Goal: Task Accomplishment & Management: Manage account settings

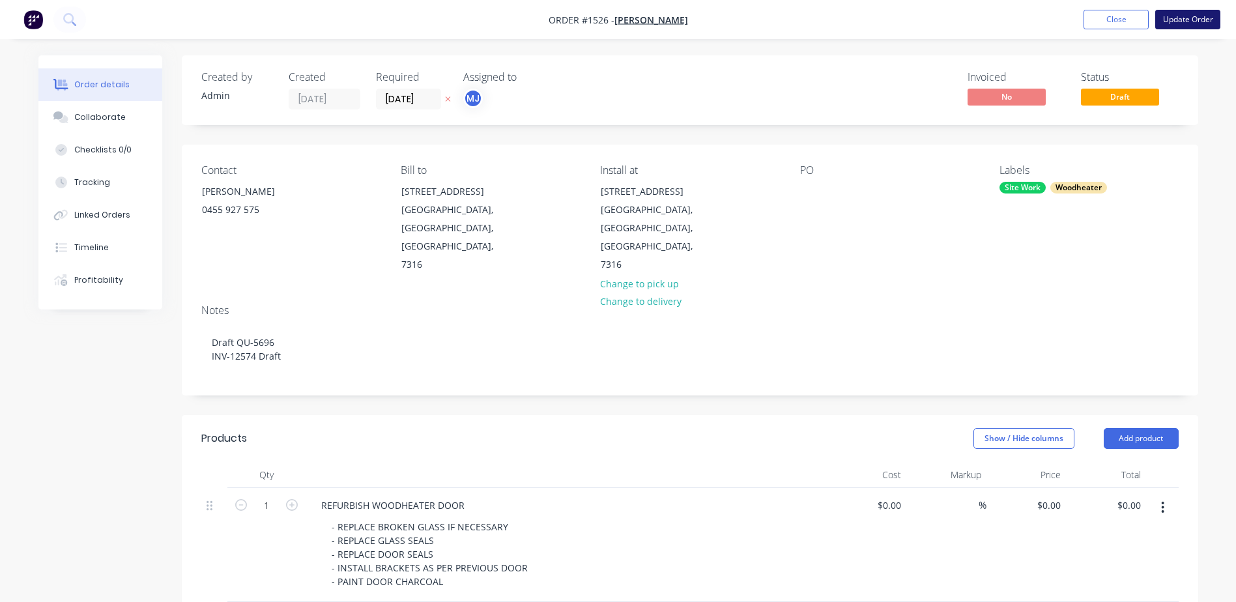
click at [1174, 16] on button "Update Order" at bounding box center [1188, 20] width 65 height 20
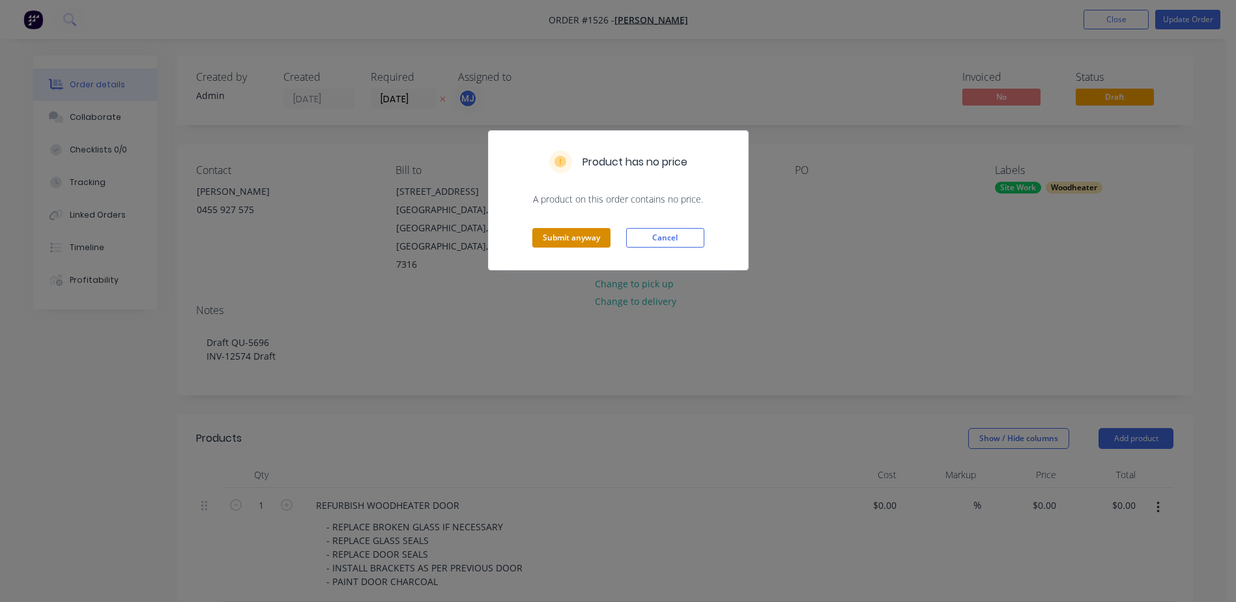
click at [570, 237] on button "Submit anyway" at bounding box center [572, 238] width 78 height 20
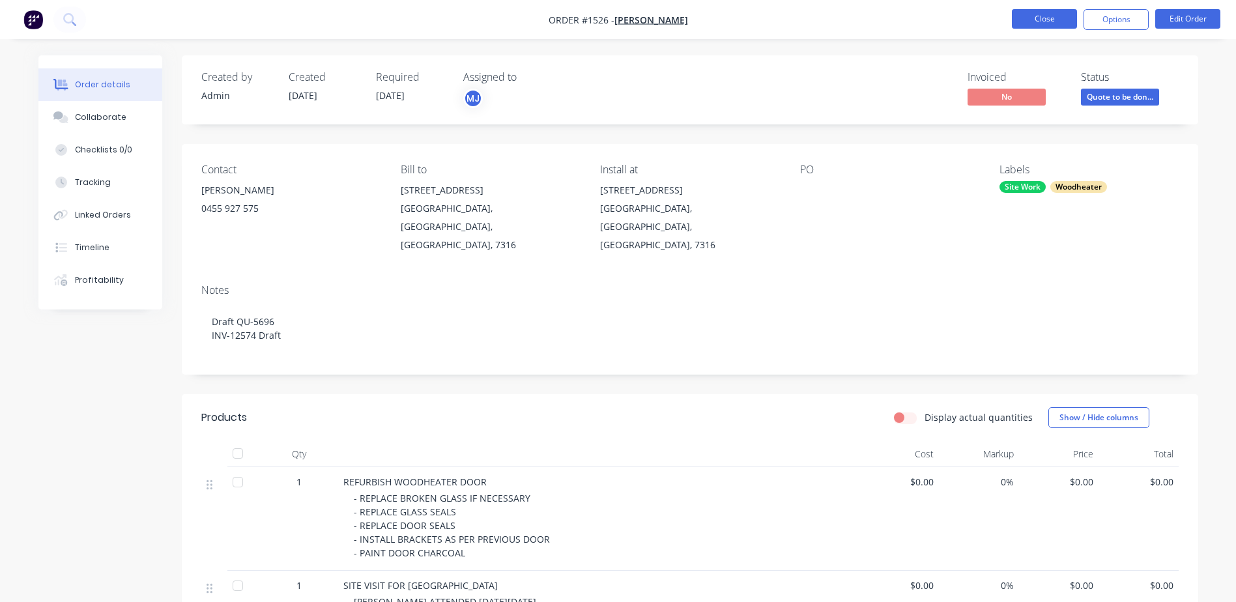
click at [1053, 15] on button "Close" at bounding box center [1044, 19] width 65 height 20
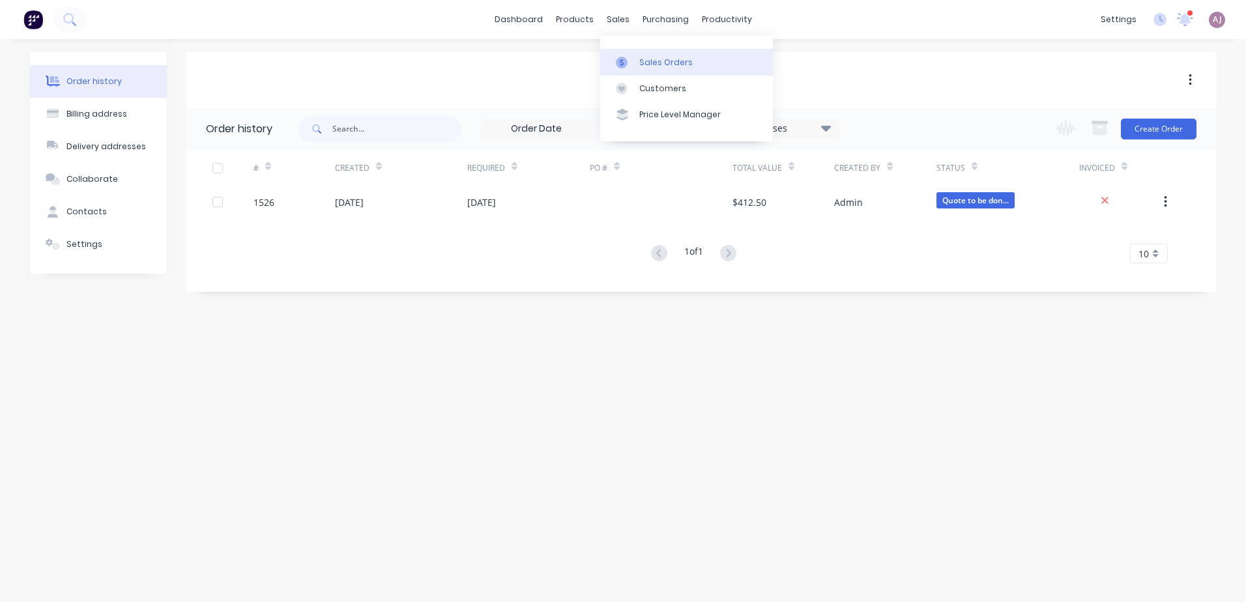
click at [625, 57] on icon at bounding box center [622, 63] width 12 height 12
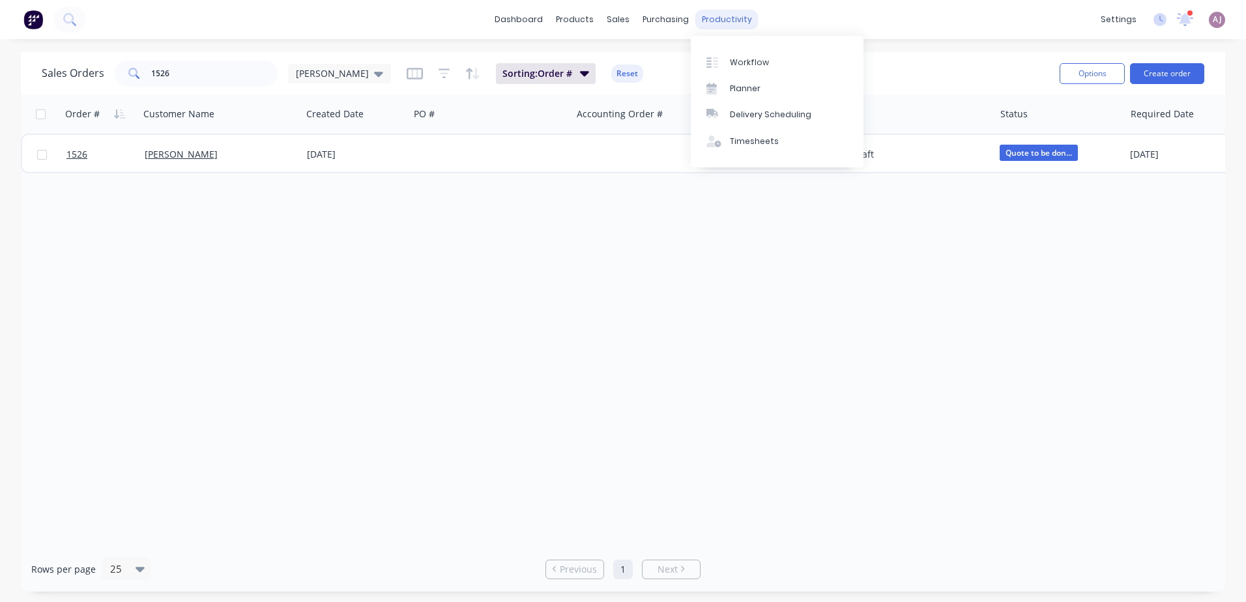
click at [717, 18] on div "productivity" at bounding box center [726, 20] width 63 height 20
click at [737, 91] on div "Planner" at bounding box center [745, 89] width 31 height 12
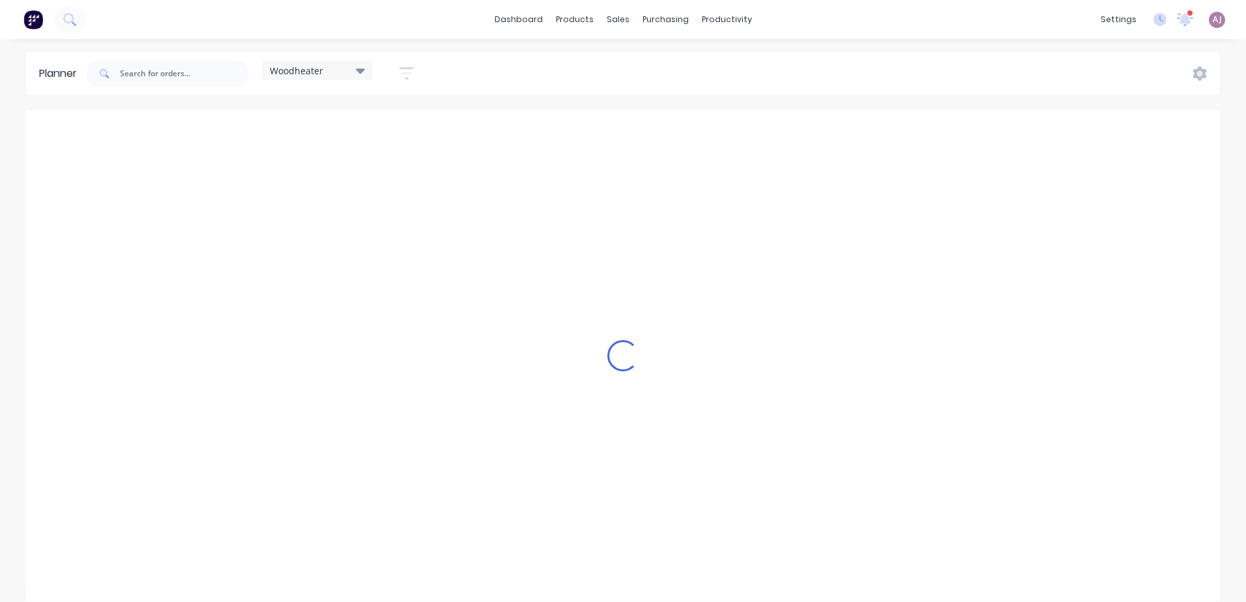
scroll to position [0, 1]
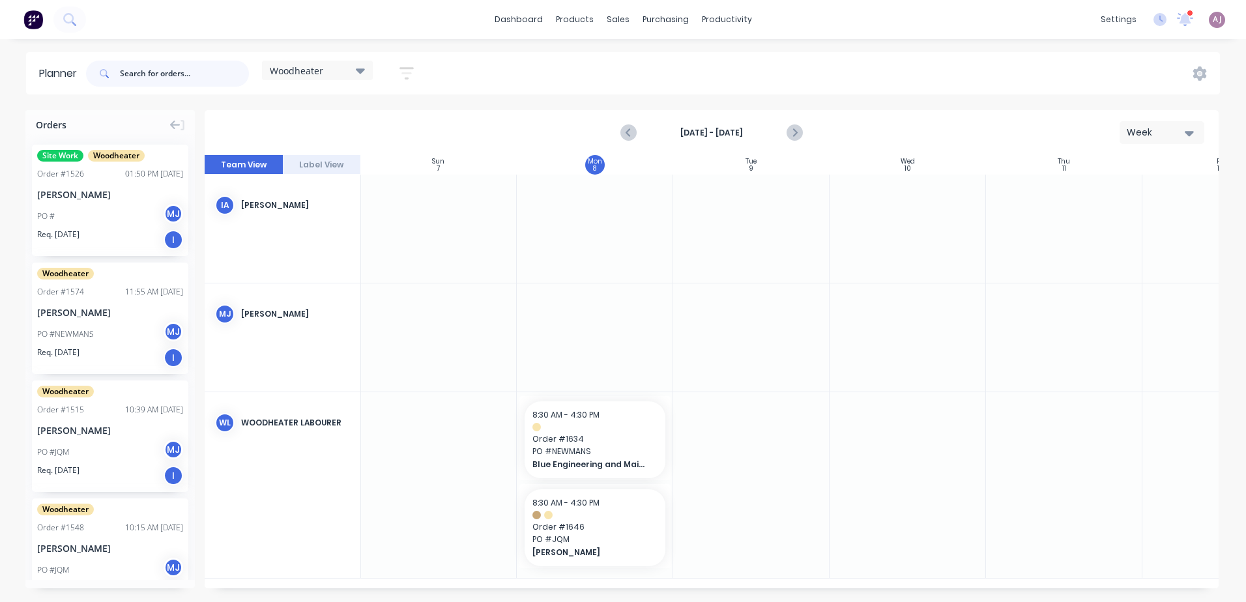
click at [136, 73] on input "text" at bounding box center [184, 74] width 129 height 26
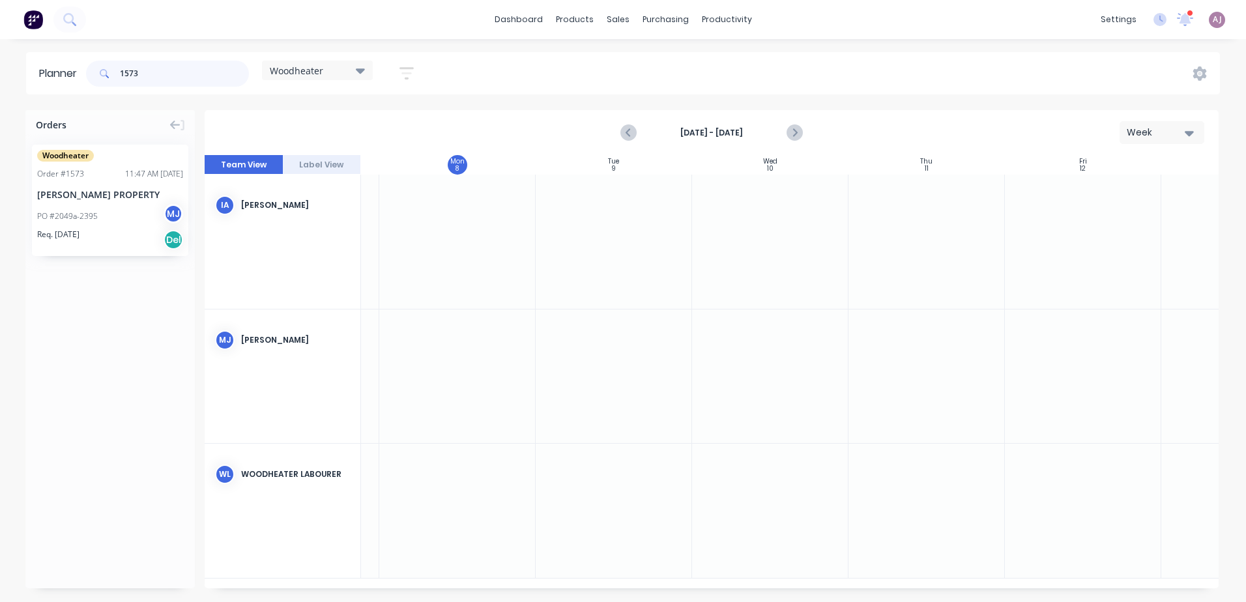
scroll to position [0, 142]
drag, startPoint x: 93, startPoint y: 207, endPoint x: 1059, endPoint y: 499, distance: 1009.2
click at [173, 78] on input "1573" at bounding box center [184, 74] width 129 height 26
type input "1553"
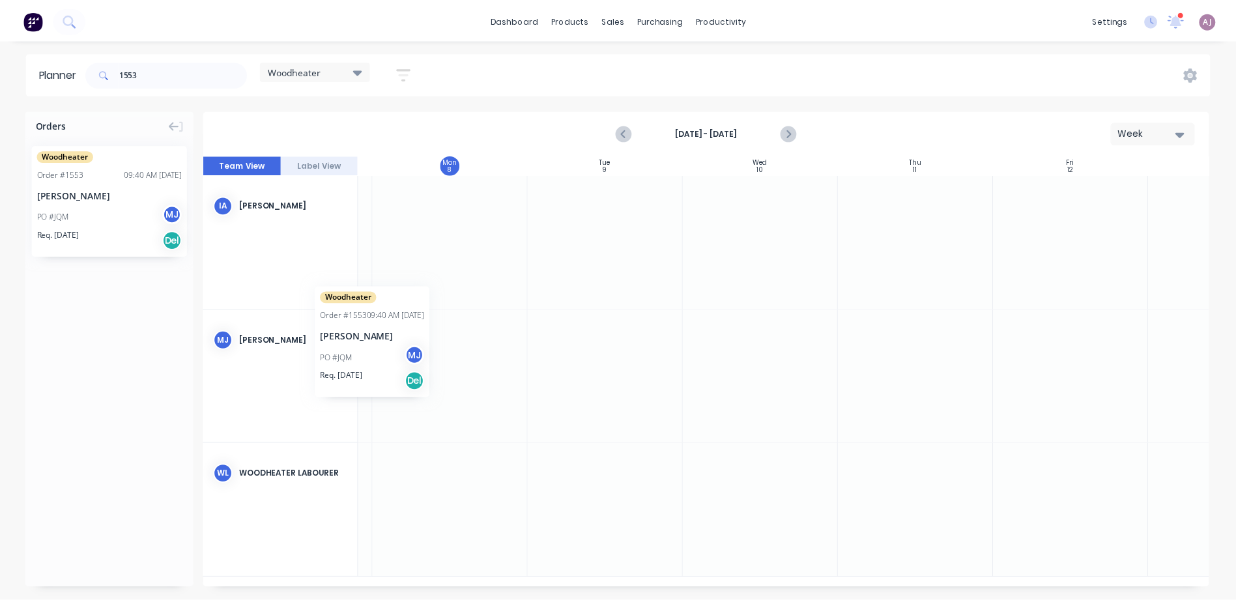
scroll to position [0, 139]
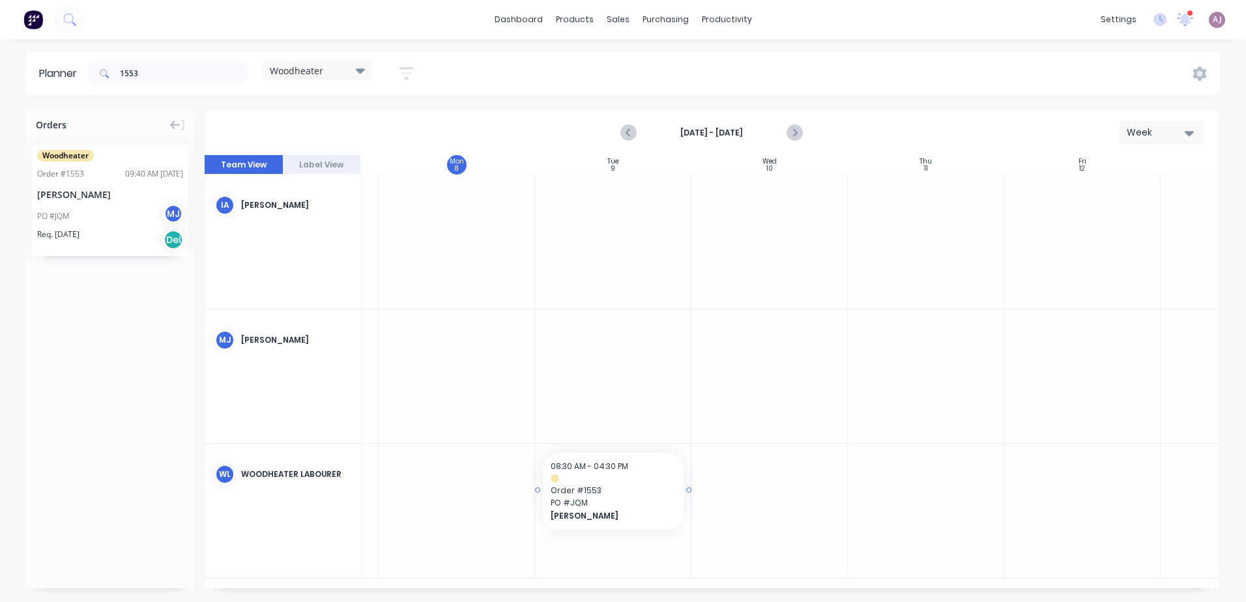
drag, startPoint x: 98, startPoint y: 203, endPoint x: 581, endPoint y: 495, distance: 565.3
click at [154, 79] on input "1553" at bounding box center [184, 74] width 129 height 26
click at [154, 78] on input "1553" at bounding box center [184, 74] width 129 height 26
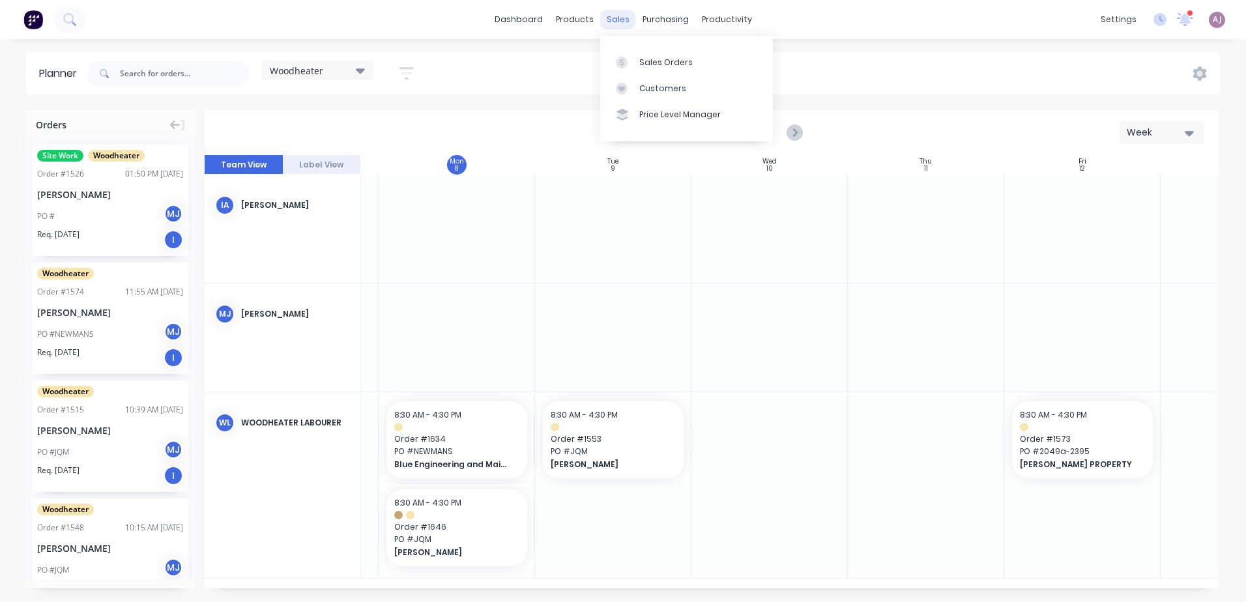
click at [615, 21] on div "sales" at bounding box center [618, 20] width 36 height 20
click at [639, 59] on div "Sales Orders" at bounding box center [665, 63] width 53 height 12
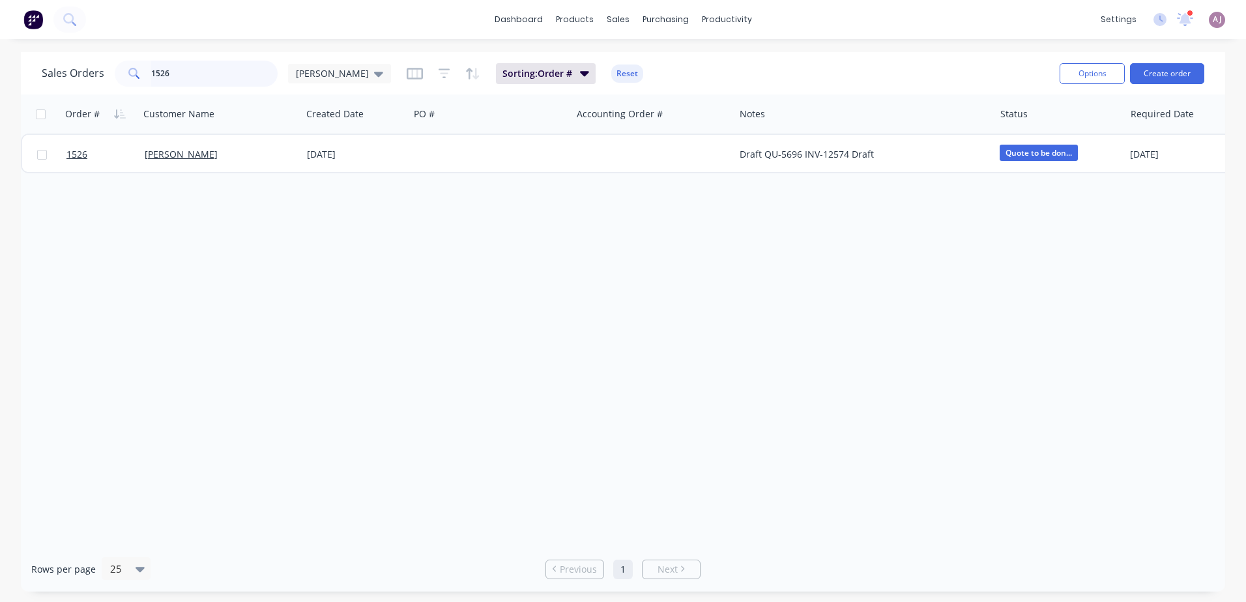
click at [158, 76] on input "1526" at bounding box center [214, 74] width 127 height 26
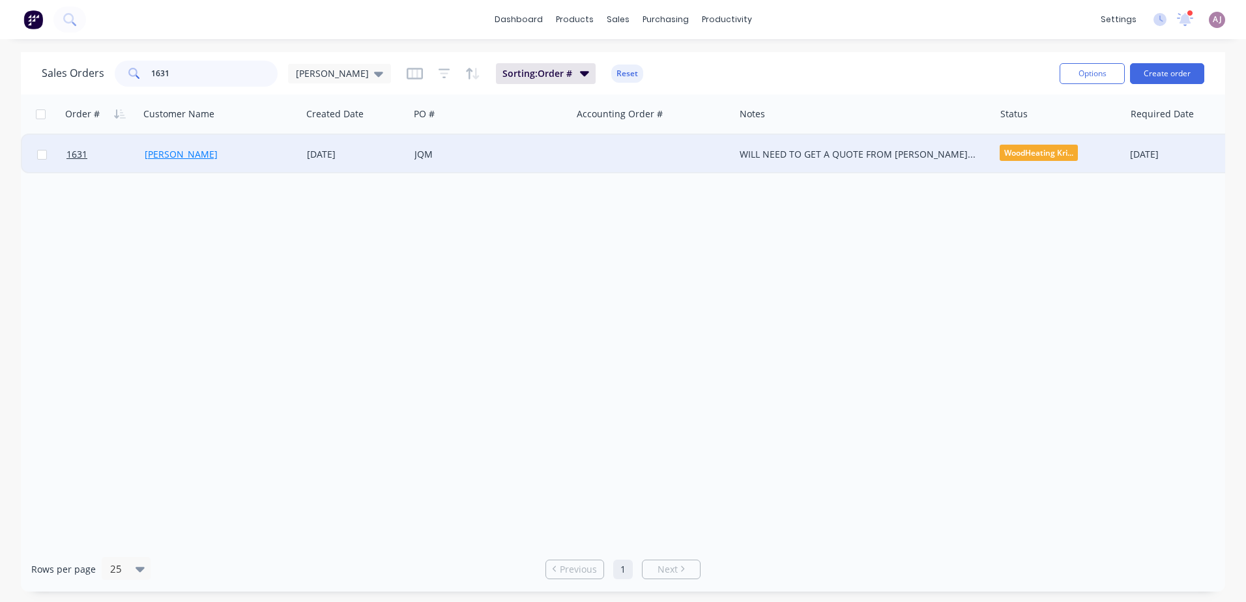
type input "1631"
click at [186, 149] on link "[PERSON_NAME]" at bounding box center [181, 154] width 73 height 12
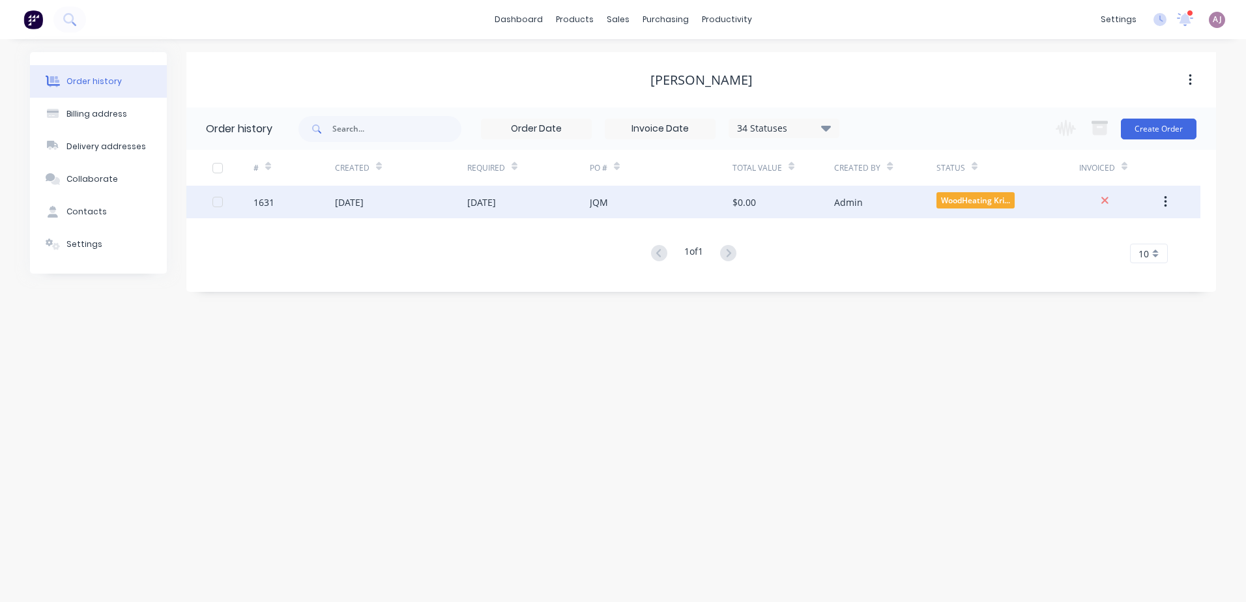
click at [561, 196] on div "[DATE]" at bounding box center [528, 202] width 123 height 33
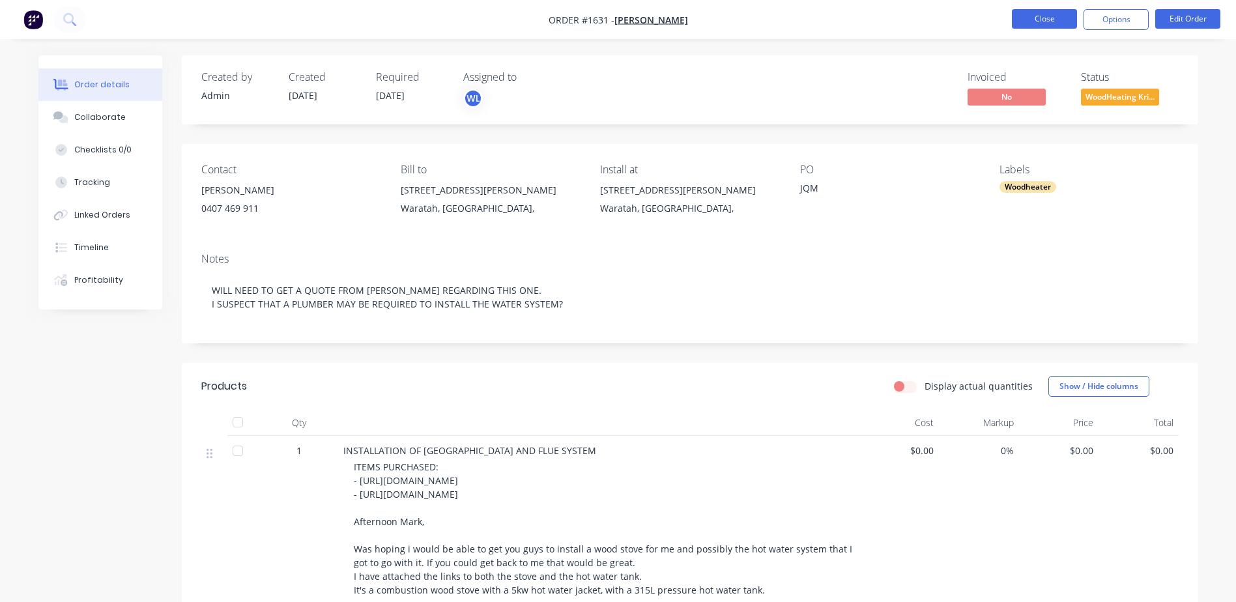
click at [1041, 17] on button "Close" at bounding box center [1044, 19] width 65 height 20
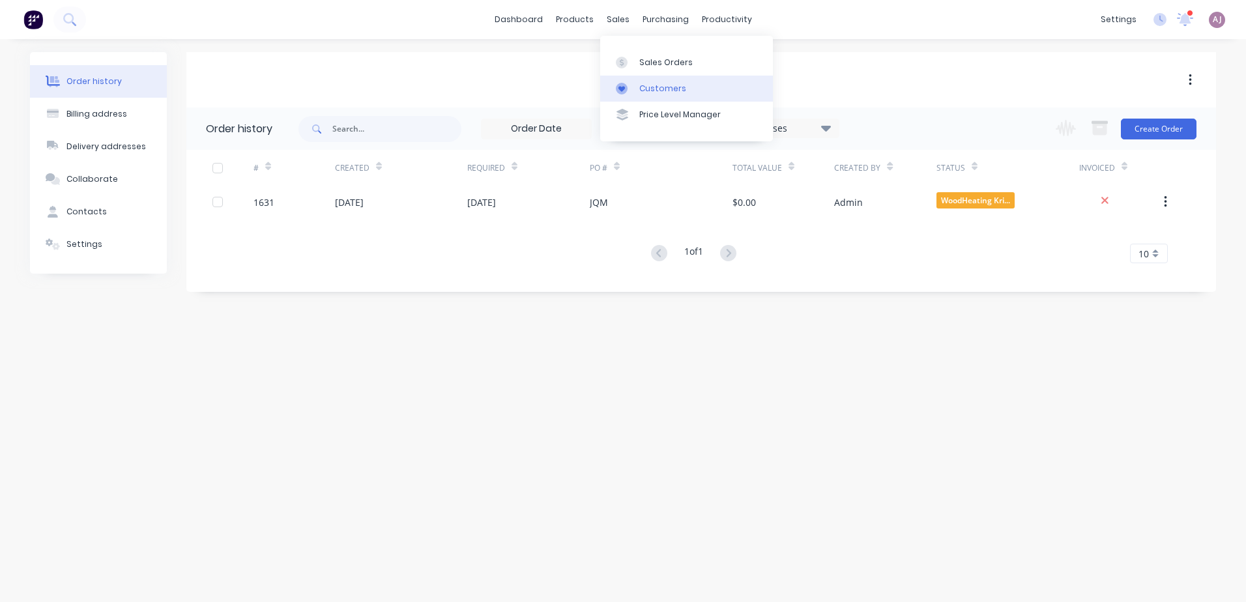
click at [627, 90] on icon at bounding box center [622, 89] width 12 height 12
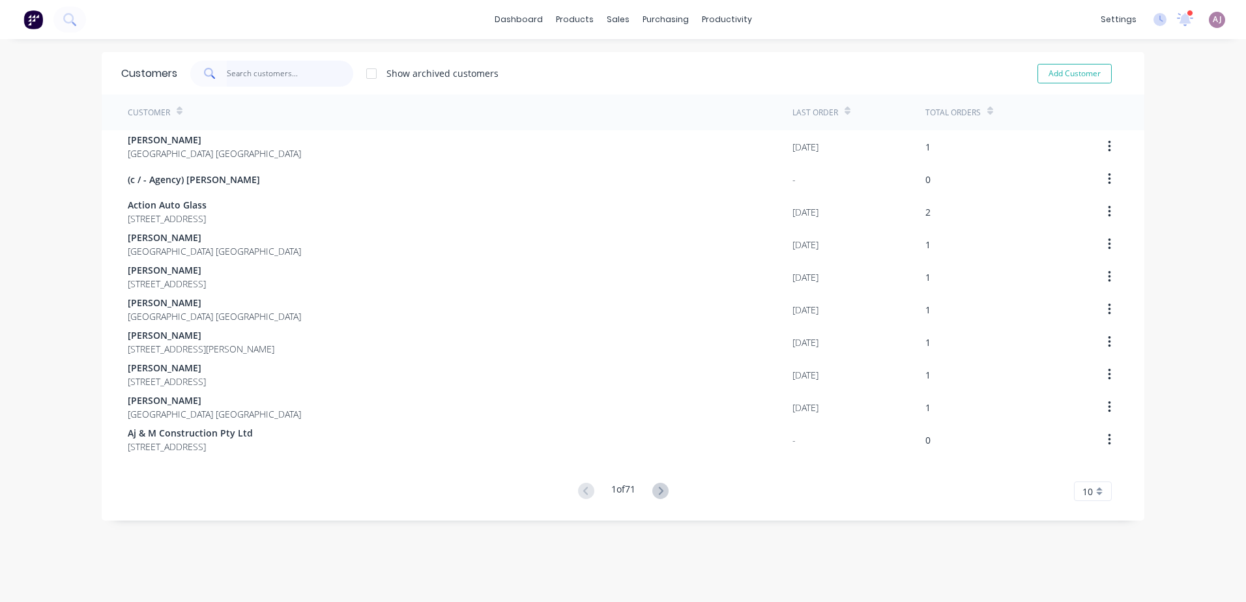
click at [235, 80] on input "text" at bounding box center [290, 74] width 127 height 26
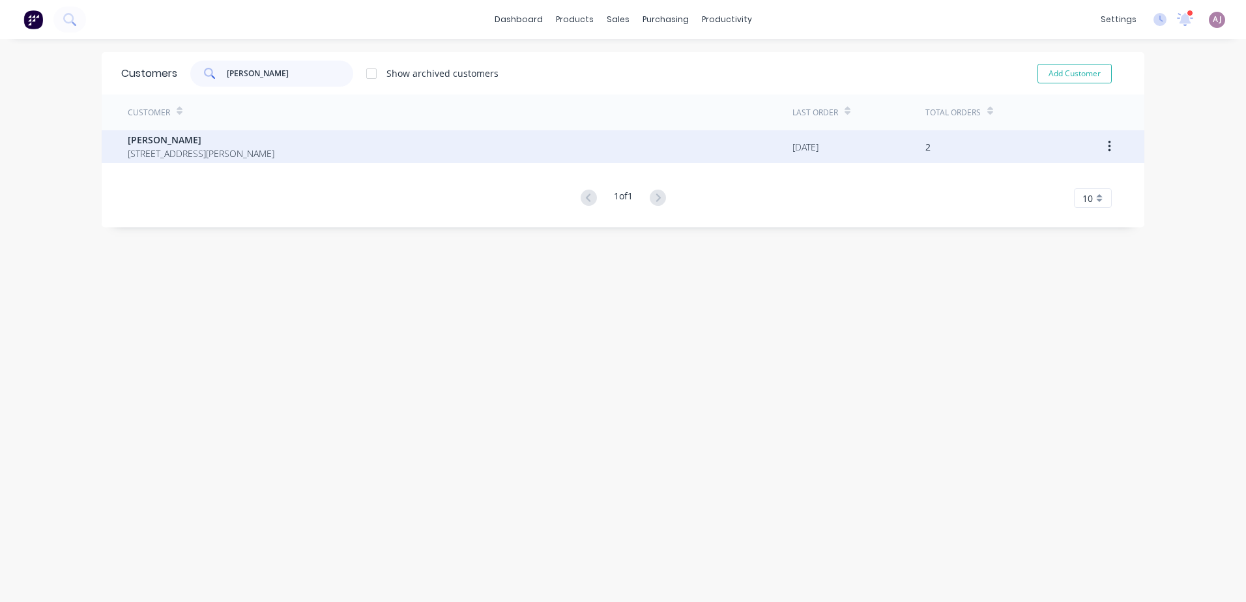
type input "[PERSON_NAME]"
click at [222, 156] on span "[STREET_ADDRESS][PERSON_NAME]" at bounding box center [201, 154] width 147 height 14
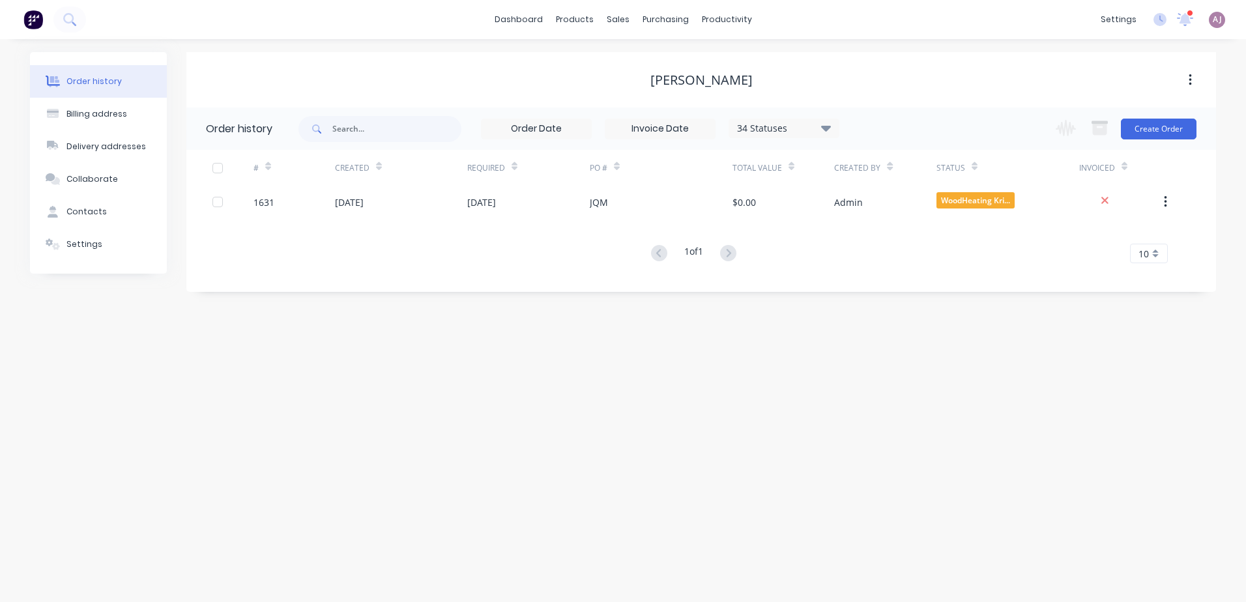
click at [825, 130] on icon at bounding box center [826, 128] width 10 height 16
click at [892, 278] on label at bounding box center [892, 278] width 0 height 0
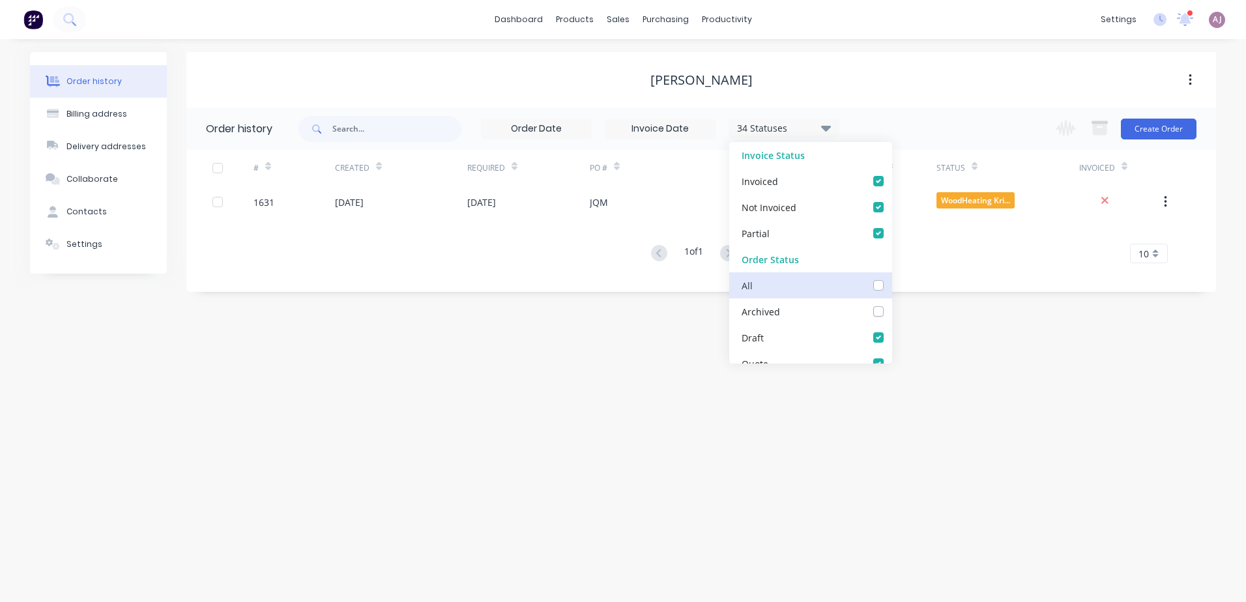
click at [892, 287] on input "checkbox" at bounding box center [897, 284] width 10 height 12
checkbox input "true"
click at [567, 364] on div "Order history Billing address Delivery addresses Collaborate Contacts Settings …" at bounding box center [623, 320] width 1246 height 563
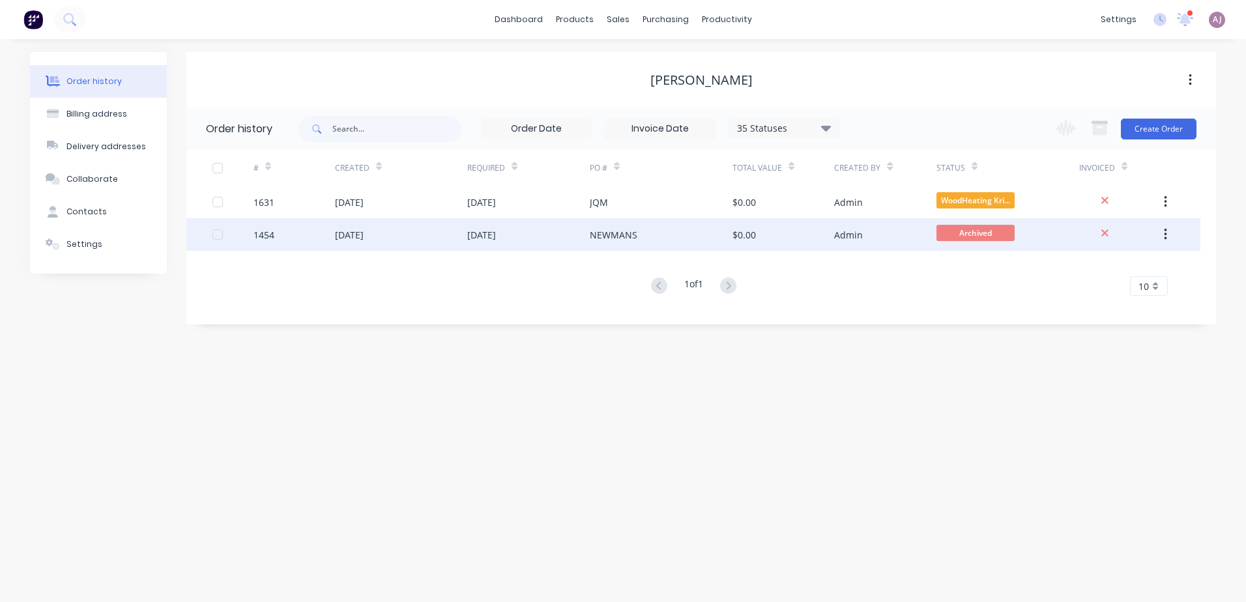
click at [491, 234] on div "[DATE]" at bounding box center [481, 235] width 29 height 14
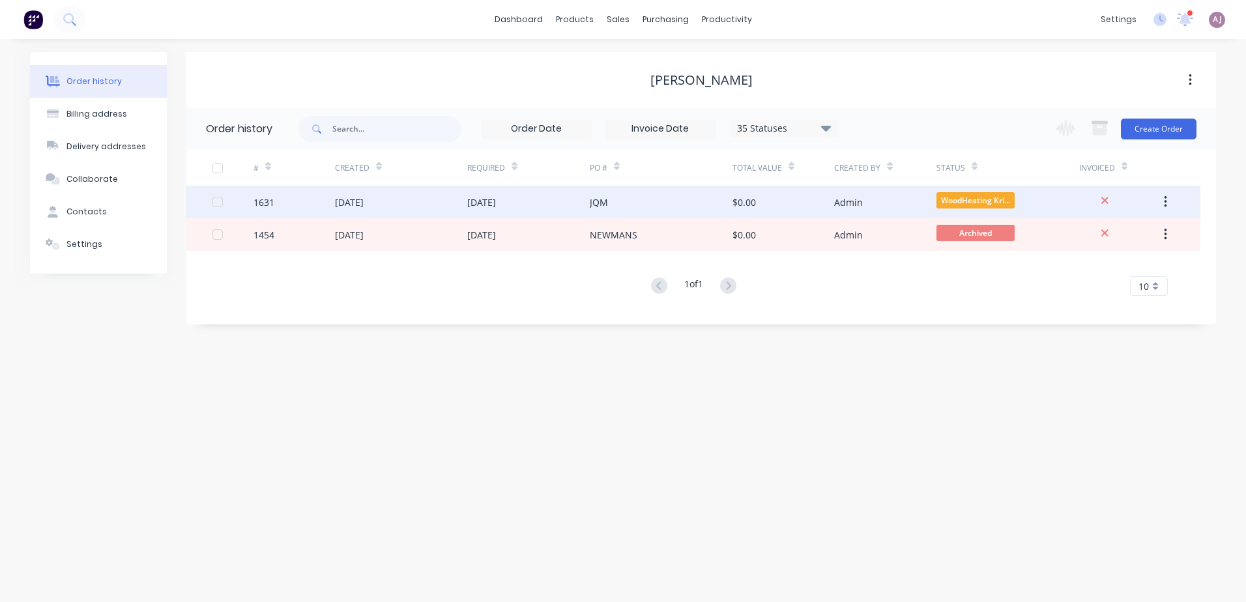
click at [471, 206] on div "[DATE]" at bounding box center [481, 203] width 29 height 14
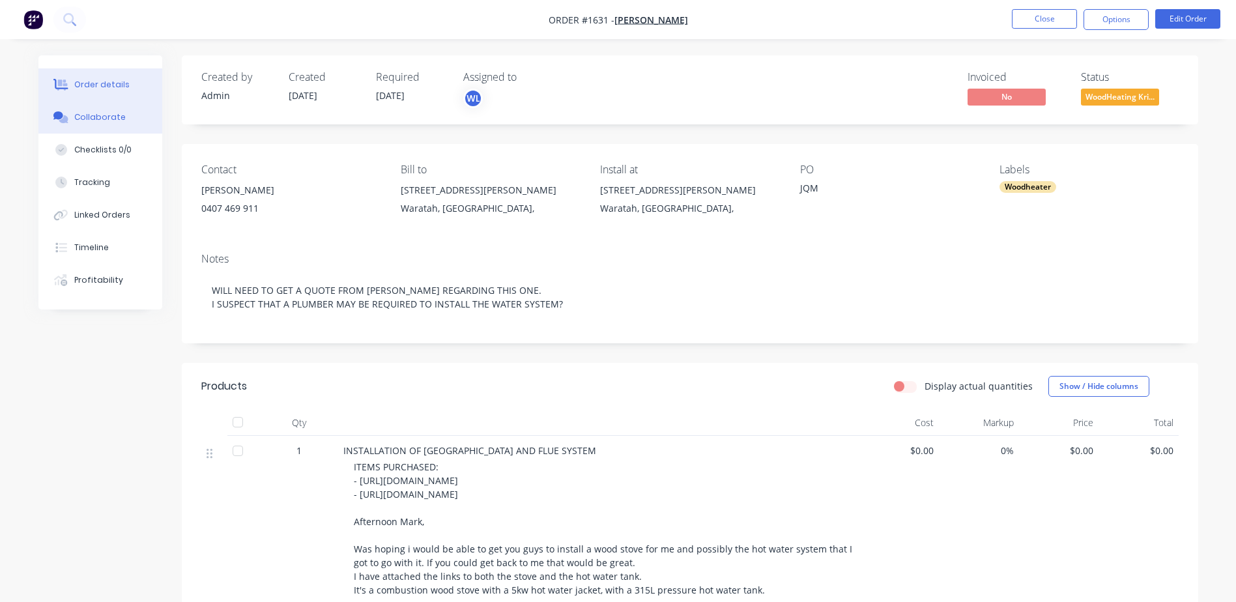
click at [71, 113] on button "Collaborate" at bounding box center [100, 117] width 124 height 33
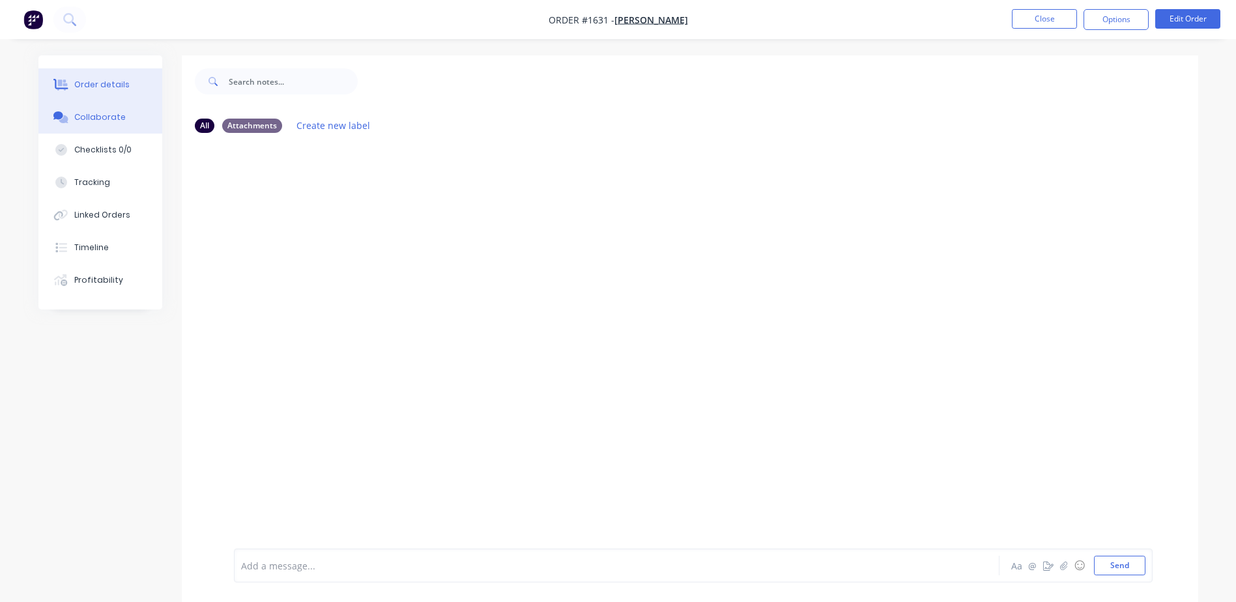
click at [93, 93] on button "Order details" at bounding box center [100, 84] width 124 height 33
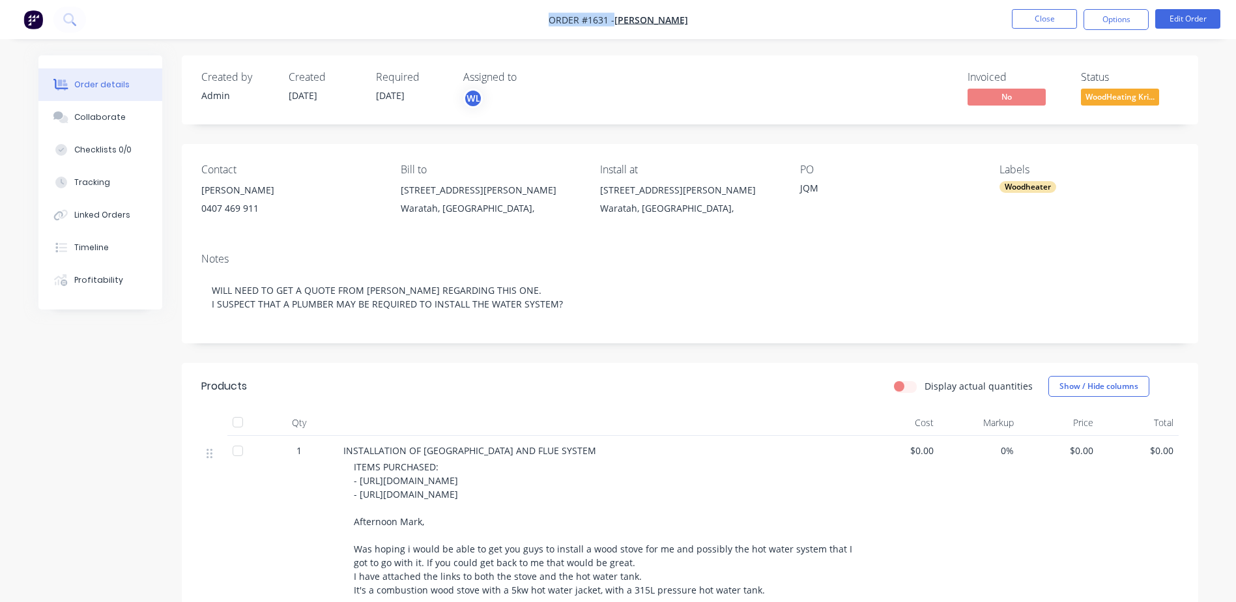
drag, startPoint x: 544, startPoint y: 20, endPoint x: 551, endPoint y: 19, distance: 7.9
click at [551, 19] on nav "Order #1631 - [PERSON_NAME] Close Options Edit Order" at bounding box center [618, 19] width 1236 height 39
copy div "Order #1631 - [PERSON_NAME] Close Options Edit Order"
drag, startPoint x: 199, startPoint y: 187, endPoint x: 272, endPoint y: 195, distance: 73.4
click at [272, 195] on div "Contact [PERSON_NAME] [PHONE_NUMBER] Bill to [STREET_ADDRESS][PERSON_NAME], Ins…" at bounding box center [690, 193] width 1017 height 98
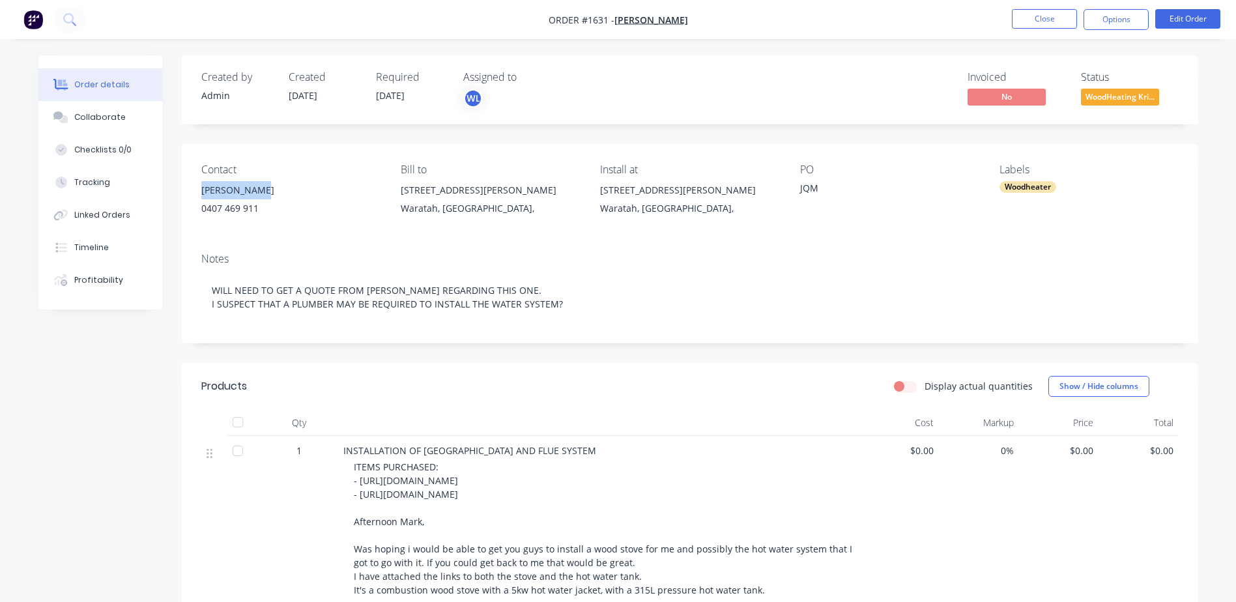
copy div "[PERSON_NAME]"
drag, startPoint x: 602, startPoint y: 194, endPoint x: 634, endPoint y: 204, distance: 33.6
click at [634, 204] on div "[STREET_ADDRESS][PERSON_NAME]," at bounding box center [689, 202] width 179 height 42
copy div "[STREET_ADDRESS][PERSON_NAME]"
click at [412, 212] on div "Waratah, [GEOGRAPHIC_DATA]," at bounding box center [490, 208] width 179 height 18
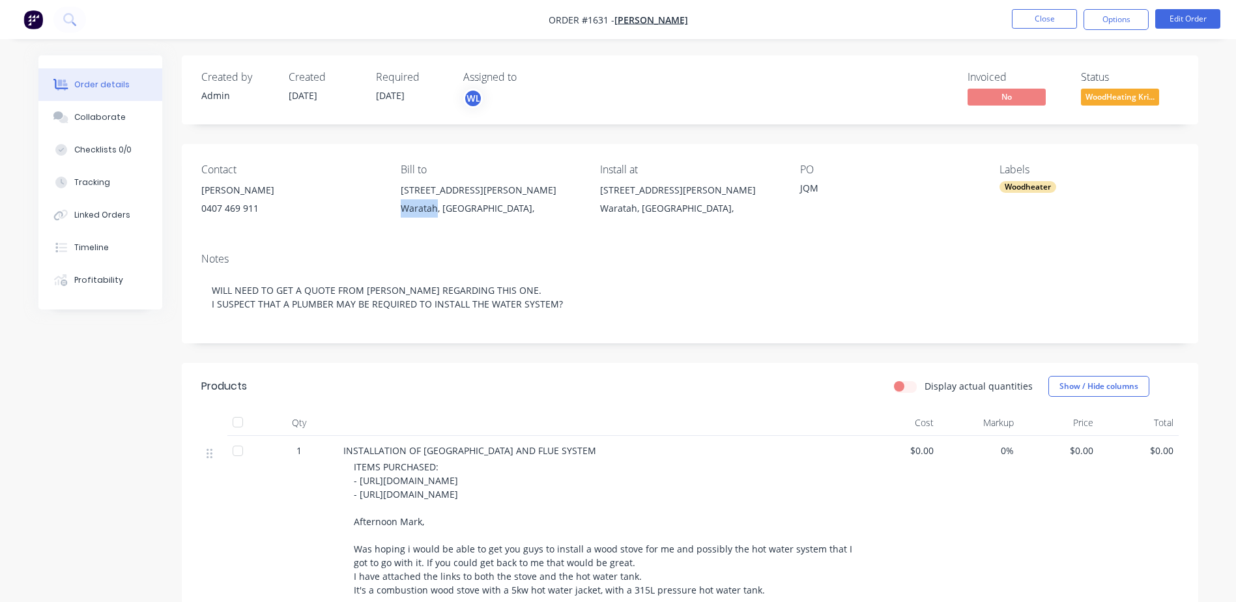
click at [412, 212] on div "Waratah, [GEOGRAPHIC_DATA]," at bounding box center [490, 208] width 179 height 18
copy div "Waratah"
click at [1120, 16] on button "Options" at bounding box center [1116, 19] width 65 height 21
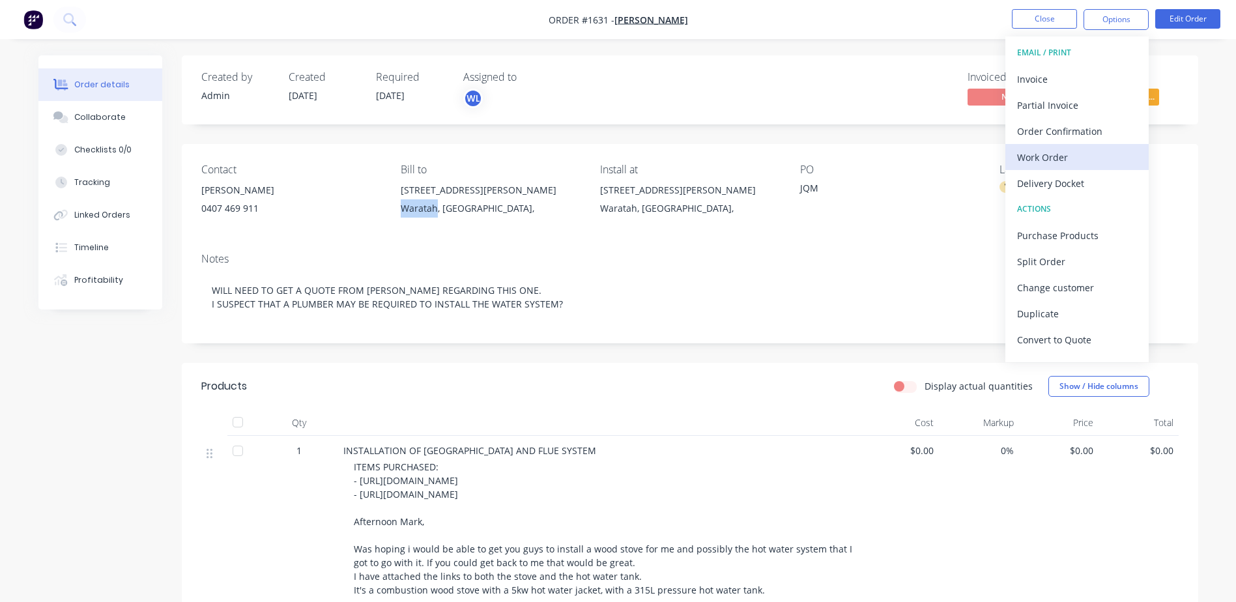
click at [1044, 154] on div "Work Order" at bounding box center [1077, 157] width 120 height 19
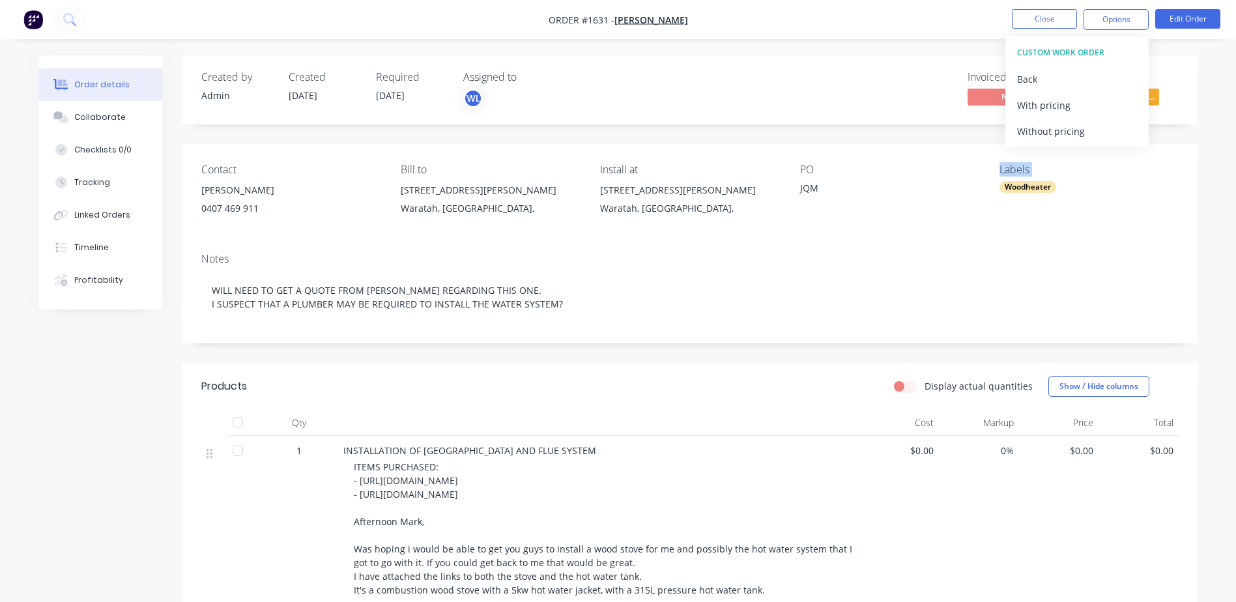
click at [1044, 154] on div "Contact [PERSON_NAME] [PHONE_NUMBER] Bill to [STREET_ADDRESS][PERSON_NAME], Ins…" at bounding box center [690, 193] width 1017 height 98
drag, startPoint x: 1044, startPoint y: 154, endPoint x: 1112, endPoint y: 23, distance: 146.9
click at [1112, 23] on button "Options" at bounding box center [1116, 19] width 65 height 21
click at [1057, 131] on div "Without pricing" at bounding box center [1077, 131] width 120 height 19
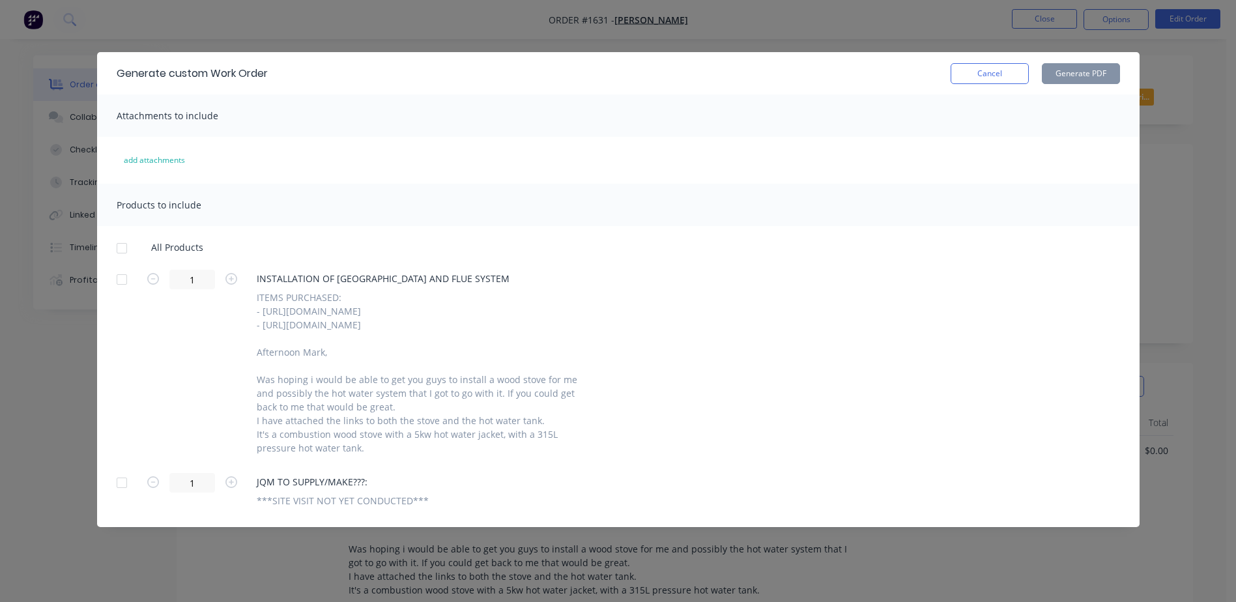
click at [123, 249] on div at bounding box center [122, 248] width 26 height 26
click at [1060, 72] on button "Generate PDF" at bounding box center [1081, 73] width 78 height 21
click at [995, 84] on div "Generate custom Work Order Cancel Generate PDF" at bounding box center [618, 73] width 1043 height 42
click at [1007, 80] on button "Cancel" at bounding box center [990, 73] width 78 height 21
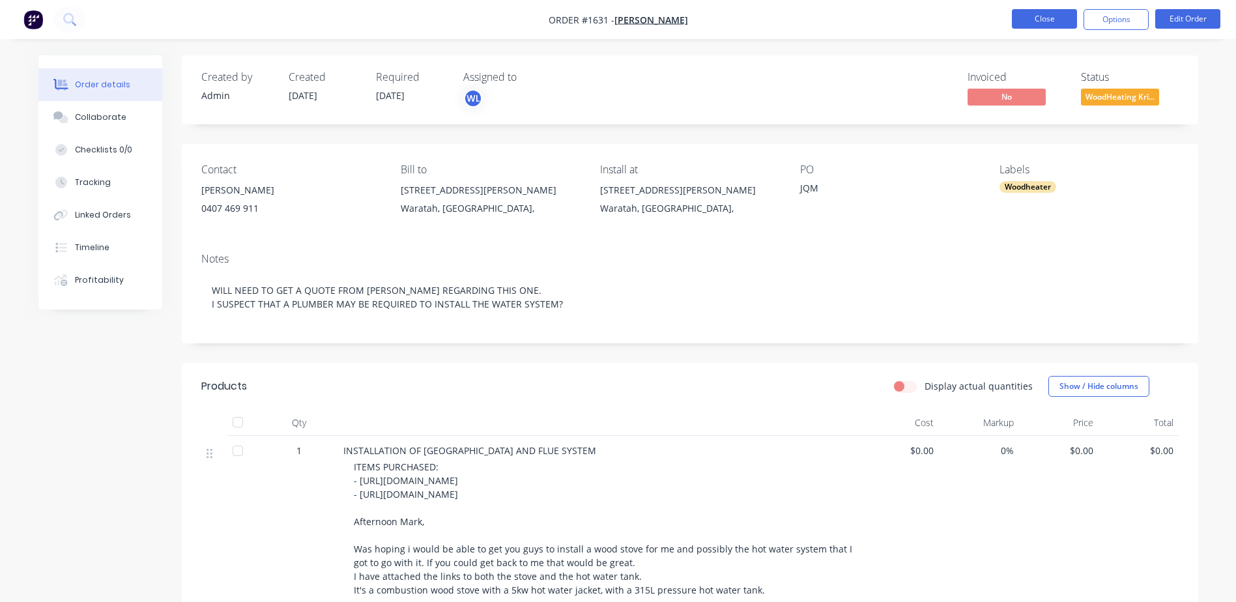
click at [1025, 21] on button "Close" at bounding box center [1044, 19] width 65 height 20
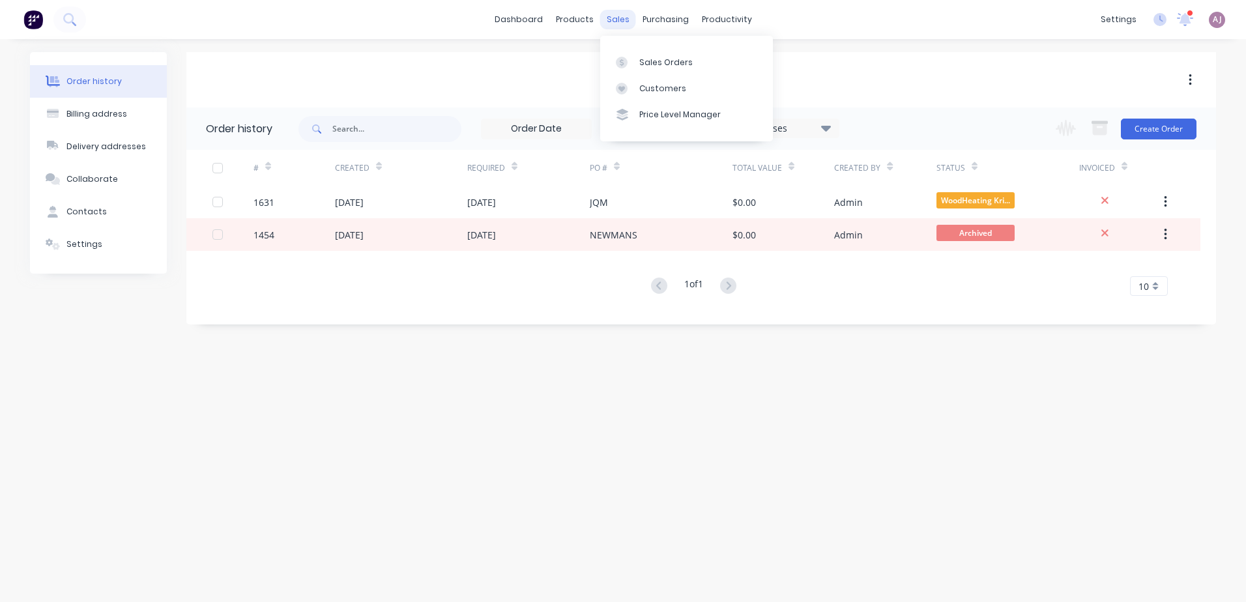
drag, startPoint x: 609, startPoint y: 22, endPoint x: 610, endPoint y: 28, distance: 6.6
click at [609, 22] on div "sales" at bounding box center [618, 20] width 36 height 20
click at [637, 66] on link "Sales Orders" at bounding box center [686, 62] width 173 height 26
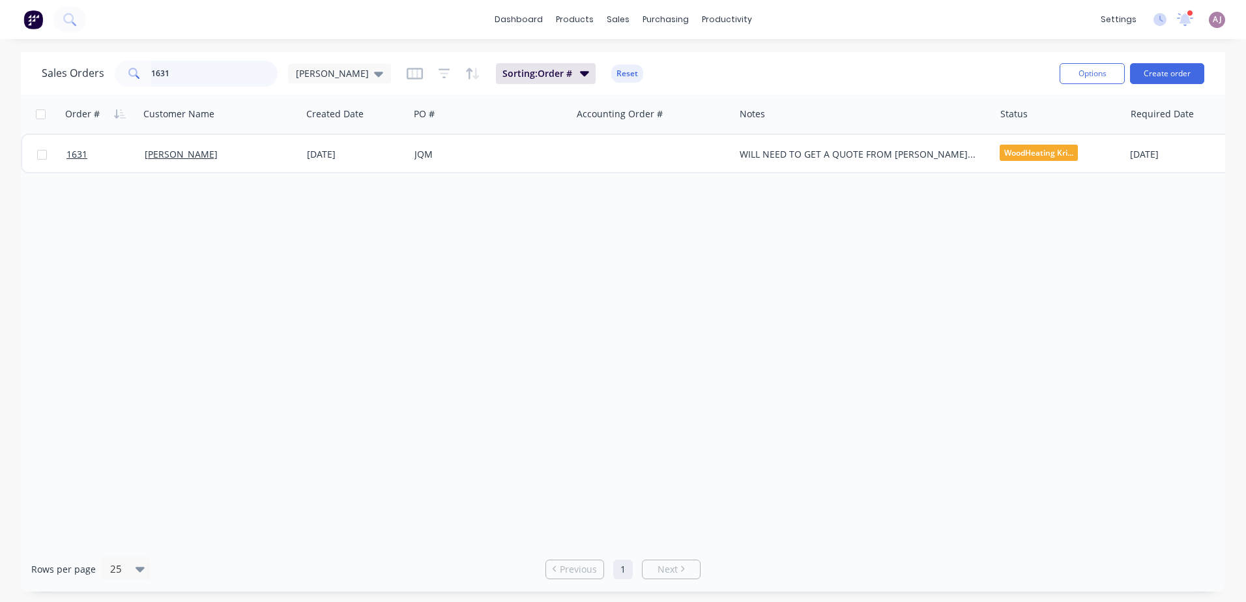
click at [240, 64] on input "1631" at bounding box center [214, 74] width 127 height 26
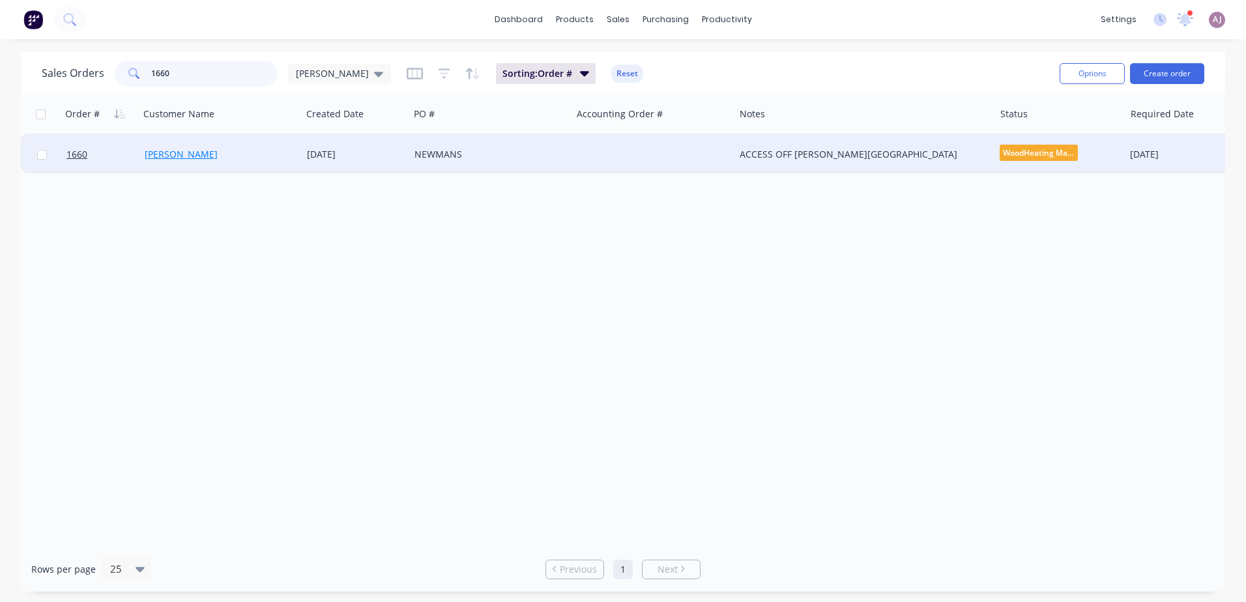
type input "1660"
click at [166, 156] on link "[PERSON_NAME]" at bounding box center [181, 154] width 73 height 12
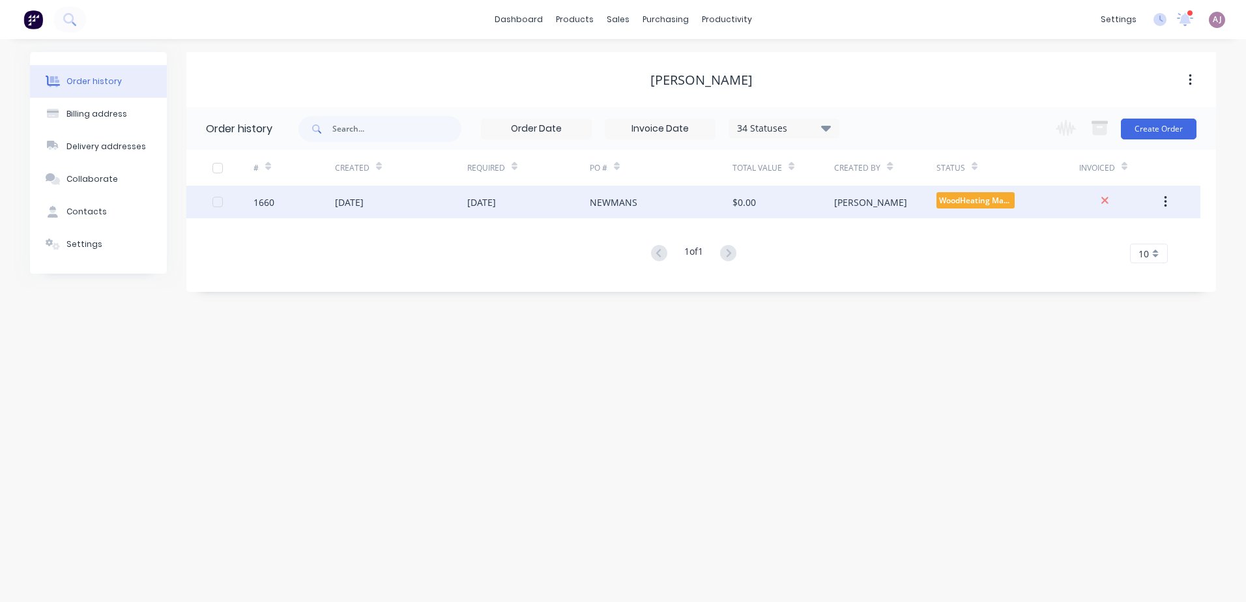
click at [358, 193] on div "[DATE]" at bounding box center [401, 202] width 132 height 33
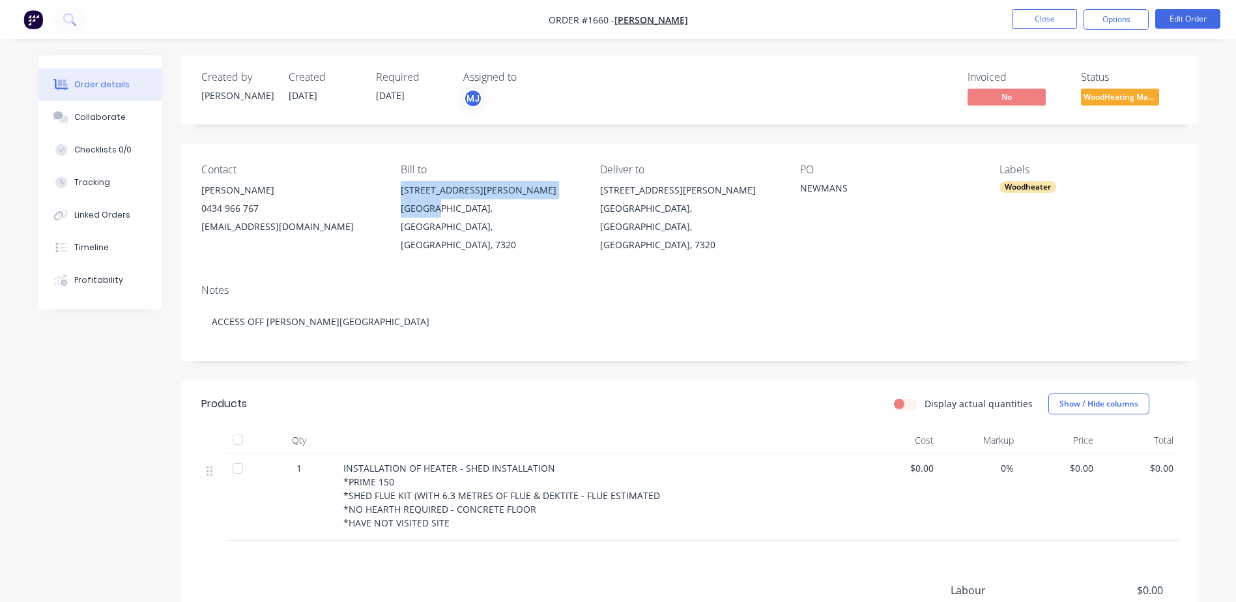
drag, startPoint x: 401, startPoint y: 191, endPoint x: 430, endPoint y: 205, distance: 32.4
click at [430, 205] on div "[STREET_ADDRESS][PERSON_NAME]" at bounding box center [490, 217] width 179 height 73
copy div "[STREET_ADDRESS][PERSON_NAME],"
click at [85, 122] on div "Collaborate" at bounding box center [99, 117] width 51 height 12
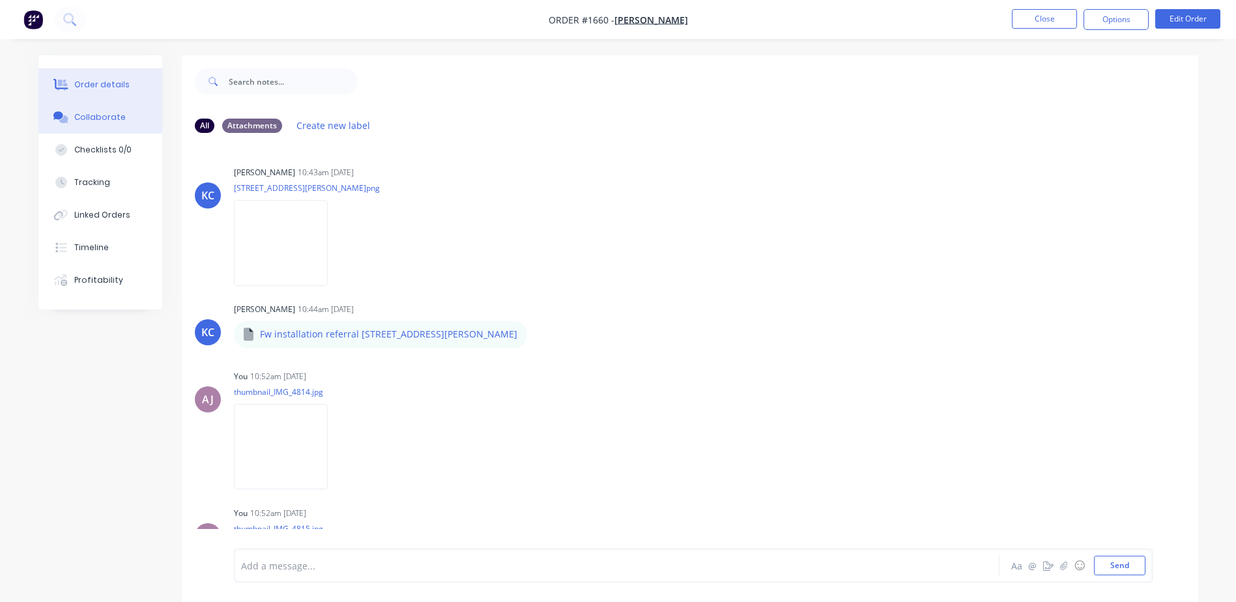
click at [81, 83] on div "Order details" at bounding box center [101, 85] width 55 height 12
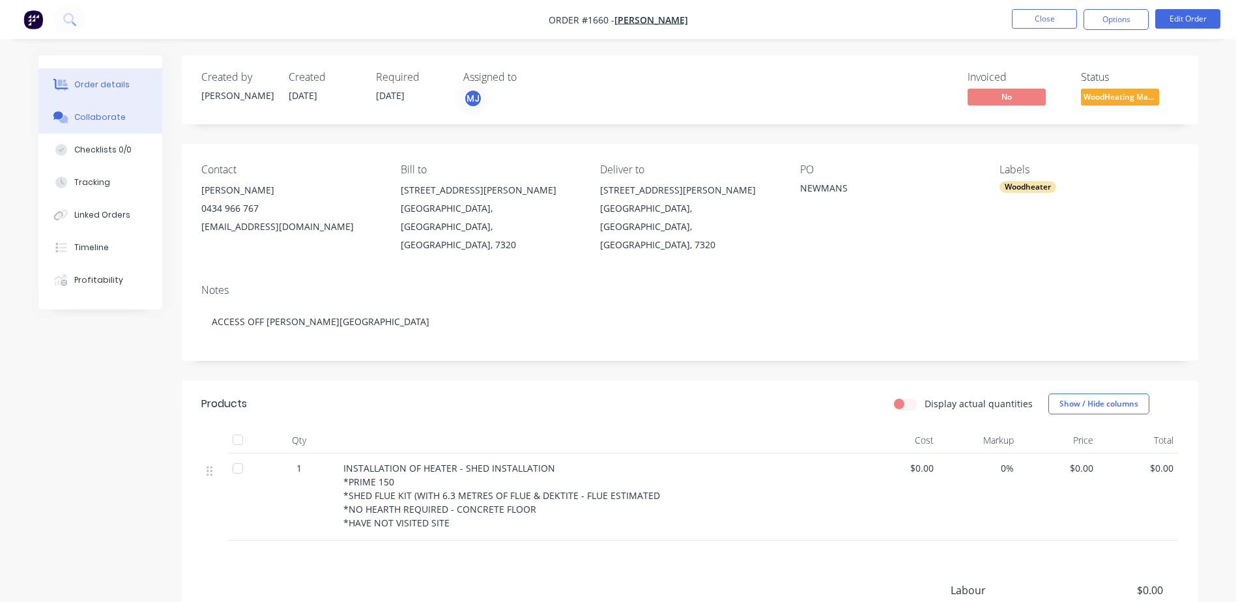
click at [78, 108] on button "Collaborate" at bounding box center [100, 117] width 124 height 33
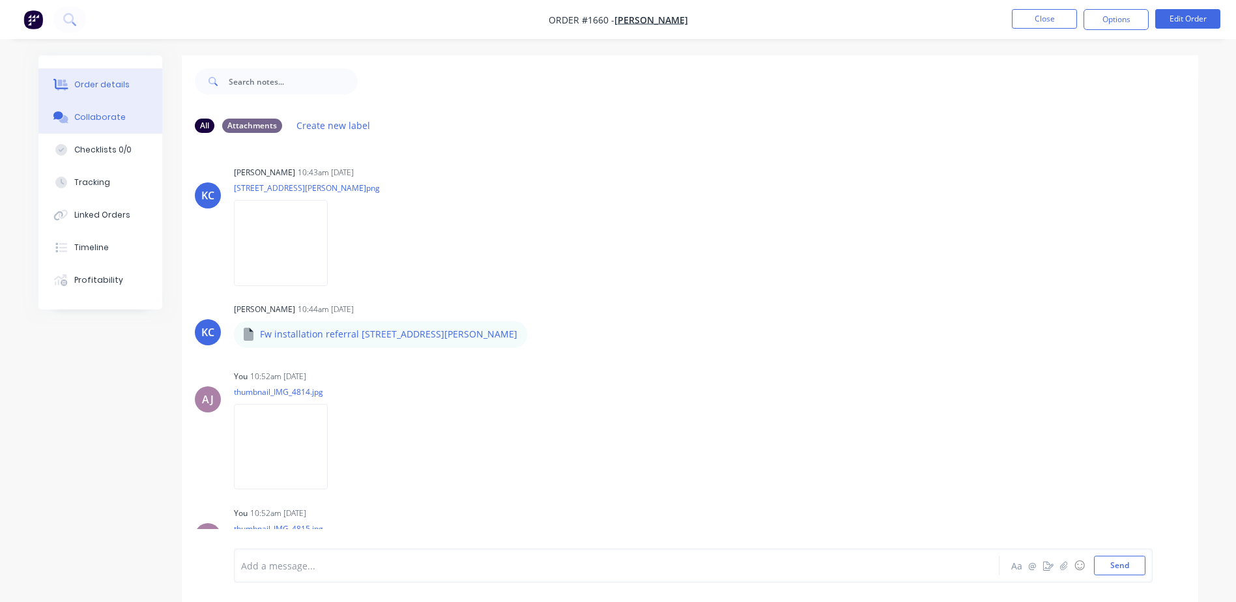
click at [85, 82] on div "Order details" at bounding box center [101, 85] width 55 height 12
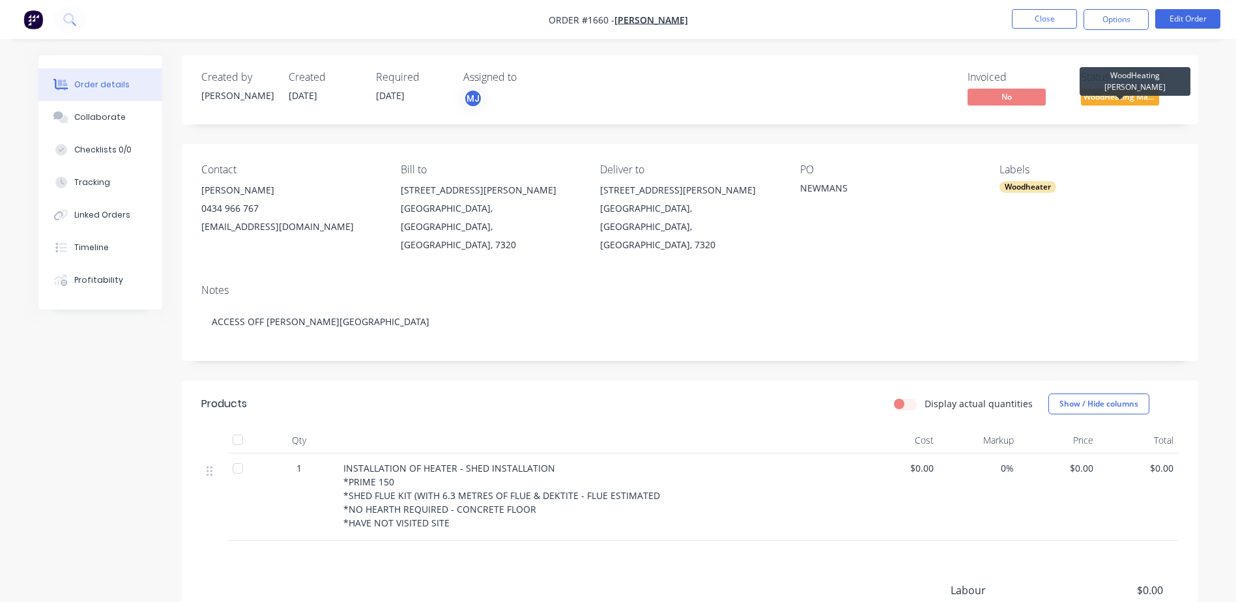
click at [1120, 99] on span "WoodHeating Mar..." at bounding box center [1120, 97] width 78 height 16
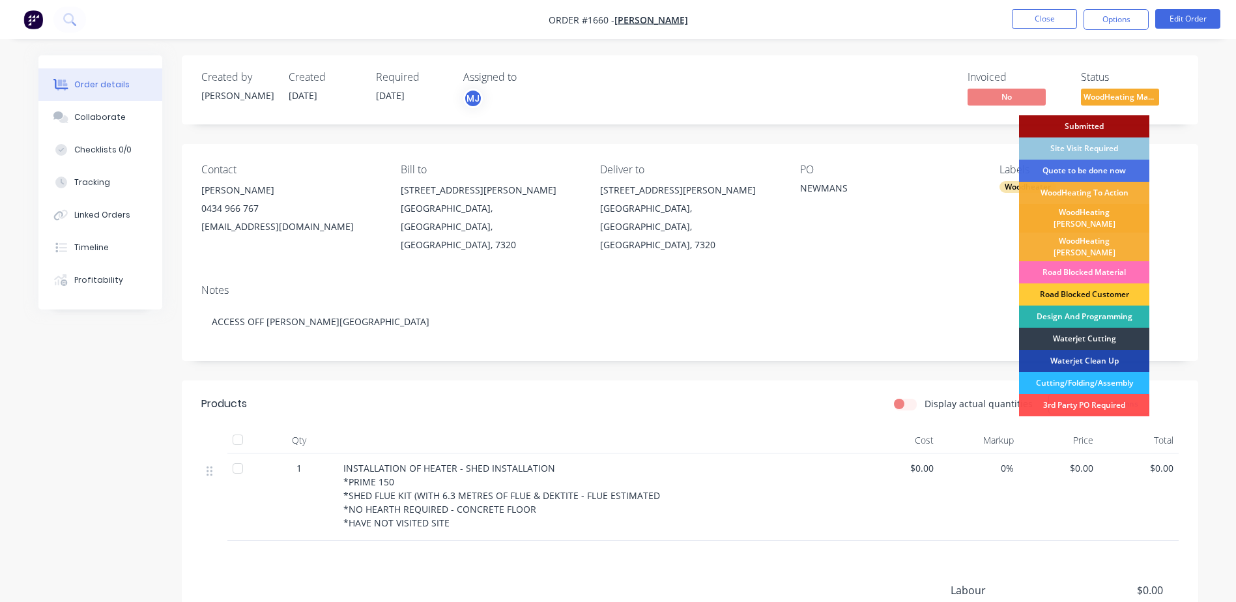
click at [1096, 218] on div "WoodHeating [PERSON_NAME]" at bounding box center [1084, 218] width 130 height 29
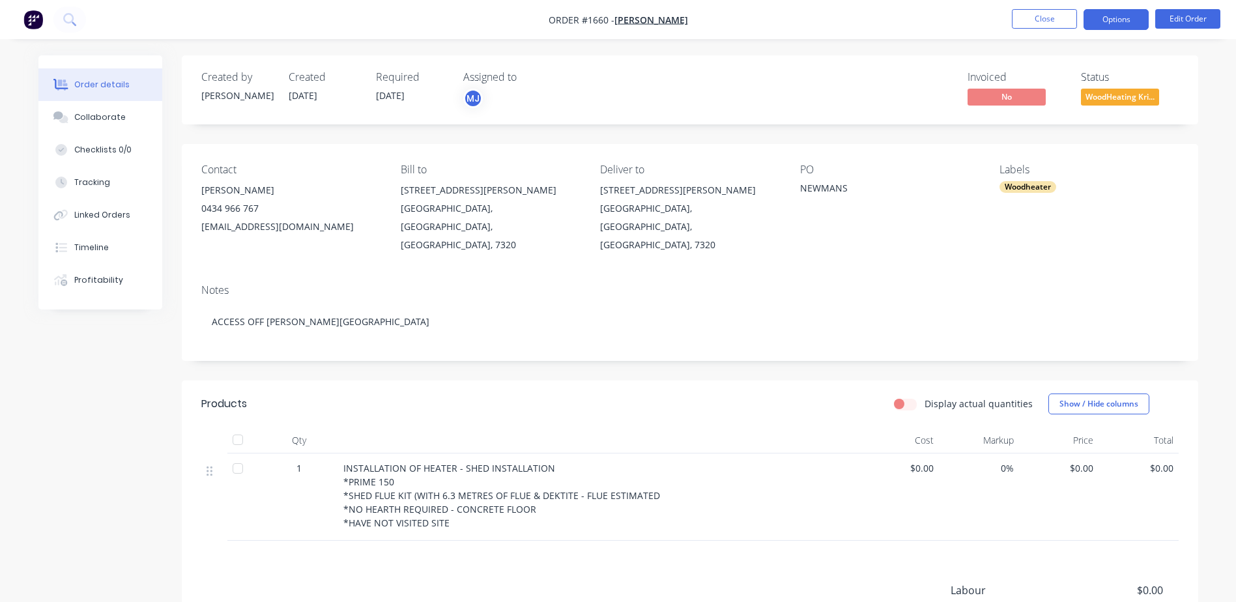
click at [1130, 13] on button "Options" at bounding box center [1116, 19] width 65 height 21
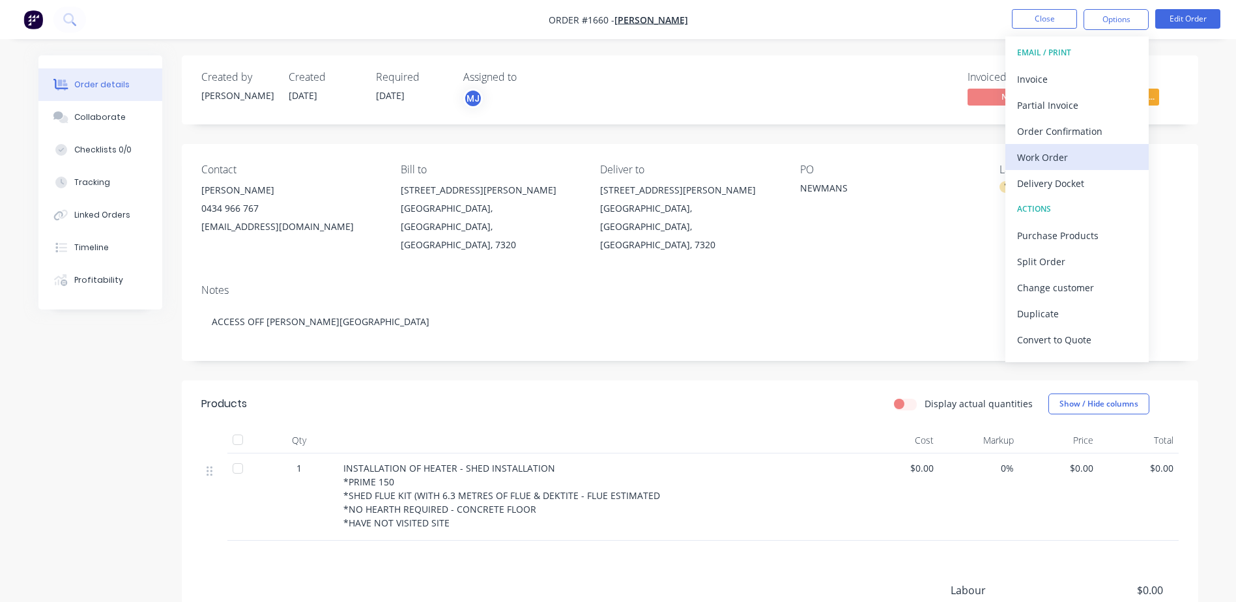
click at [1053, 160] on div "Work Order" at bounding box center [1077, 157] width 120 height 19
click at [1053, 160] on div "Custom" at bounding box center [1077, 157] width 120 height 19
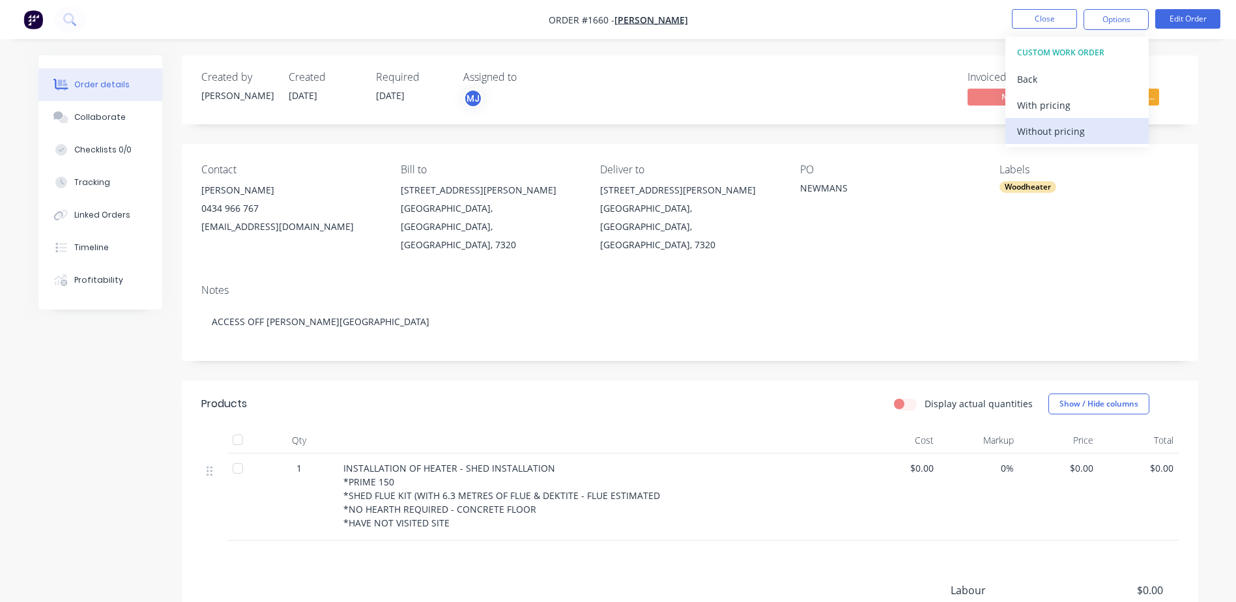
click at [1050, 127] on div "Without pricing" at bounding box center [1077, 131] width 120 height 19
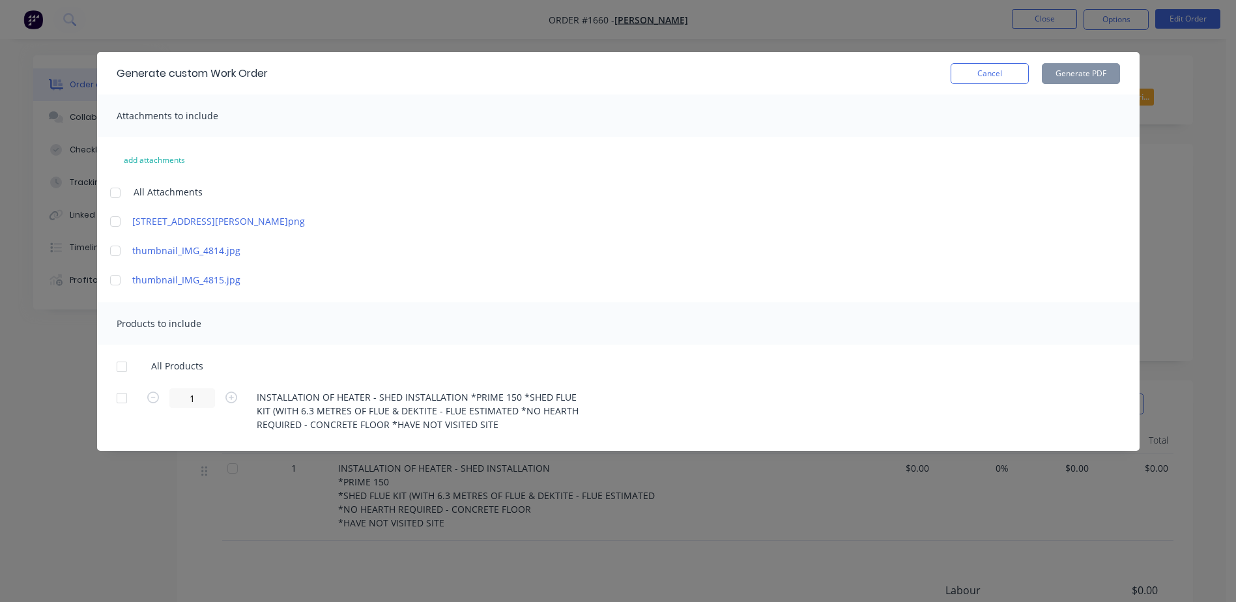
click at [118, 190] on div at bounding box center [115, 193] width 26 height 26
click at [119, 370] on div at bounding box center [122, 367] width 26 height 26
click at [993, 77] on button "Cancel" at bounding box center [990, 73] width 78 height 21
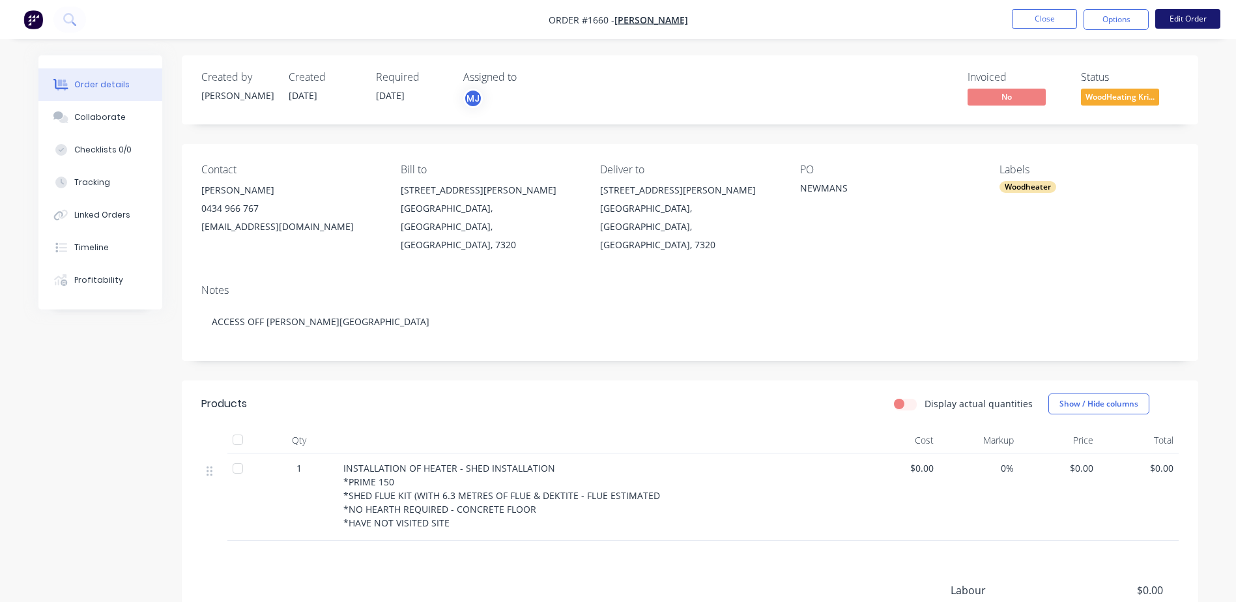
click at [1175, 10] on button "Edit Order" at bounding box center [1188, 19] width 65 height 20
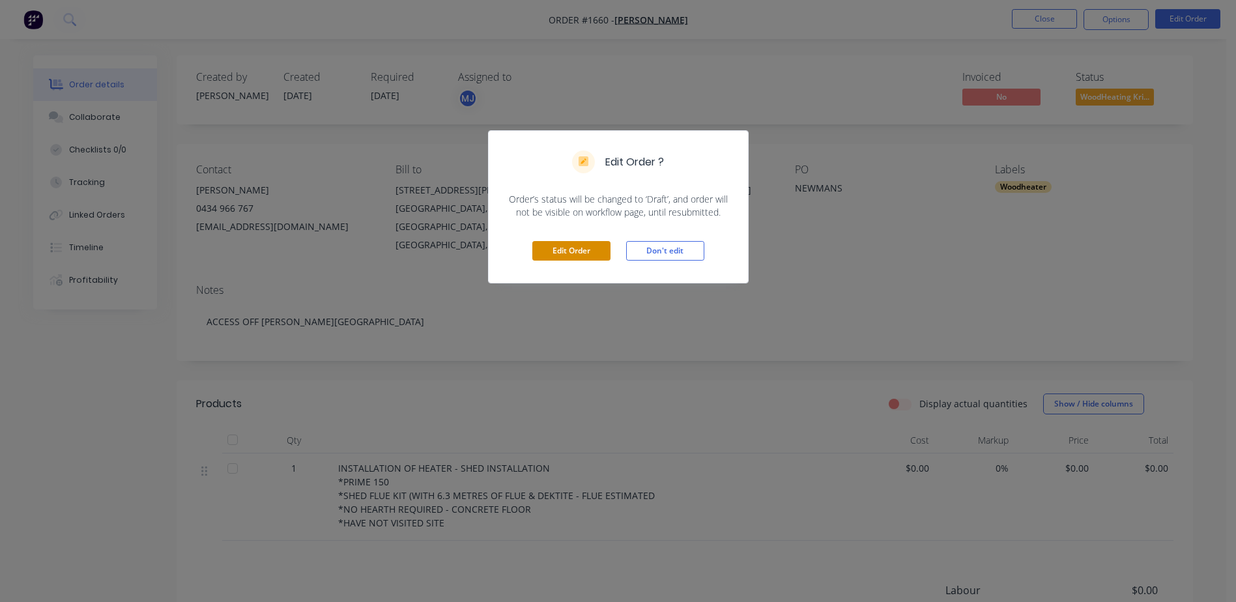
click at [547, 250] on button "Edit Order" at bounding box center [572, 251] width 78 height 20
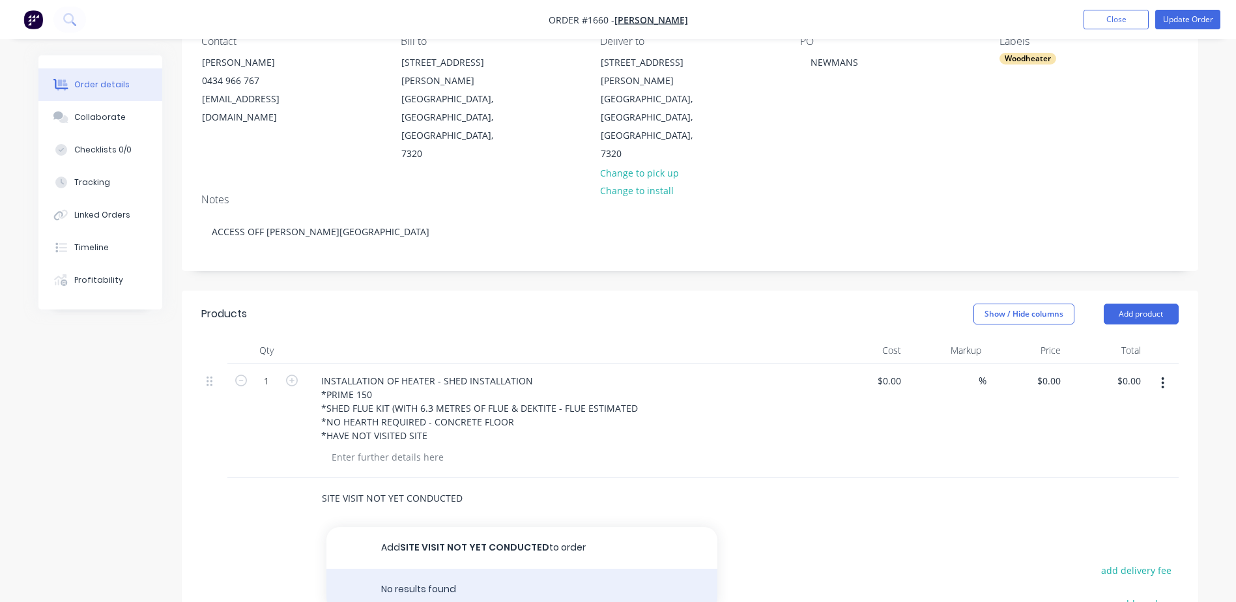
scroll to position [130, 0]
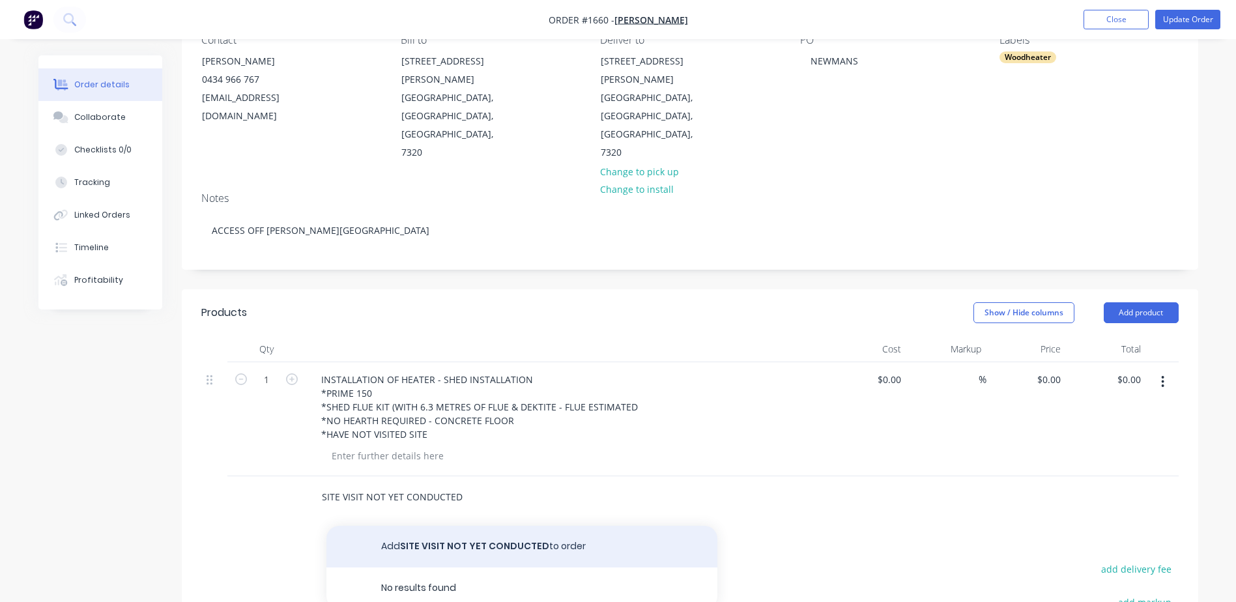
type input "SITE VISIT NOT YET CONDUCTED"
click at [525, 526] on button "Add SITE VISIT NOT YET CONDUCTED to order" at bounding box center [522, 547] width 391 height 42
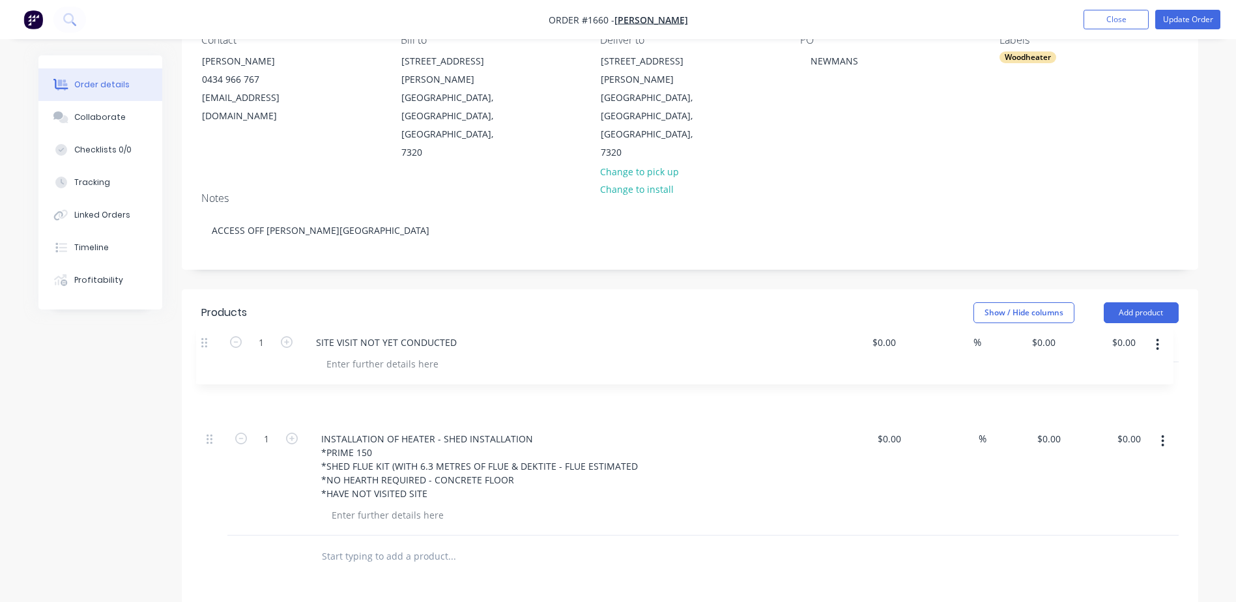
drag, startPoint x: 211, startPoint y: 442, endPoint x: 206, endPoint y: 342, distance: 100.5
click at [206, 362] on div "1 INSTALLATION OF HEATER - SHED INSTALLATION *PRIME 150 *SHED FLUE KIT (WITH 6.…" at bounding box center [690, 448] width 978 height 173
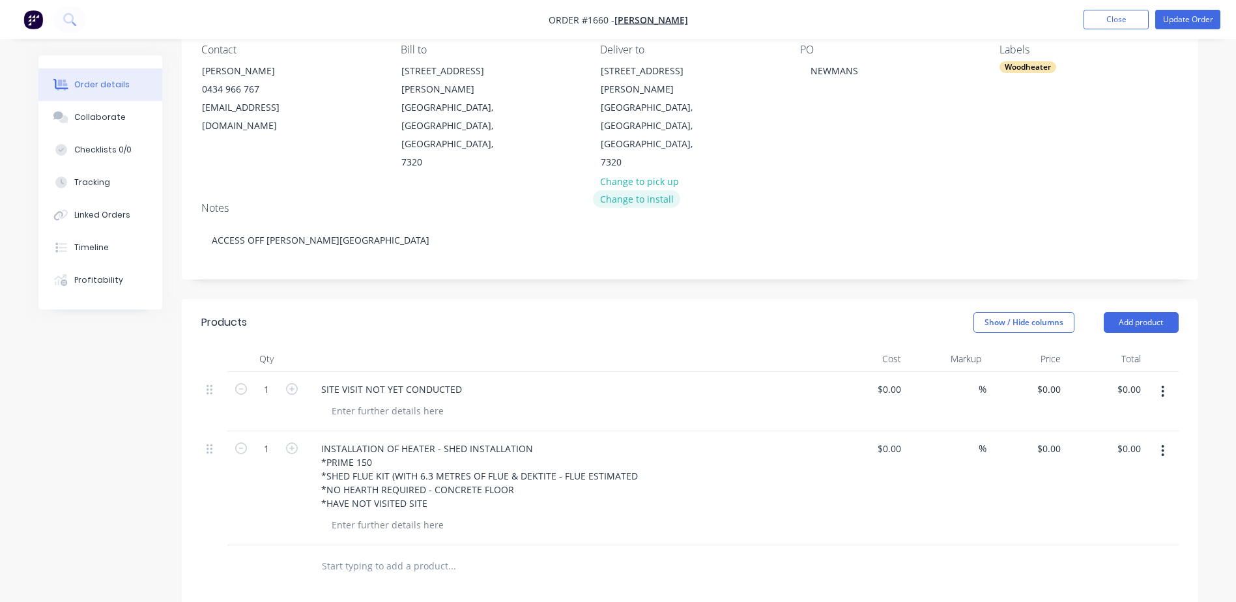
scroll to position [0, 0]
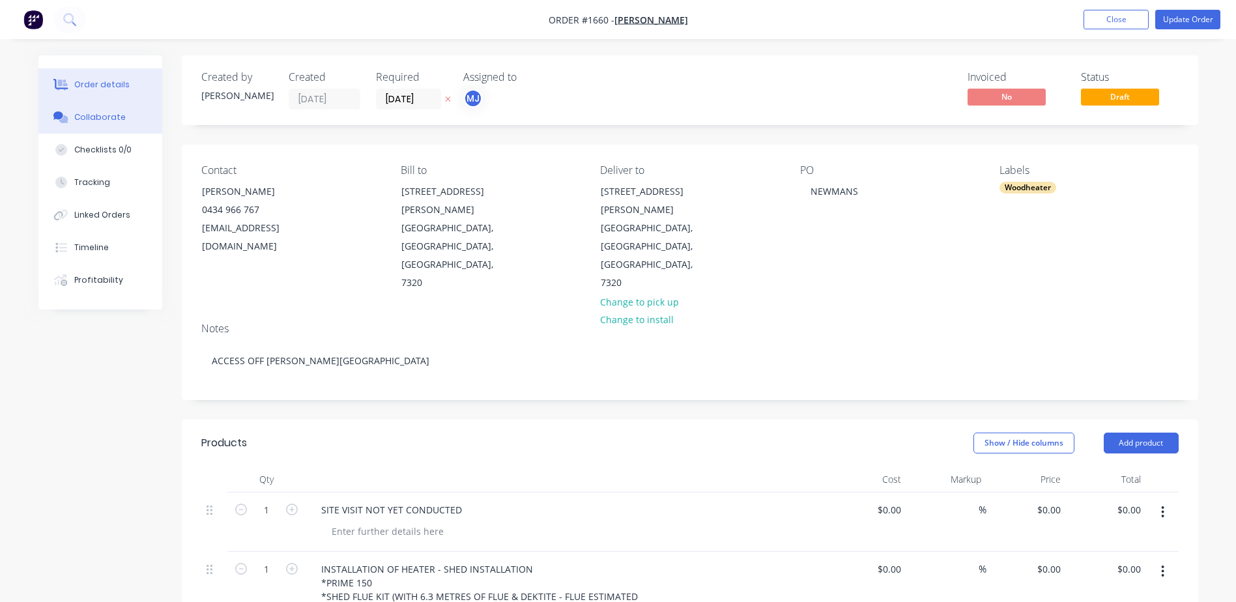
click at [76, 115] on div "Collaborate" at bounding box center [99, 117] width 51 height 12
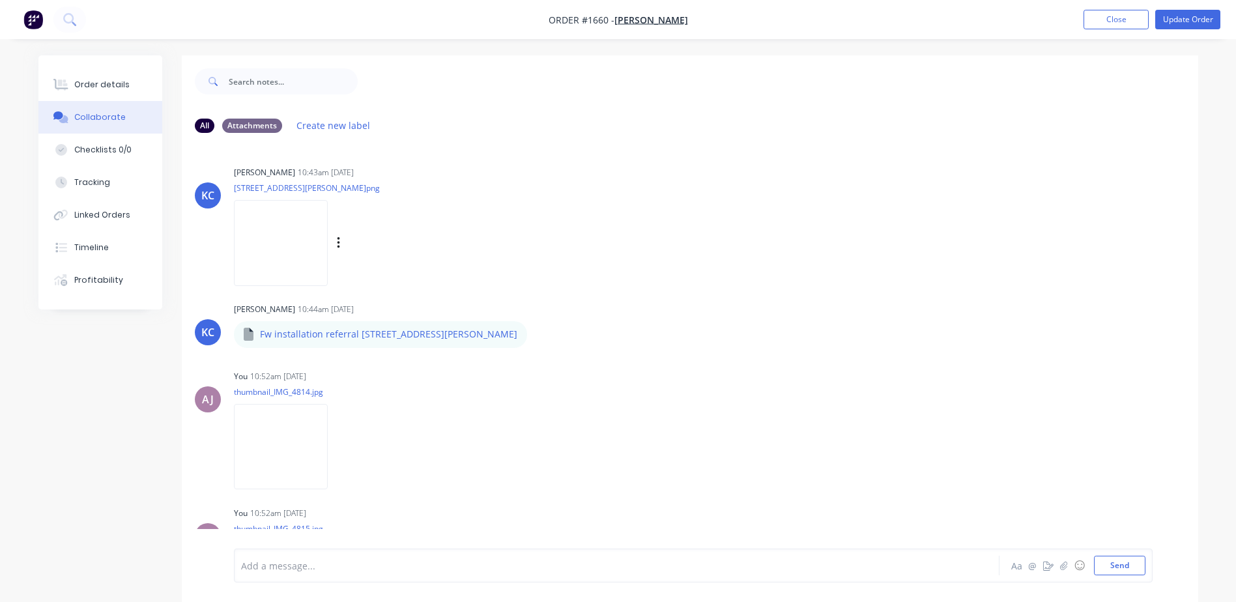
click at [282, 245] on img at bounding box center [281, 242] width 94 height 85
click at [274, 441] on img at bounding box center [281, 446] width 94 height 85
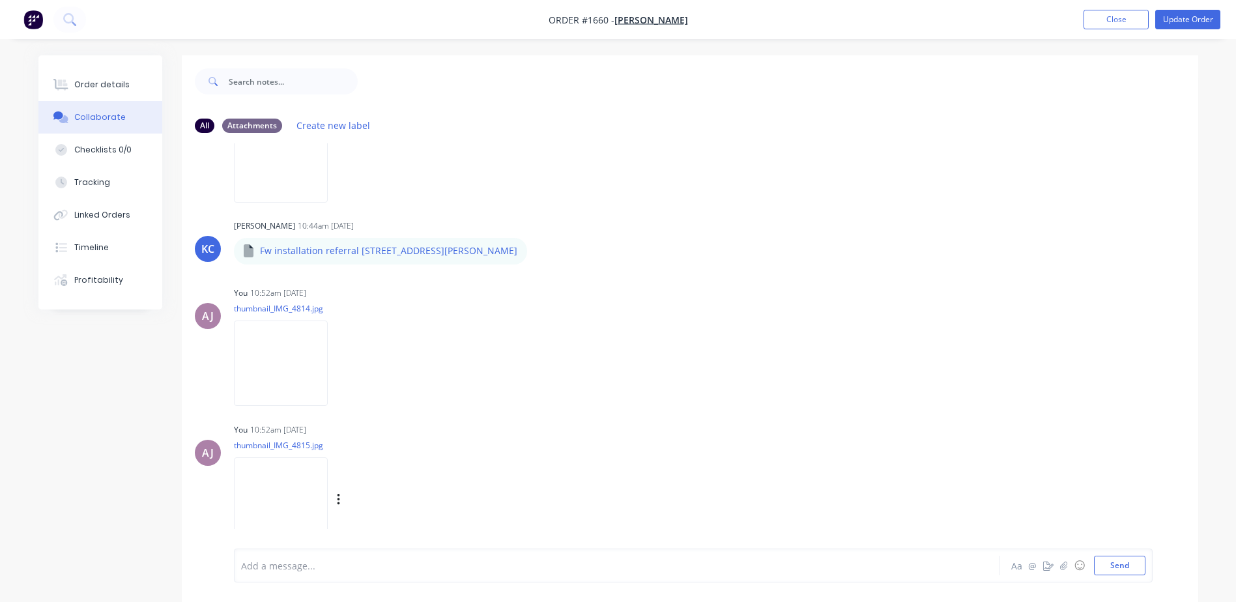
click at [289, 508] on img at bounding box center [281, 500] width 94 height 85
click at [113, 79] on div "Order details" at bounding box center [101, 85] width 55 height 12
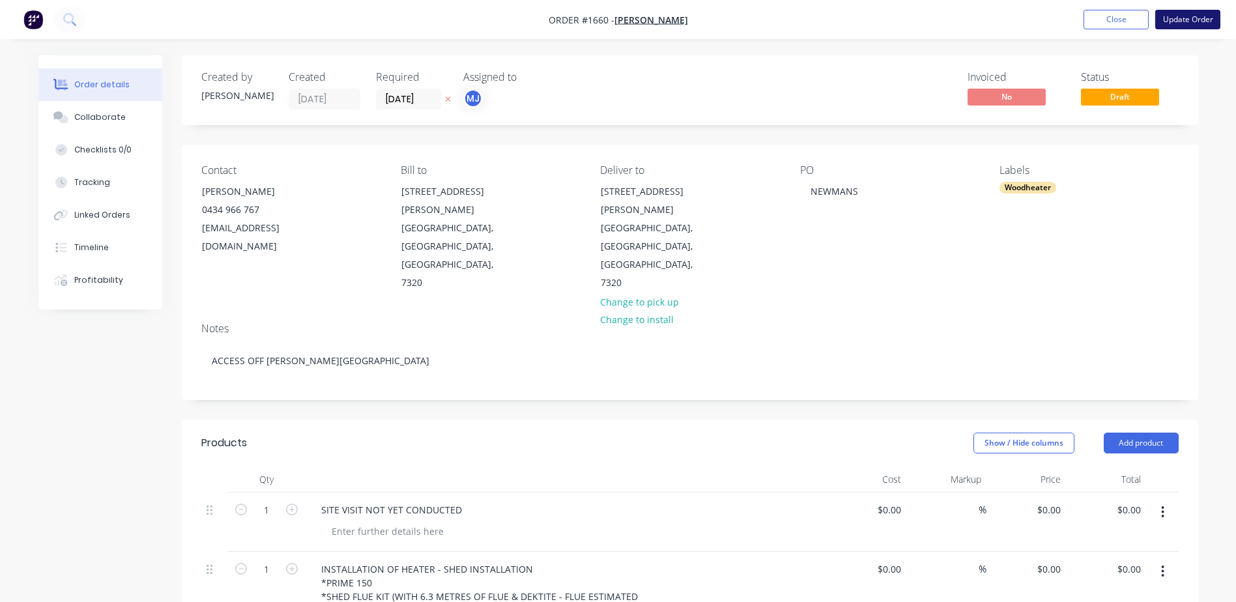
click at [1181, 16] on button "Update Order" at bounding box center [1188, 20] width 65 height 20
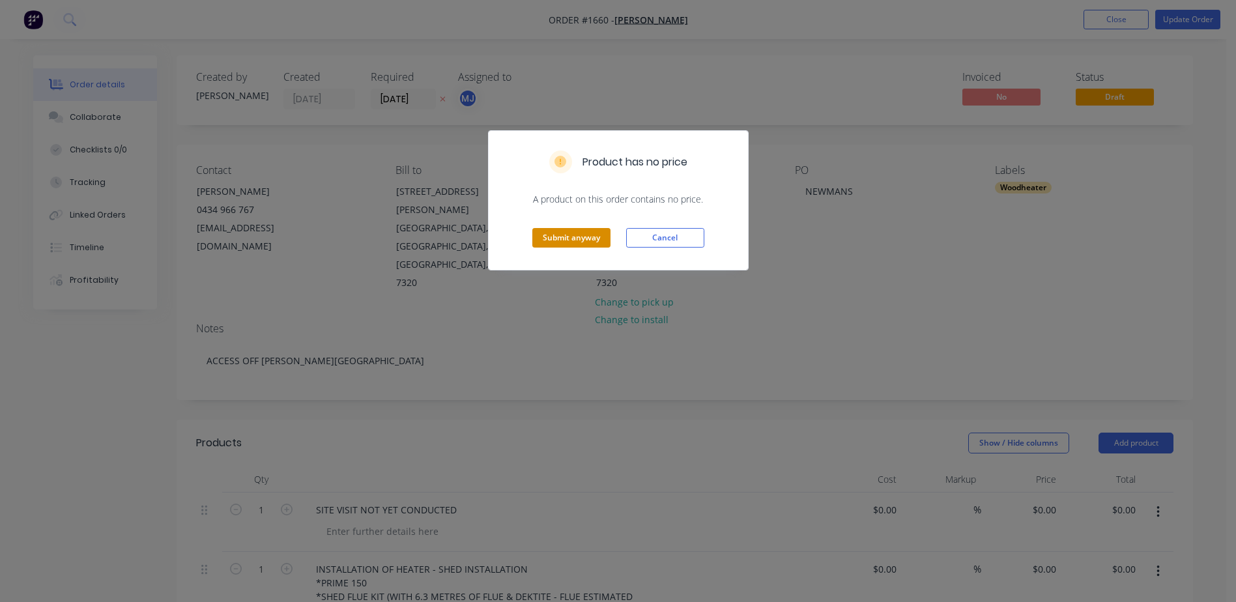
click at [585, 236] on button "Submit anyway" at bounding box center [572, 238] width 78 height 20
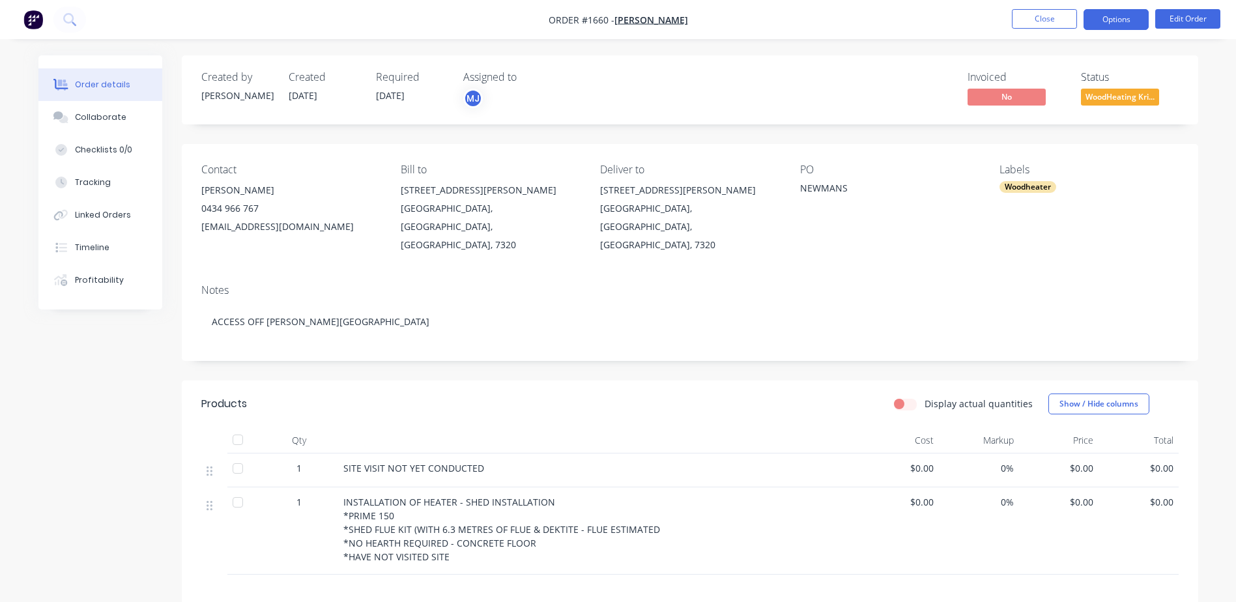
click at [1133, 23] on button "Options" at bounding box center [1116, 19] width 65 height 21
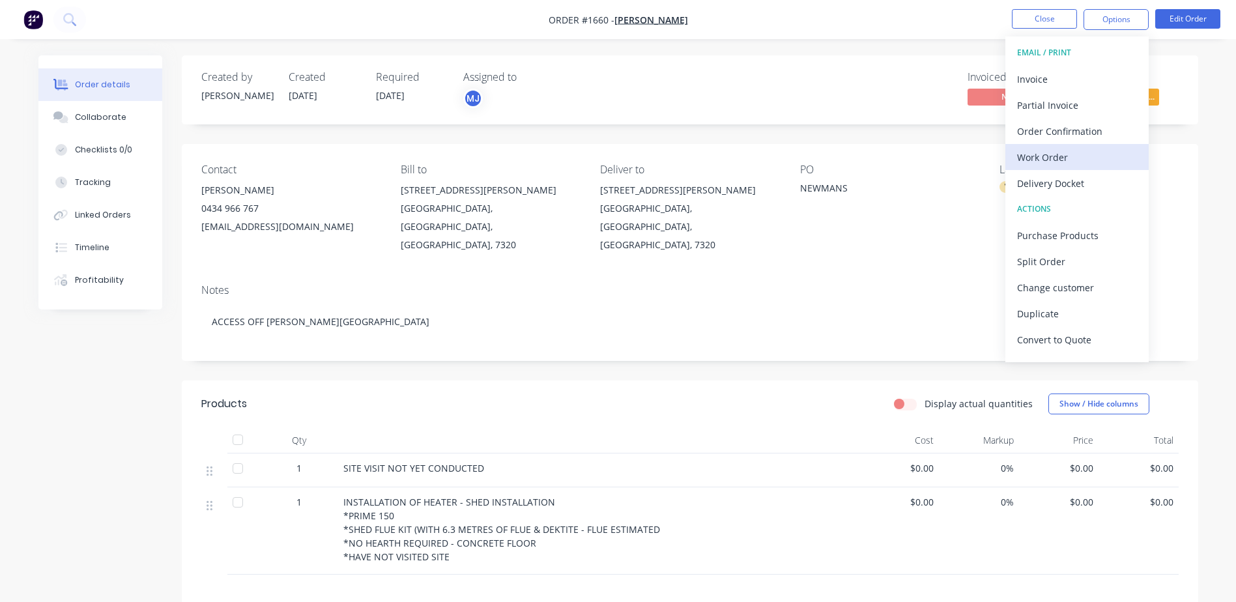
click at [1039, 159] on div "Work Order" at bounding box center [1077, 157] width 120 height 19
click at [1039, 158] on div "Custom" at bounding box center [1077, 157] width 120 height 19
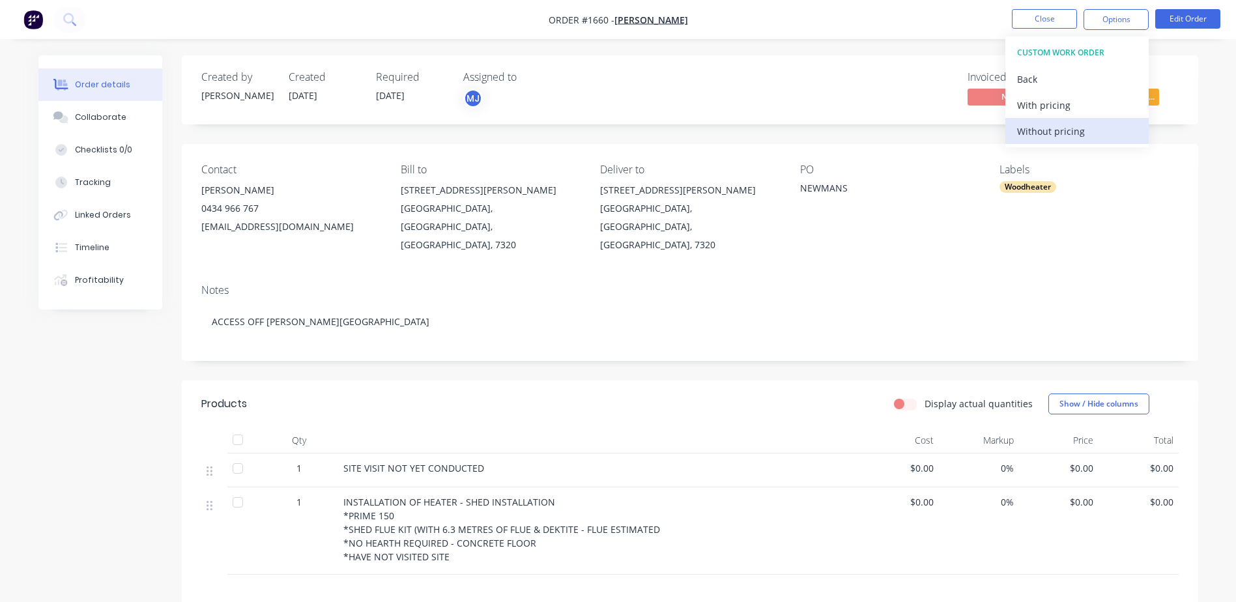
click at [1041, 128] on div "Without pricing" at bounding box center [1077, 131] width 120 height 19
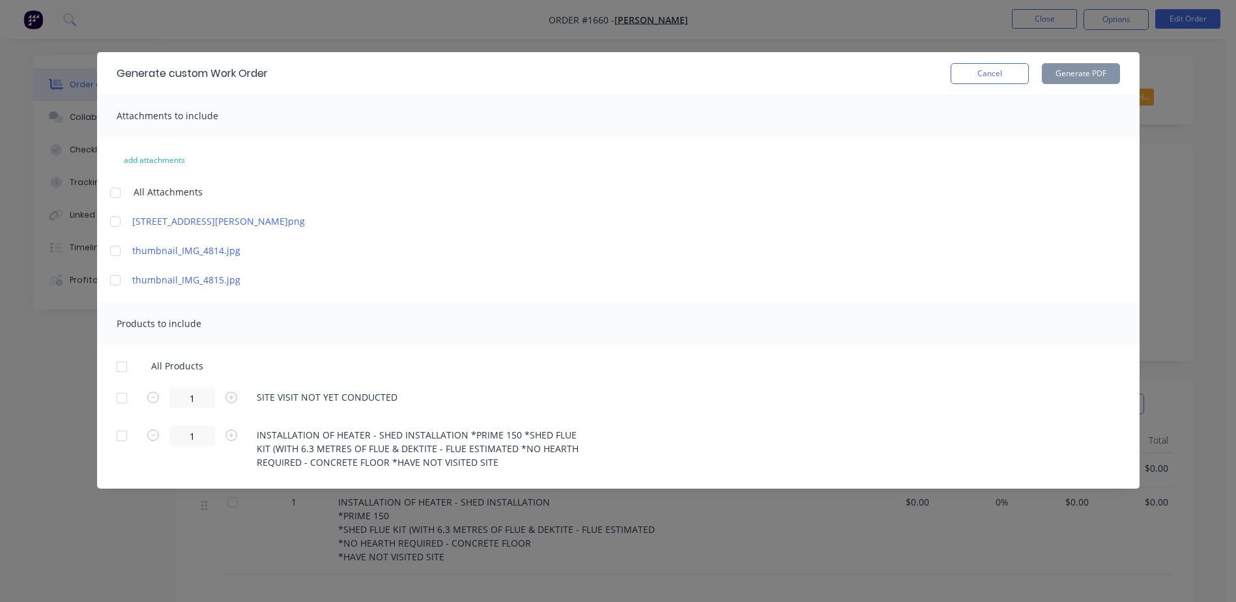
click at [119, 196] on div at bounding box center [115, 193] width 26 height 26
click at [121, 366] on div at bounding box center [122, 367] width 26 height 26
click at [1061, 64] on button "Generate PDF" at bounding box center [1081, 73] width 78 height 21
click at [993, 69] on button "Cancel" at bounding box center [990, 73] width 78 height 21
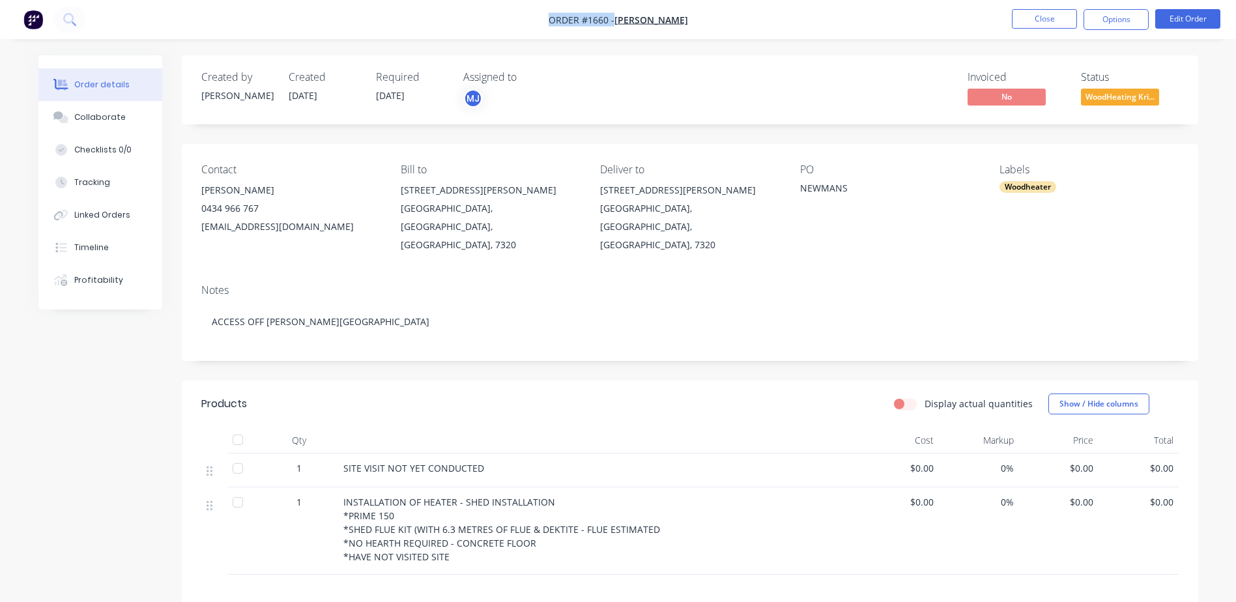
drag, startPoint x: 556, startPoint y: 18, endPoint x: 606, endPoint y: 28, distance: 51.3
click at [606, 28] on nav "Order #1660 - [PERSON_NAME] Close Options Edit Order" at bounding box center [618, 19] width 1236 height 39
copy div "Order #1660 - [PERSON_NAME] Close Options Edit Order"
drag, startPoint x: 200, startPoint y: 190, endPoint x: 251, endPoint y: 198, distance: 51.4
click at [251, 198] on div "Contact [PERSON_NAME] [PHONE_NUMBER] [EMAIL_ADDRESS][DOMAIN_NAME] [PERSON_NAME]…" at bounding box center [690, 209] width 1017 height 130
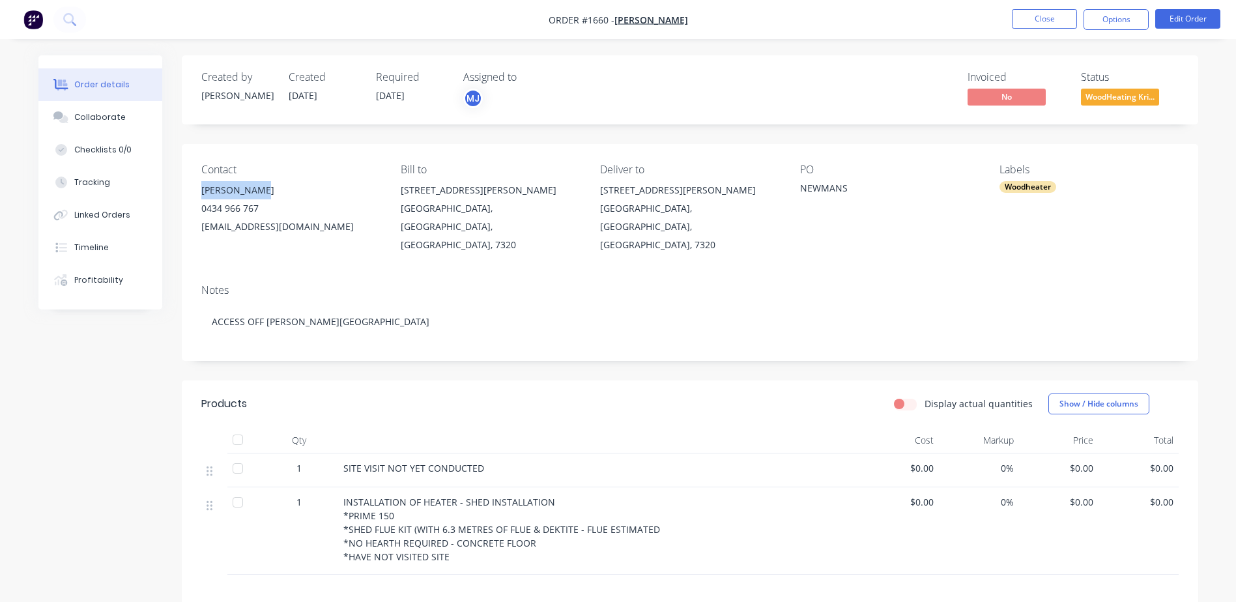
copy div "[PERSON_NAME]"
drag, startPoint x: 402, startPoint y: 190, endPoint x: 427, endPoint y: 212, distance: 32.8
click at [427, 212] on div "[STREET_ADDRESS][PERSON_NAME]" at bounding box center [490, 217] width 179 height 73
copy div "[STREET_ADDRESS][PERSON_NAME]"
click at [1044, 17] on button "Close" at bounding box center [1044, 19] width 65 height 20
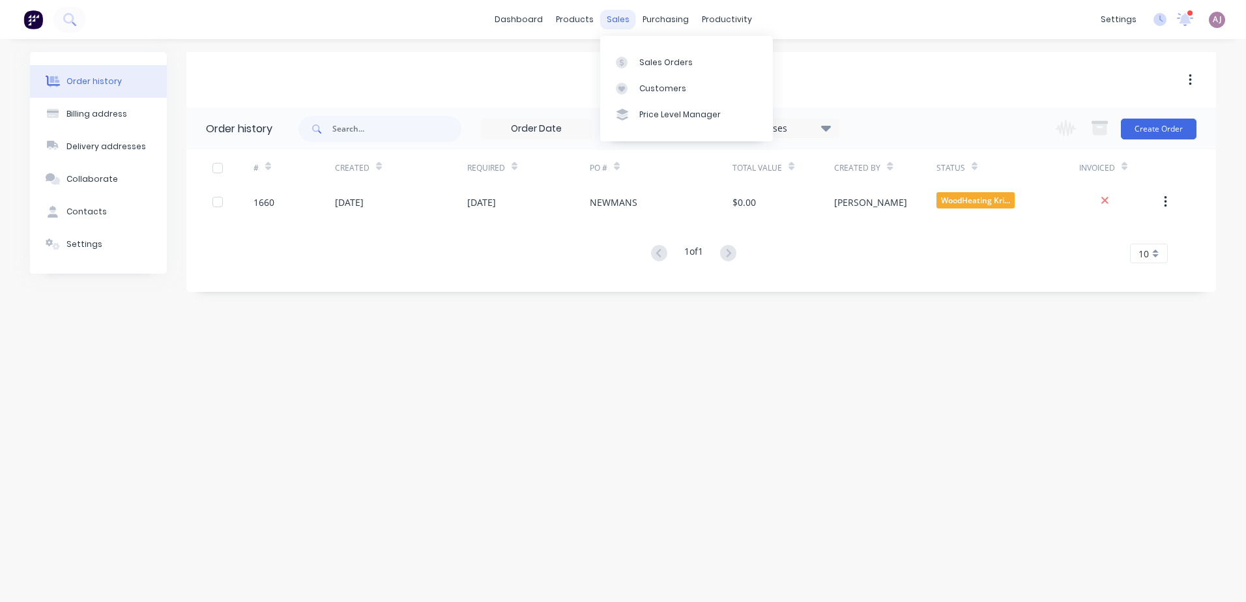
click at [614, 24] on div "sales" at bounding box center [618, 20] width 36 height 20
click at [645, 67] on div "Sales Orders" at bounding box center [665, 63] width 53 height 12
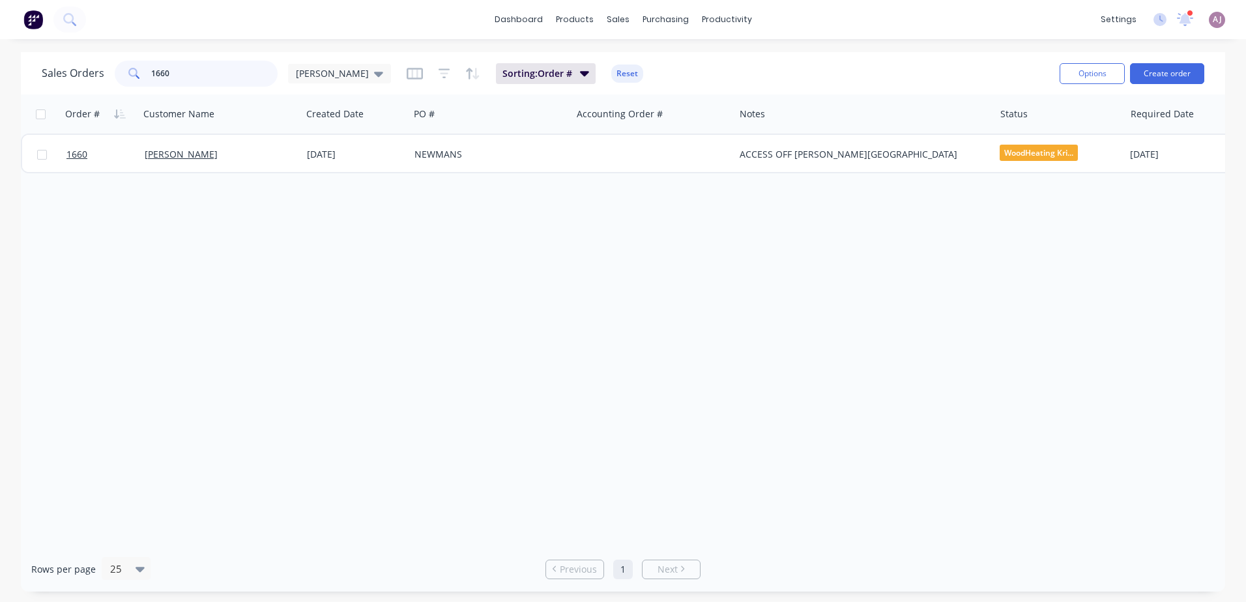
click at [177, 70] on input "1660" at bounding box center [214, 74] width 127 height 26
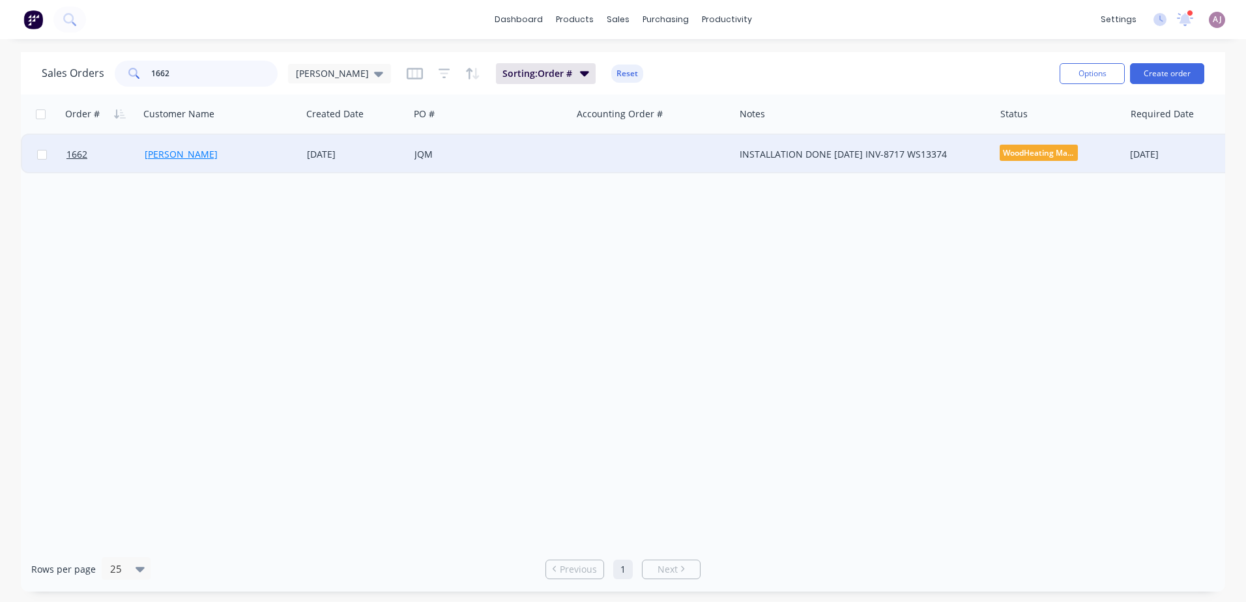
type input "1662"
click at [183, 156] on link "[PERSON_NAME]" at bounding box center [181, 154] width 73 height 12
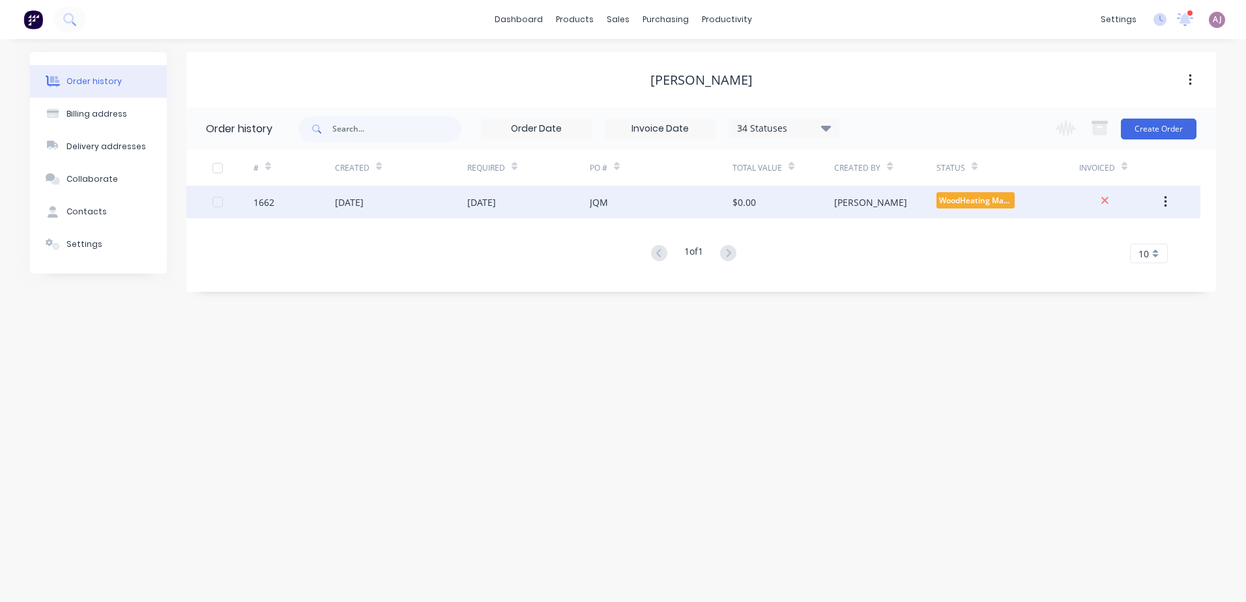
click at [496, 202] on div "[DATE]" at bounding box center [481, 203] width 29 height 14
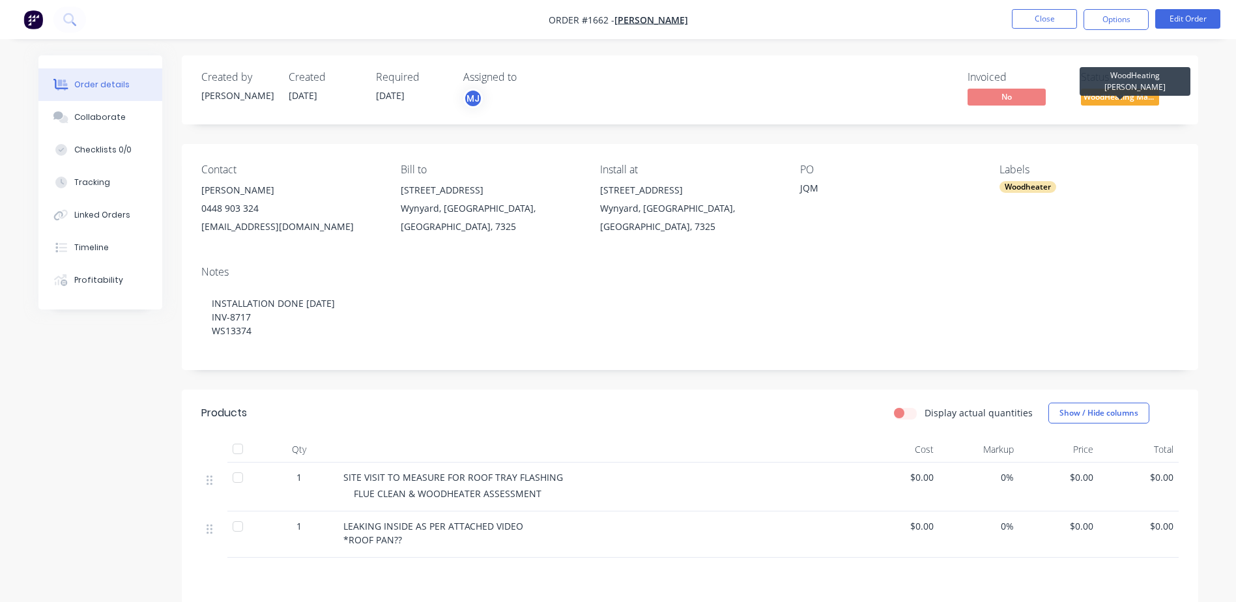
click at [1123, 95] on span "WoodHeating Mar..." at bounding box center [1120, 97] width 78 height 16
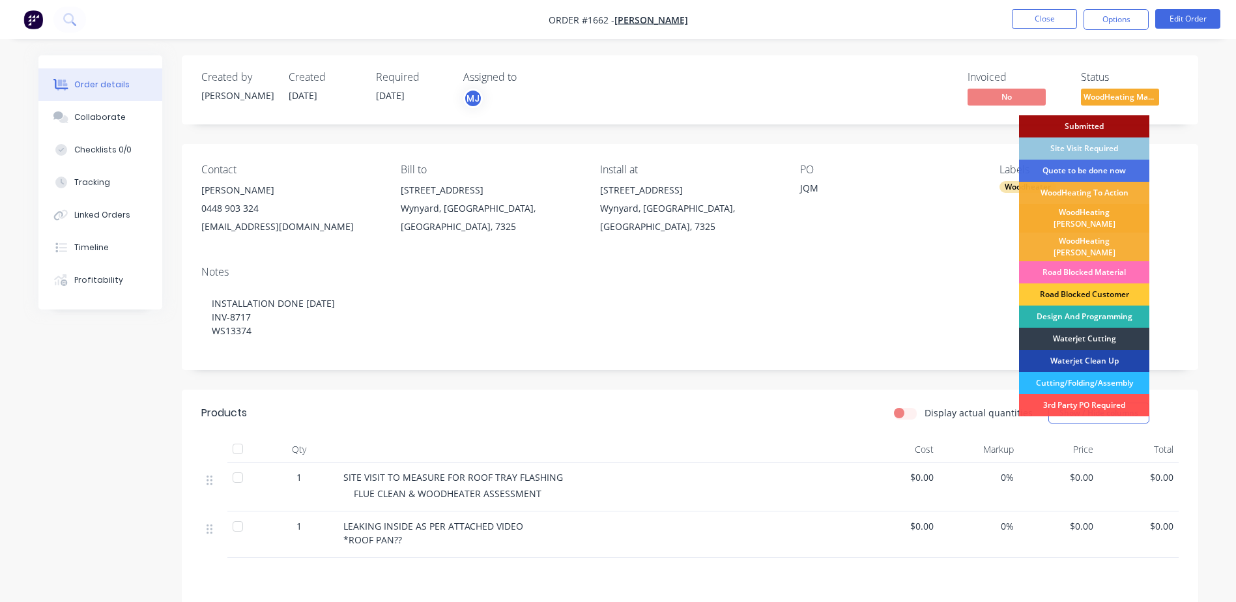
click at [1087, 207] on div "WoodHeating [PERSON_NAME]" at bounding box center [1084, 218] width 130 height 29
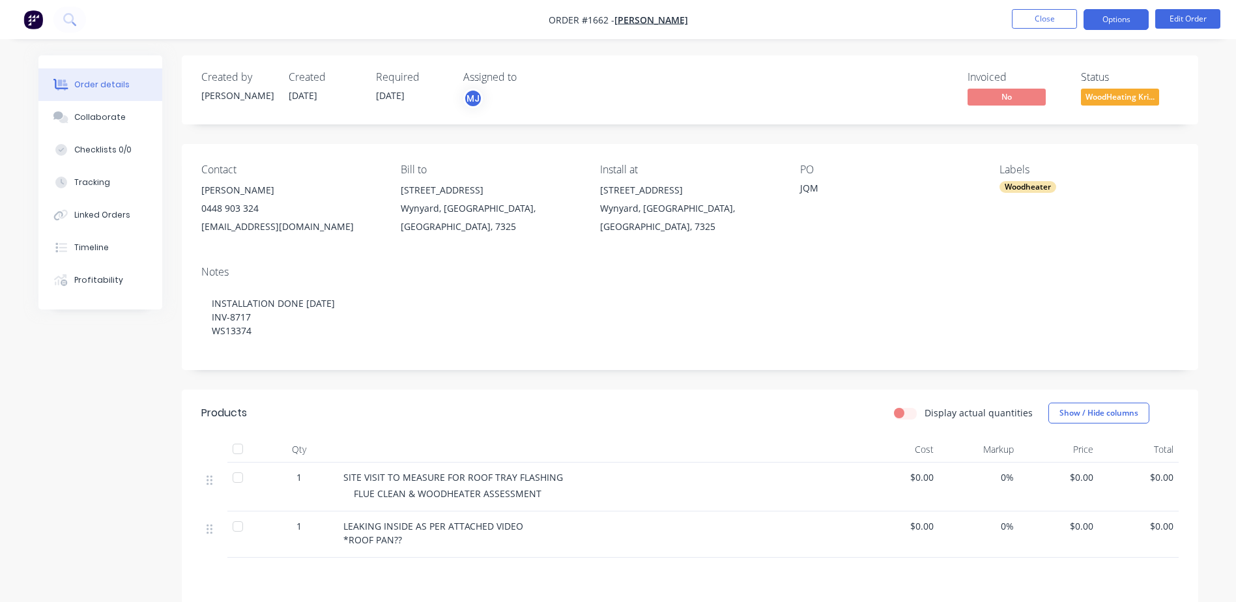
click at [1102, 18] on button "Options" at bounding box center [1116, 19] width 65 height 21
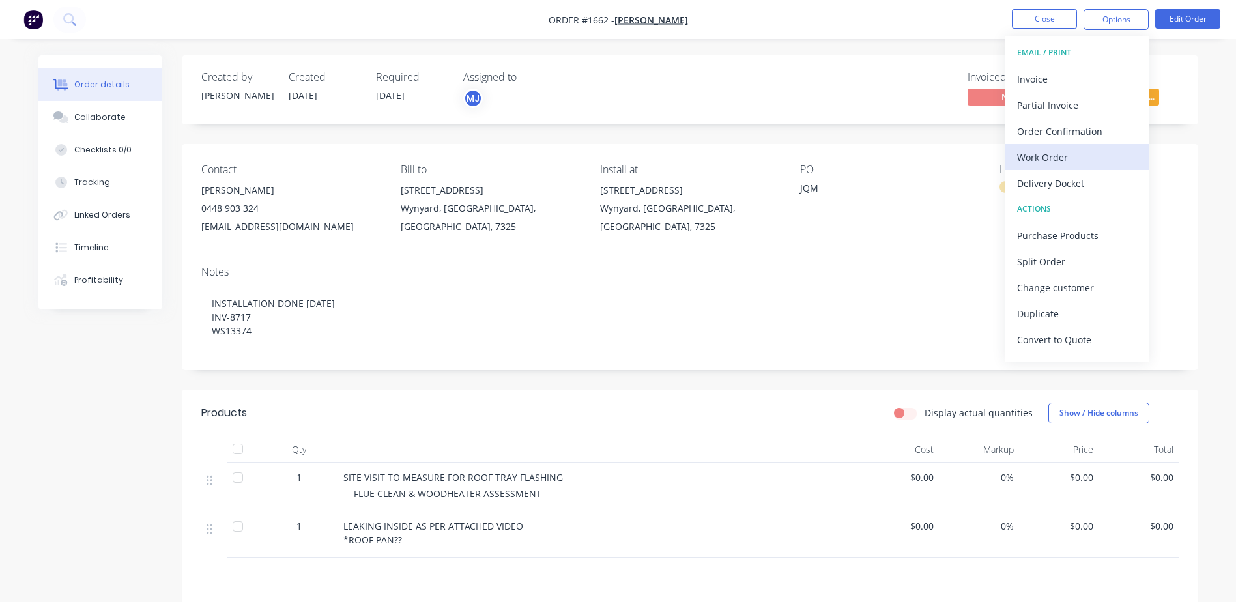
click at [1036, 160] on div "Work Order" at bounding box center [1077, 157] width 120 height 19
click at [1036, 160] on div "Custom" at bounding box center [1077, 157] width 120 height 19
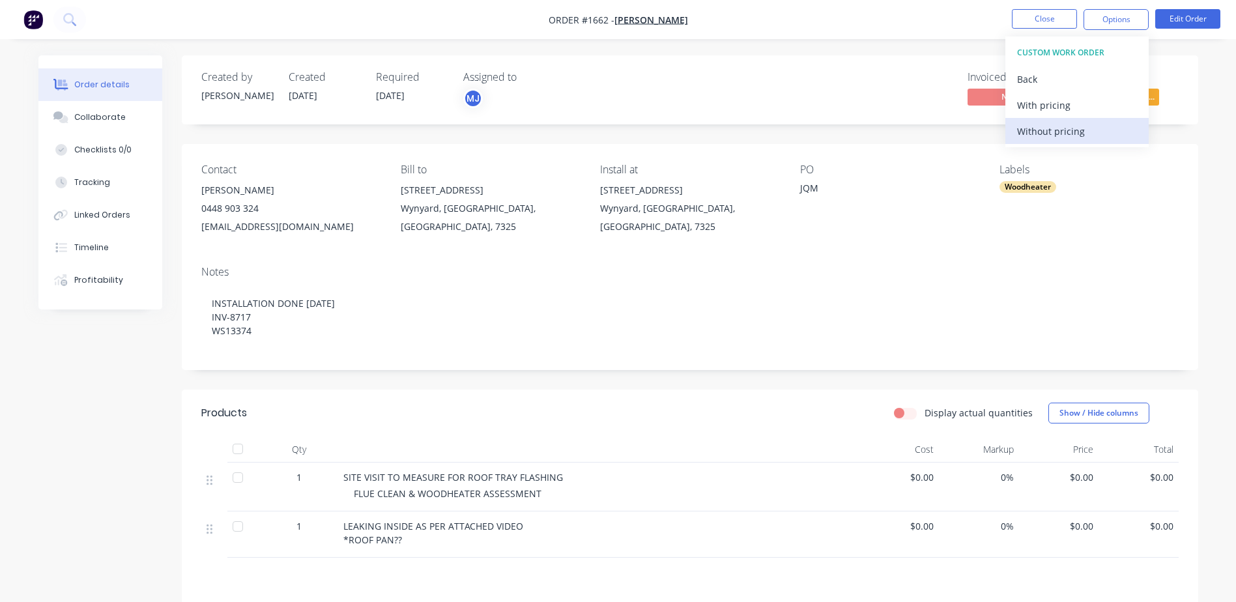
click at [1038, 137] on div "Without pricing" at bounding box center [1077, 131] width 120 height 19
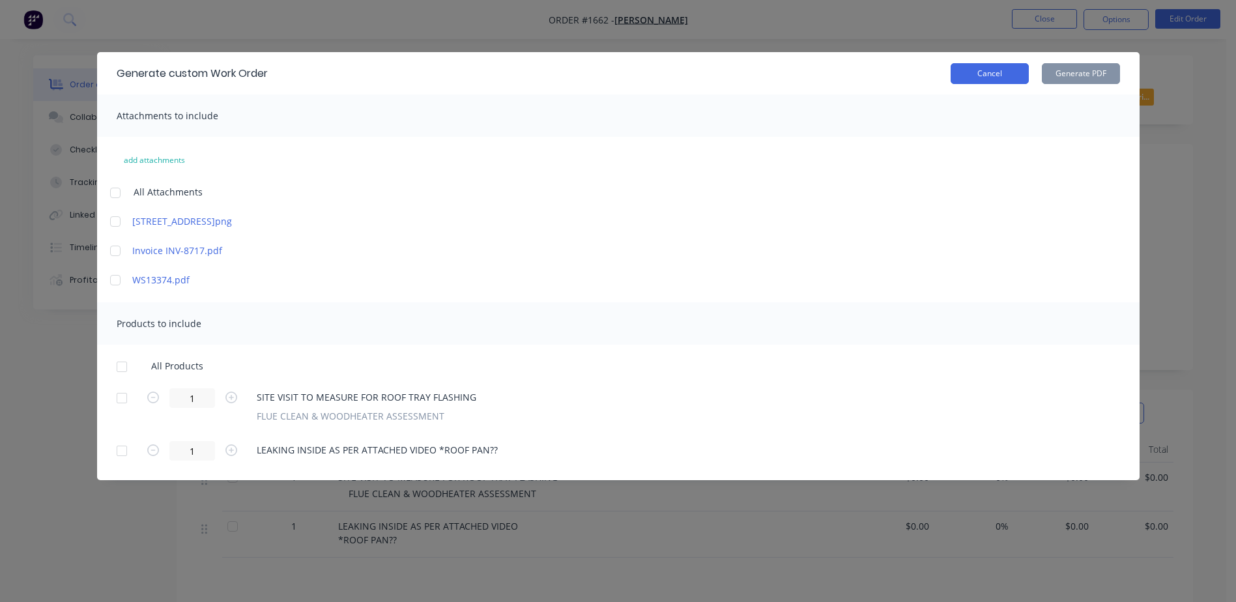
click at [983, 76] on button "Cancel" at bounding box center [990, 73] width 78 height 21
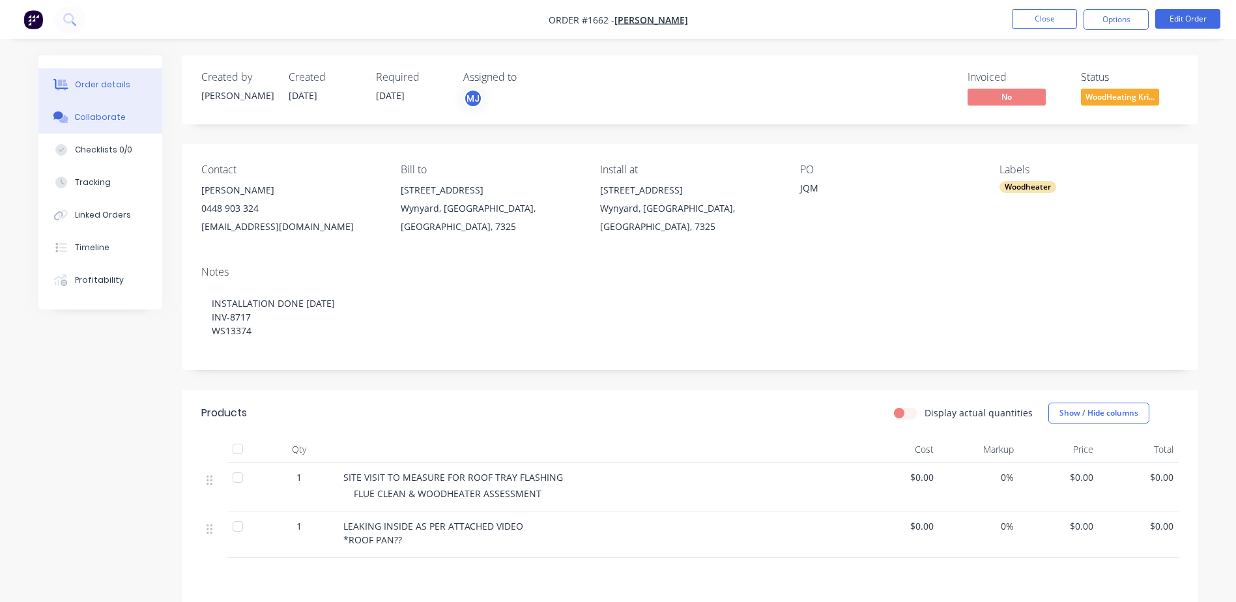
click at [105, 119] on div "Collaborate" at bounding box center [99, 117] width 51 height 12
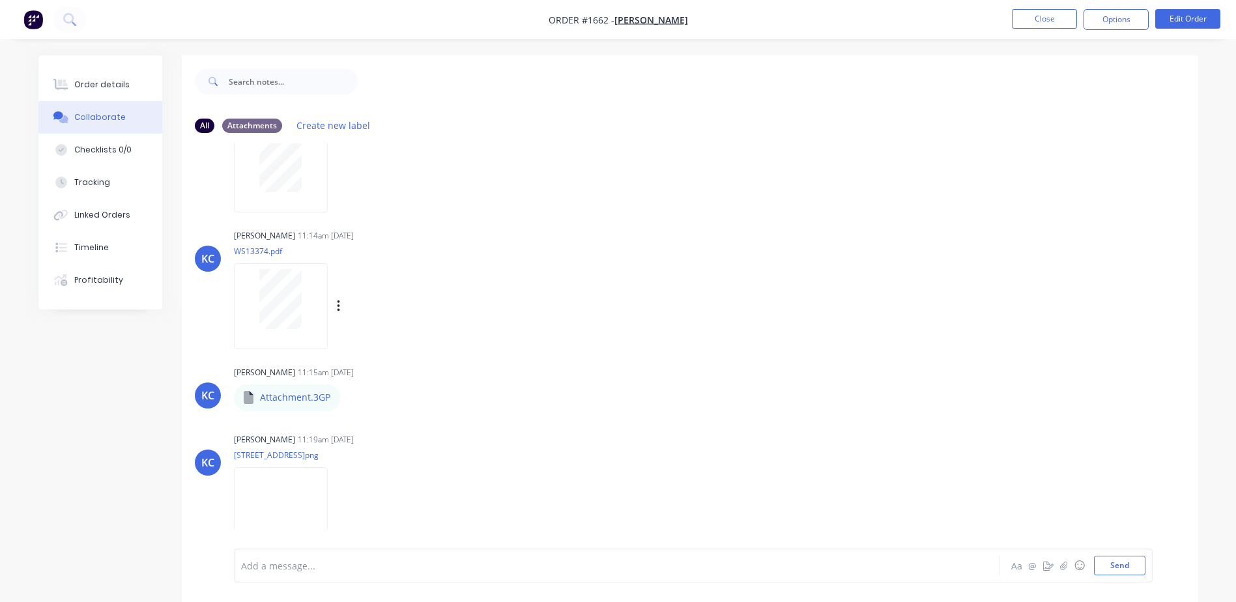
scroll to position [83, 0]
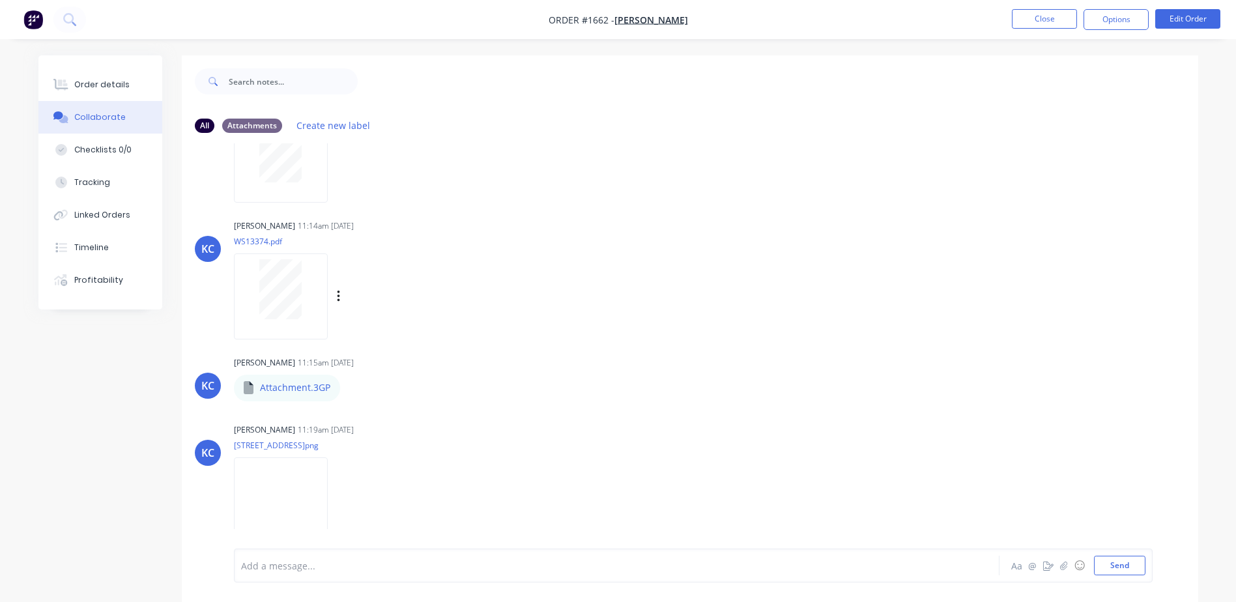
click at [302, 280] on div at bounding box center [281, 289] width 82 height 60
click at [315, 500] on img at bounding box center [281, 500] width 94 height 85
click at [300, 392] on p "Attachment.3GP" at bounding box center [295, 387] width 70 height 13
click at [352, 386] on button "button" at bounding box center [351, 388] width 5 height 19
click at [402, 417] on button "Download" at bounding box center [436, 422] width 147 height 29
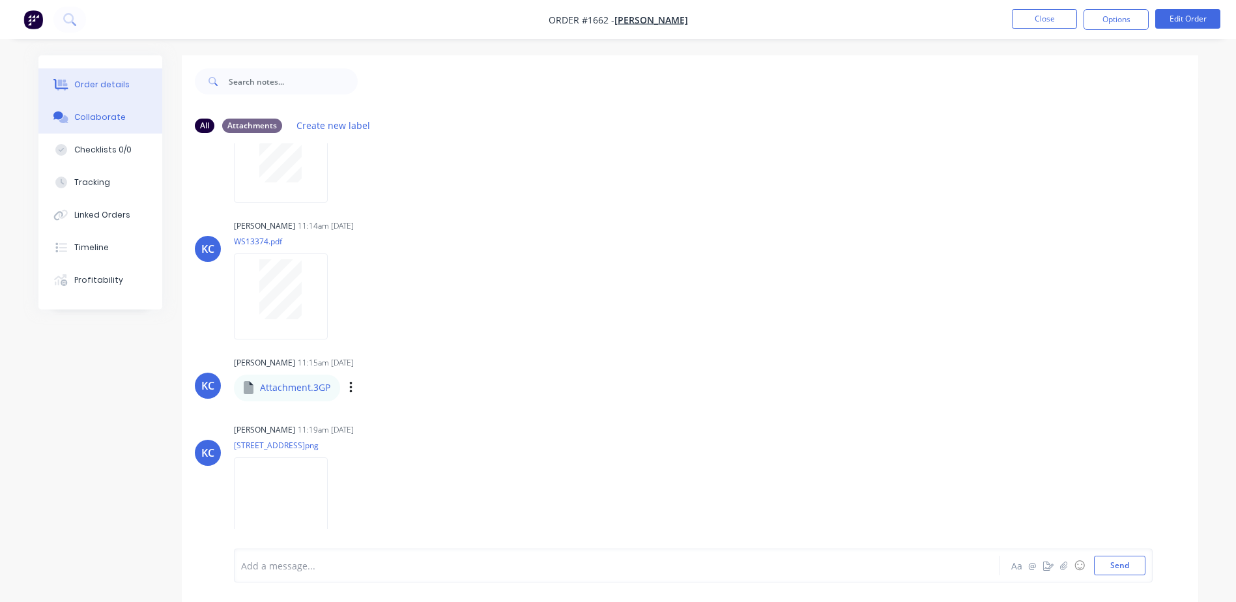
click at [110, 86] on div "Order details" at bounding box center [101, 85] width 55 height 12
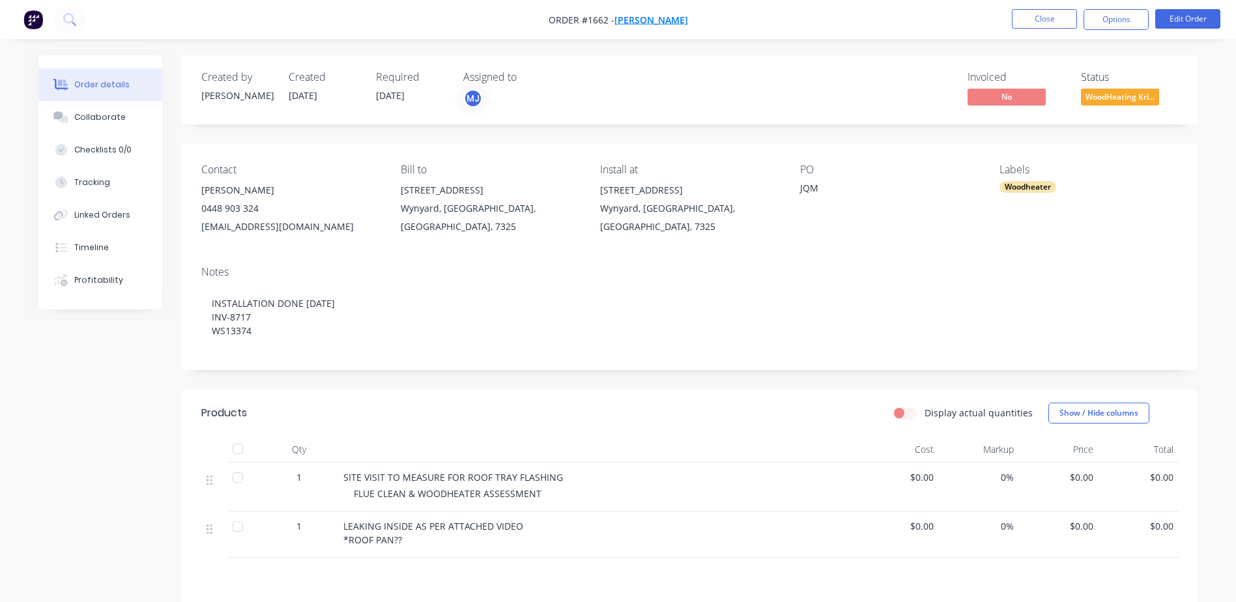
drag, startPoint x: 548, startPoint y: 20, endPoint x: 622, endPoint y: 17, distance: 75.0
click at [622, 17] on span "Order #1662 - [PERSON_NAME]" at bounding box center [618, 20] width 139 height 14
copy span "Order #1662 -"
click at [205, 188] on div "[PERSON_NAME]" at bounding box center [290, 190] width 179 height 18
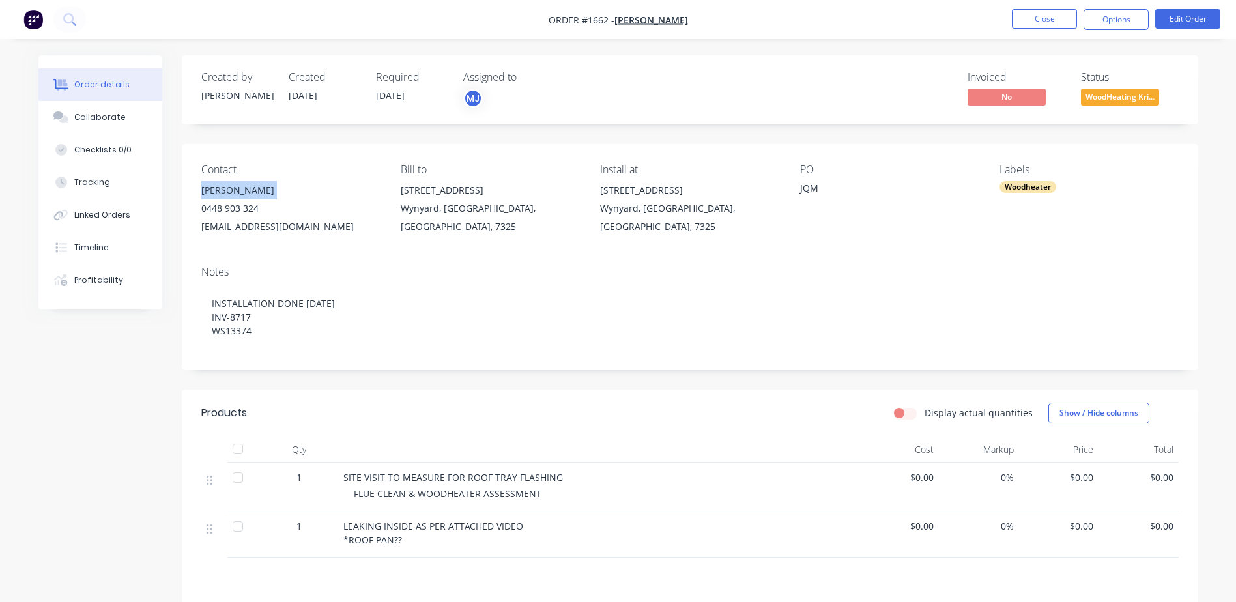
click at [205, 188] on div "[PERSON_NAME]" at bounding box center [290, 190] width 179 height 18
copy div "[PERSON_NAME]"
drag, startPoint x: 402, startPoint y: 189, endPoint x: 438, endPoint y: 210, distance: 42.0
click at [438, 210] on div "[STREET_ADDRESS]" at bounding box center [490, 208] width 179 height 55
click at [114, 121] on div "Collaborate" at bounding box center [99, 117] width 51 height 12
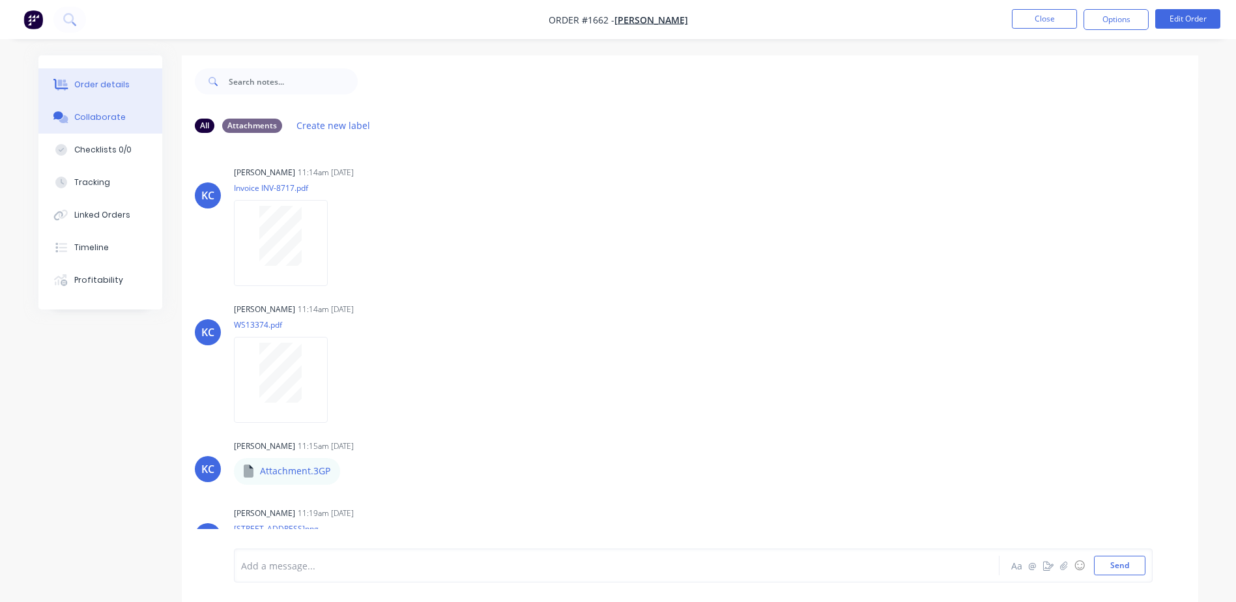
click at [96, 93] on button "Order details" at bounding box center [100, 84] width 124 height 33
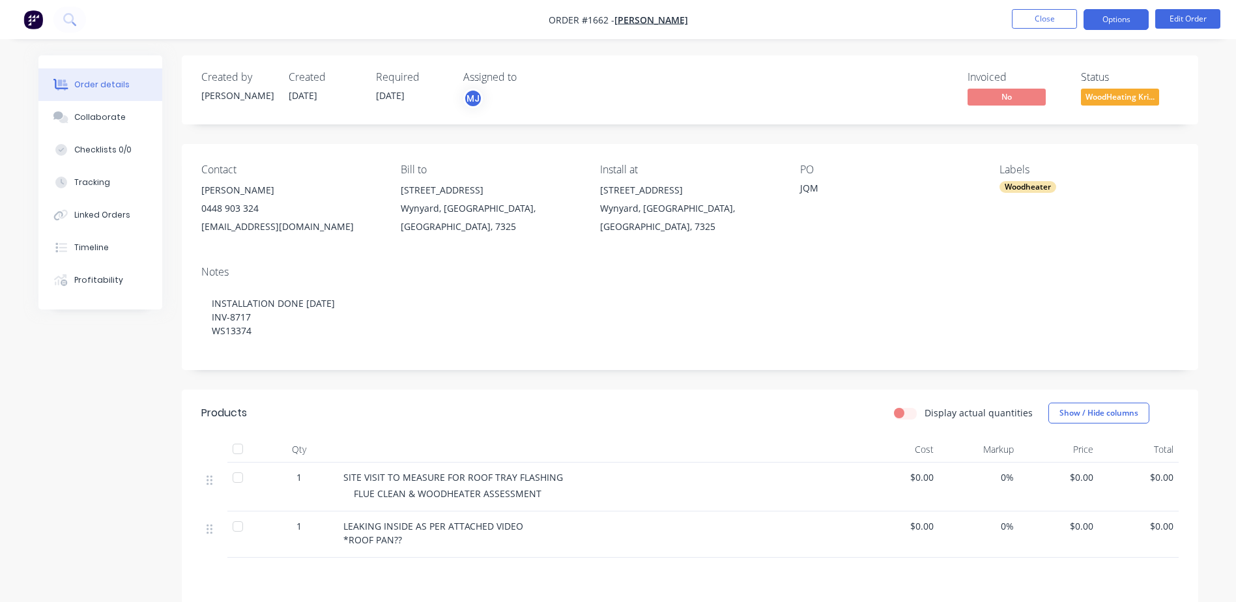
click at [1104, 23] on button "Options" at bounding box center [1116, 19] width 65 height 21
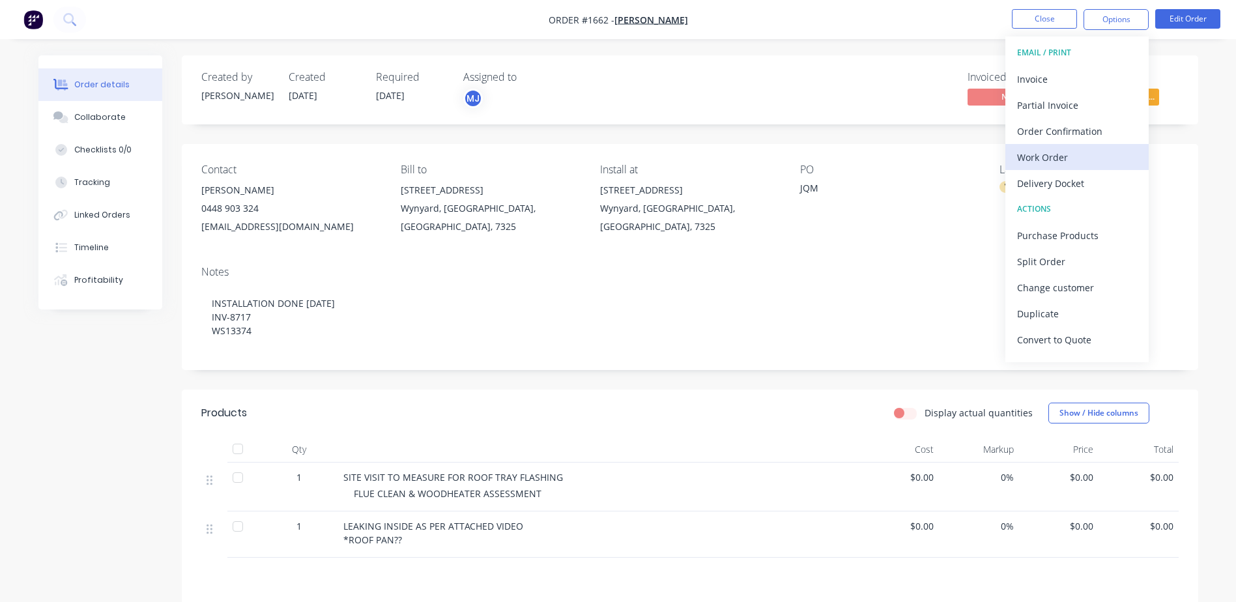
click at [1051, 162] on div "Work Order" at bounding box center [1077, 157] width 120 height 19
click at [1049, 155] on div "Custom" at bounding box center [1077, 157] width 120 height 19
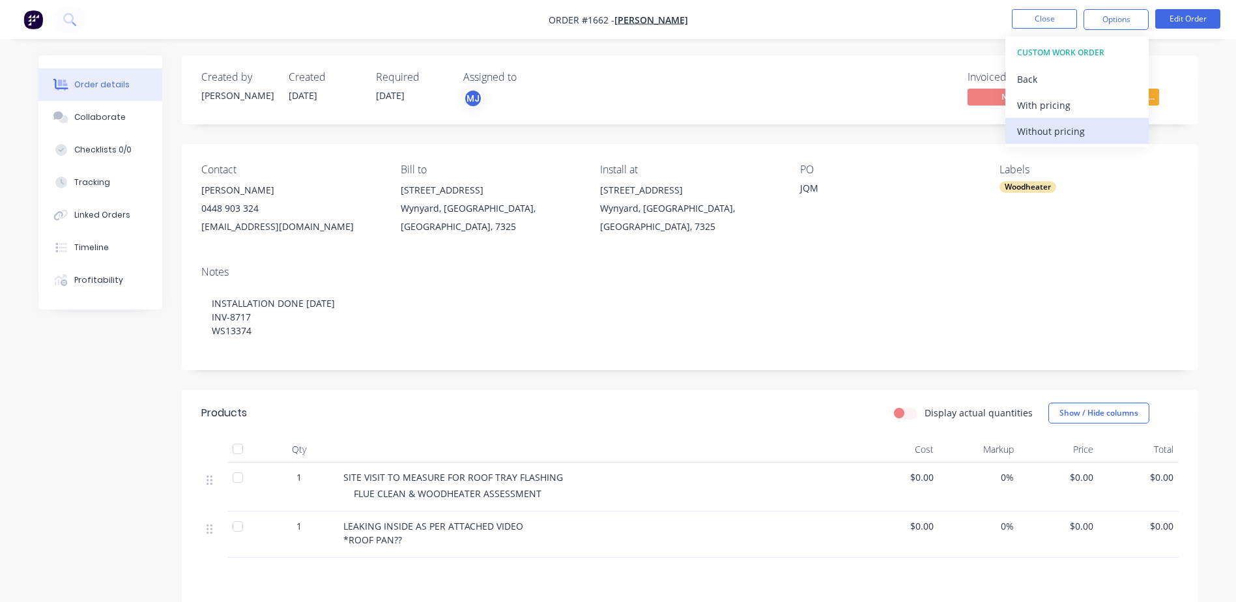
click at [1046, 124] on div "Without pricing" at bounding box center [1077, 131] width 120 height 19
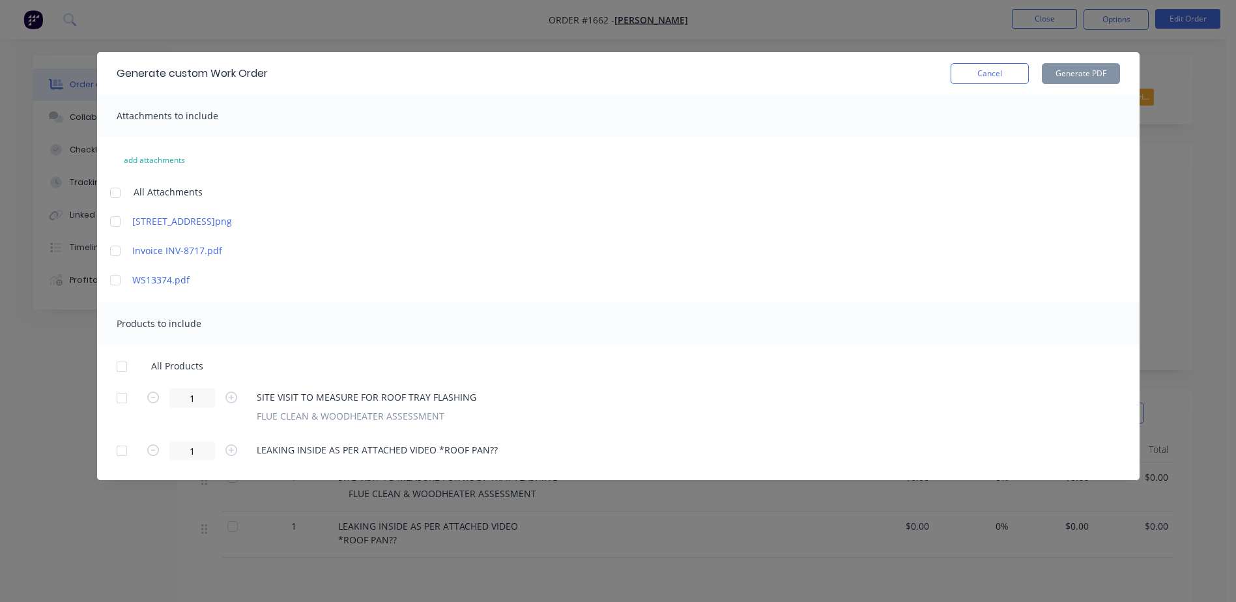
click at [119, 220] on div at bounding box center [115, 222] width 26 height 26
click at [122, 370] on div at bounding box center [122, 367] width 26 height 26
click at [1075, 70] on button "Generate PDF" at bounding box center [1081, 73] width 78 height 21
click at [966, 81] on button "Cancel" at bounding box center [990, 73] width 78 height 21
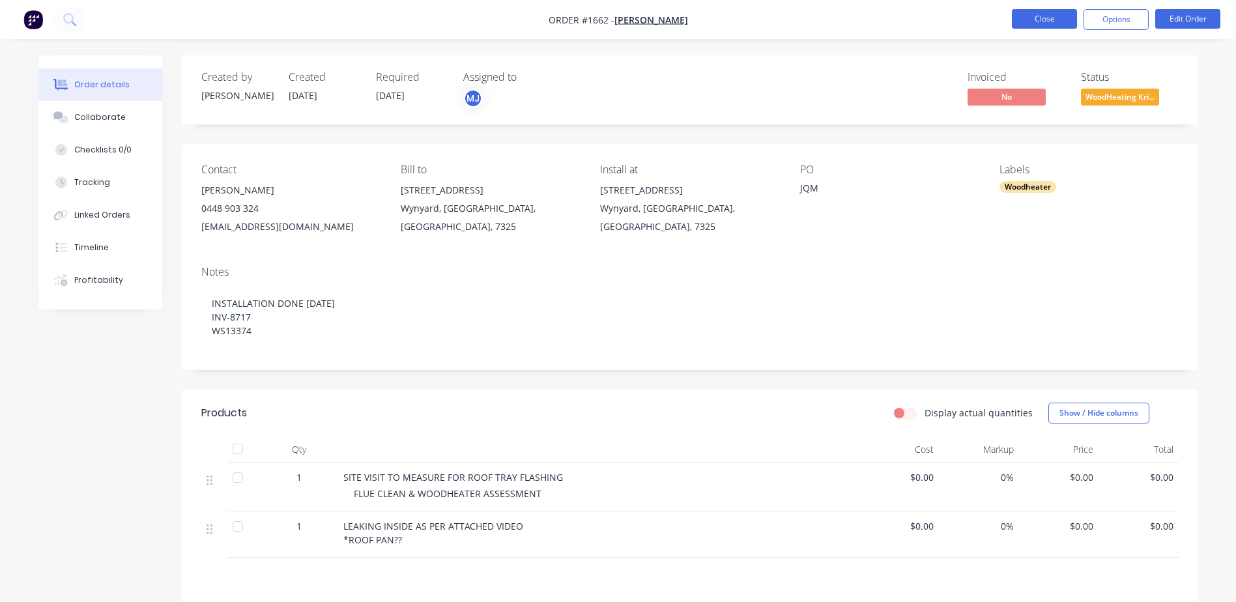
click at [1047, 15] on button "Close" at bounding box center [1044, 19] width 65 height 20
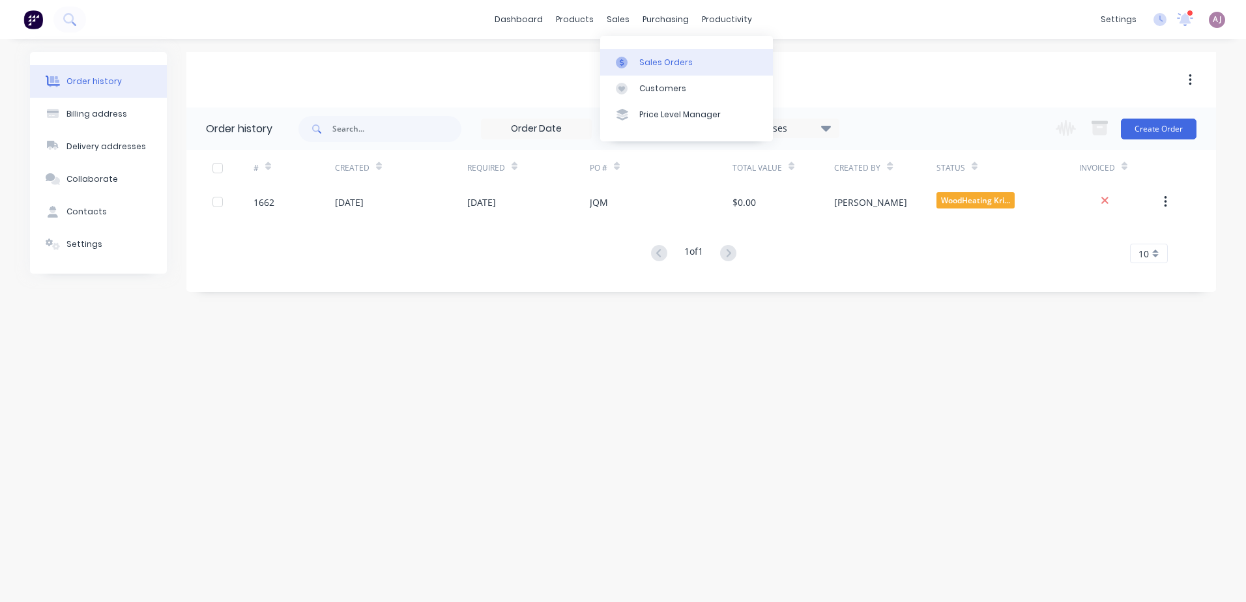
click at [632, 53] on link "Sales Orders" at bounding box center [686, 62] width 173 height 26
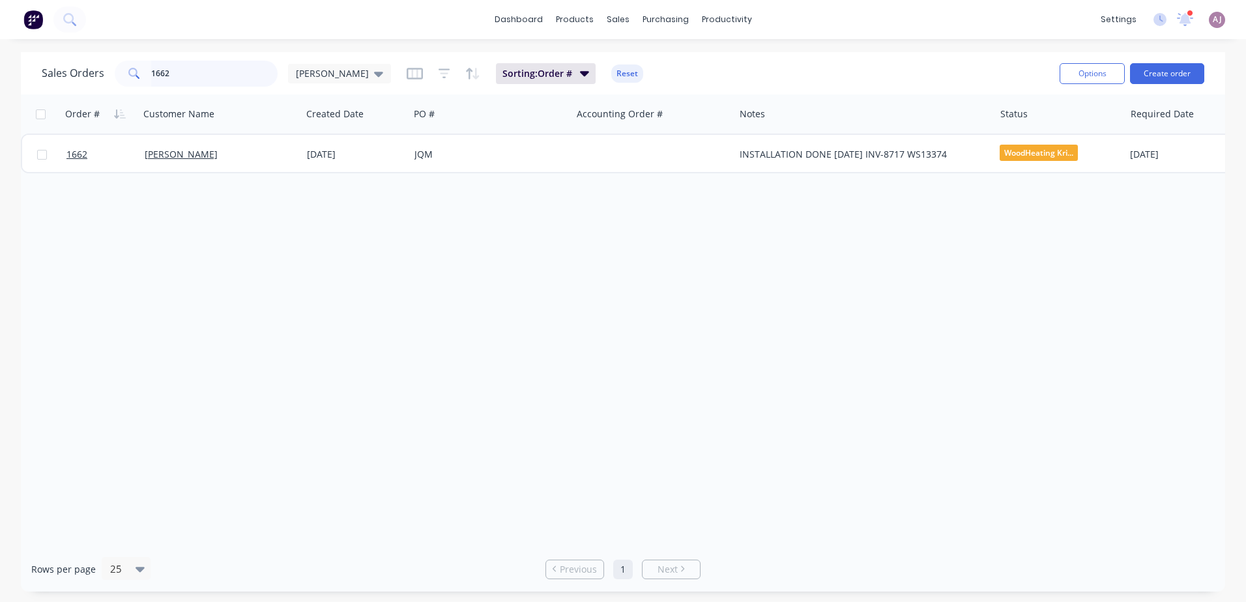
click at [206, 71] on input "1662" at bounding box center [214, 74] width 127 height 26
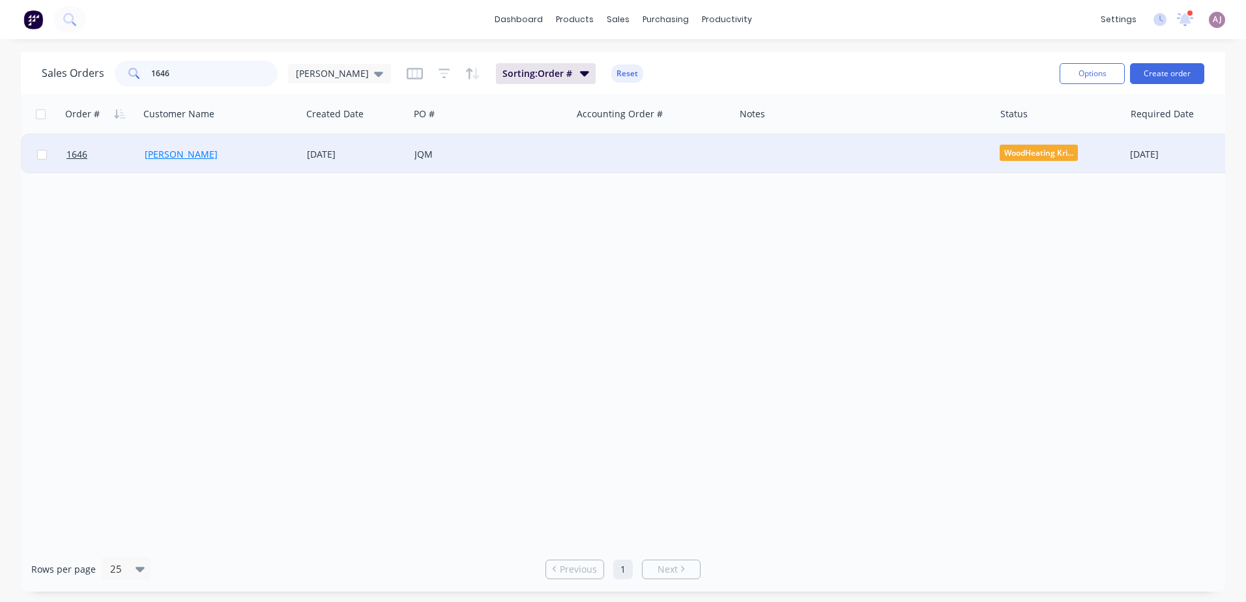
type input "1646"
click at [199, 153] on link "[PERSON_NAME]" at bounding box center [181, 154] width 73 height 12
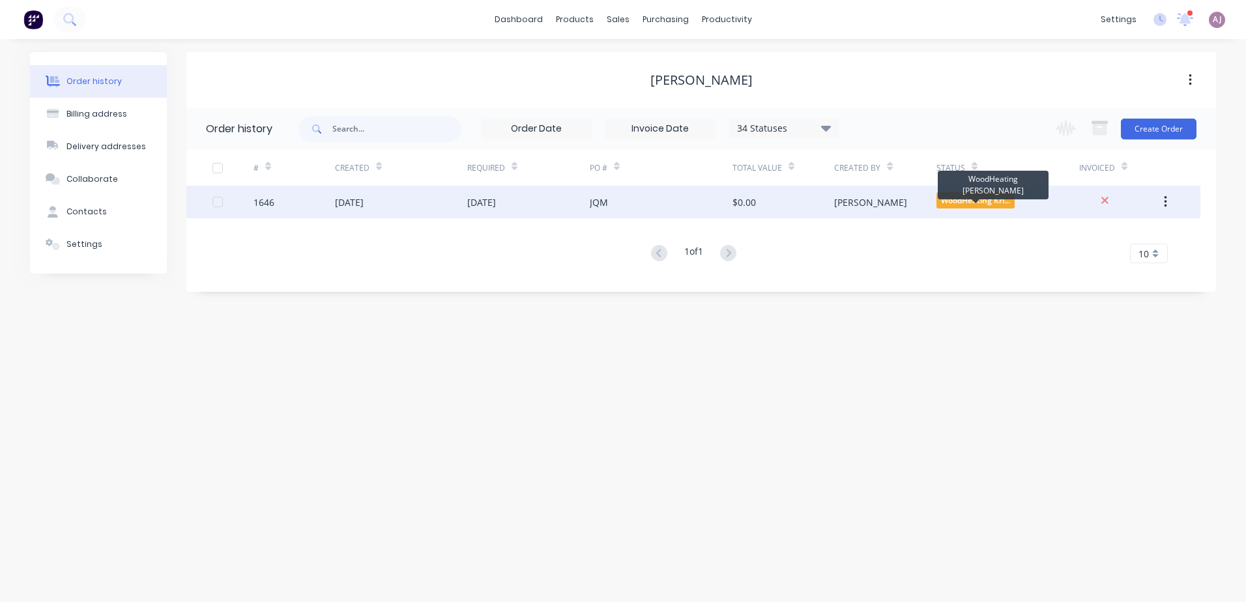
click at [960, 197] on span "WoodHeating Kri..." at bounding box center [976, 200] width 78 height 16
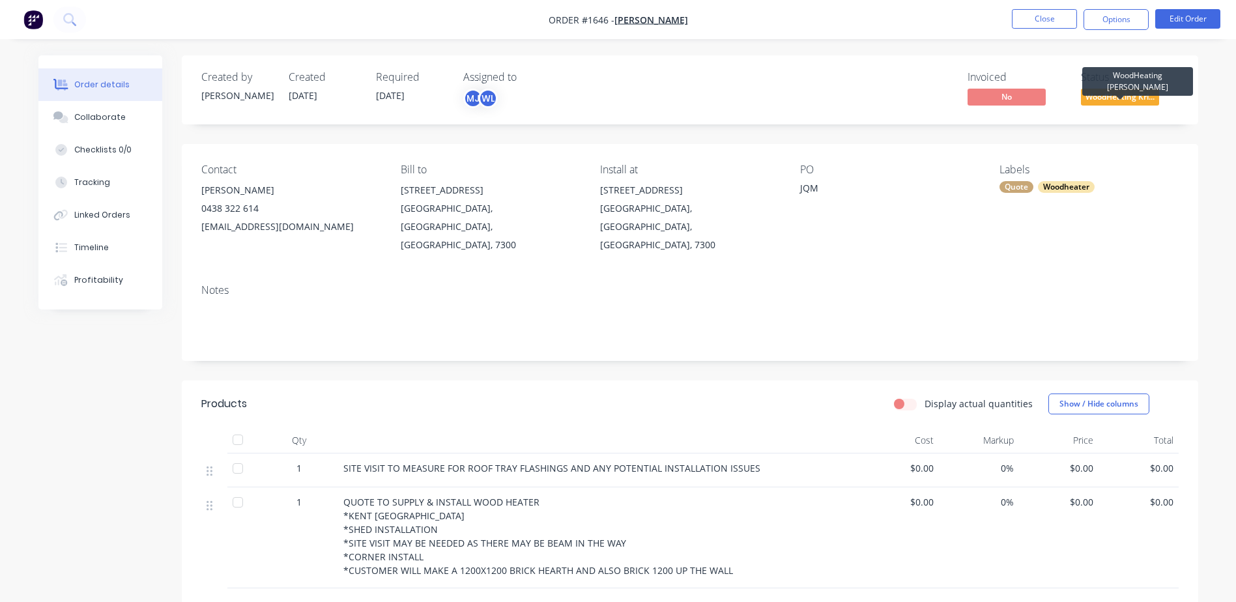
click at [1107, 95] on span "WoodHeating Kri..." at bounding box center [1120, 97] width 78 height 16
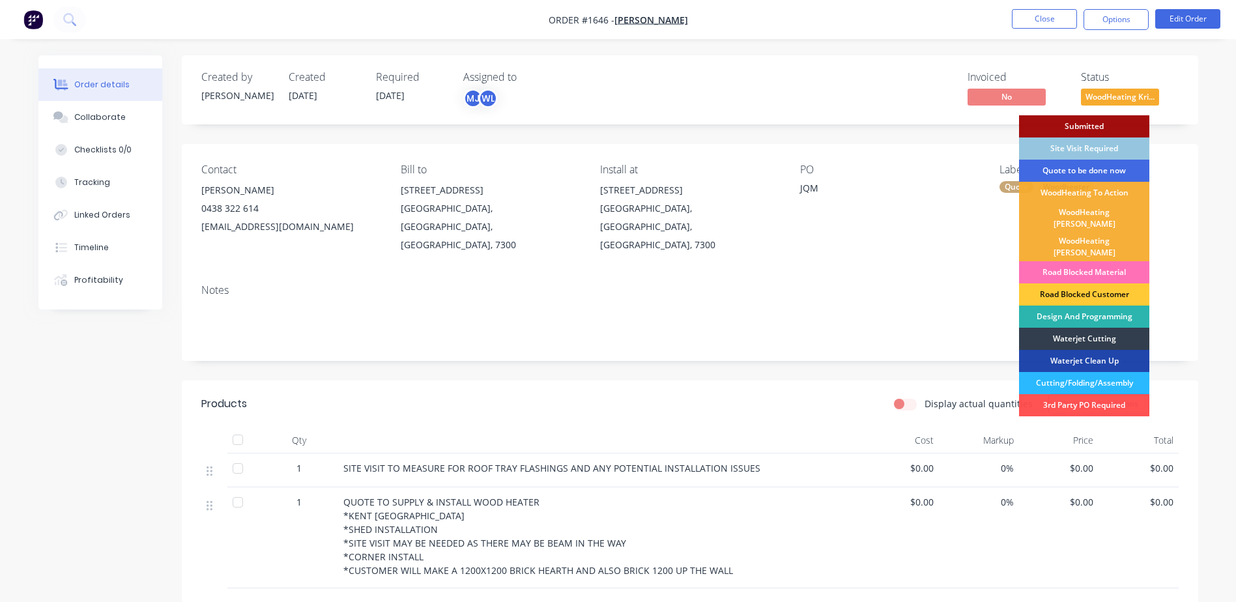
click at [1090, 168] on div "Quote to be done now" at bounding box center [1084, 171] width 130 height 22
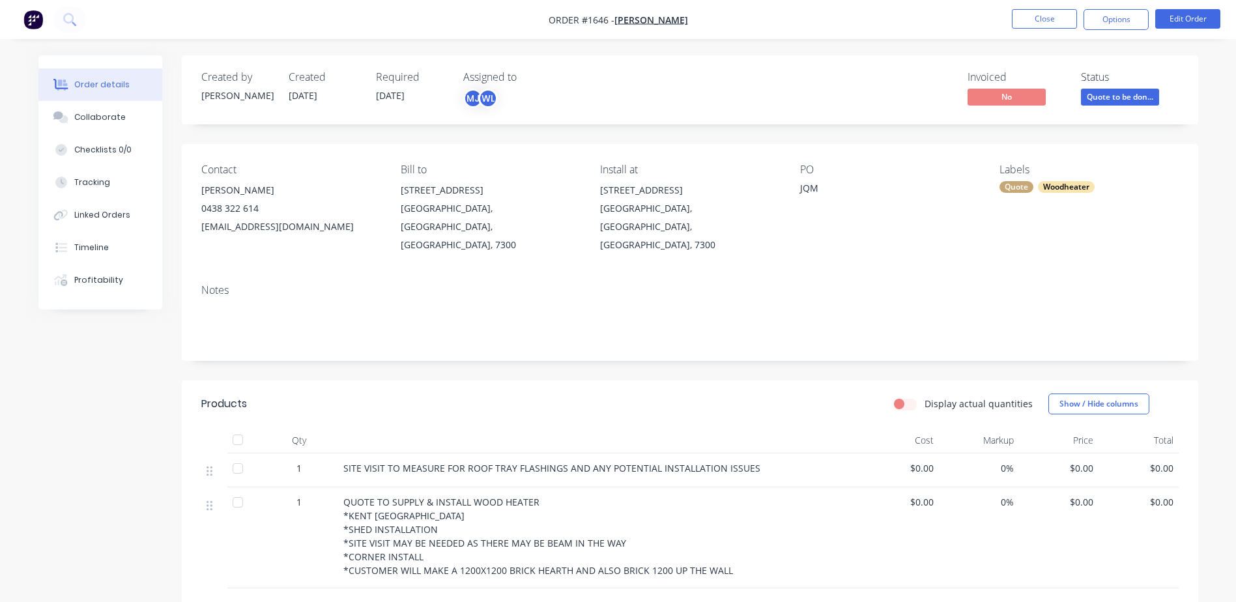
click at [404, 98] on span "[DATE]" at bounding box center [390, 95] width 29 height 12
click at [1174, 22] on button "Edit Order" at bounding box center [1188, 19] width 65 height 20
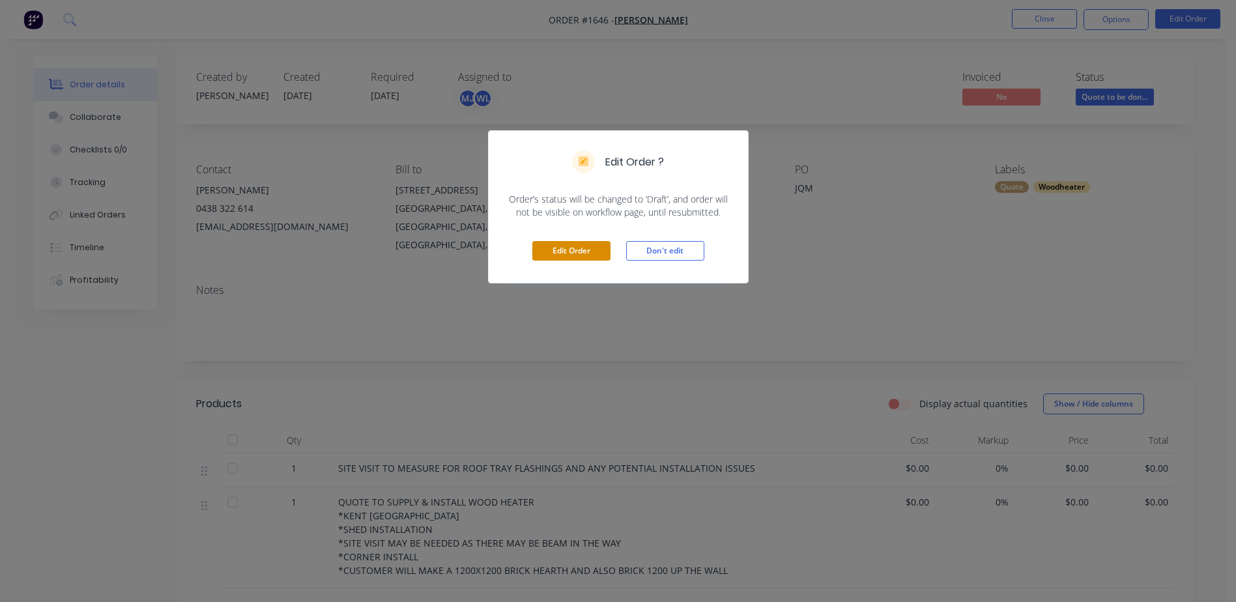
click at [595, 246] on button "Edit Order" at bounding box center [572, 251] width 78 height 20
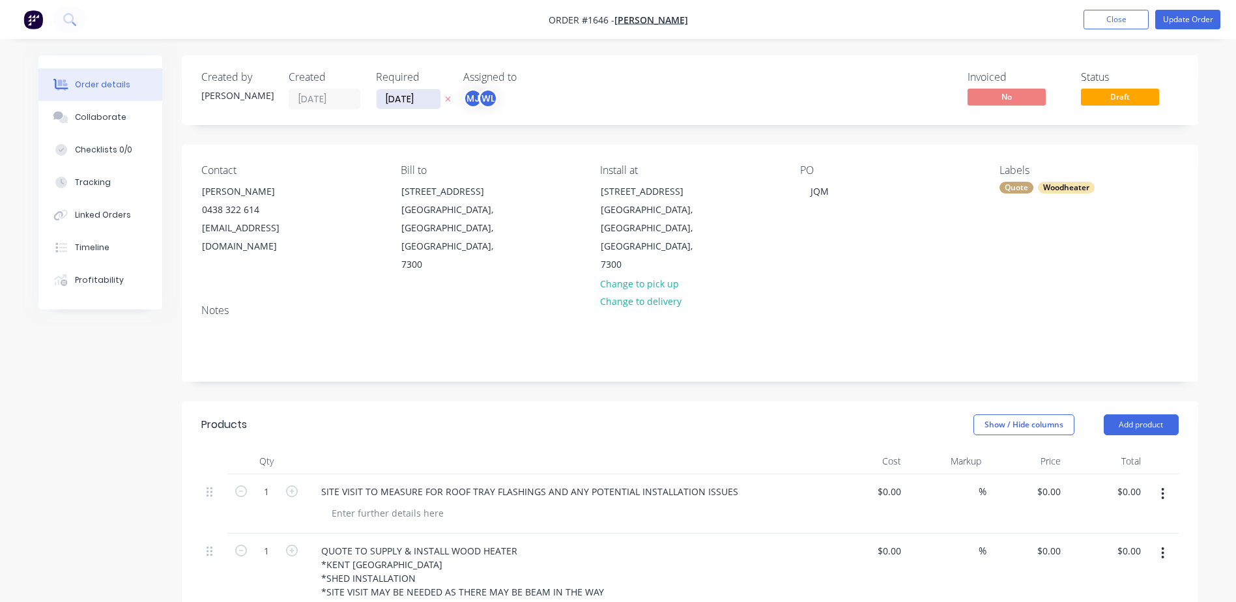
click at [400, 96] on input "[DATE]" at bounding box center [409, 99] width 64 height 20
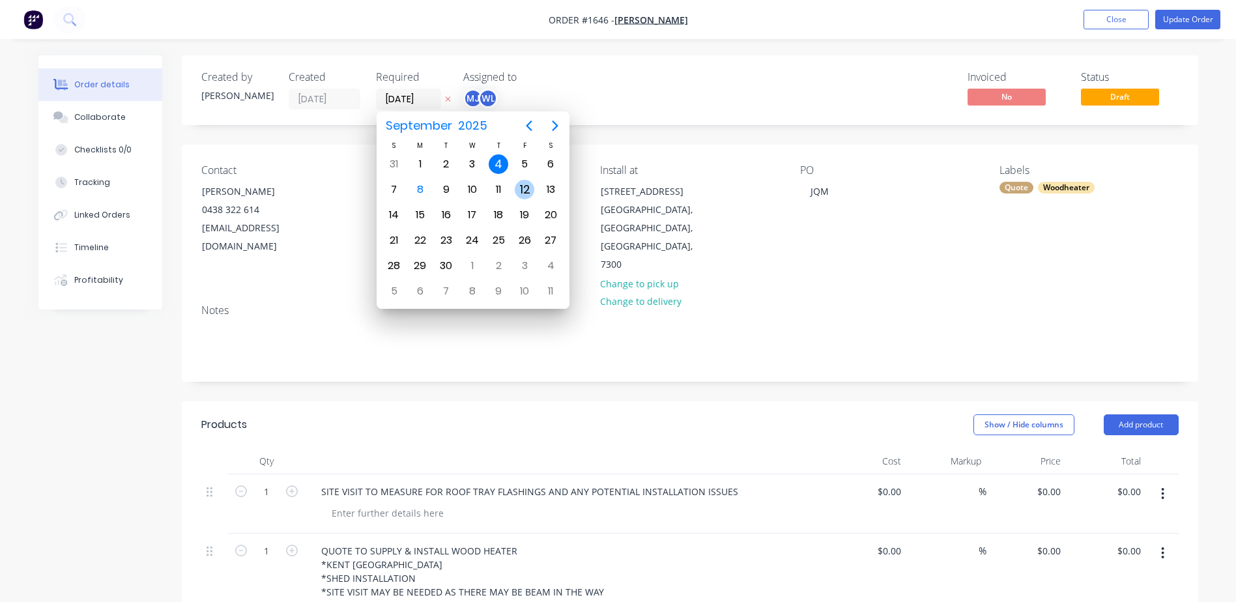
click at [533, 192] on div "12" at bounding box center [525, 190] width 20 height 20
type input "[DATE]"
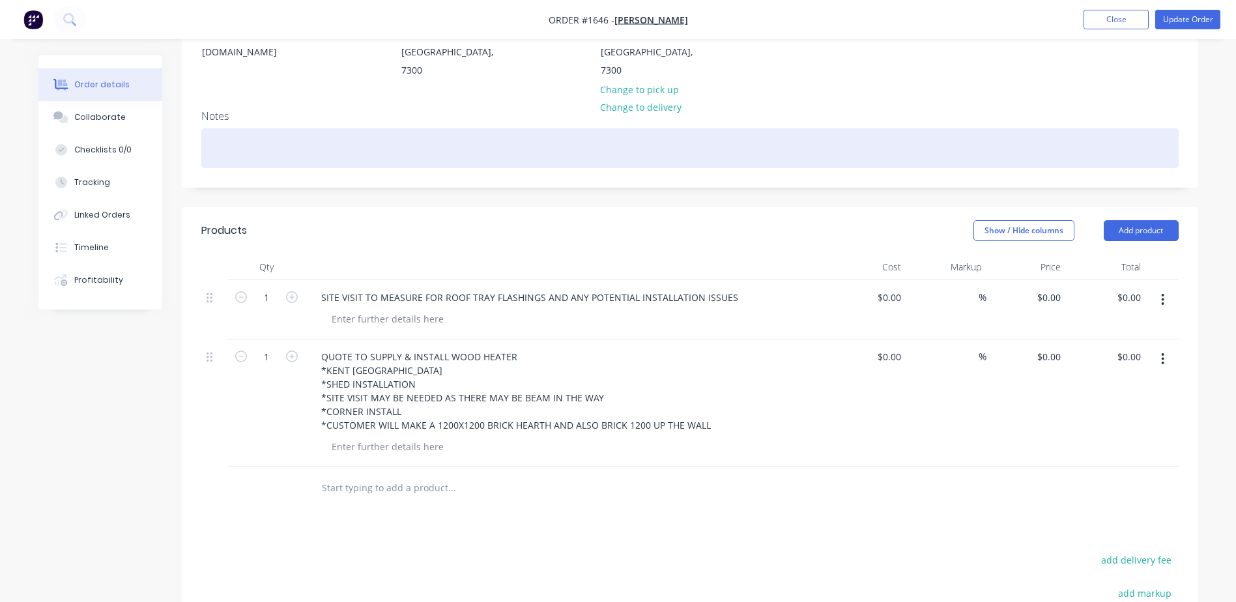
scroll to position [196, 0]
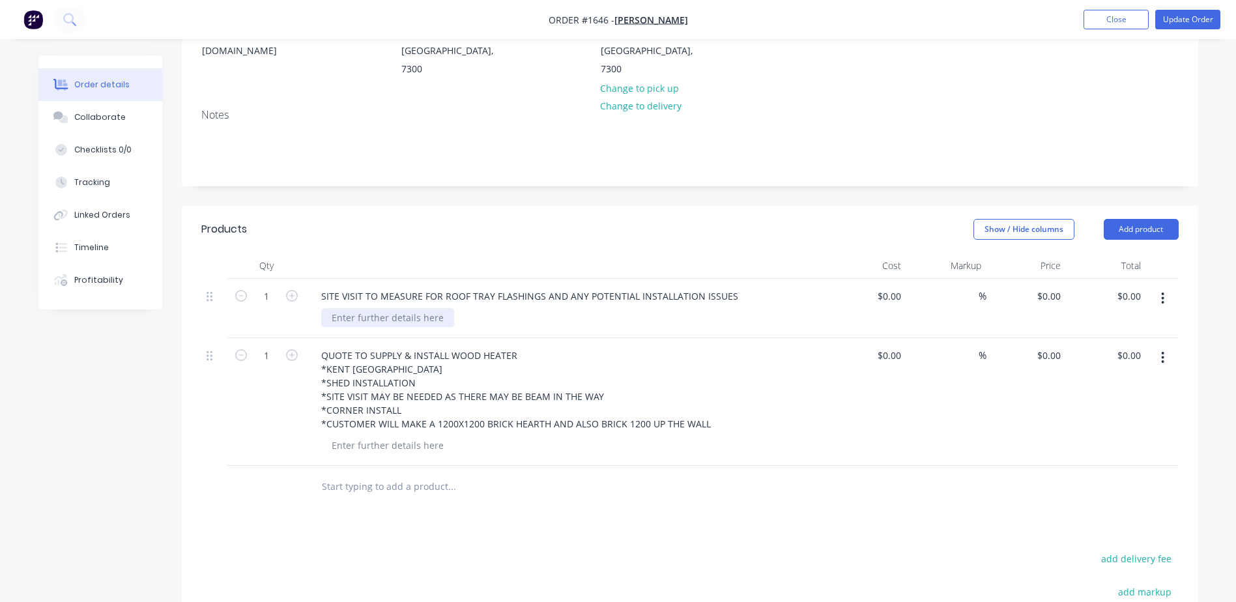
click at [345, 308] on div at bounding box center [387, 317] width 133 height 19
paste div
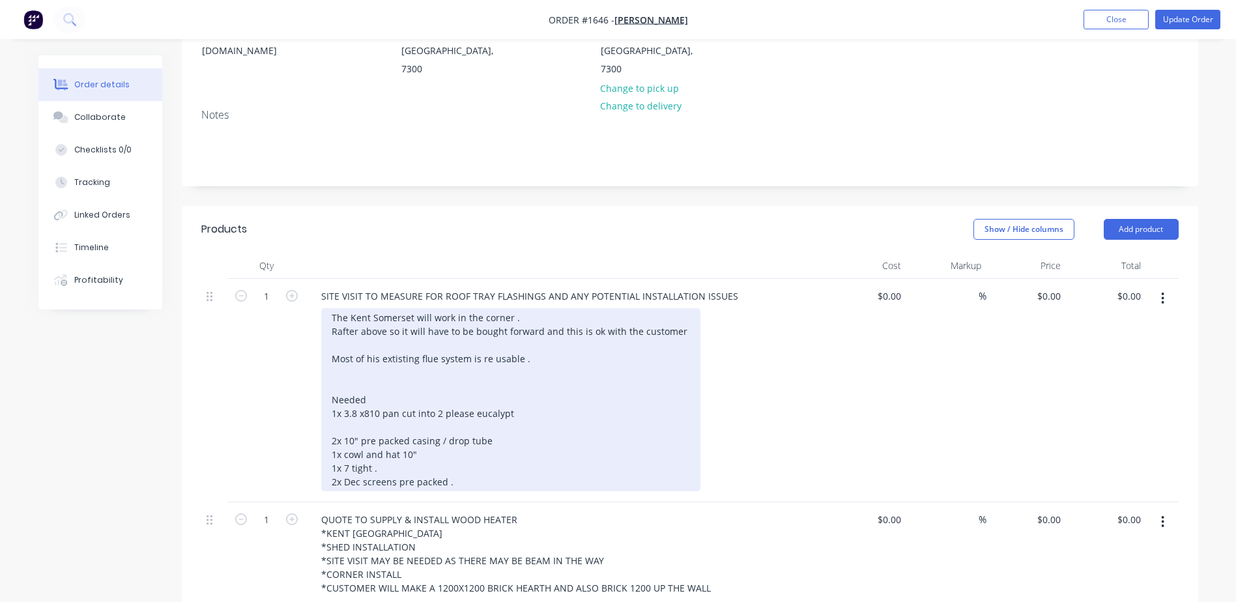
click at [350, 308] on div "The Kent Somerset will work in the corner . Rafter above so it will have to be …" at bounding box center [510, 399] width 379 height 183
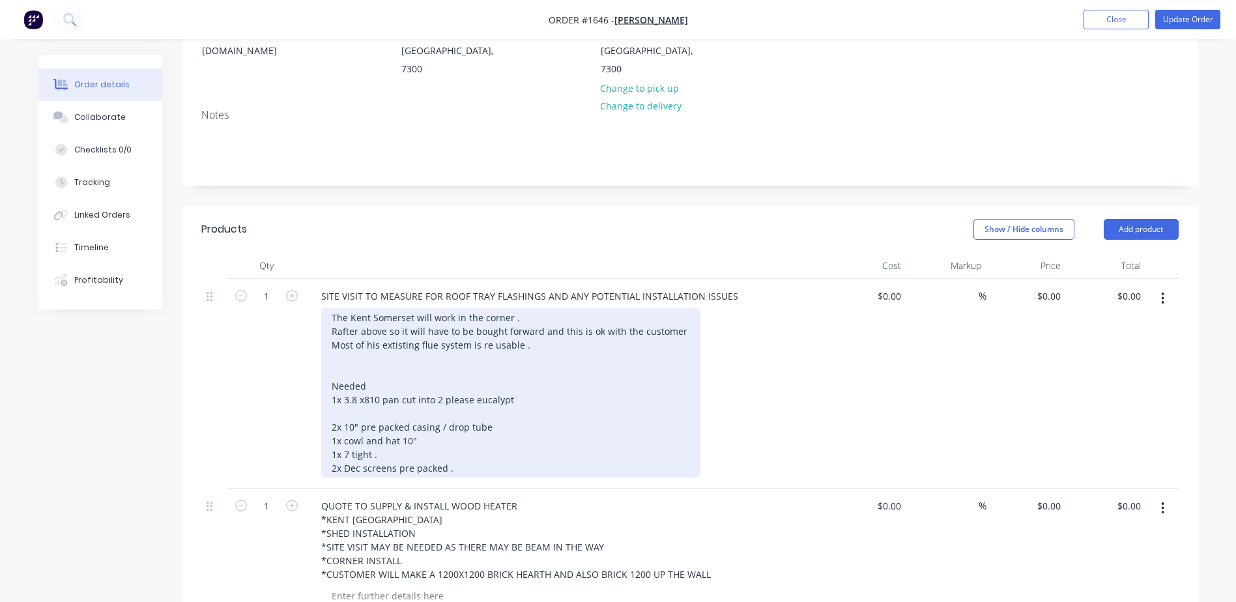
click at [339, 318] on div "The Kent Somerset will work in the corner . Rafter above so it will have to be …" at bounding box center [510, 392] width 379 height 169
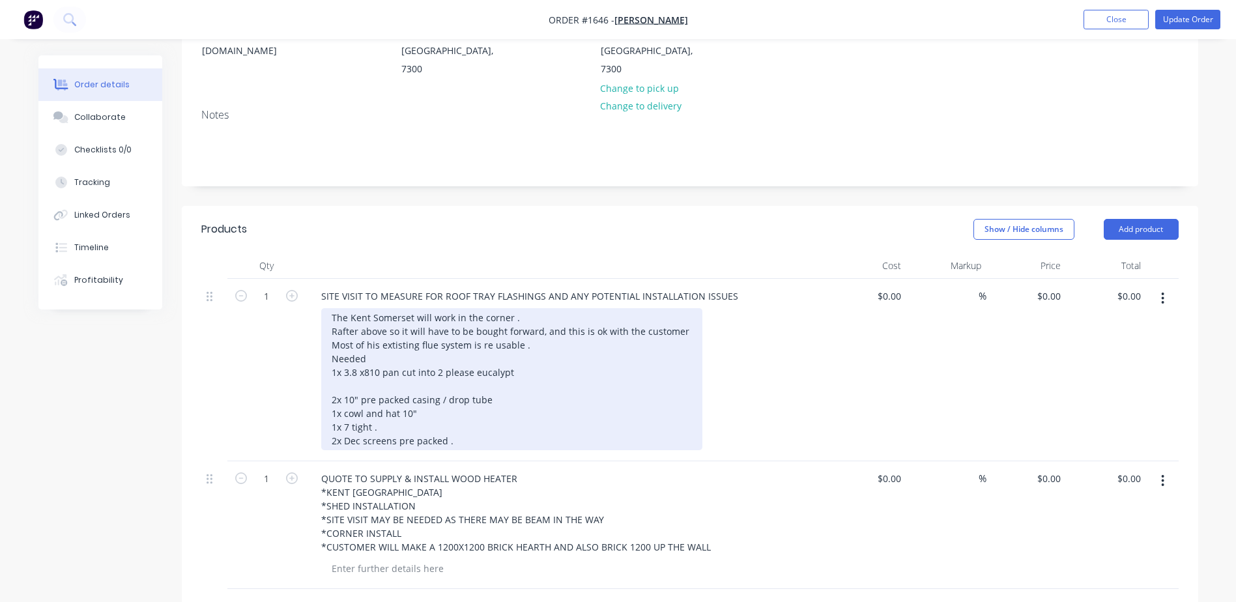
click at [405, 381] on div "The Kent Somerset will work in the corner . Rafter above so it will have to be …" at bounding box center [511, 379] width 381 height 142
click at [397, 310] on div "The Kent Somerset will work in the corner . Rafter above so it will have to be …" at bounding box center [511, 379] width 381 height 142
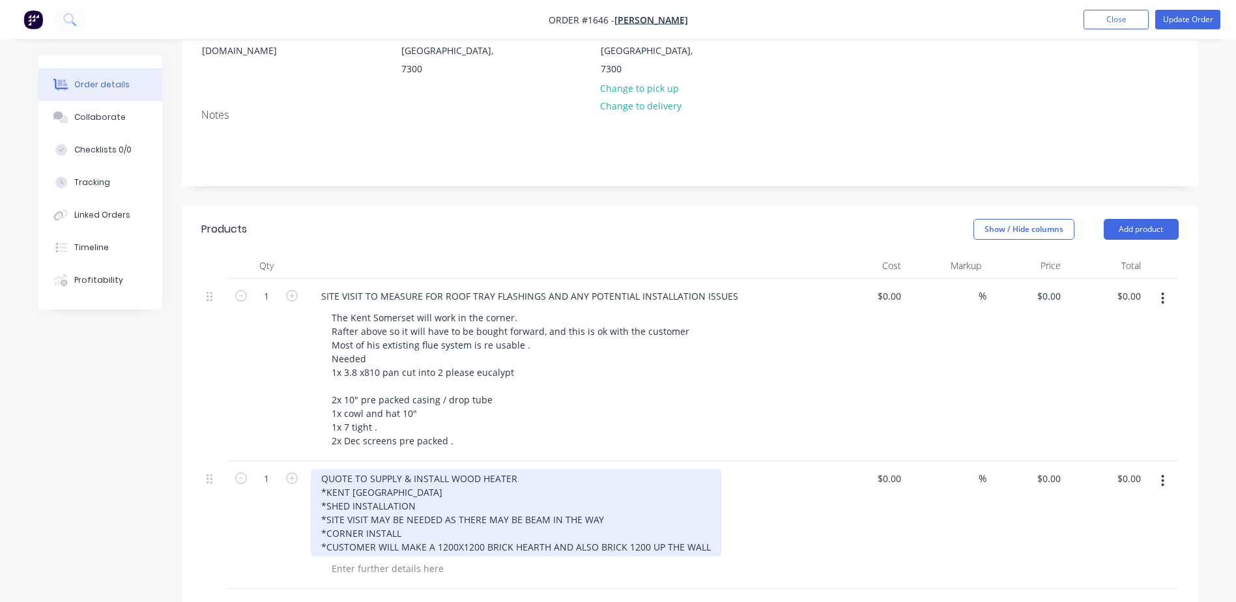
click at [405, 490] on div "QUOTE TO SUPPLY & INSTALL WOOD HEATER *KENT [GEOGRAPHIC_DATA] *SHED INSTALLATIO…" at bounding box center [516, 512] width 411 height 87
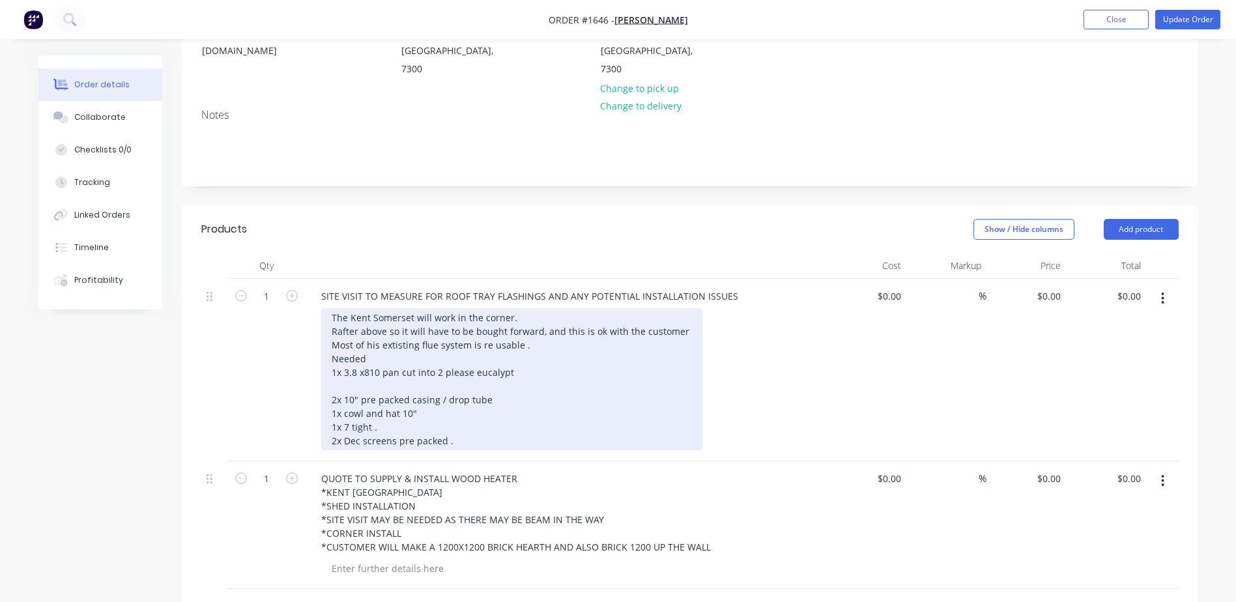
click at [398, 310] on div "The Kent Somerset will work in the corner. Rafter above so it will have to be b…" at bounding box center [511, 379] width 381 height 142
click at [409, 340] on div "The Kent Somerset will work in the corner. Rafter above so it will have to be b…" at bounding box center [511, 379] width 381 height 142
click at [399, 342] on div "The Kent Somerset will work in the corner. Rafter above so it will have to be b…" at bounding box center [511, 379] width 381 height 142
click at [395, 347] on div "The Kent Somerset will work in the corner. Rafter above so it will have to be b…" at bounding box center [511, 379] width 381 height 142
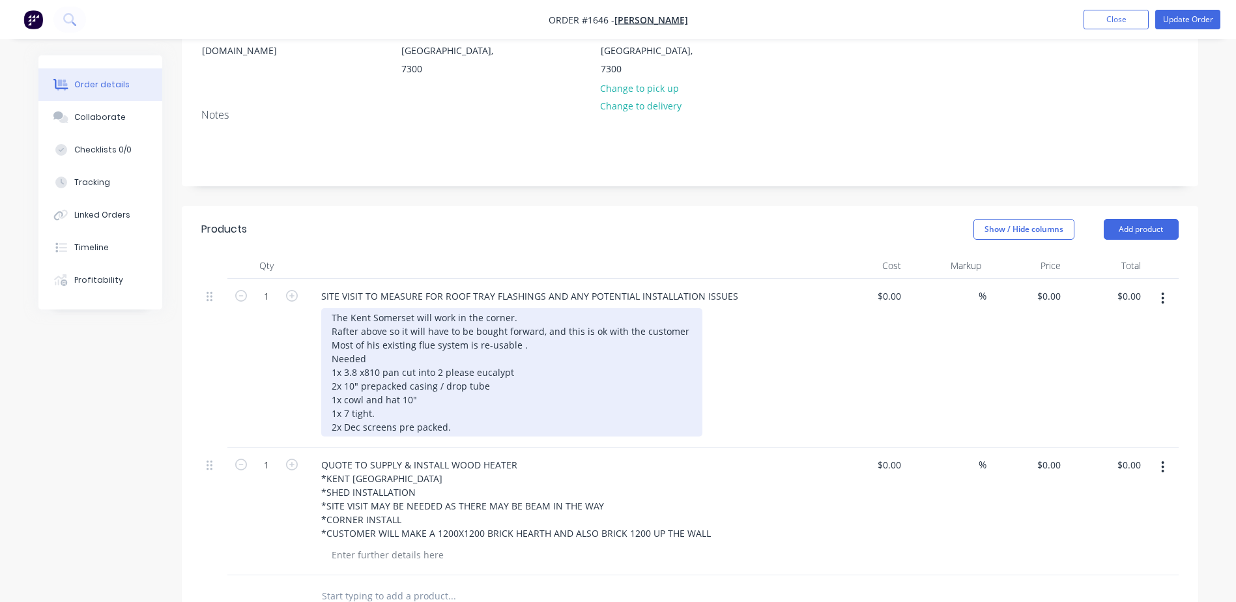
click at [404, 321] on div "The Kent Somerset will work in the corner. Rafter above so it will have to be b…" at bounding box center [511, 372] width 381 height 128
click at [328, 319] on div "The Kent Somerset will work in the corner. Rafter above so it will have to be b…" at bounding box center [511, 372] width 381 height 128
click at [331, 308] on div "The Kent Somerset will work in the corner. Rafter above so it will have to be b…" at bounding box center [511, 372] width 381 height 128
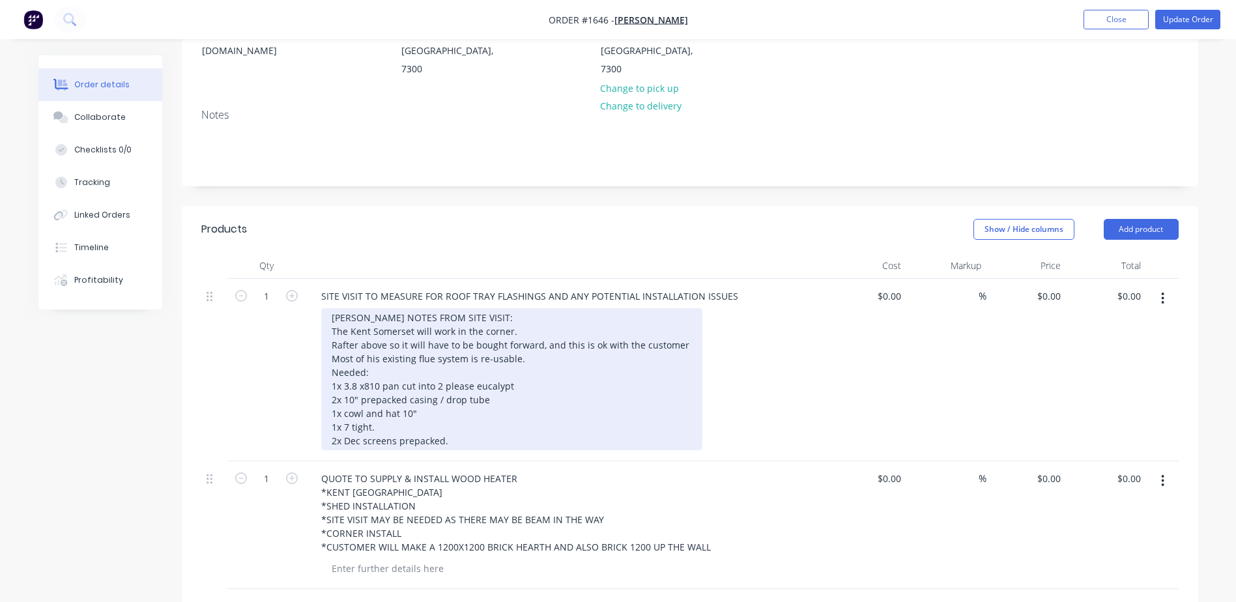
scroll to position [0, 0]
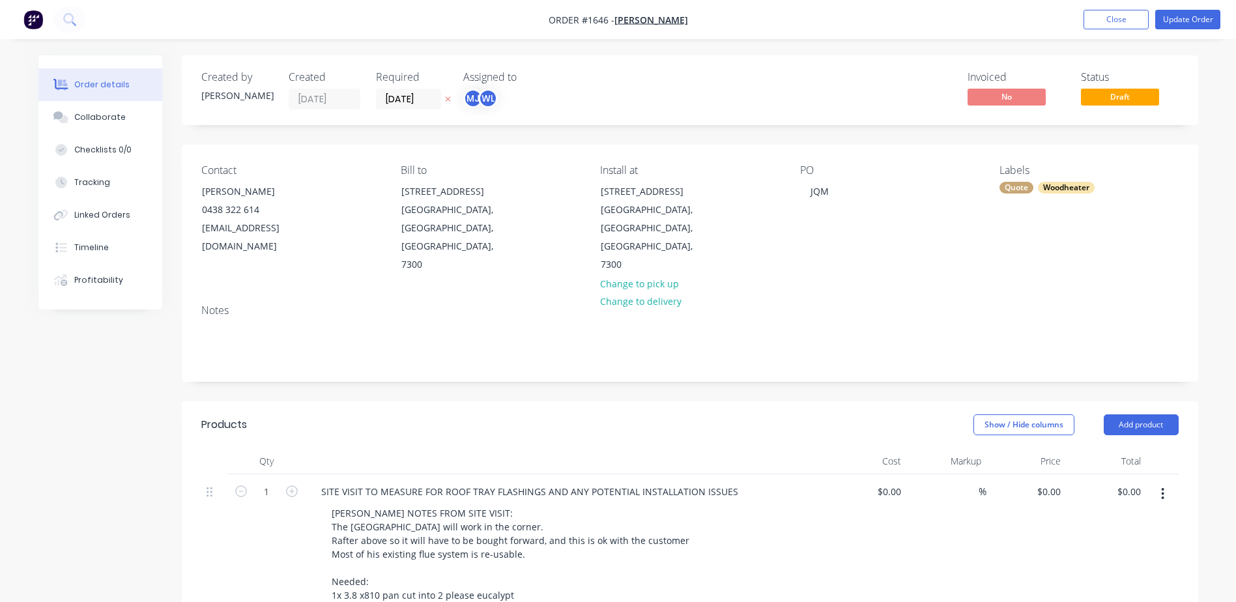
drag, startPoint x: 611, startPoint y: 20, endPoint x: 694, endPoint y: 25, distance: 83.0
click at [694, 25] on nav "Order #1646 - [PERSON_NAME] Add product Close Update Order" at bounding box center [618, 19] width 1236 height 39
drag, startPoint x: 694, startPoint y: 25, endPoint x: 665, endPoint y: 19, distance: 28.8
drag, startPoint x: 665, startPoint y: 19, endPoint x: 1176, endPoint y: 18, distance: 510.4
click at [1176, 18] on button "Update Order" at bounding box center [1188, 20] width 65 height 20
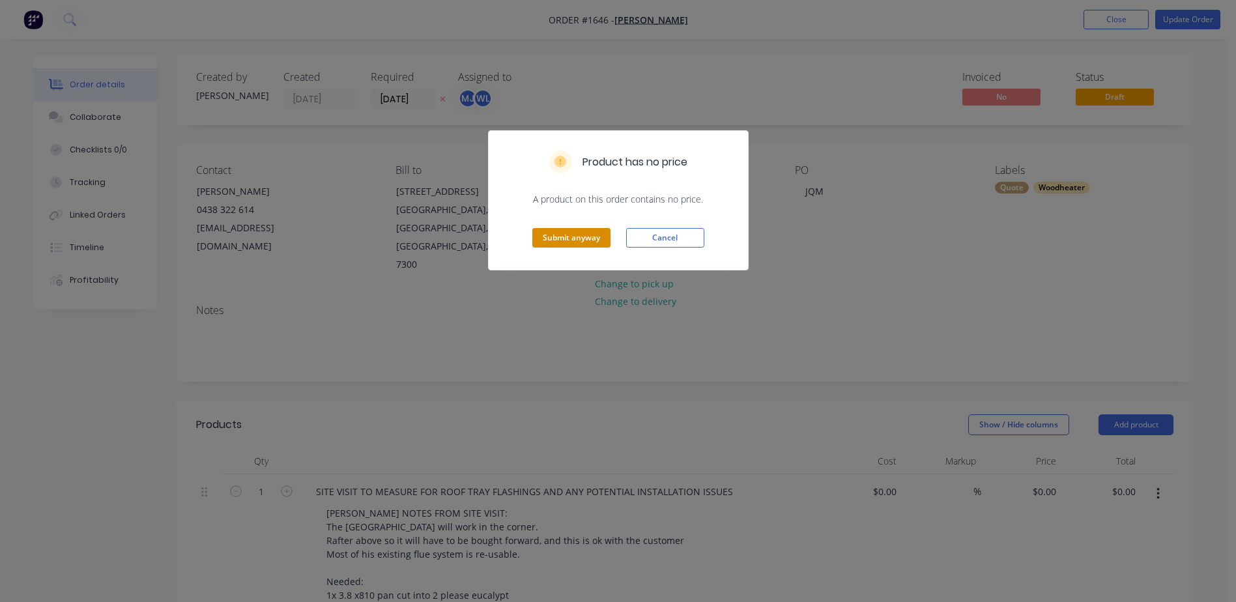
click at [588, 233] on button "Submit anyway" at bounding box center [572, 238] width 78 height 20
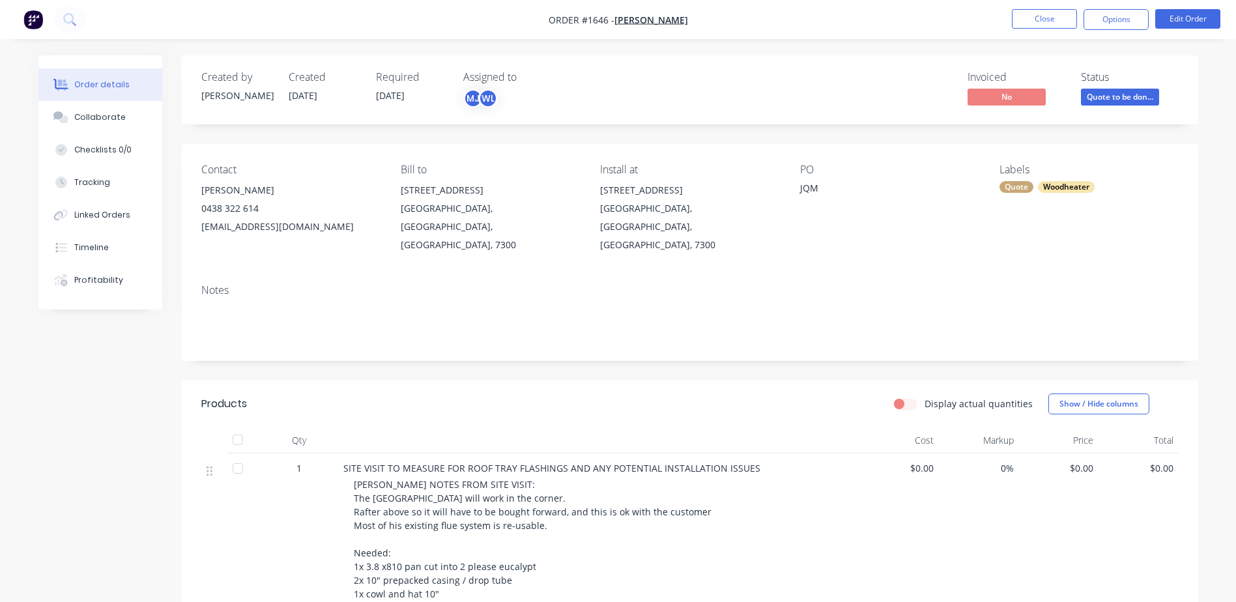
click at [212, 186] on div "[PERSON_NAME]" at bounding box center [290, 190] width 179 height 18
click at [408, 190] on div "[STREET_ADDRESS]" at bounding box center [490, 190] width 179 height 18
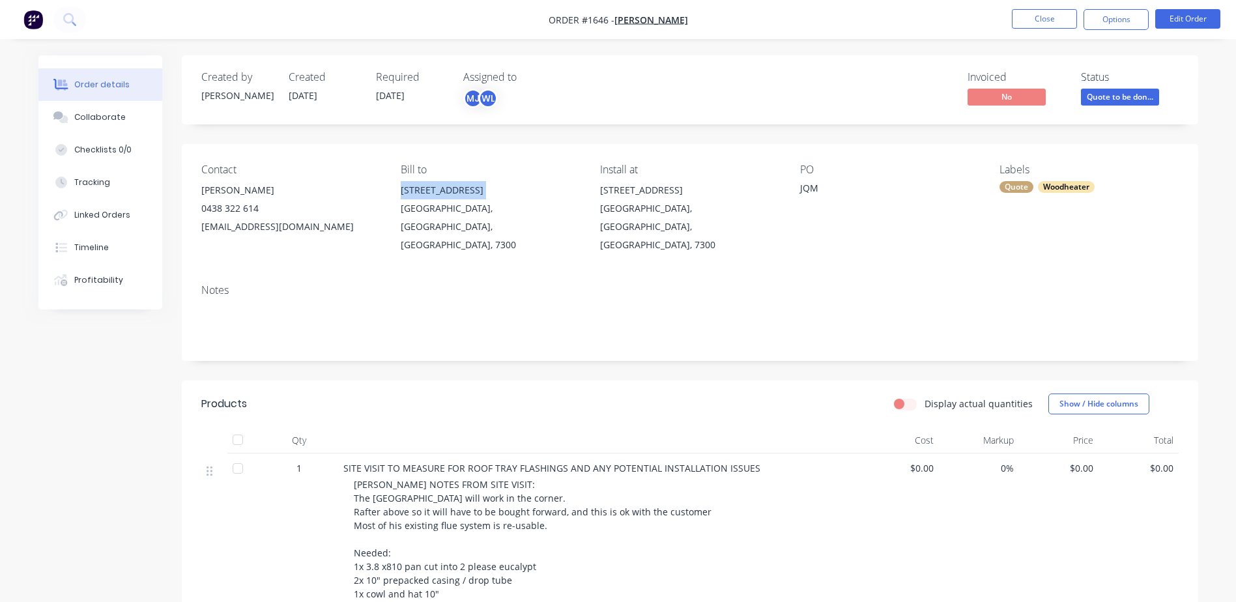
click at [408, 190] on div "[STREET_ADDRESS]" at bounding box center [490, 190] width 179 height 18
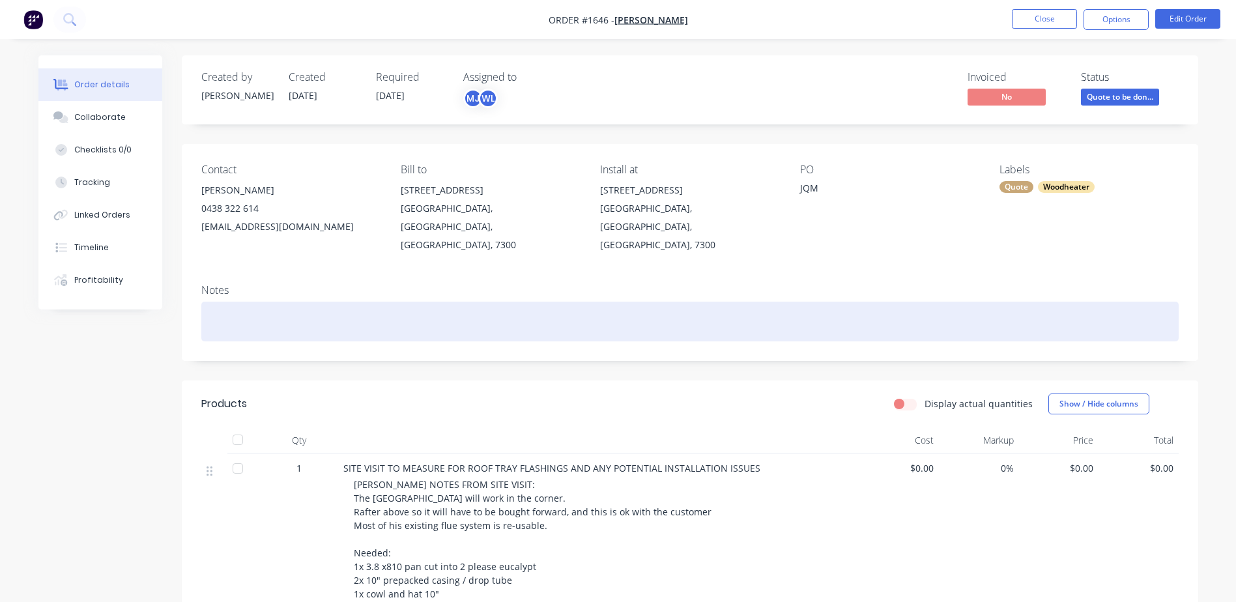
click at [231, 302] on div at bounding box center [690, 322] width 978 height 40
paste div
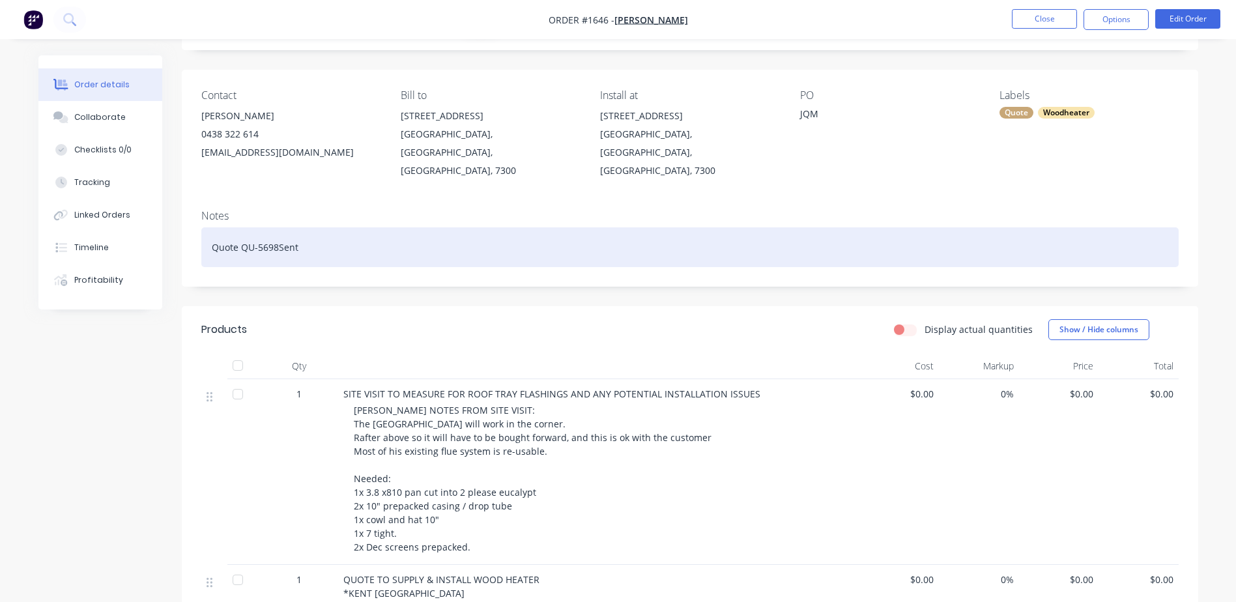
scroll to position [326, 0]
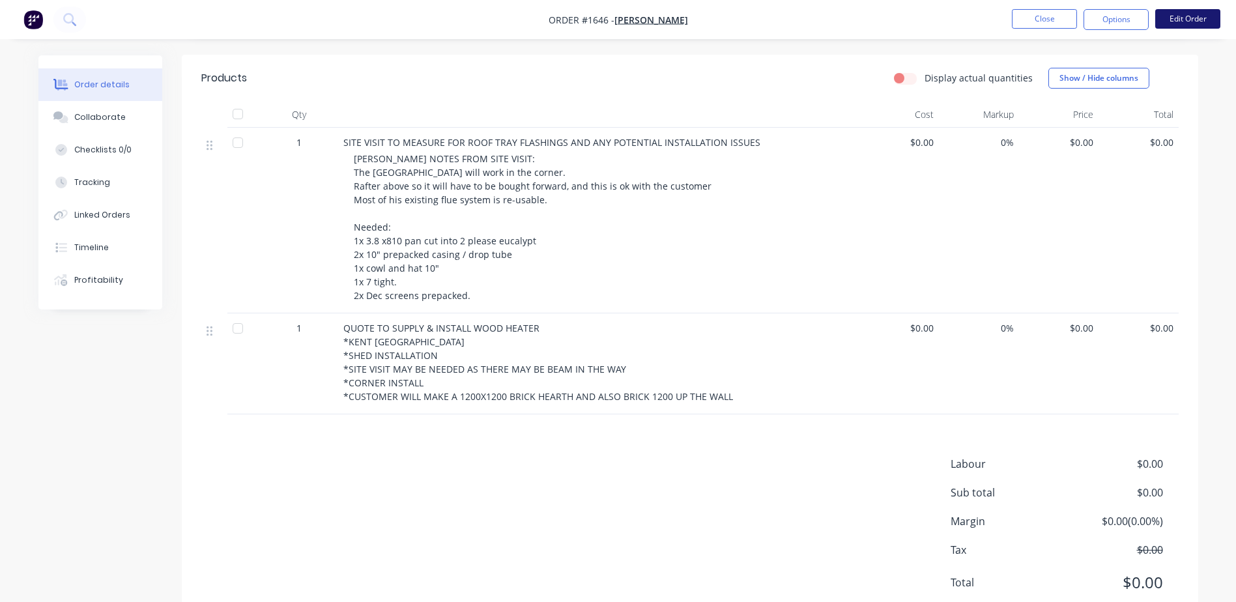
click at [1183, 22] on button "Edit Order" at bounding box center [1188, 19] width 65 height 20
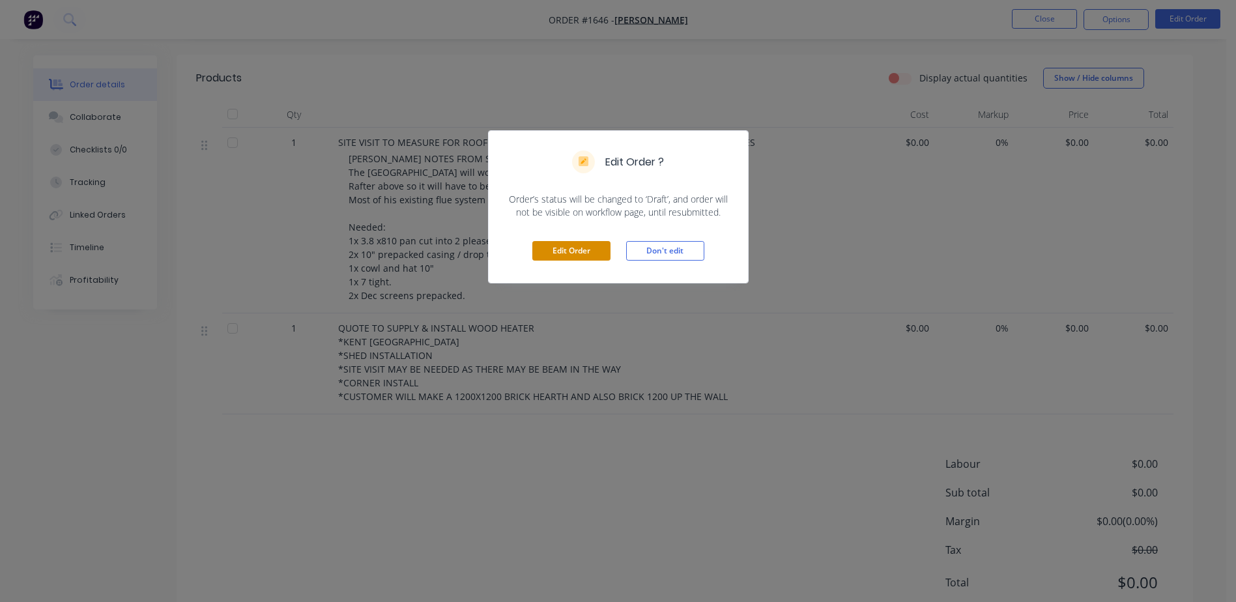
click at [589, 250] on button "Edit Order" at bounding box center [572, 251] width 78 height 20
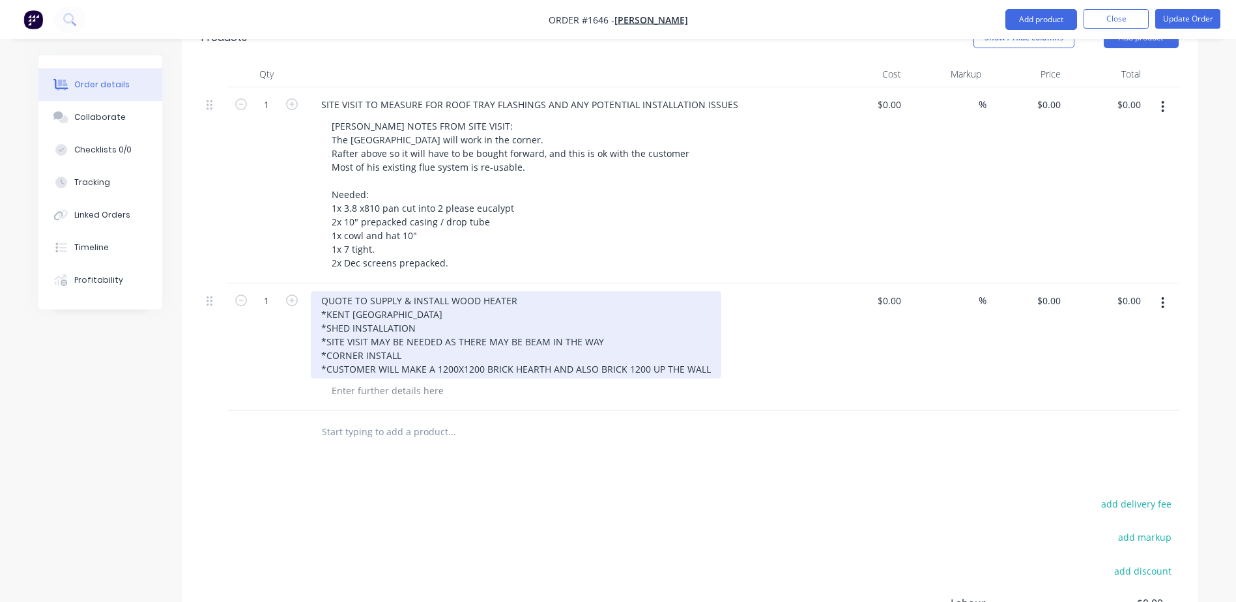
scroll to position [391, 0]
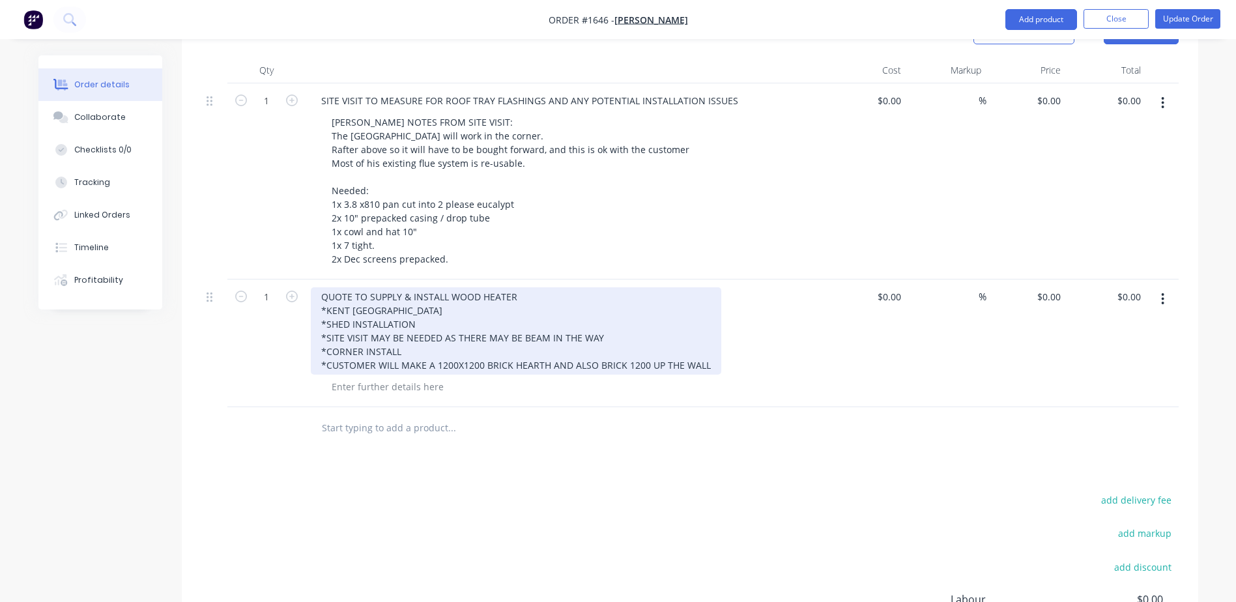
click at [321, 287] on div "QUOTE TO SUPPLY & INSTALL WOOD HEATER *KENT [GEOGRAPHIC_DATA] *SHED INSTALLATIO…" at bounding box center [516, 330] width 411 height 87
drag, startPoint x: 398, startPoint y: 271, endPoint x: 307, endPoint y: 277, distance: 91.5
click at [307, 280] on div "QUOTE TO SUPPLY & INSTALL WOOD HEATER *KENT [GEOGRAPHIC_DATA] *SHED INSTALLATIO…" at bounding box center [566, 344] width 521 height 128
drag, startPoint x: 415, startPoint y: 287, endPoint x: 254, endPoint y: 291, distance: 161.0
click at [254, 291] on div "1 QUOTE TO SUPPLY & INSTALL WOOD HEATER - KENT SOMERSET MKII 2019 WOOD HEATER *…" at bounding box center [690, 344] width 978 height 128
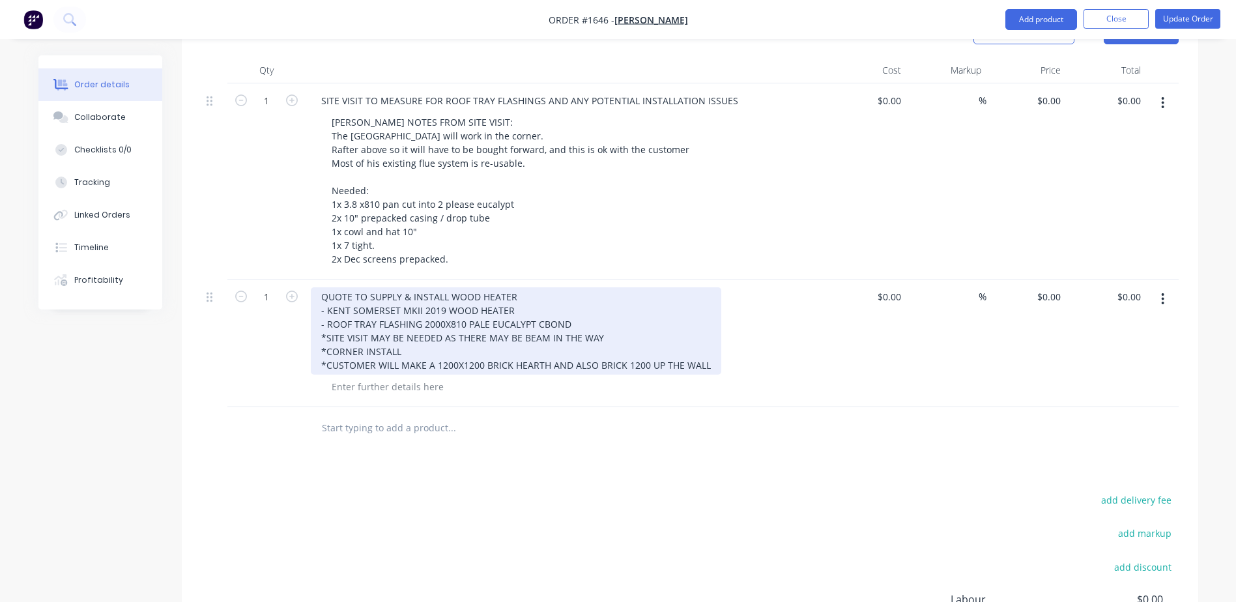
click at [328, 287] on div "QUOTE TO SUPPLY & INSTALL WOOD HEATER - KENT SOMERSET MKII 2019 WOOD HEATER - R…" at bounding box center [516, 330] width 411 height 87
click at [330, 299] on div "QUOTE TO SUPPLY & INSTALL WOOD HEATER - KENT SOMERSET MKII 2019 WOOD HEATER - Q…" at bounding box center [516, 330] width 411 height 87
drag, startPoint x: 317, startPoint y: 287, endPoint x: 360, endPoint y: 287, distance: 43.0
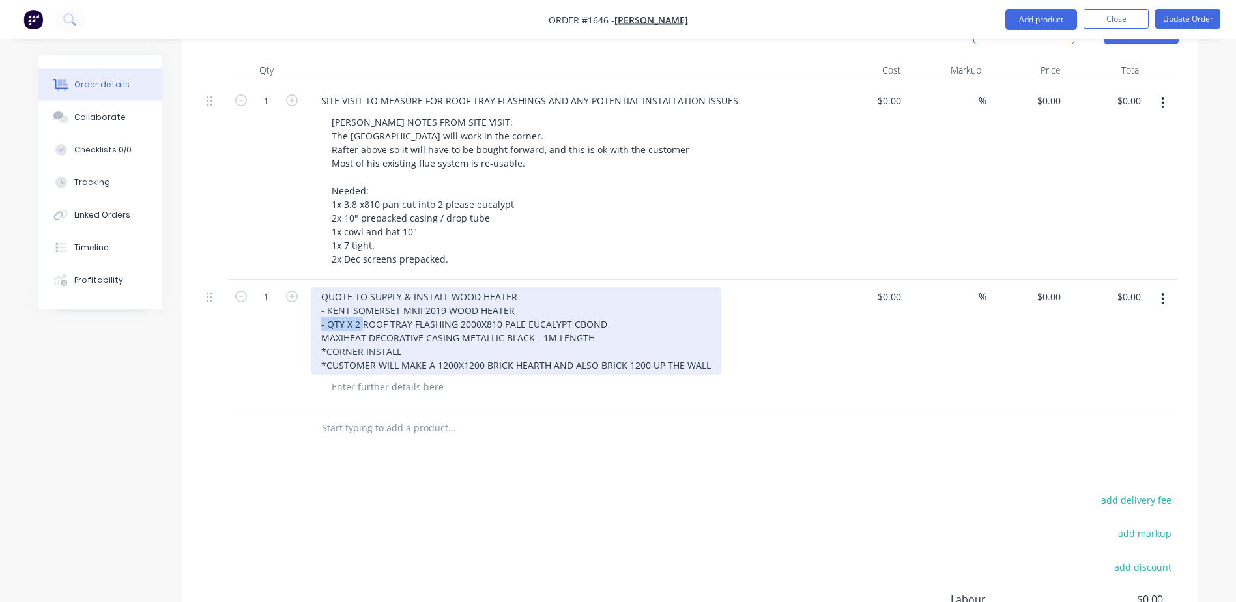
click at [360, 287] on div "QUOTE TO SUPPLY & INSTALL WOOD HEATER - KENT SOMERSET MKII 2019 WOOD HEATER - Q…" at bounding box center [516, 330] width 411 height 87
click at [321, 297] on div "QUOTE TO SUPPLY & INSTALL WOOD HEATER - KENT SOMERSET MKII 2019 WOOD HEATER - Q…" at bounding box center [516, 330] width 411 height 87
click at [352, 310] on div "QUOTE TO SUPPLY & INSTALL WOOD HEATER - KENT SOMERSET MKII 2019 WOOD HEATER - Q…" at bounding box center [516, 330] width 411 height 87
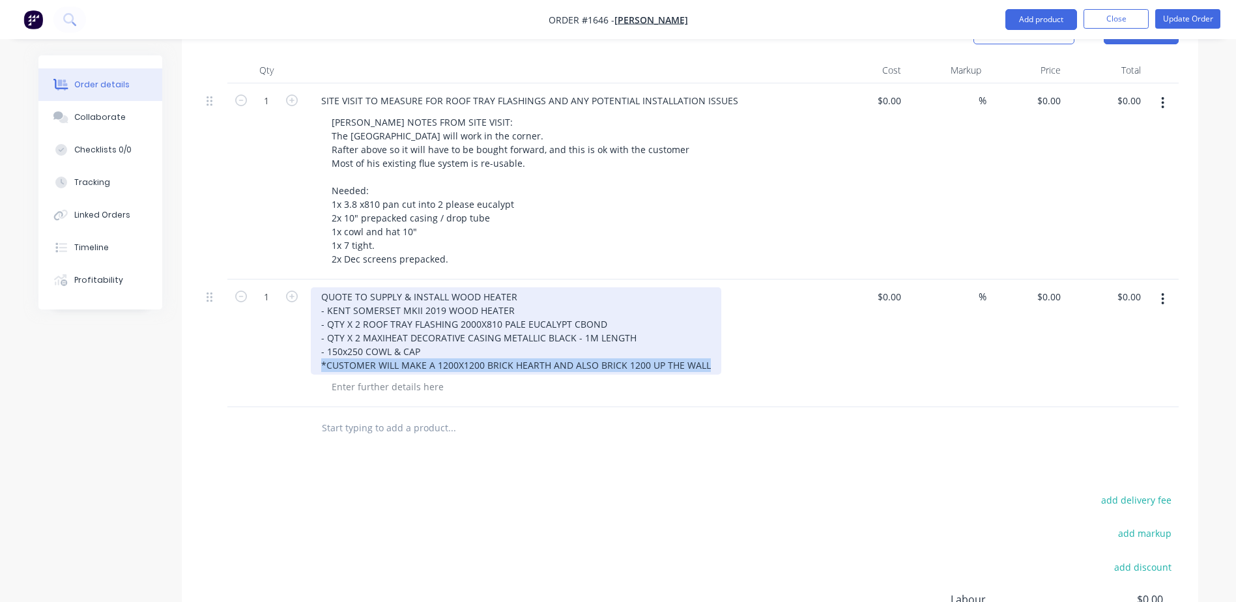
drag, startPoint x: 317, startPoint y: 326, endPoint x: 703, endPoint y: 357, distance: 386.5
click at [703, 357] on div "QUOTE TO SUPPLY & INSTALL WOOD HEATER - KENT SOMERSET MKII 2019 WOOD HEATER - Q…" at bounding box center [566, 344] width 521 height 128
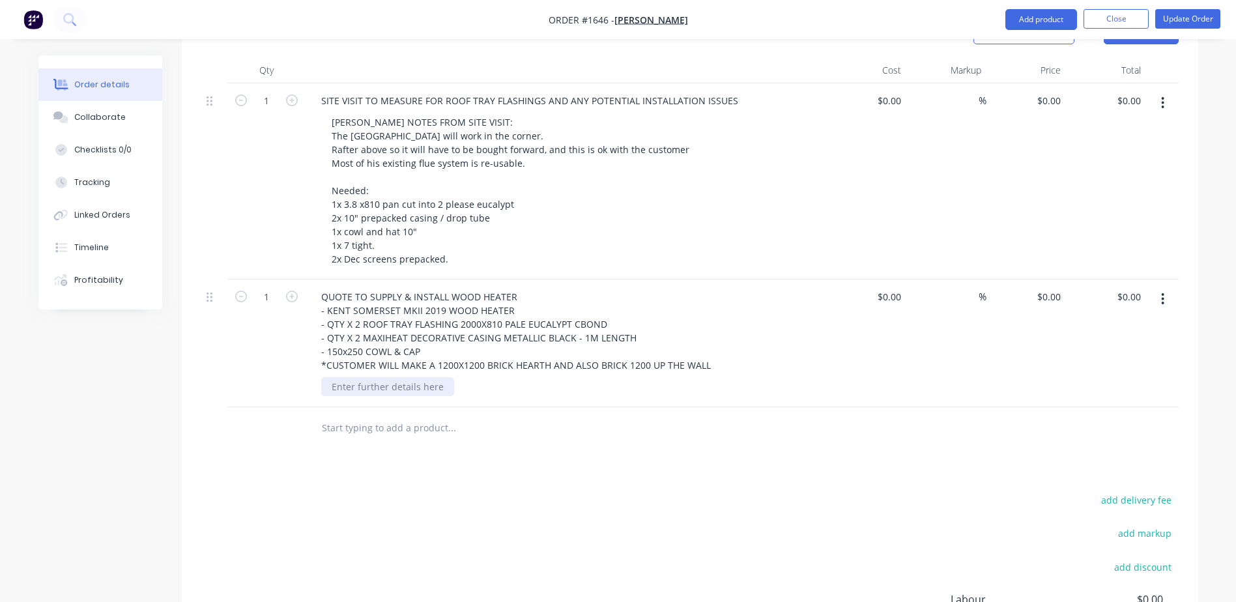
click at [419, 377] on div at bounding box center [387, 386] width 133 height 19
paste div
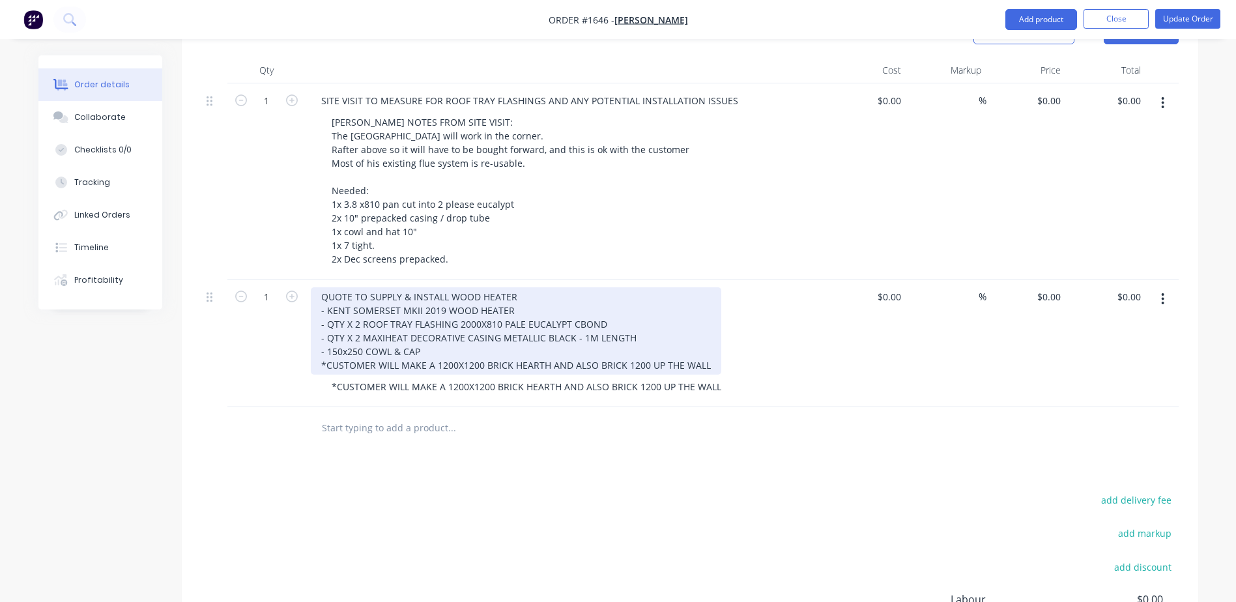
click at [336, 332] on div "QUOTE TO SUPPLY & INSTALL WOOD HEATER - KENT SOMERSET MKII 2019 WOOD HEATER - Q…" at bounding box center [516, 330] width 411 height 87
click at [337, 330] on div "QUOTE TO SUPPLY & INSTALL WOOD HEATER - KENT SOMERSET MKII 2019 WOOD HEATER - Q…" at bounding box center [479, 330] width 336 height 87
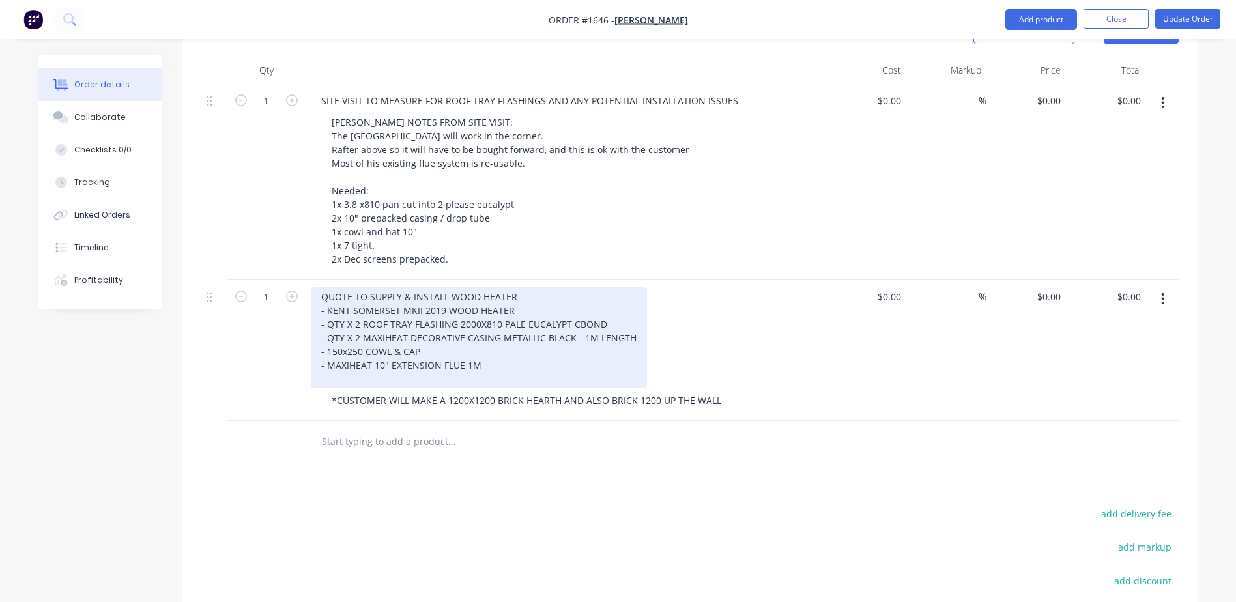
click at [368, 342] on div "QUOTE TO SUPPLY & INSTALL WOOD HEATER - KENT SOMERSET MKII 2019 WOOD HEATER - Q…" at bounding box center [479, 337] width 336 height 101
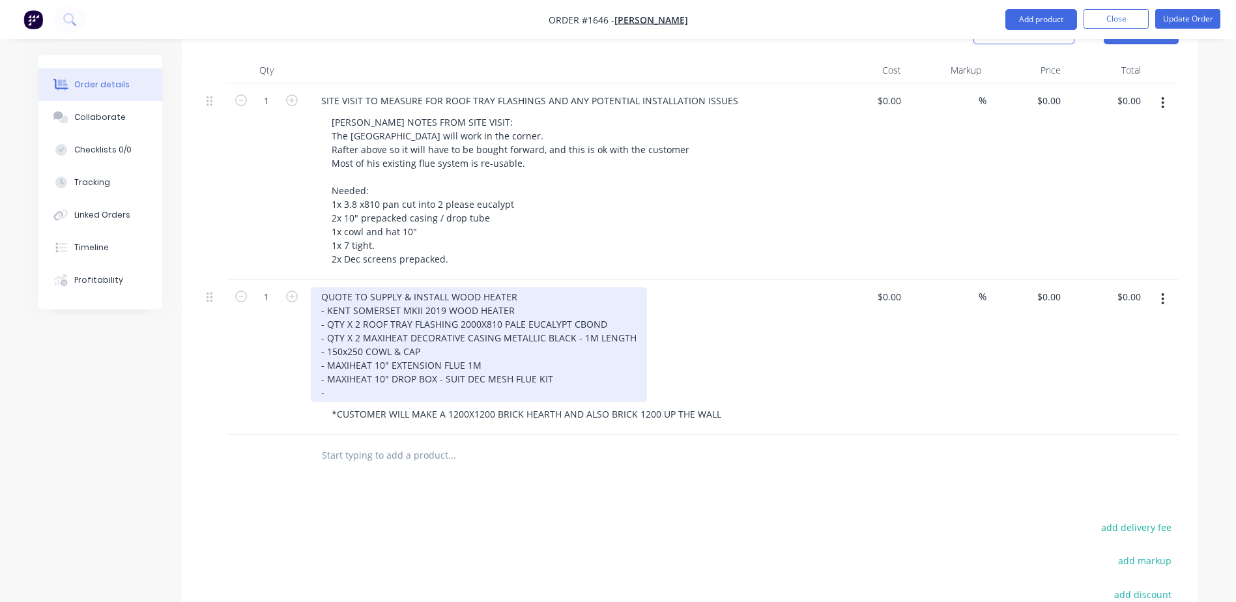
click at [348, 353] on div "QUOTE TO SUPPLY & INSTALL WOOD HEATER - KENT SOMERSET MKII 2019 WOOD HEATER - Q…" at bounding box center [479, 344] width 336 height 115
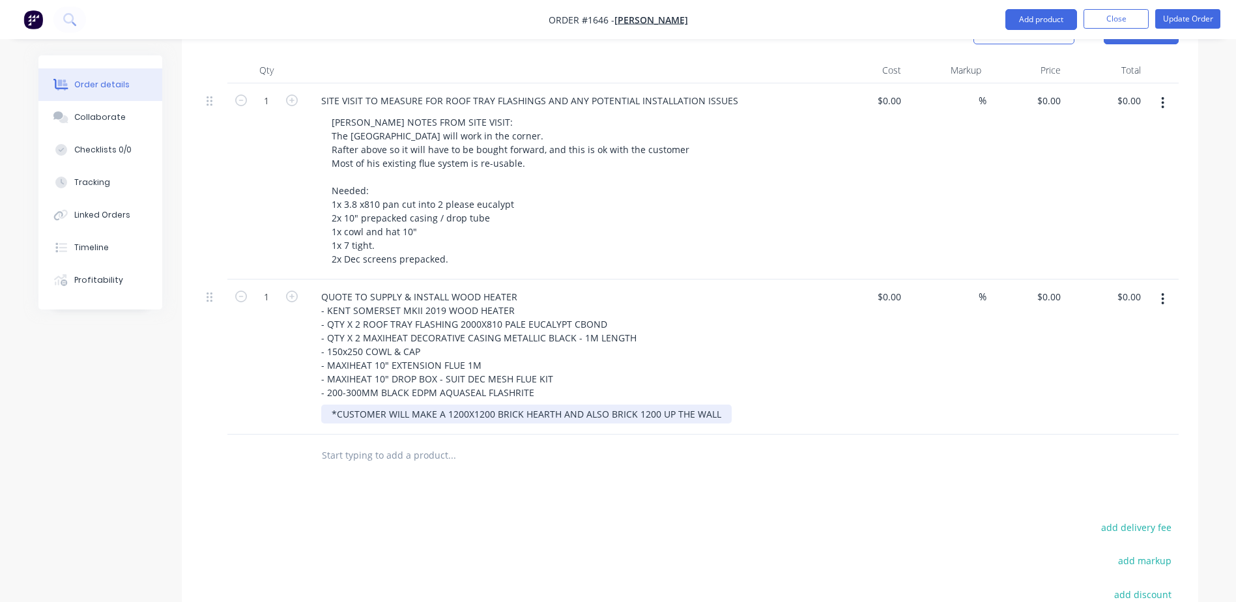
click at [724, 405] on div "*CUSTOMER WILL MAKE A 1200X1200 BRICK HEARTH AND ALSO BRICK 1200 UP THE WALL" at bounding box center [526, 414] width 411 height 19
click at [719, 405] on div "*CUSTOMER WILL MAKE A 1200X1200 BRICK HEARTH AND ALSO BRICK 1200 UP THE WALL" at bounding box center [526, 414] width 411 height 19
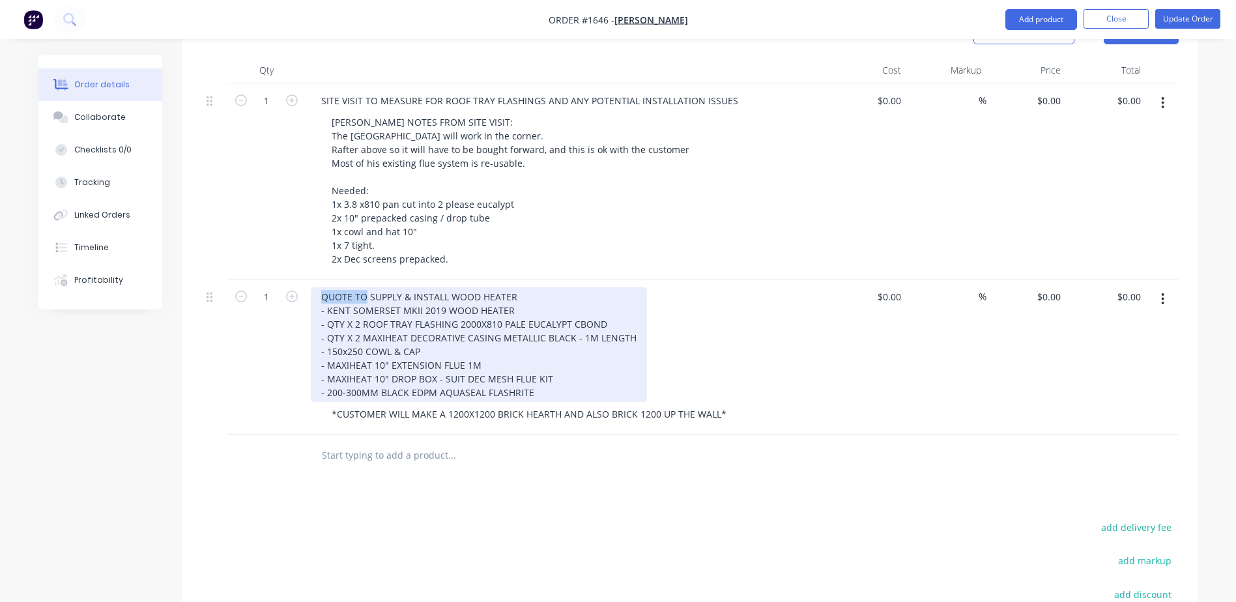
drag, startPoint x: 320, startPoint y: 261, endPoint x: 367, endPoint y: 257, distance: 47.1
click at [367, 287] on div "QUOTE TO SUPPLY & INSTALL WOOD HEATER - KENT SOMERSET MKII 2019 WOOD HEATER - Q…" at bounding box center [479, 344] width 336 height 115
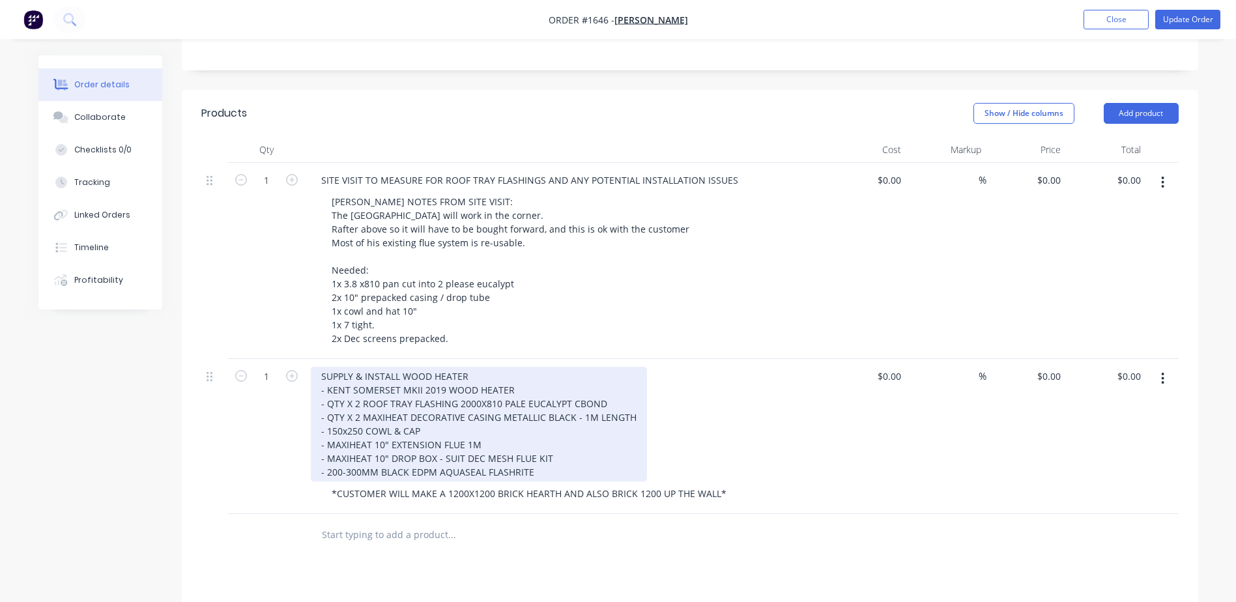
scroll to position [326, 0]
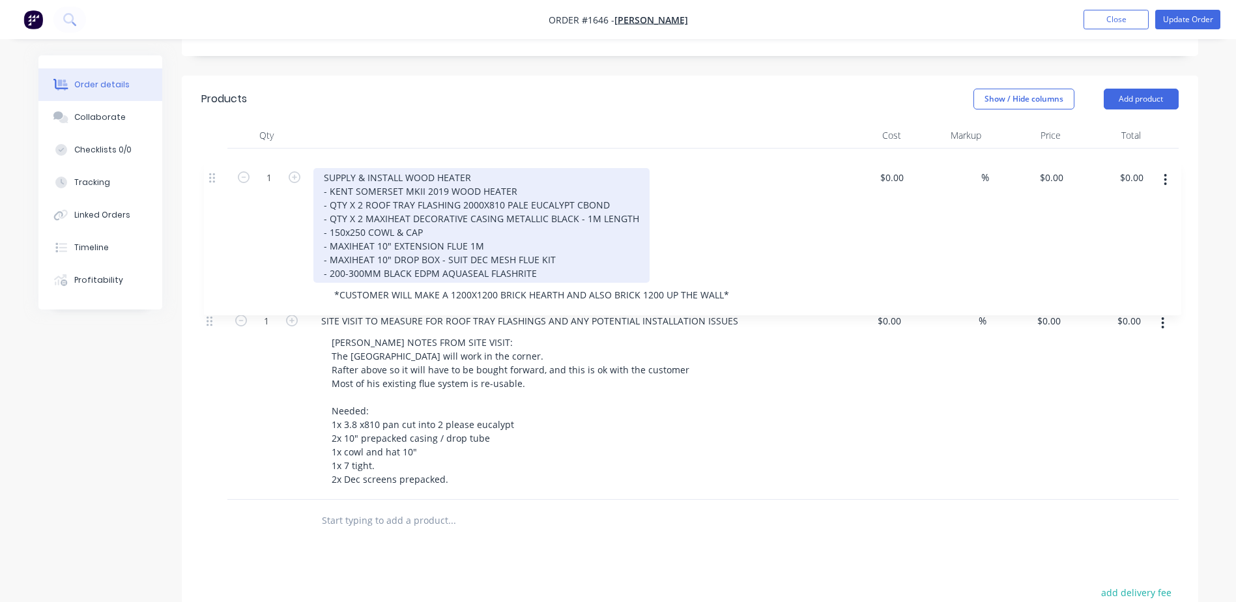
drag, startPoint x: 211, startPoint y: 327, endPoint x: 215, endPoint y: 161, distance: 166.3
click at [215, 161] on div "1 SITE VISIT TO MEASURE FOR ROOF TRAY FLASHINGS AND ANY POTENTIAL INSTALLATION …" at bounding box center [690, 324] width 978 height 351
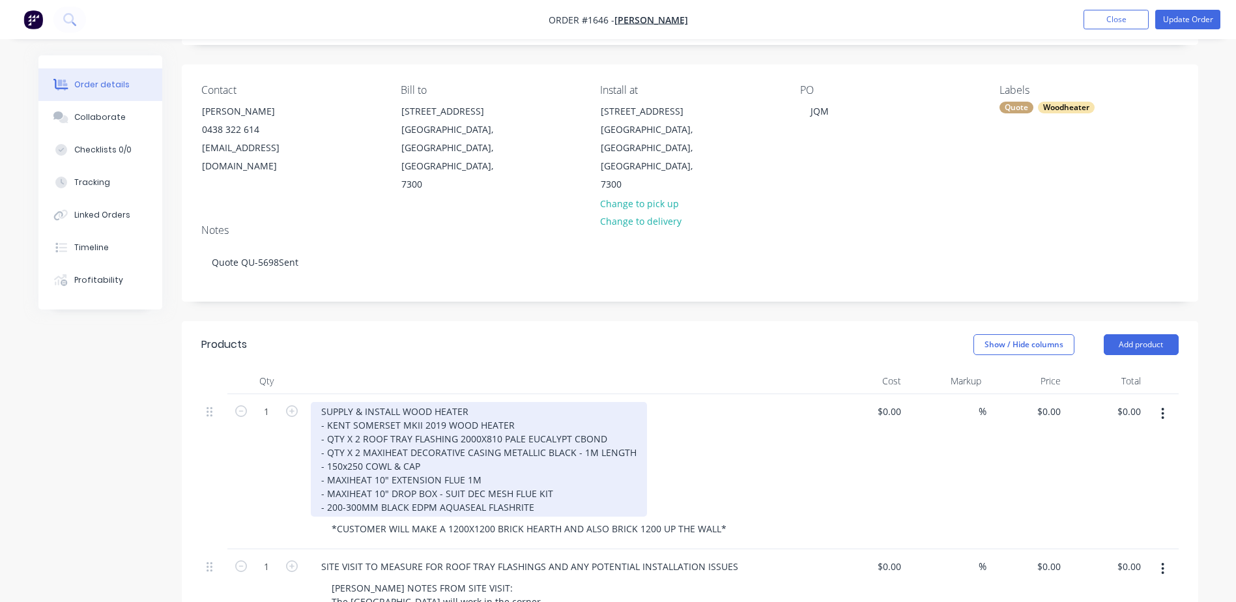
scroll to position [65, 0]
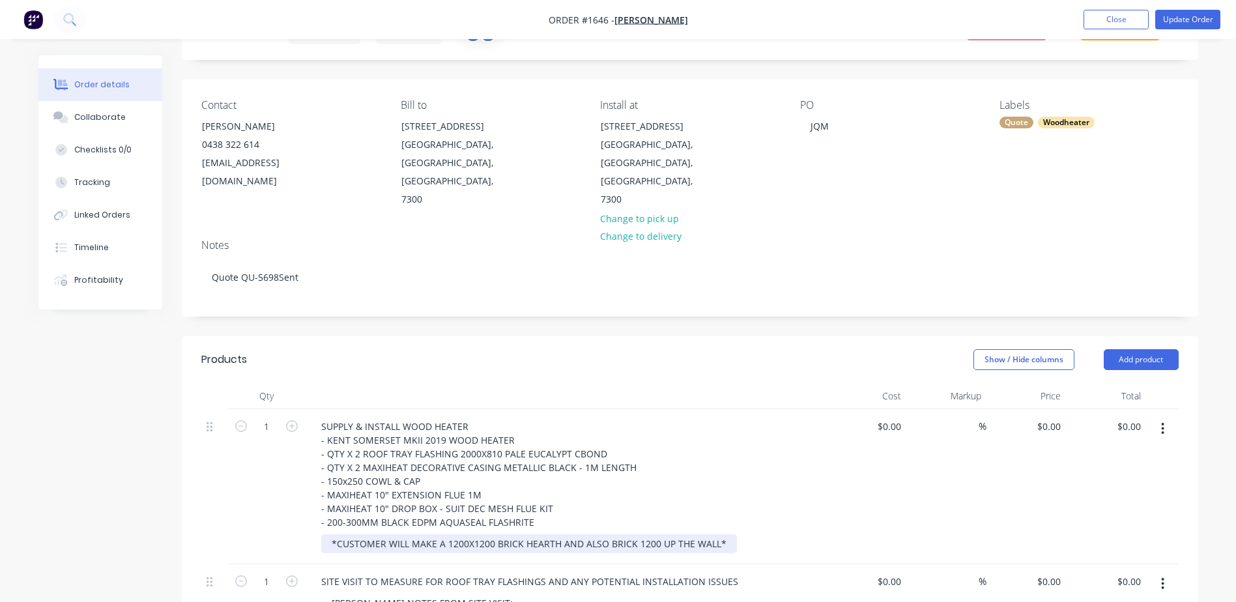
click at [331, 534] on div "*CUSTOMER WILL MAKE A 1200X1200 BRICK HEARTH AND ALSO BRICK 1200 UP THE WALL*" at bounding box center [529, 543] width 416 height 19
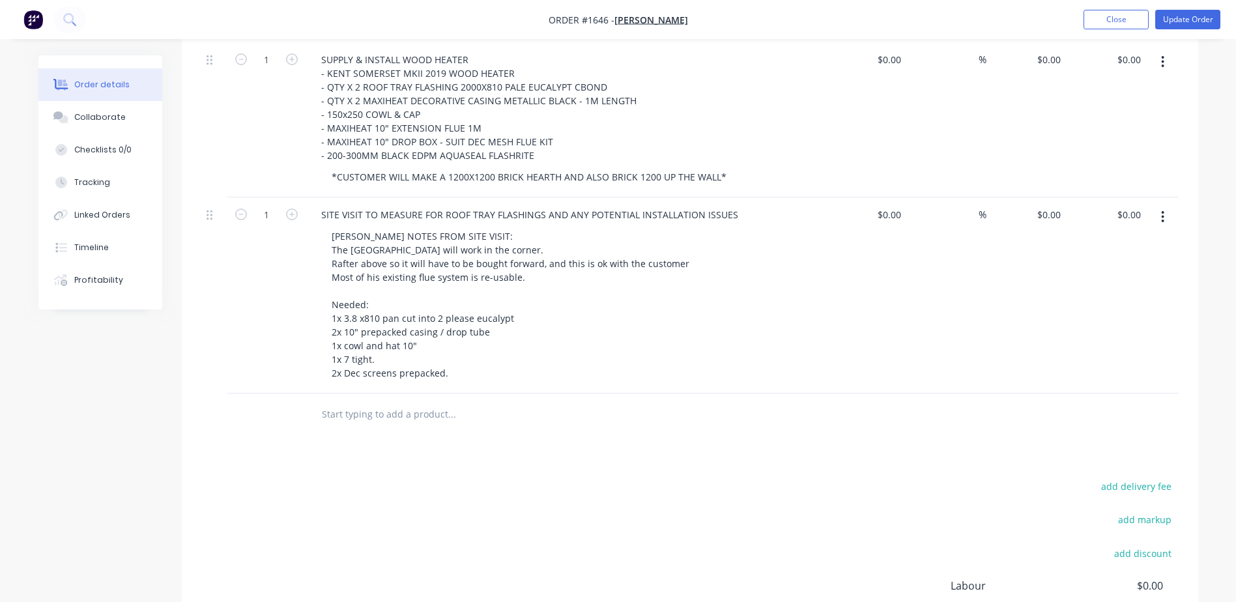
scroll to position [171, 0]
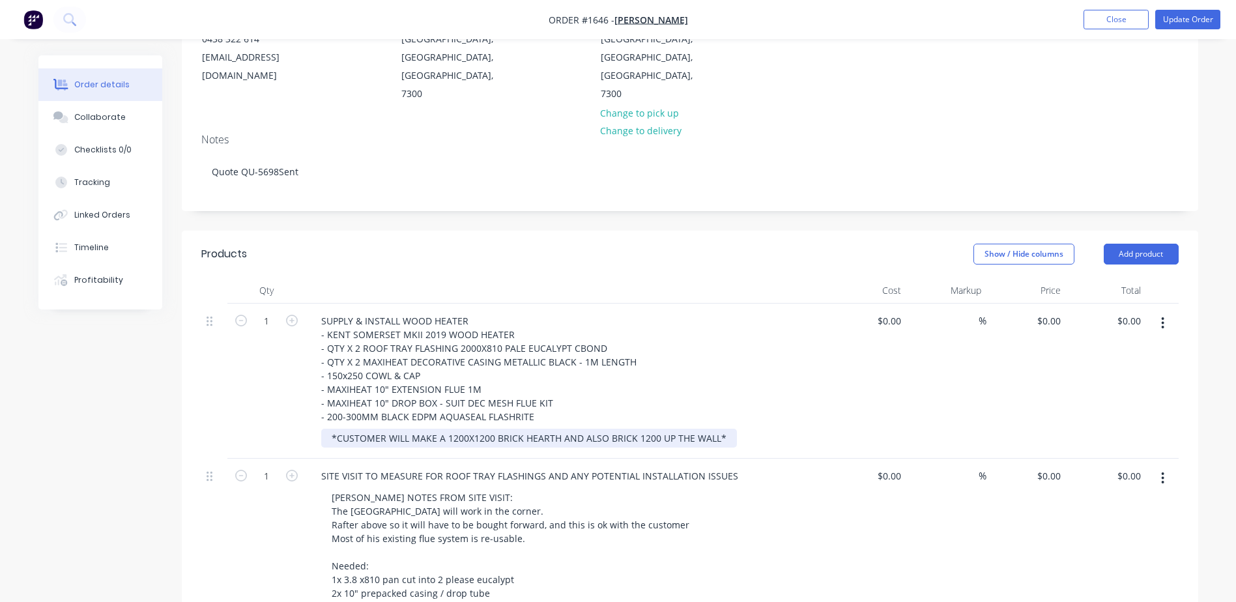
click at [330, 429] on div "*CUSTOMER WILL MAKE A 1200X1200 BRICK HEARTH AND ALSO BRICK 1200 UP THE WALL*" at bounding box center [529, 438] width 416 height 19
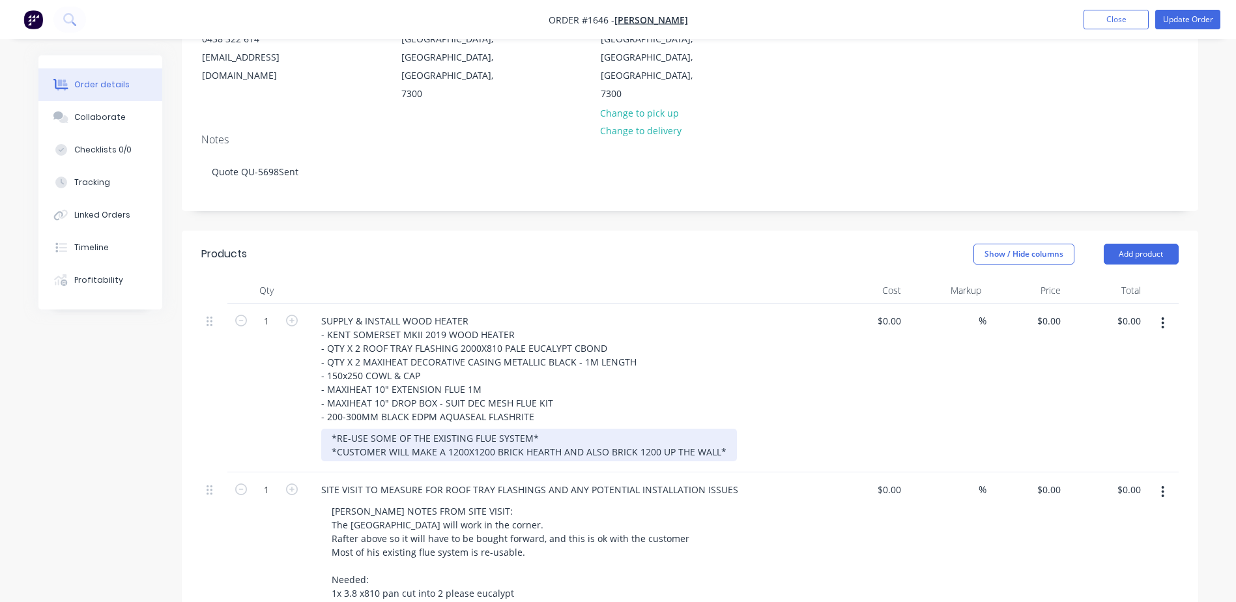
scroll to position [0, 0]
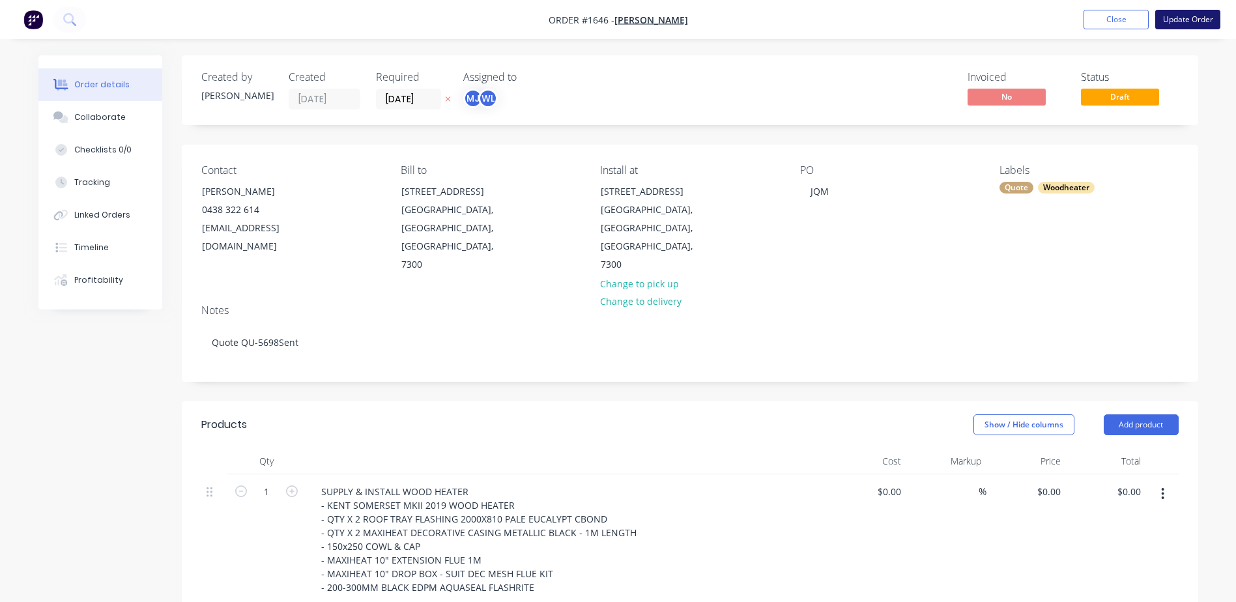
click at [1171, 22] on button "Update Order" at bounding box center [1188, 20] width 65 height 20
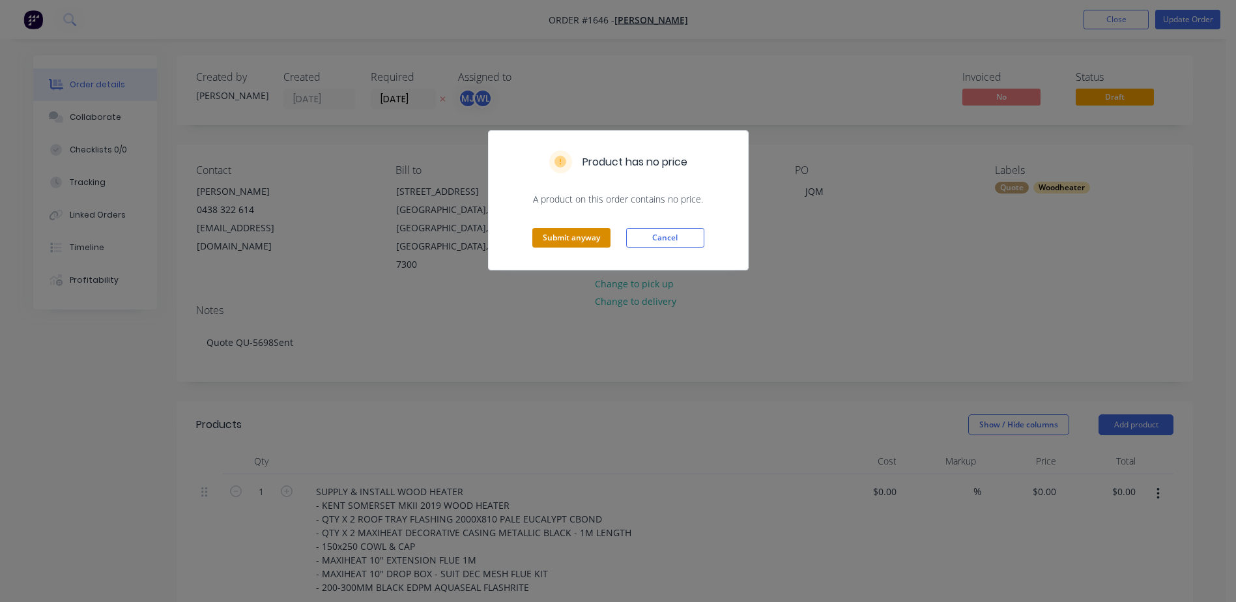
click at [577, 234] on button "Submit anyway" at bounding box center [572, 238] width 78 height 20
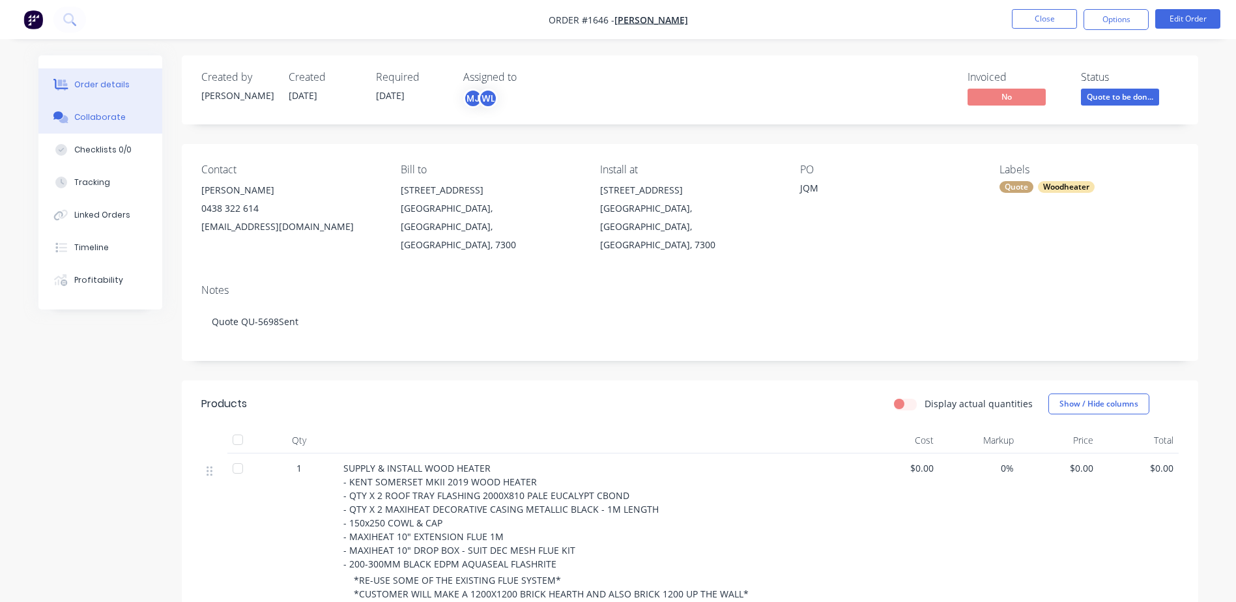
click at [81, 117] on div "Collaborate" at bounding box center [99, 117] width 51 height 12
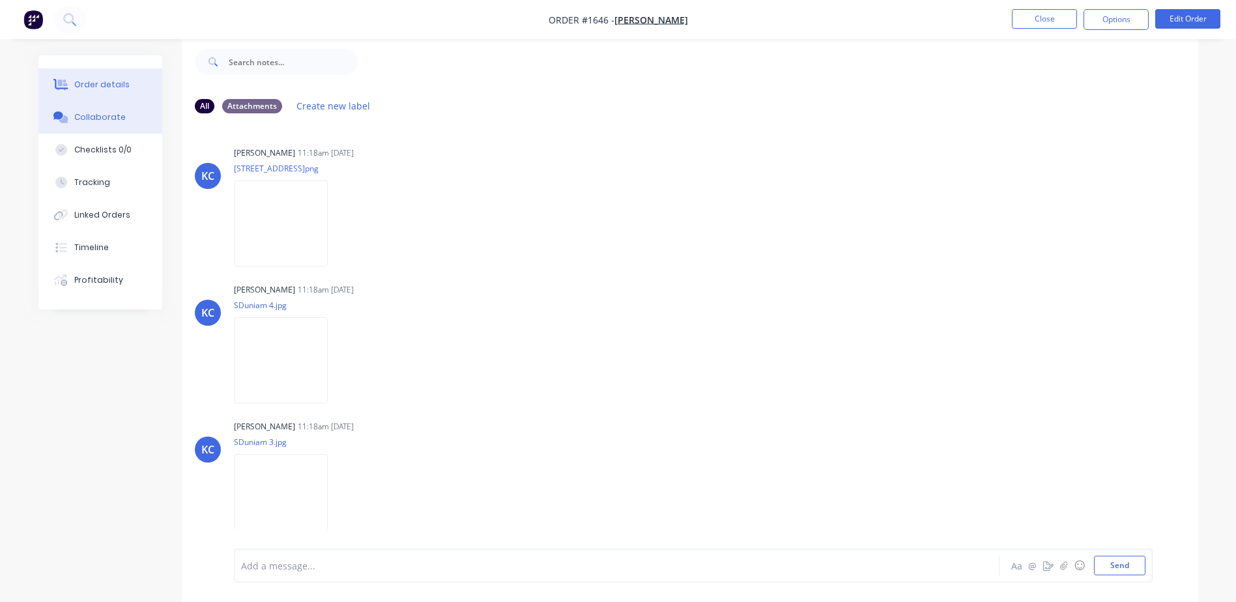
click at [93, 77] on button "Order details" at bounding box center [100, 84] width 124 height 33
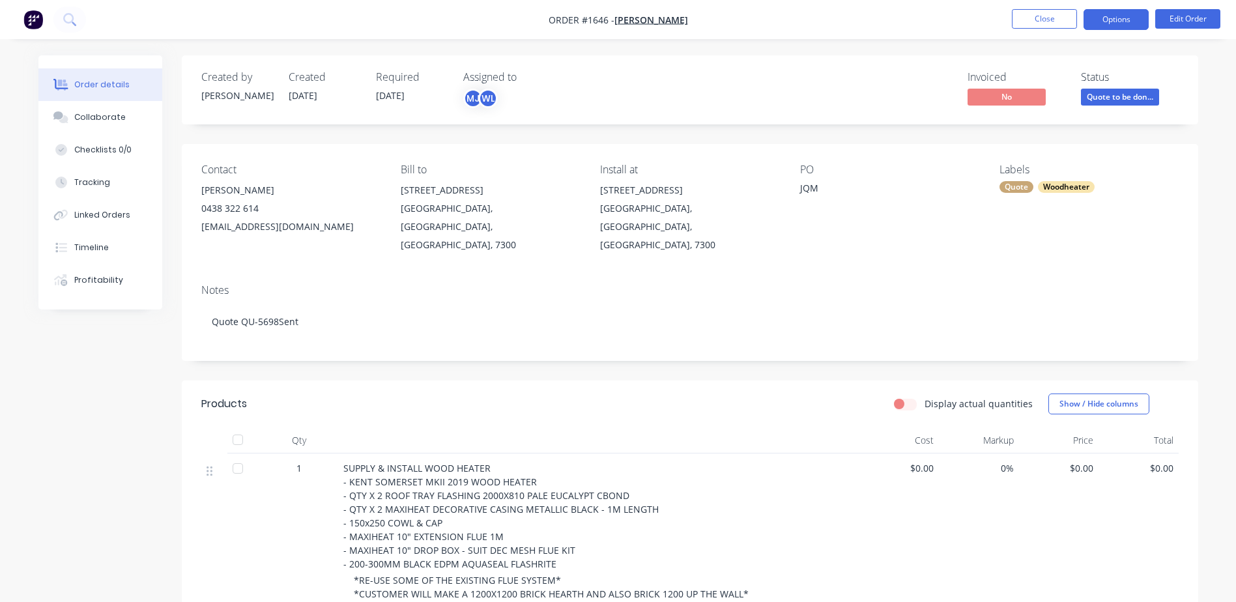
click at [1124, 24] on button "Options" at bounding box center [1116, 19] width 65 height 21
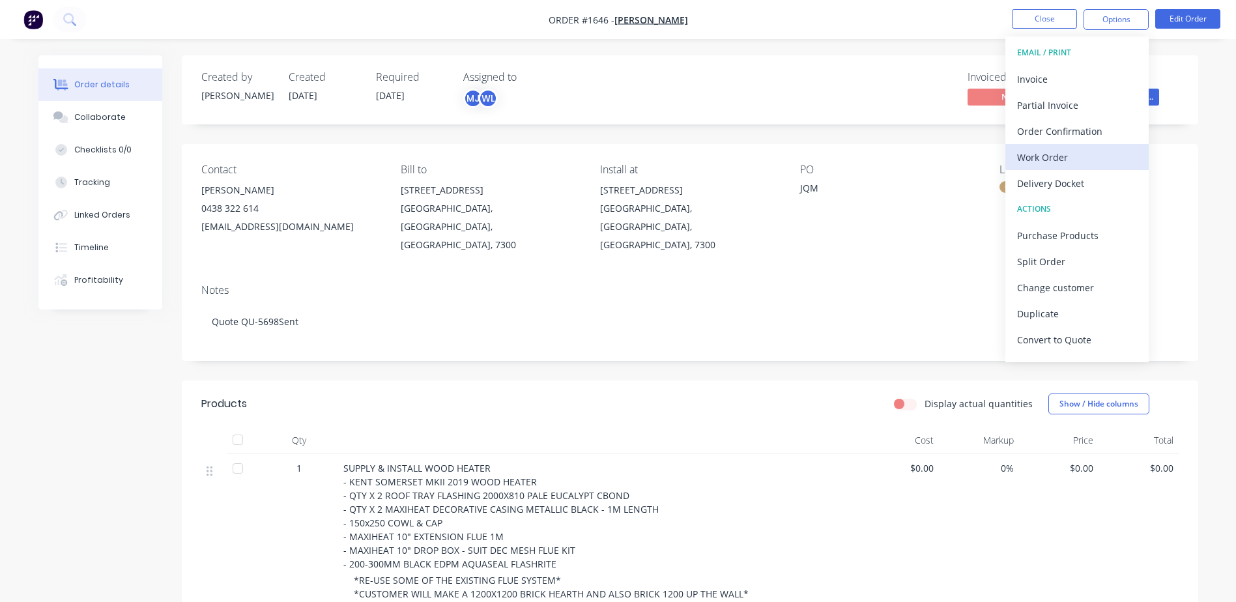
click at [1038, 149] on div "Work Order" at bounding box center [1077, 157] width 120 height 19
click at [1038, 149] on div "Custom" at bounding box center [1077, 157] width 120 height 19
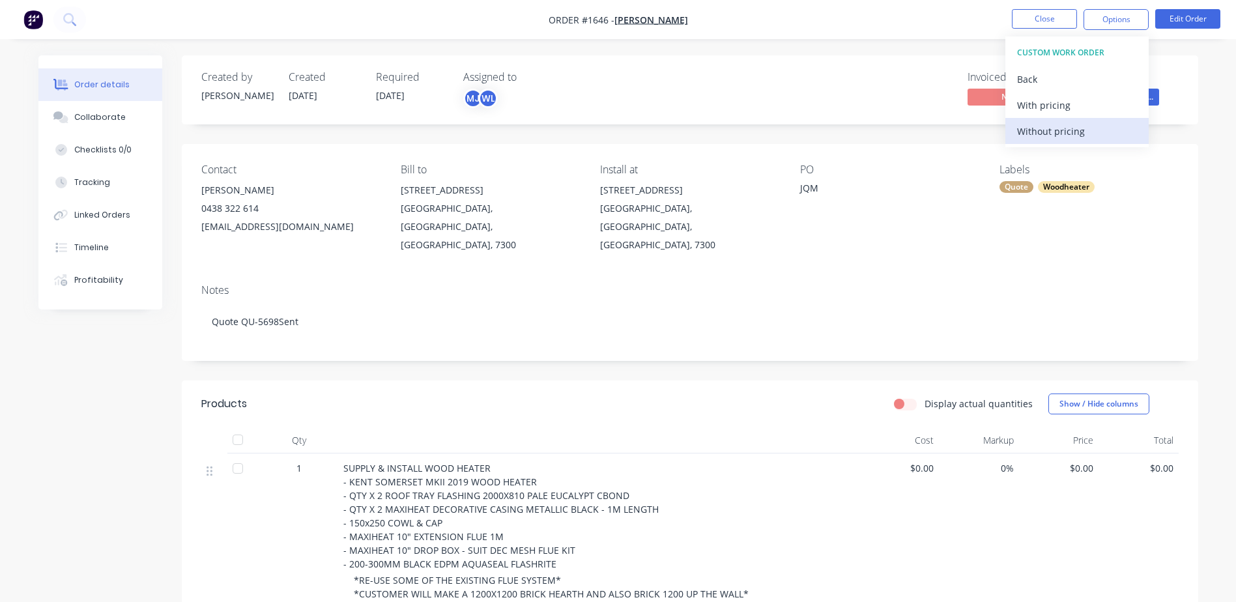
click at [1037, 128] on div "Without pricing" at bounding box center [1077, 131] width 120 height 19
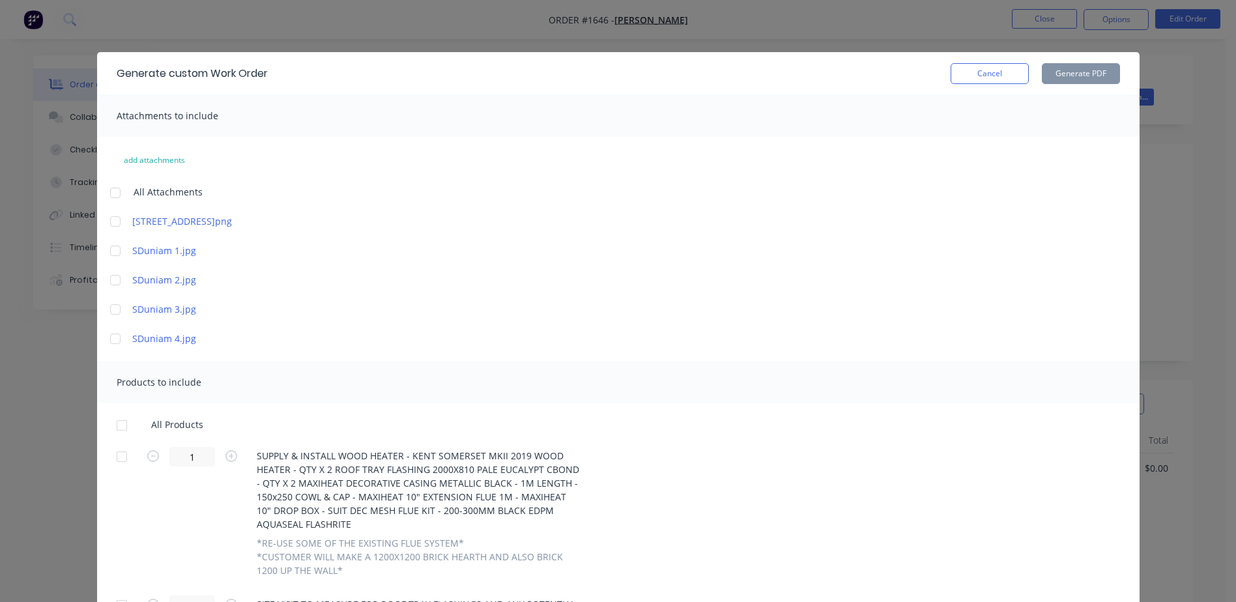
click at [116, 458] on div at bounding box center [122, 457] width 26 height 26
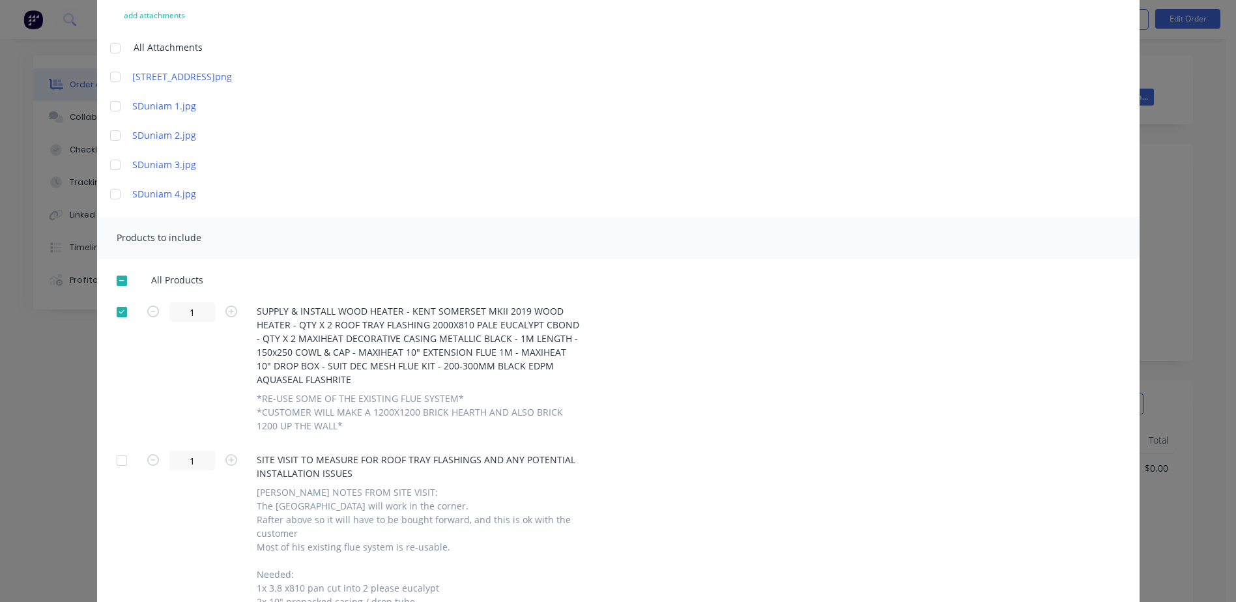
scroll to position [250, 0]
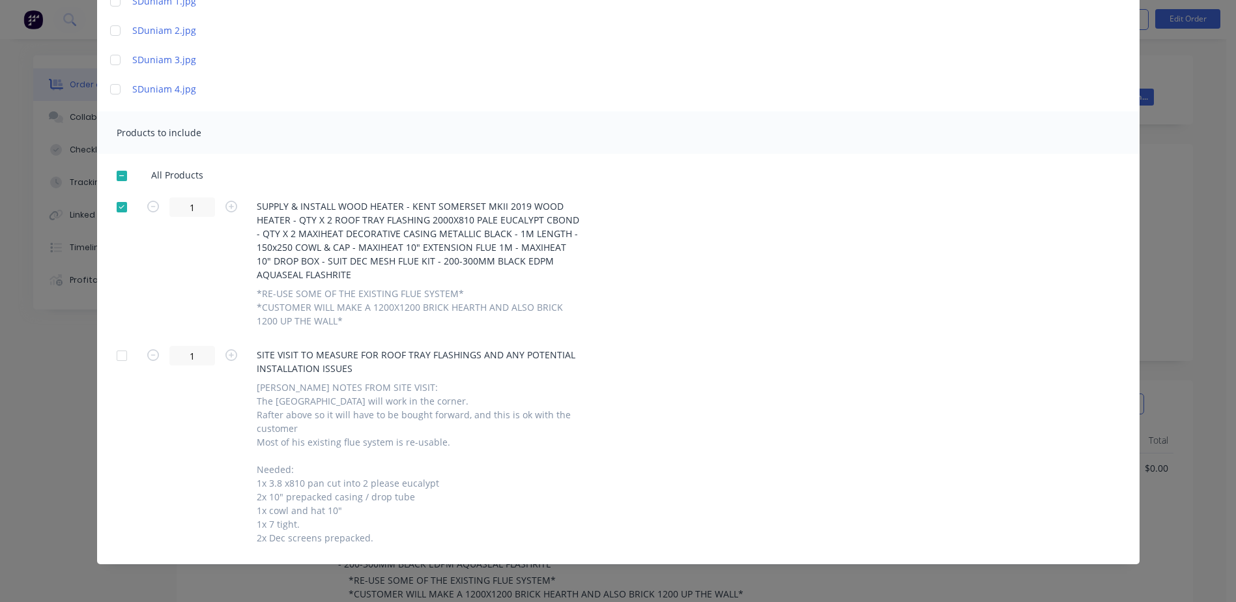
click at [110, 354] on div at bounding box center [122, 356] width 26 height 26
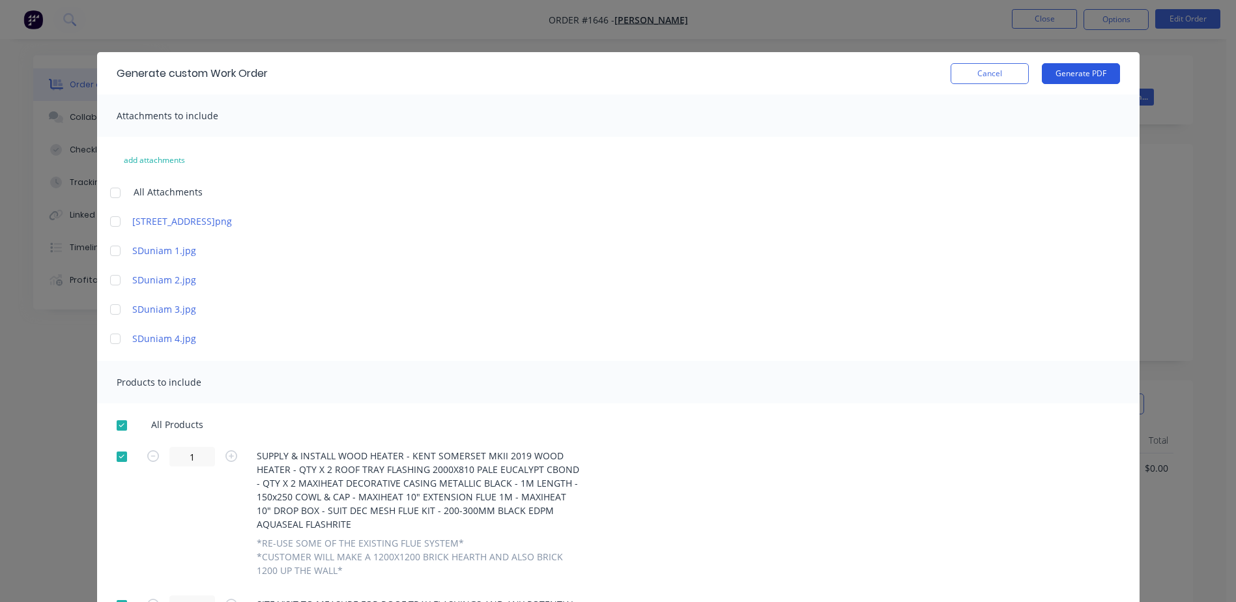
click at [1060, 67] on button "Generate PDF" at bounding box center [1081, 73] width 78 height 21
click at [971, 66] on button "Cancel" at bounding box center [990, 73] width 78 height 21
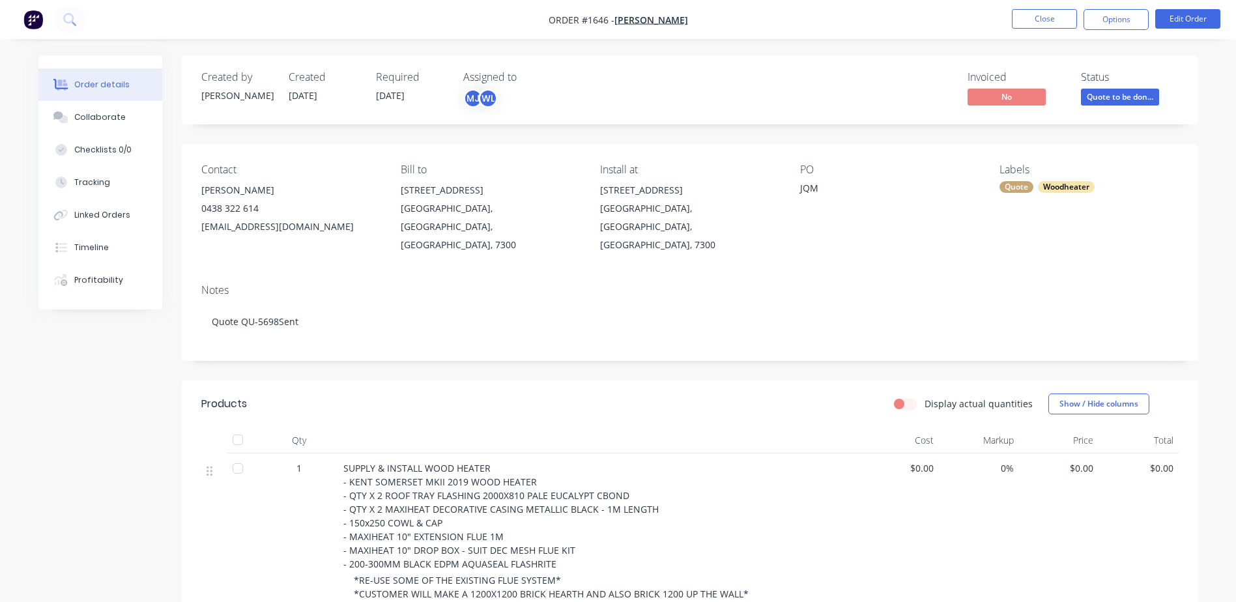
click at [1113, 98] on span "Quote to be don..." at bounding box center [1120, 97] width 78 height 16
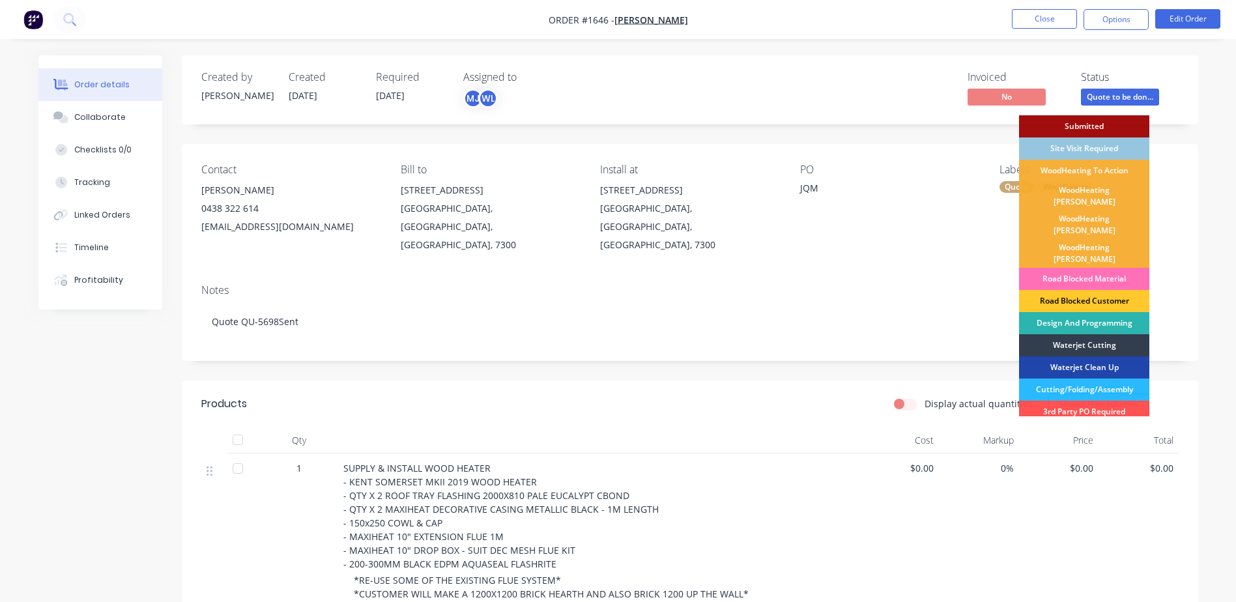
click at [1073, 290] on div "Road Blocked Customer" at bounding box center [1084, 301] width 130 height 22
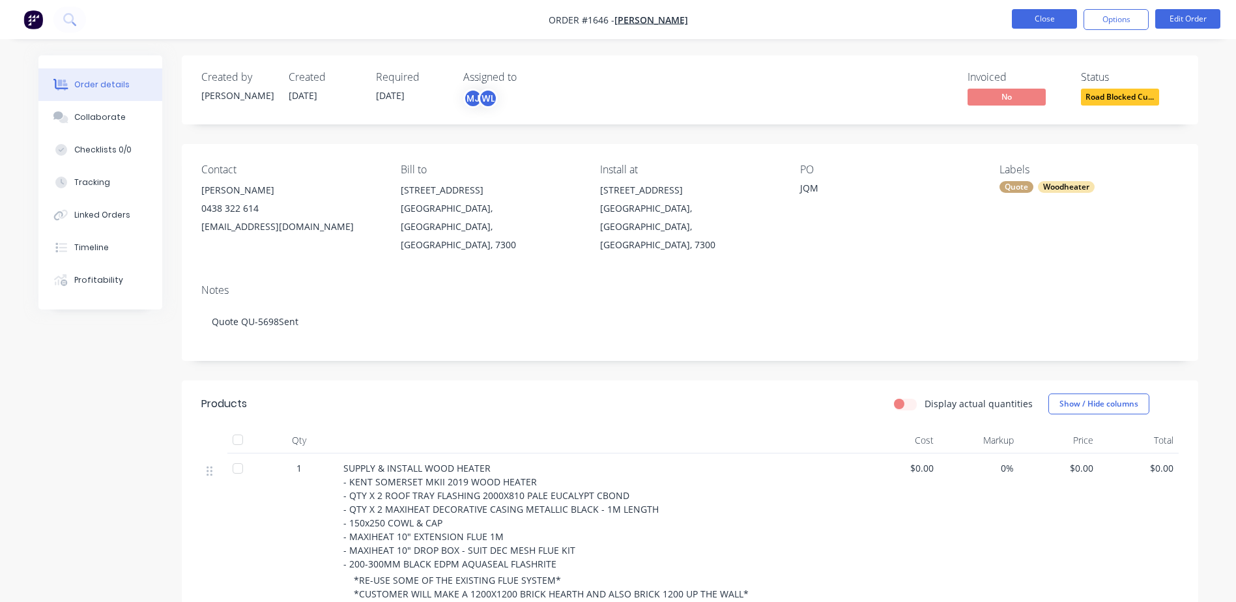
click at [1042, 11] on button "Close" at bounding box center [1044, 19] width 65 height 20
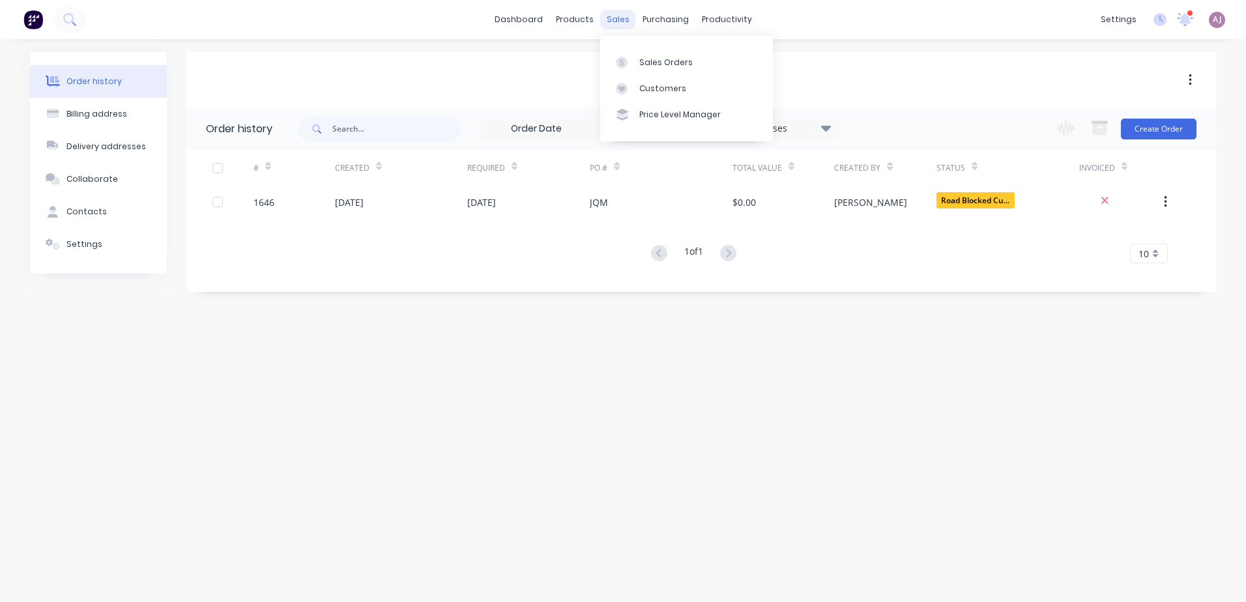
click at [620, 18] on div "sales" at bounding box center [618, 20] width 36 height 20
click at [634, 51] on link "Sales Orders" at bounding box center [686, 62] width 173 height 26
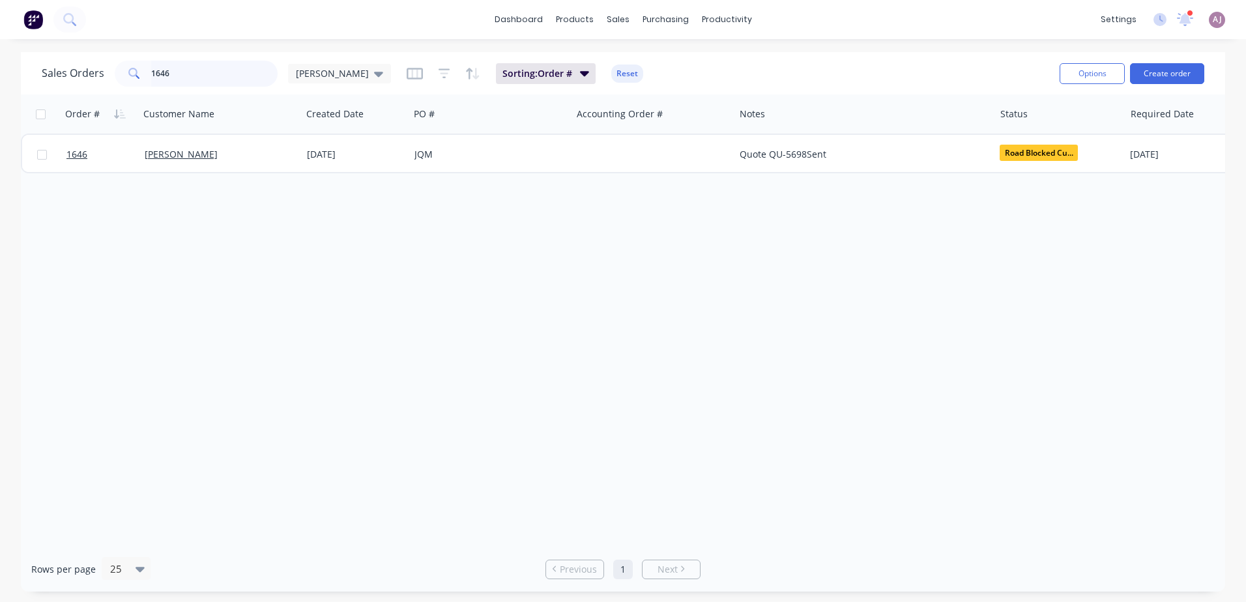
click at [156, 73] on input "1646" at bounding box center [214, 74] width 127 height 26
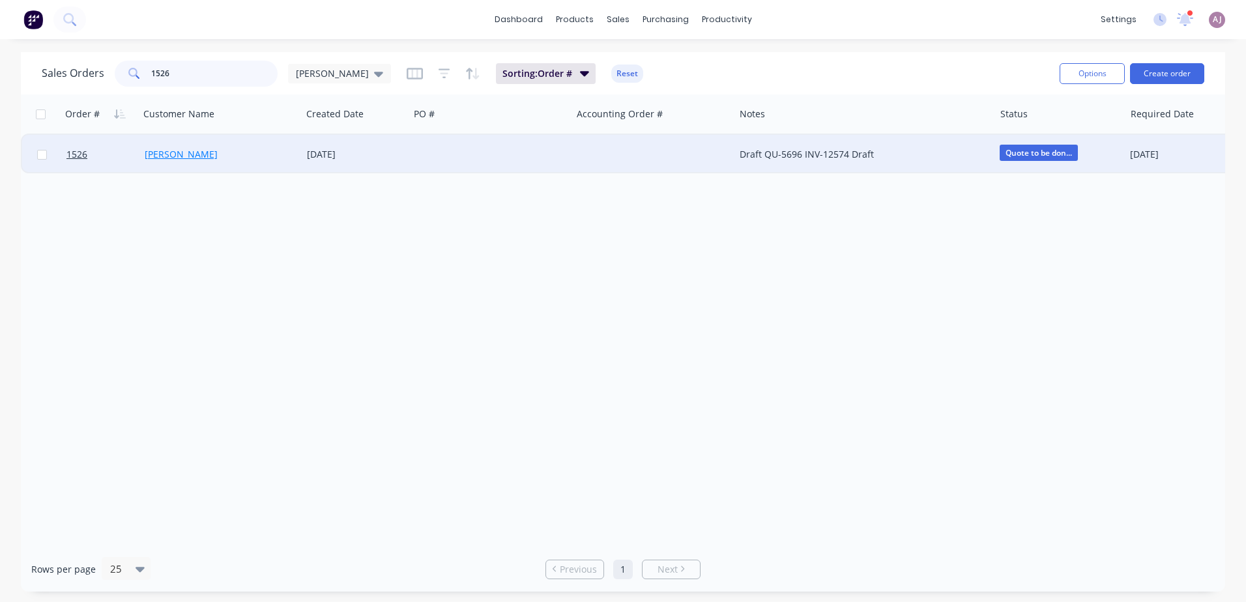
type input "1526"
click at [182, 155] on link "[PERSON_NAME]" at bounding box center [181, 154] width 73 height 12
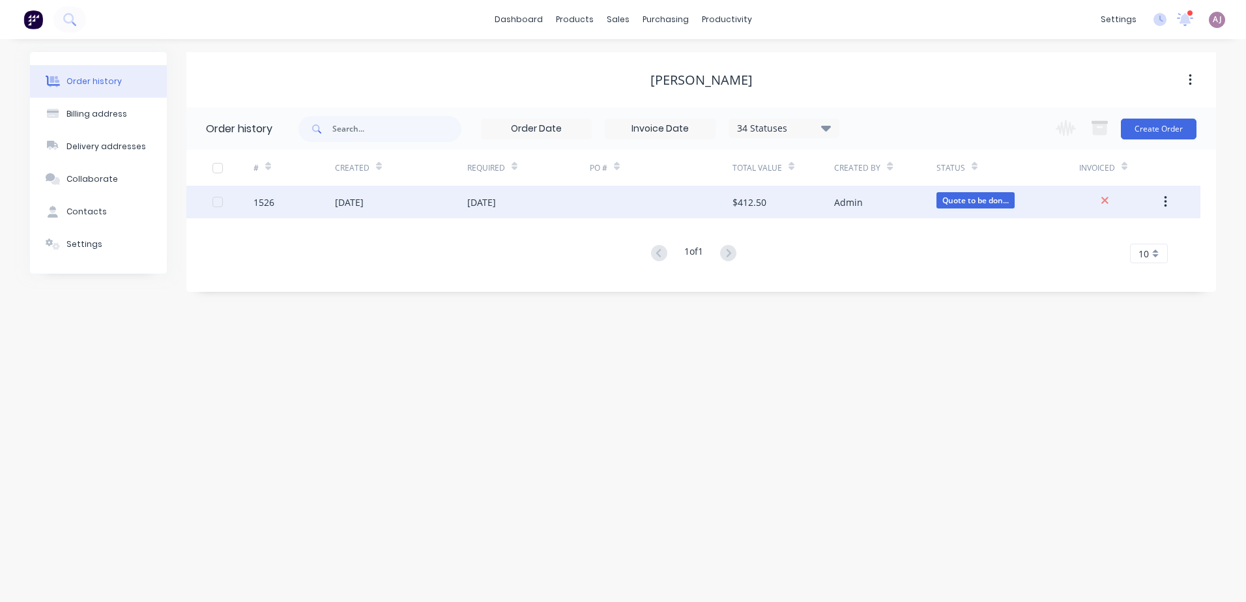
click at [358, 205] on div "[DATE]" at bounding box center [349, 203] width 29 height 14
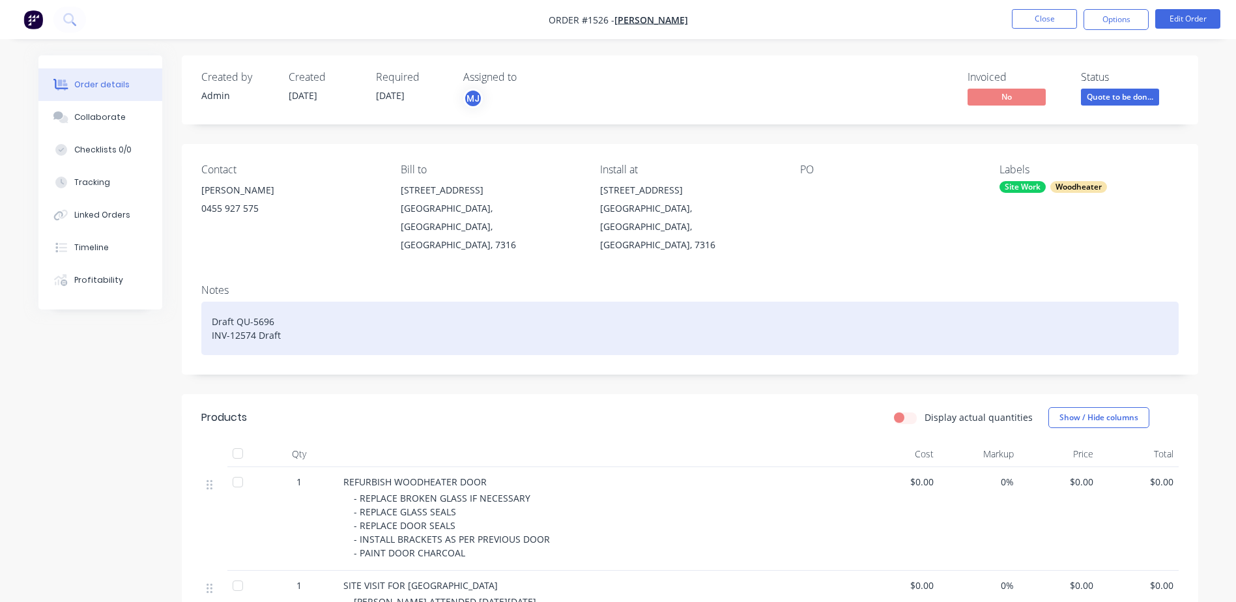
click at [242, 302] on div "Draft QU-5696 INV-12574 Draft" at bounding box center [690, 328] width 978 height 53
paste div
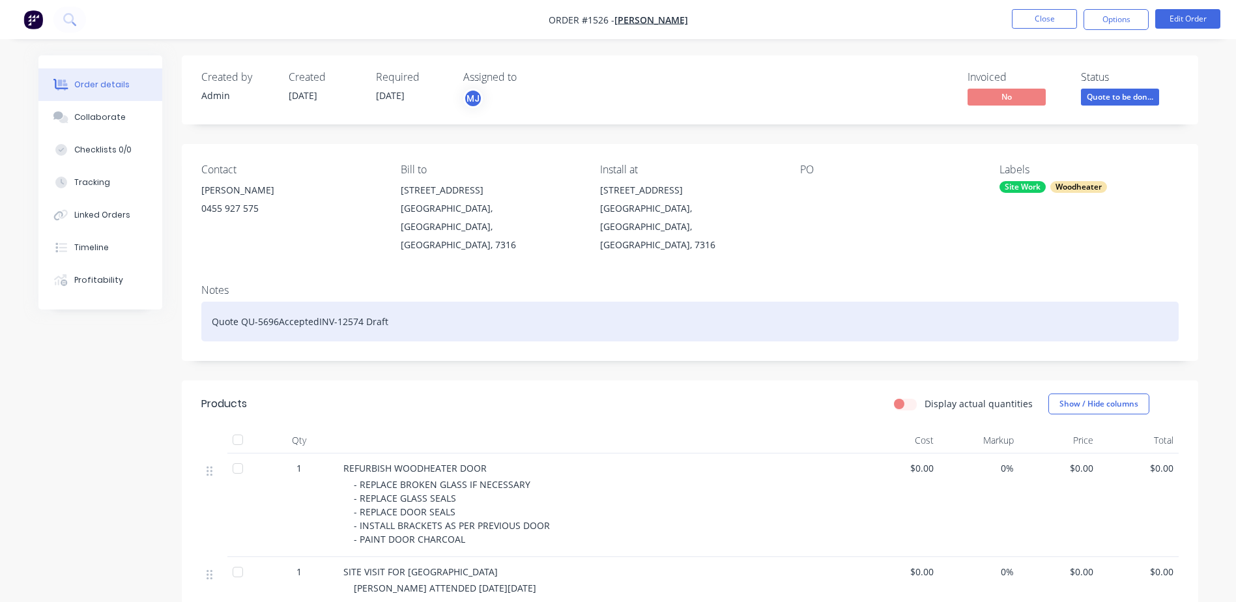
click at [315, 302] on div "Quote QU-5696AcceptedINV-12574 Draft" at bounding box center [690, 322] width 978 height 40
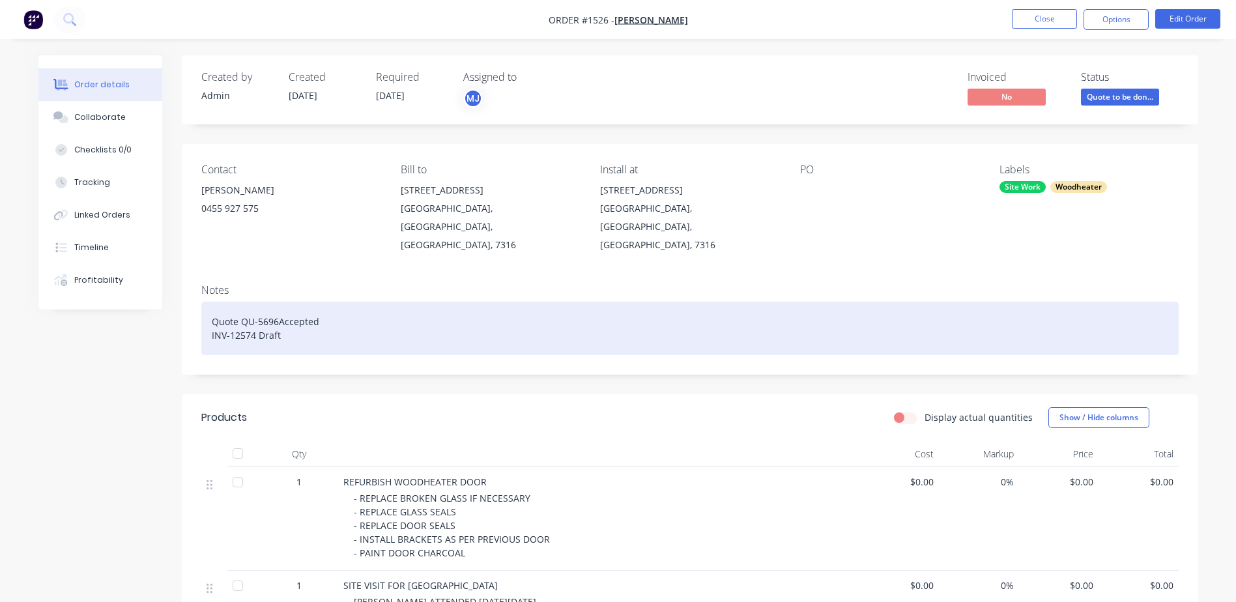
click at [280, 302] on div "Quote QU-5696Accepted INV-12574 Draft" at bounding box center [690, 328] width 978 height 53
click at [276, 303] on div "Quote QU-5696Accepted INV-12574 Draft" at bounding box center [690, 328] width 978 height 53
click at [276, 302] on div "Quote QU-5696Accepted INV-12574 Draft" at bounding box center [690, 328] width 978 height 53
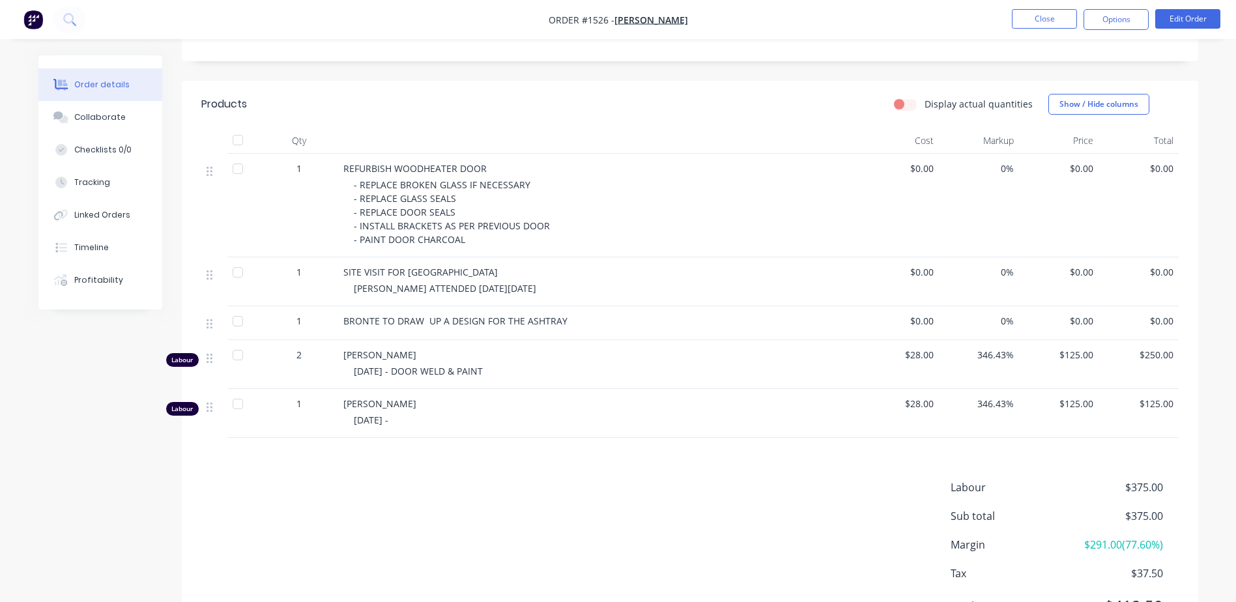
scroll to position [326, 0]
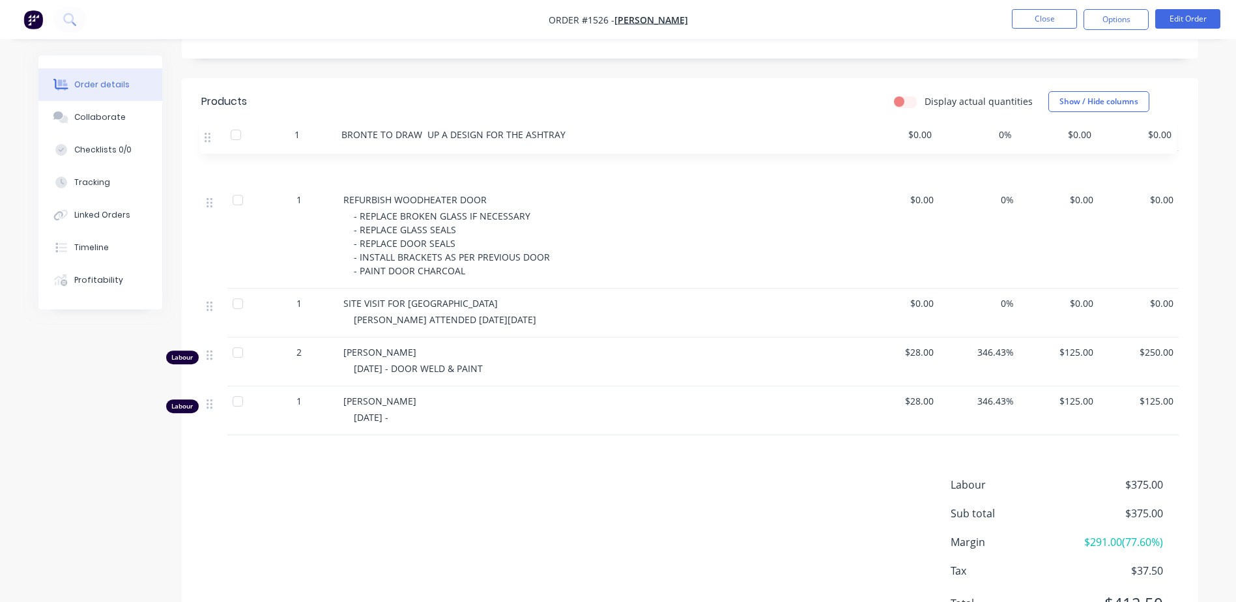
drag, startPoint x: 211, startPoint y: 285, endPoint x: 209, endPoint y: 138, distance: 147.3
click at [209, 151] on div "1 REFURBISH WOODHEATER DOOR - REPLACE BROKEN GLASS IF NECESSARY - REPLACE GLASS…" at bounding box center [690, 293] width 978 height 284
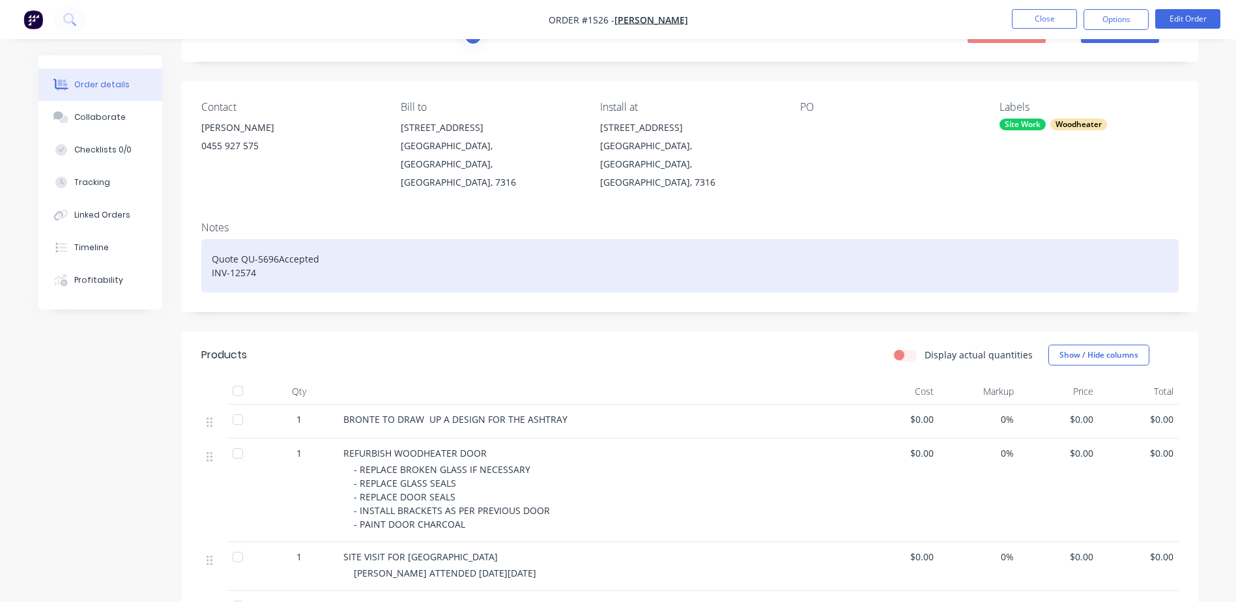
scroll to position [55, 0]
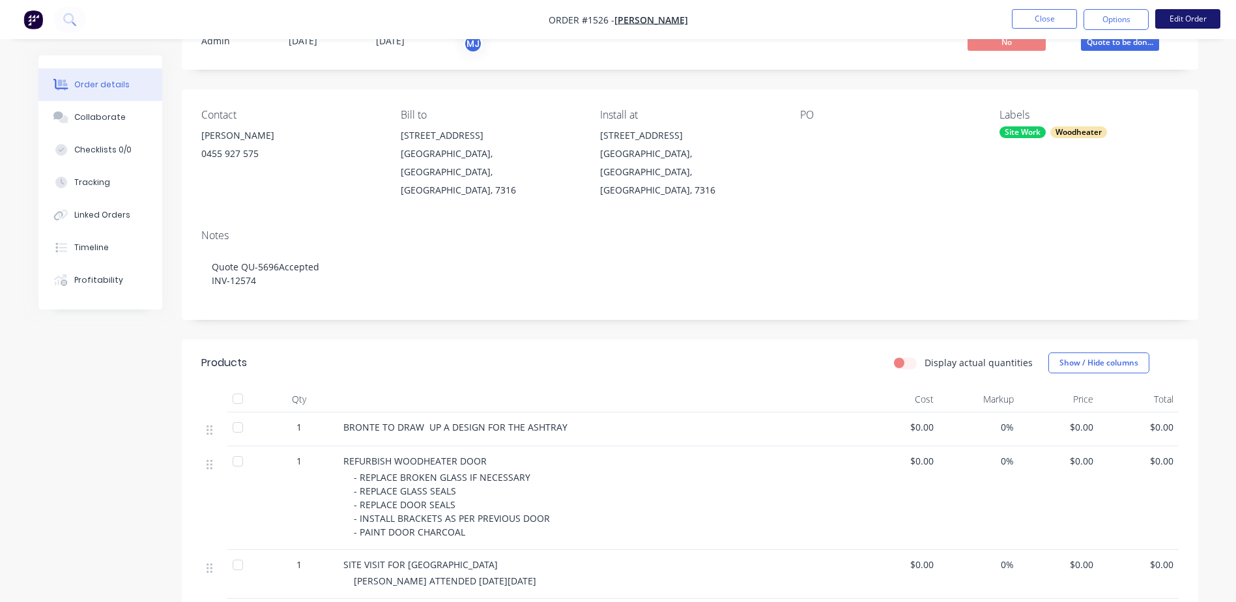
click at [1204, 13] on button "Edit Order" at bounding box center [1188, 19] width 65 height 20
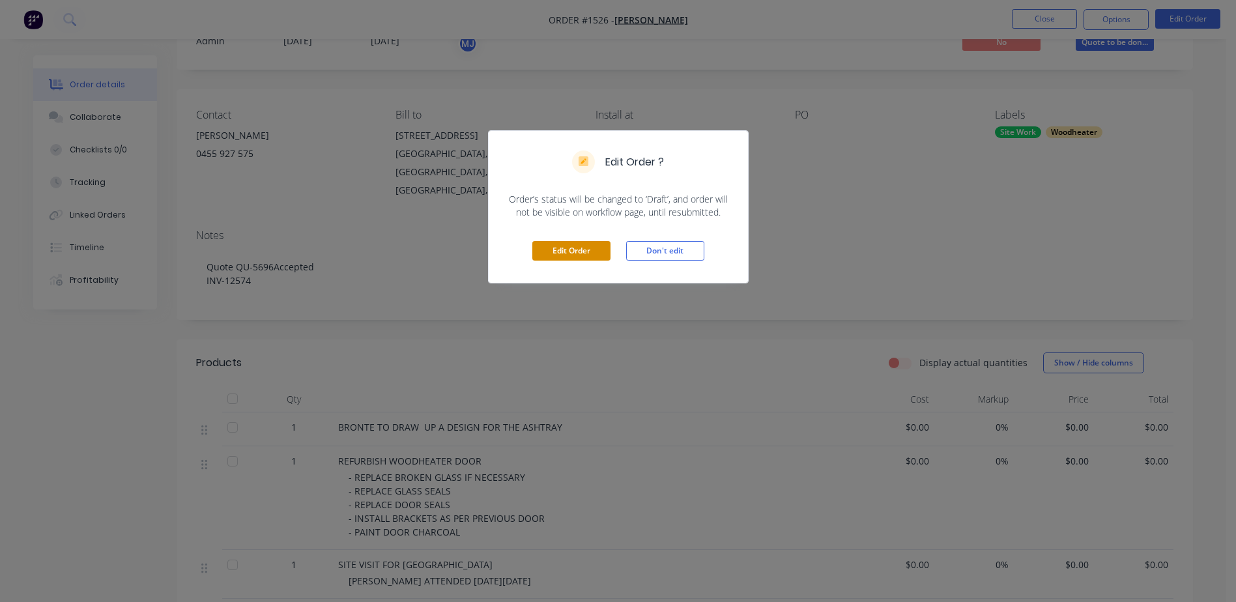
click at [572, 250] on button "Edit Order" at bounding box center [572, 251] width 78 height 20
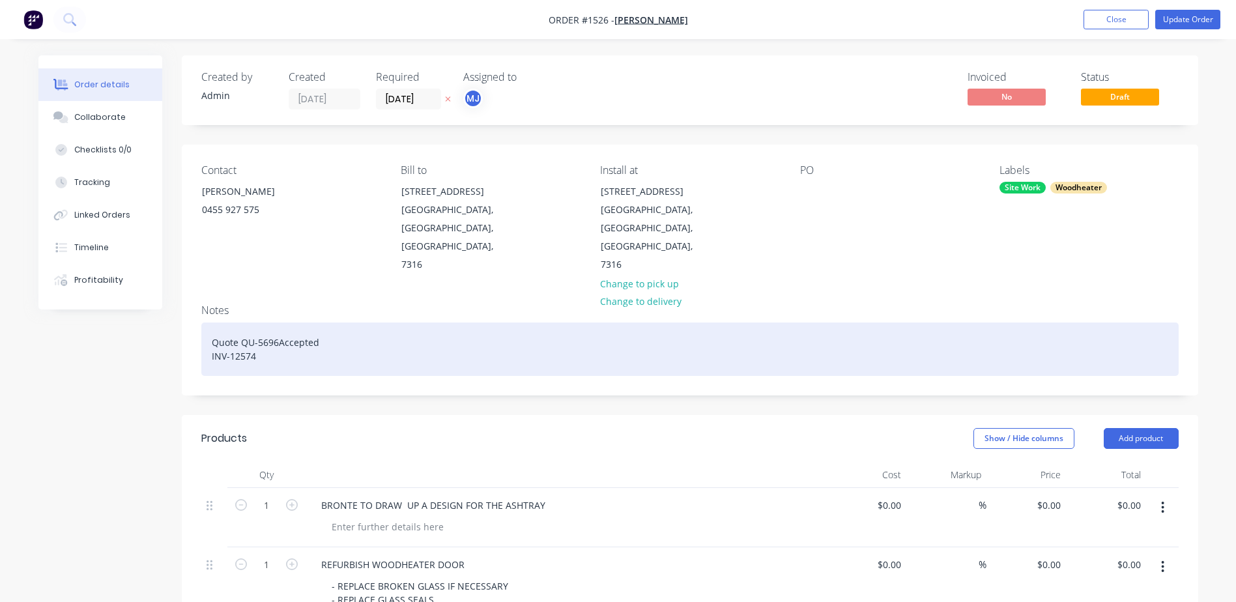
click at [338, 331] on div "Quote QU-5696Accepted INV-12574" at bounding box center [690, 349] width 978 height 53
click at [335, 324] on div "Quote QU-5696Accepted INV-12574" at bounding box center [690, 349] width 978 height 53
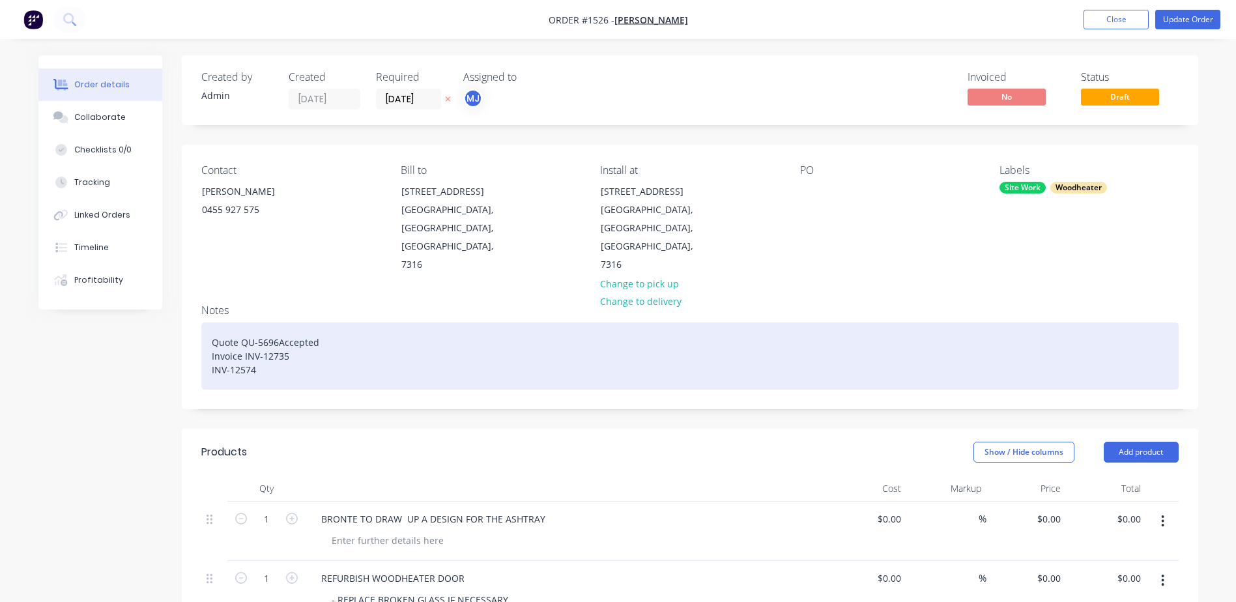
click at [216, 337] on div "Quote QU-5696Accepted Invoice INV-12735 INV-12574" at bounding box center [690, 356] width 978 height 67
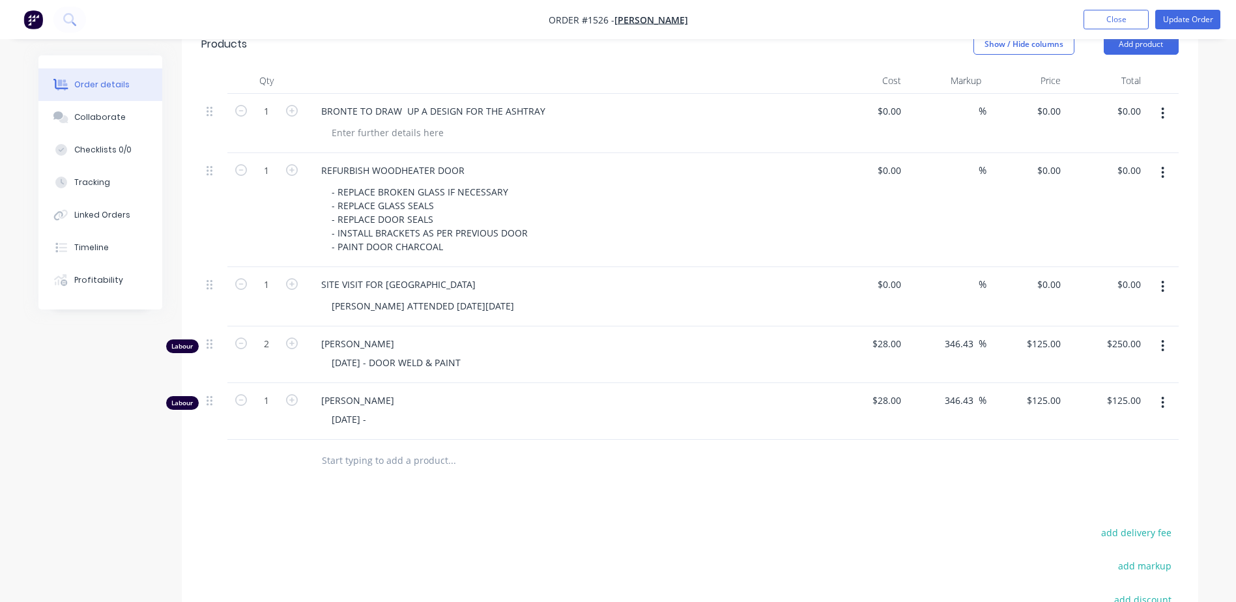
scroll to position [456, 0]
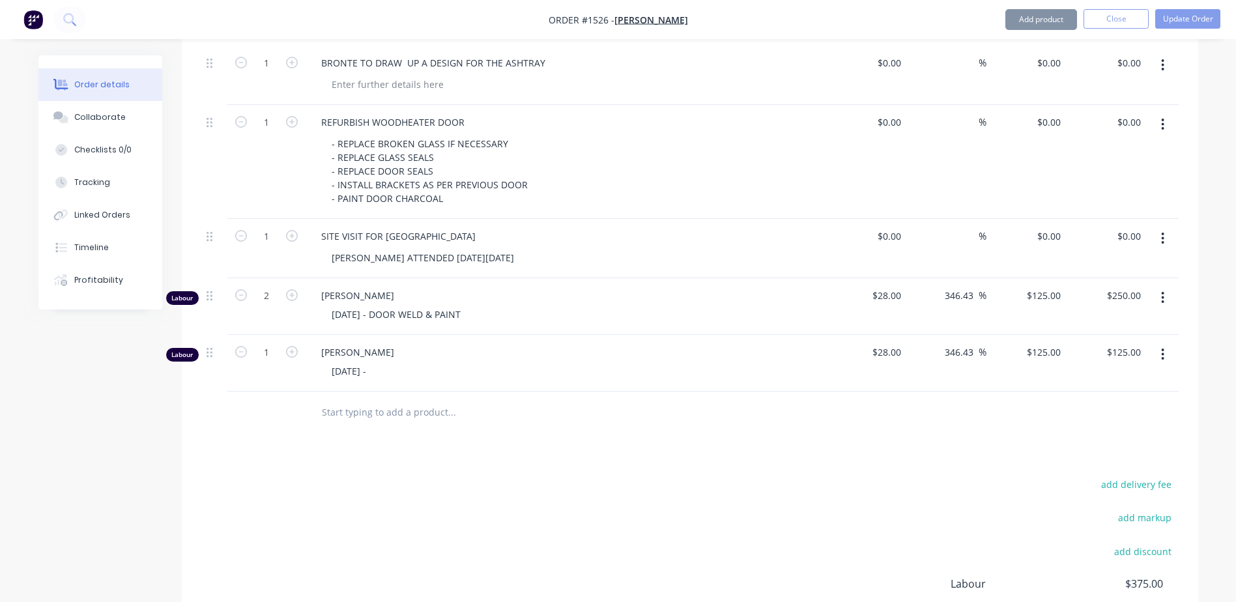
click at [390, 400] on input "text" at bounding box center [451, 413] width 261 height 26
type input "f"
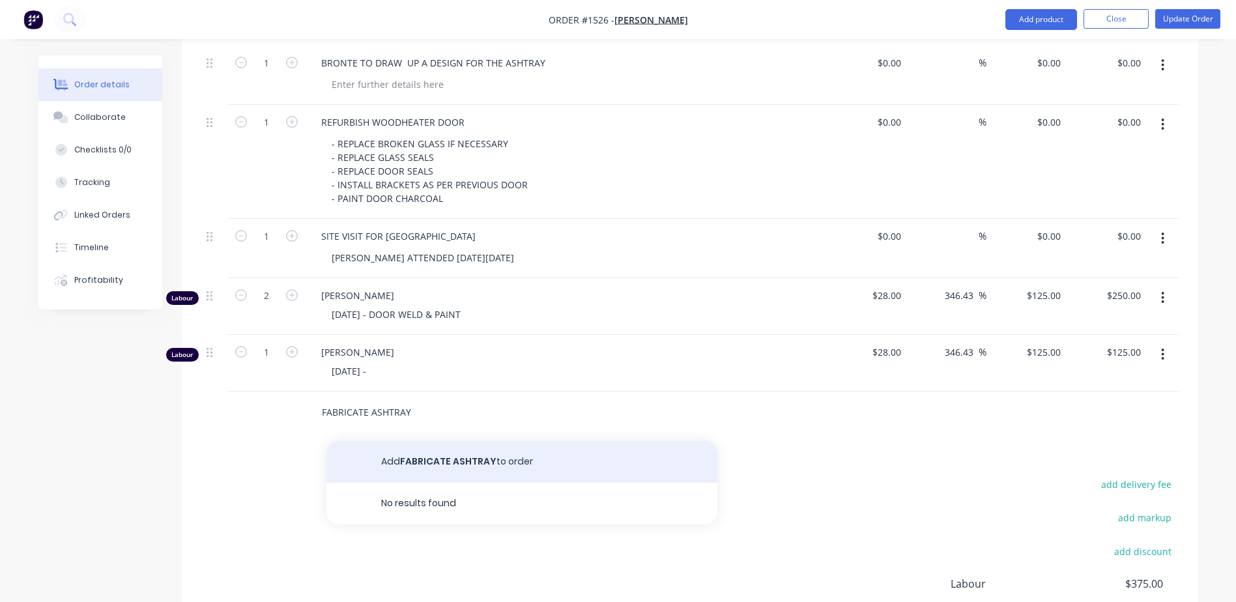
type input "FABRICATE ASHTRAY"
click at [409, 441] on button "Add FABRICATE ASHTRAY to order" at bounding box center [522, 462] width 391 height 42
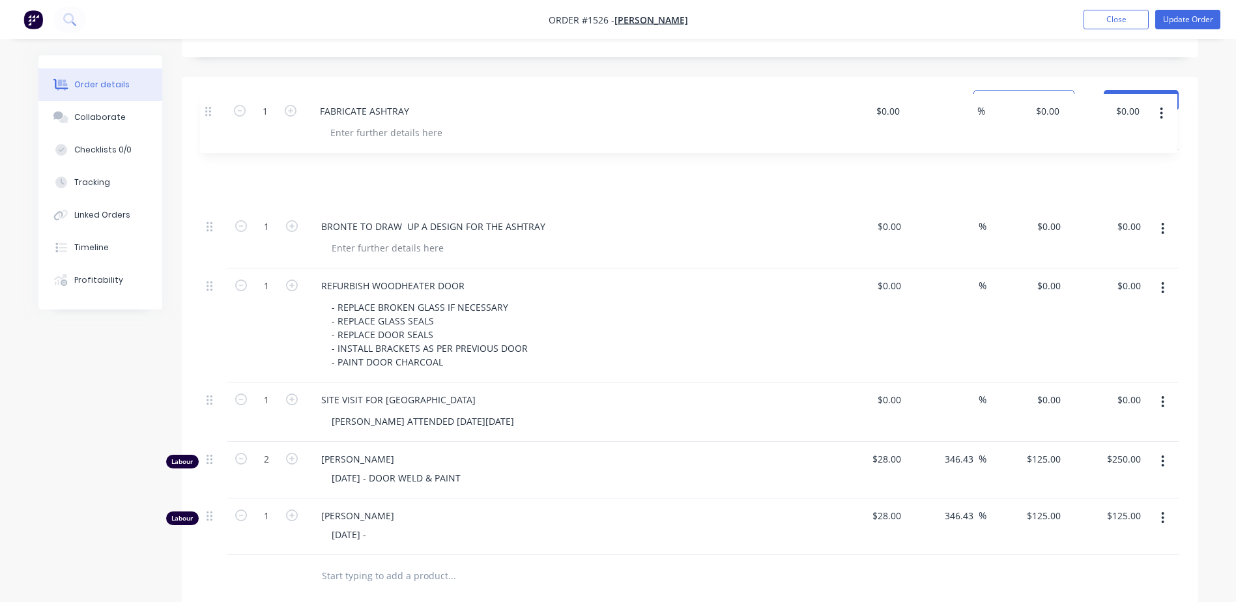
scroll to position [349, 0]
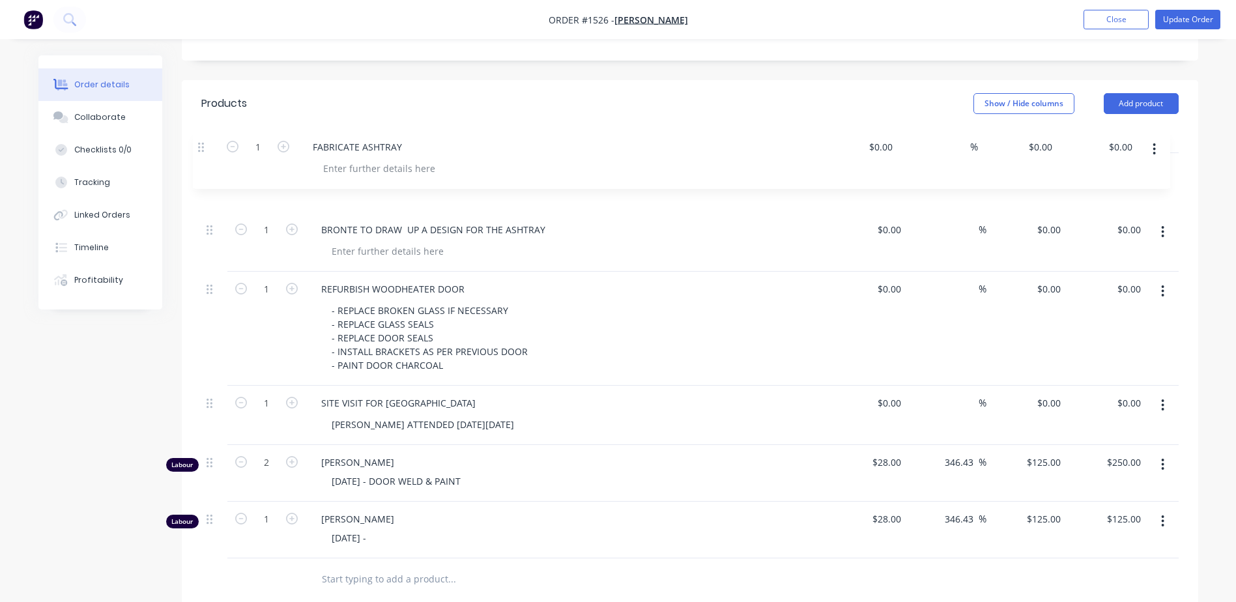
drag, startPoint x: 214, startPoint y: 352, endPoint x: 202, endPoint y: 141, distance: 211.5
click at [202, 153] on div "1 BRONTE TO DRAW UP A DESIGN FOR THE ASHTRAY $0.00 $0.00 % $0.00 $0.00 $0.00 $0…" at bounding box center [690, 355] width 978 height 405
click at [463, 280] on div "REFURBISH WOODHEATER DOOR" at bounding box center [393, 289] width 164 height 19
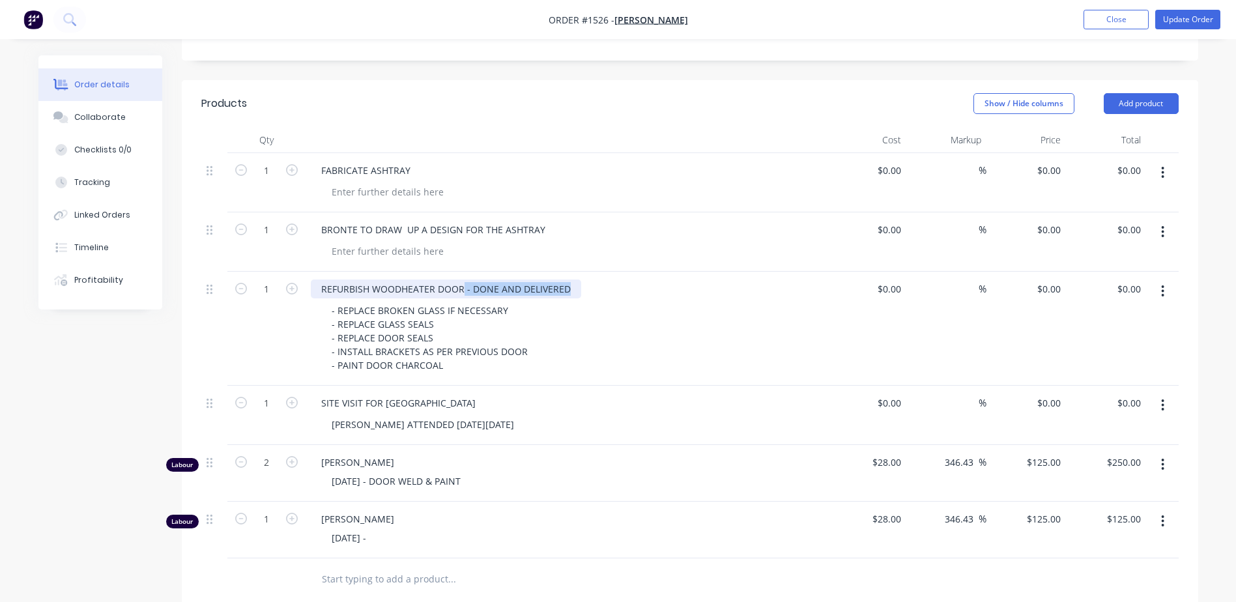
drag, startPoint x: 575, startPoint y: 270, endPoint x: 461, endPoint y: 275, distance: 113.5
click at [461, 280] on div "REFURBISH WOODHEATER DOOR - DONE AND DELIVERED" at bounding box center [446, 289] width 271 height 19
click at [486, 394] on div "SITE VISIT FOR [GEOGRAPHIC_DATA]" at bounding box center [398, 403] width 175 height 19
click at [400, 529] on div "[DATE] -" at bounding box center [571, 538] width 501 height 19
click at [377, 529] on div "[DATE] -" at bounding box center [348, 538] width 55 height 19
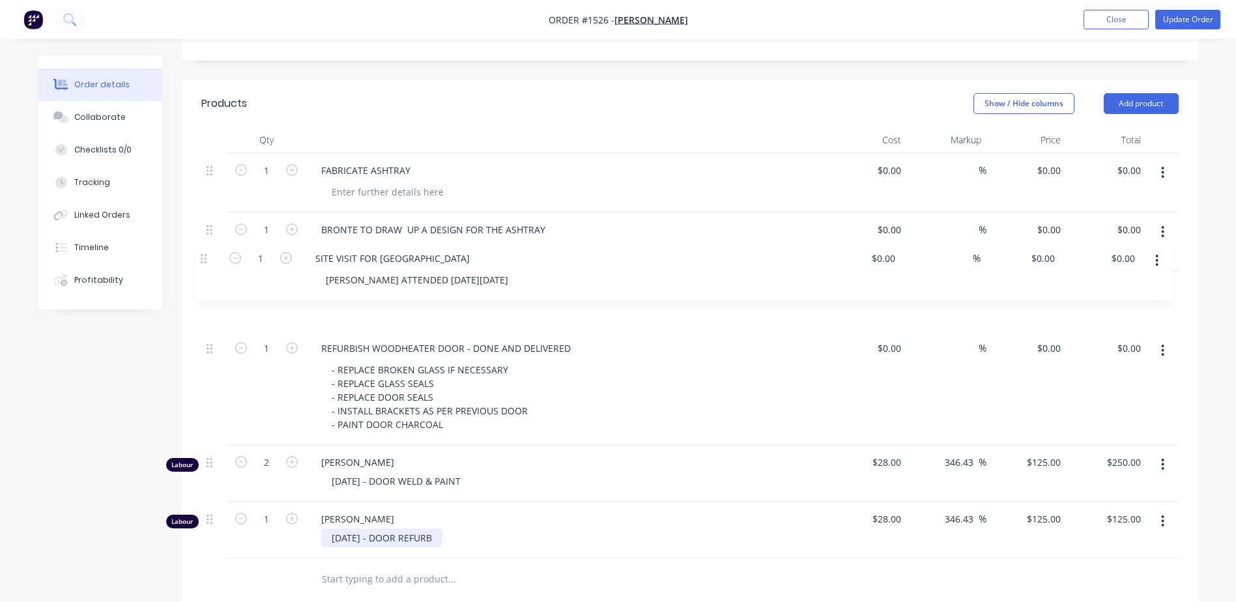
drag, startPoint x: 209, startPoint y: 388, endPoint x: 203, endPoint y: 269, distance: 118.7
click at [203, 269] on div "1 FABRICATE ASHTRAY $0.00 $0.00 % $0.00 $0.00 $0.00 $0.00 1 BRONTE TO DRAW UP A…" at bounding box center [690, 355] width 978 height 405
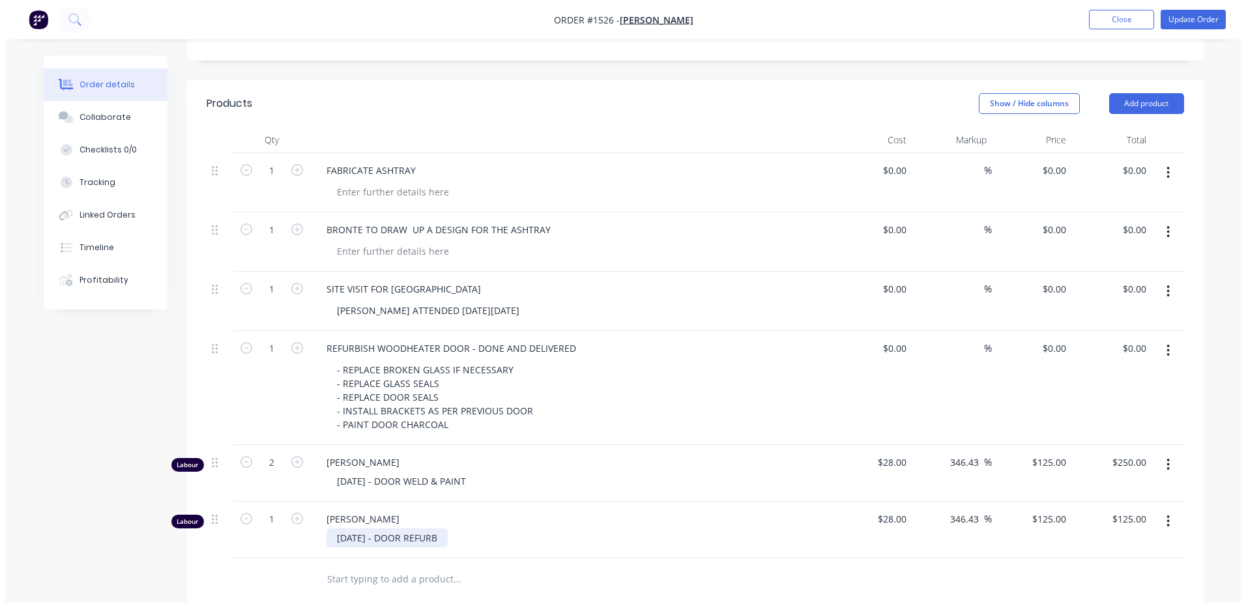
scroll to position [0, 0]
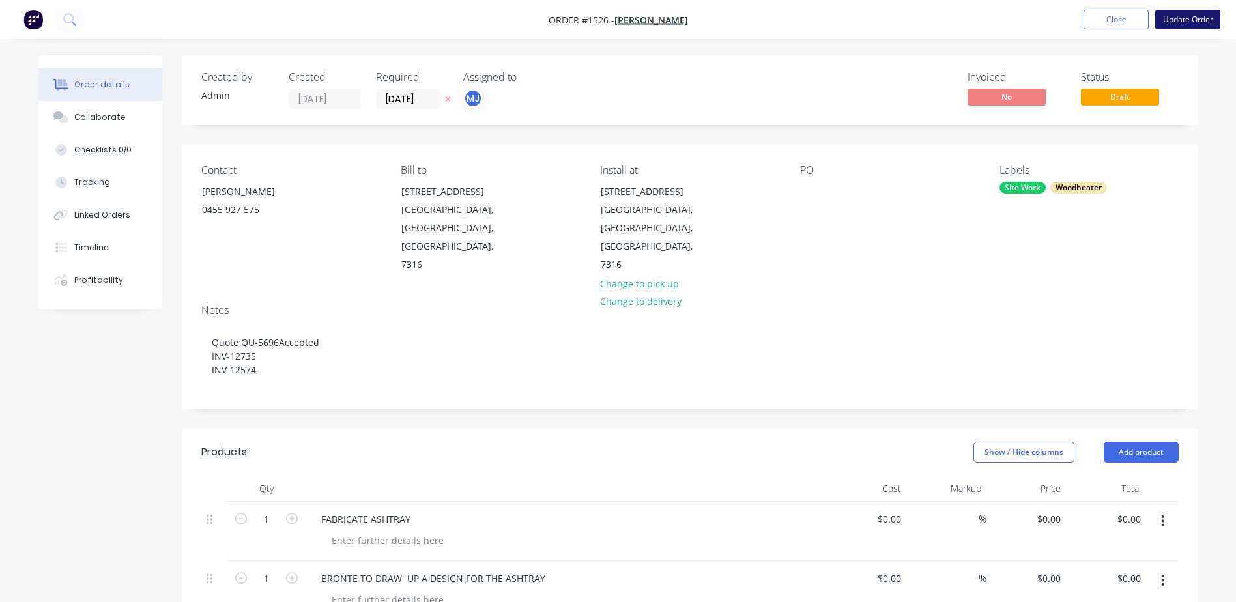
click at [1208, 16] on button "Update Order" at bounding box center [1188, 20] width 65 height 20
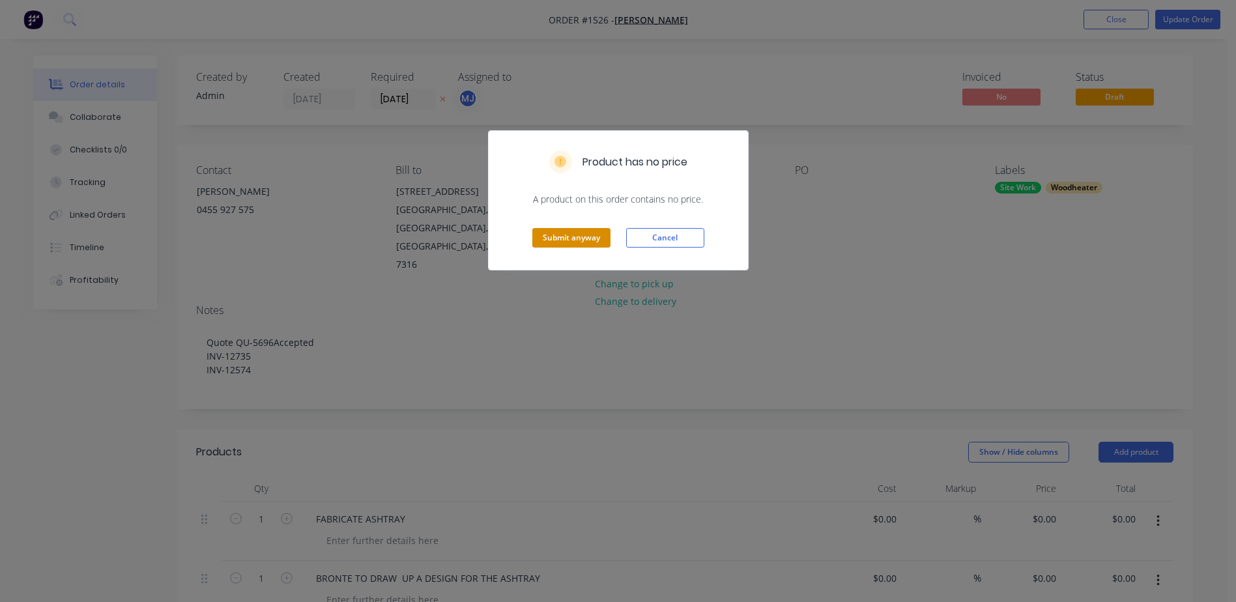
click at [554, 233] on button "Submit anyway" at bounding box center [572, 238] width 78 height 20
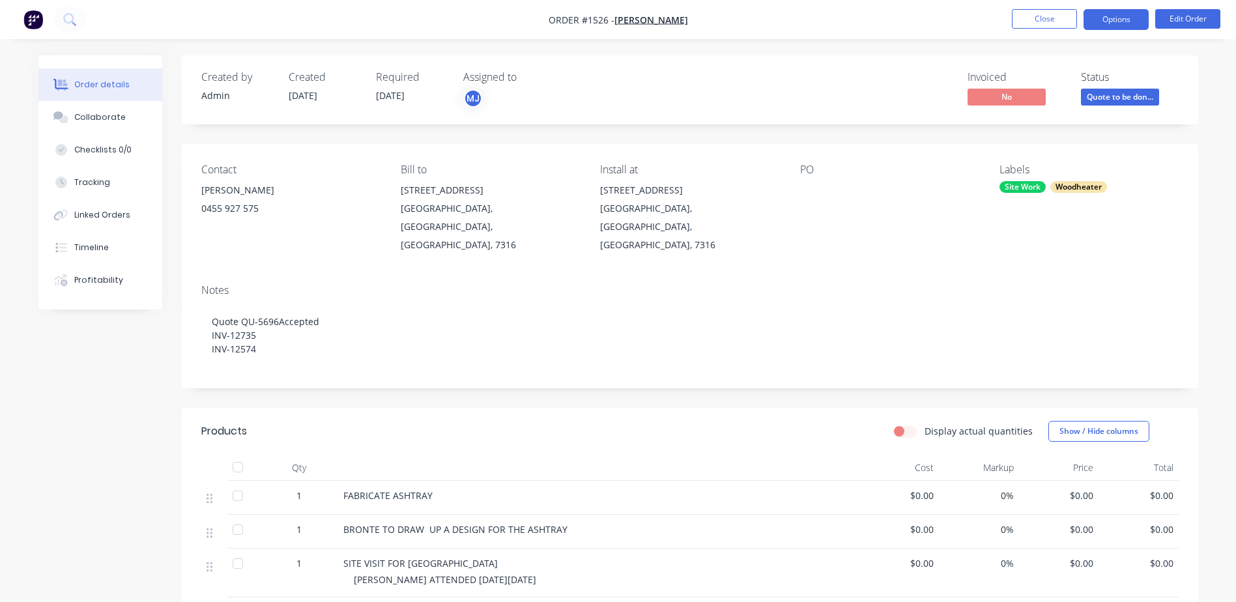
click at [1120, 20] on button "Options" at bounding box center [1116, 19] width 65 height 21
click at [1154, 97] on span "Quote to be don..." at bounding box center [1120, 97] width 78 height 16
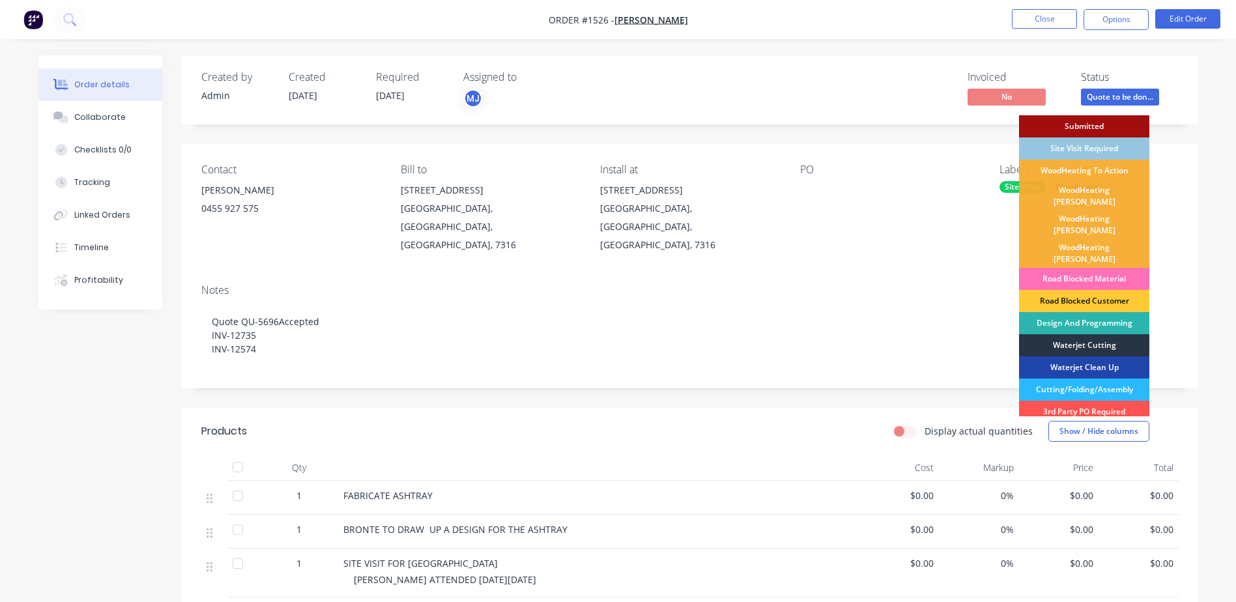
click at [1090, 334] on div "Waterjet Cutting" at bounding box center [1084, 345] width 130 height 22
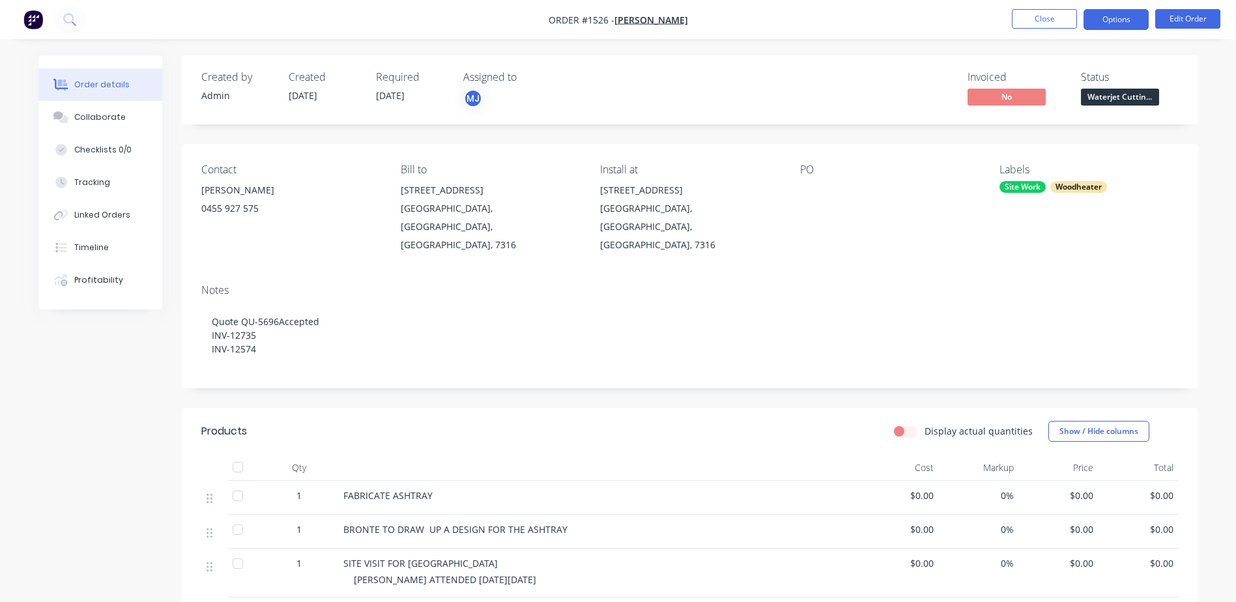
click at [1121, 19] on button "Options" at bounding box center [1116, 19] width 65 height 21
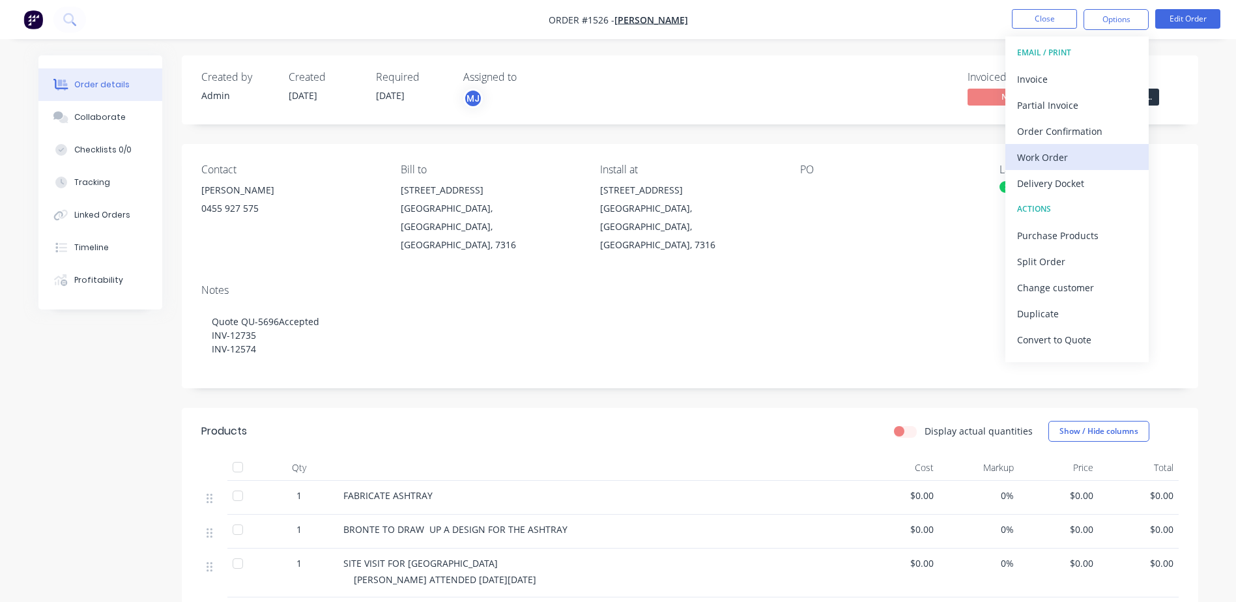
click at [1053, 157] on div "Work Order" at bounding box center [1077, 157] width 120 height 19
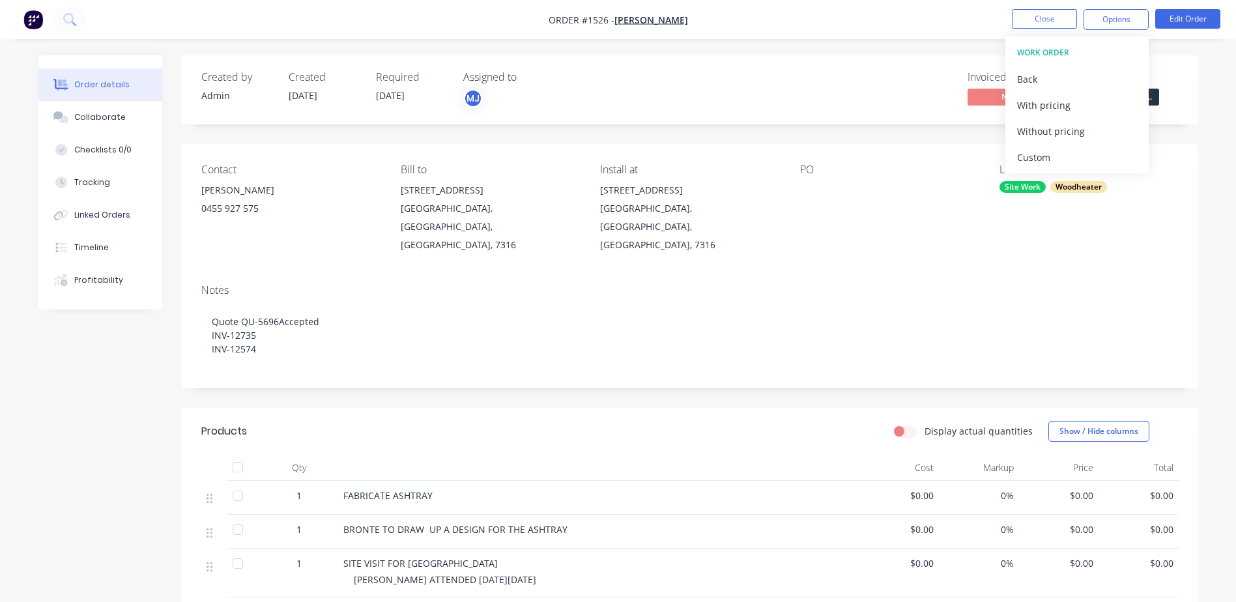
click at [1053, 157] on div "Custom" at bounding box center [1077, 157] width 120 height 19
click at [1057, 136] on div "Without pricing" at bounding box center [1077, 131] width 120 height 19
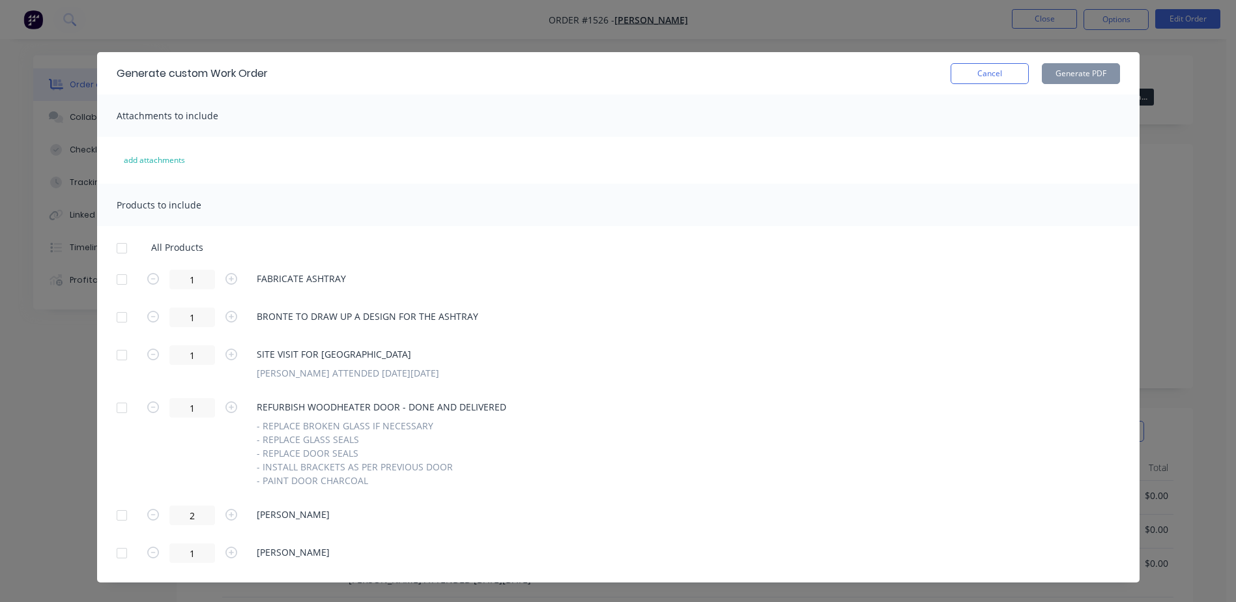
click at [119, 248] on div at bounding box center [122, 248] width 26 height 26
click at [119, 242] on div at bounding box center [122, 248] width 26 height 26
click at [121, 280] on div at bounding box center [122, 280] width 26 height 26
click at [1067, 66] on button "Generate PDF" at bounding box center [1081, 73] width 78 height 21
click at [994, 71] on button "Cancel" at bounding box center [990, 73] width 78 height 21
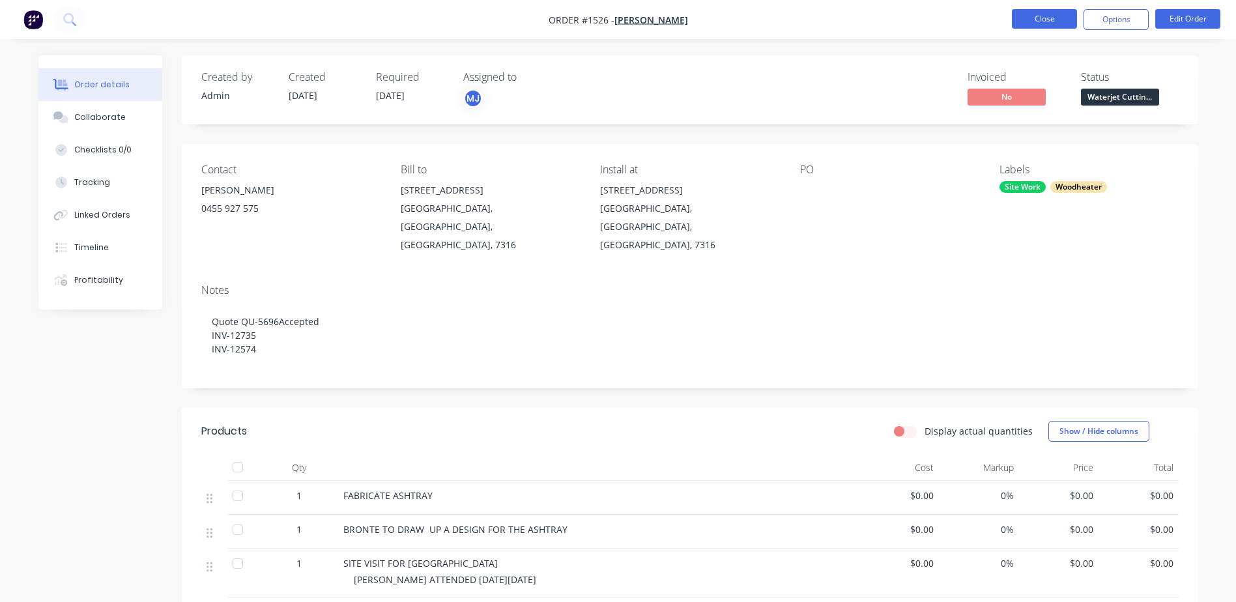
click at [1056, 19] on button "Close" at bounding box center [1044, 19] width 65 height 20
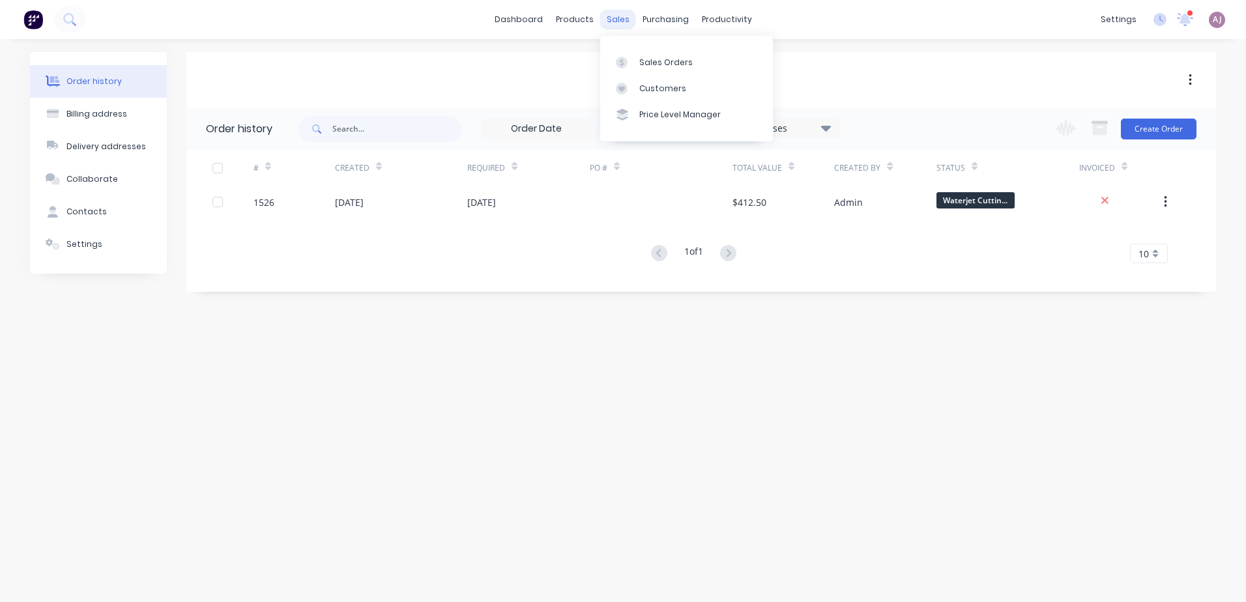
click at [613, 20] on div "sales" at bounding box center [618, 20] width 36 height 20
click at [654, 65] on div "Sales Orders" at bounding box center [665, 63] width 53 height 12
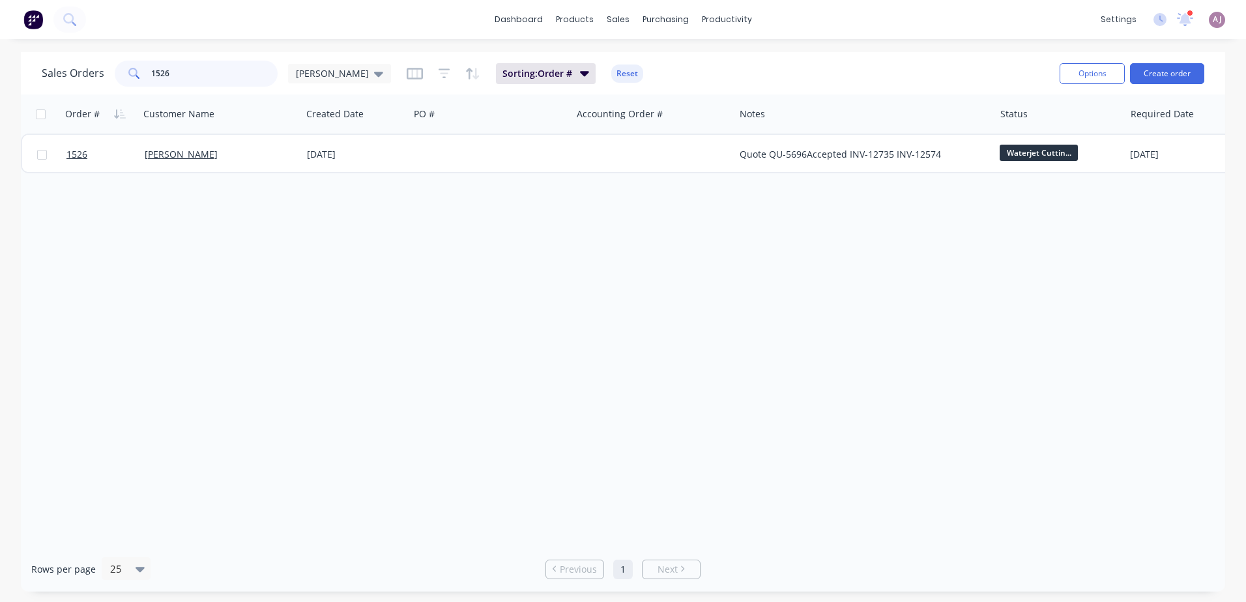
click at [153, 72] on input "1526" at bounding box center [214, 74] width 127 height 26
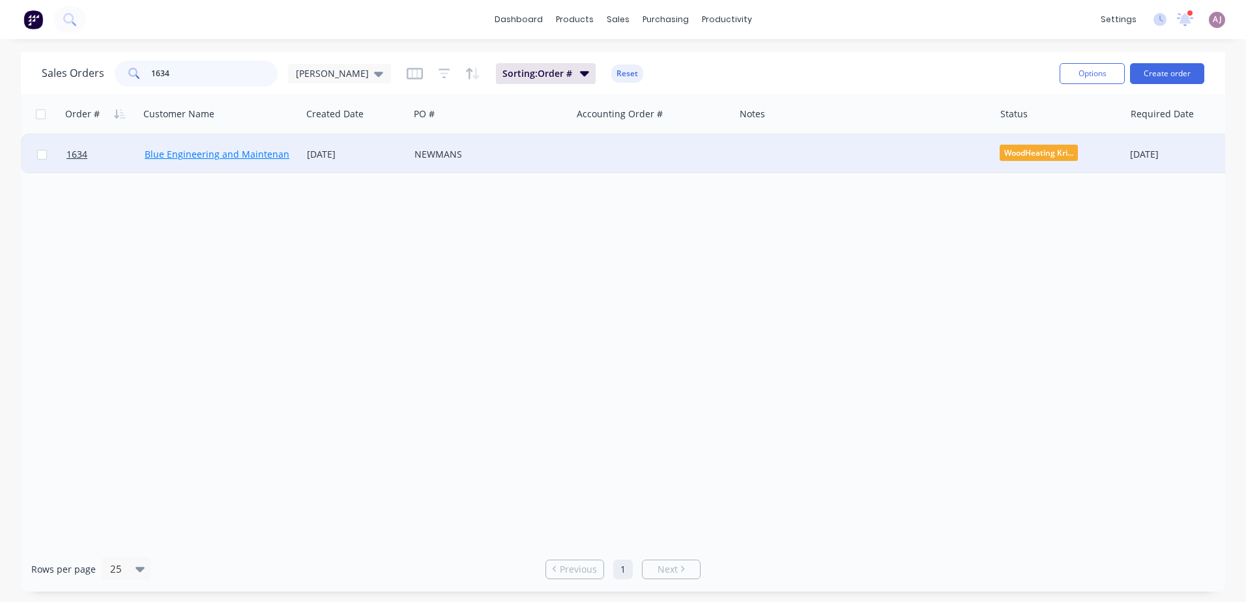
type input "1634"
click at [228, 157] on link "Blue Engineering and Maintenance" at bounding box center [222, 154] width 154 height 12
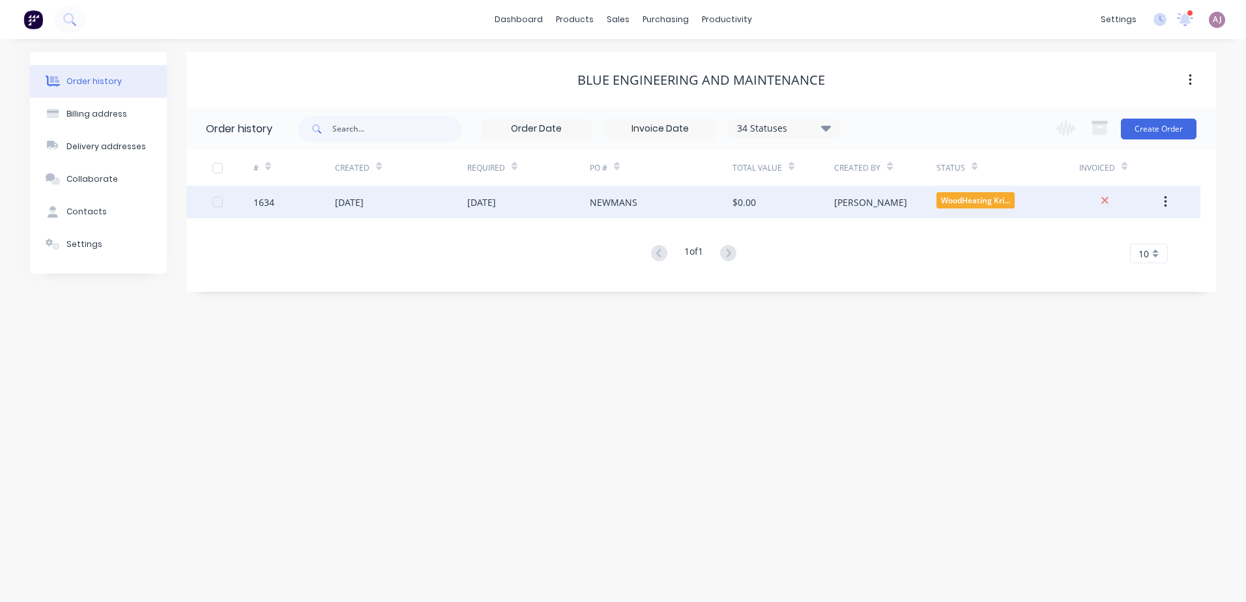
click at [355, 201] on div "[DATE]" at bounding box center [349, 203] width 29 height 14
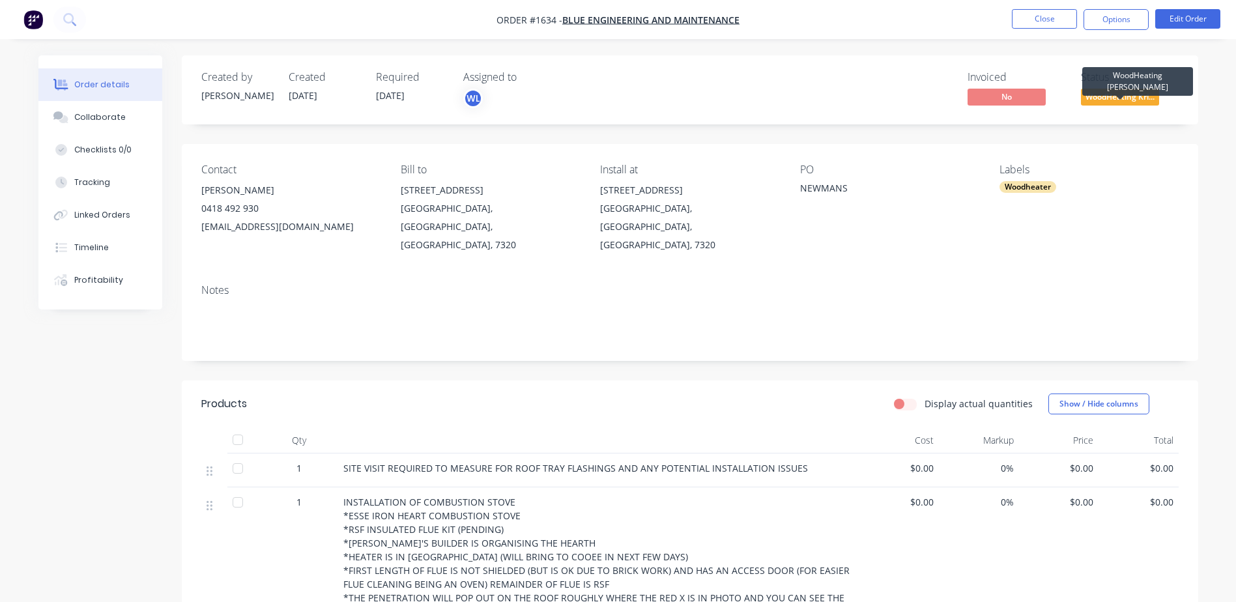
click at [1119, 91] on span "WoodHeating Kri..." at bounding box center [1120, 97] width 78 height 16
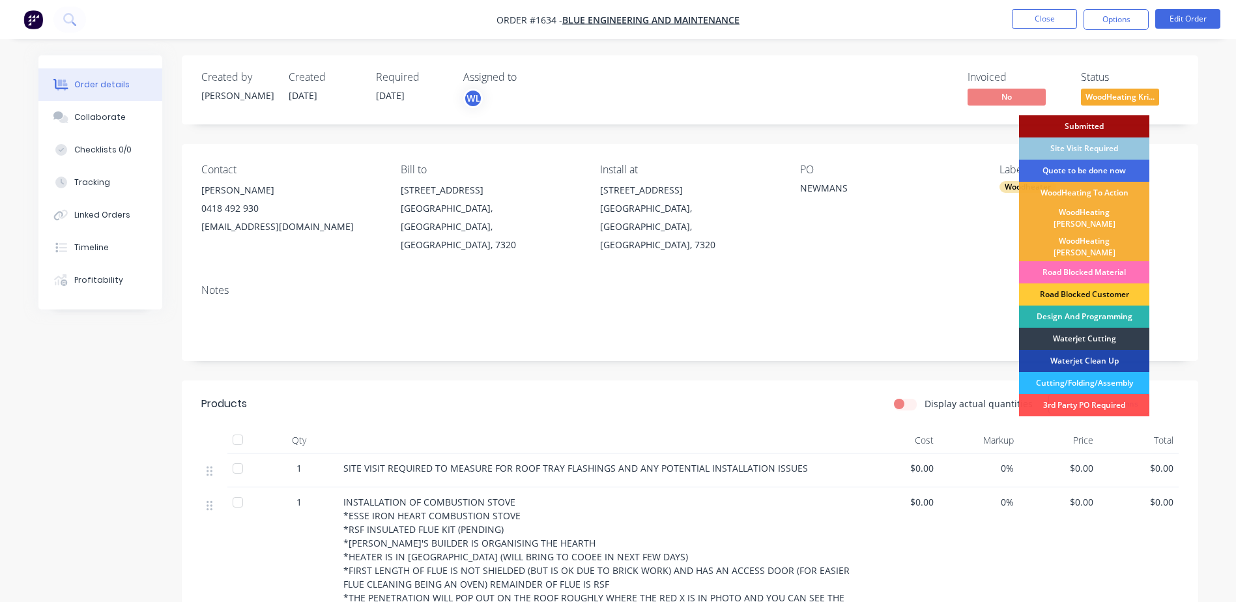
click at [1077, 168] on div "Quote to be done now" at bounding box center [1084, 171] width 130 height 22
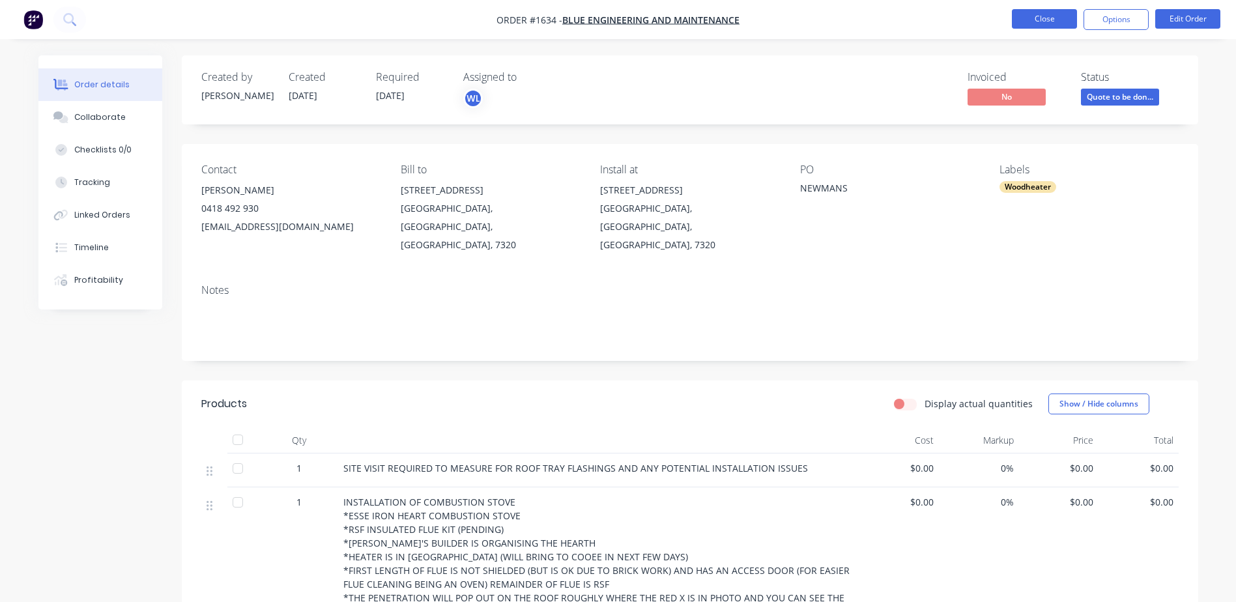
click at [1049, 10] on button "Close" at bounding box center [1044, 19] width 65 height 20
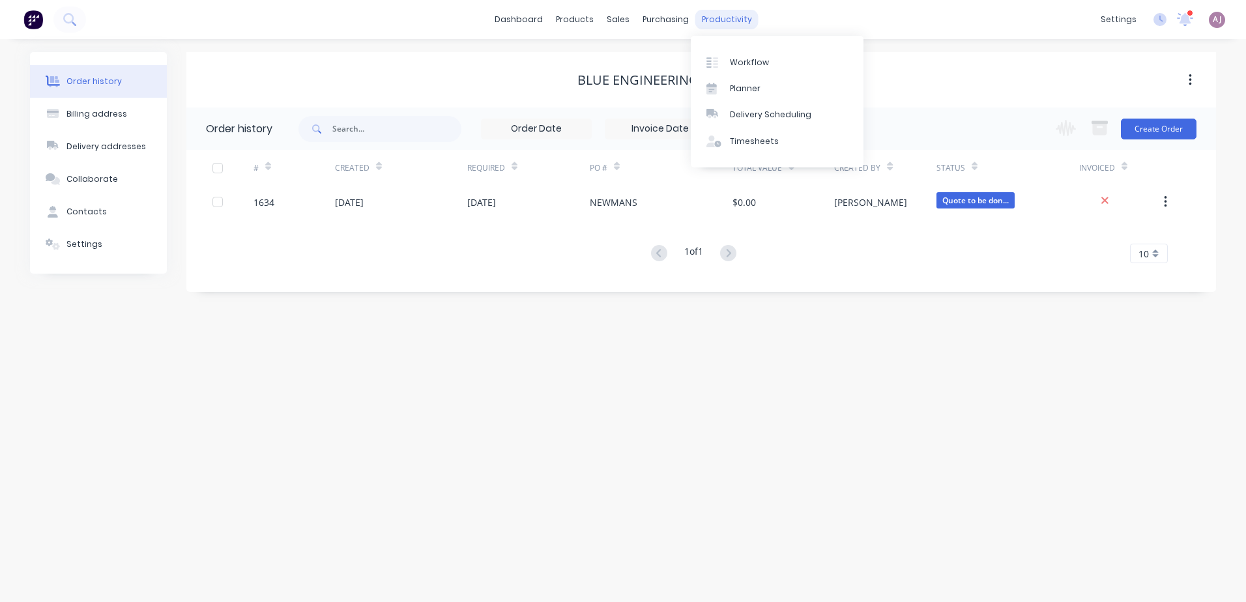
click at [695, 24] on div "productivity" at bounding box center [726, 20] width 63 height 20
click at [725, 92] on div at bounding box center [717, 89] width 20 height 12
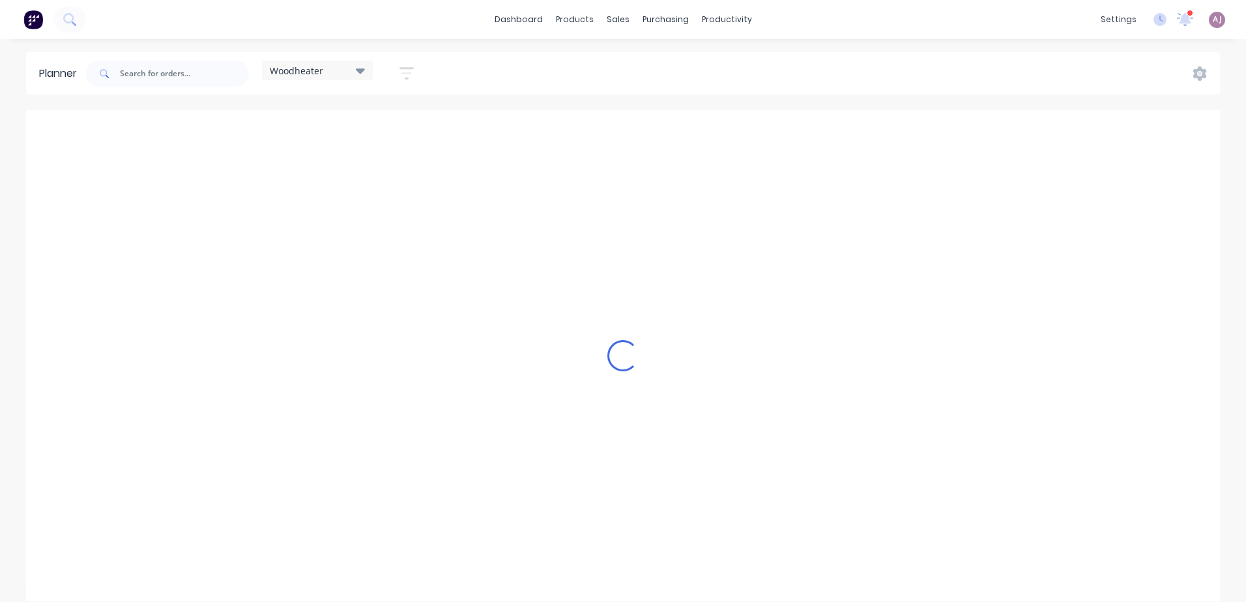
scroll to position [0, 1]
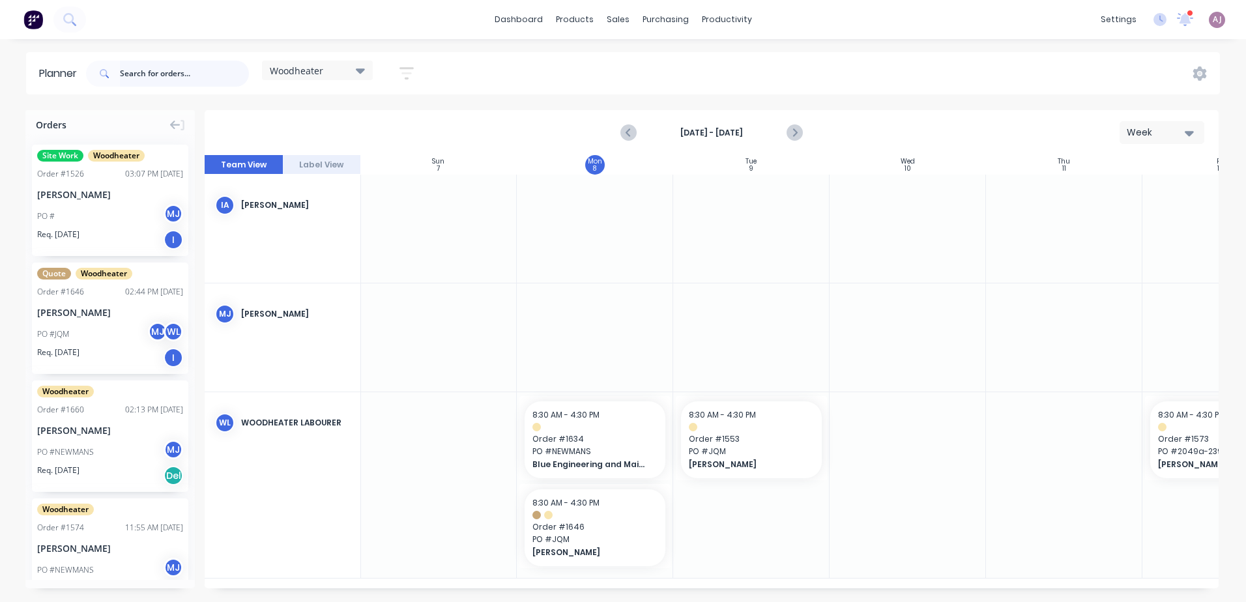
click at [143, 77] on input "text" at bounding box center [184, 74] width 129 height 26
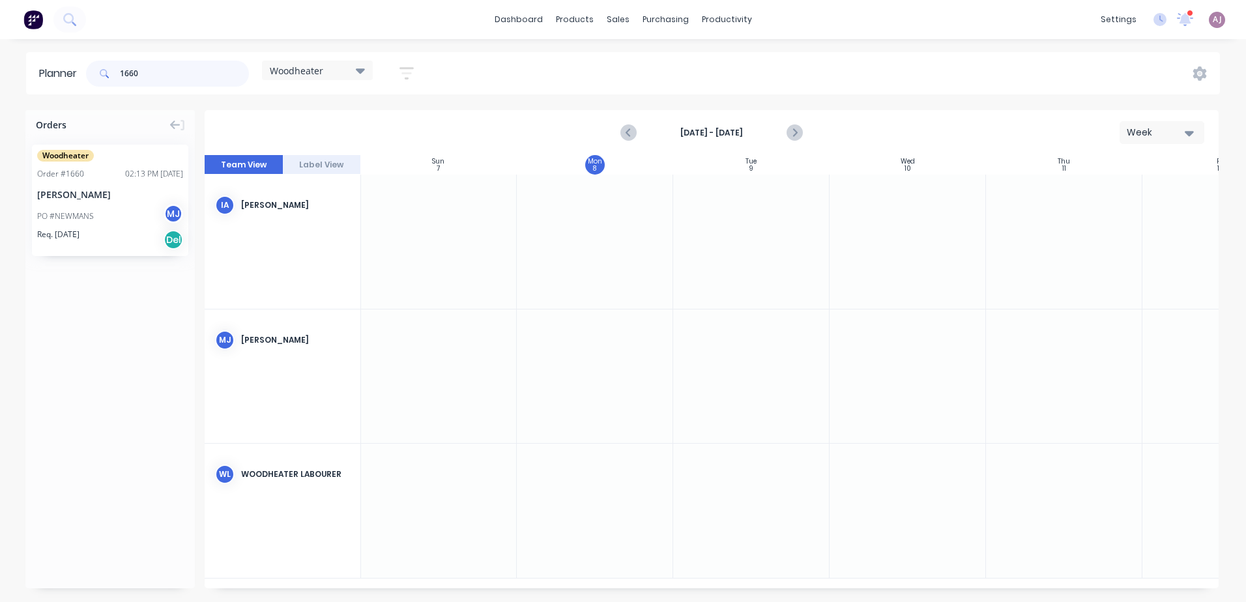
type input "1660"
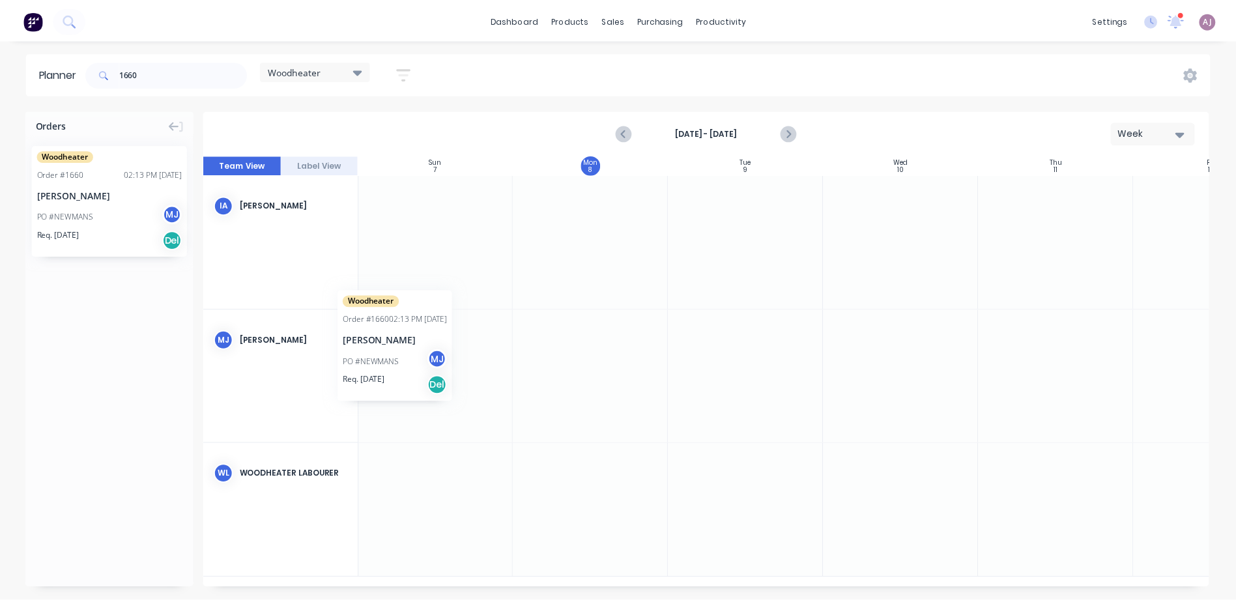
scroll to position [0, 0]
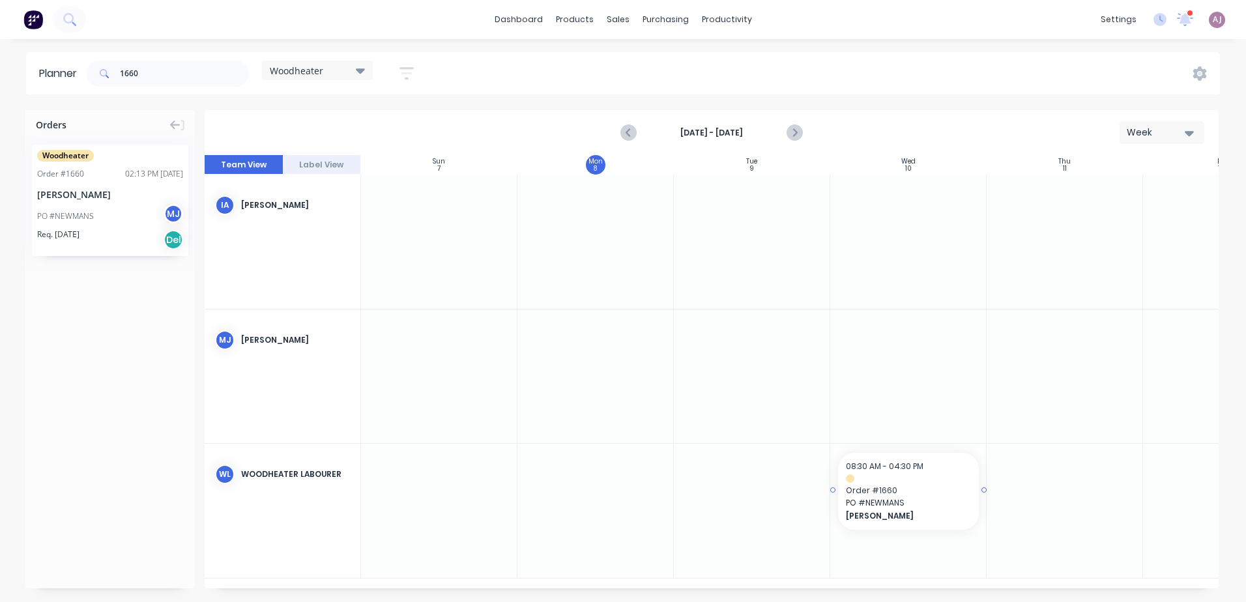
drag, startPoint x: 81, startPoint y: 197, endPoint x: 972, endPoint y: 478, distance: 934.3
click at [122, 72] on input "1660" at bounding box center [184, 74] width 129 height 26
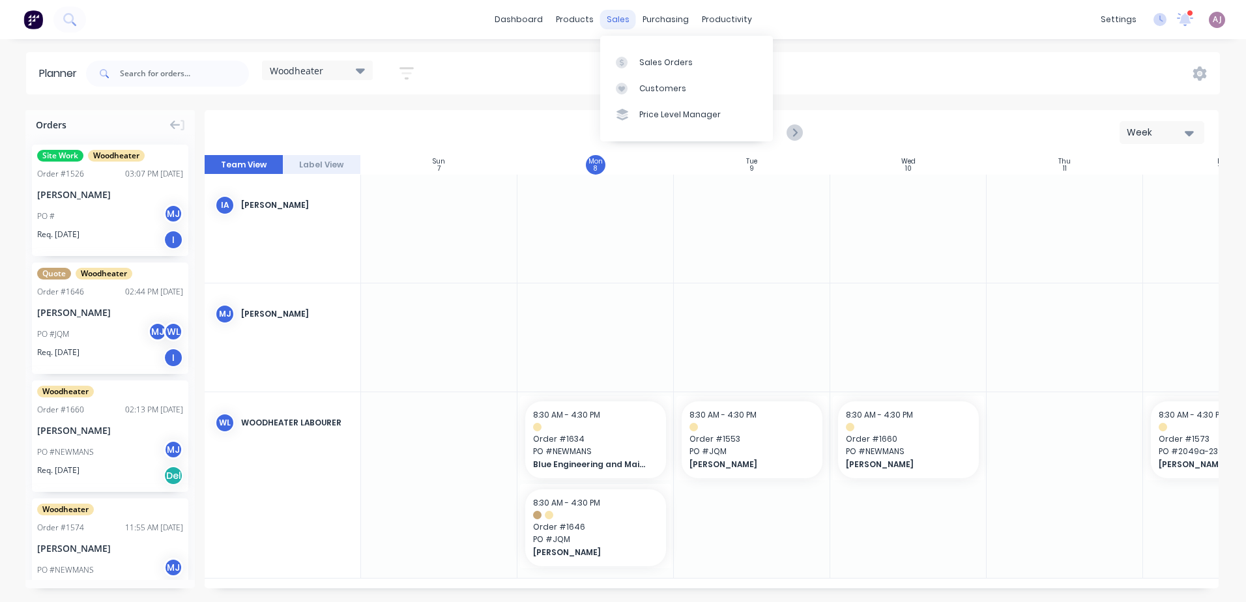
click at [620, 16] on div "sales" at bounding box center [618, 20] width 36 height 20
click at [631, 58] on div at bounding box center [626, 63] width 20 height 12
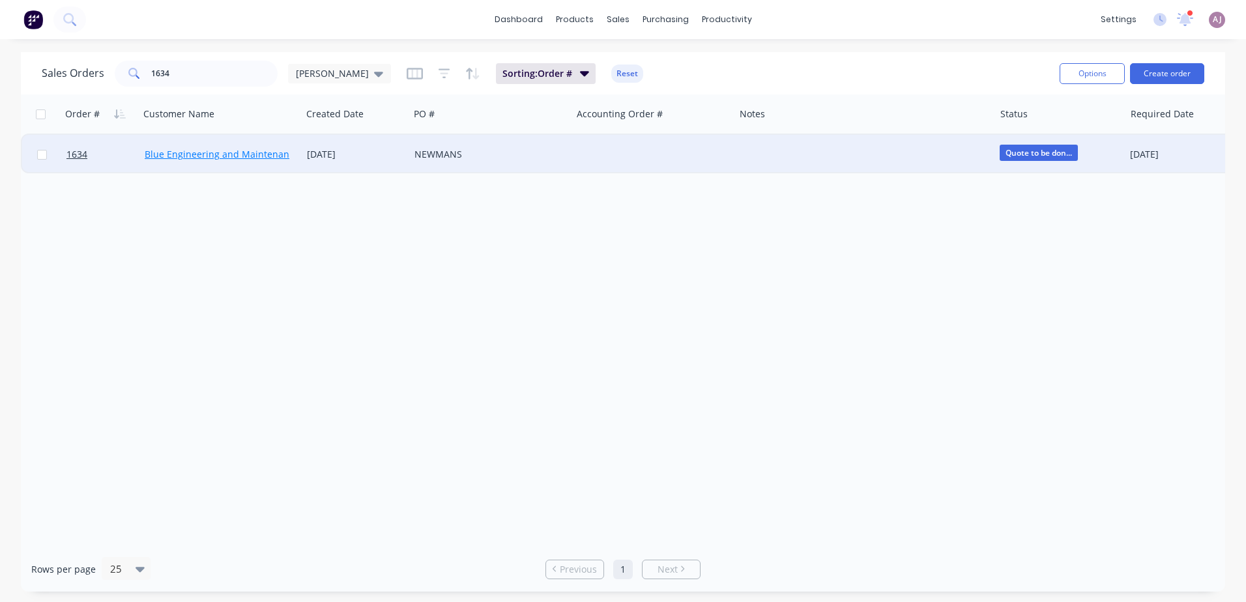
click at [197, 148] on link "Blue Engineering and Maintenance" at bounding box center [222, 154] width 154 height 12
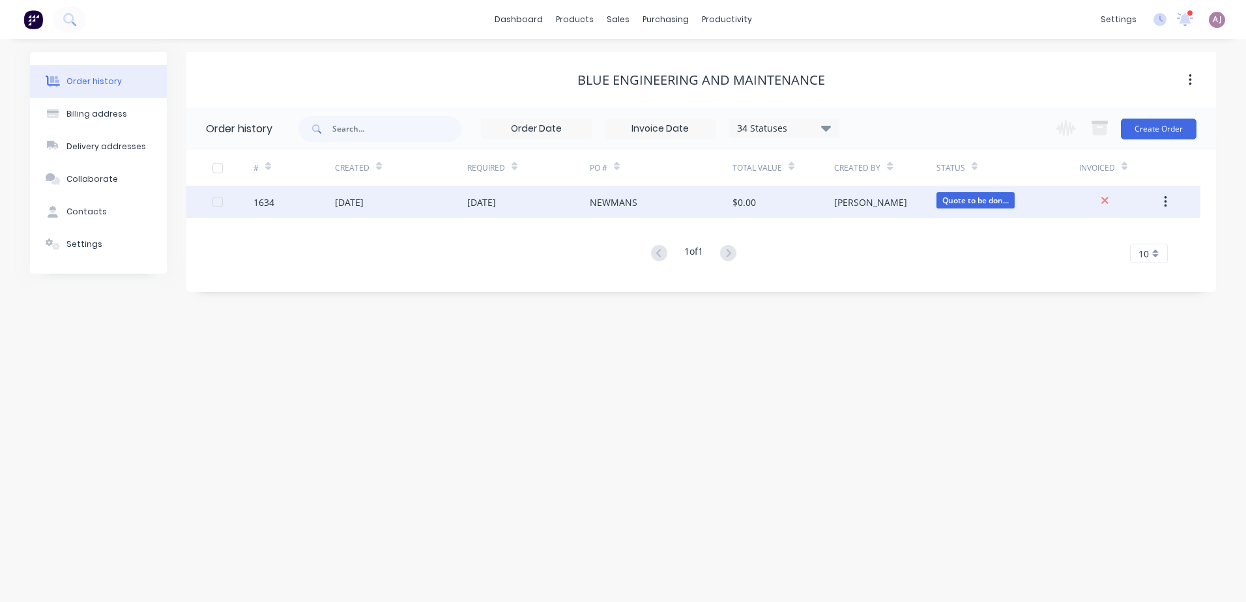
click at [329, 196] on div "1634" at bounding box center [294, 202] width 81 height 33
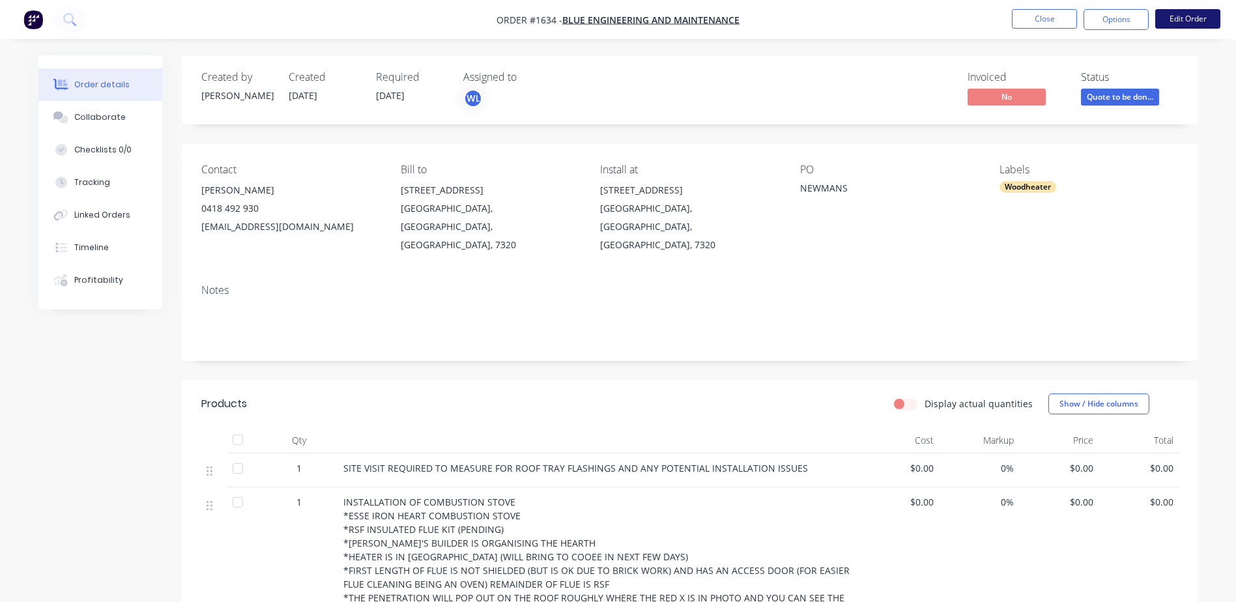
click at [1181, 10] on button "Edit Order" at bounding box center [1188, 19] width 65 height 20
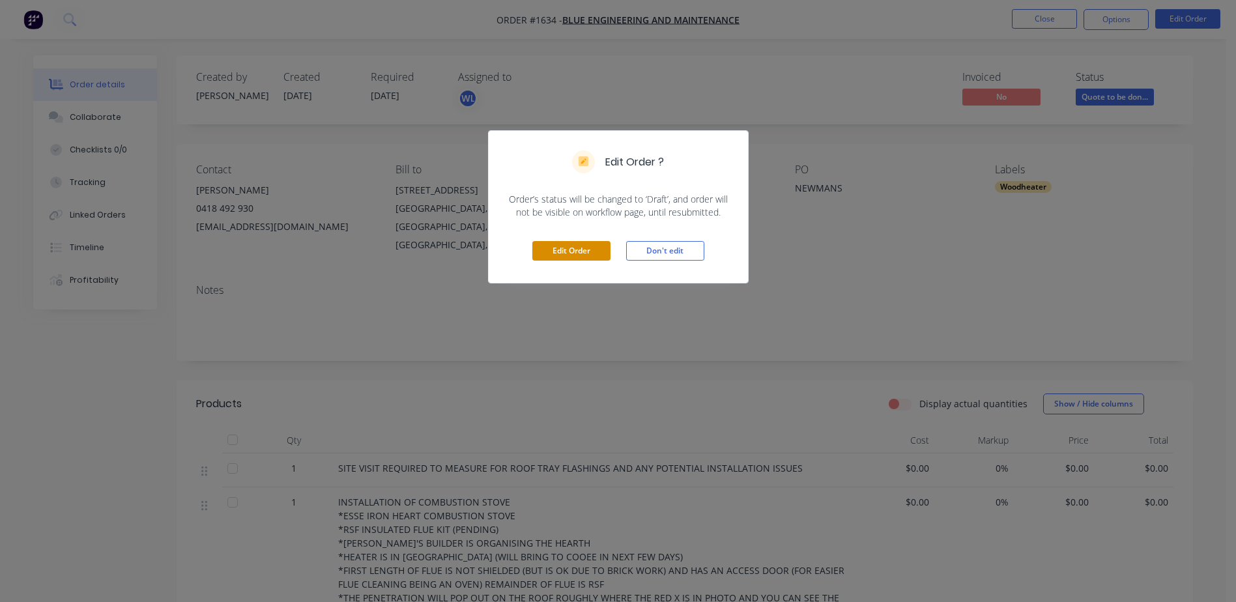
click at [572, 248] on button "Edit Order" at bounding box center [572, 251] width 78 height 20
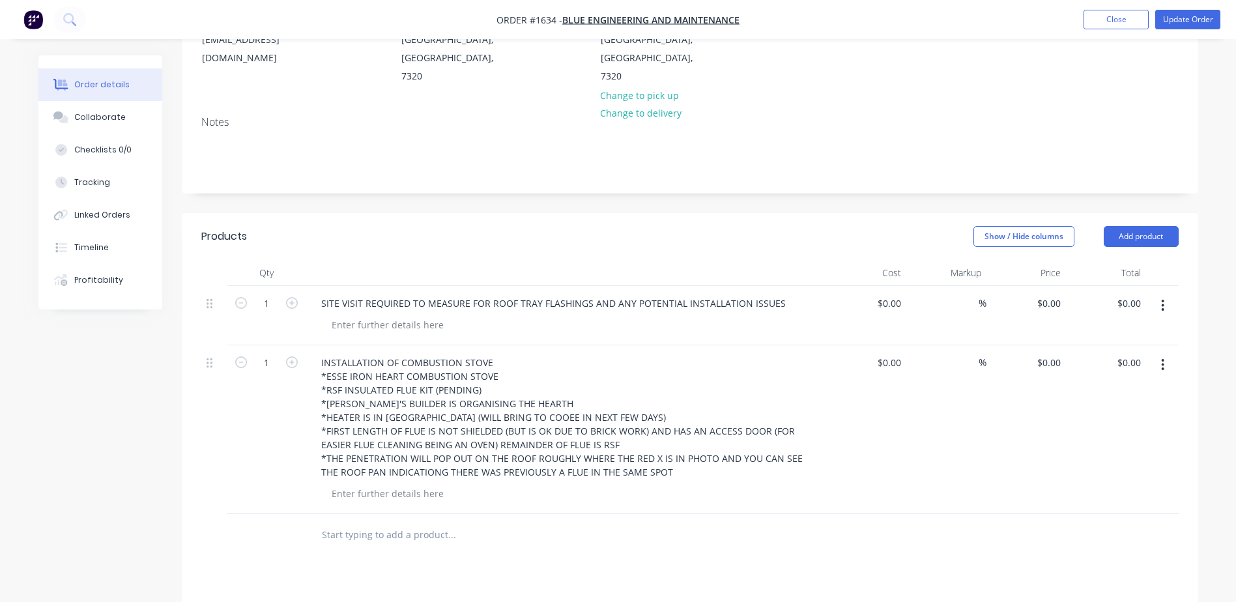
scroll to position [178, 0]
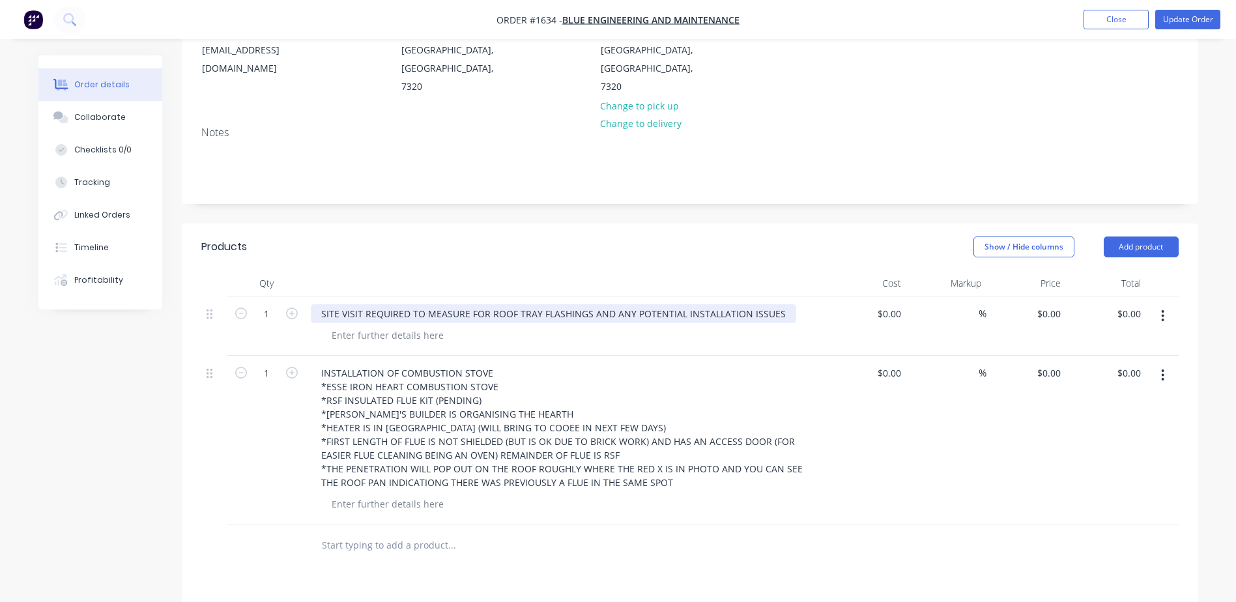
click at [777, 304] on div "SITE VISIT REQUIRED TO MEASURE FOR ROOF TRAY FLASHINGS AND ANY POTENTIAL INSTAL…" at bounding box center [554, 313] width 486 height 19
click at [351, 326] on div at bounding box center [387, 335] width 133 height 19
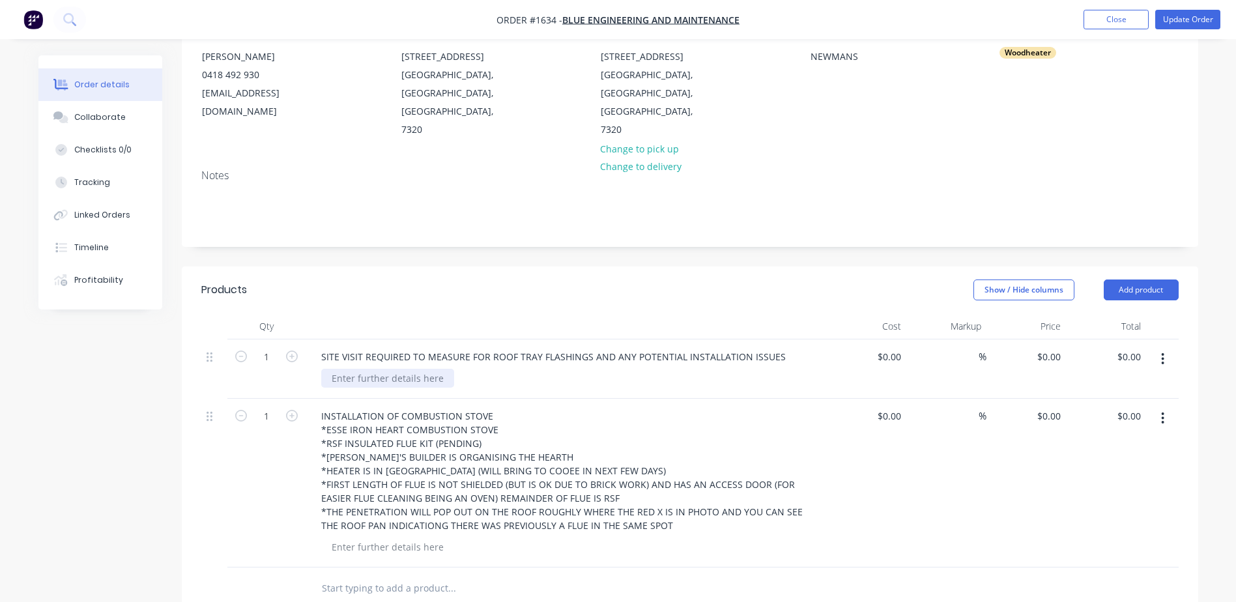
scroll to position [113, 0]
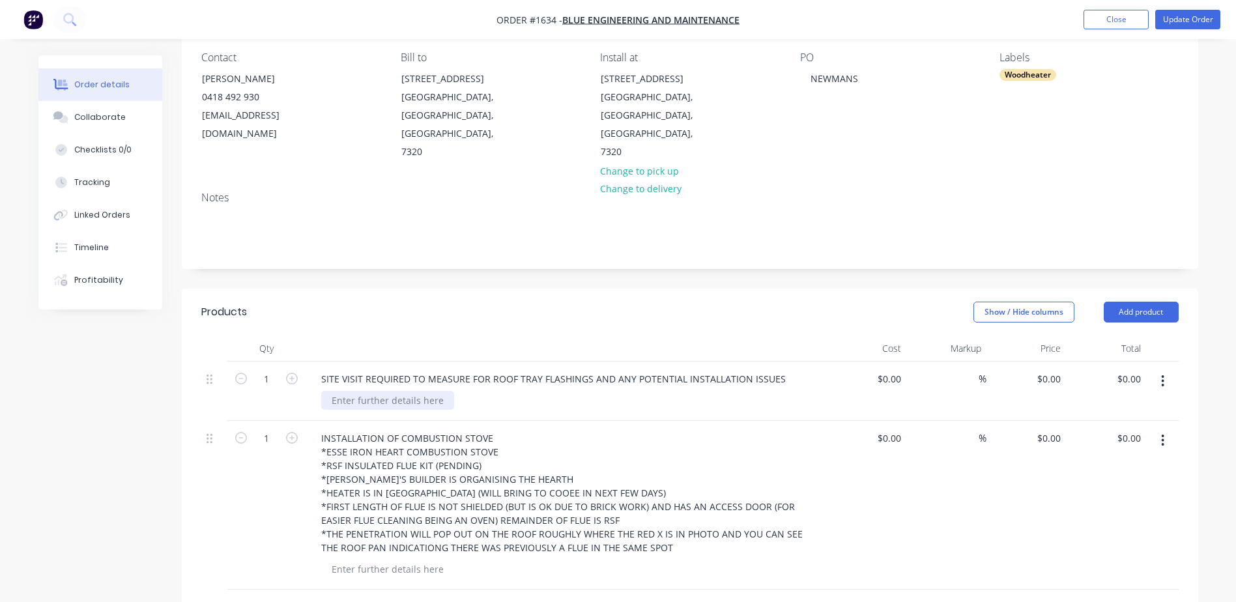
click at [350, 391] on div at bounding box center [387, 400] width 133 height 19
click at [386, 391] on div "[PERSON_NAME] NOTES:" at bounding box center [385, 400] width 129 height 19
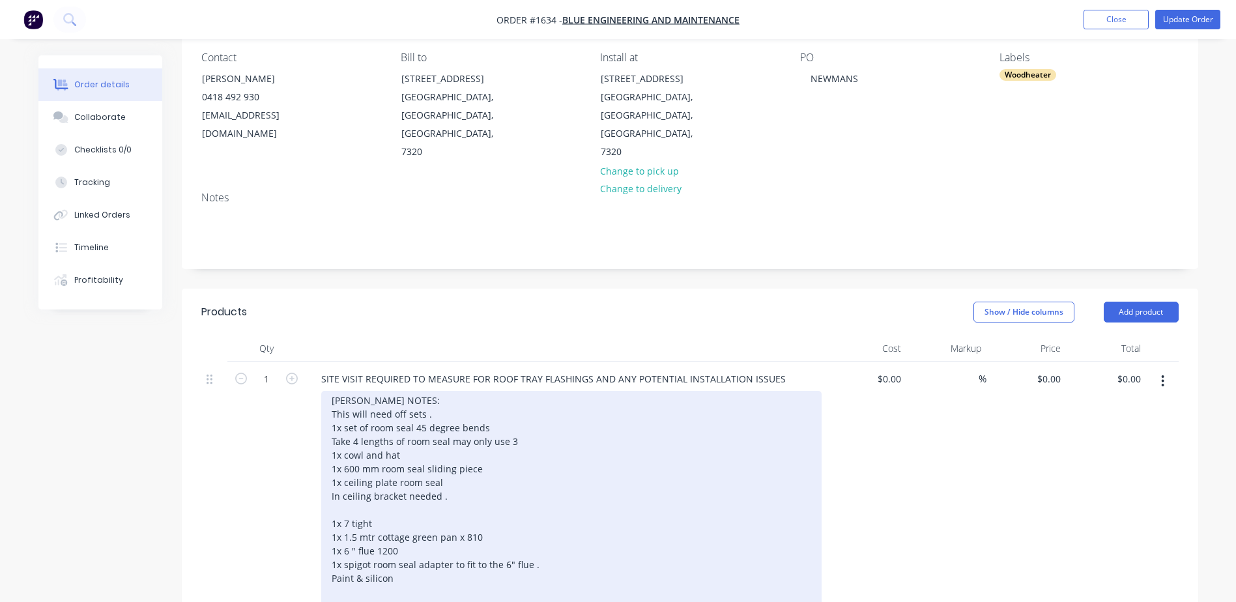
click at [403, 544] on div "[PERSON_NAME] NOTES: This will need off sets . 1x set of room seal 45 degree be…" at bounding box center [571, 517] width 501 height 252
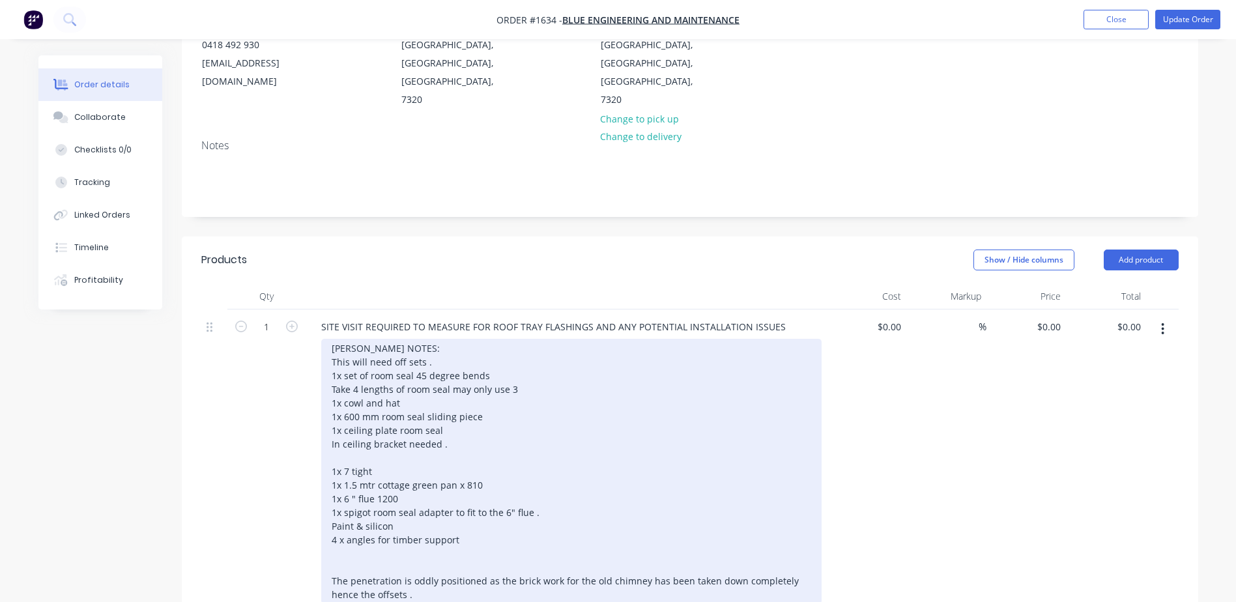
scroll to position [243, 0]
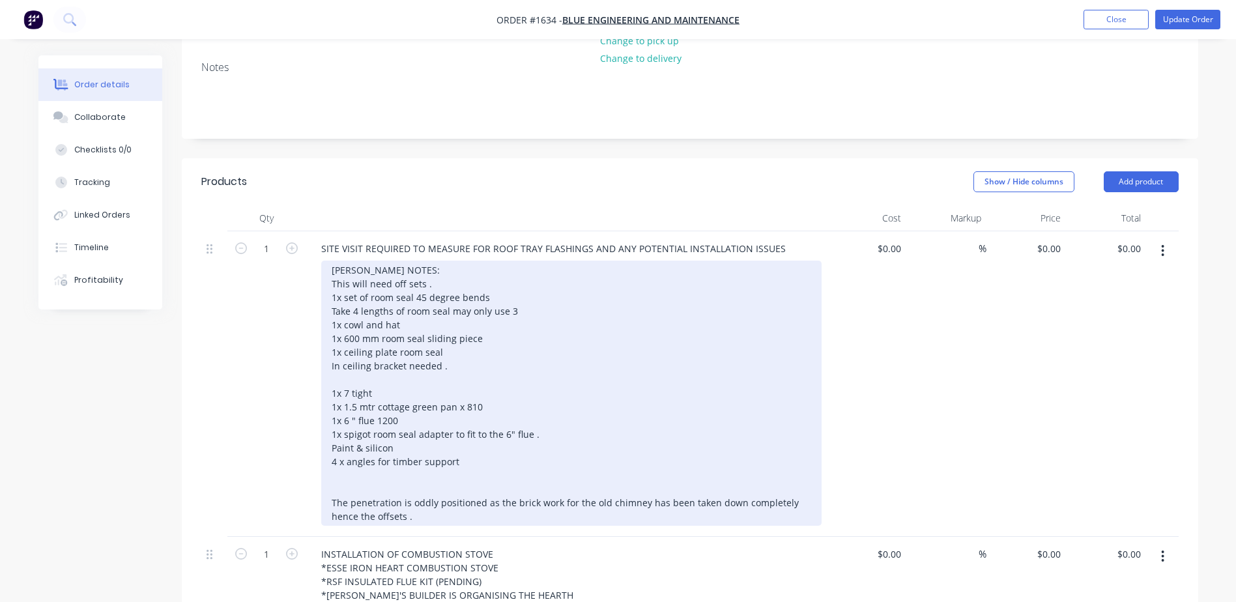
click at [398, 437] on div "[PERSON_NAME] NOTES: This will need off sets . 1x set of room seal 45 degree be…" at bounding box center [571, 393] width 501 height 265
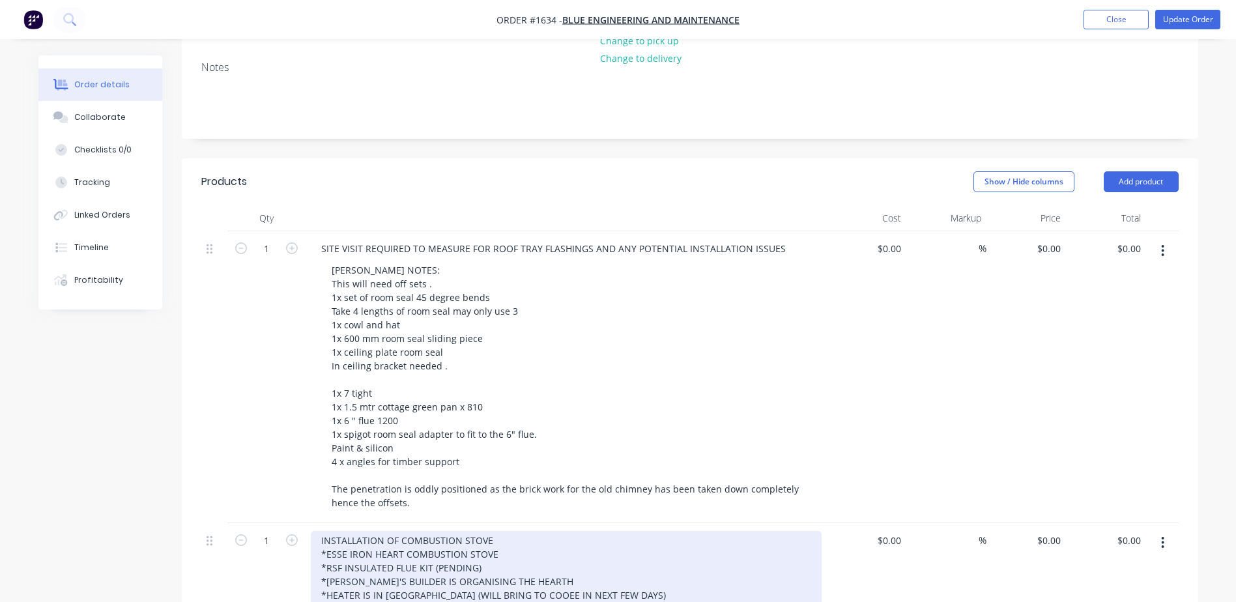
click at [448, 531] on div "INSTALLATION OF COMBUSTION STOVE *ESSE IRON HEART COMBUSTION STOVE *RSF INSULAT…" at bounding box center [566, 595] width 511 height 128
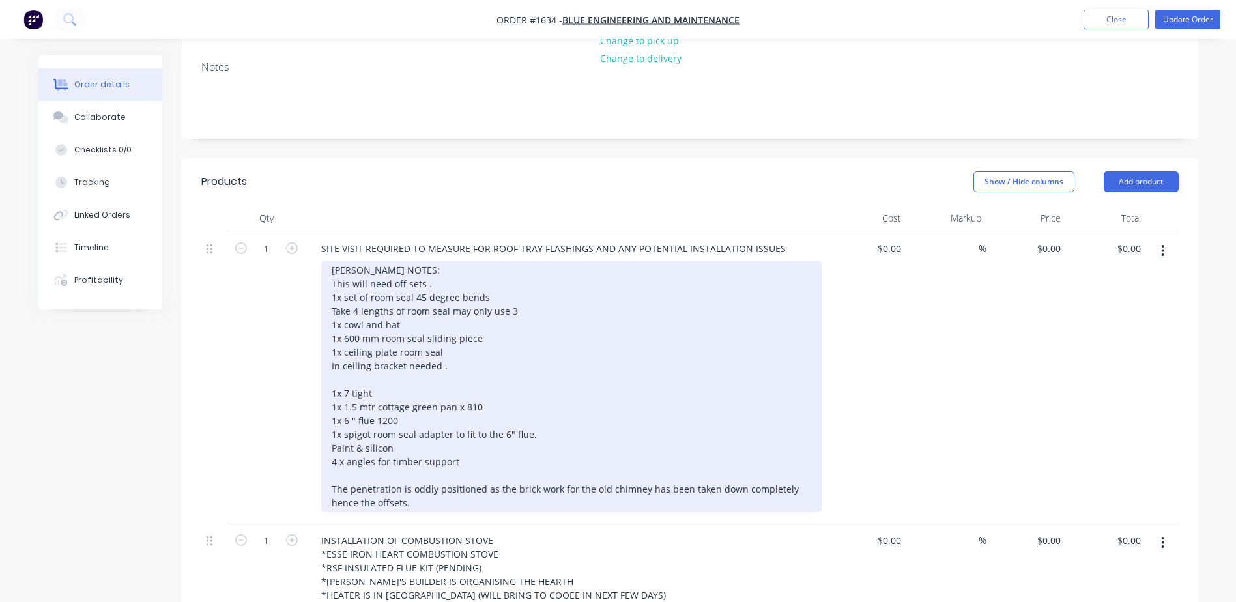
click at [441, 284] on div "[PERSON_NAME] NOTES: This will need off sets . 1x set of room seal 45 degree be…" at bounding box center [571, 387] width 501 height 252
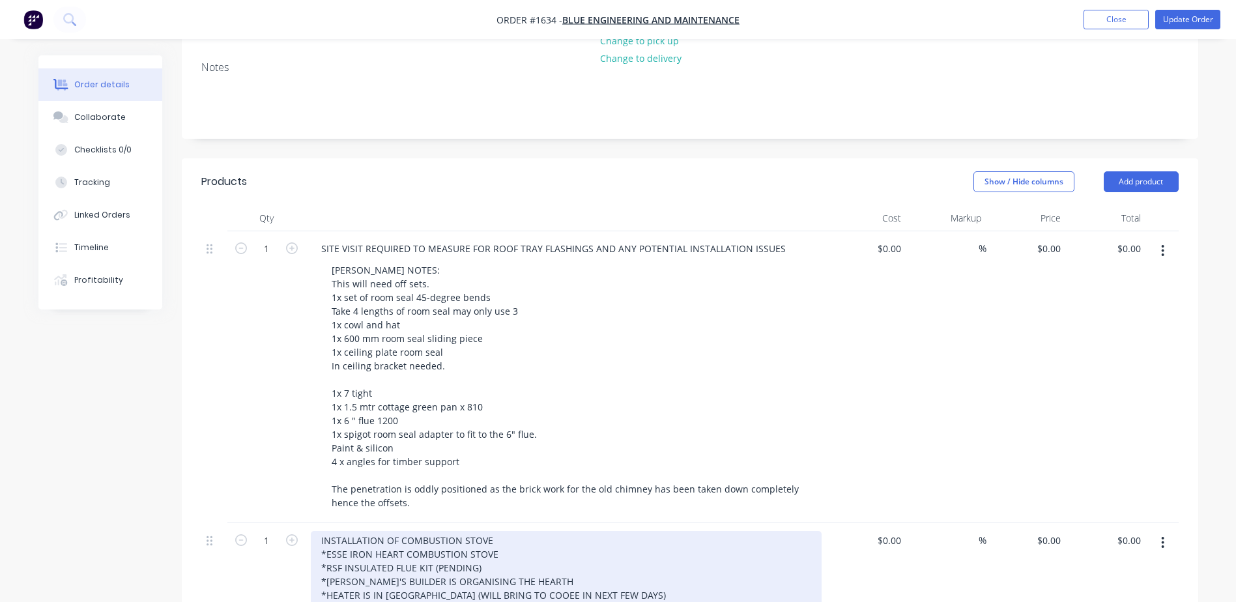
click at [440, 531] on div "INSTALLATION OF COMBUSTION STOVE *ESSE IRON HEART COMBUSTION STOVE *RSF INSULAT…" at bounding box center [566, 595] width 511 height 128
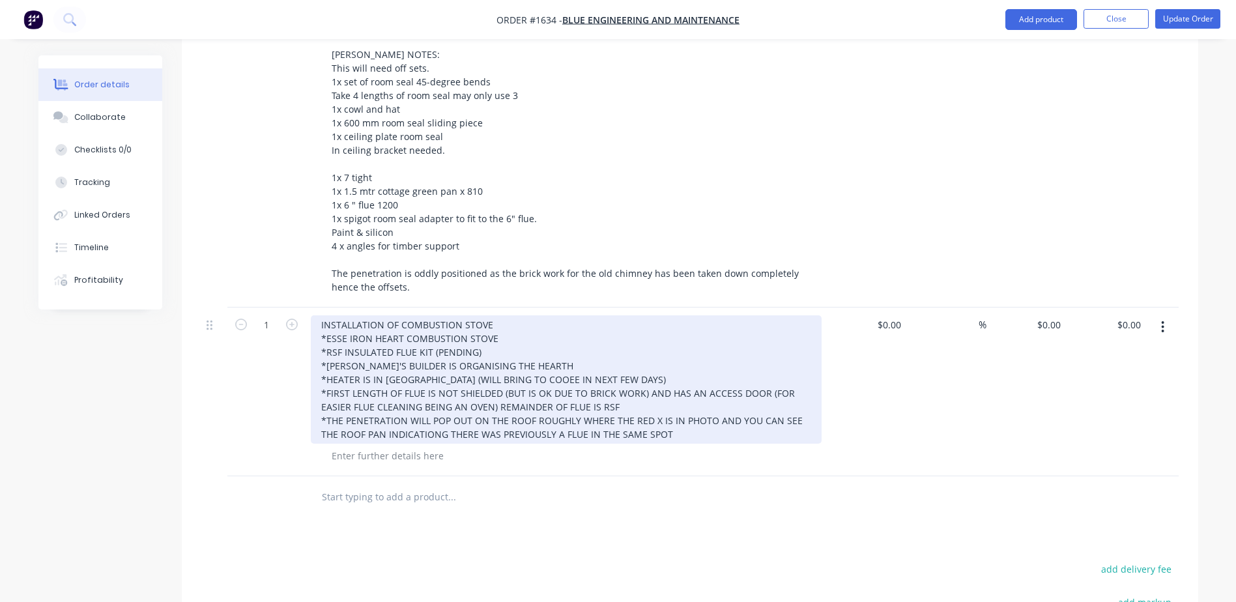
scroll to position [178, 0]
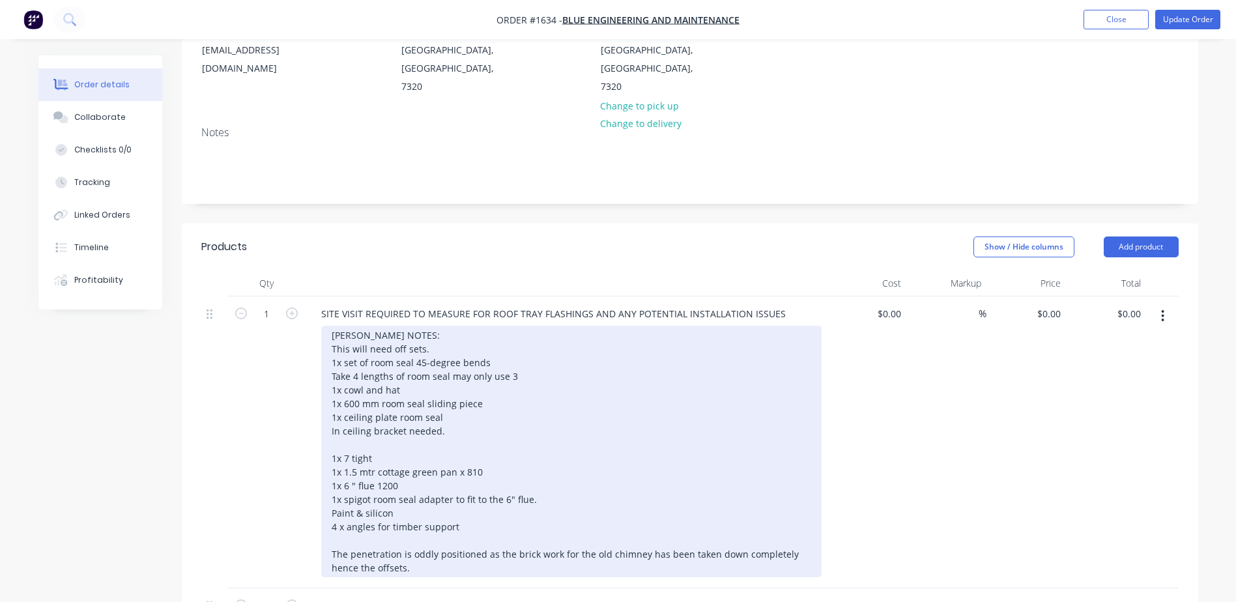
click at [382, 326] on div "[PERSON_NAME] NOTES: This will need off sets. 1x set of room seal 45-degree ben…" at bounding box center [571, 452] width 501 height 252
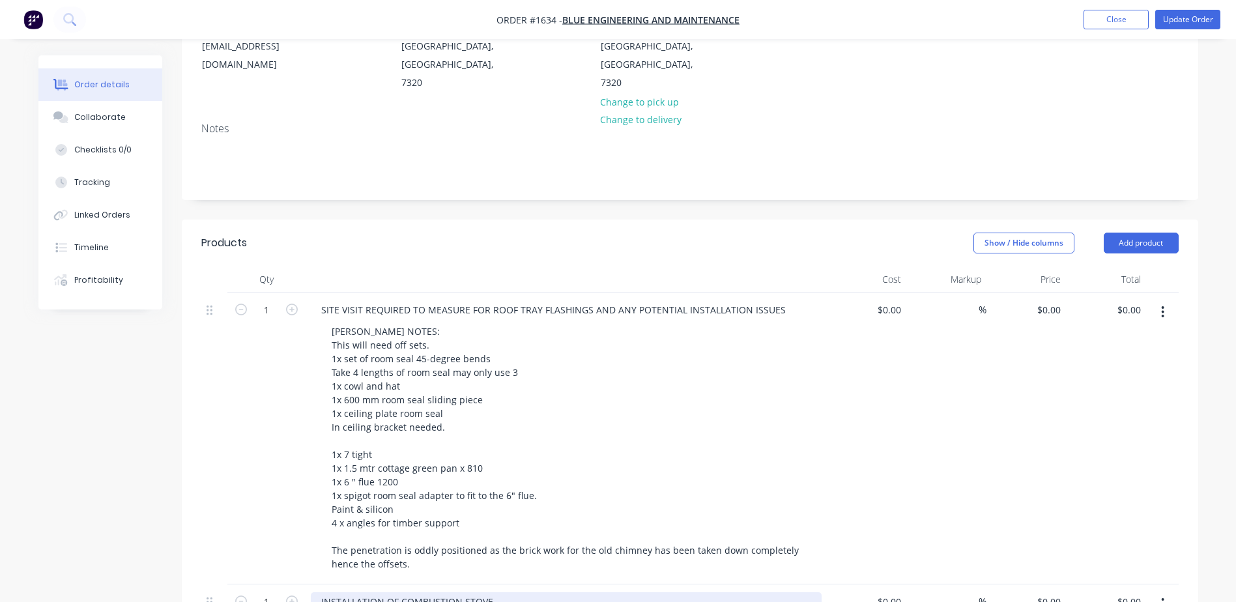
scroll to position [150, 0]
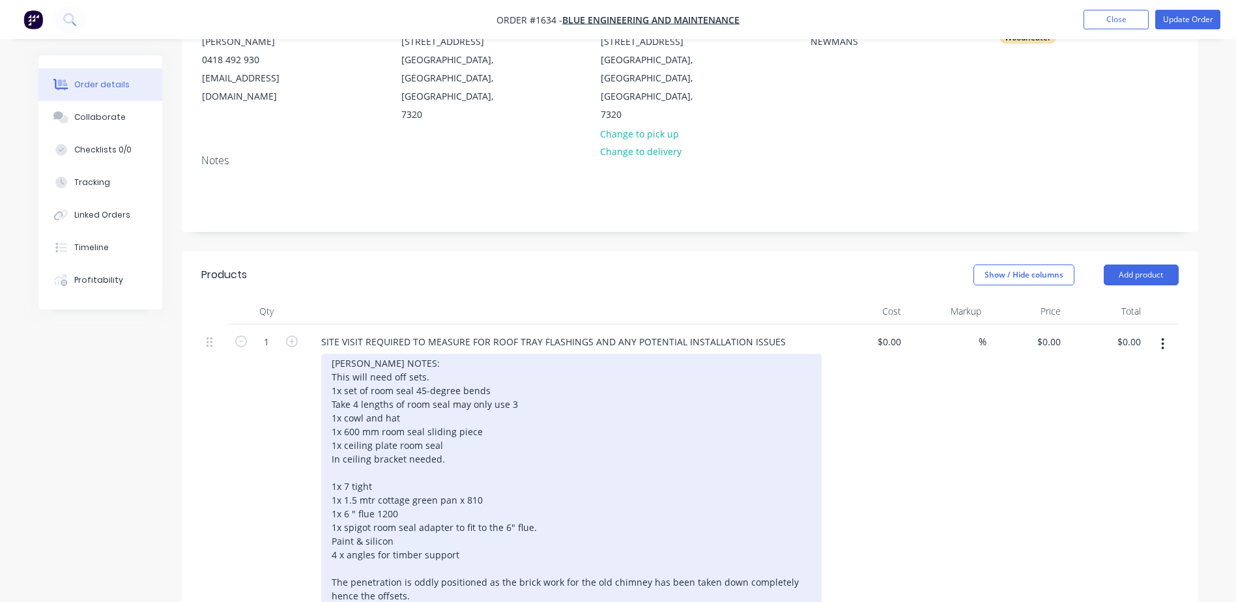
click at [381, 354] on div "[PERSON_NAME] NOTES: This will need off sets. 1x set of room seal 45-degree ben…" at bounding box center [571, 480] width 501 height 252
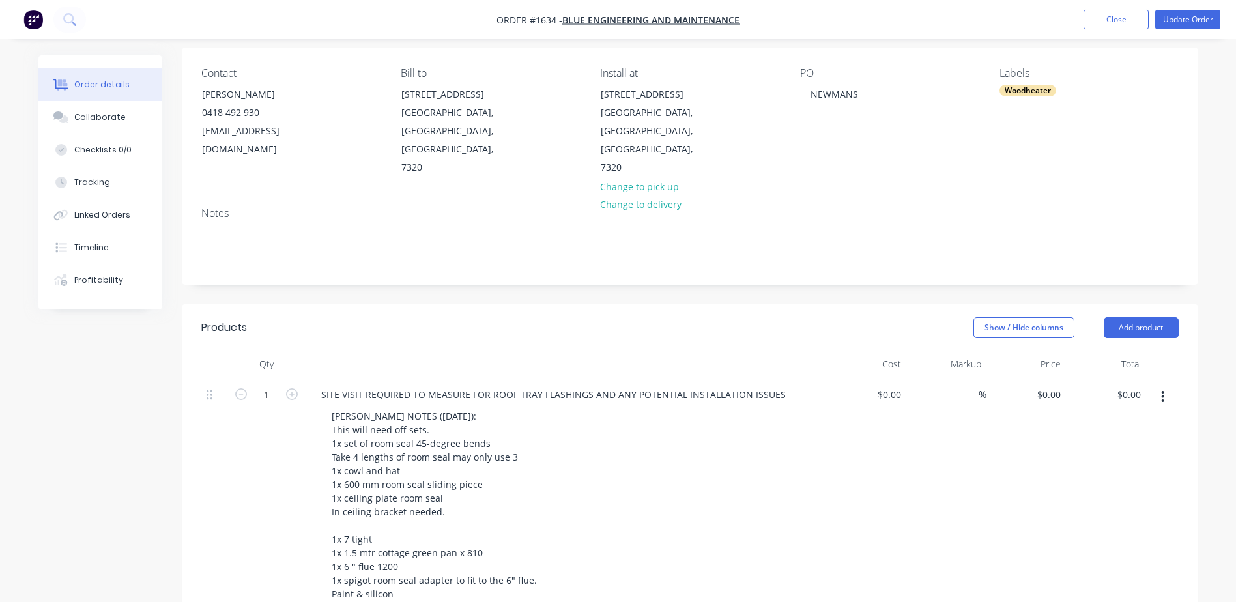
scroll to position [0, 0]
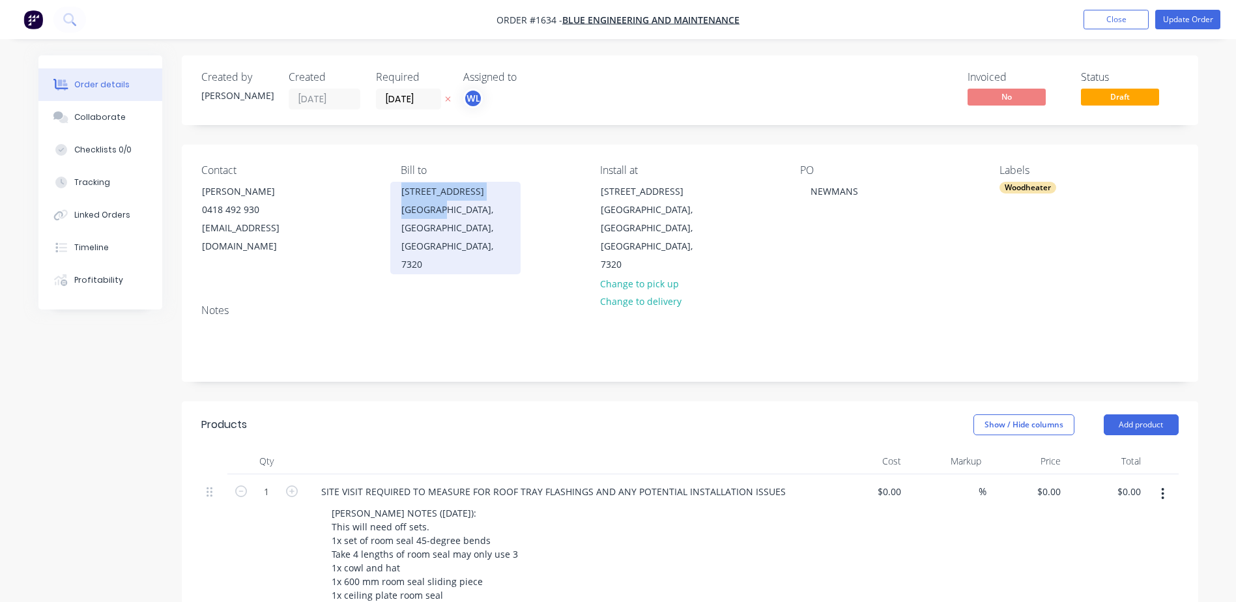
drag, startPoint x: 398, startPoint y: 195, endPoint x: 440, endPoint y: 211, distance: 44.6
click at [440, 211] on div "[STREET_ADDRESS]" at bounding box center [455, 228] width 130 height 93
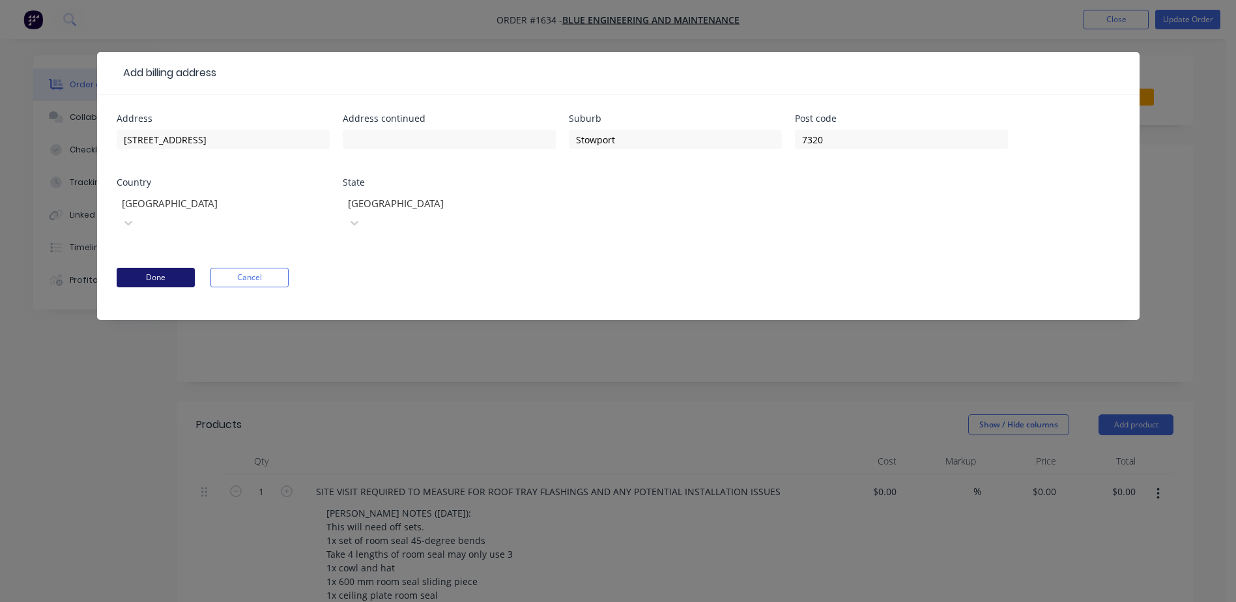
click at [186, 268] on button "Done" at bounding box center [156, 278] width 78 height 20
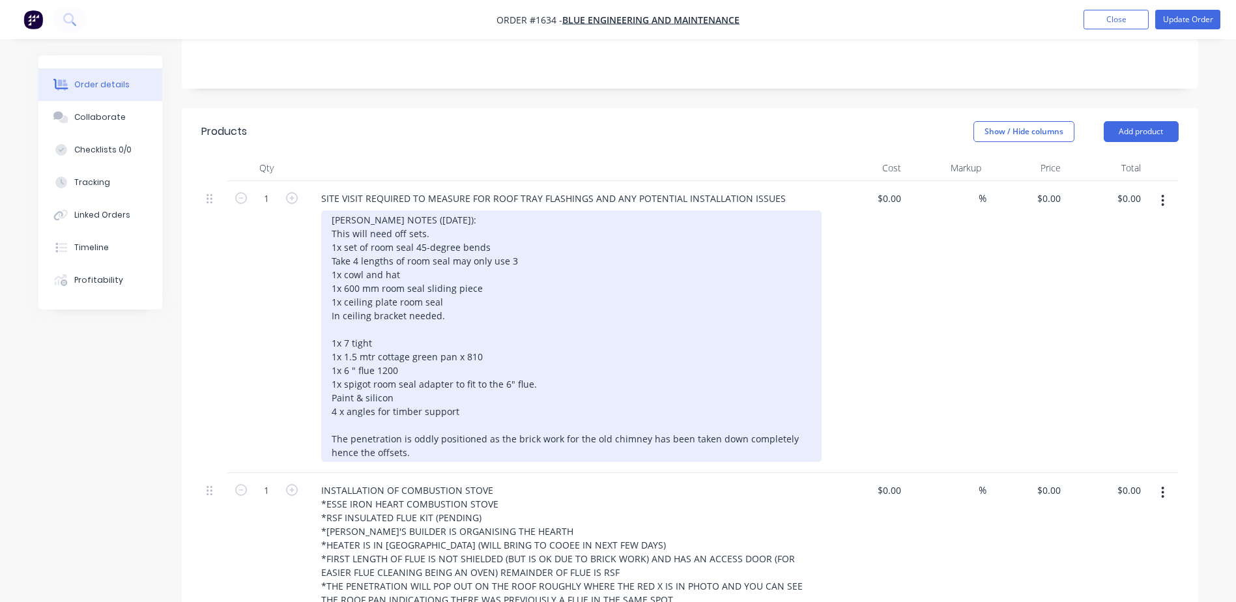
scroll to position [391, 0]
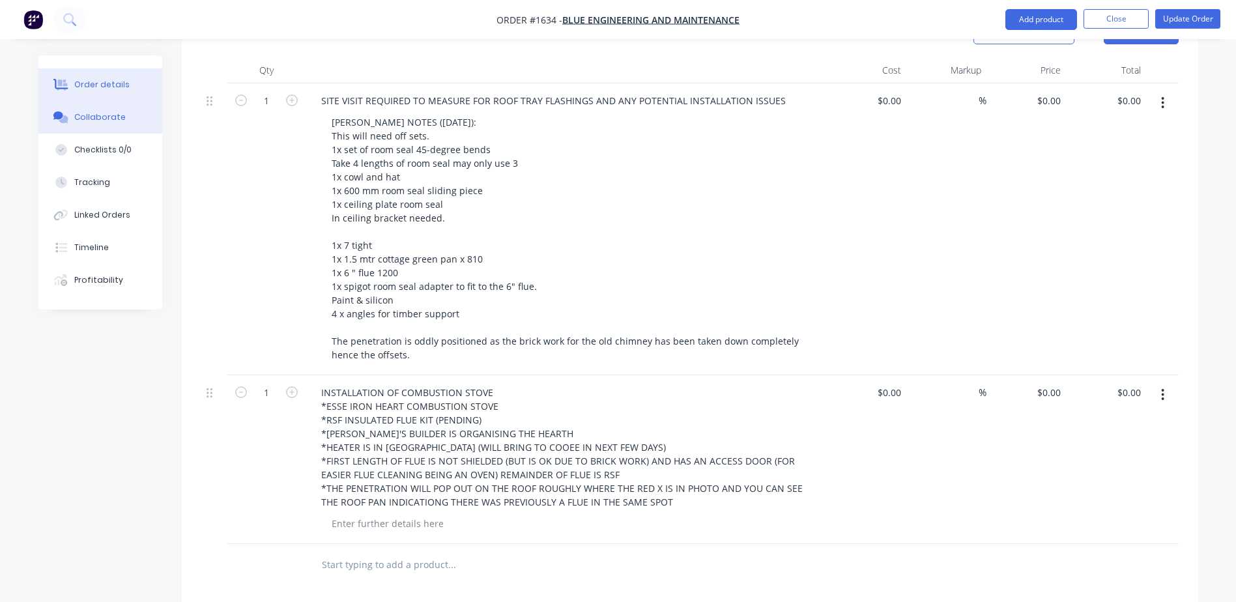
click at [104, 117] on div "Collaborate" at bounding box center [99, 117] width 51 height 12
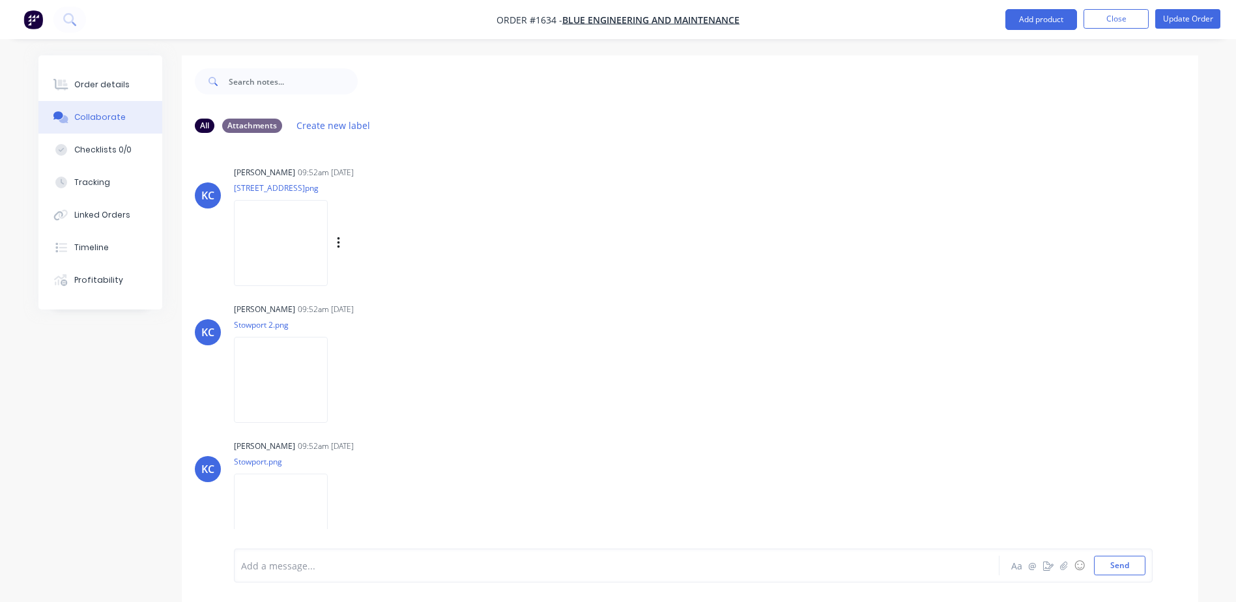
click at [327, 235] on img at bounding box center [281, 242] width 94 height 85
click at [284, 398] on img at bounding box center [281, 379] width 94 height 85
click at [291, 525] on img at bounding box center [281, 516] width 94 height 85
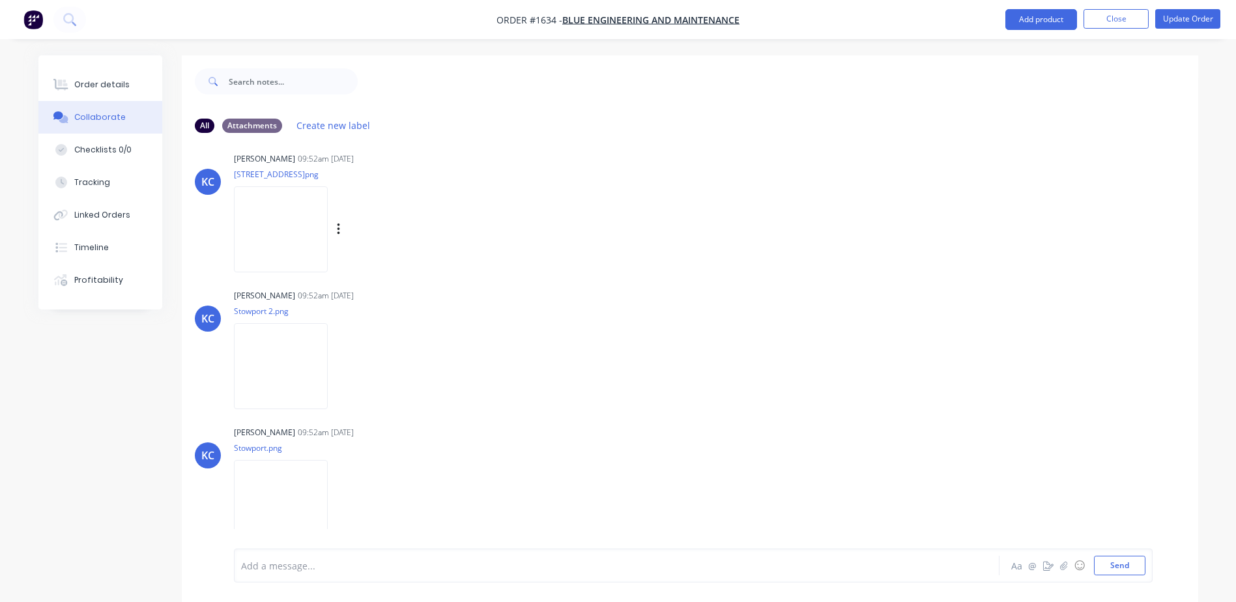
scroll to position [17, 0]
click at [1064, 572] on button "button" at bounding box center [1065, 566] width 16 height 16
click at [1119, 568] on button "Send" at bounding box center [1119, 566] width 51 height 20
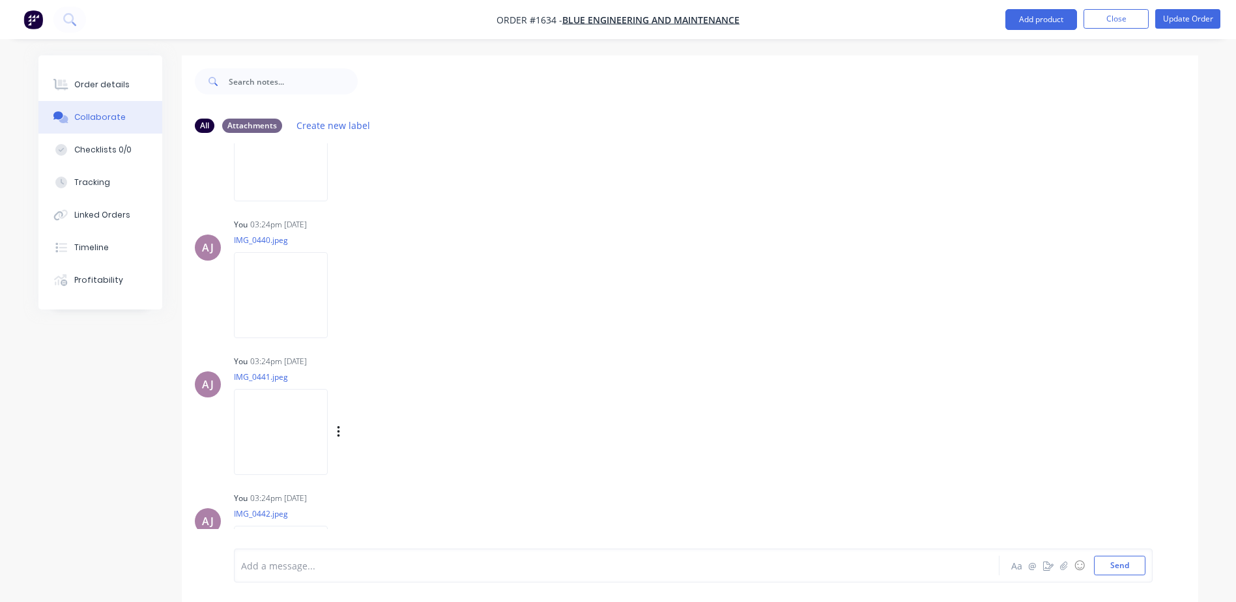
scroll to position [428, 0]
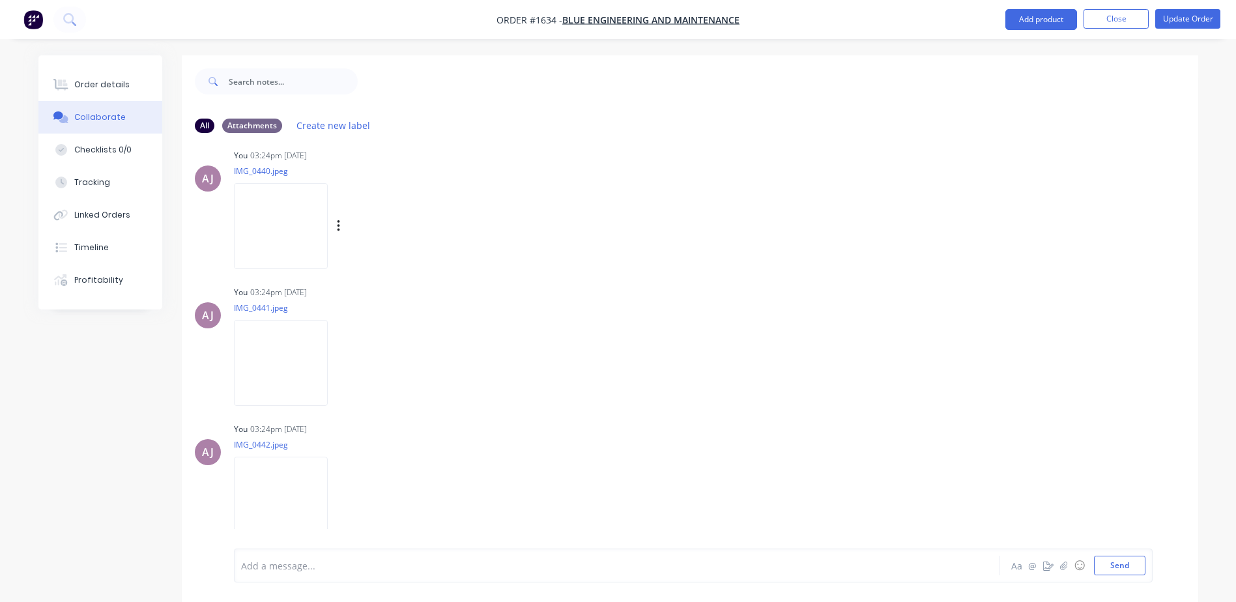
click at [261, 227] on img at bounding box center [281, 225] width 94 height 85
click at [284, 351] on img at bounding box center [281, 362] width 94 height 85
click at [294, 488] on img at bounding box center [281, 499] width 94 height 85
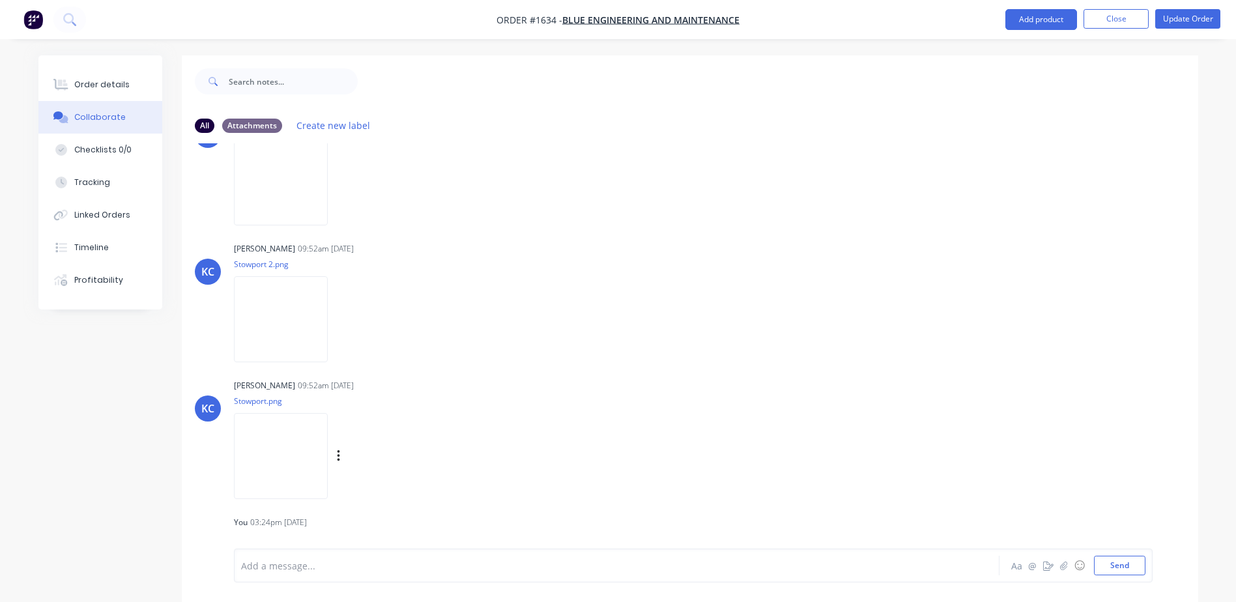
scroll to position [0, 0]
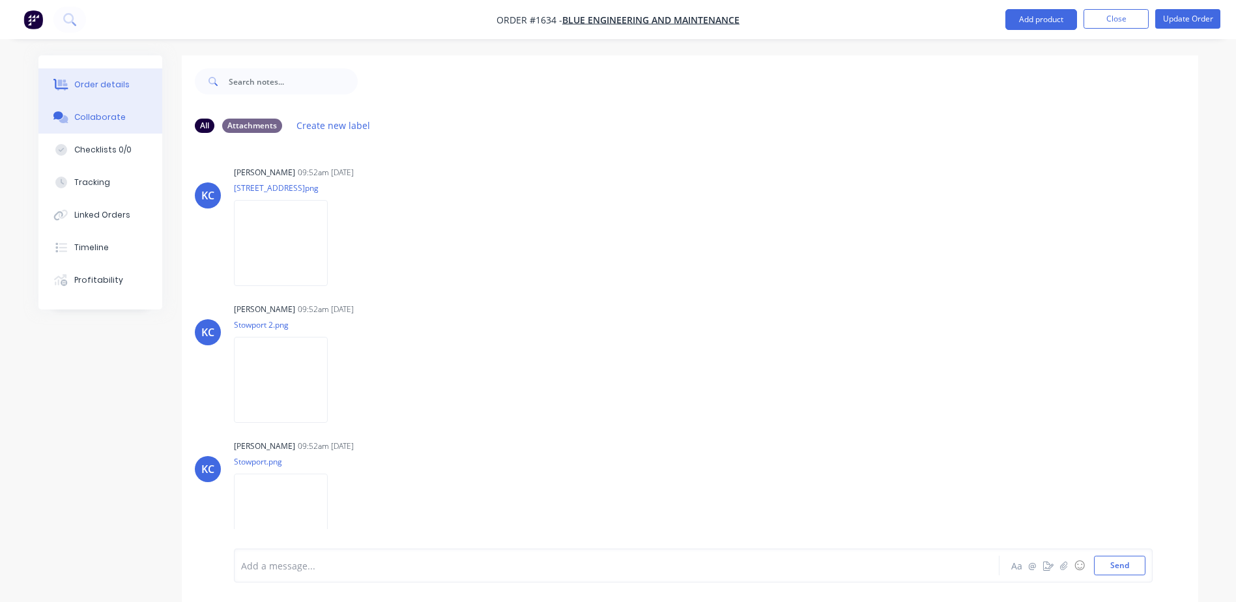
click at [121, 85] on div "Order details" at bounding box center [101, 85] width 55 height 12
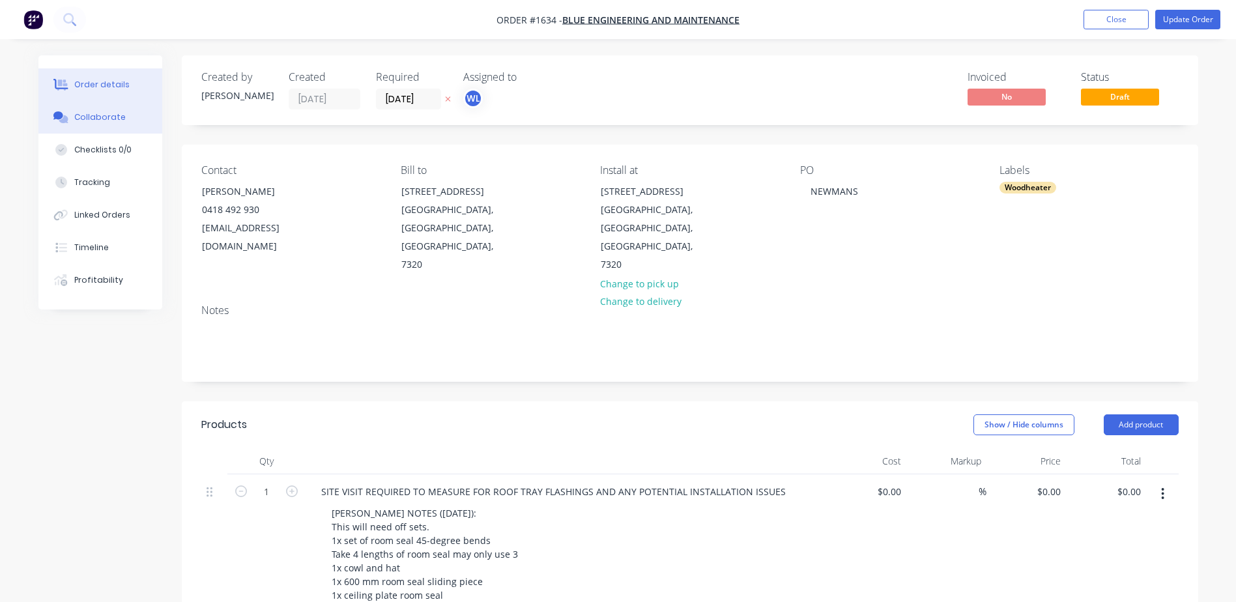
click at [107, 109] on button "Collaborate" at bounding box center [100, 117] width 124 height 33
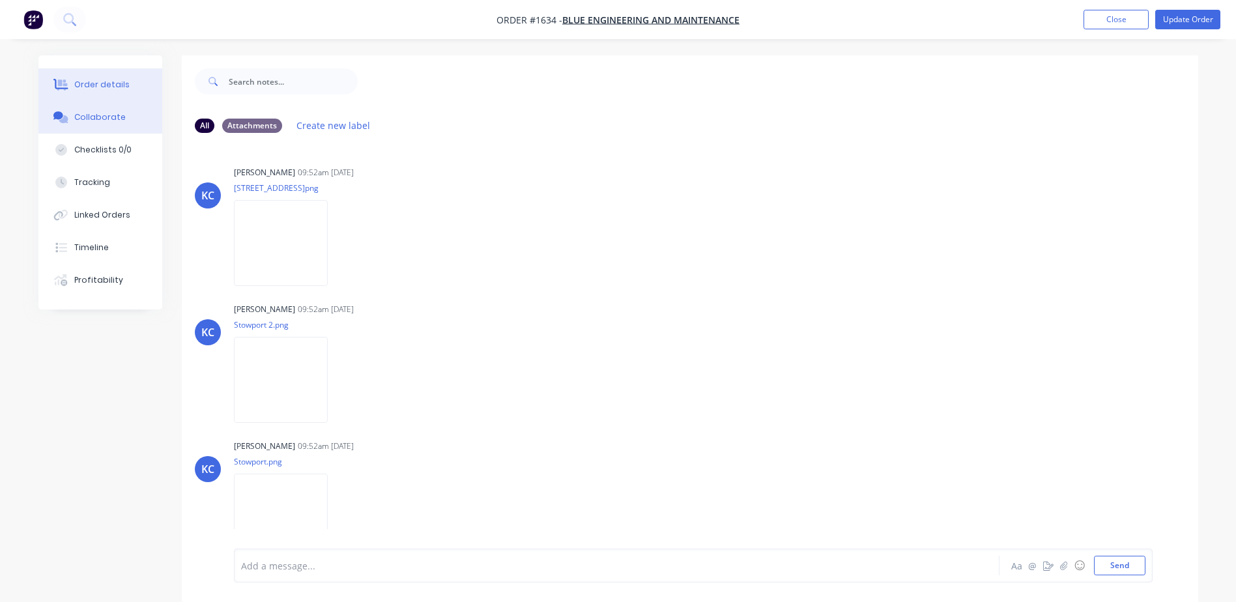
click at [136, 87] on button "Order details" at bounding box center [100, 84] width 124 height 33
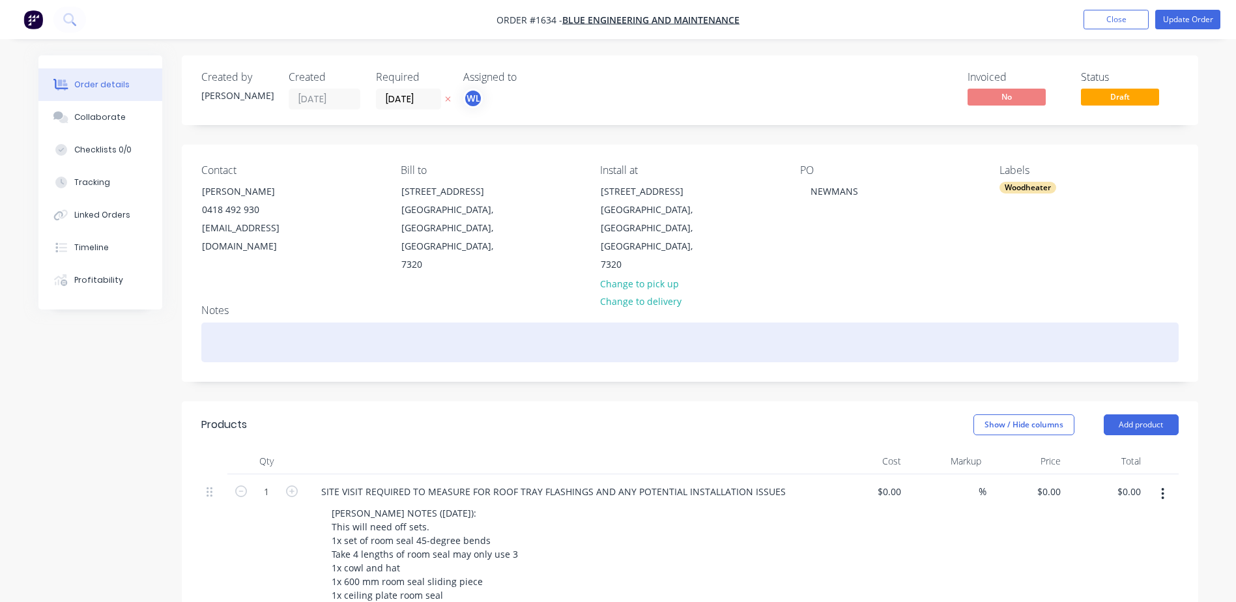
click at [235, 323] on div at bounding box center [690, 343] width 978 height 40
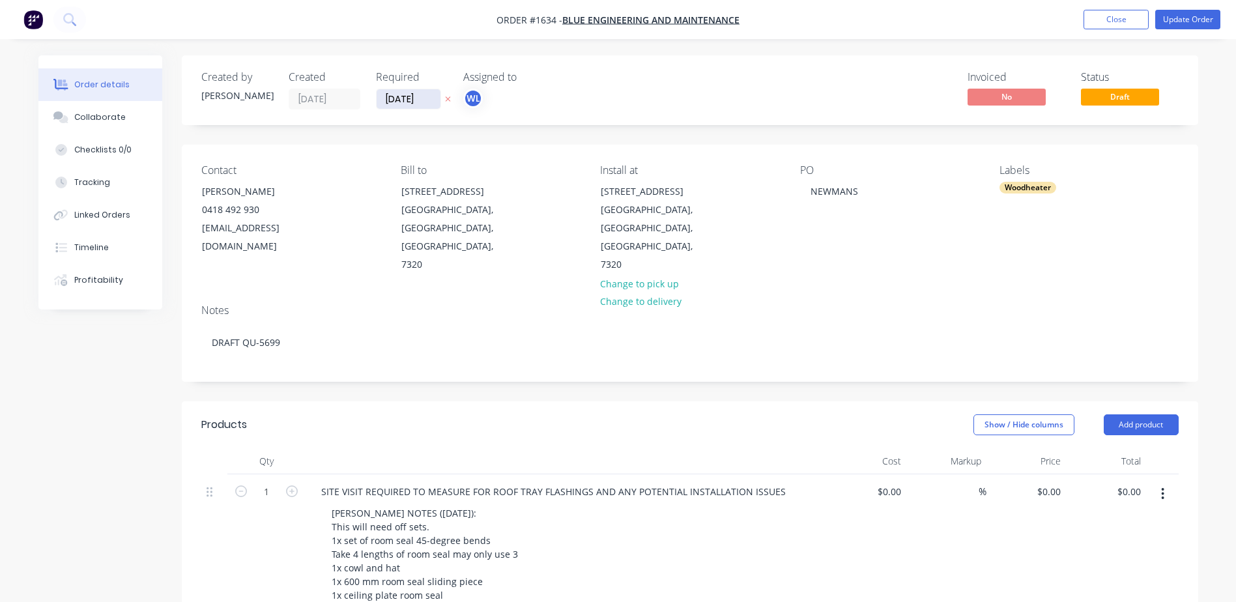
click at [420, 98] on input "[DATE]" at bounding box center [409, 99] width 64 height 20
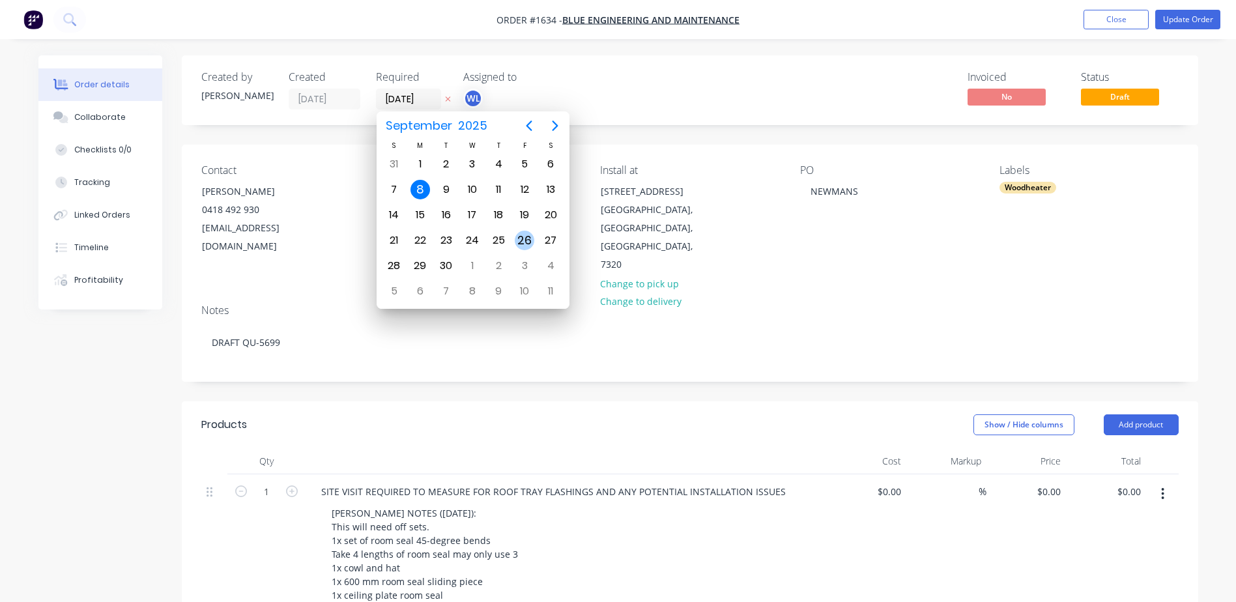
click at [524, 239] on div "26" at bounding box center [525, 241] width 20 height 20
type input "[DATE]"
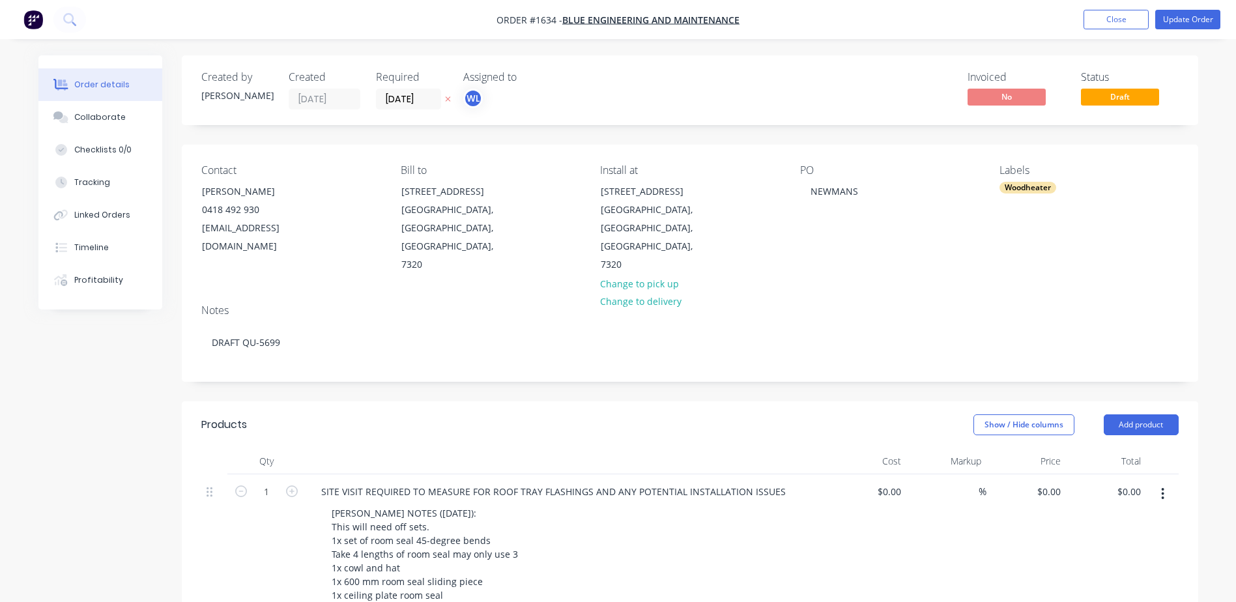
click at [557, 147] on div "Contact [PERSON_NAME] 0418 492 930 [EMAIL_ADDRESS][DOMAIN_NAME] Bill to [STREET…" at bounding box center [690, 219] width 1017 height 149
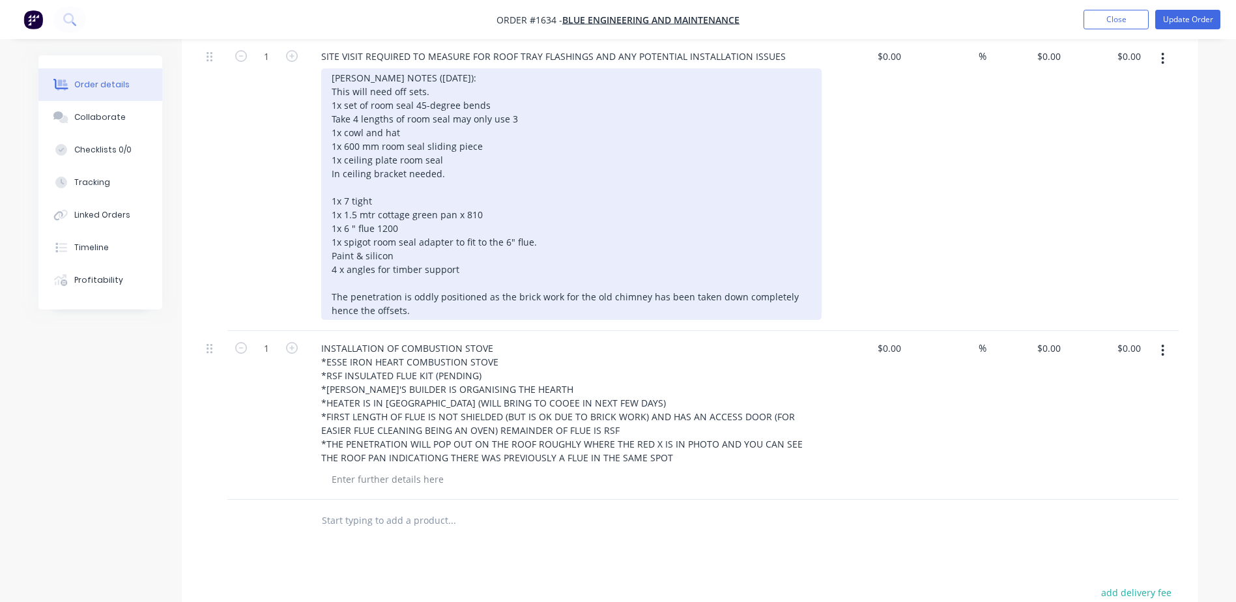
scroll to position [456, 0]
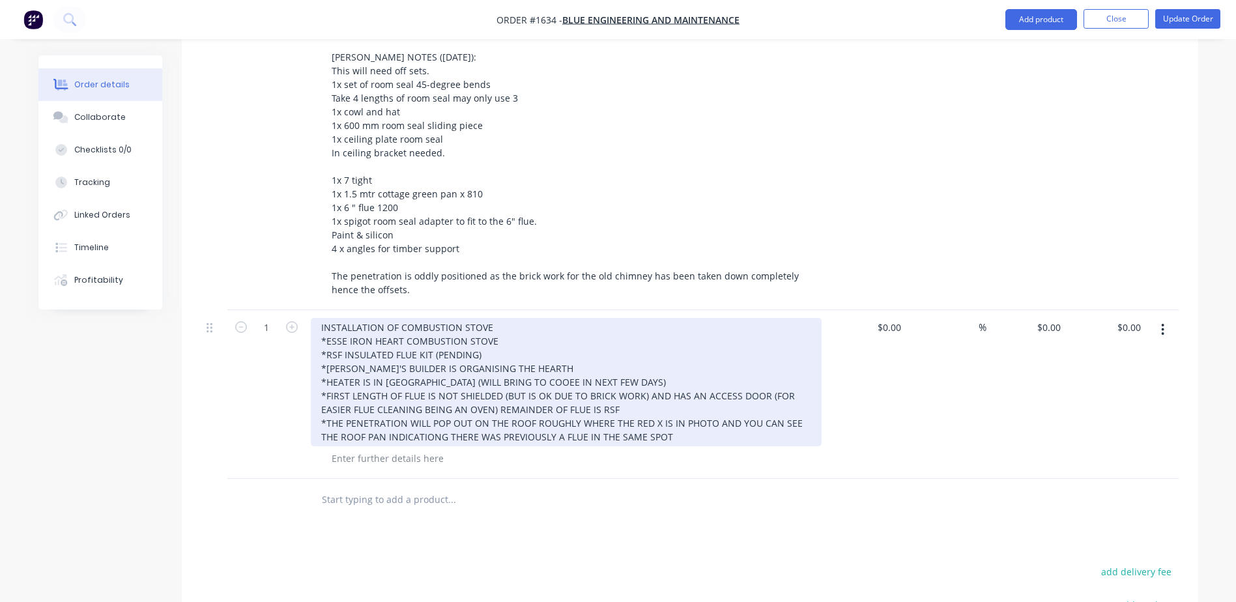
click at [426, 405] on div "INSTALLATION OF COMBUSTION STOVE *ESSE IRON HEART COMBUSTION STOVE *RSF INSULAT…" at bounding box center [566, 382] width 511 height 128
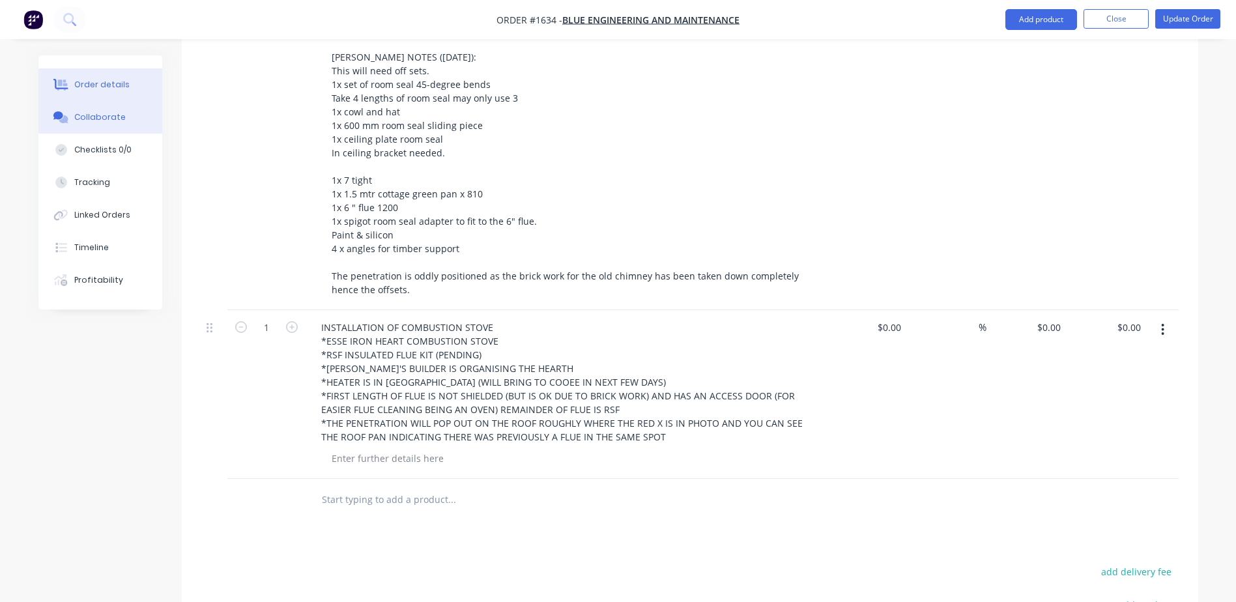
click at [110, 110] on button "Collaborate" at bounding box center [100, 117] width 124 height 33
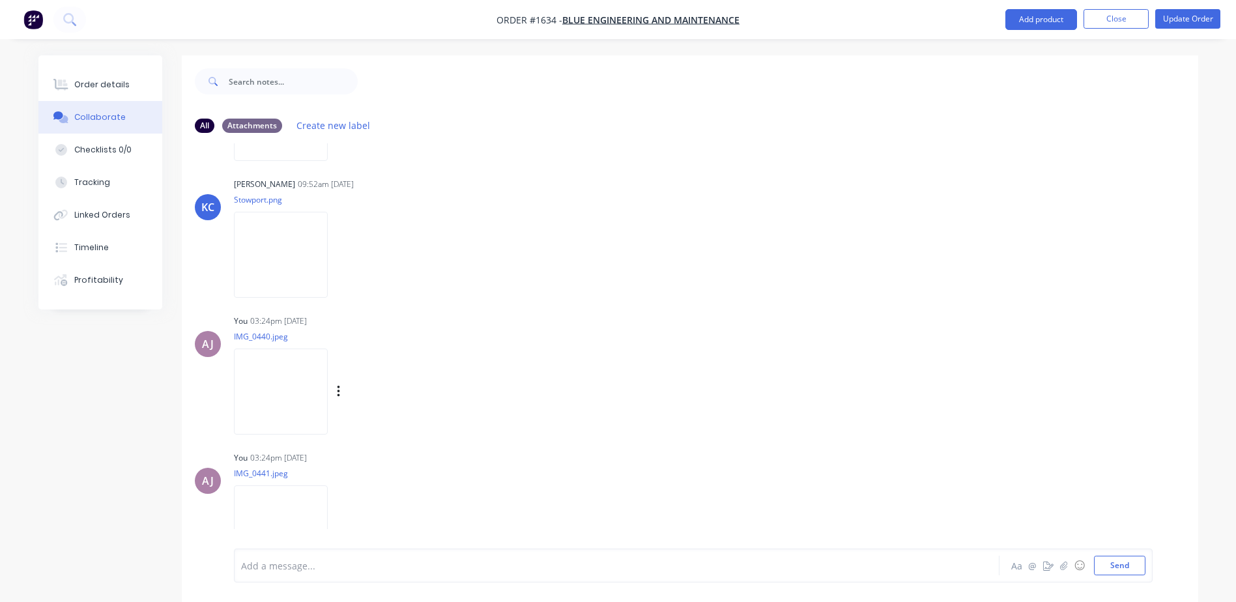
scroll to position [261, 0]
click at [302, 252] on img at bounding box center [281, 255] width 94 height 85
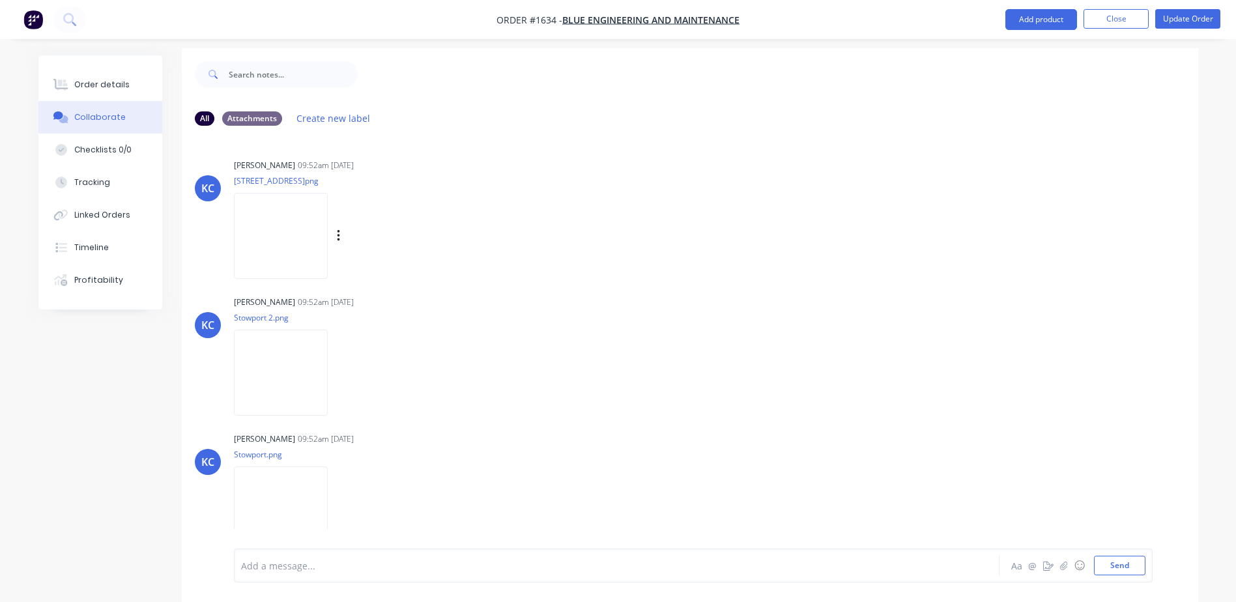
scroll to position [0, 0]
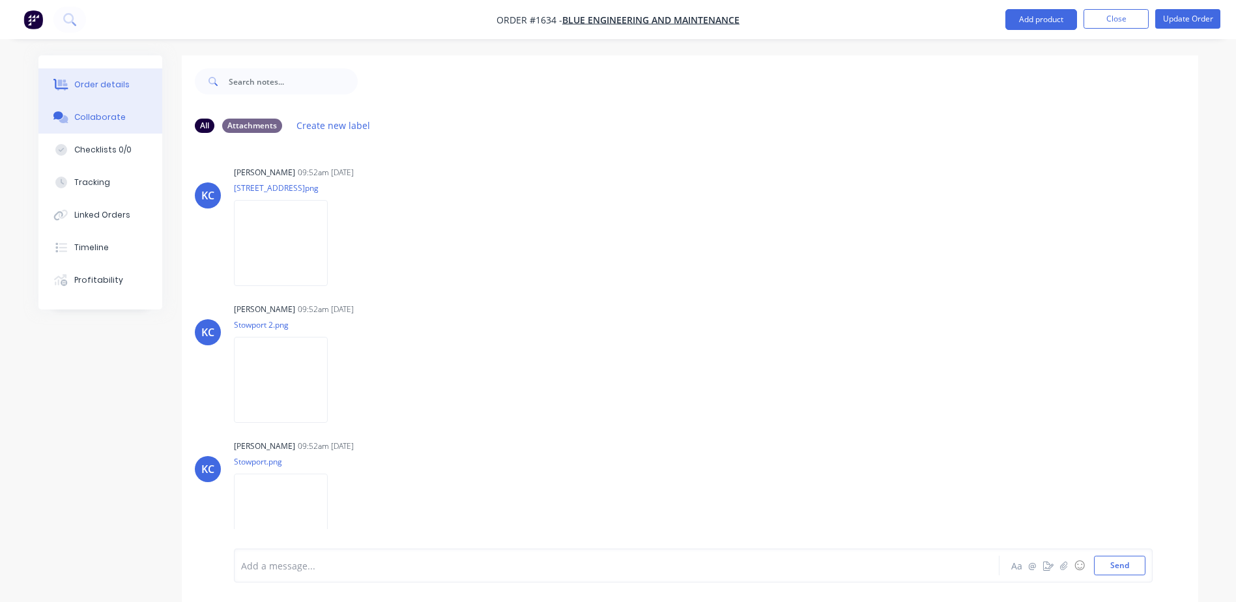
click at [96, 82] on div "Order details" at bounding box center [101, 85] width 55 height 12
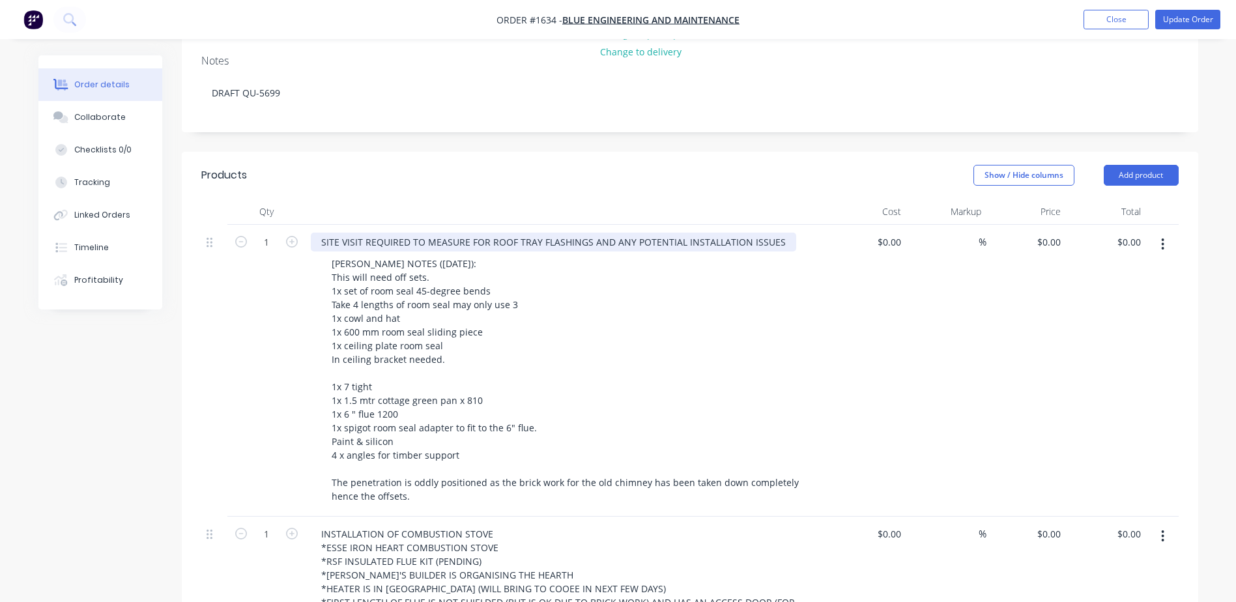
scroll to position [261, 0]
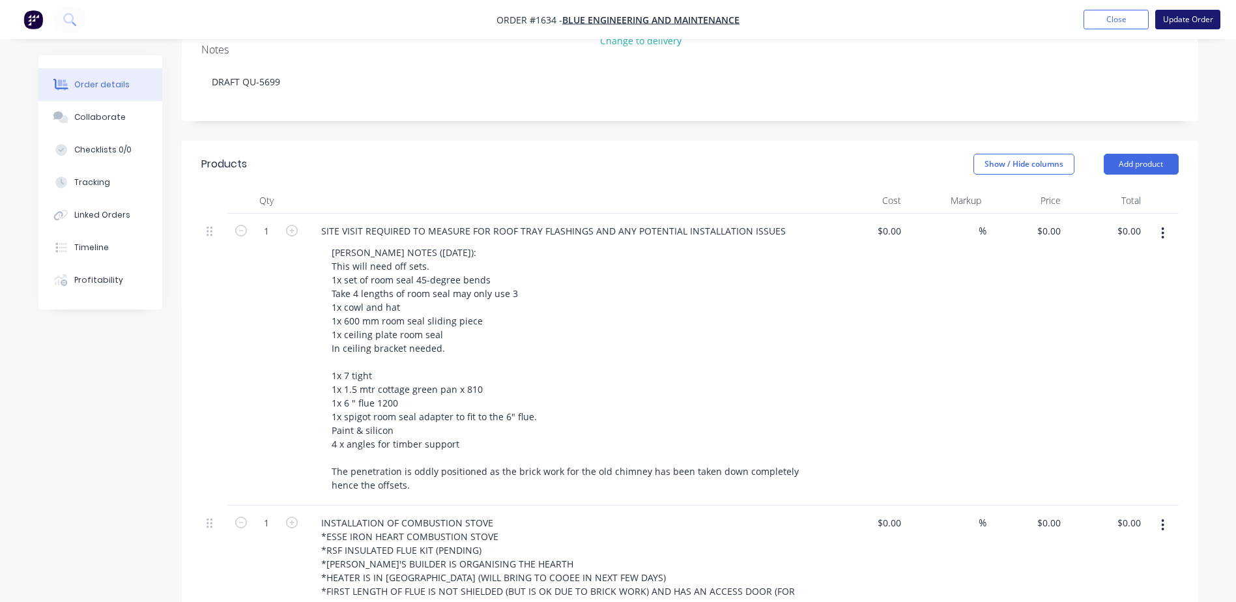
click at [1188, 24] on button "Update Order" at bounding box center [1188, 20] width 65 height 20
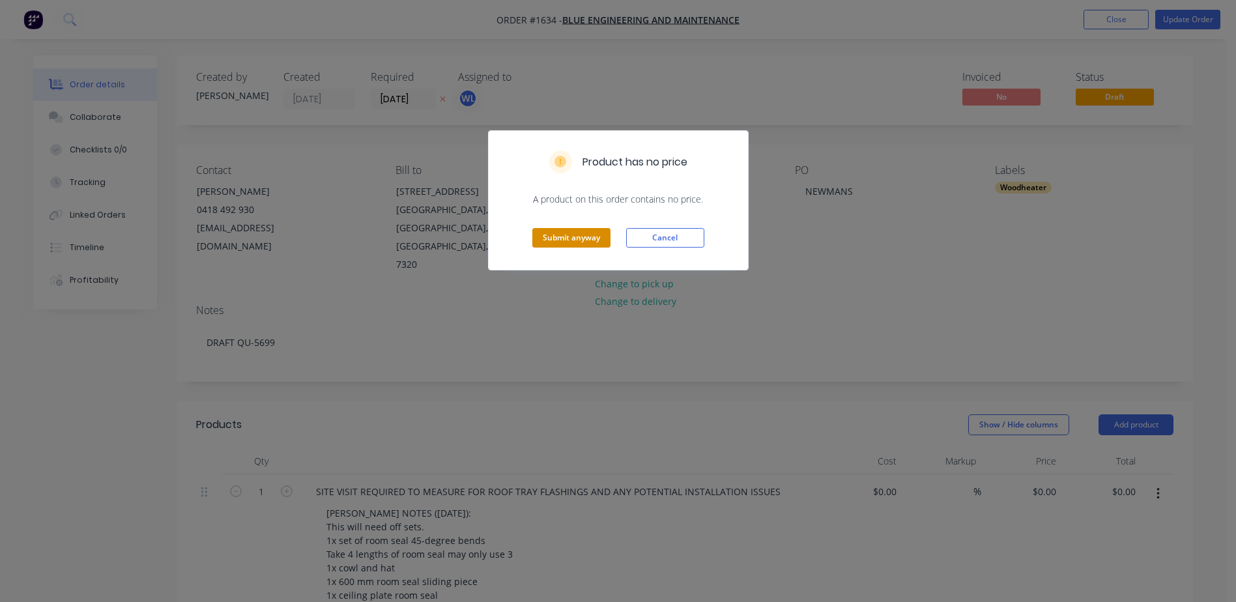
click at [562, 231] on button "Submit anyway" at bounding box center [572, 238] width 78 height 20
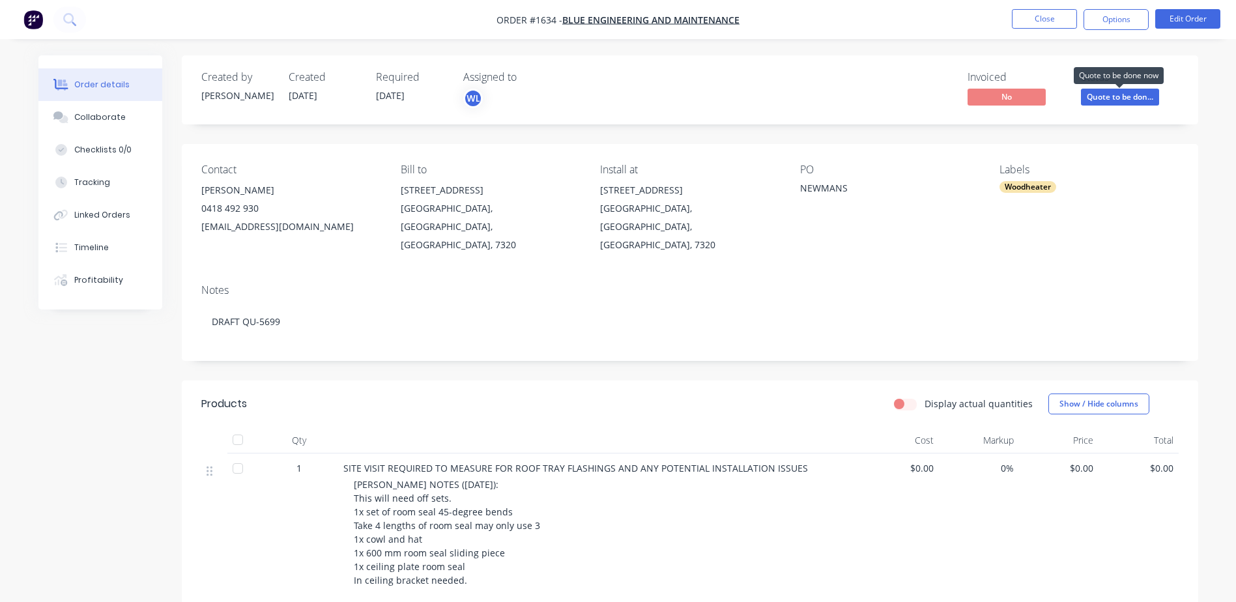
click at [1112, 95] on span "Quote to be don..." at bounding box center [1120, 97] width 78 height 16
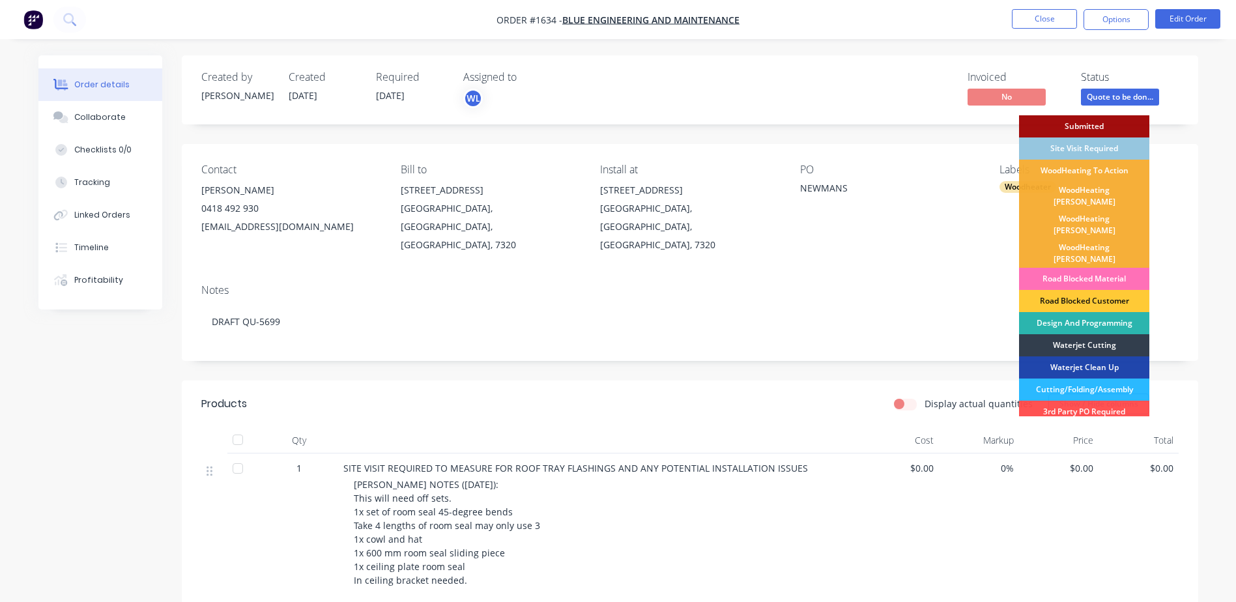
click at [927, 226] on div "PO NEWMANS" at bounding box center [889, 209] width 179 height 91
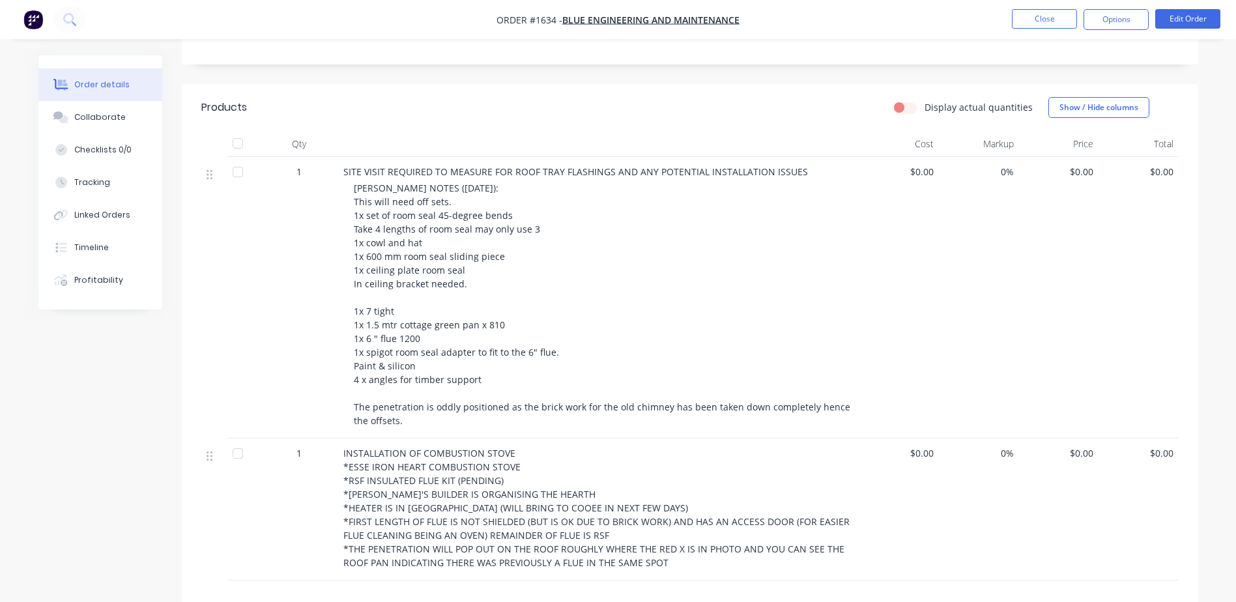
scroll to position [326, 0]
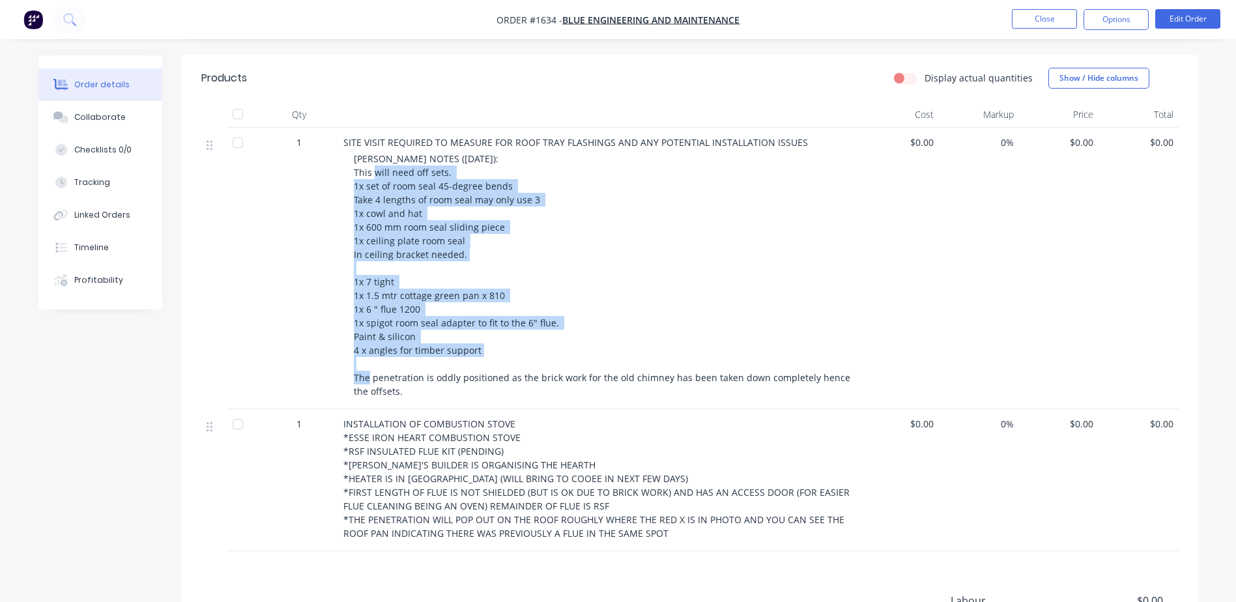
drag, startPoint x: 355, startPoint y: 156, endPoint x: 480, endPoint y: 333, distance: 216.6
click at [480, 333] on div "[PERSON_NAME] NOTES ([DATE]): This will need off sets. 1x set of room seal 45-d…" at bounding box center [604, 275] width 501 height 246
drag, startPoint x: 480, startPoint y: 333, endPoint x: 395, endPoint y: 372, distance: 93.1
click at [395, 372] on div "[PERSON_NAME] NOTES ([DATE]): This will need off sets. 1x set of room seal 45-d…" at bounding box center [604, 275] width 501 height 246
drag, startPoint x: 395, startPoint y: 372, endPoint x: 400, endPoint y: 191, distance: 180.6
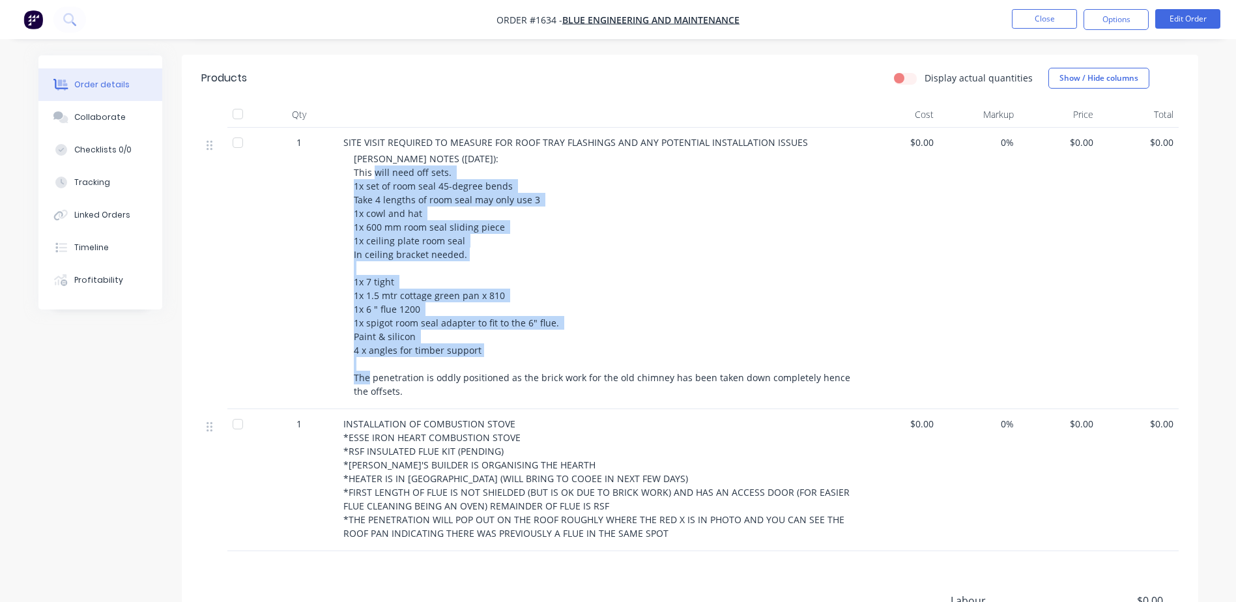
click at [315, 262] on div "1" at bounding box center [299, 269] width 78 height 282
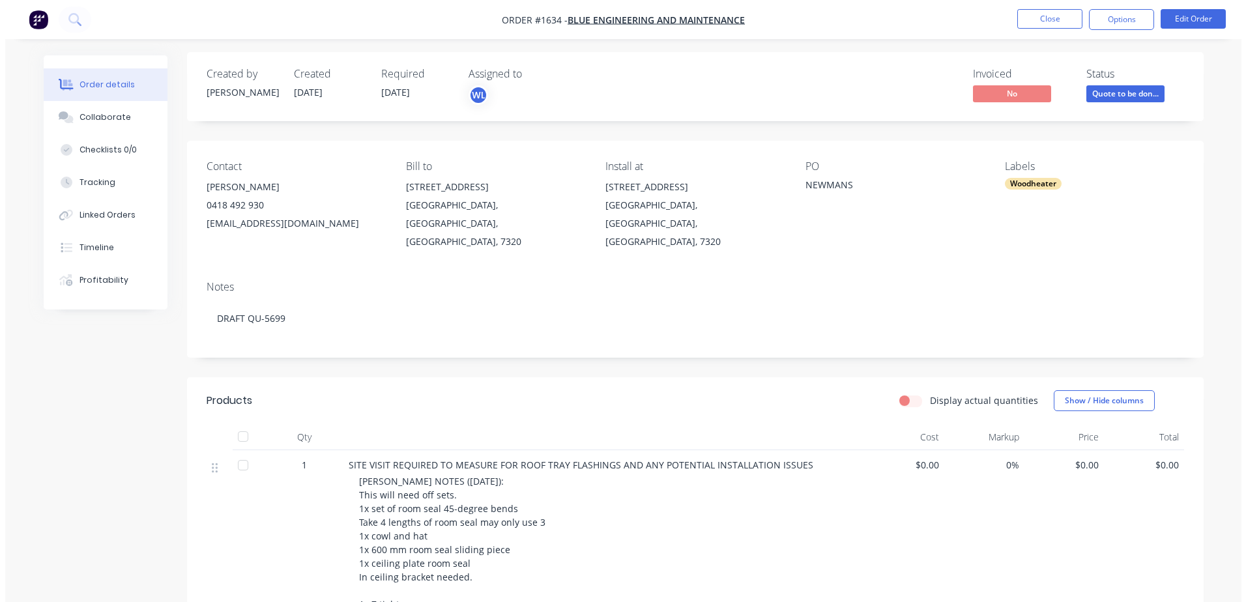
scroll to position [0, 0]
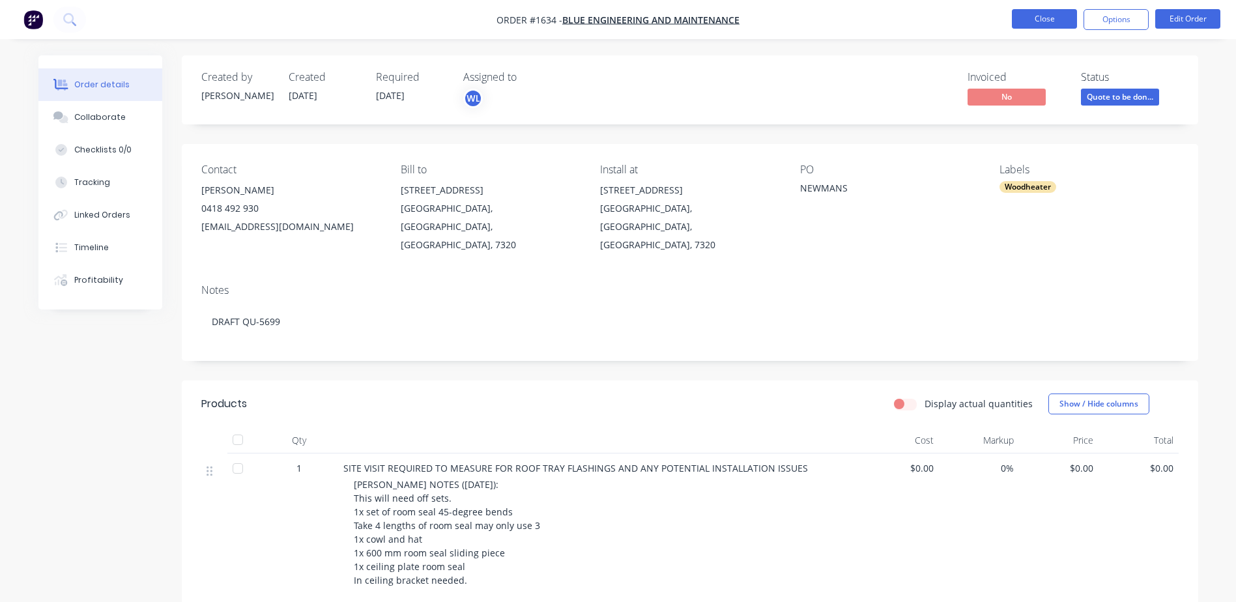
click at [1058, 25] on button "Close" at bounding box center [1044, 19] width 65 height 20
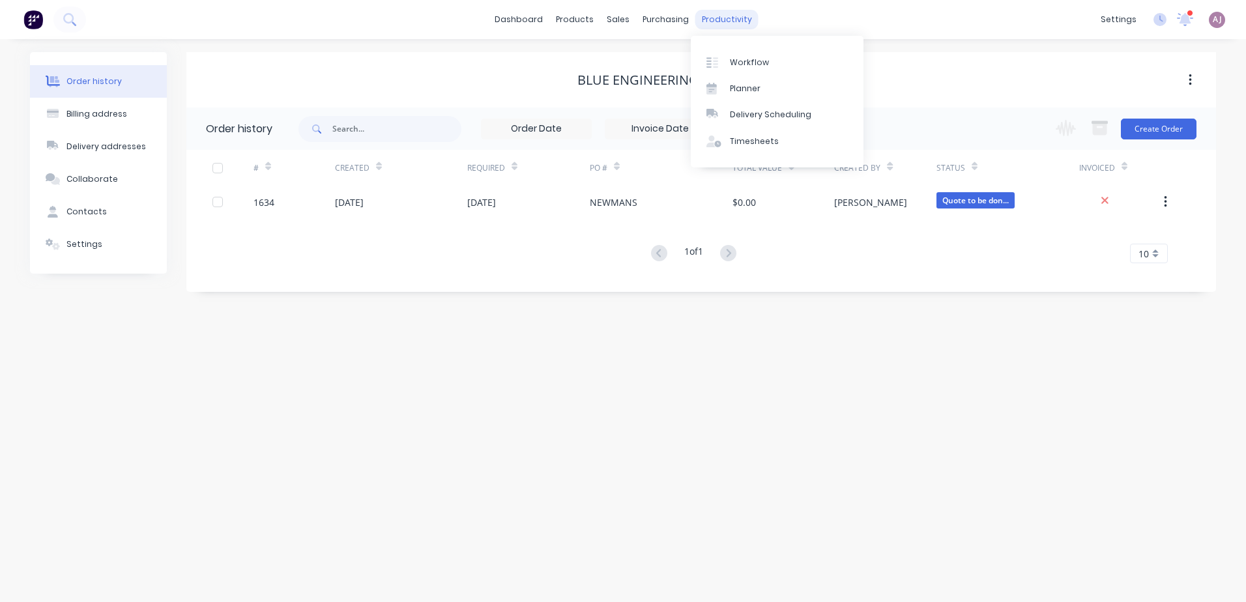
click at [712, 23] on div "productivity" at bounding box center [726, 20] width 63 height 20
click at [761, 91] on link "Planner" at bounding box center [777, 89] width 173 height 26
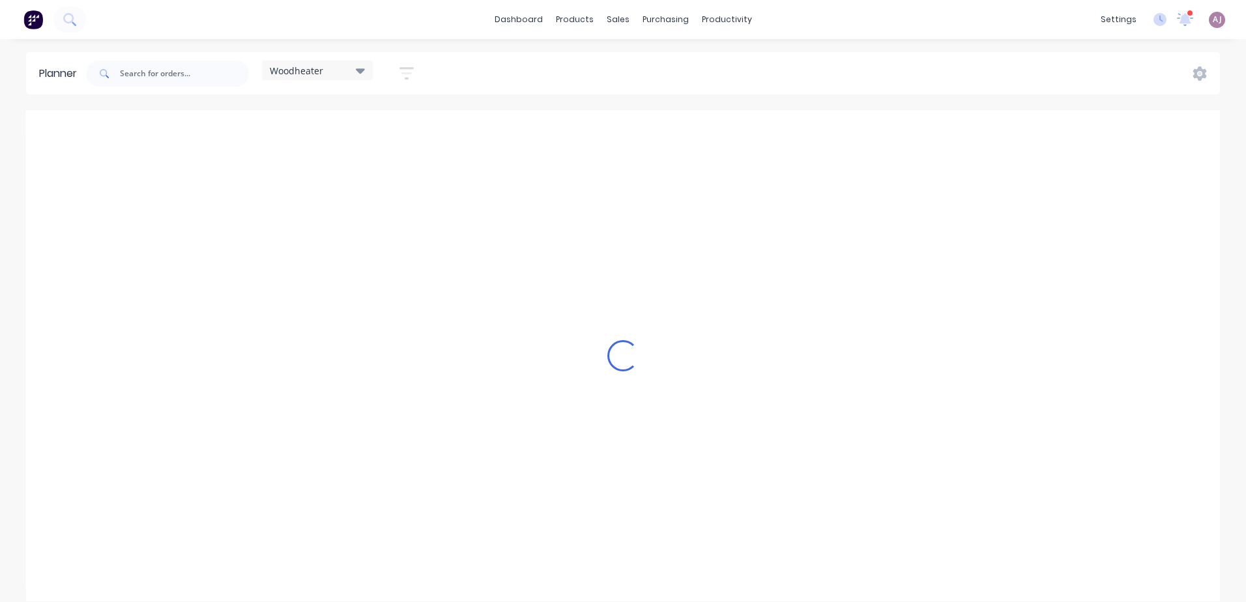
scroll to position [0, 1]
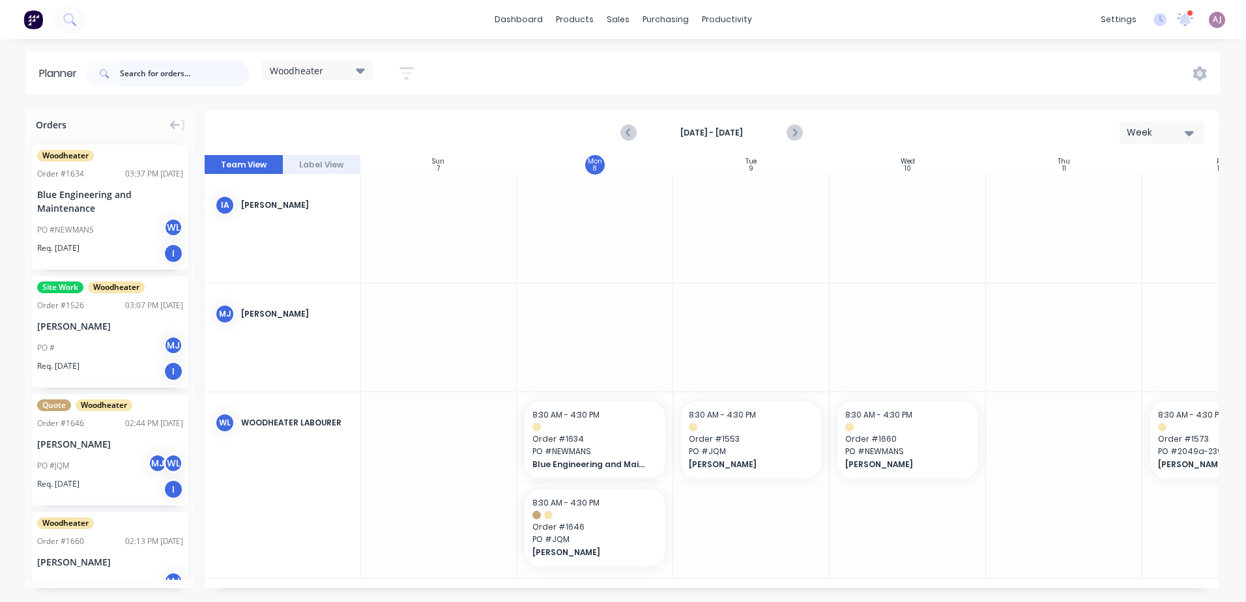
click at [188, 77] on input "text" at bounding box center [184, 74] width 129 height 26
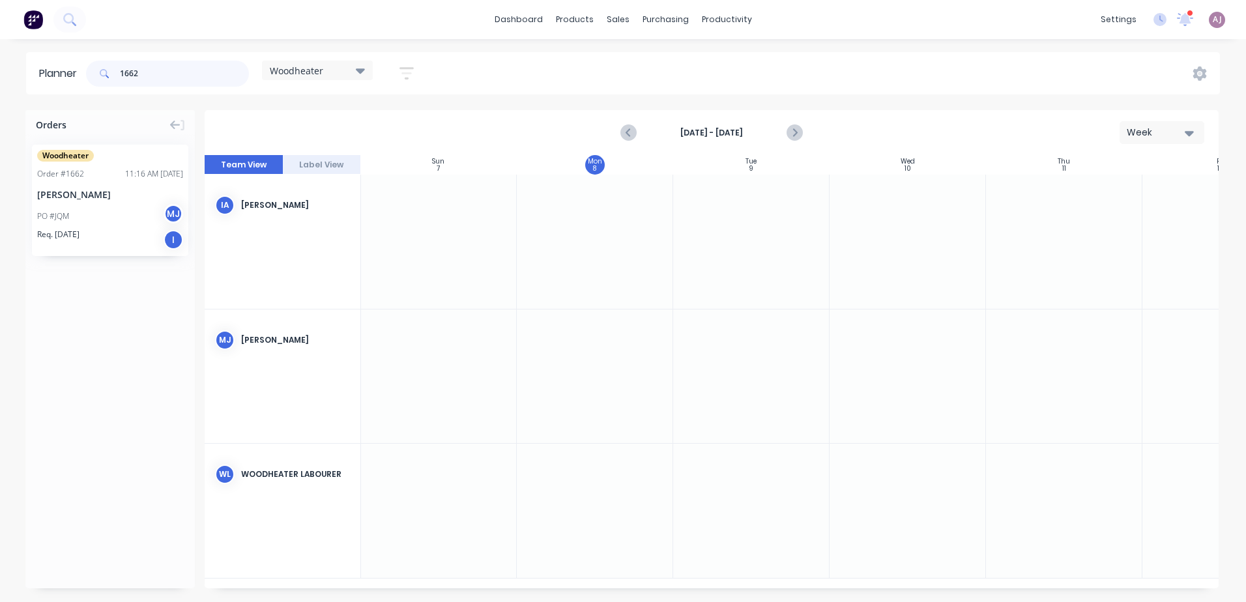
type input "1662"
drag, startPoint x: 74, startPoint y: 173, endPoint x: 716, endPoint y: 472, distance: 708.0
click at [130, 65] on input "1662" at bounding box center [184, 74] width 129 height 26
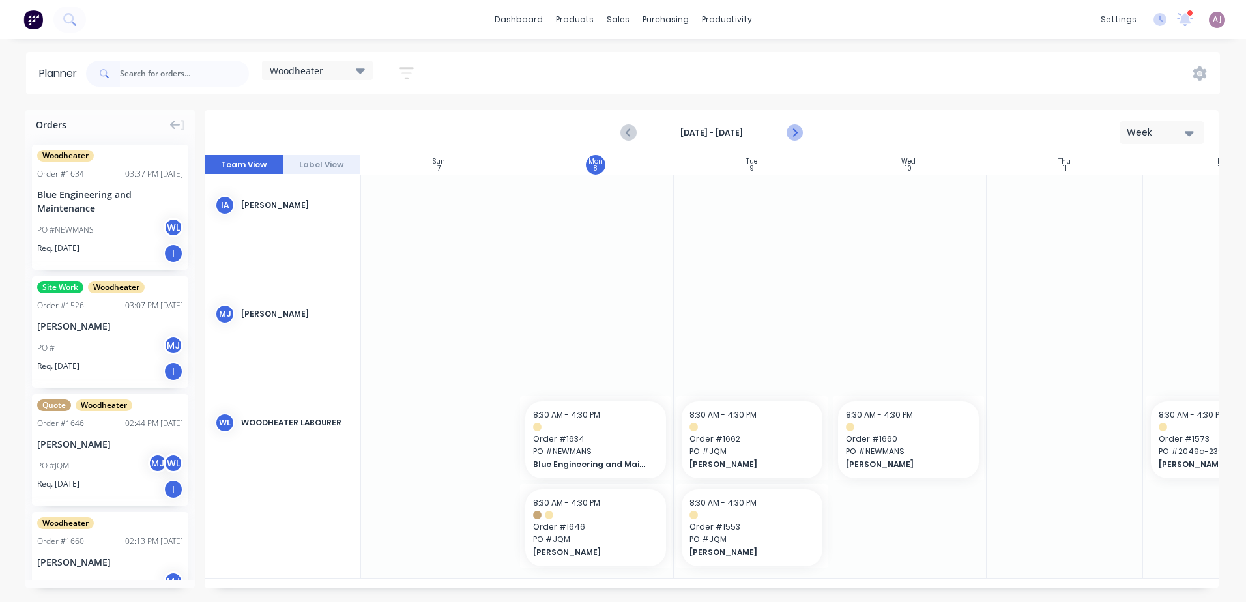
click at [800, 134] on icon "Next page" at bounding box center [795, 133] width 16 height 16
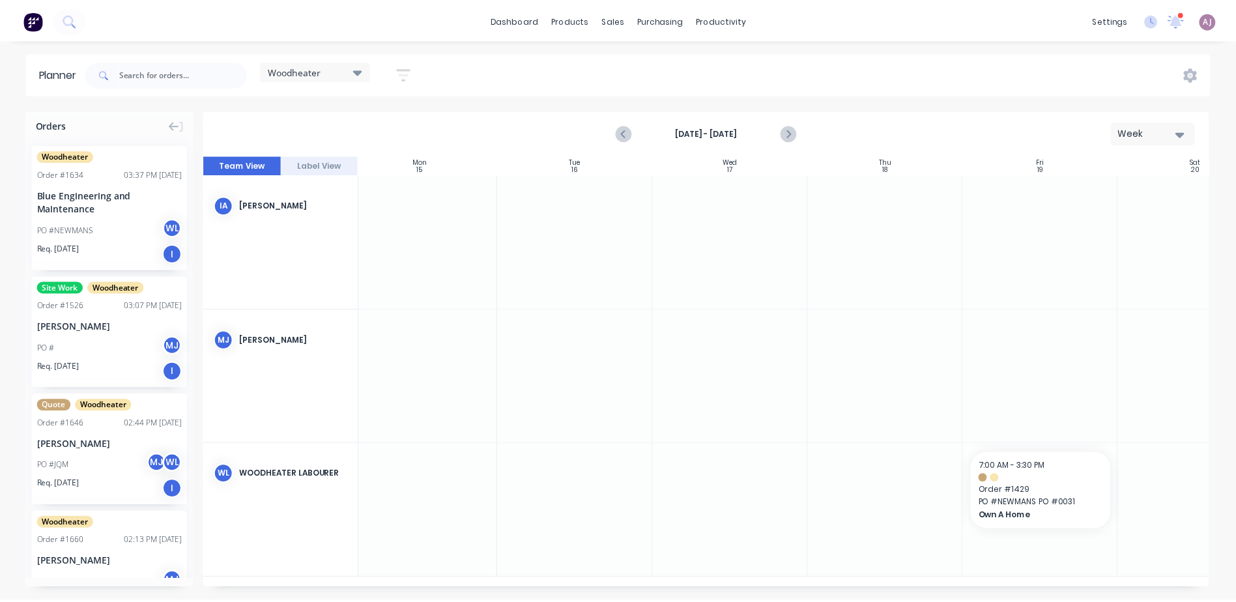
scroll to position [0, 181]
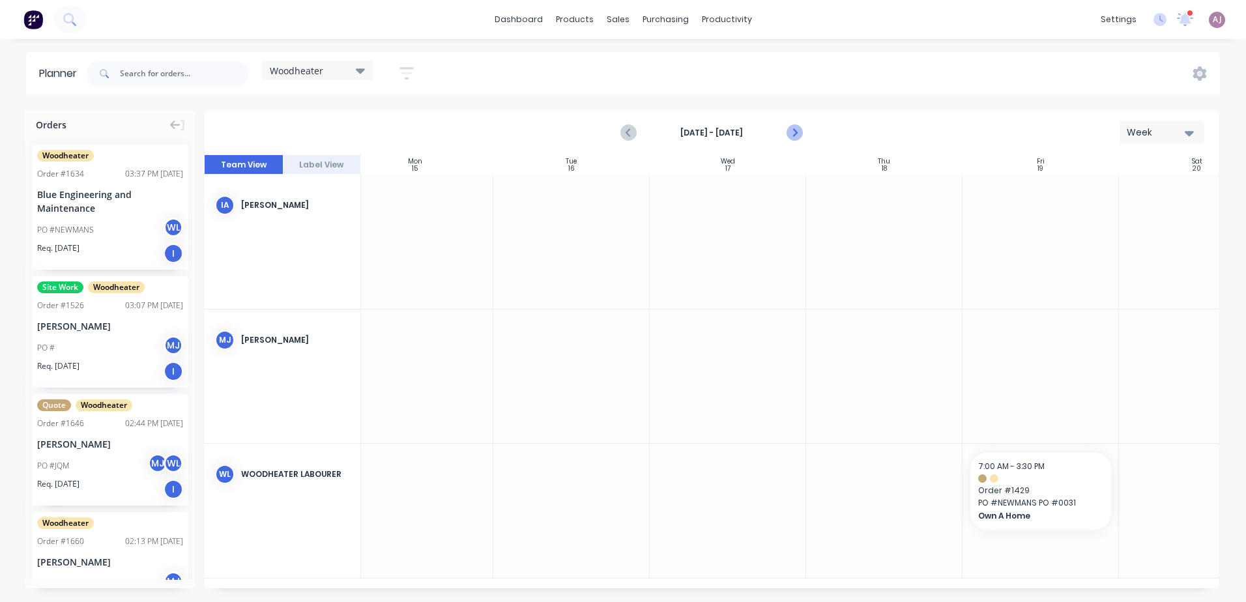
click at [793, 134] on icon "Next page" at bounding box center [795, 133] width 16 height 16
click at [623, 20] on div "sales" at bounding box center [618, 20] width 36 height 20
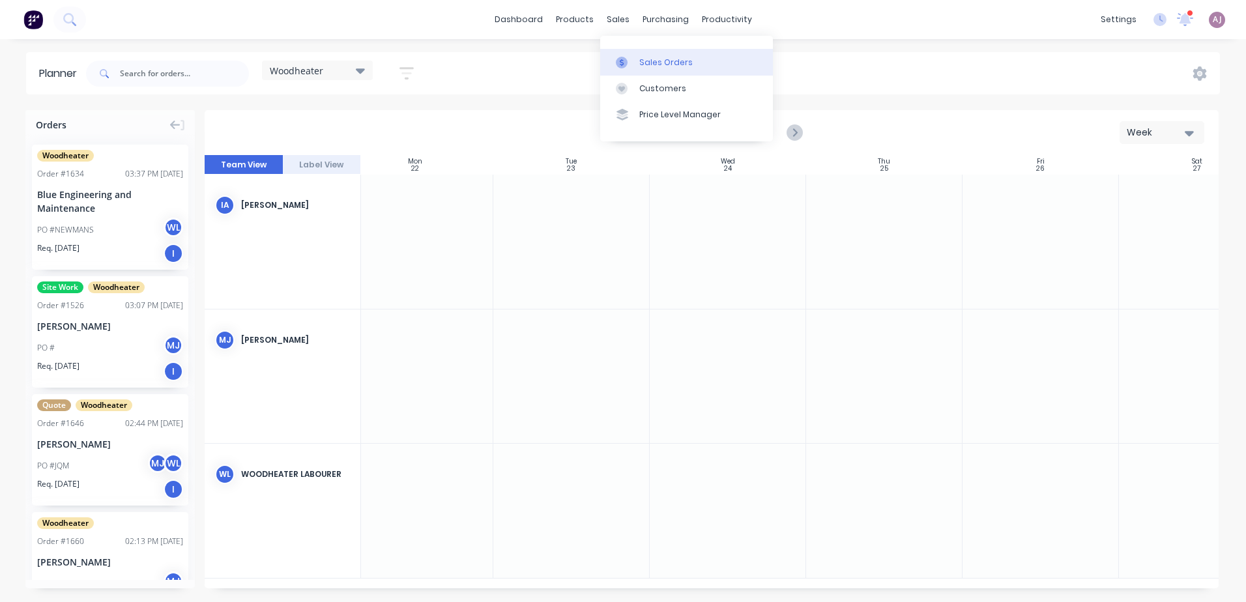
click at [653, 65] on div "Sales Orders" at bounding box center [665, 63] width 53 height 12
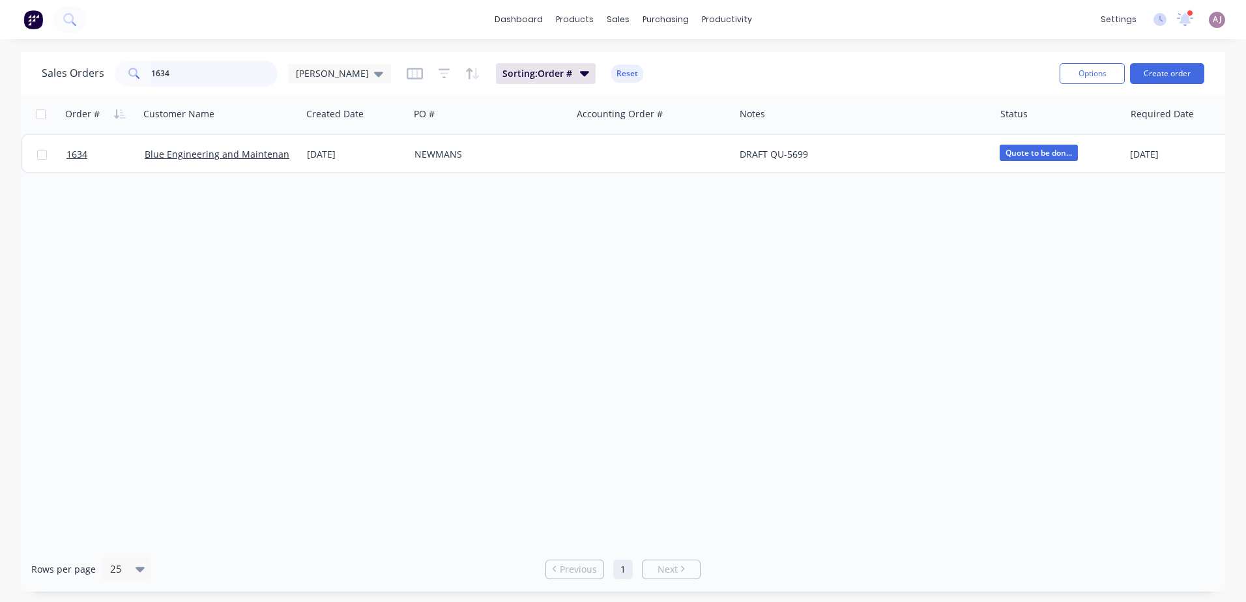
click at [190, 74] on input "1634" at bounding box center [214, 74] width 127 height 26
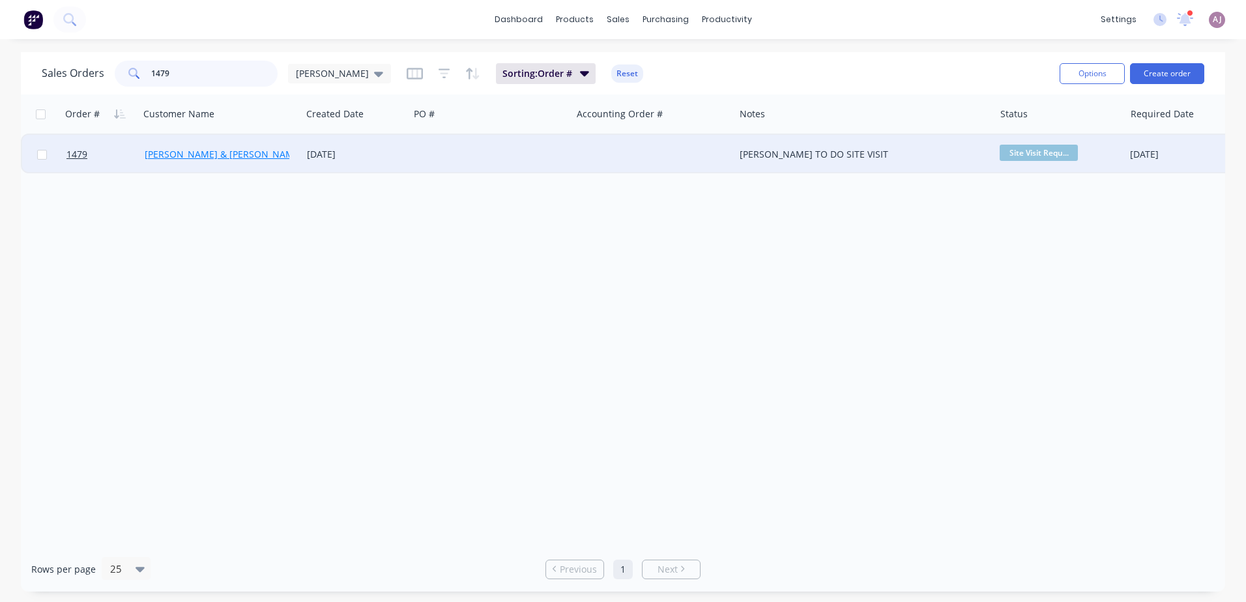
type input "1479"
click at [215, 156] on link "[PERSON_NAME] & [PERSON_NAME]" at bounding box center [224, 154] width 158 height 12
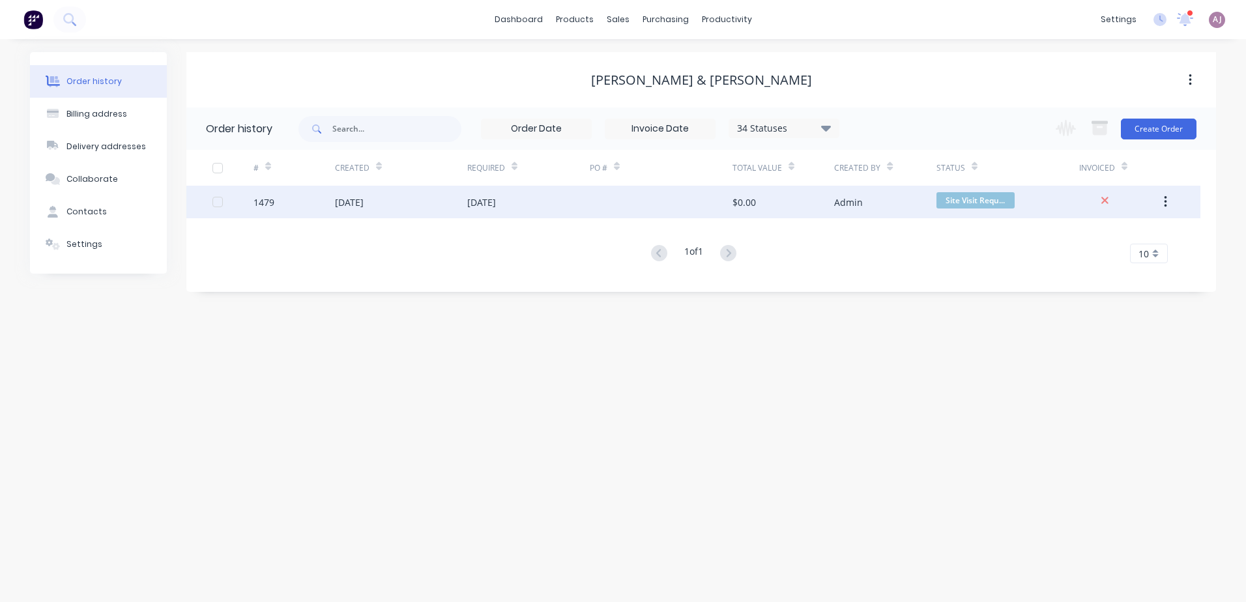
click at [356, 202] on div "[DATE]" at bounding box center [349, 203] width 29 height 14
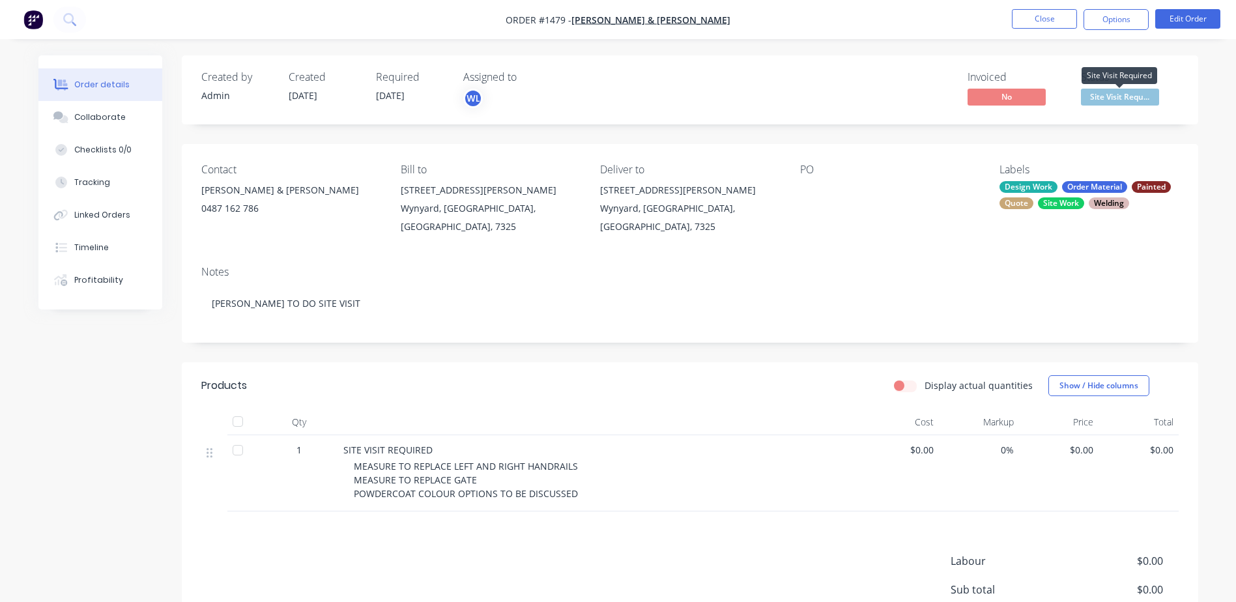
click at [1116, 96] on span "Site Visit Requ..." at bounding box center [1120, 97] width 78 height 16
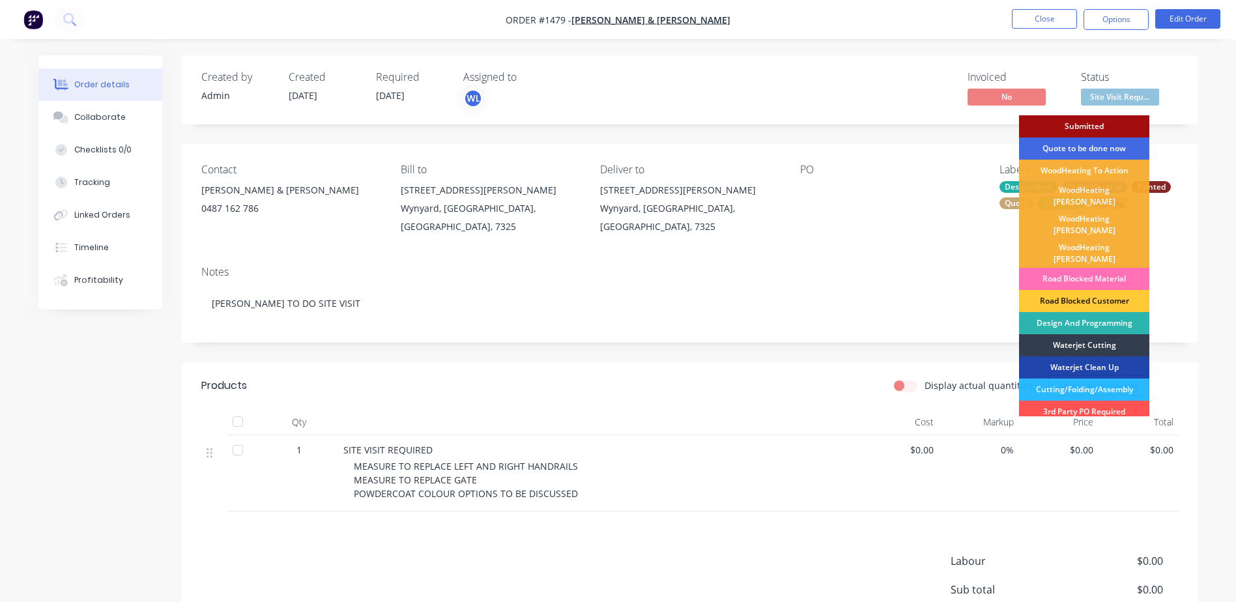
click at [1091, 143] on div "Quote to be done now" at bounding box center [1084, 149] width 130 height 22
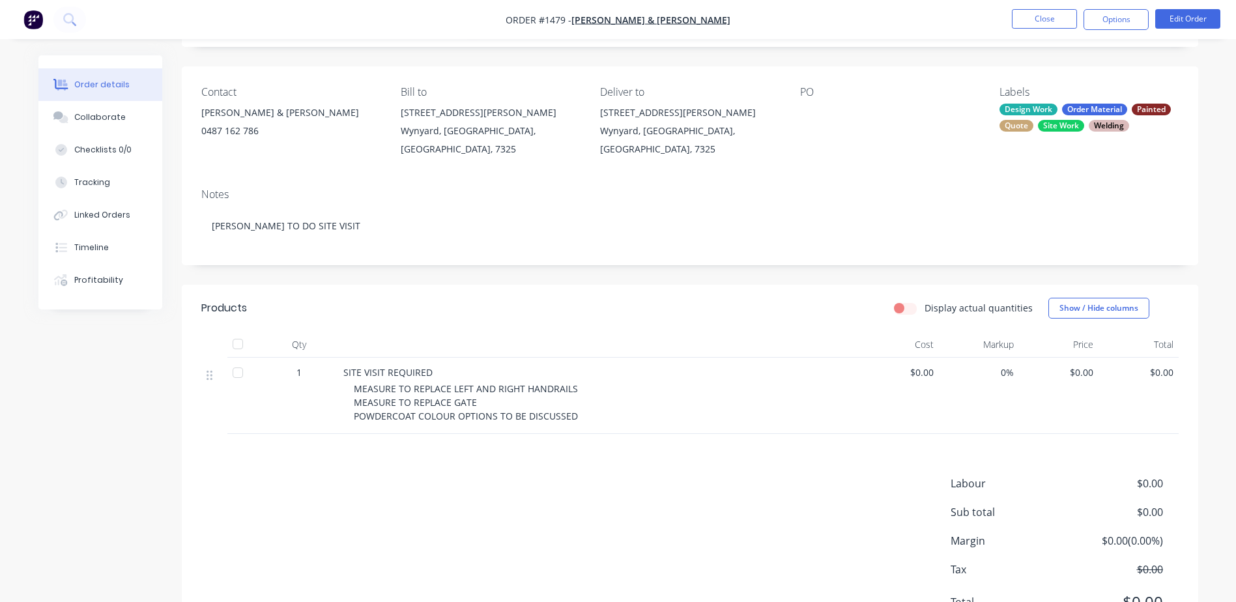
scroll to position [128, 0]
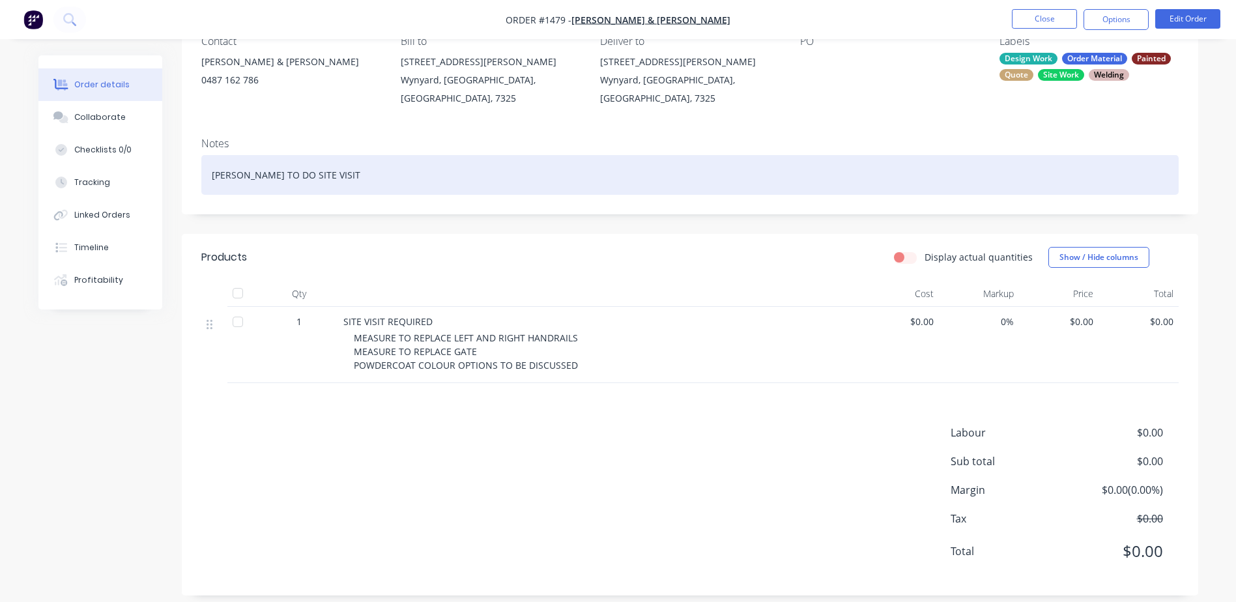
click at [214, 161] on div "[PERSON_NAME] TO DO SITE VISIT" at bounding box center [690, 175] width 978 height 40
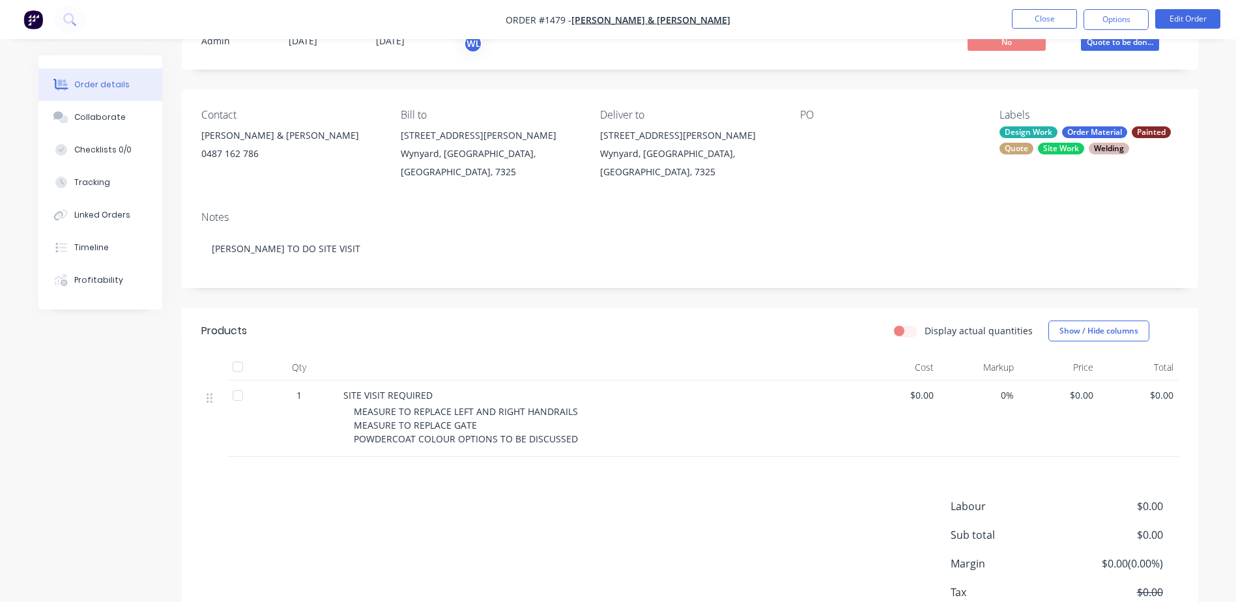
scroll to position [0, 0]
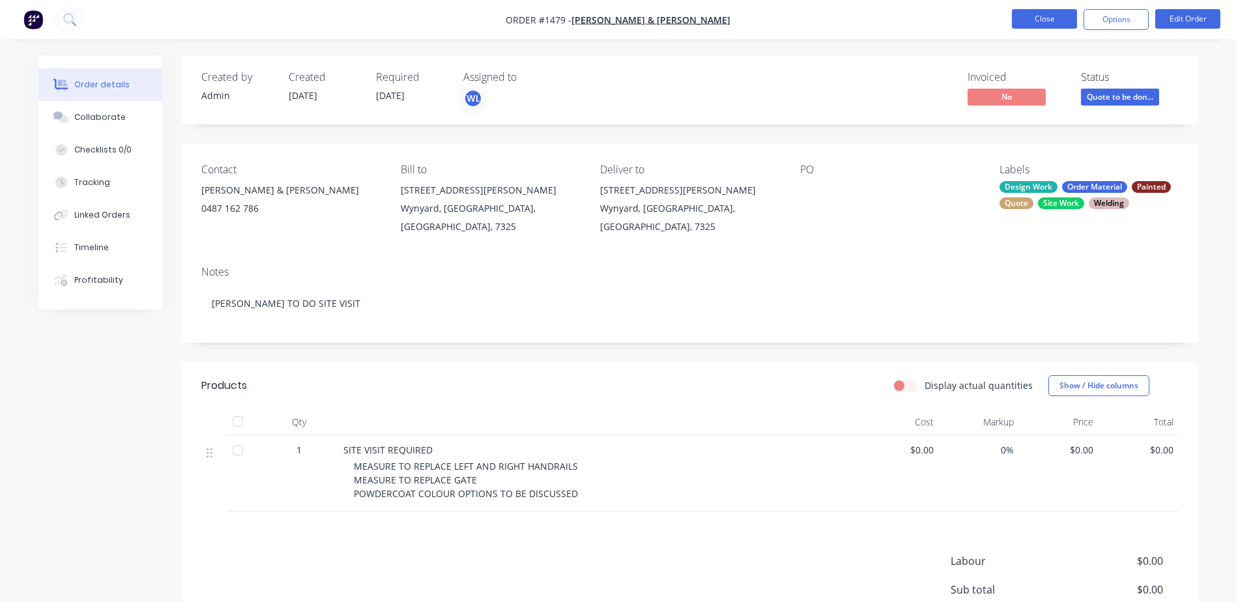
click at [1031, 16] on button "Close" at bounding box center [1044, 19] width 65 height 20
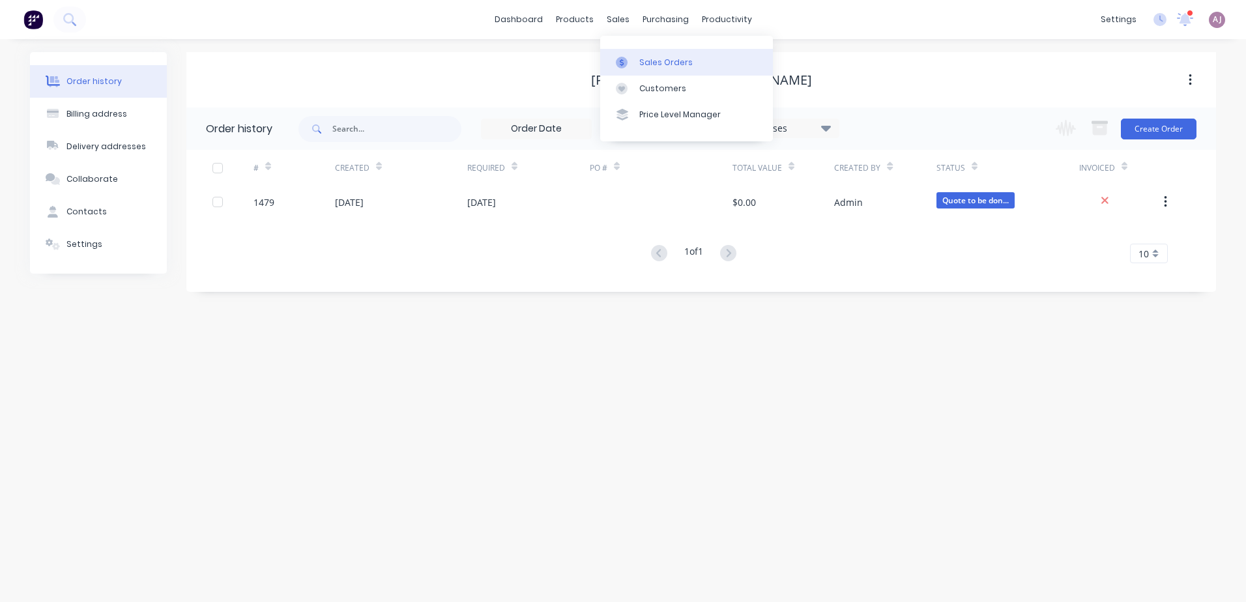
click at [637, 57] on link "Sales Orders" at bounding box center [686, 62] width 173 height 26
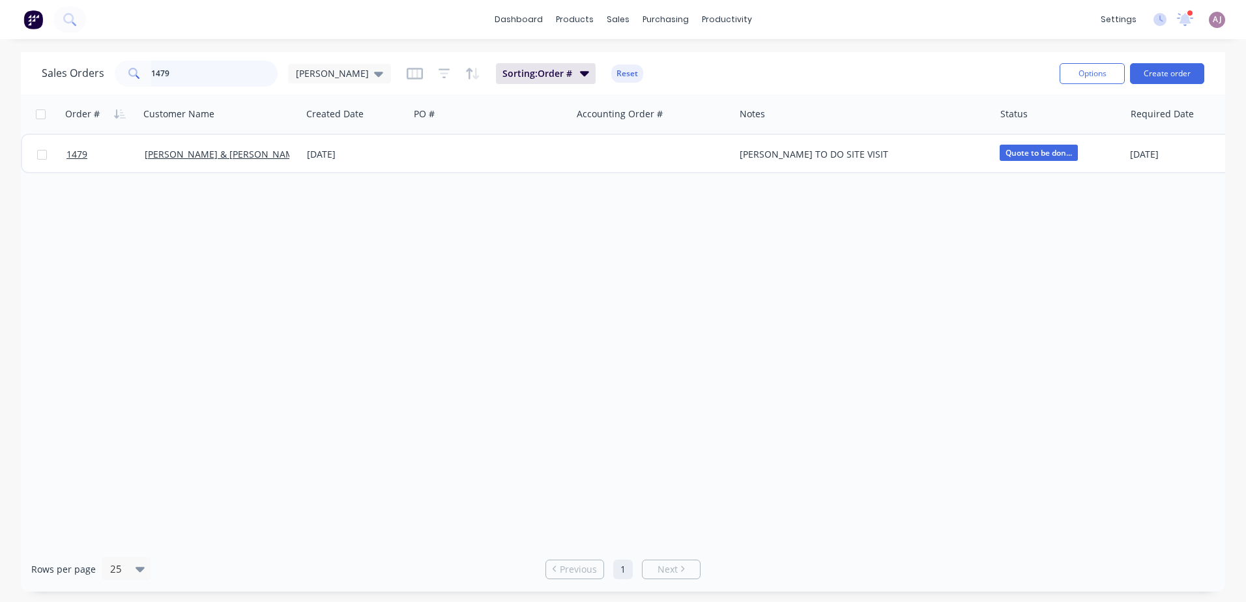
click at [165, 79] on input "1479" at bounding box center [214, 74] width 127 height 26
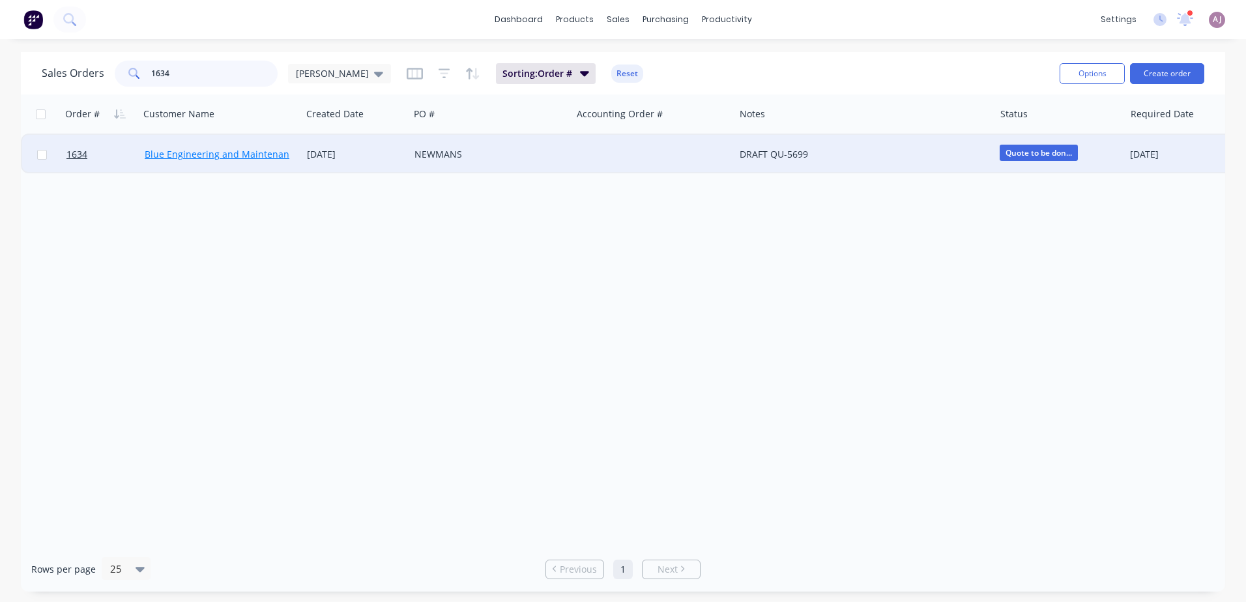
type input "1634"
click at [193, 153] on link "Blue Engineering and Maintenance" at bounding box center [222, 154] width 154 height 12
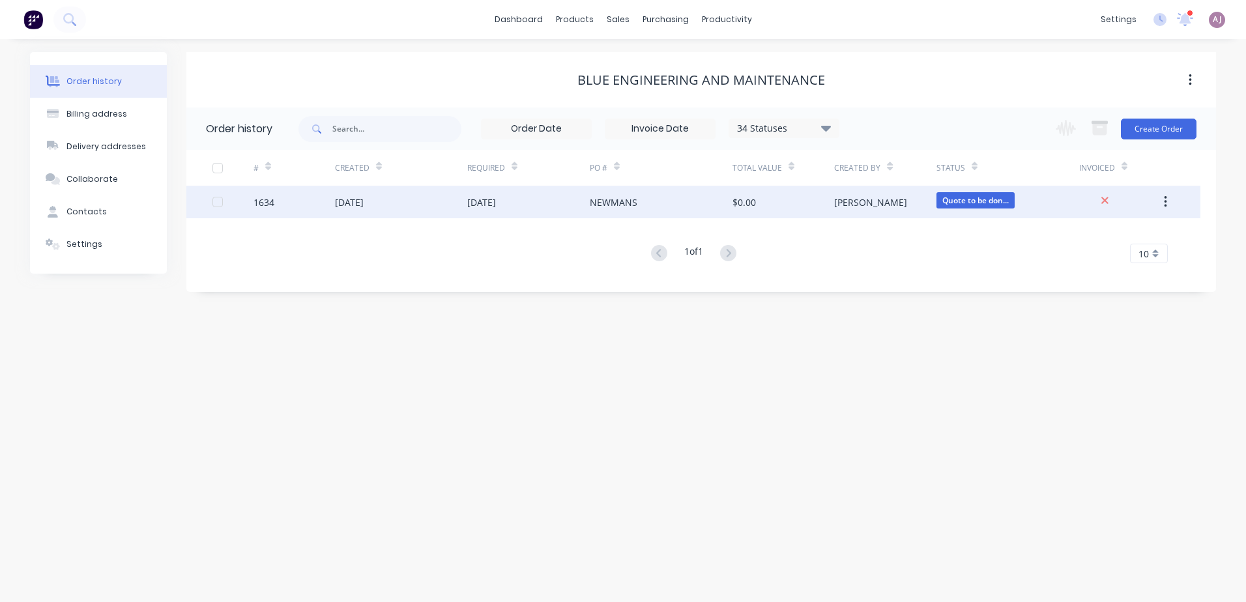
click at [364, 202] on div "[DATE]" at bounding box center [349, 203] width 29 height 14
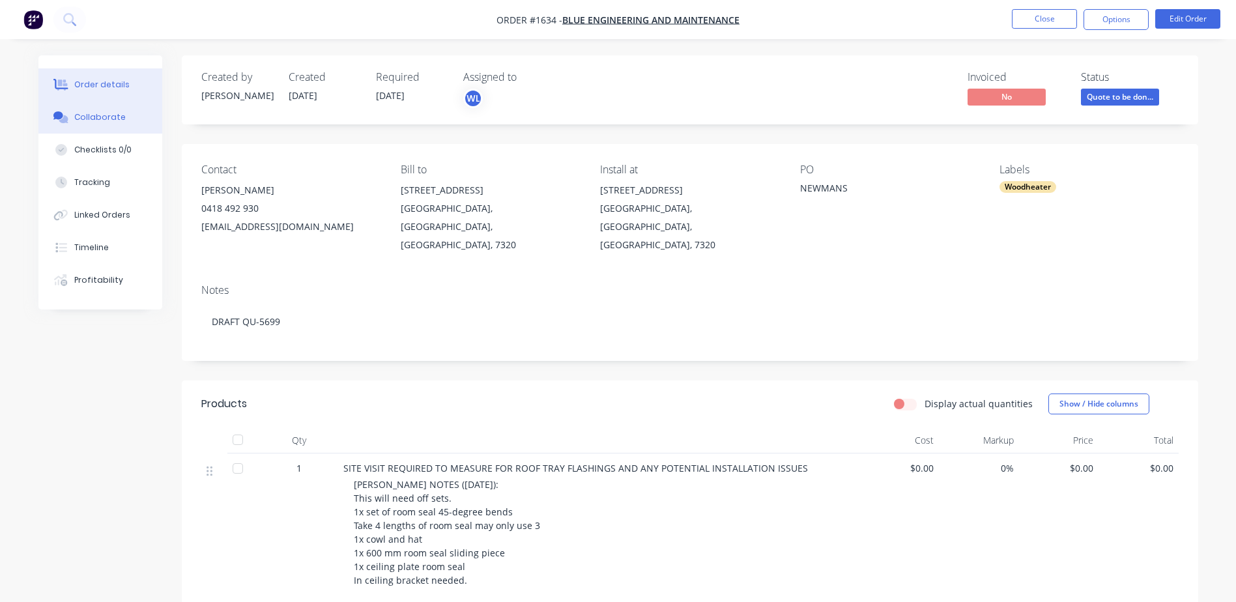
click at [110, 122] on div "Collaborate" at bounding box center [99, 117] width 51 height 12
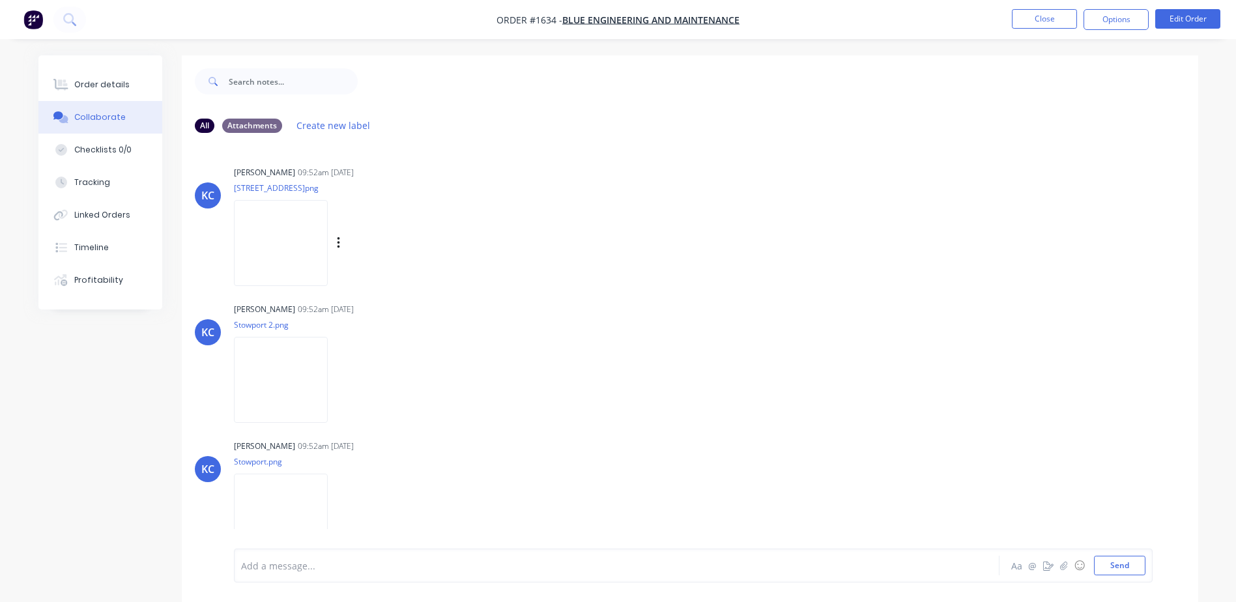
scroll to position [428, 0]
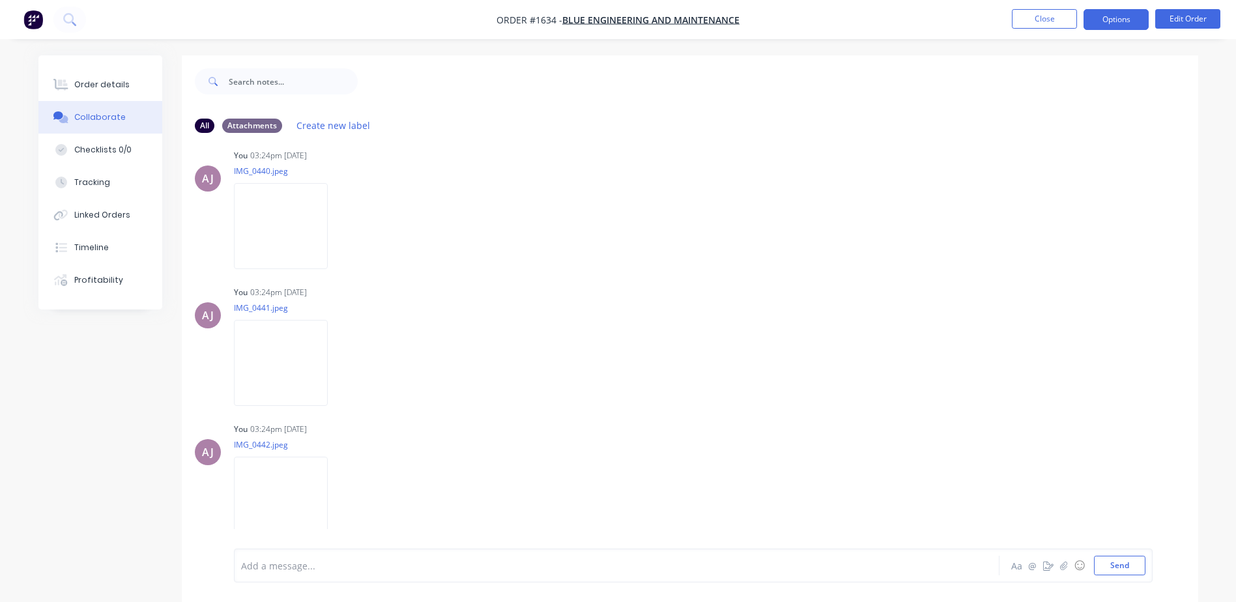
click at [1117, 14] on button "Options" at bounding box center [1116, 19] width 65 height 21
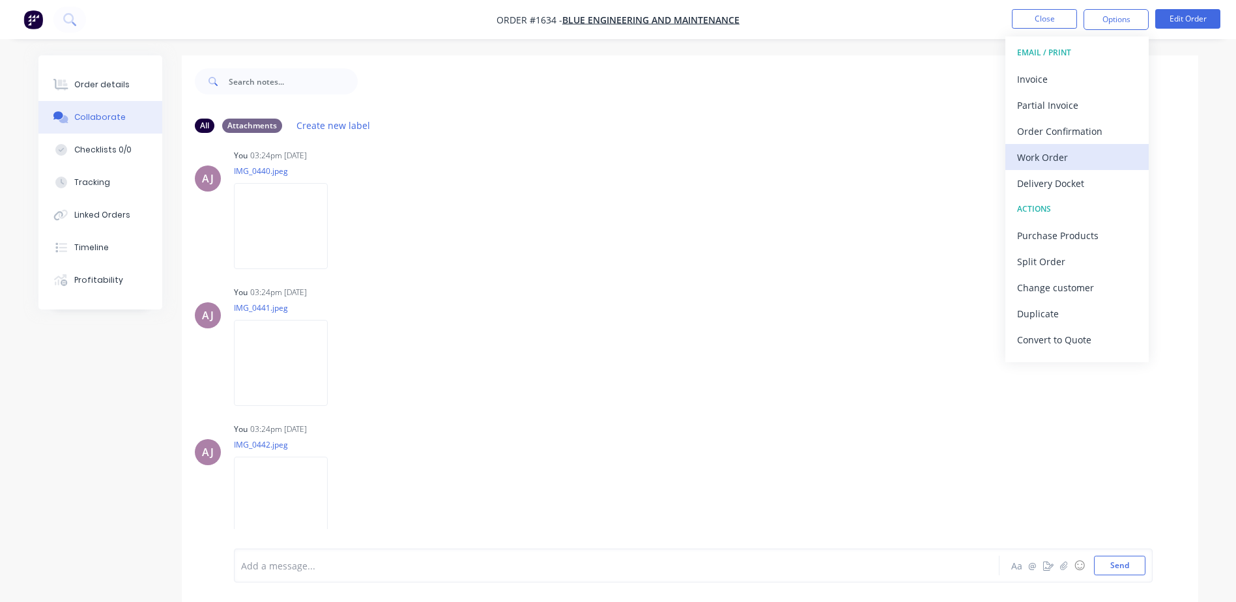
click at [1059, 151] on div "Work Order" at bounding box center [1077, 157] width 120 height 19
click at [1059, 151] on div "Custom" at bounding box center [1077, 157] width 120 height 19
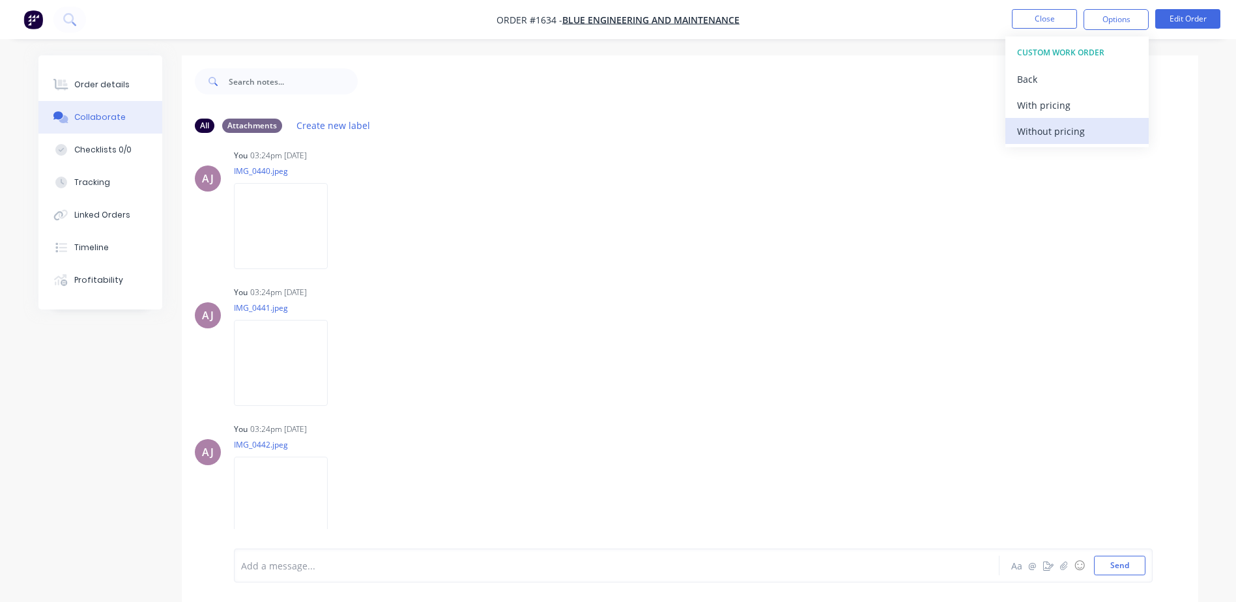
click at [1058, 134] on div "Without pricing" at bounding box center [1077, 131] width 120 height 19
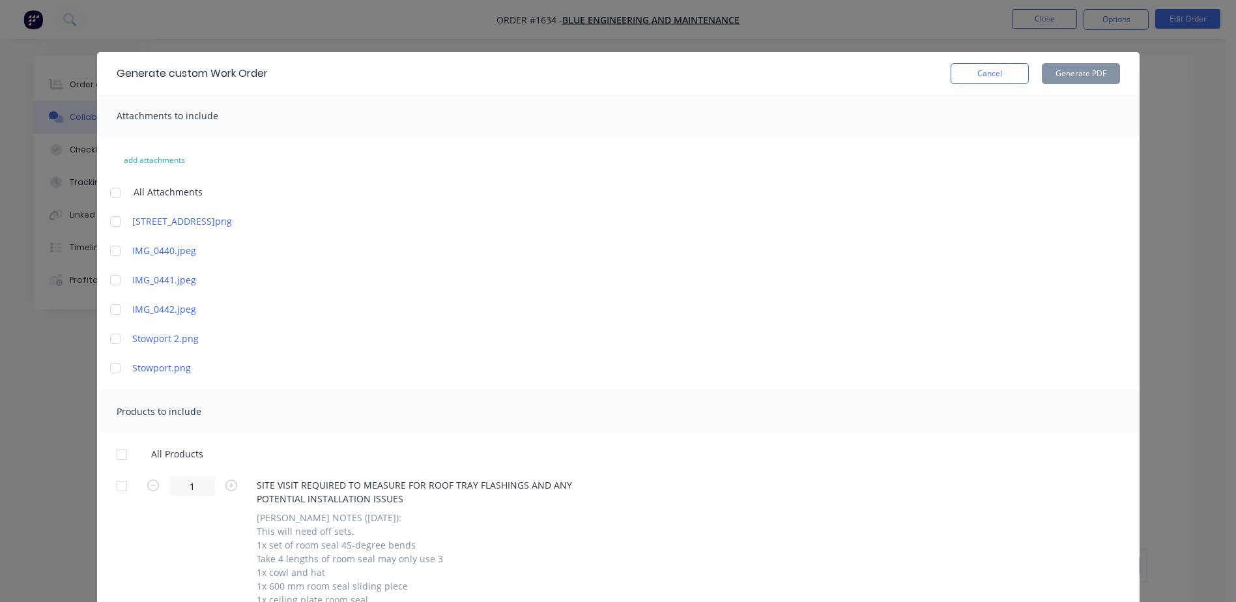
click at [110, 194] on div at bounding box center [115, 193] width 26 height 26
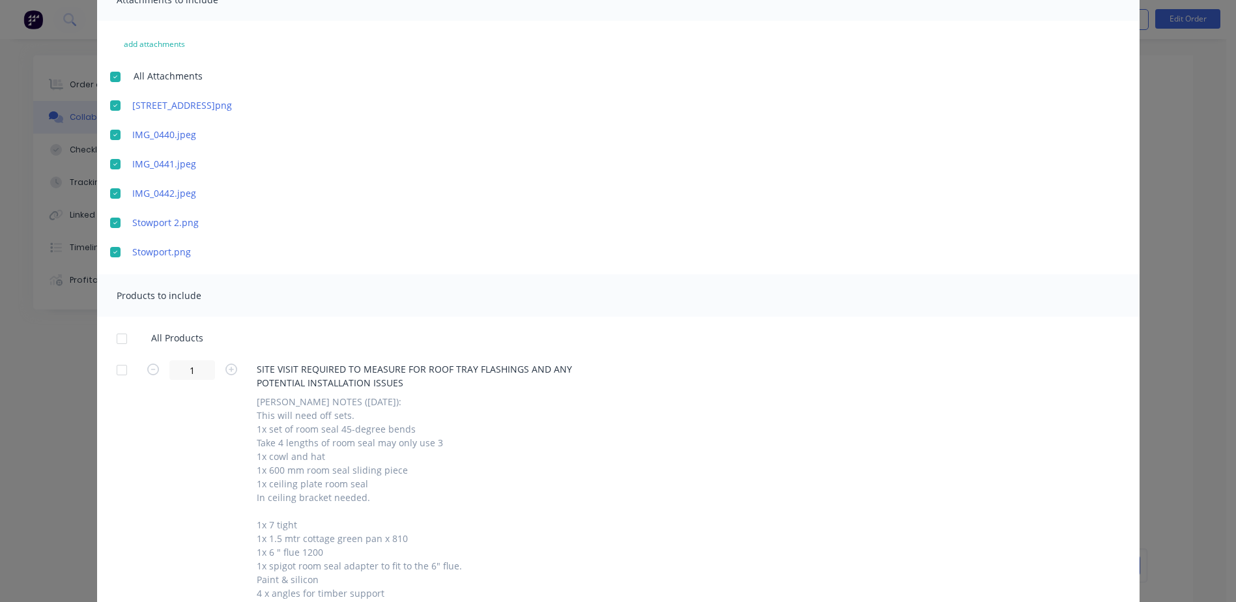
scroll to position [356, 0]
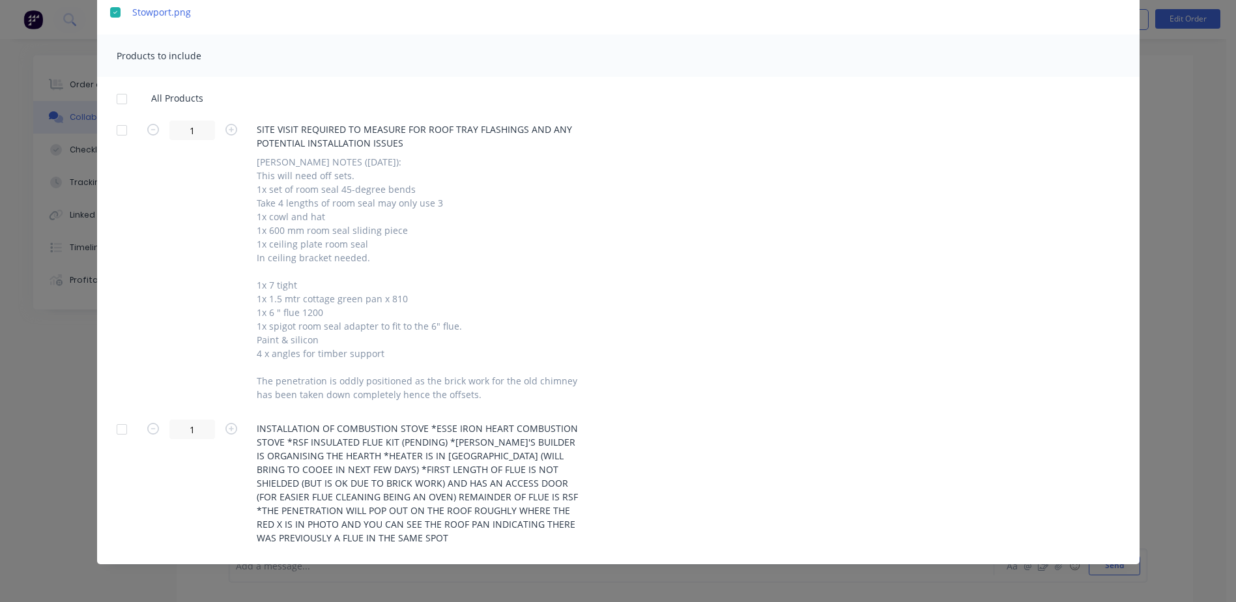
click at [119, 104] on div at bounding box center [122, 99] width 26 height 26
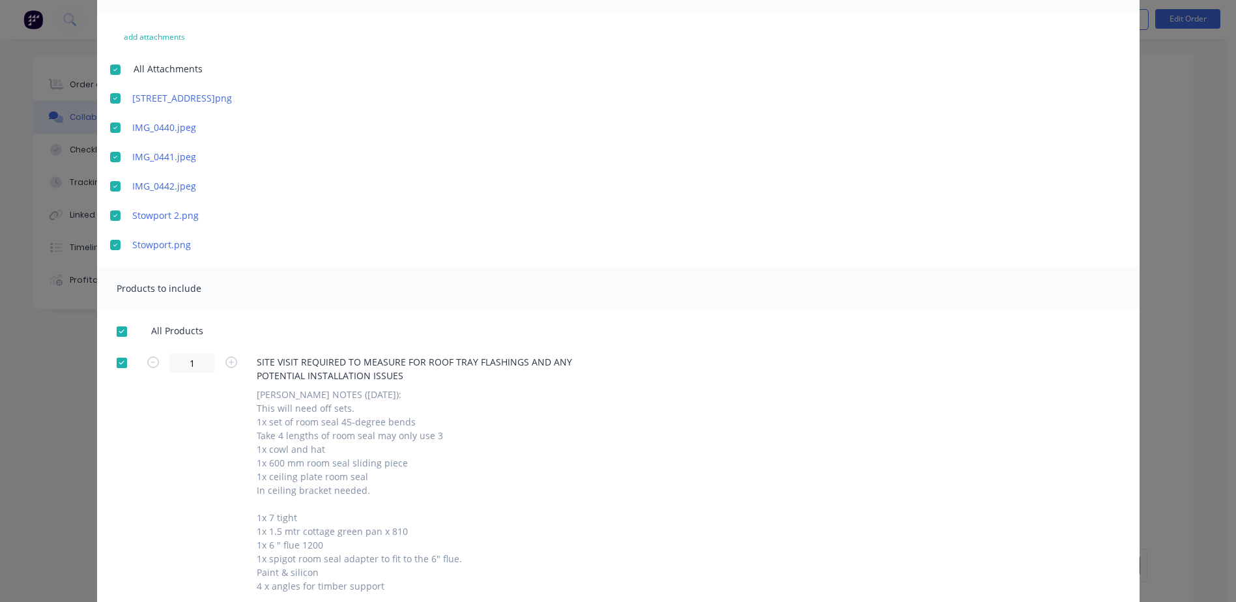
scroll to position [0, 0]
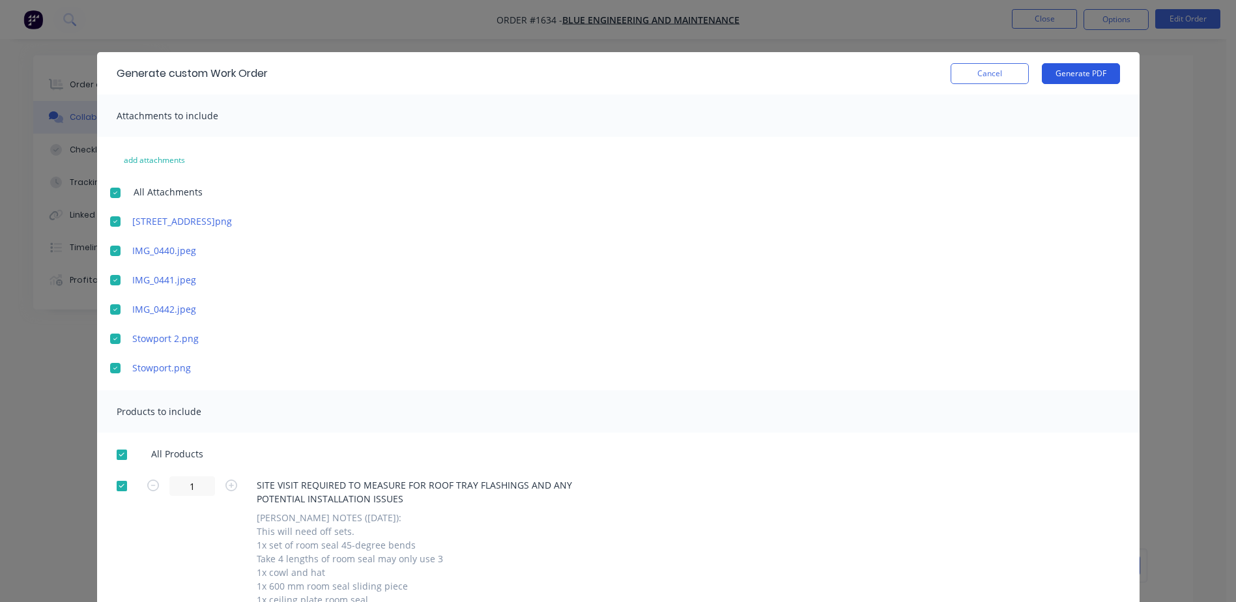
click at [1096, 70] on button "Generate PDF" at bounding box center [1081, 73] width 78 height 21
click at [974, 67] on button "Cancel" at bounding box center [990, 73] width 78 height 21
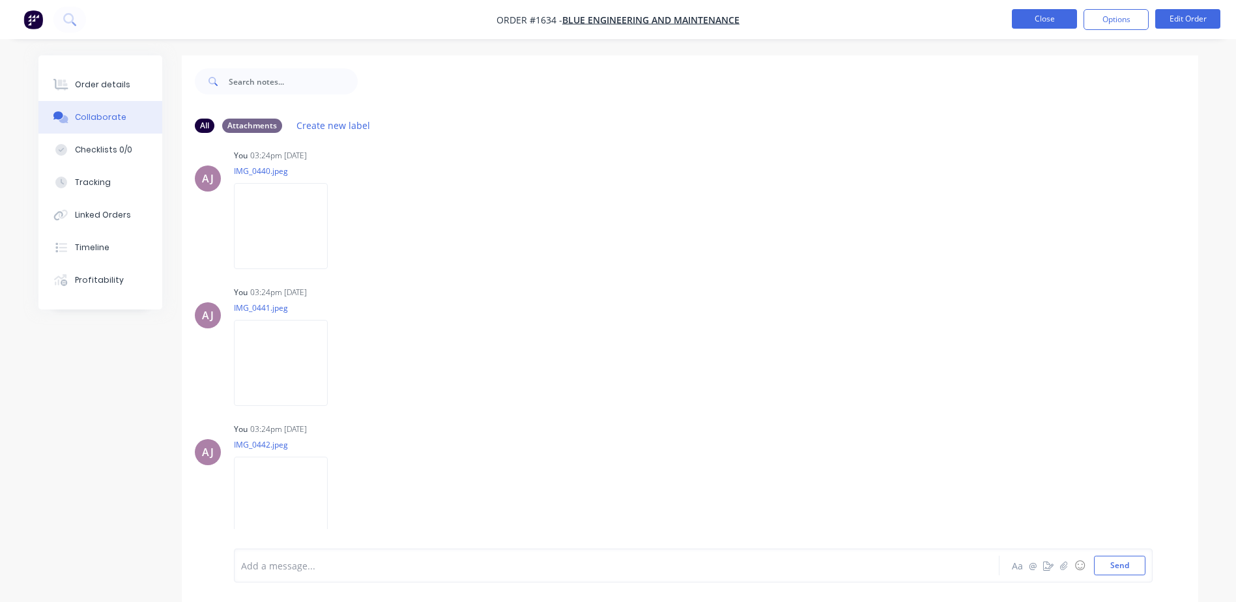
click at [1025, 25] on button "Close" at bounding box center [1044, 19] width 65 height 20
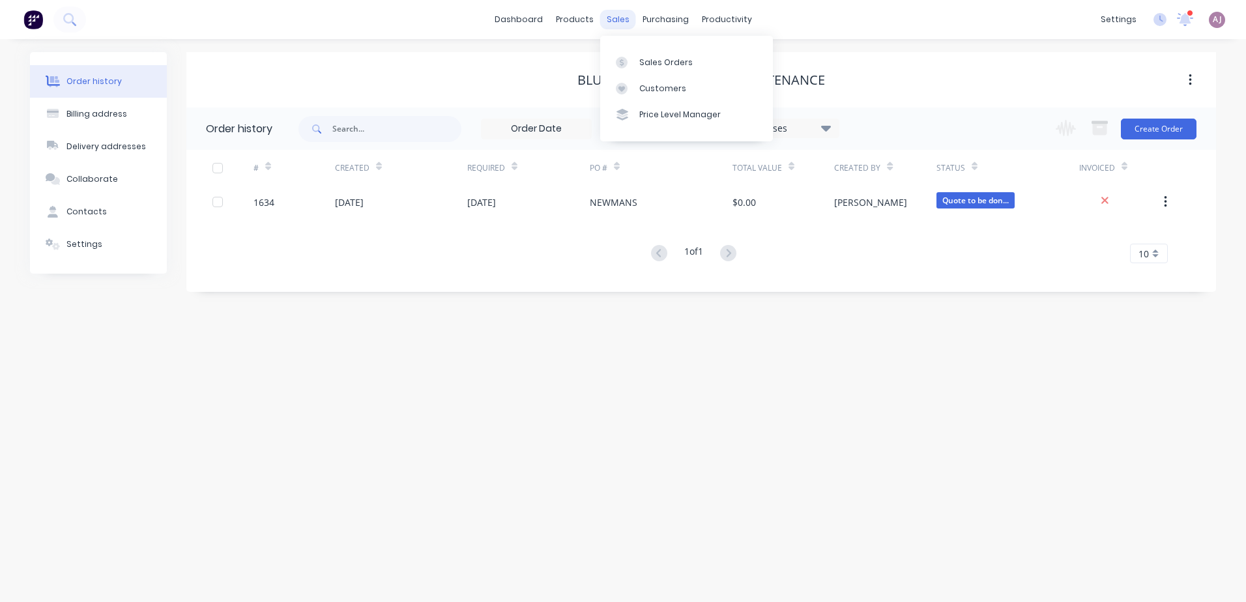
click at [627, 18] on div "sales" at bounding box center [618, 20] width 36 height 20
click at [634, 55] on link "Sales Orders" at bounding box center [686, 62] width 173 height 26
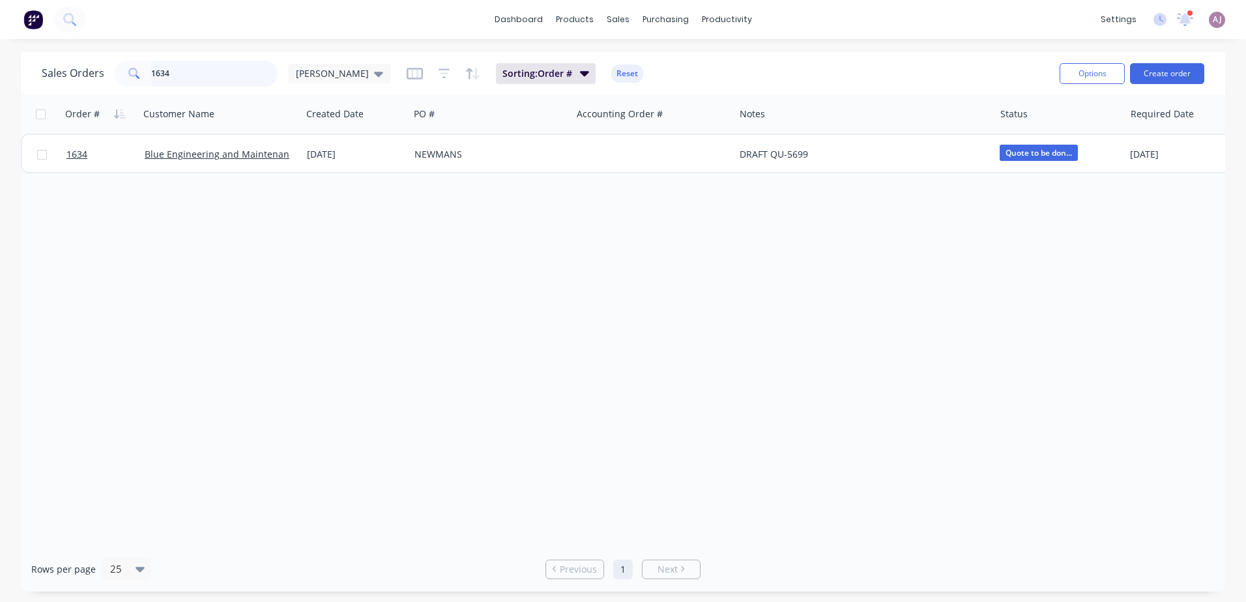
click at [178, 76] on input "1634" at bounding box center [214, 74] width 127 height 26
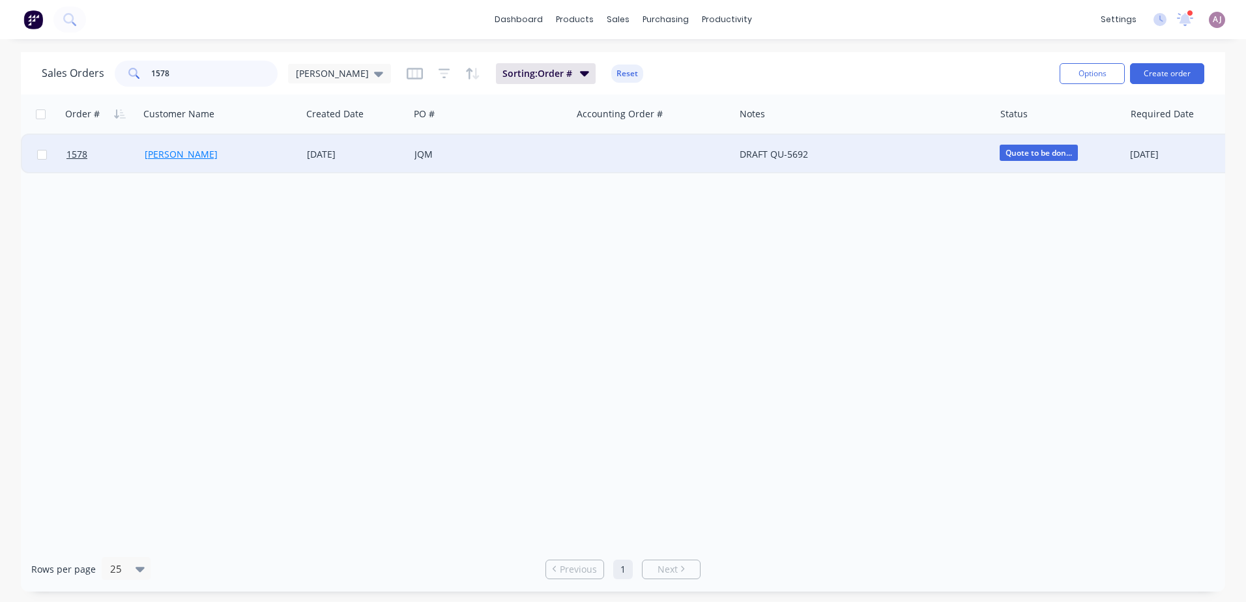
type input "1578"
click at [169, 158] on link "[PERSON_NAME]" at bounding box center [181, 154] width 73 height 12
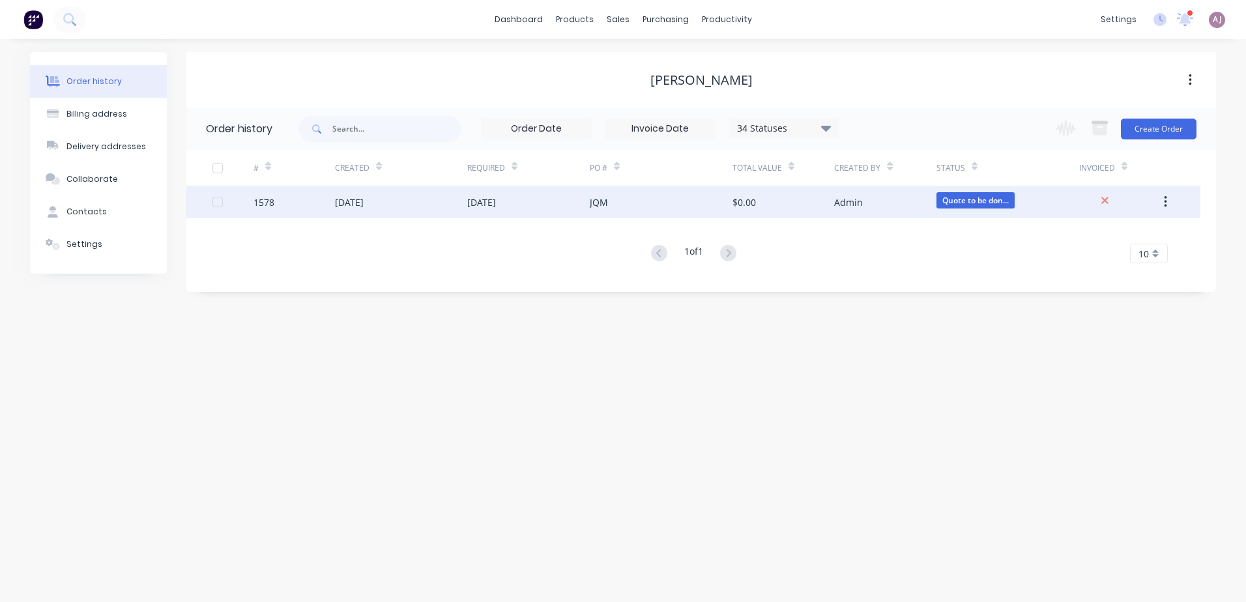
click at [364, 199] on div "[DATE]" at bounding box center [349, 203] width 29 height 14
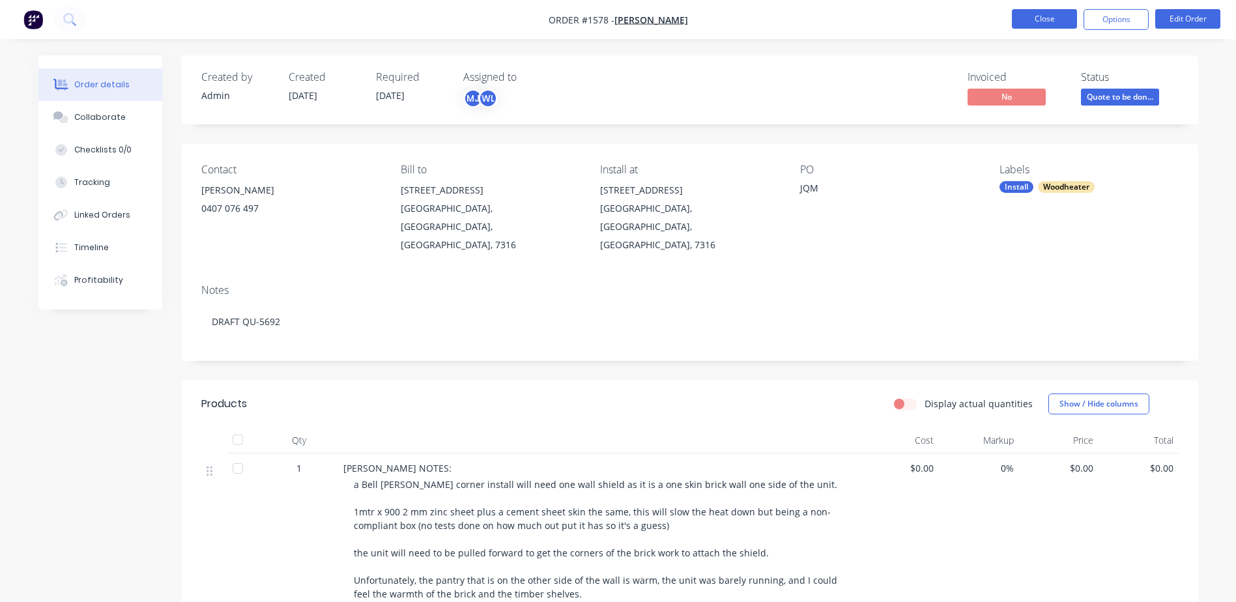
click at [1051, 17] on button "Close" at bounding box center [1044, 19] width 65 height 20
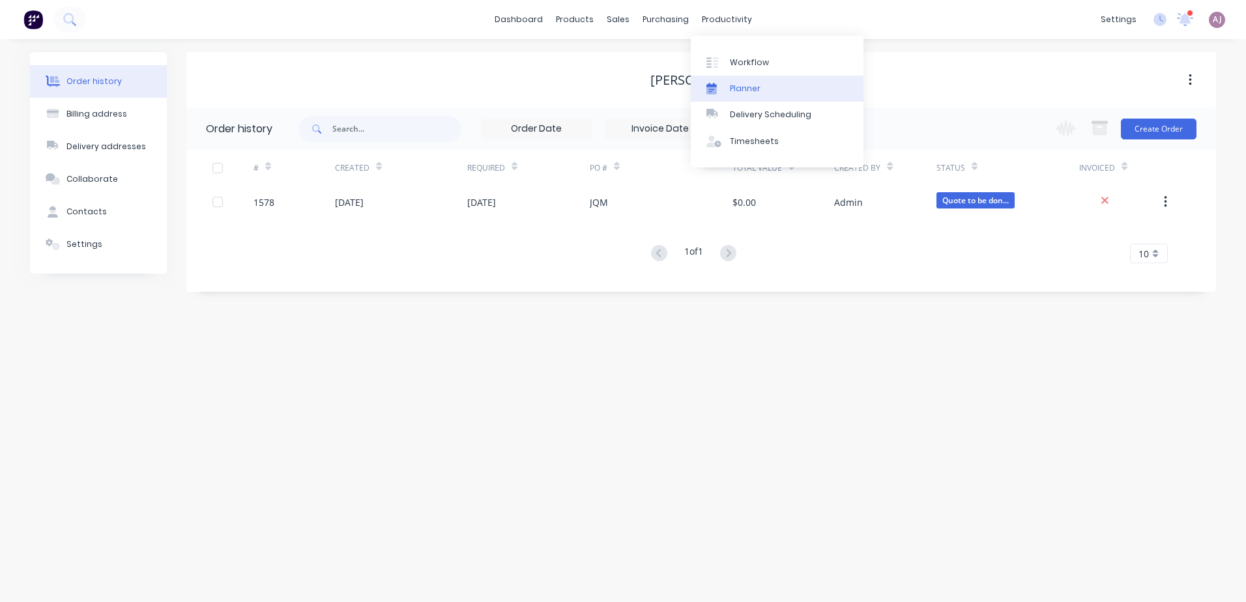
click at [731, 83] on div "Planner" at bounding box center [745, 89] width 31 height 12
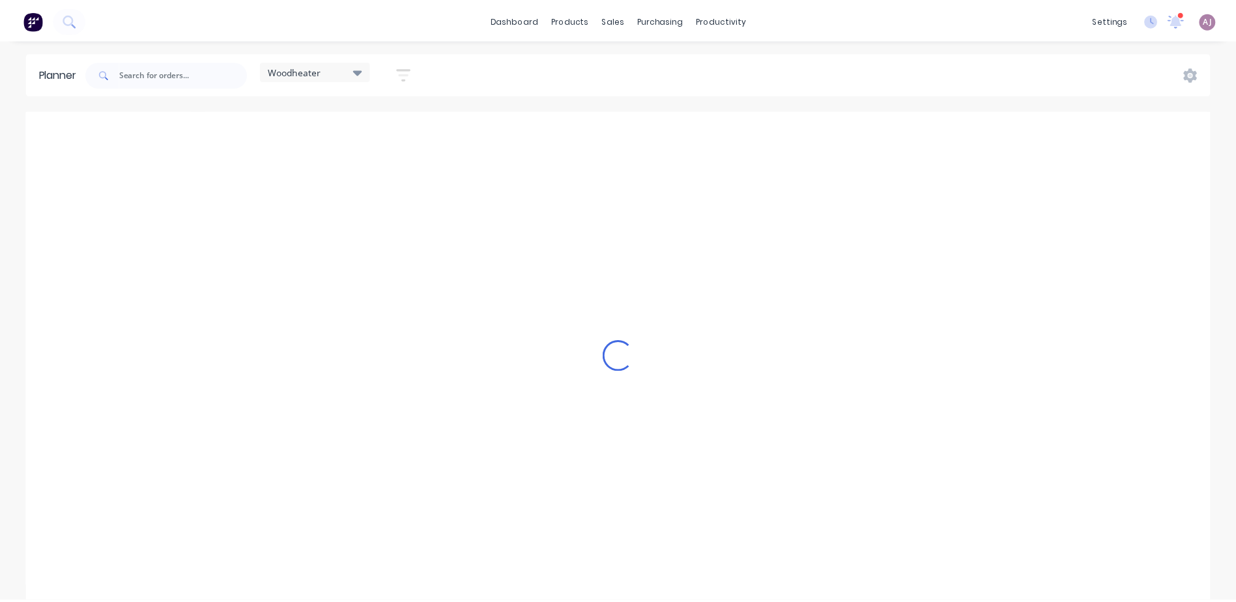
scroll to position [0, 1]
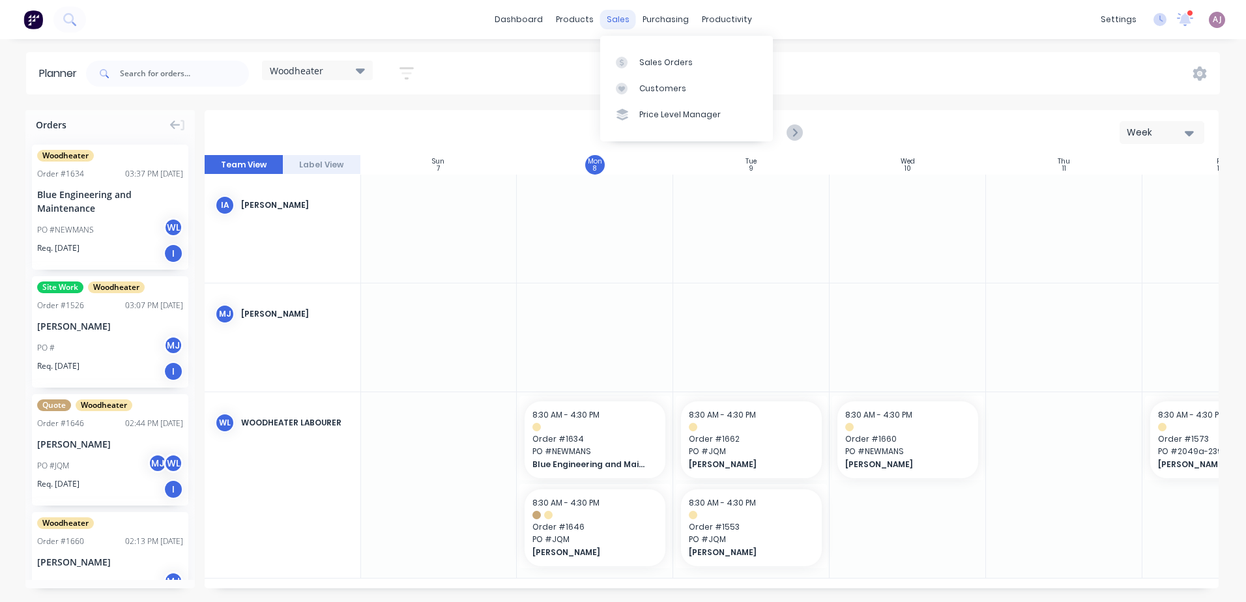
click at [608, 18] on div "sales" at bounding box center [618, 20] width 36 height 20
click at [655, 63] on div "Sales Orders" at bounding box center [665, 63] width 53 height 12
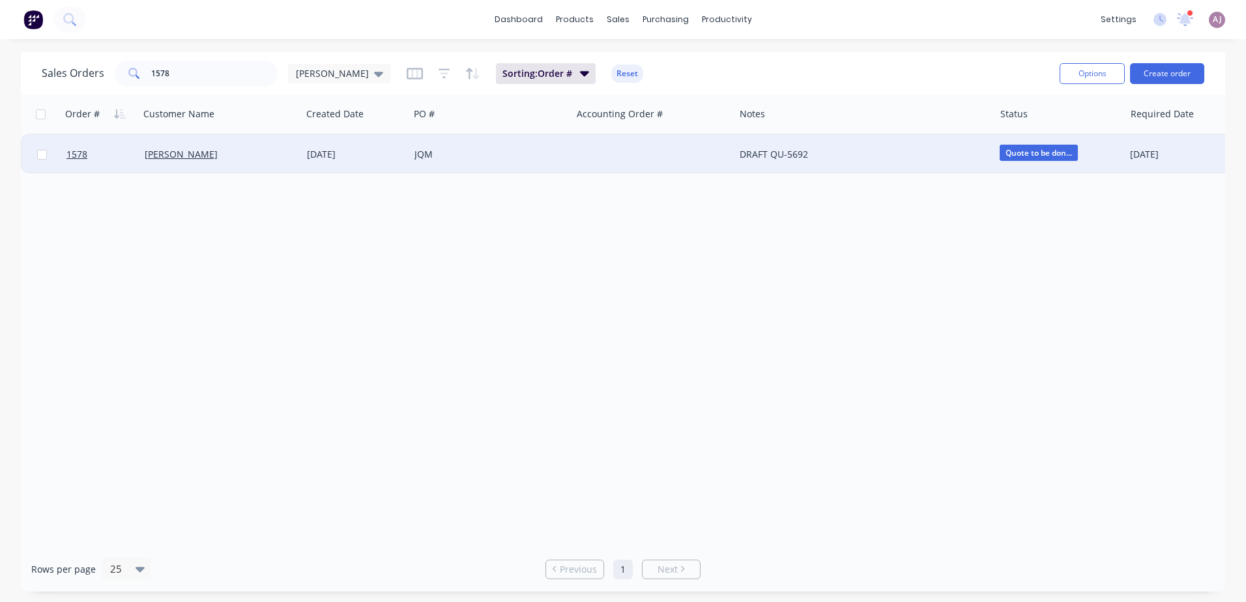
click at [293, 164] on div "[PERSON_NAME]" at bounding box center [220, 154] width 162 height 39
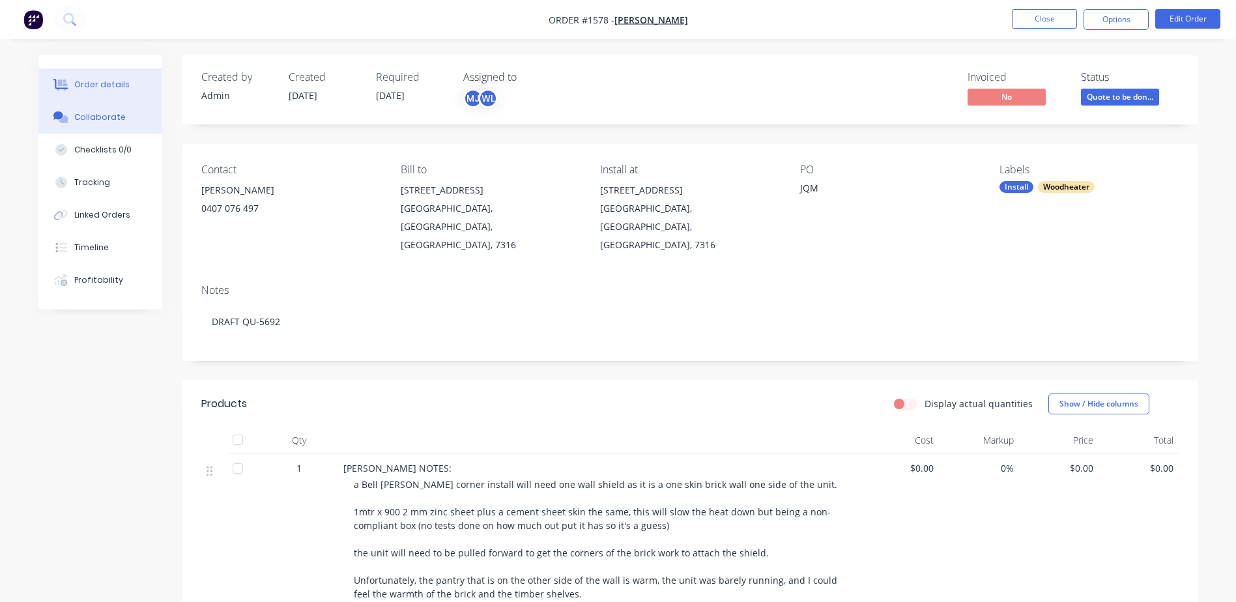
click at [102, 120] on div "Collaborate" at bounding box center [99, 117] width 51 height 12
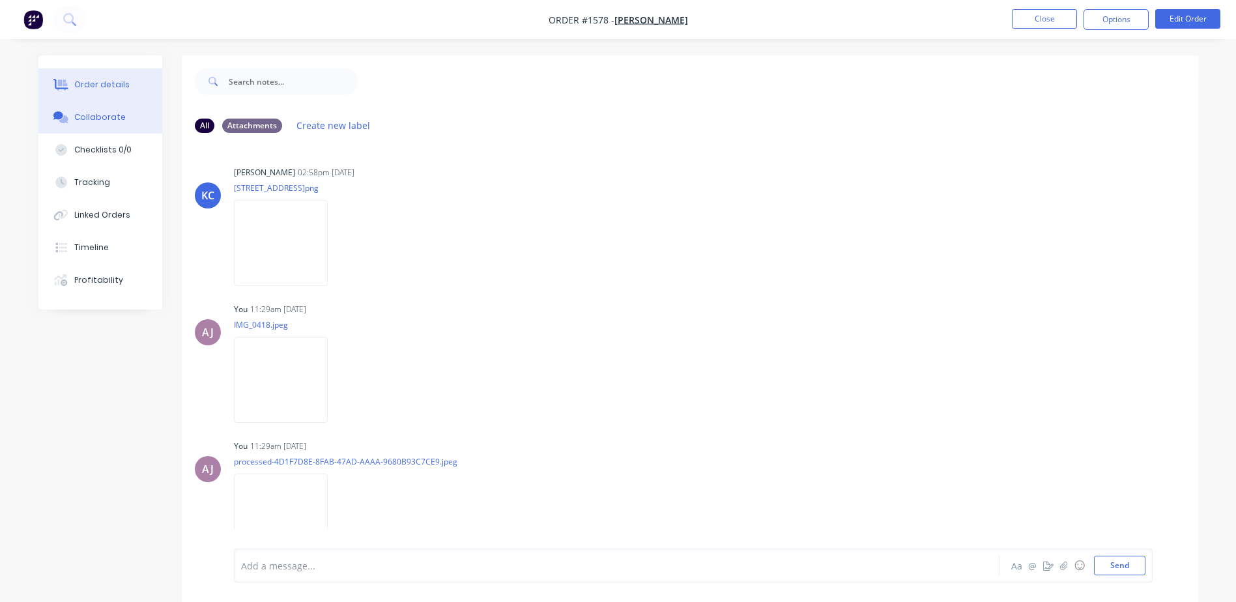
click at [96, 87] on div "Order details" at bounding box center [101, 85] width 55 height 12
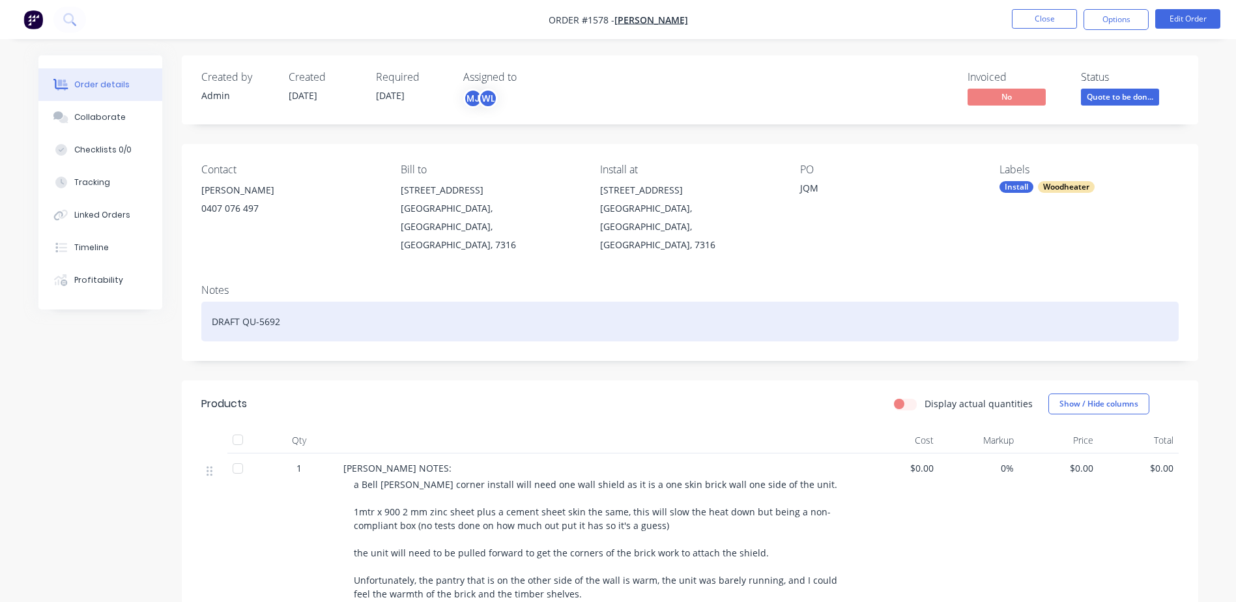
click at [284, 302] on div "DRAFT QU-5692" at bounding box center [690, 322] width 978 height 40
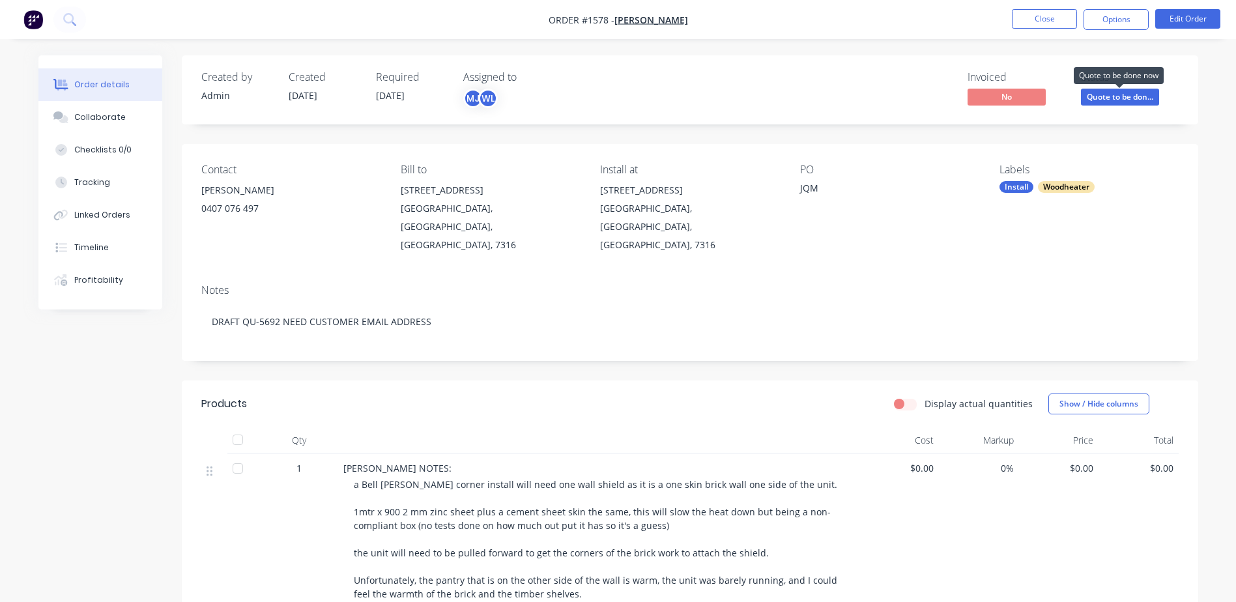
click at [1122, 99] on span "Quote to be don..." at bounding box center [1120, 97] width 78 height 16
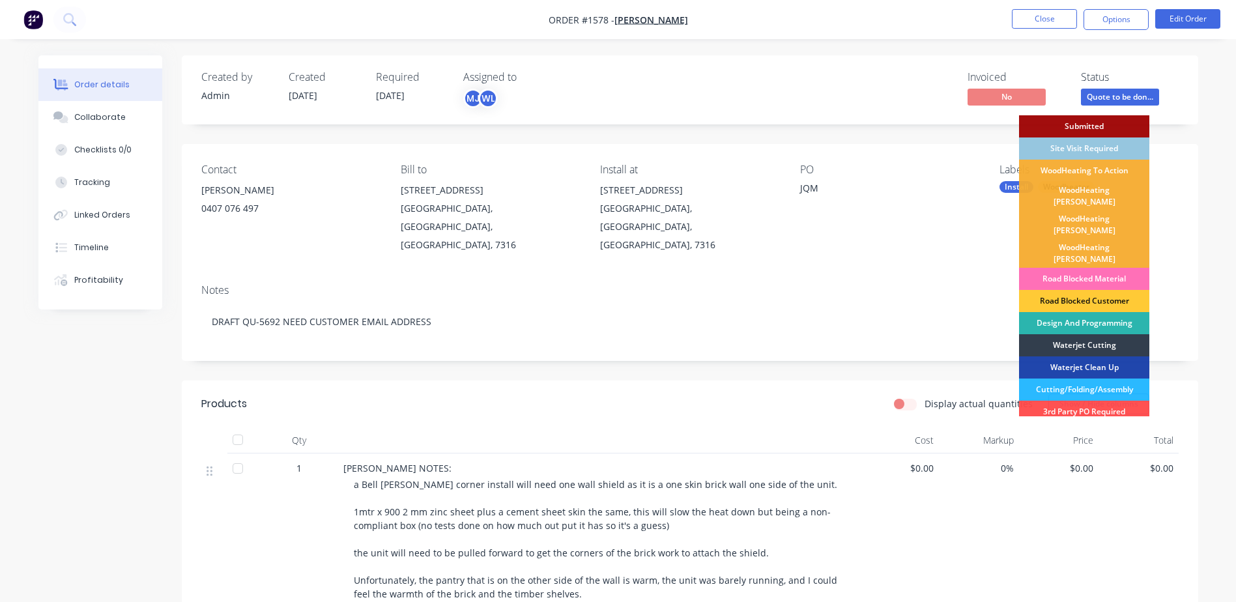
click at [959, 233] on div "PO JQM" at bounding box center [889, 209] width 179 height 91
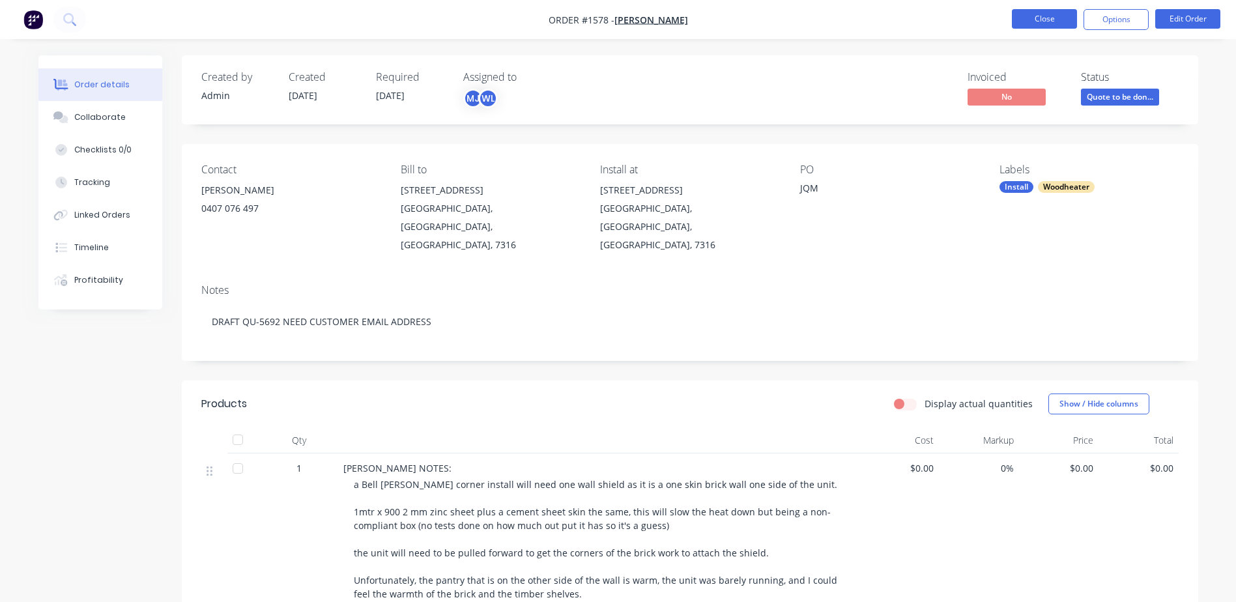
click at [1034, 23] on button "Close" at bounding box center [1044, 19] width 65 height 20
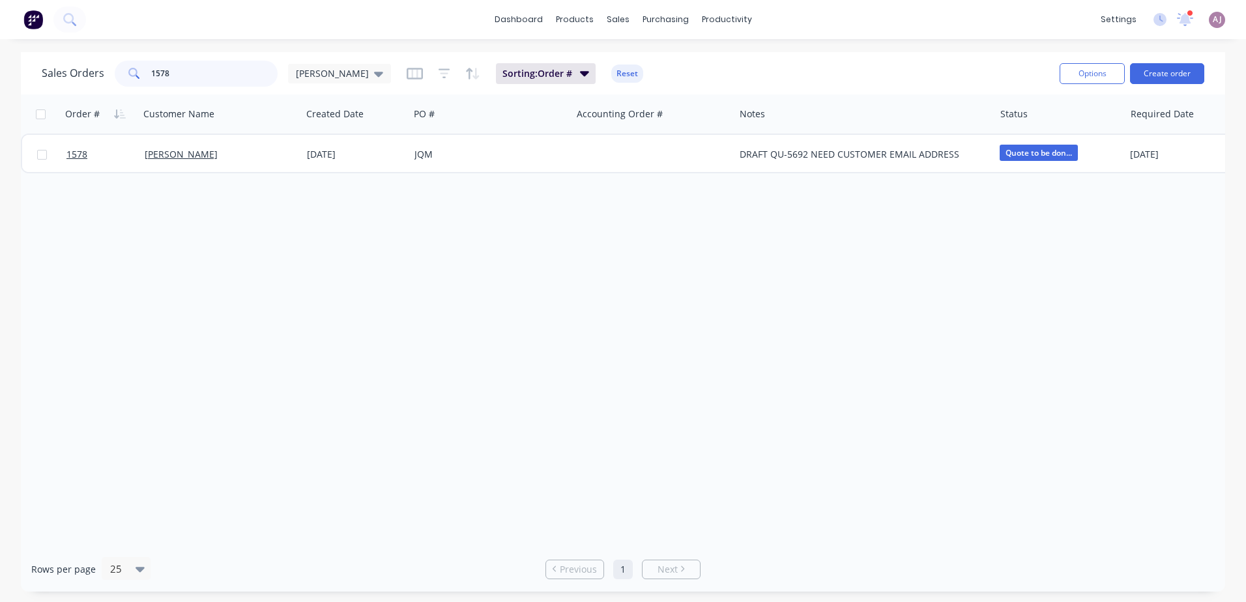
click at [159, 73] on input "1578" at bounding box center [214, 74] width 127 height 26
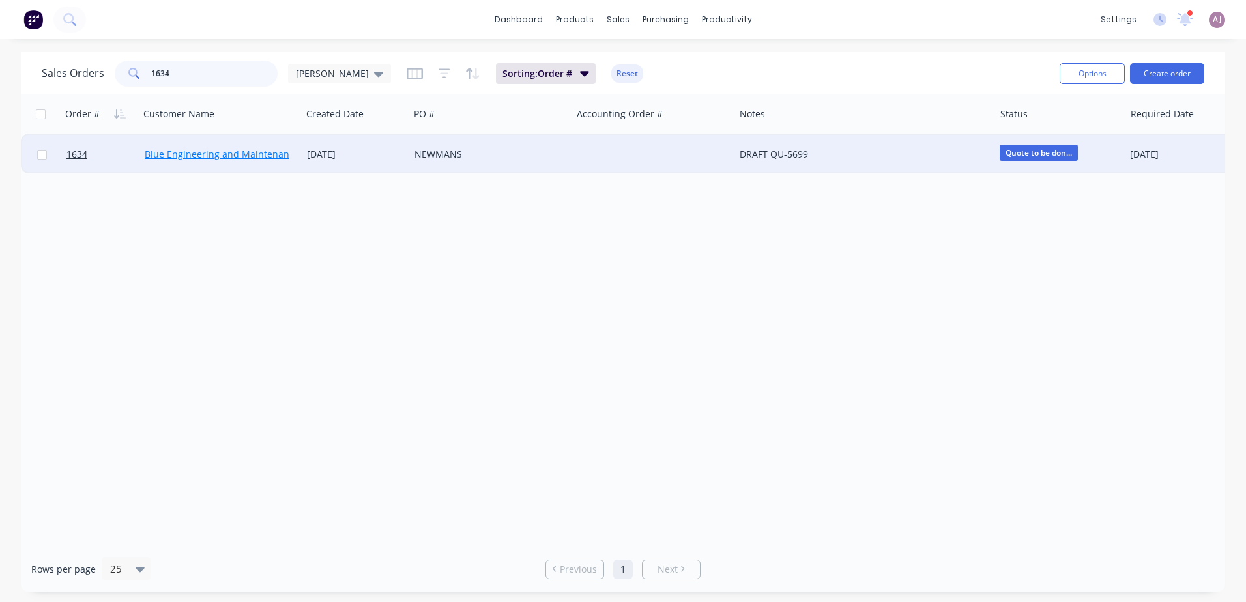
type input "1634"
click at [197, 153] on link "Blue Engineering and Maintenance" at bounding box center [222, 154] width 154 height 12
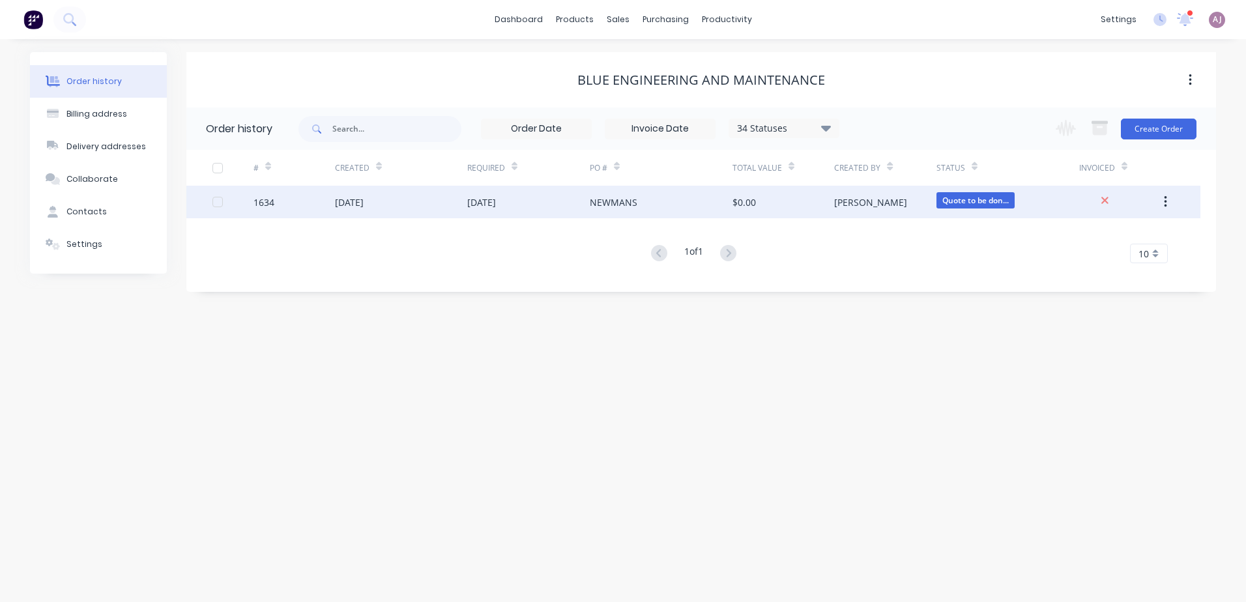
click at [480, 203] on div "[DATE]" at bounding box center [481, 203] width 29 height 14
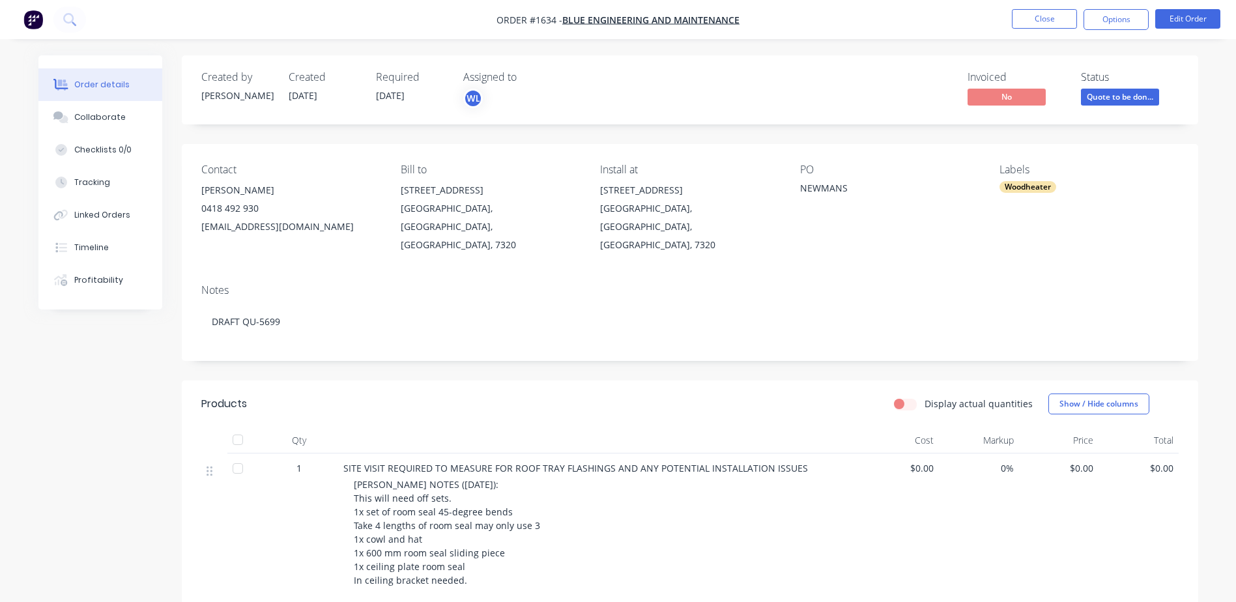
click at [206, 228] on div "[EMAIL_ADDRESS][DOMAIN_NAME]" at bounding box center [290, 227] width 179 height 18
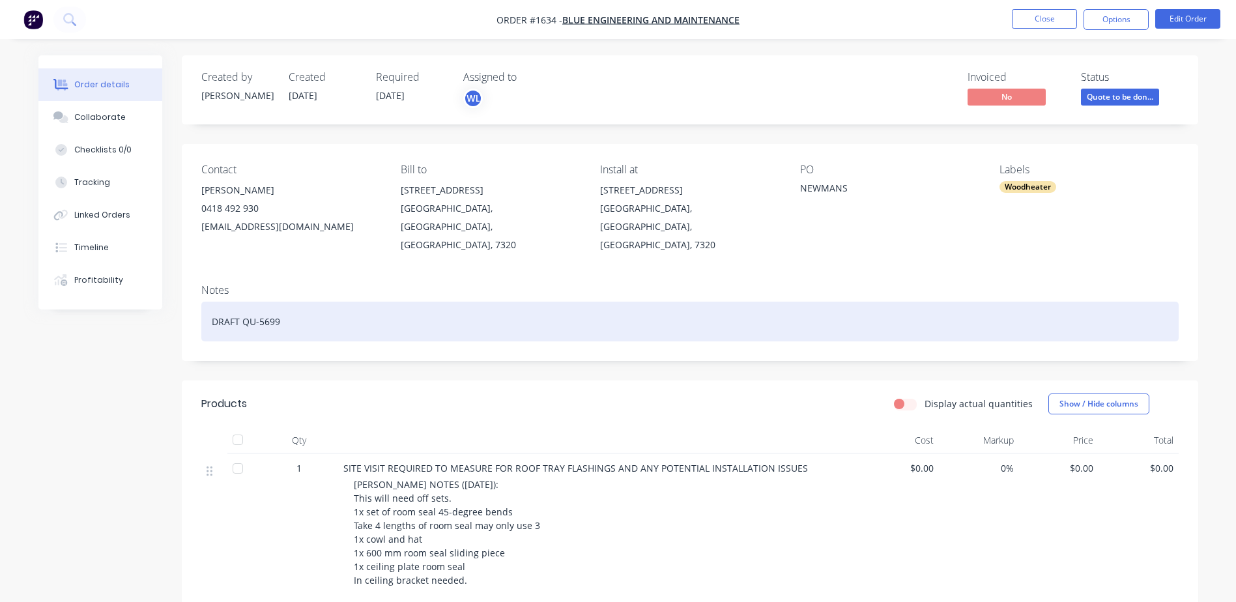
click at [222, 302] on div "DRAFT QU-5699" at bounding box center [690, 322] width 978 height 40
paste div
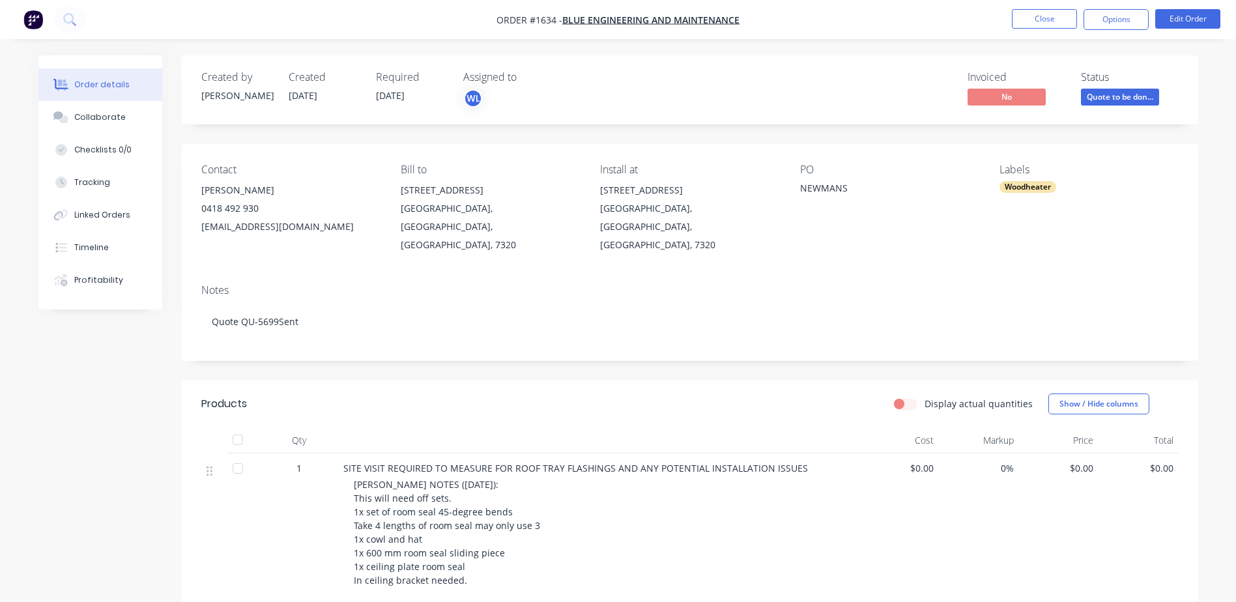
drag, startPoint x: 1042, startPoint y: 16, endPoint x: 1105, endPoint y: 120, distance: 121.1
click at [1072, 229] on div "Order #1634 - Blue Engineering and Maintenance Close Options Edit Order Order d…" at bounding box center [618, 554] width 1236 height 1109
click at [1111, 97] on span "Quote to be don..." at bounding box center [1120, 97] width 78 height 16
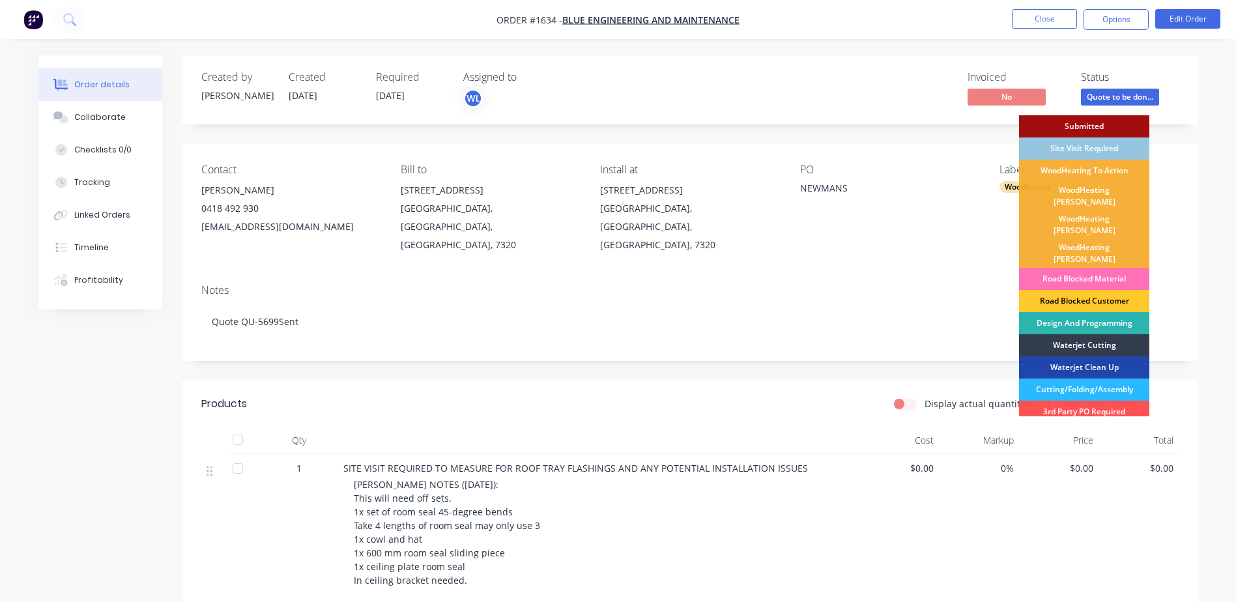
click at [1102, 290] on div "Road Blocked Customer" at bounding box center [1084, 301] width 130 height 22
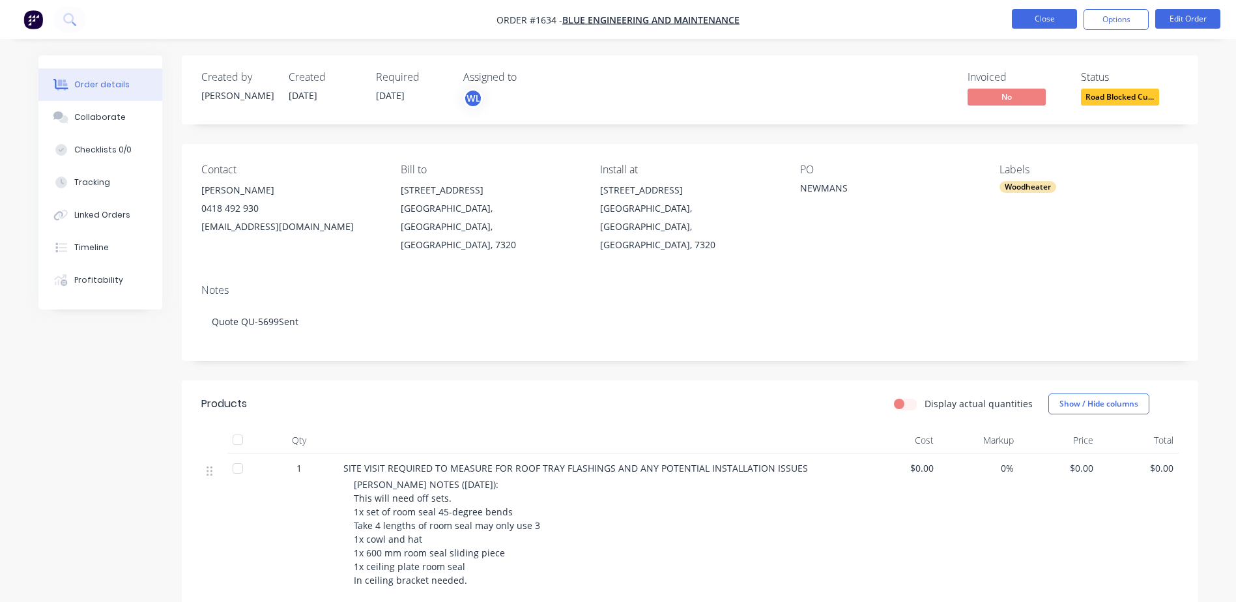
click at [1049, 13] on button "Close" at bounding box center [1044, 19] width 65 height 20
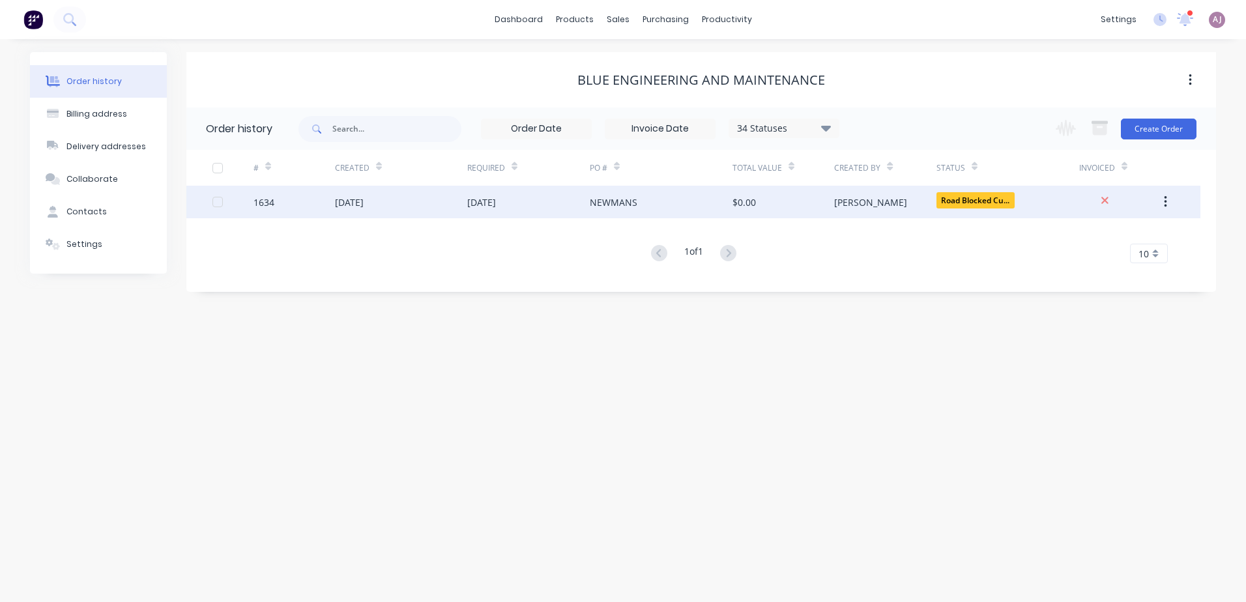
click at [486, 200] on div "[DATE]" at bounding box center [481, 203] width 29 height 14
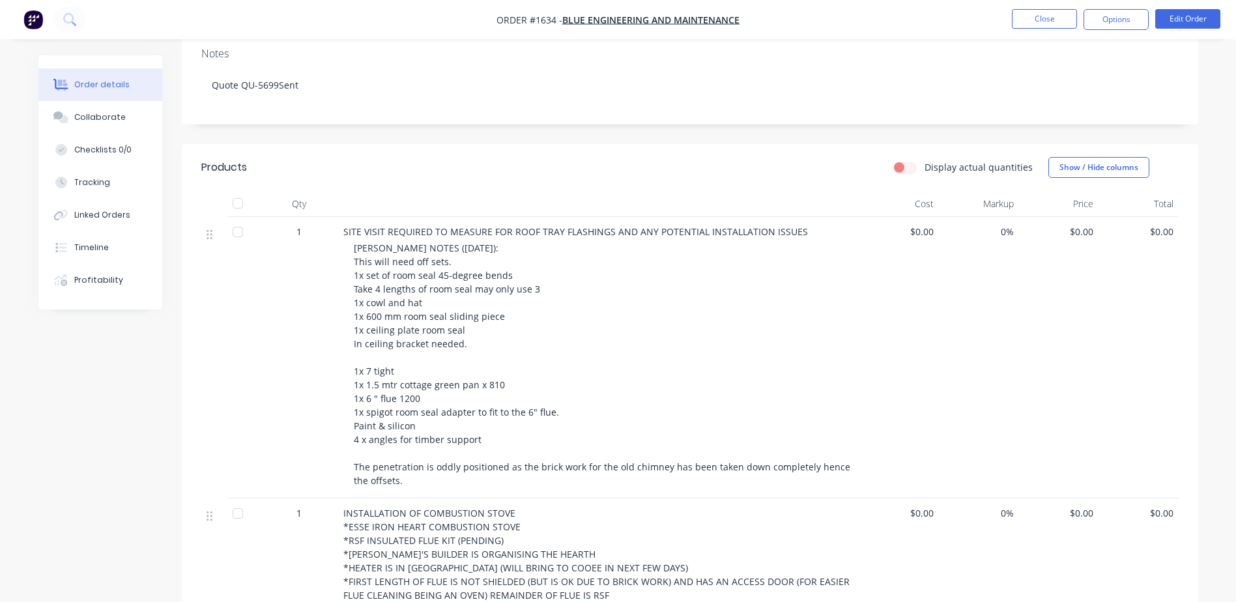
scroll to position [130, 0]
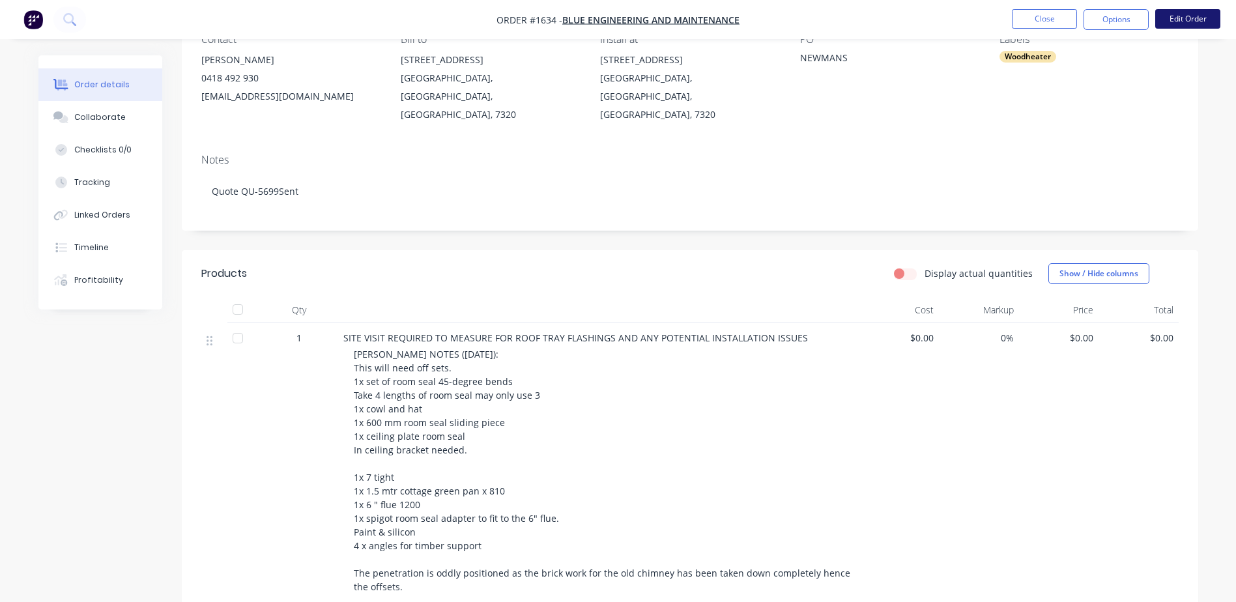
click at [1177, 20] on button "Edit Order" at bounding box center [1188, 19] width 65 height 20
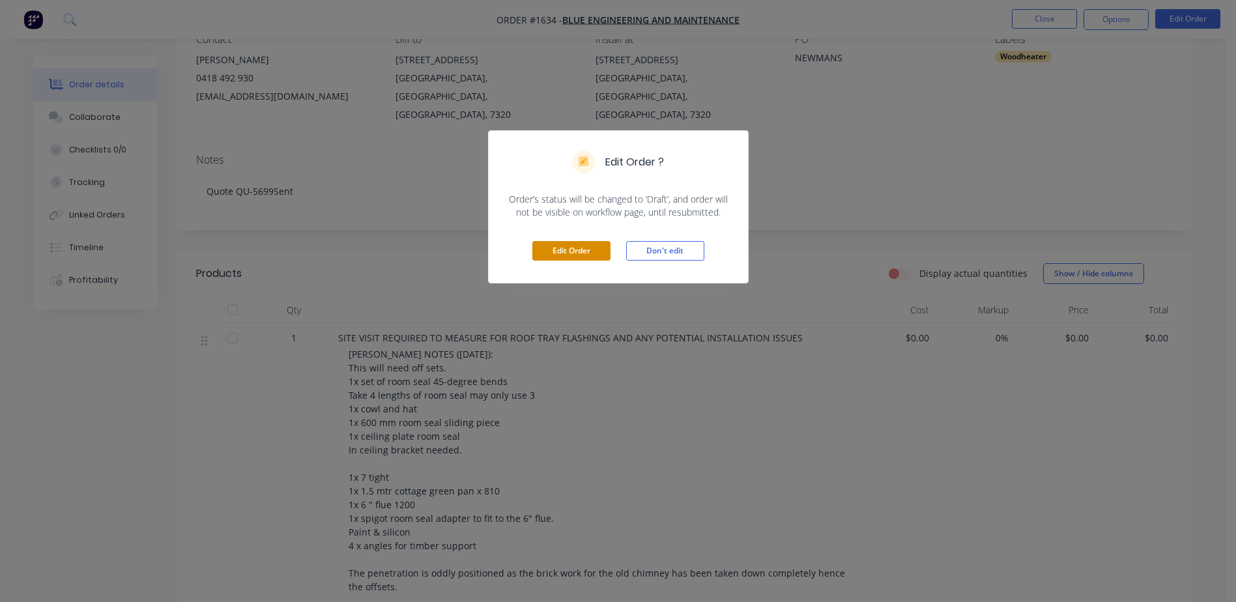
click at [548, 249] on button "Edit Order" at bounding box center [572, 251] width 78 height 20
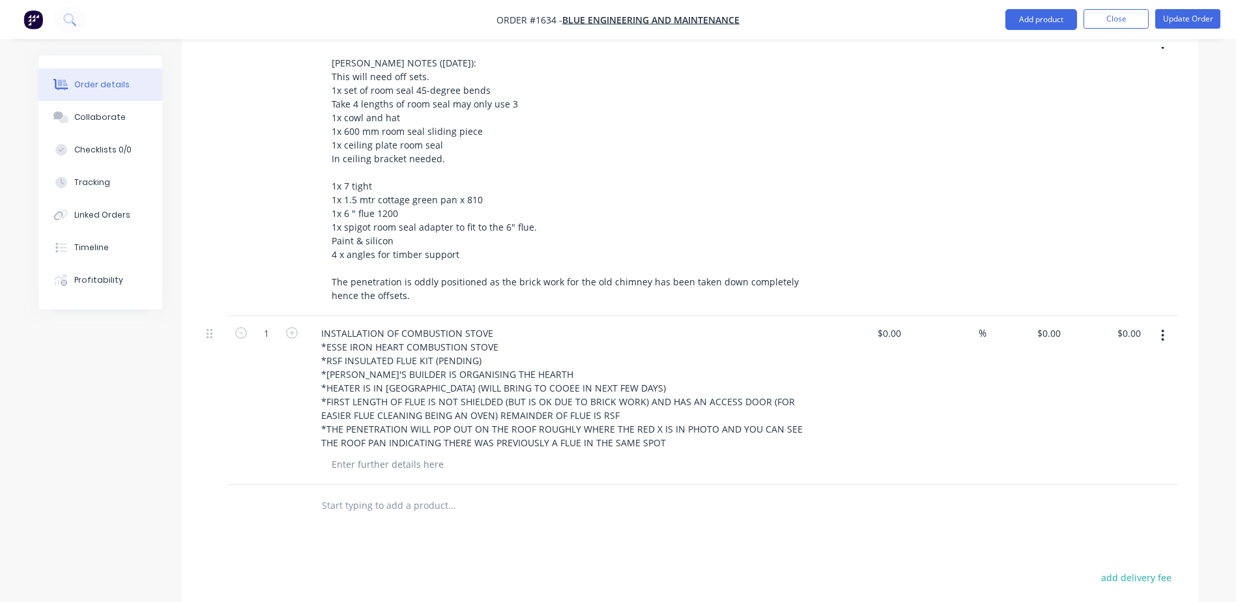
scroll to position [456, 0]
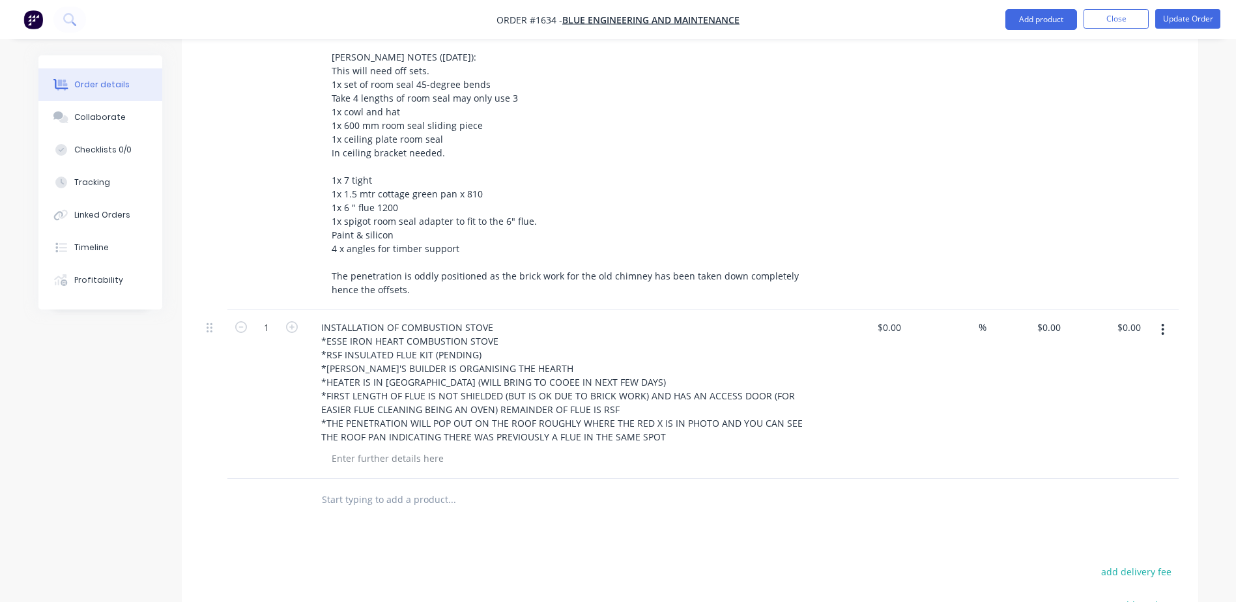
click at [351, 487] on input "text" at bounding box center [451, 500] width 261 height 26
type input "j"
type input "JQM TO MAKE/SUPPLY:"
click at [481, 529] on button "Add JQM TO MAKE/SUPPLY: to order" at bounding box center [522, 550] width 391 height 42
click at [346, 508] on div at bounding box center [387, 517] width 133 height 19
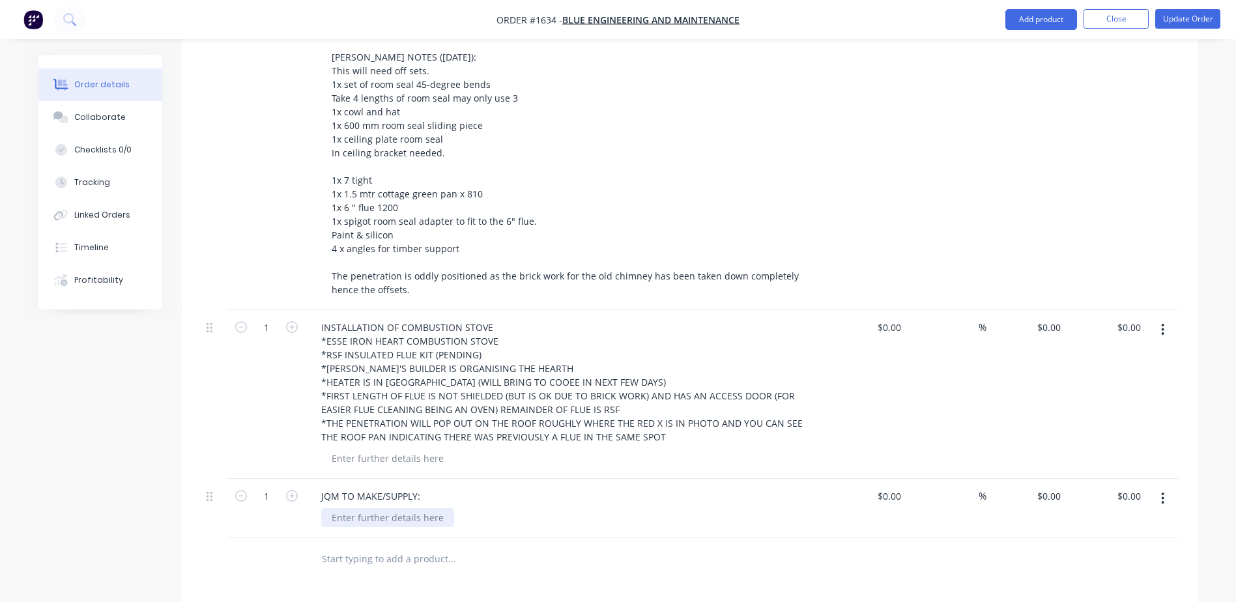
paste div
click at [375, 508] on div "WOODHEATER INSTALLATION -" at bounding box center [396, 524] width 150 height 33
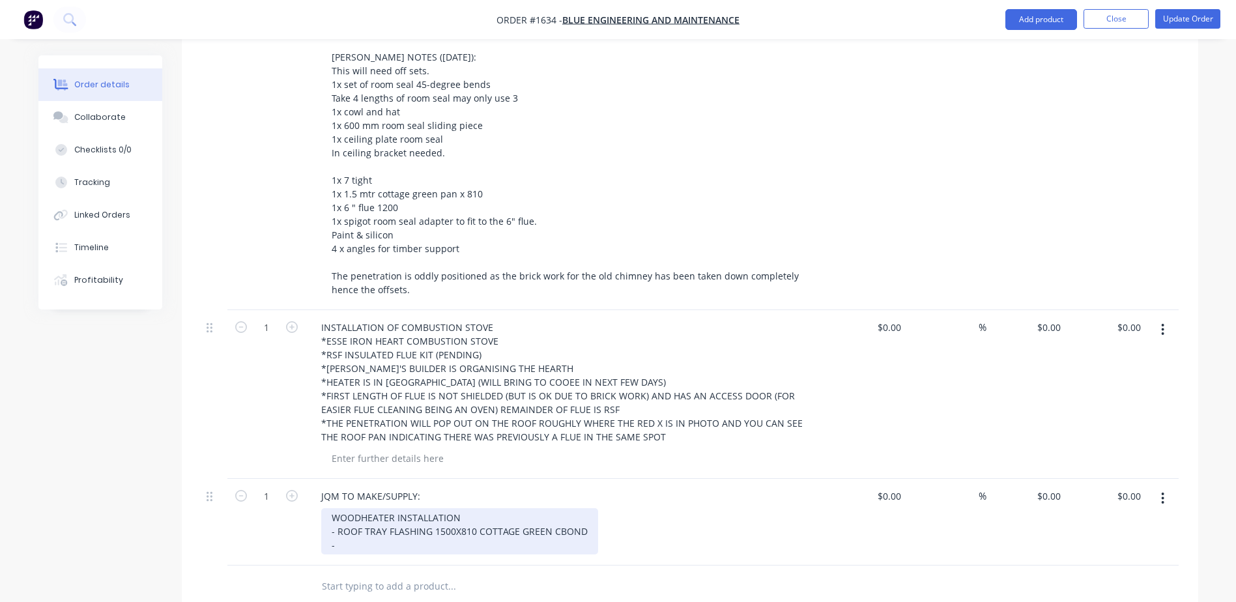
click at [363, 514] on div "WOODHEATER INSTALLATION - ROOF TRAY FLASHING 1500X810 COTTAGE GREEN CBOND -" at bounding box center [459, 531] width 277 height 46
click at [371, 508] on div "WOODHEATER INSTALLATION - ROOF TRAY FLASHING 1500X810 COTTAGE GREEN CBOND - QTY…" at bounding box center [459, 531] width 277 height 46
click at [396, 508] on div "WOODHEATER INSTALLATION - ROOF TRAY FLASHING 1500X810 COTTAGE GREEN CBOND - QTY…" at bounding box center [459, 531] width 277 height 46
click at [330, 508] on div "WOODHEATER INSTALLATION - ROOF TRAY FLASHING 1500X810 COTTAGE GREEN CBOND - QTY…" at bounding box center [459, 531] width 277 height 46
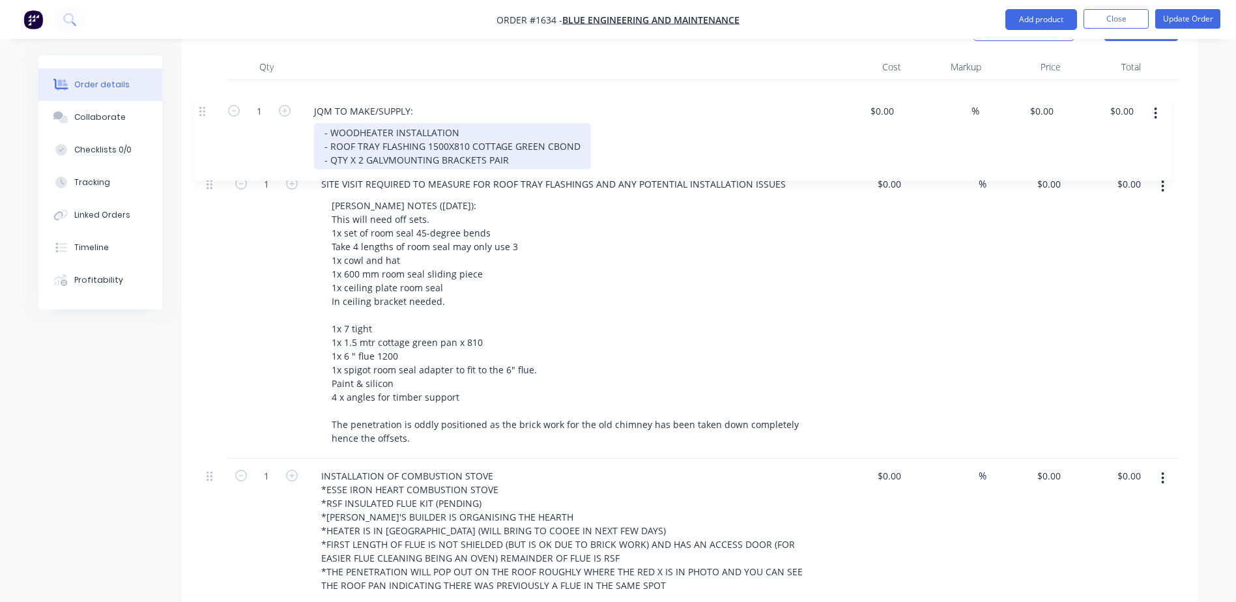
scroll to position [386, 0]
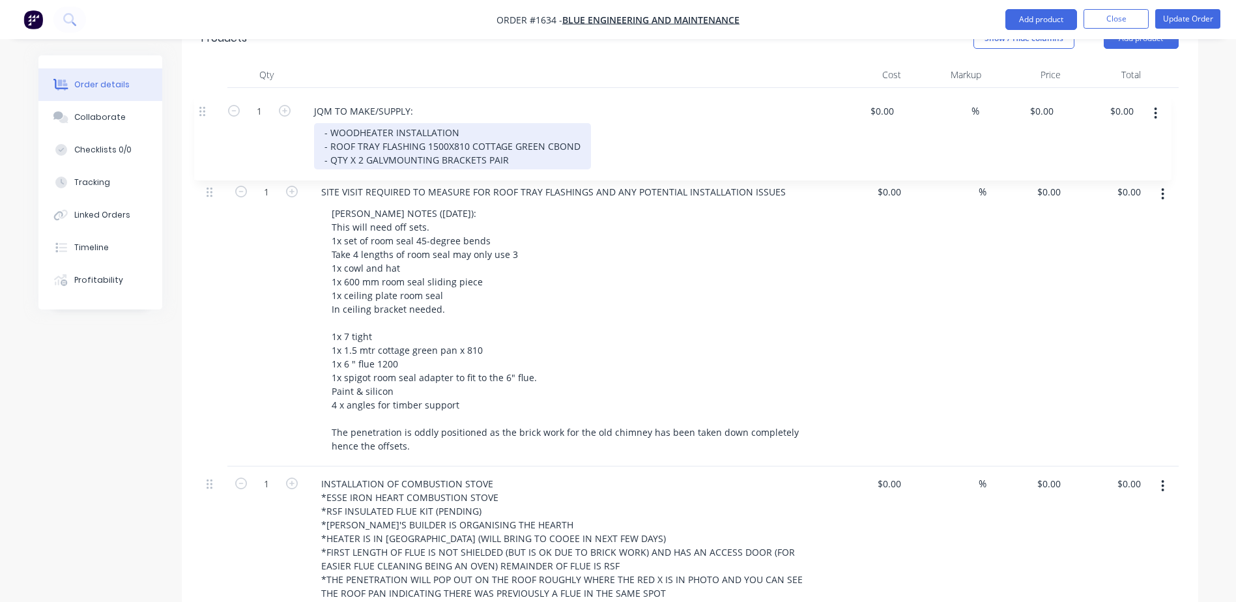
drag, startPoint x: 210, startPoint y: 525, endPoint x: 203, endPoint y: 107, distance: 418.5
click at [203, 106] on div "1 SITE VISIT REQUIRED TO MEASURE FOR ROOF TRAY FLASHINGS AND ANY POTENTIAL INST…" at bounding box center [690, 363] width 978 height 548
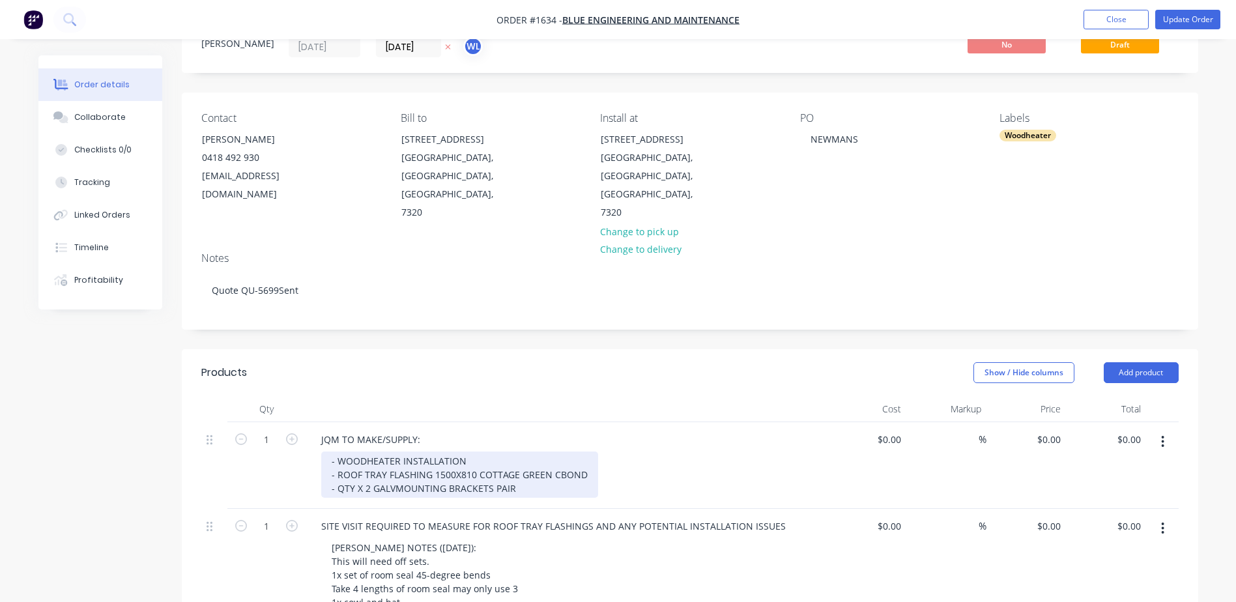
scroll to position [0, 0]
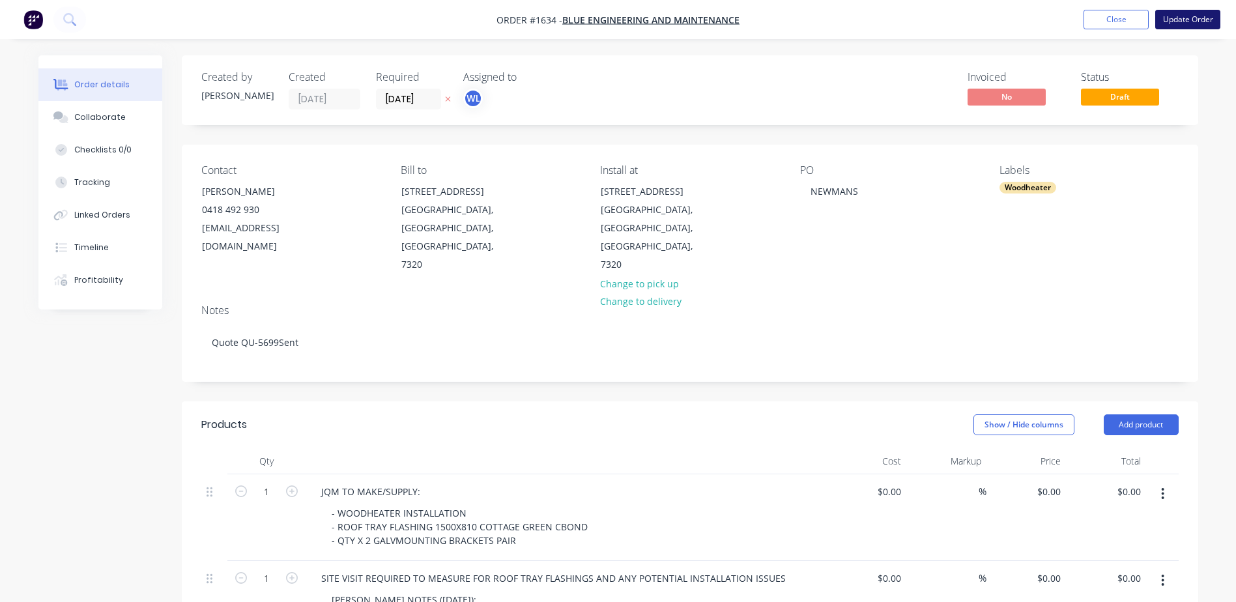
click at [1177, 17] on button "Update Order" at bounding box center [1188, 20] width 65 height 20
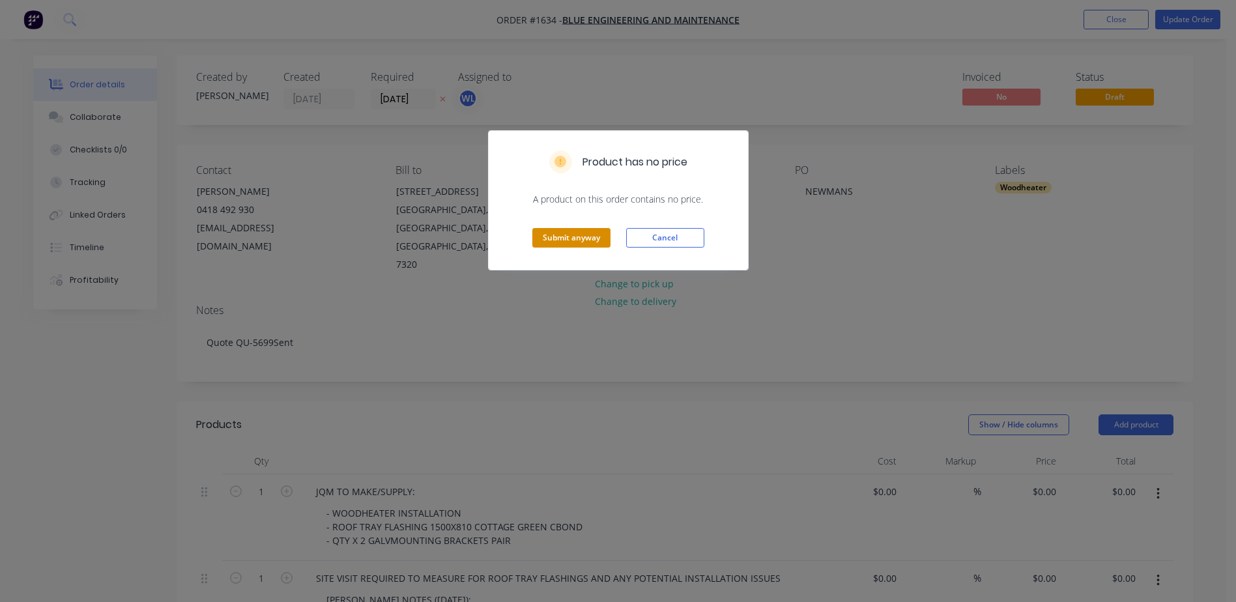
click at [565, 237] on button "Submit anyway" at bounding box center [572, 238] width 78 height 20
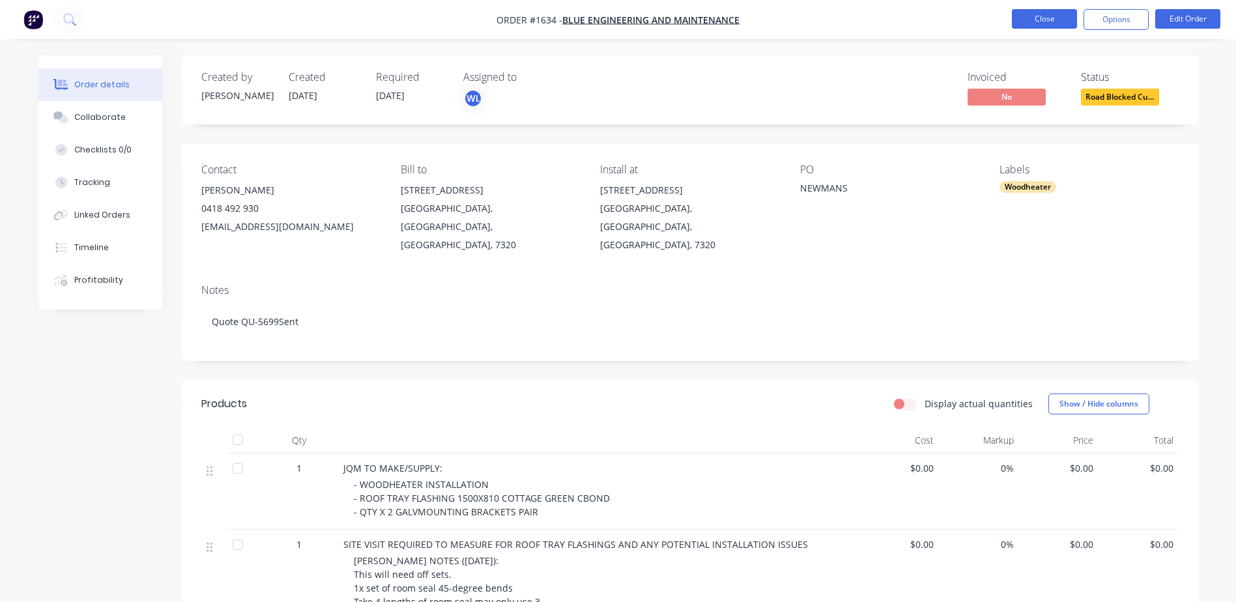
click at [1025, 23] on button "Close" at bounding box center [1044, 19] width 65 height 20
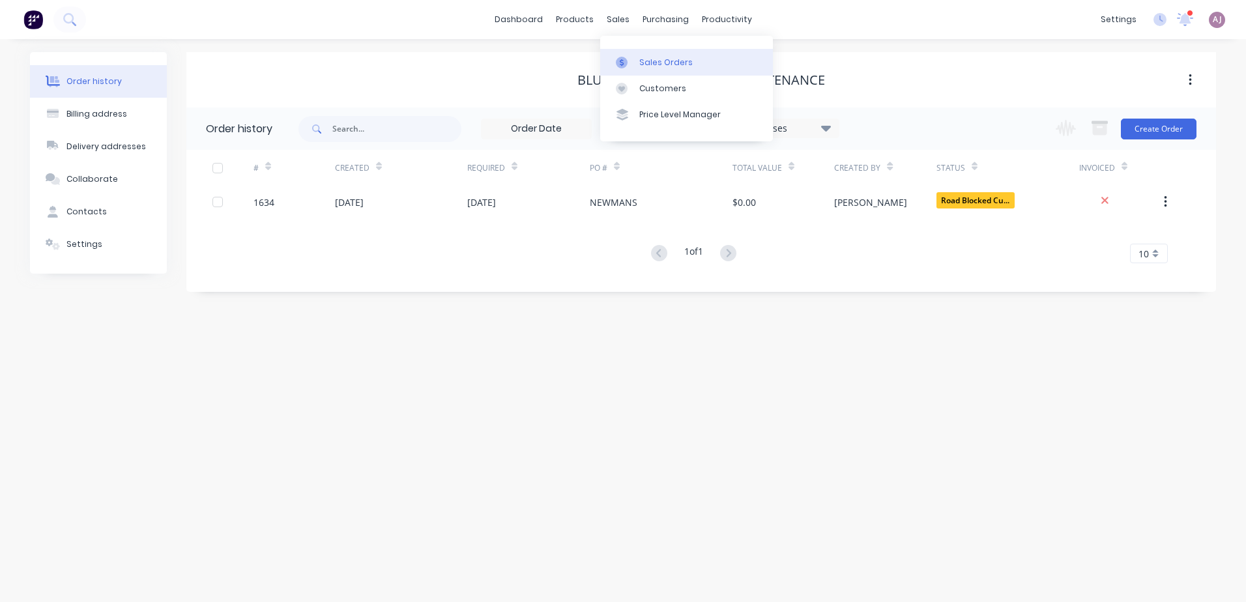
click at [620, 55] on link "Sales Orders" at bounding box center [686, 62] width 173 height 26
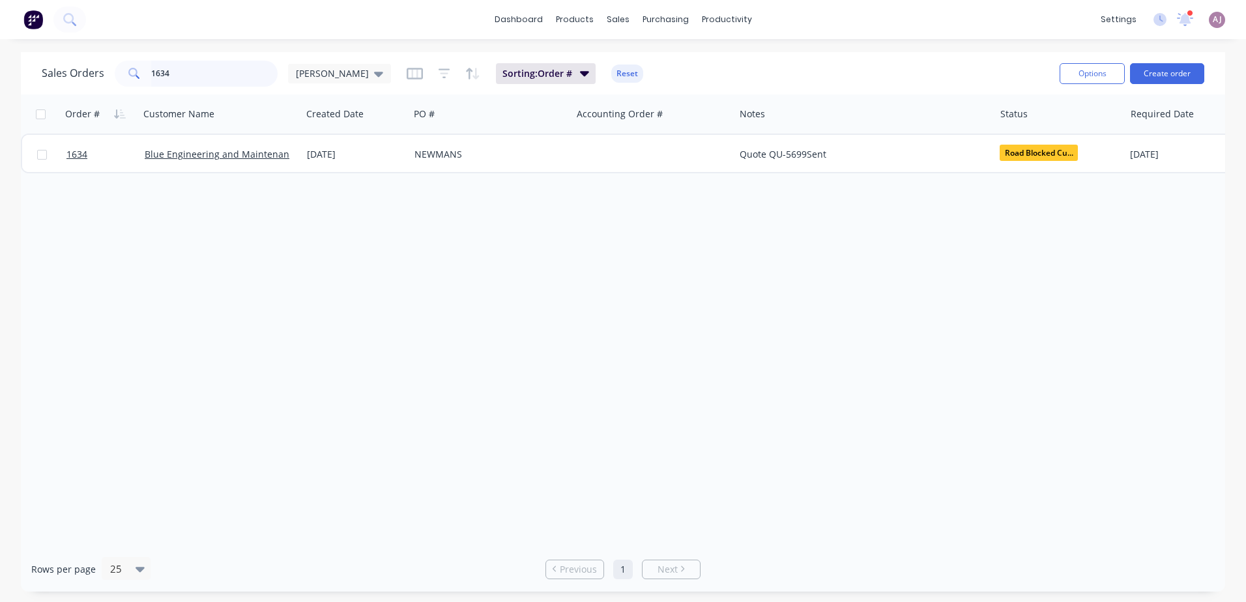
click at [157, 76] on input "1634" at bounding box center [214, 74] width 127 height 26
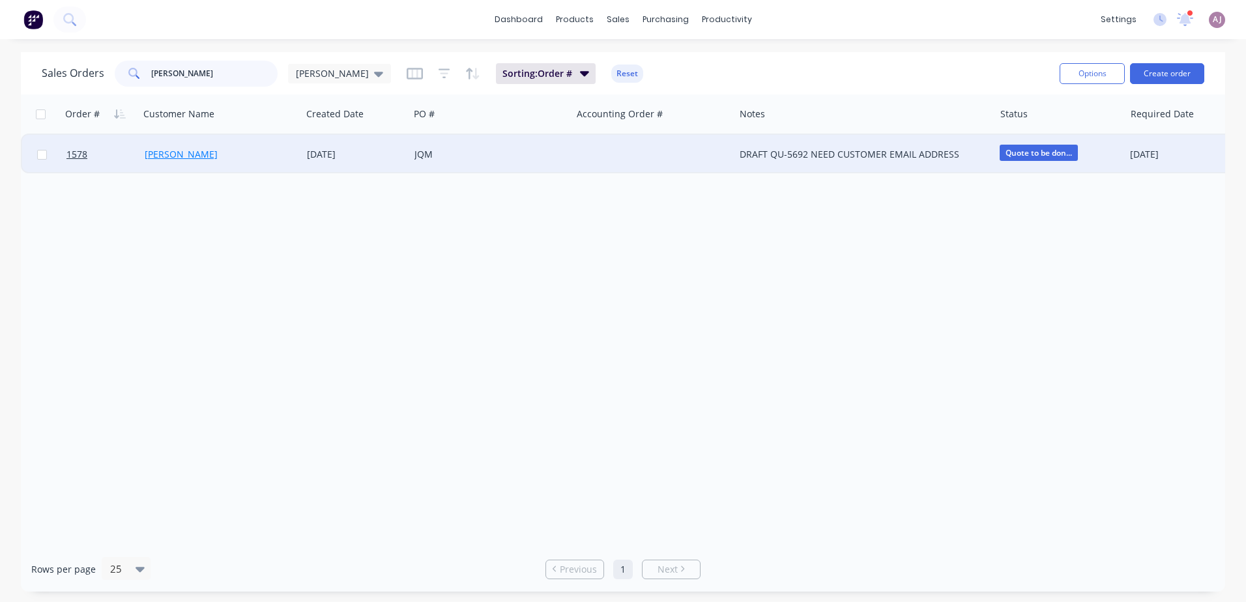
type input "[PERSON_NAME]"
click at [186, 150] on link "[PERSON_NAME]" at bounding box center [181, 154] width 73 height 12
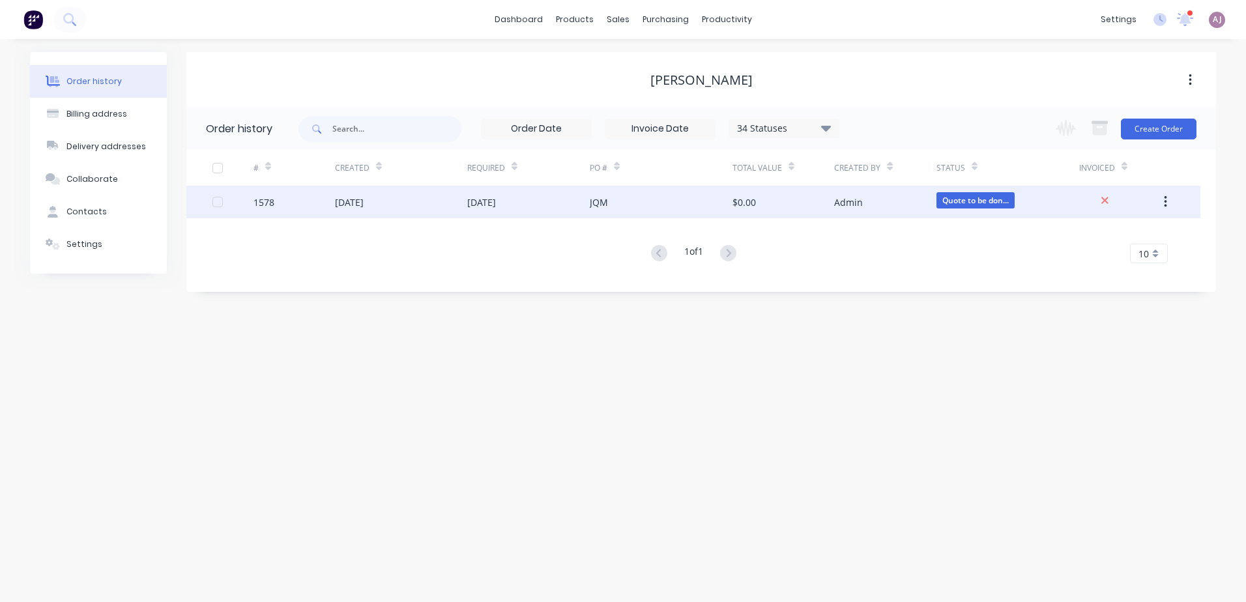
click at [364, 201] on div "[DATE]" at bounding box center [349, 203] width 29 height 14
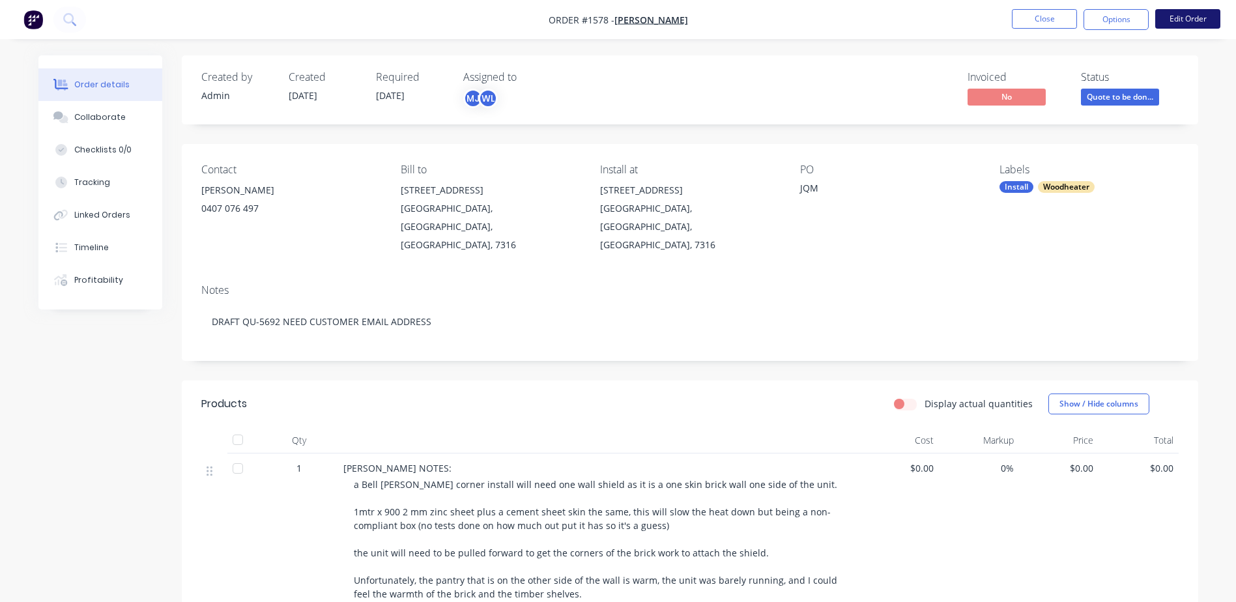
click at [1183, 16] on button "Edit Order" at bounding box center [1188, 19] width 65 height 20
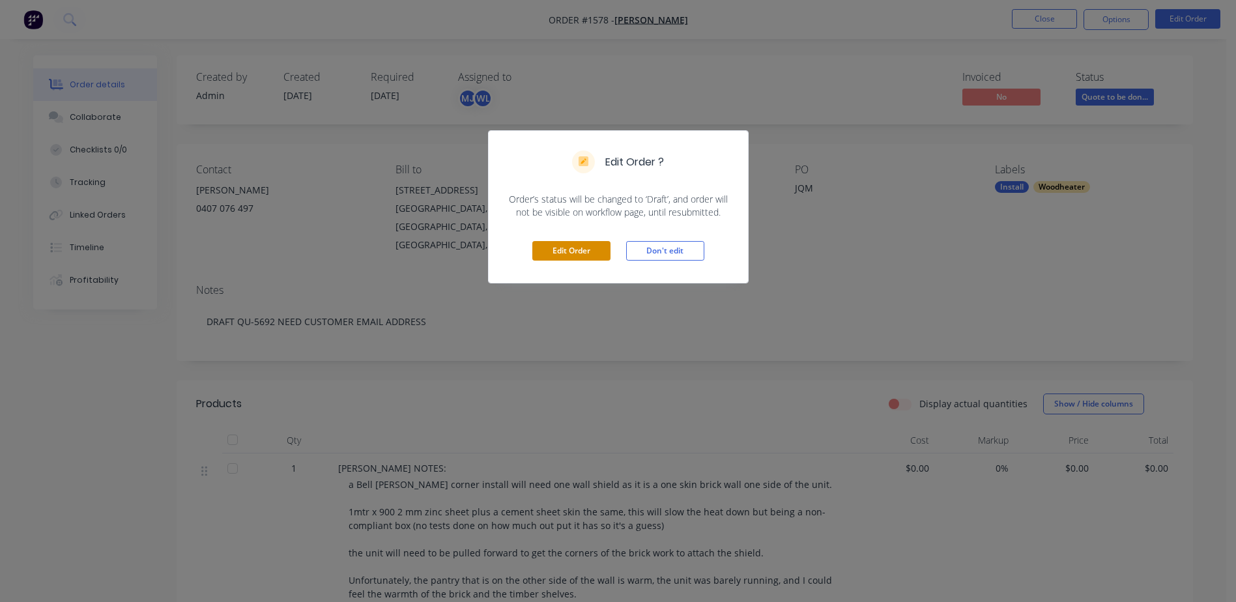
click at [563, 250] on button "Edit Order" at bounding box center [572, 251] width 78 height 20
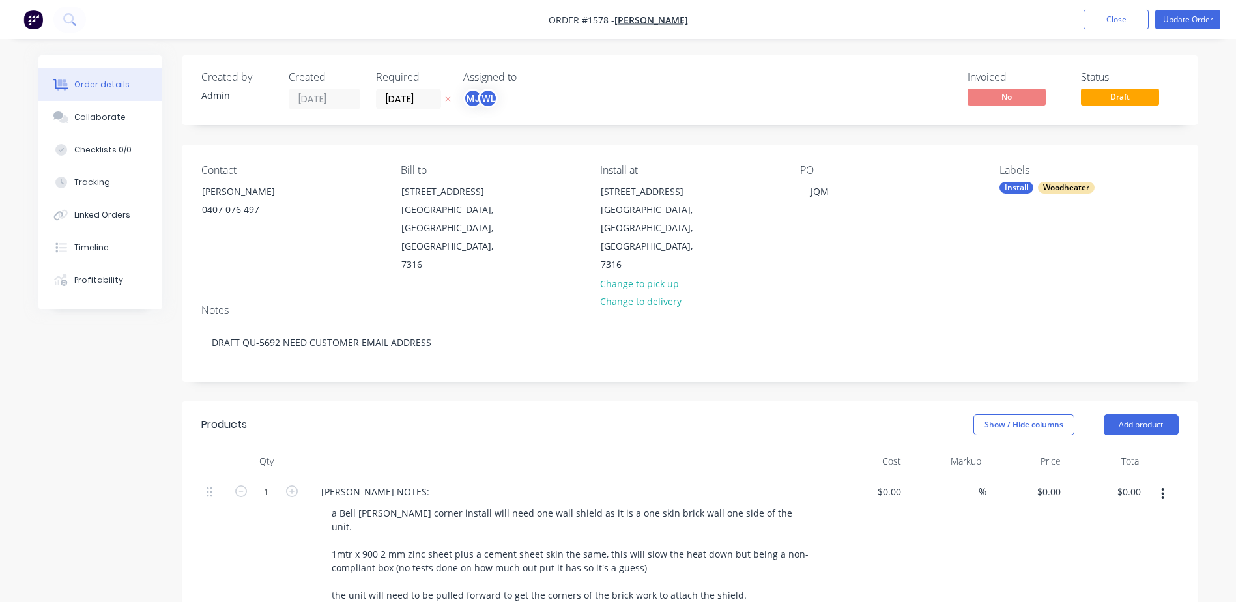
scroll to position [391, 0]
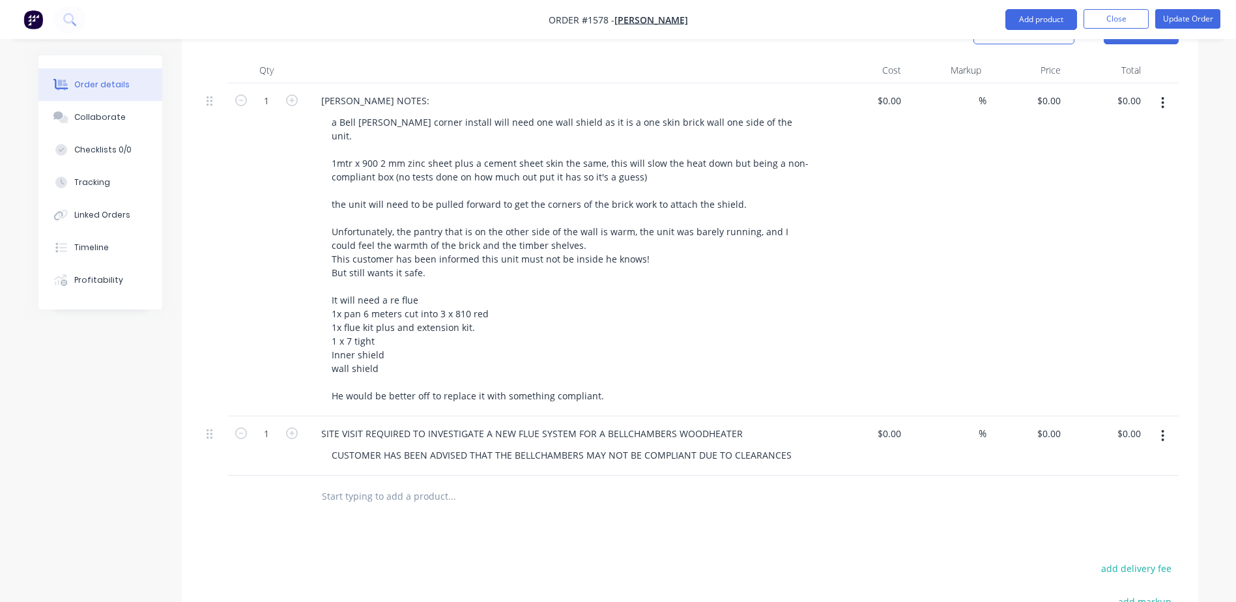
click at [373, 484] on input "text" at bounding box center [451, 497] width 261 height 26
type input "JQM TO MAKE/SUPPLY:"
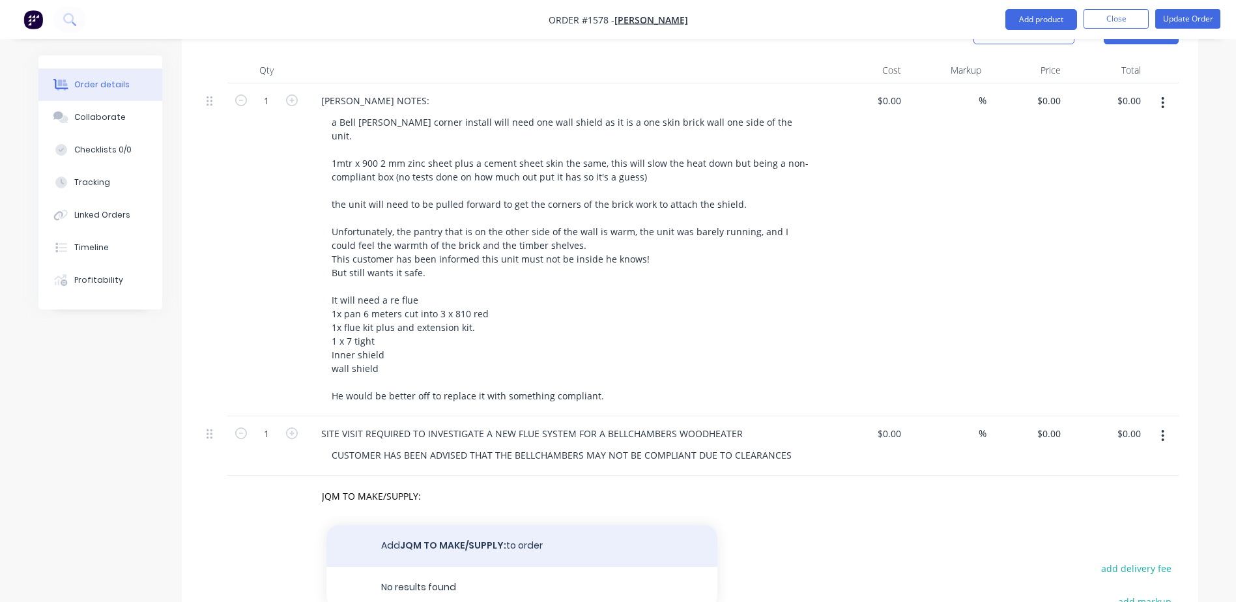
click at [441, 525] on button "Add JQM TO MAKE/SUPPLY: to order" at bounding box center [522, 546] width 391 height 42
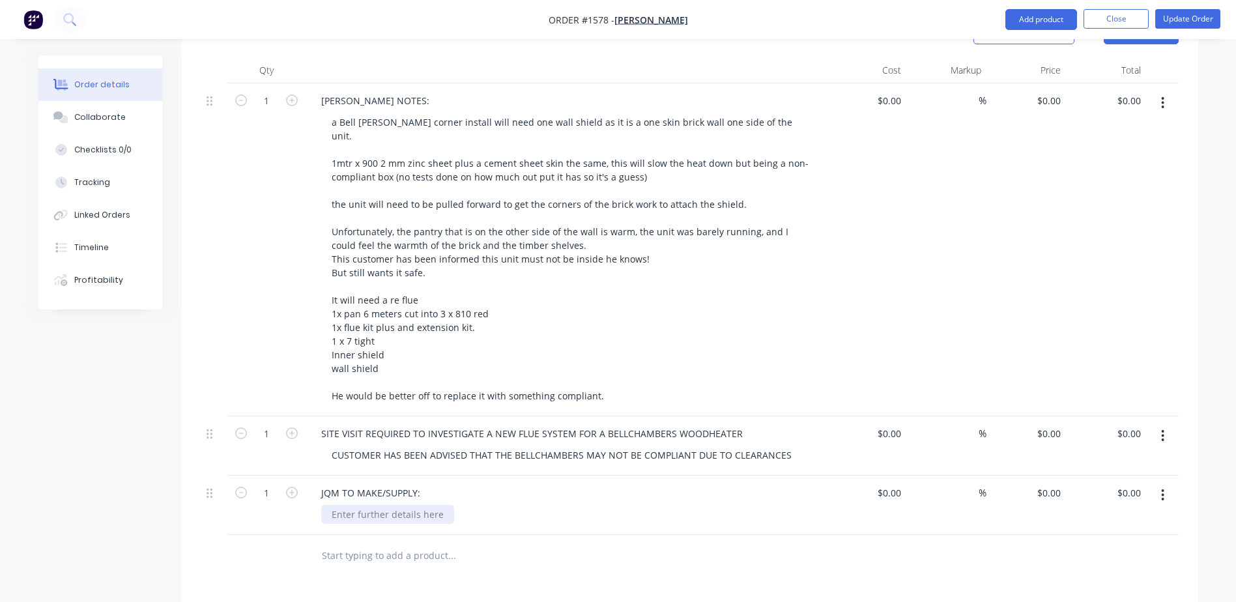
click at [401, 505] on div at bounding box center [387, 514] width 133 height 19
click at [373, 505] on div "- INSTALLATION -" at bounding box center [366, 521] width 90 height 33
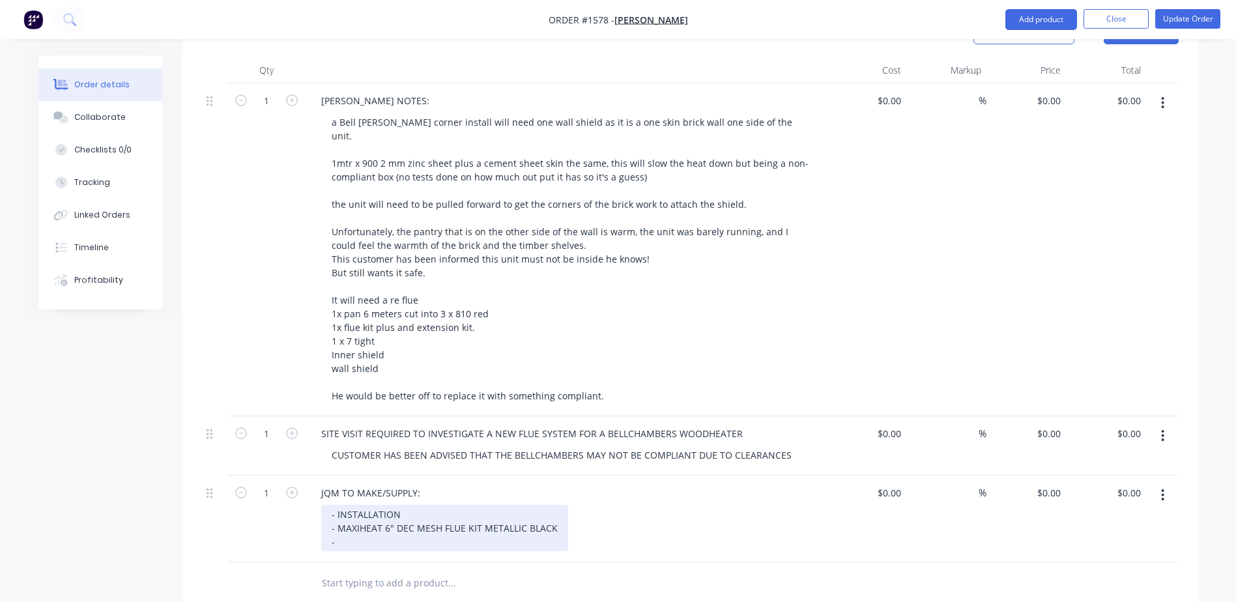
click at [360, 510] on div "- INSTALLATION - MAXIHEAT 6" DEC MESH FLUE KIT METALLIC BLACK -" at bounding box center [444, 528] width 247 height 46
click at [413, 529] on div "- INSTALLATION - MAXIHEAT 6" DEC MESH FLUE KIT METALLIC BLACK - ROOF TRAY FLASH…" at bounding box center [450, 535] width 259 height 60
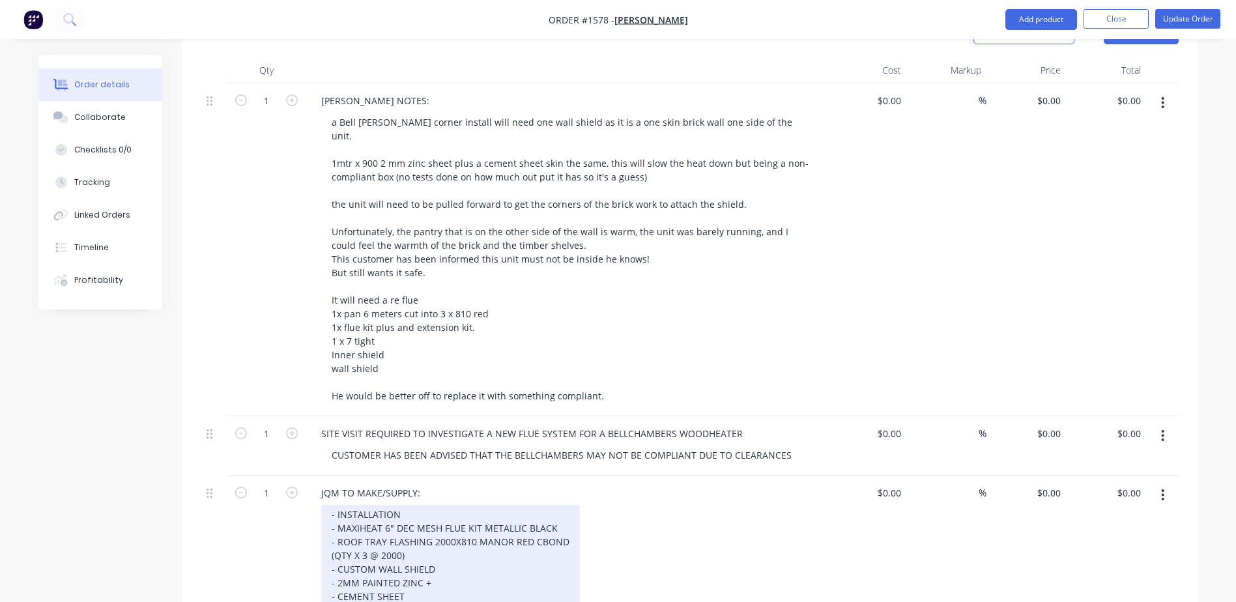
click at [441, 541] on div "- INSTALLATION - MAXIHEAT 6" DEC MESH FLUE KIT METALLIC BLACK - ROOF TRAY FLASH…" at bounding box center [450, 555] width 259 height 101
click at [402, 558] on div "- INSTALLATION - MAXIHEAT 6" DEC MESH FLUE KIT METALLIC BLACK - ROOF TRAY FLASH…" at bounding box center [450, 548] width 259 height 87
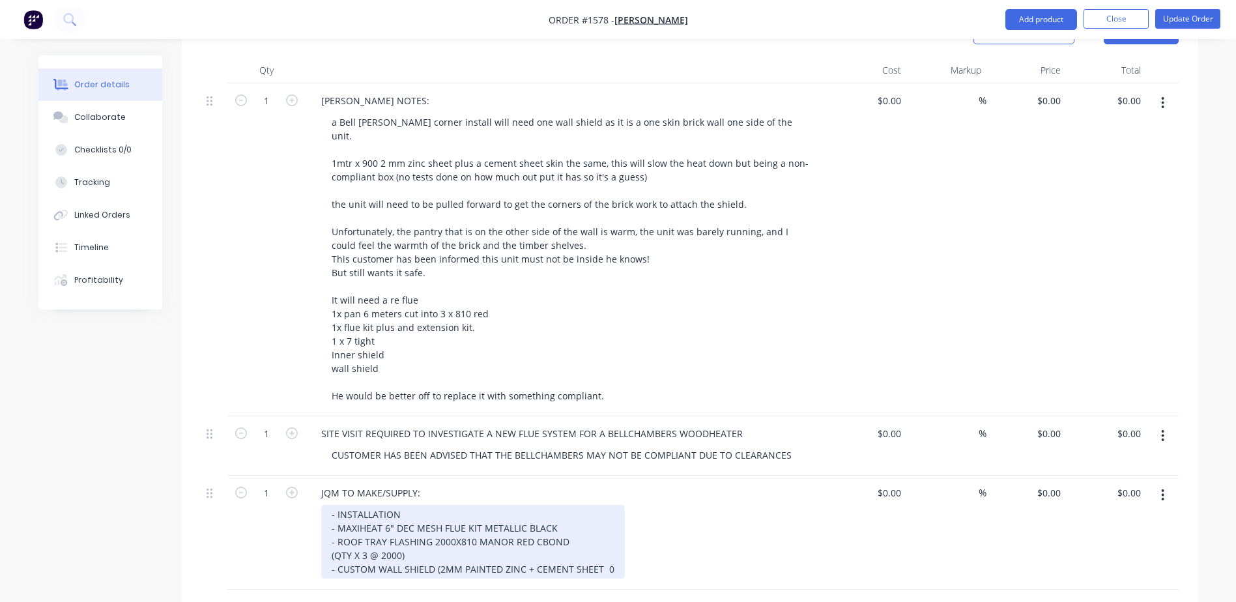
click at [607, 536] on div "- INSTALLATION - MAXIHEAT 6" DEC MESH FLUE KIT METALLIC BLACK - ROOF TRAY FLASH…" at bounding box center [473, 542] width 304 height 74
click at [366, 557] on div "- INSTALLATION - MAXIHEAT 6" DEC MESH FLUE KIT METALLIC BLACK - ROOF TRAY FLASH…" at bounding box center [469, 548] width 296 height 87
click at [404, 573] on div "- INSTALLATION - MAXIHEAT 6" DEC MESH FLUE KIT METALLIC BLACK - ROOF TRAY FLASH…" at bounding box center [469, 555] width 296 height 101
click at [352, 585] on div "- INSTALLATION - MAXIHEAT 6" DEC MESH FLUE KIT METALLIC BLACK - ROOF TRAY FLASH…" at bounding box center [469, 562] width 296 height 115
click at [368, 595] on div "- INSTALLATION - MAXIHEAT 6" DEC MESH FLUE KIT METALLIC BLACK - ROOF TRAY FLASH…" at bounding box center [469, 569] width 296 height 128
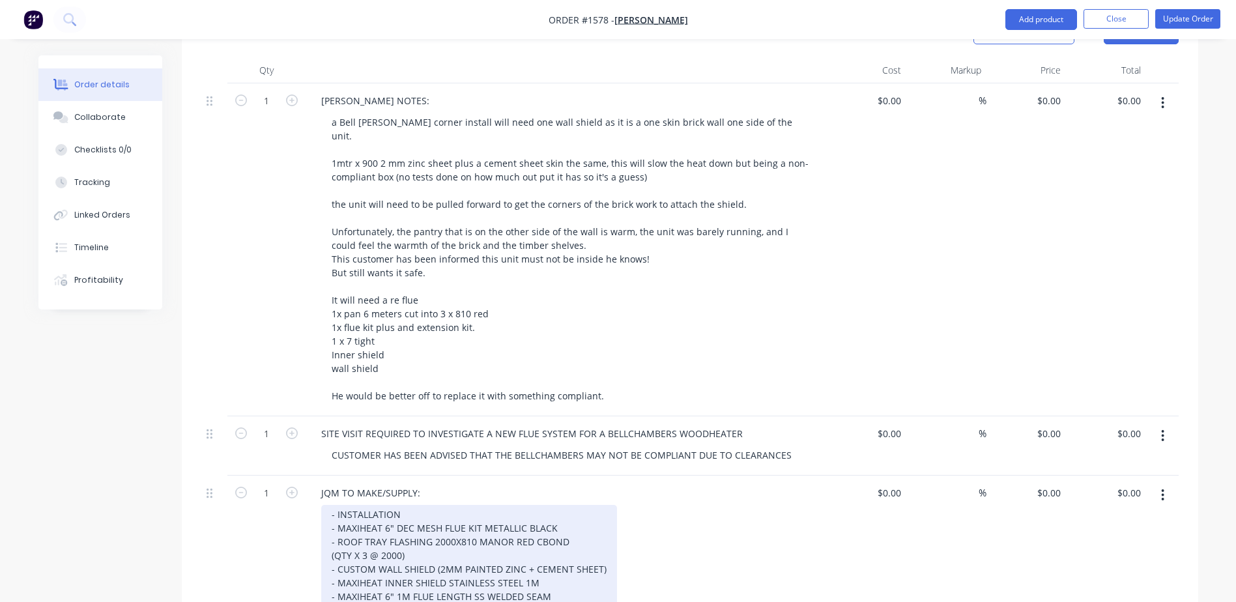
scroll to position [401, 0]
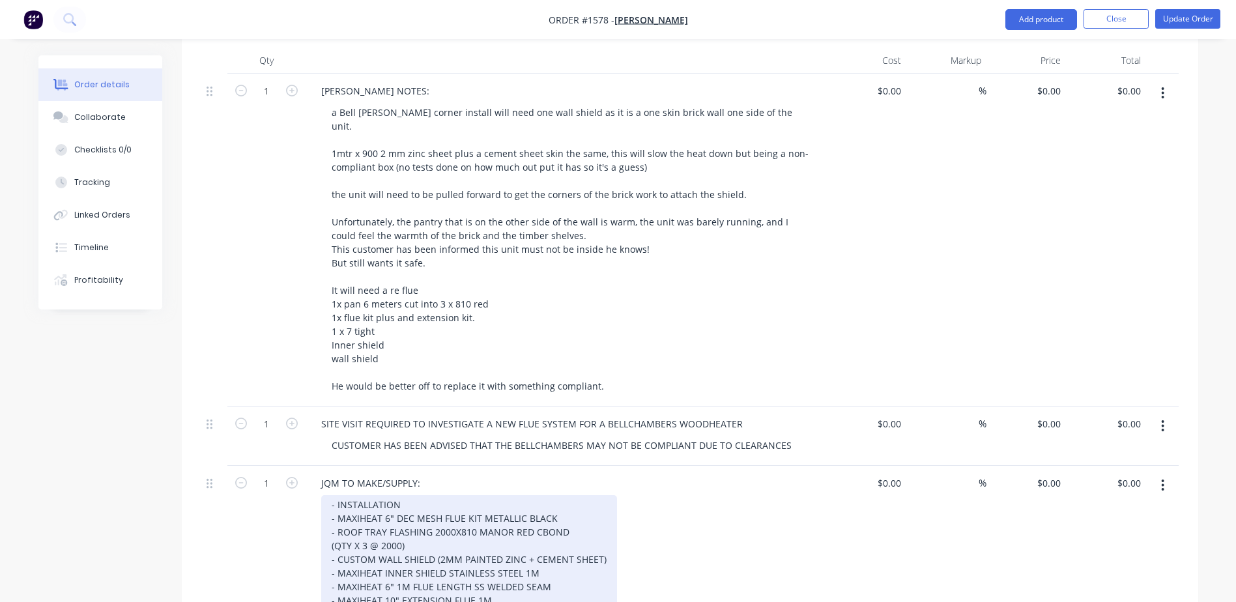
click at [369, 596] on div "- INSTALLATION - MAXIHEAT 6" DEC MESH FLUE KIT METALLIC BLACK - ROOF TRAY FLASH…" at bounding box center [469, 566] width 296 height 142
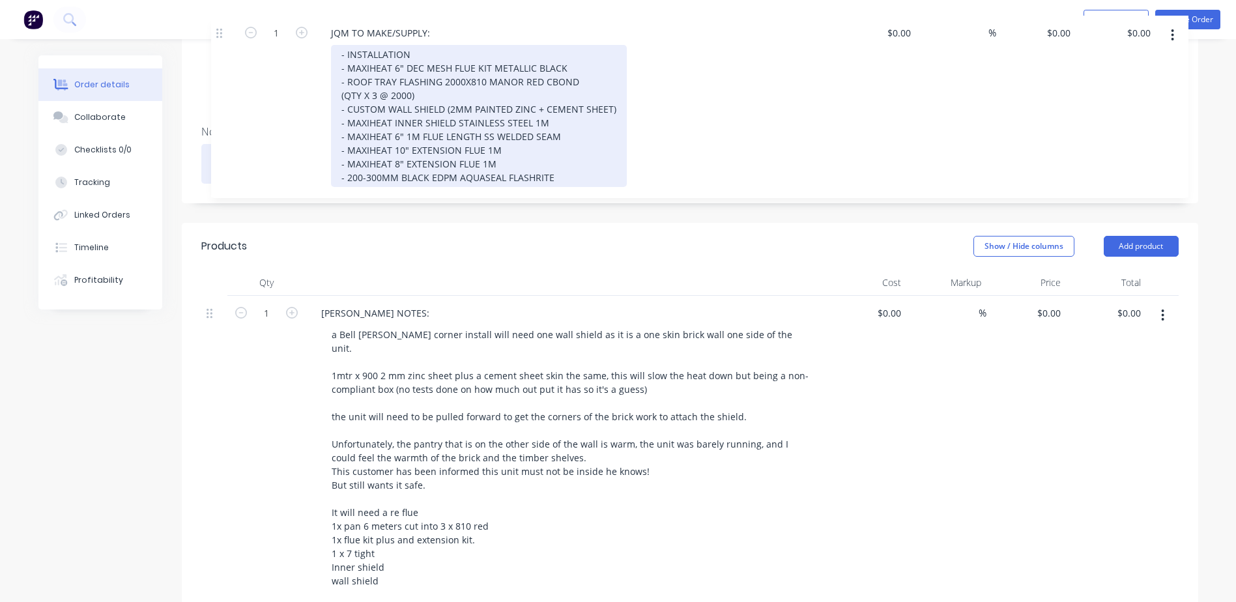
scroll to position [176, 0]
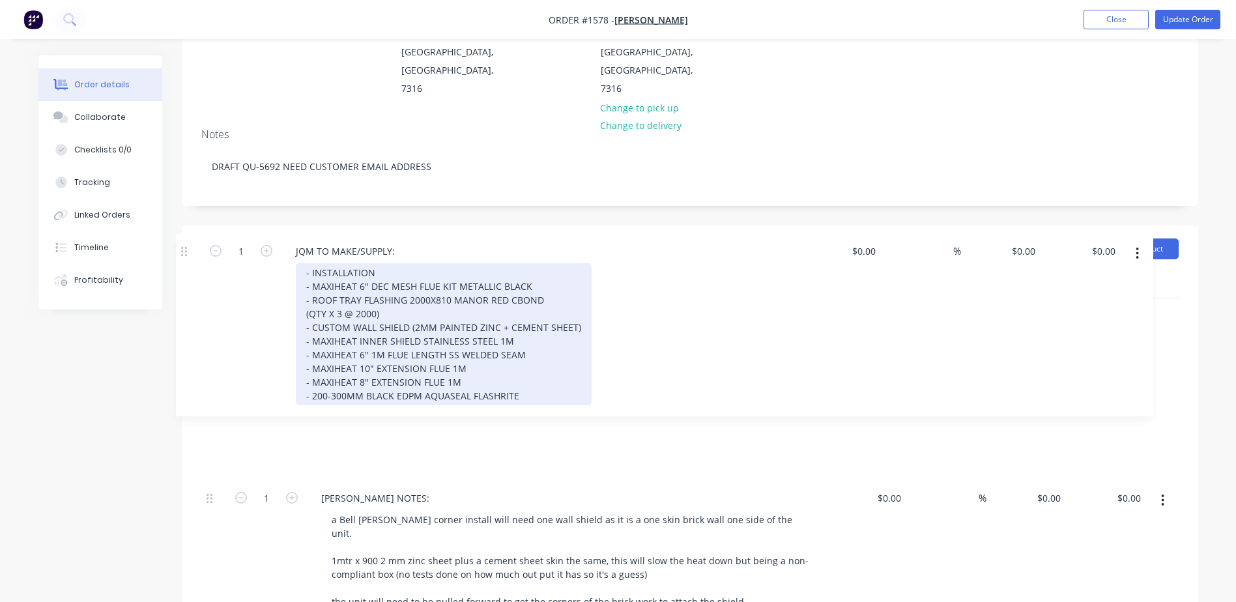
drag, startPoint x: 207, startPoint y: 455, endPoint x: 184, endPoint y: 251, distance: 205.3
click at [184, 251] on div "Products Show / Hide columns Add product Qty Cost Markup Price Total 1 [PERSON_…" at bounding box center [690, 571] width 1017 height 690
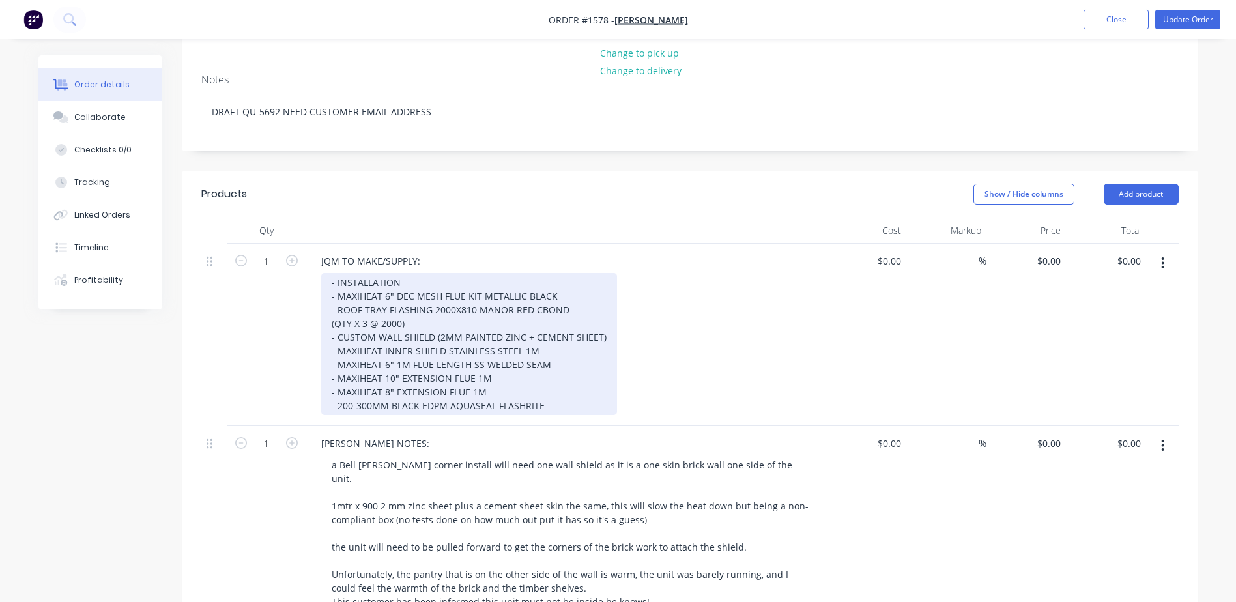
scroll to position [0, 0]
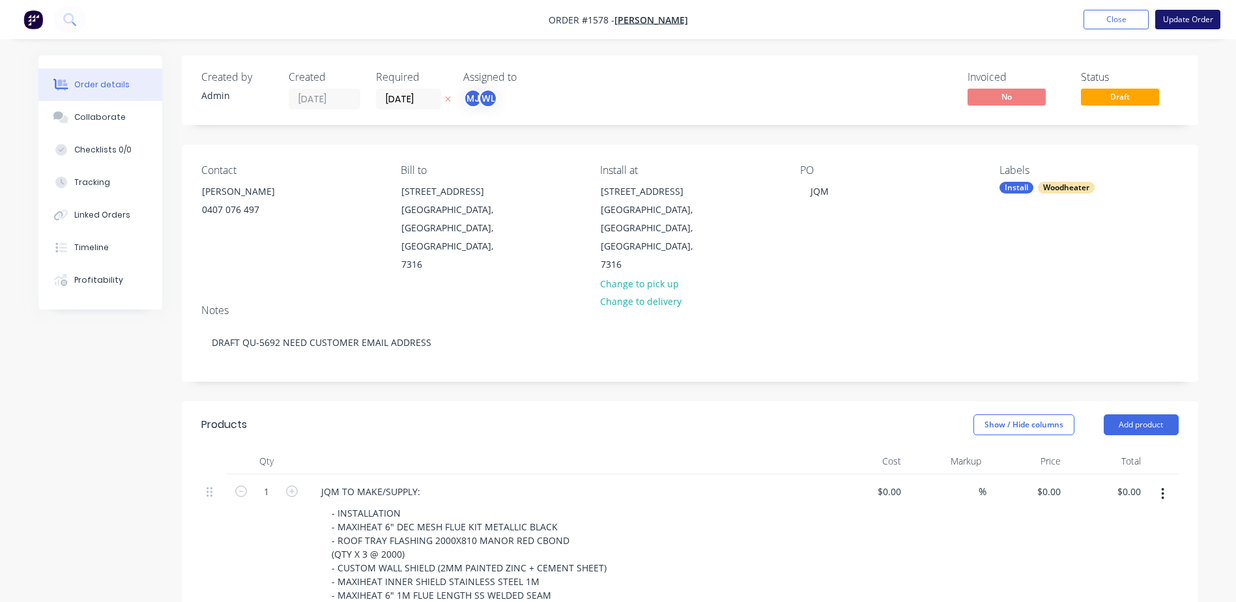
click at [1180, 27] on button "Update Order" at bounding box center [1188, 20] width 65 height 20
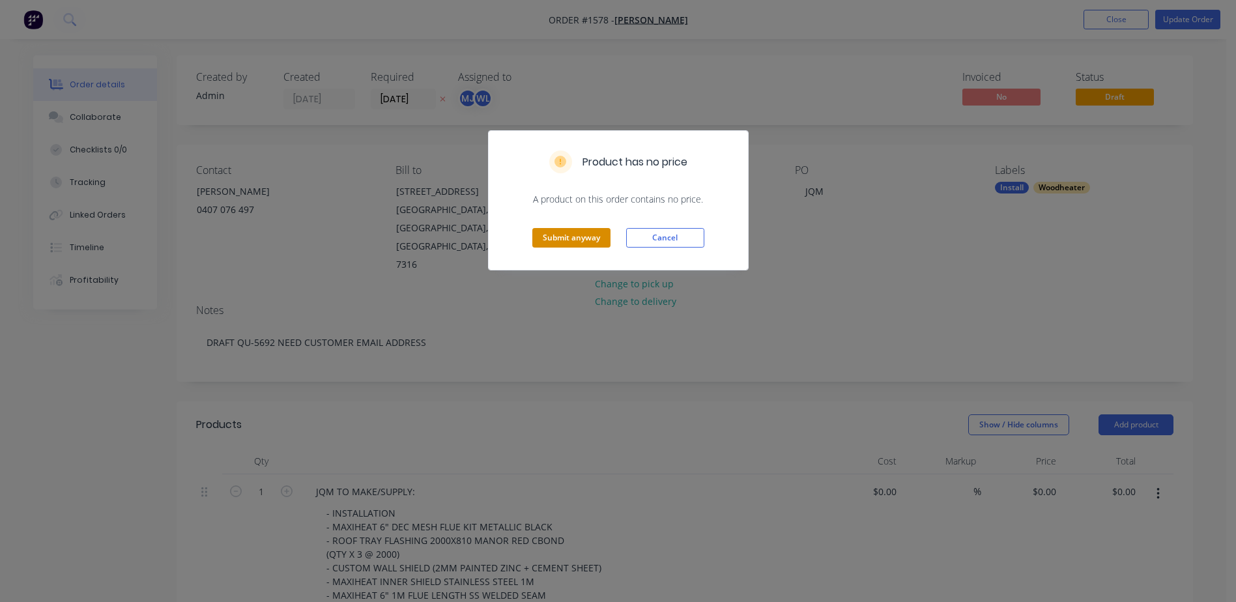
click at [571, 241] on button "Submit anyway" at bounding box center [572, 238] width 78 height 20
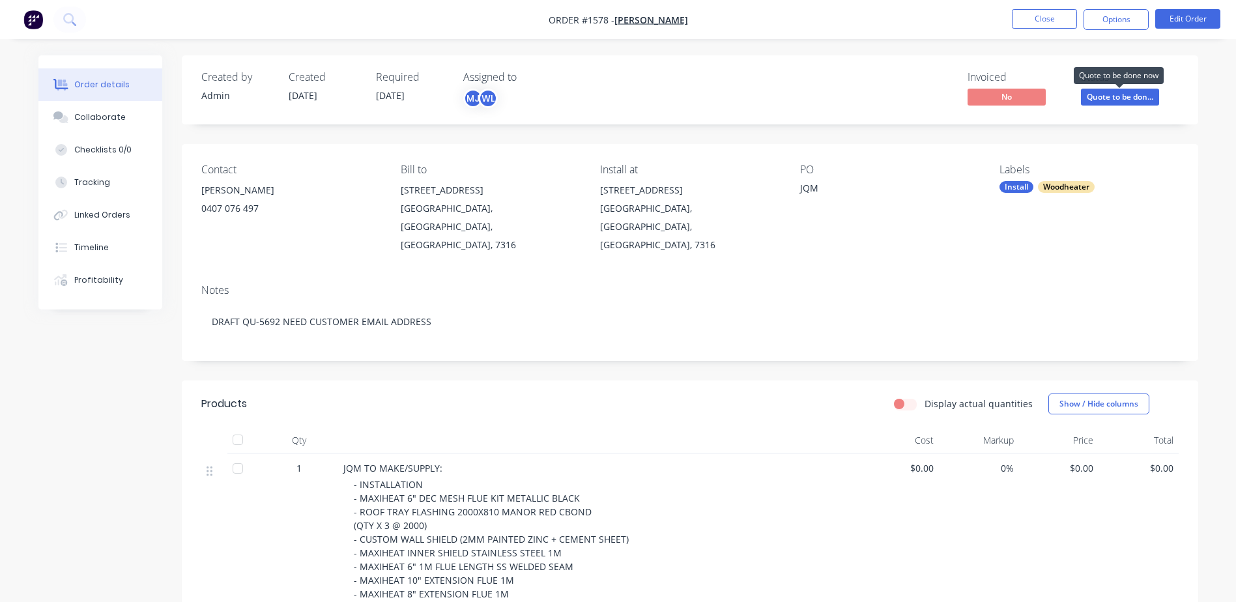
click at [1115, 96] on span "Quote to be don..." at bounding box center [1120, 97] width 78 height 16
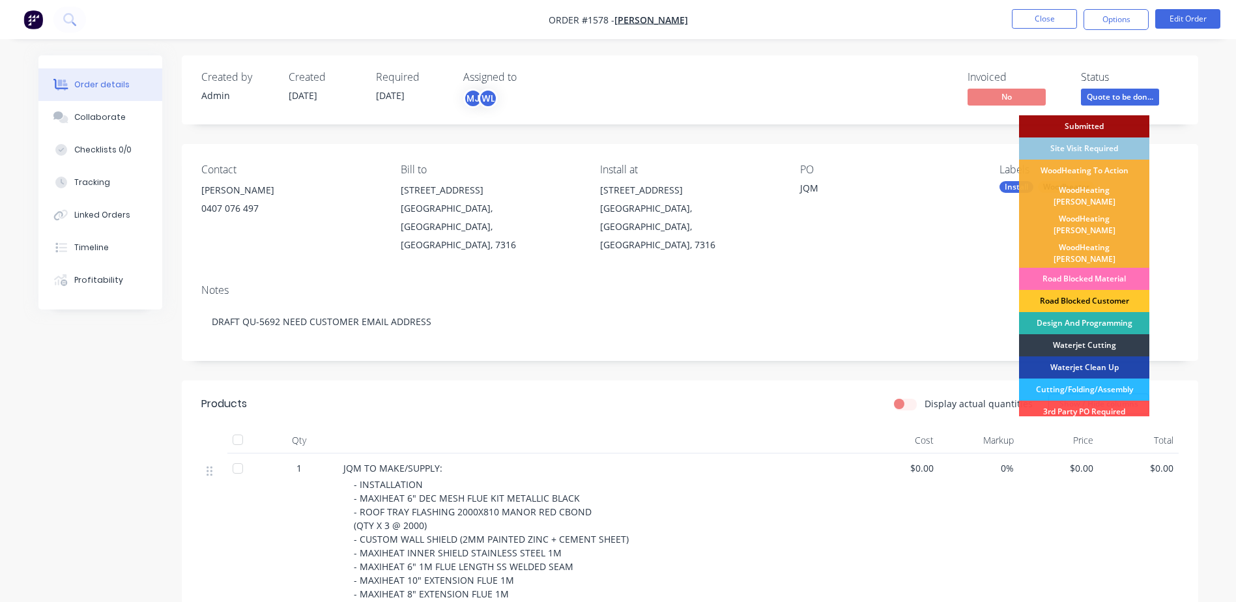
click at [1107, 290] on div "Road Blocked Customer" at bounding box center [1084, 301] width 130 height 22
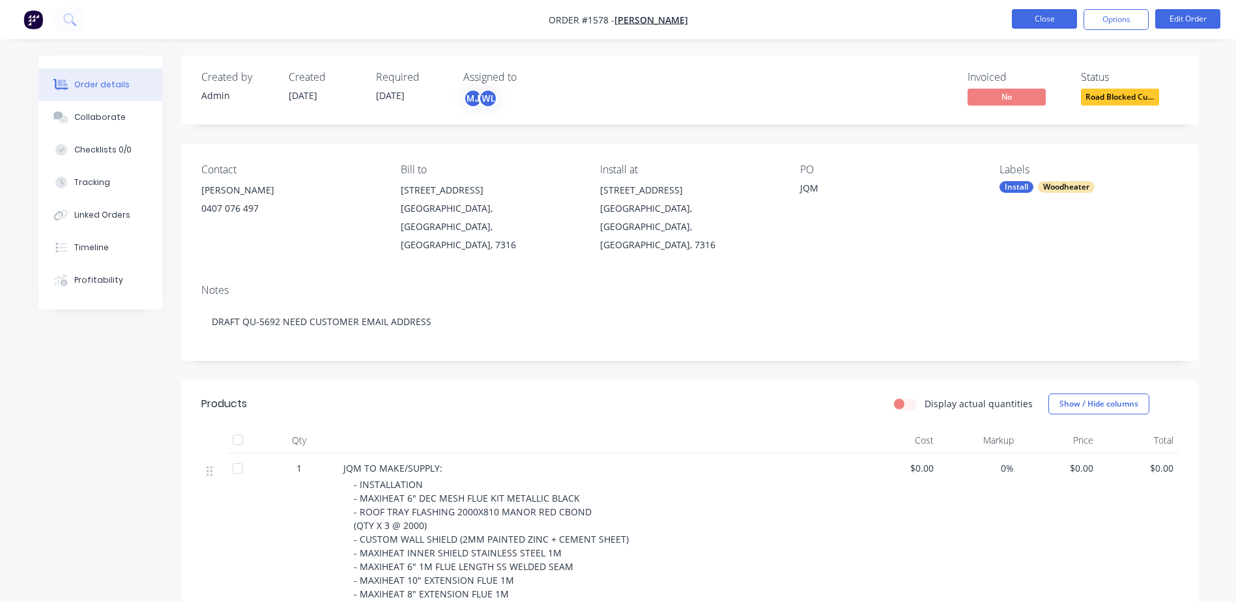
click at [1036, 20] on button "Close" at bounding box center [1044, 19] width 65 height 20
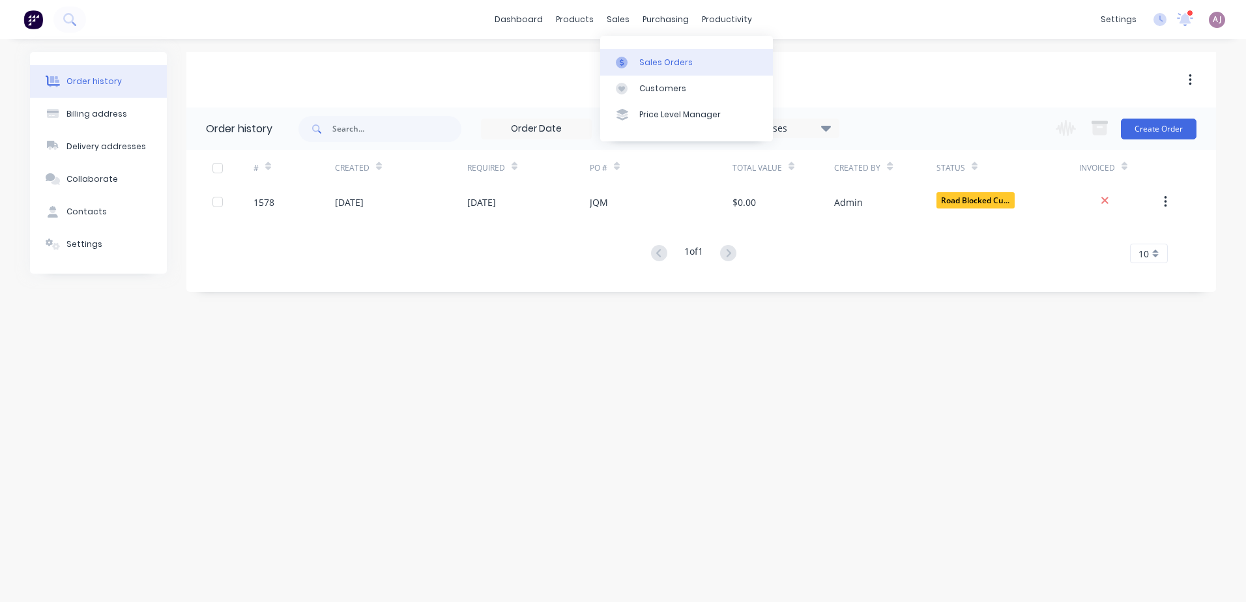
click at [644, 71] on link "Sales Orders" at bounding box center [686, 62] width 173 height 26
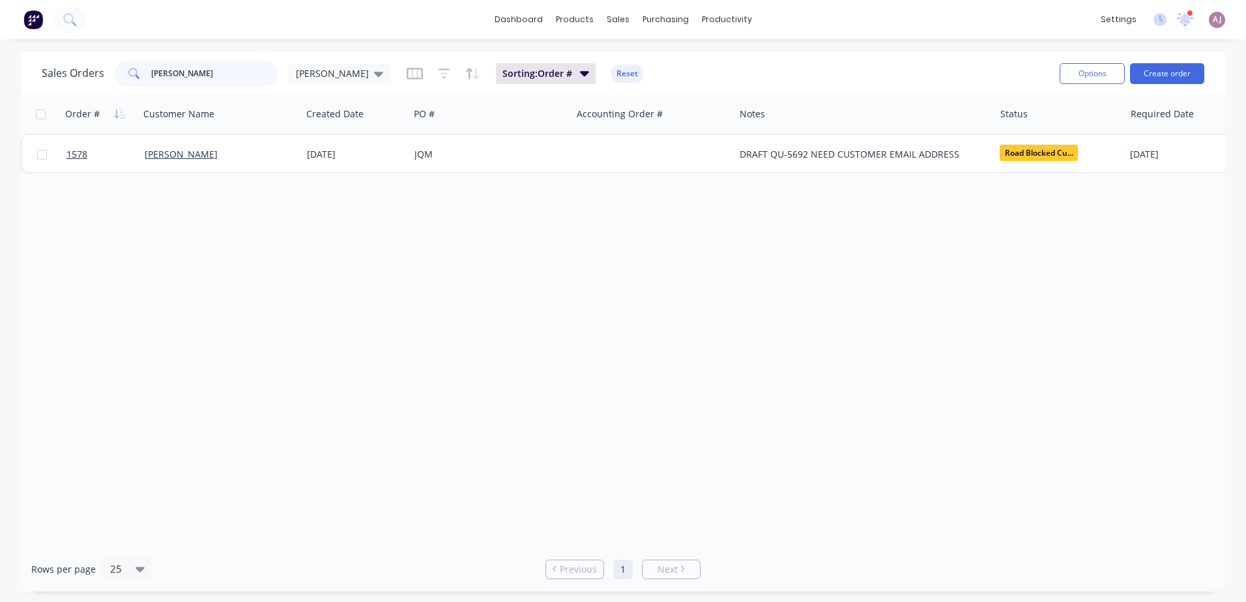
click at [156, 68] on input "[PERSON_NAME]" at bounding box center [214, 74] width 127 height 26
click at [156, 69] on input "[PERSON_NAME]" at bounding box center [214, 74] width 127 height 26
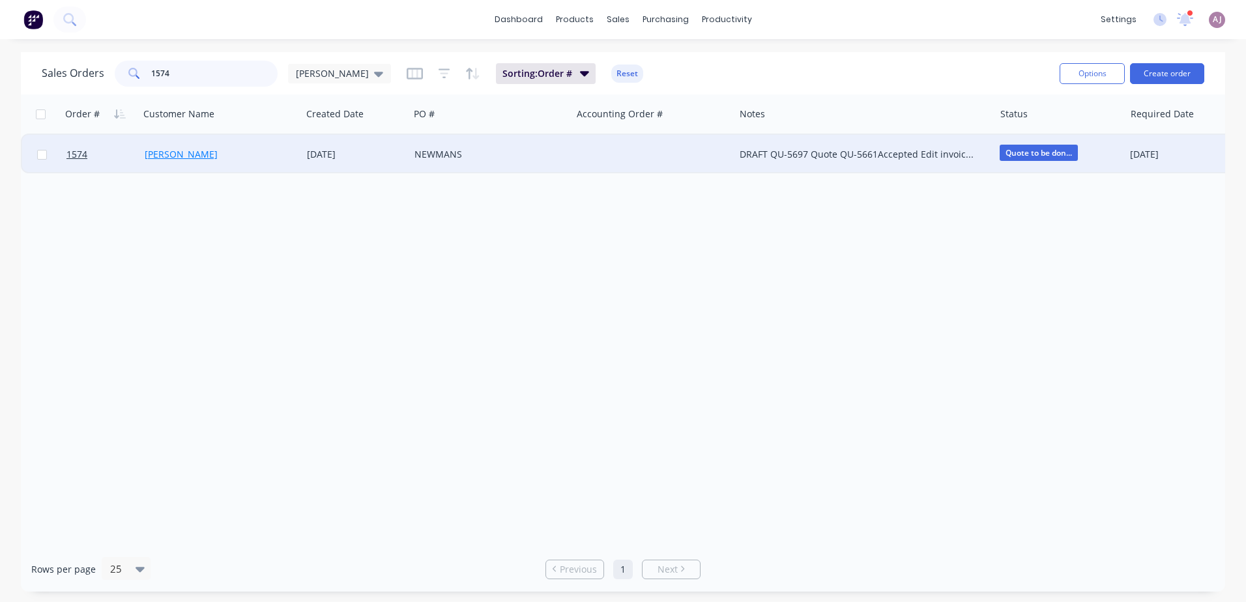
type input "1574"
click at [173, 158] on link "[PERSON_NAME]" at bounding box center [181, 154] width 73 height 12
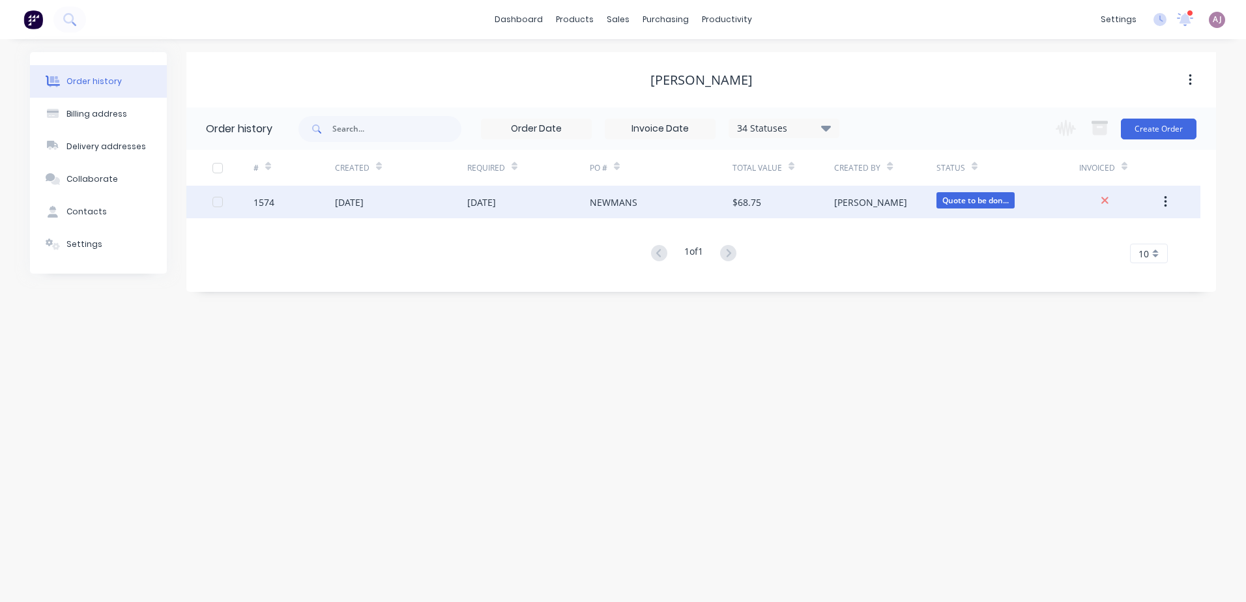
click at [362, 203] on div "[DATE]" at bounding box center [349, 203] width 29 height 14
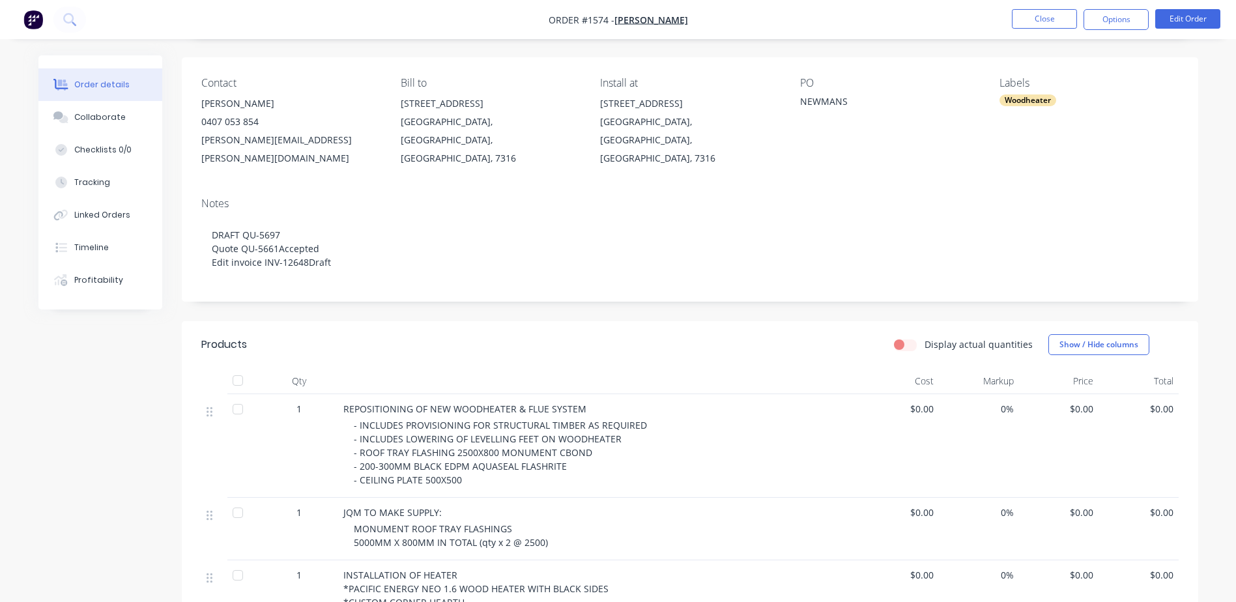
scroll to position [196, 0]
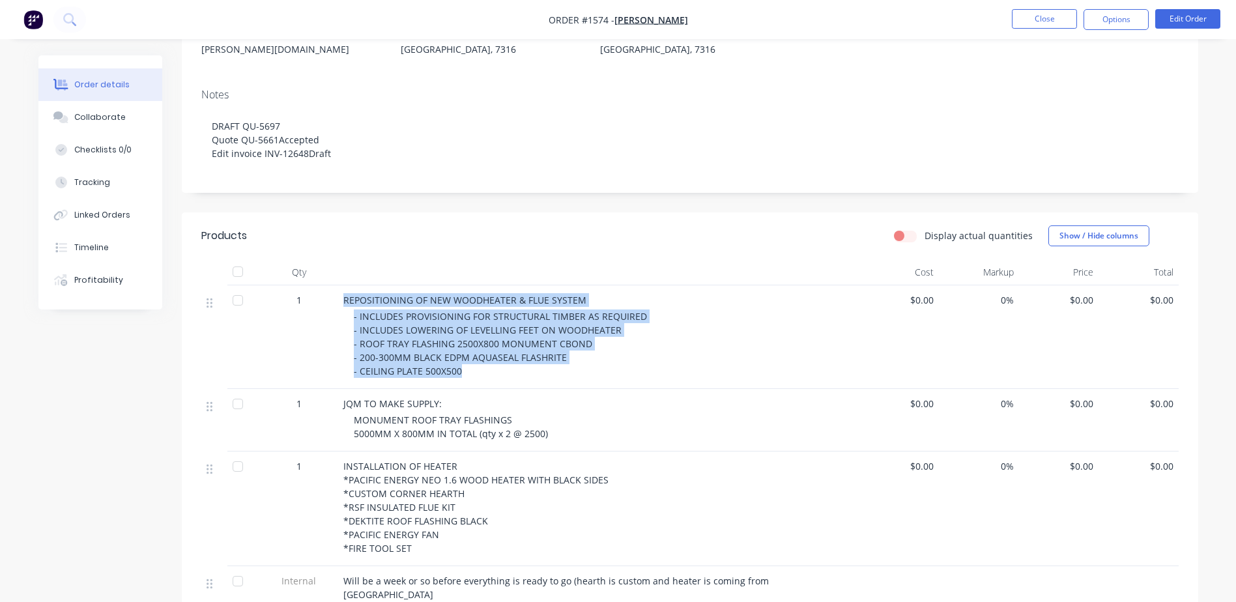
drag, startPoint x: 342, startPoint y: 280, endPoint x: 463, endPoint y: 355, distance: 142.2
click at [463, 355] on div "REPOSITIONING OF NEW WOODHEATER & FLUE SYSTEM - INCLUDES PROVISIONING FOR STRUC…" at bounding box center [598, 337] width 521 height 104
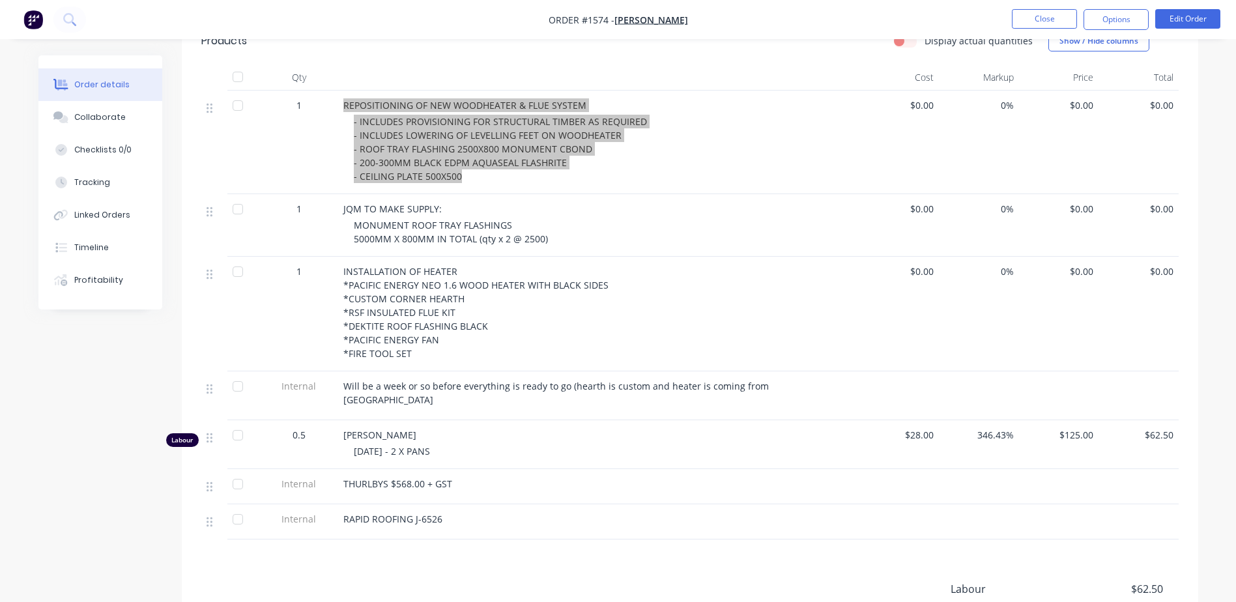
scroll to position [267, 0]
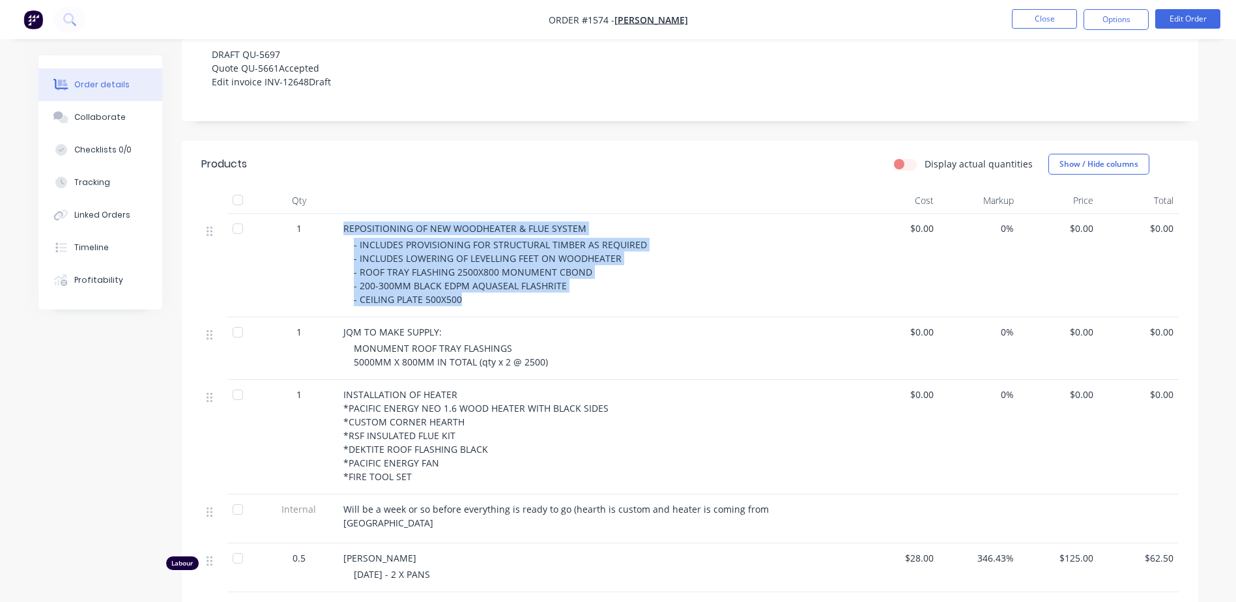
click at [469, 284] on div "- INCLUDES PROVISIONING FOR STRUCTURAL TIMBER AS REQUIRED - INCLUDES LOWERING O…" at bounding box center [604, 272] width 501 height 68
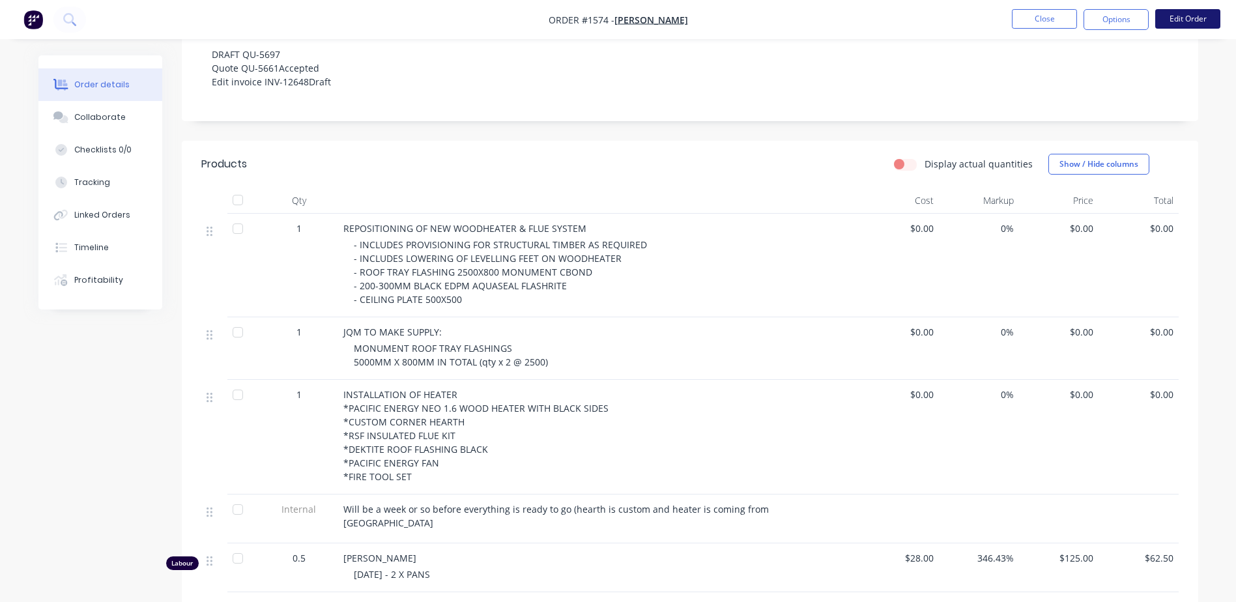
click at [1180, 14] on button "Edit Order" at bounding box center [1188, 19] width 65 height 20
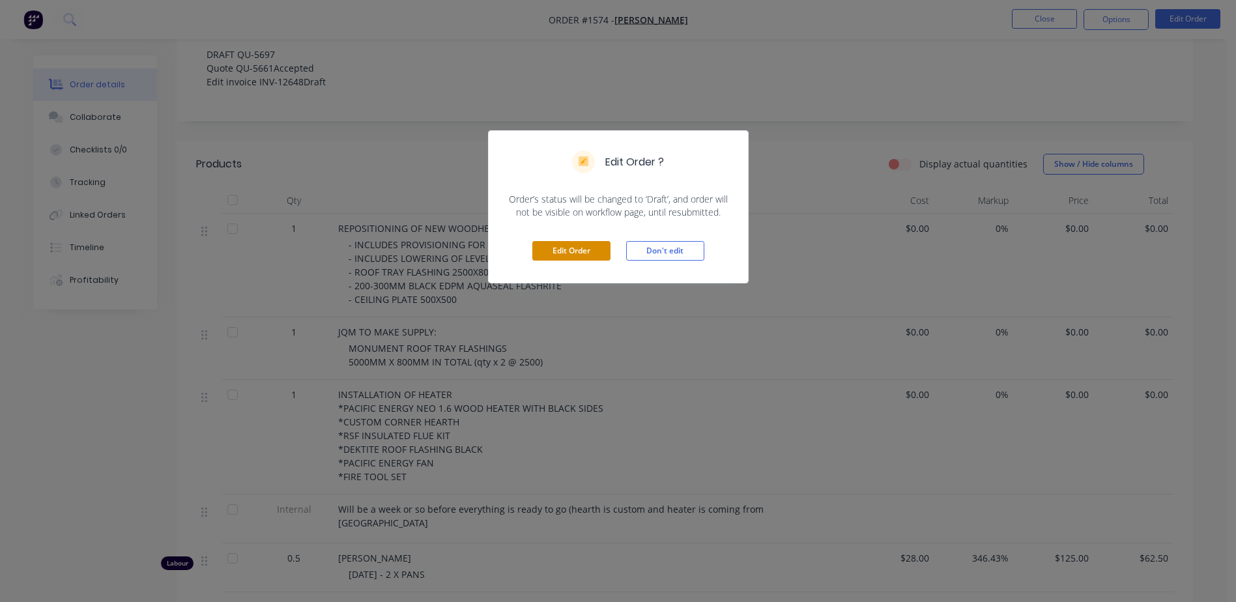
click at [551, 252] on button "Edit Order" at bounding box center [572, 251] width 78 height 20
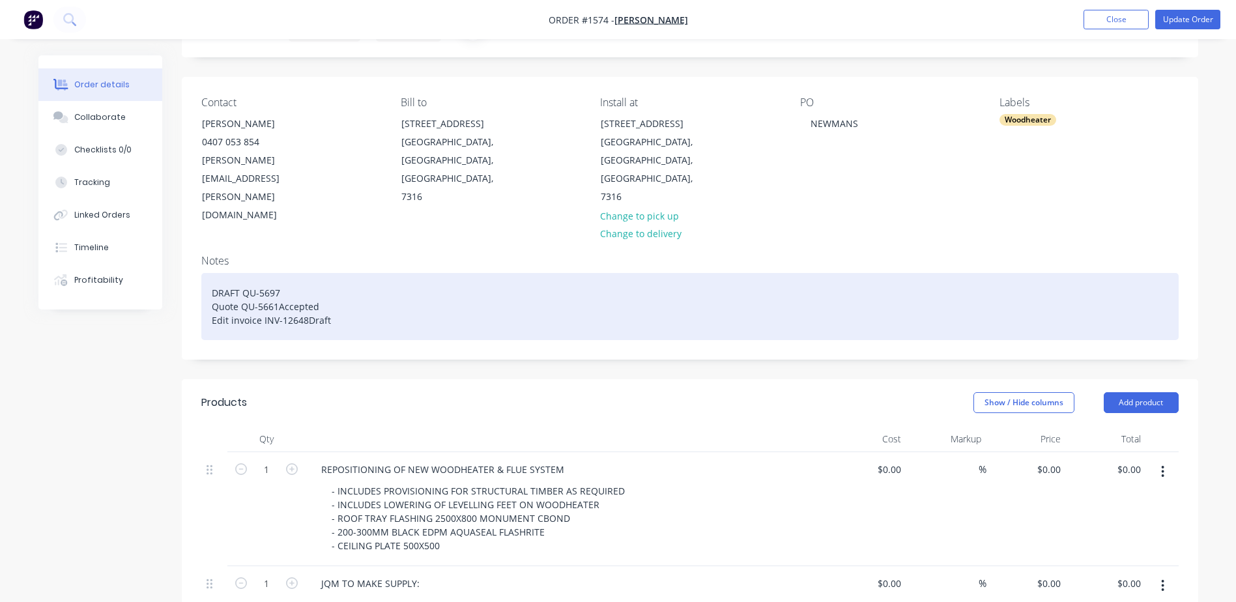
scroll to position [130, 0]
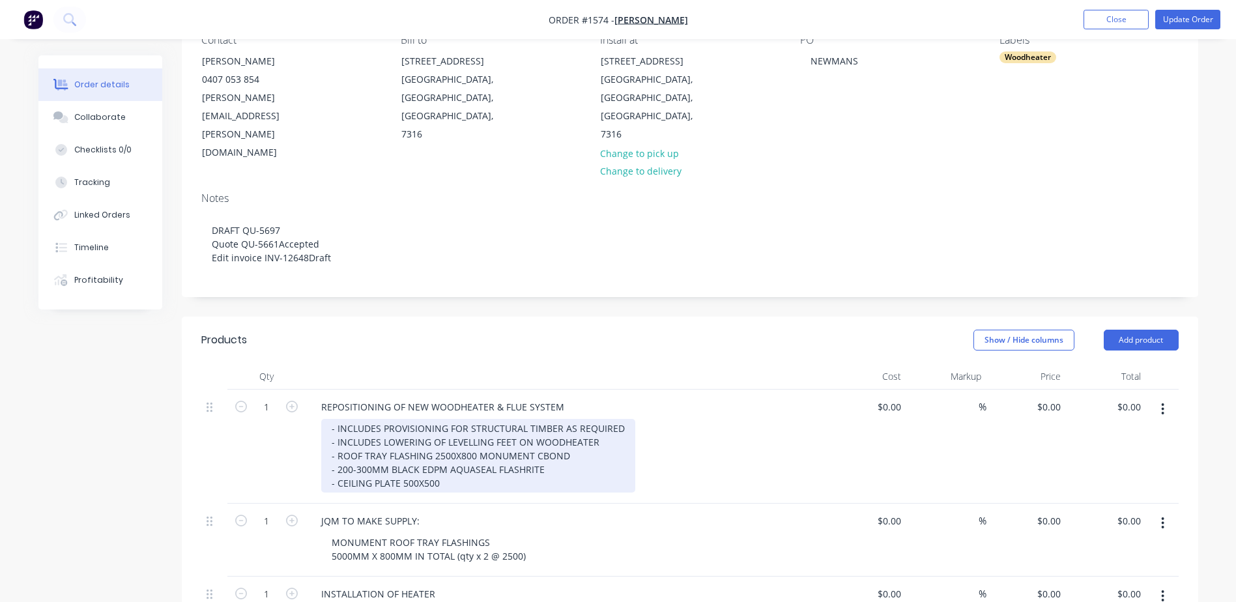
click at [458, 430] on div "- INCLUDES PROVISIONING FOR STRUCTURAL TIMBER AS REQUIRED - INCLUDES LOWERING O…" at bounding box center [478, 456] width 314 height 74
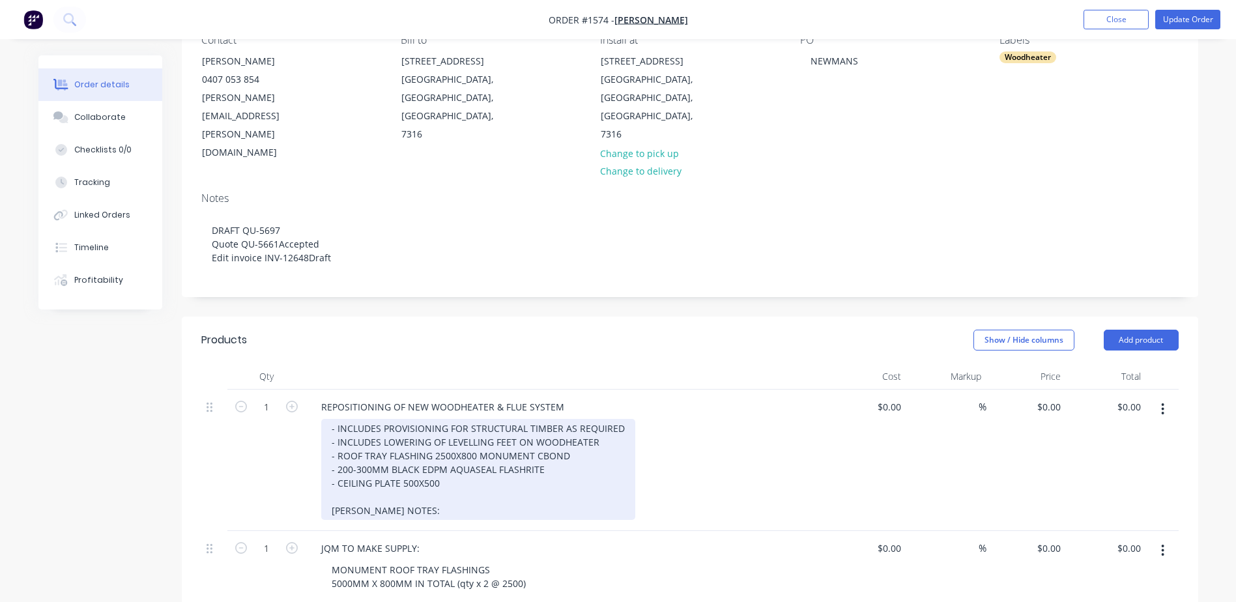
click at [402, 458] on div "- INCLUDES PROVISIONING FOR STRUCTURAL TIMBER AS REQUIRED - INCLUDES LOWERING O…" at bounding box center [478, 469] width 314 height 101
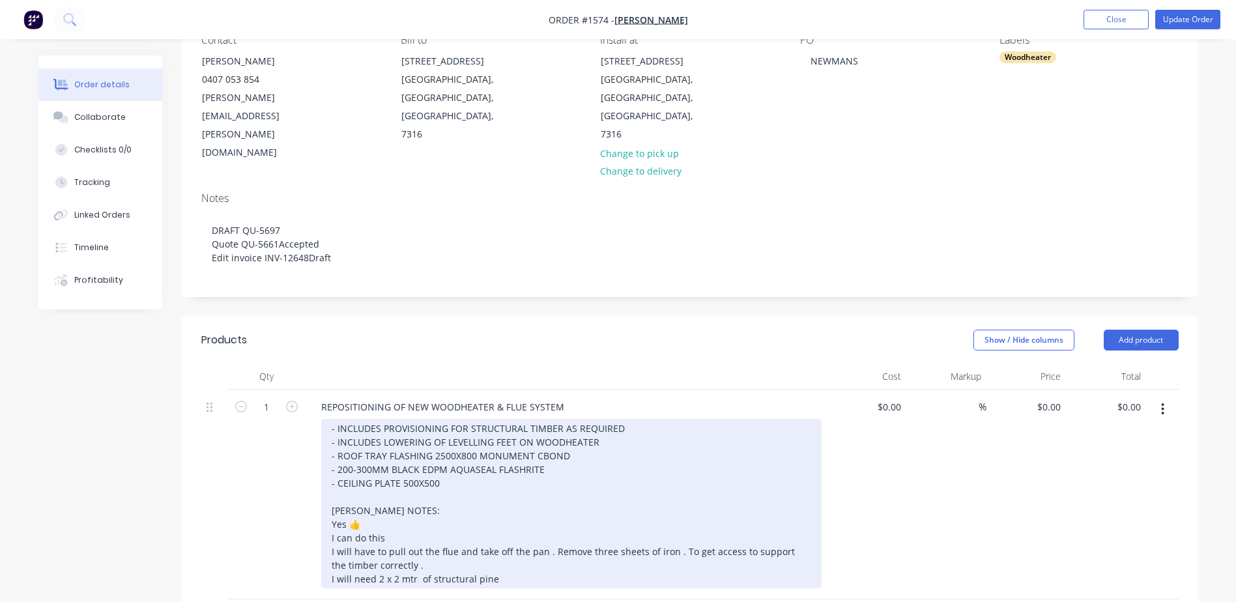
click at [400, 508] on div "- INCLUDES PROVISIONING FOR STRUCTURAL TIMBER AS REQUIRED - INCLUDES LOWERING O…" at bounding box center [571, 503] width 501 height 169
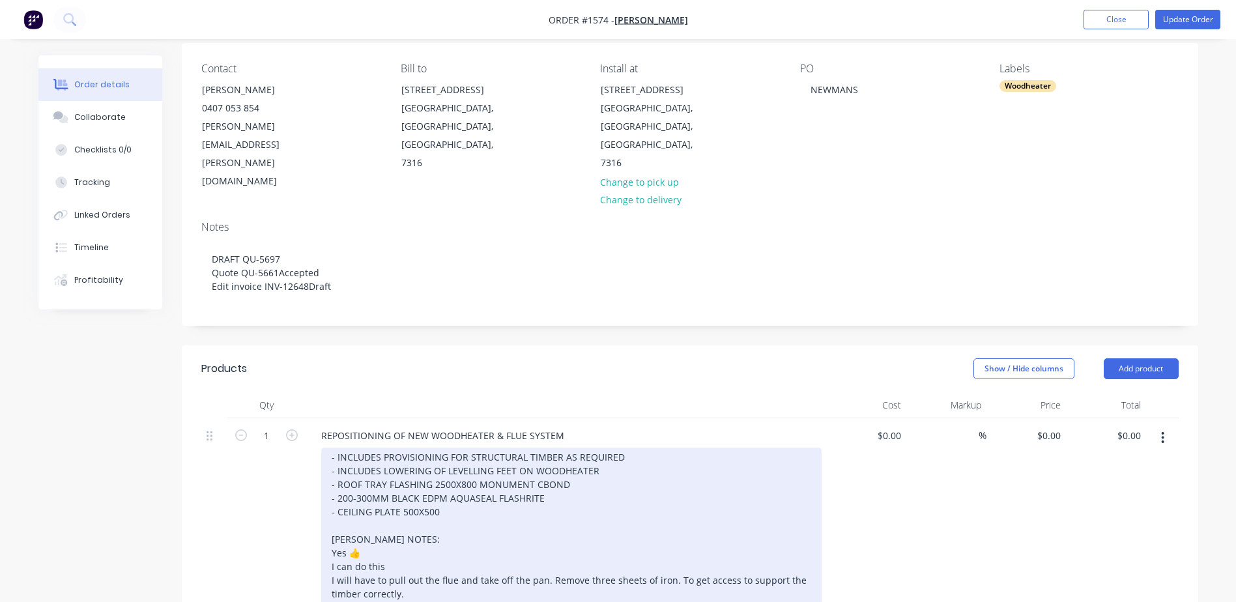
scroll to position [0, 0]
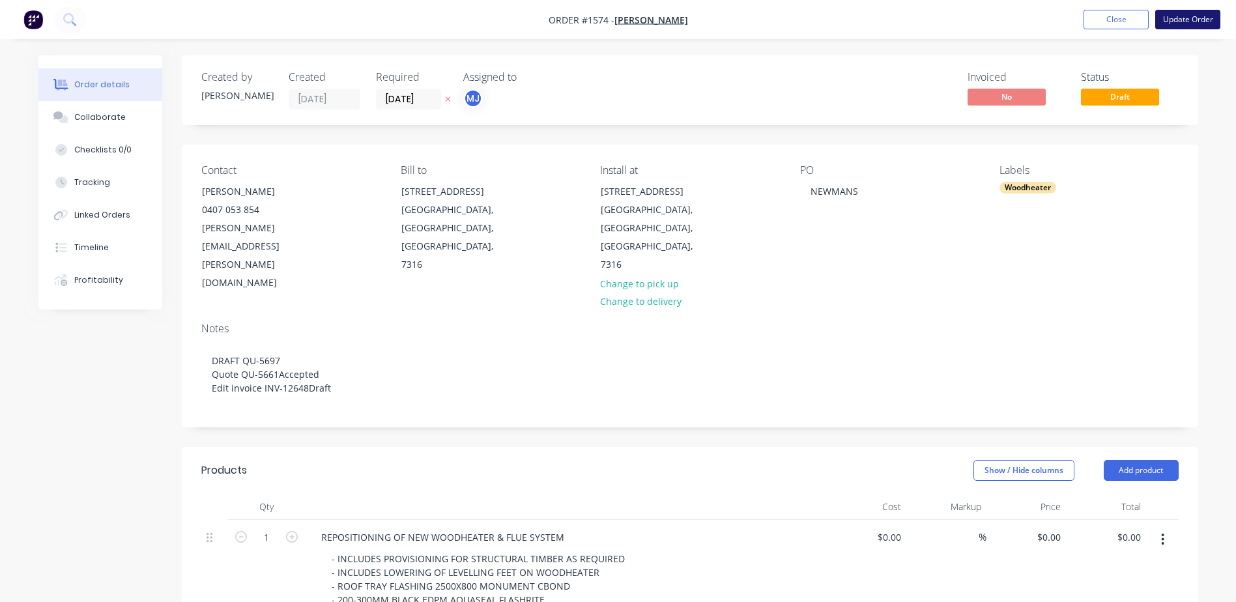
click at [1183, 20] on button "Update Order" at bounding box center [1188, 20] width 65 height 20
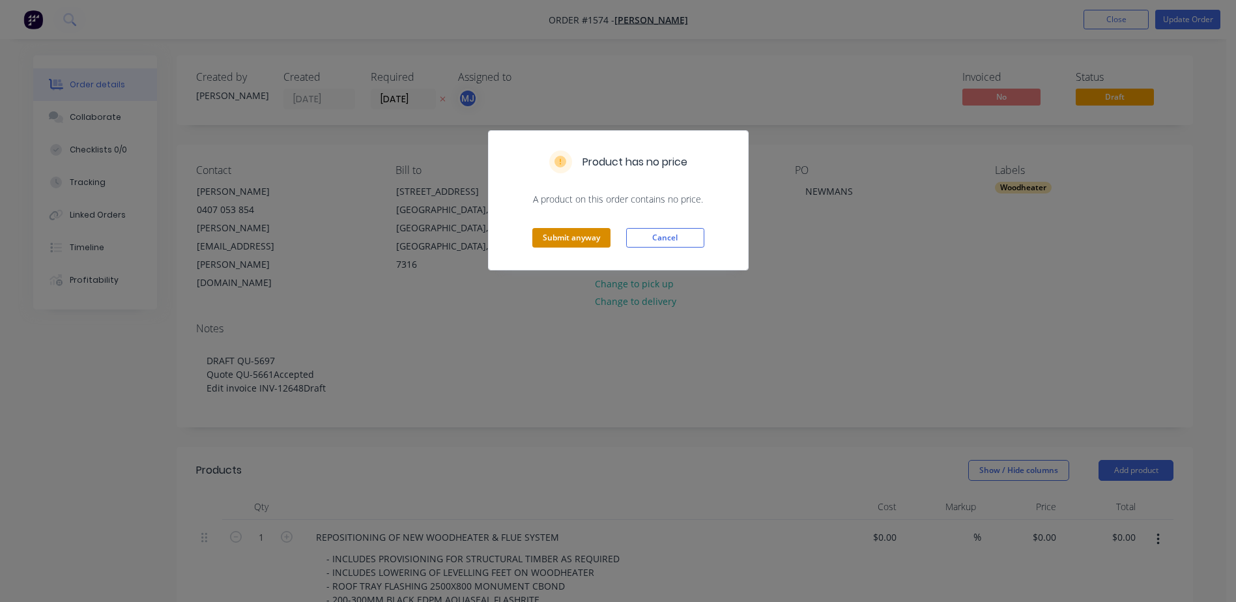
click at [564, 241] on button "Submit anyway" at bounding box center [572, 238] width 78 height 20
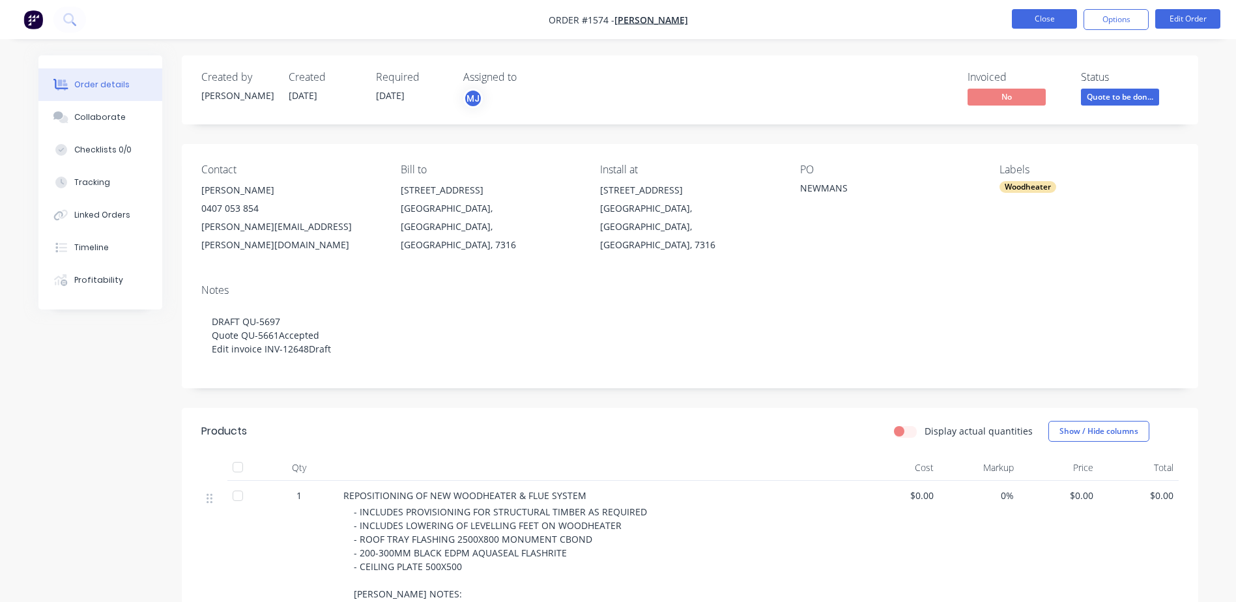
click at [1029, 21] on button "Close" at bounding box center [1044, 19] width 65 height 20
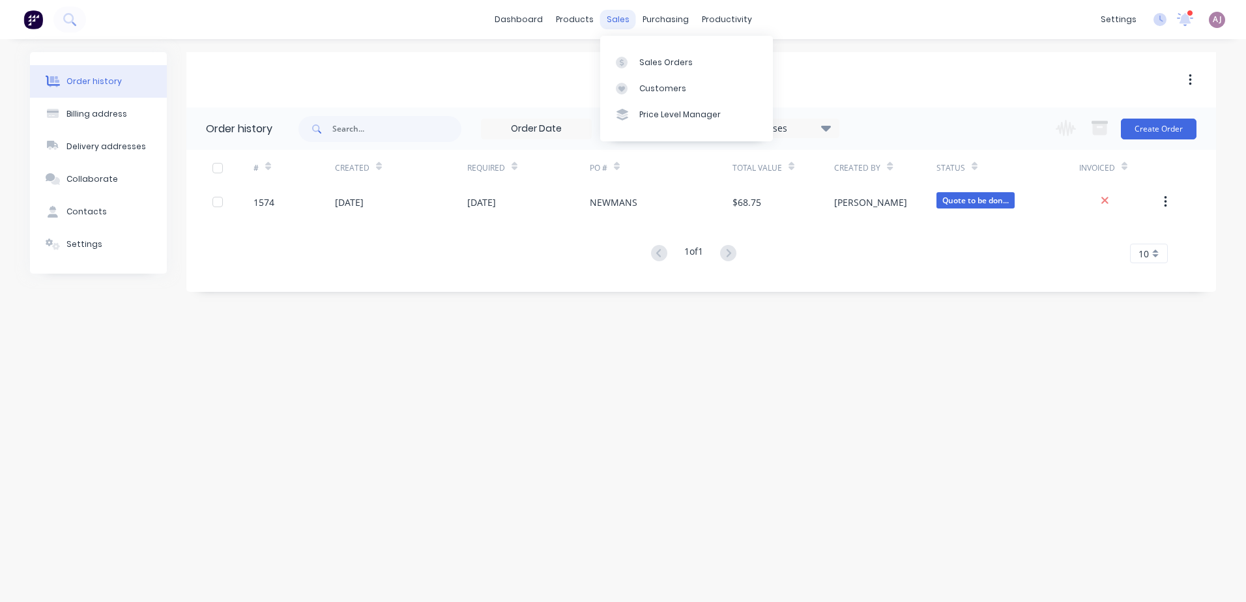
click at [613, 20] on div "sales" at bounding box center [618, 20] width 36 height 20
click at [632, 53] on link "Sales Orders" at bounding box center [686, 62] width 173 height 26
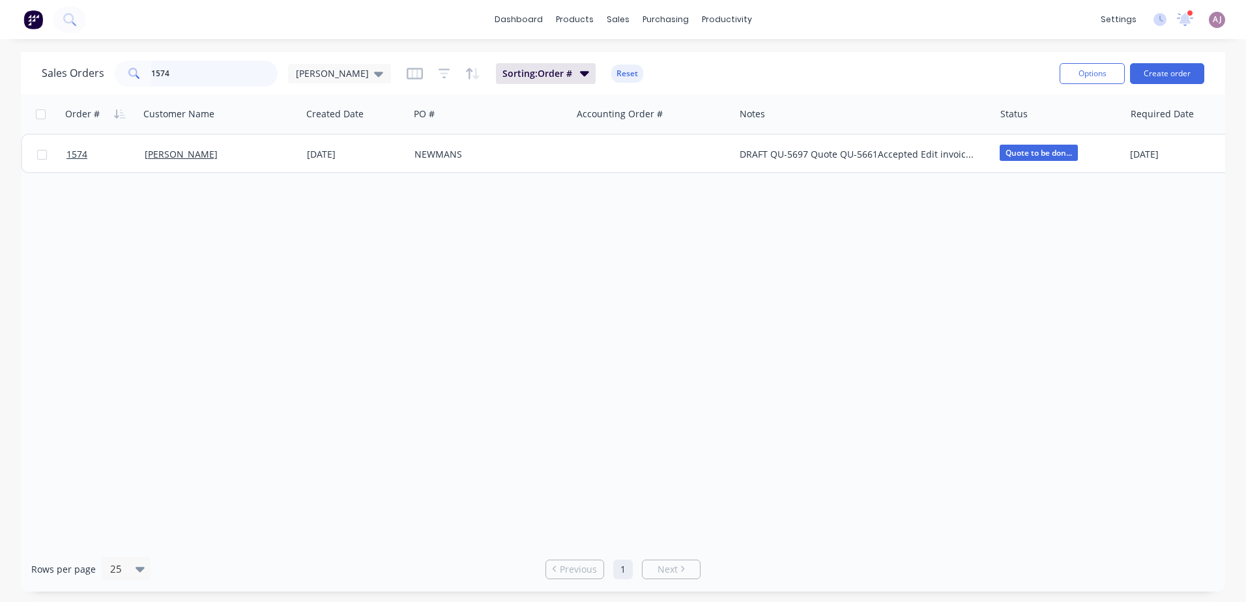
click at [151, 67] on input "1574" at bounding box center [214, 74] width 127 height 26
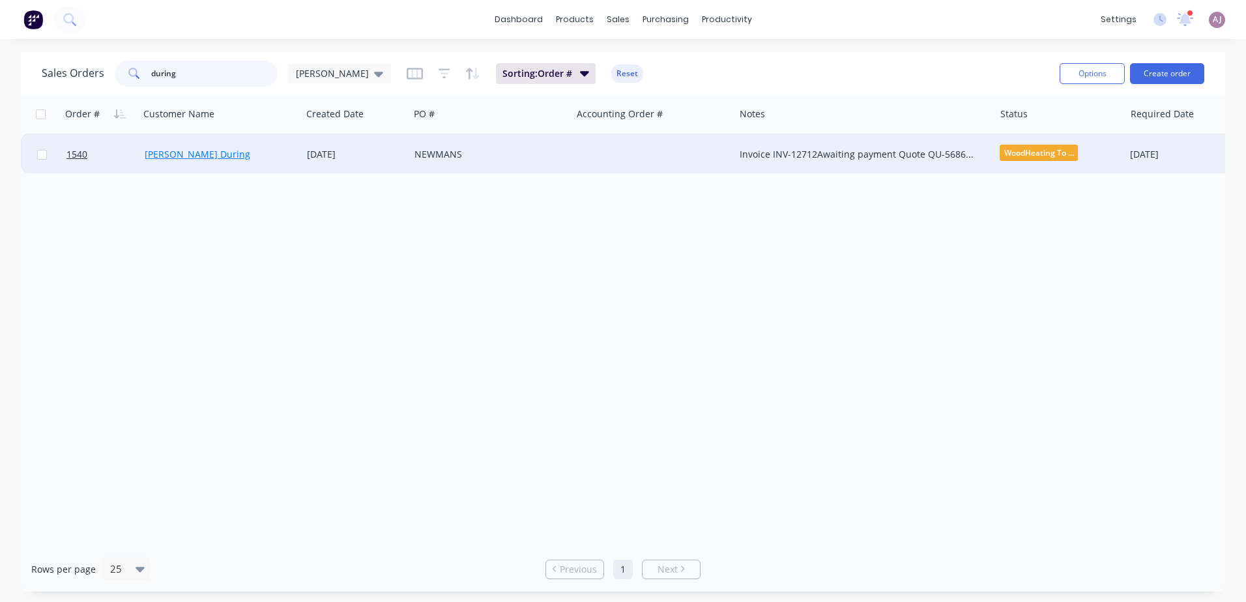
type input "during"
click at [192, 153] on link "[PERSON_NAME] During" at bounding box center [198, 154] width 106 height 12
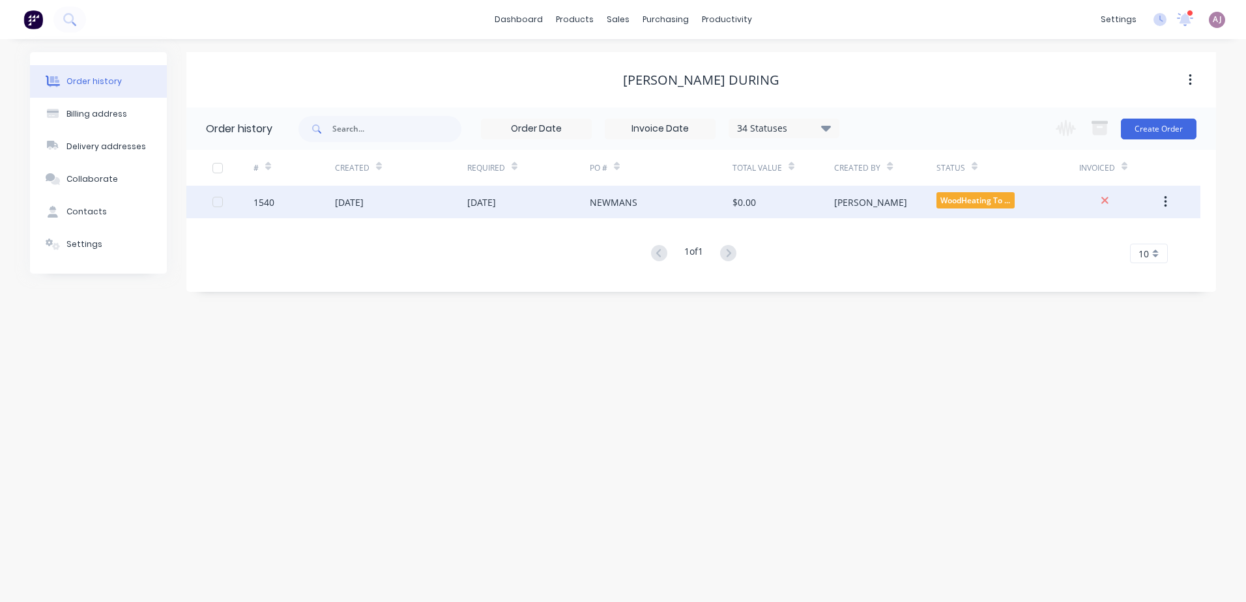
click at [486, 206] on div "[DATE]" at bounding box center [481, 203] width 29 height 14
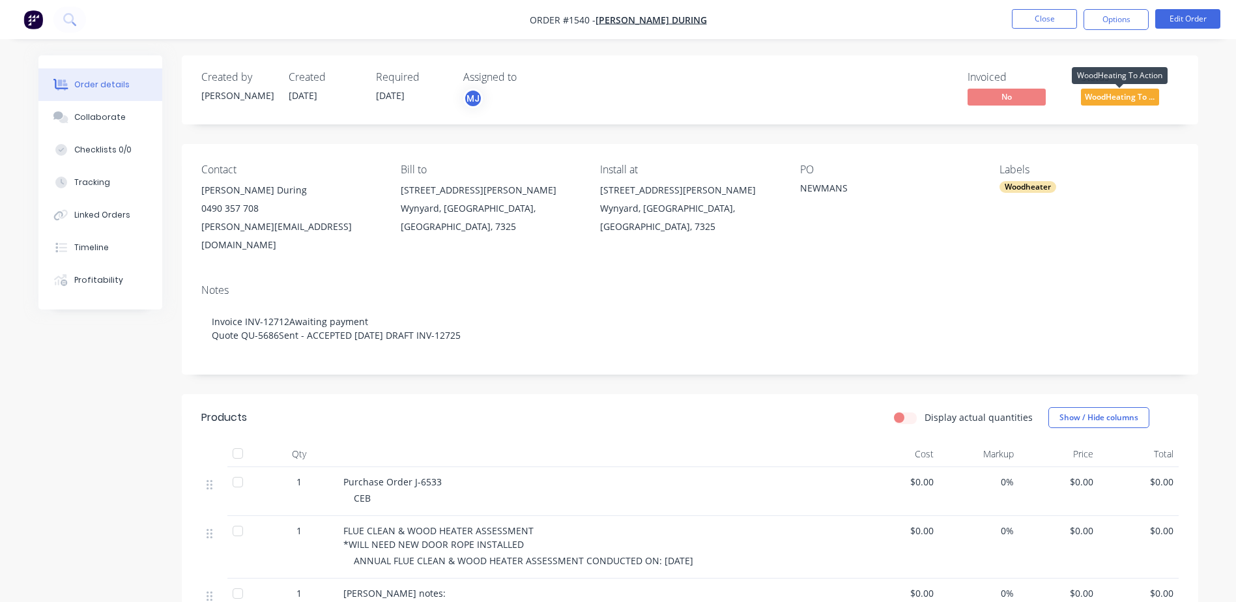
click at [1122, 96] on span "WoodHeating To ..." at bounding box center [1120, 97] width 78 height 16
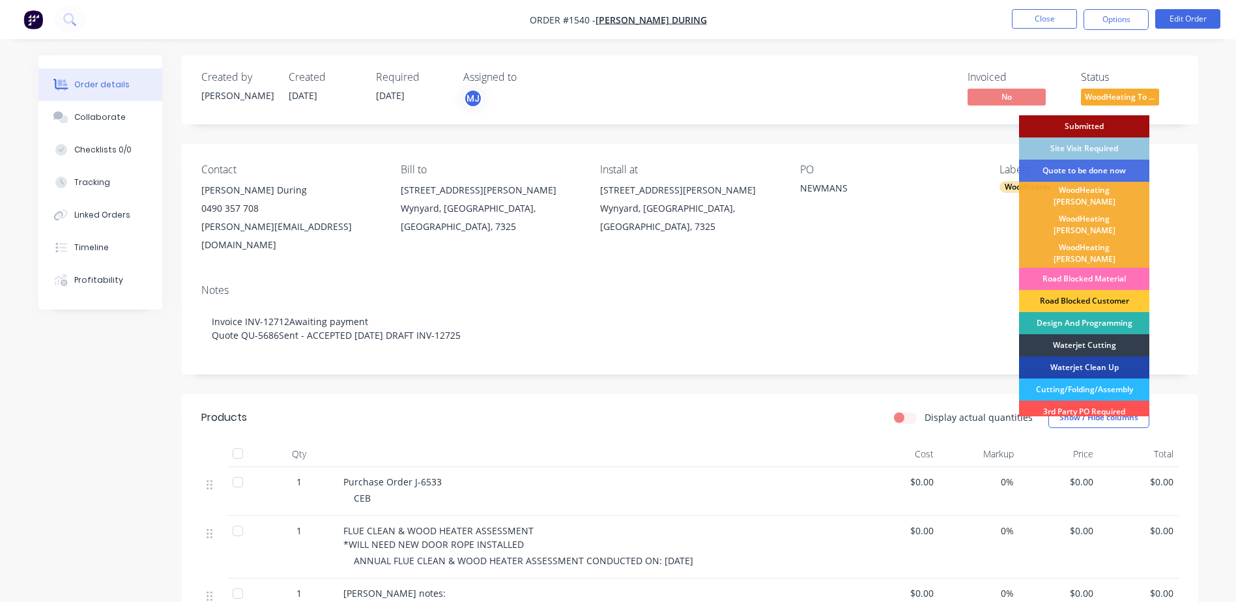
click at [1083, 268] on div "Road Blocked Material" at bounding box center [1084, 279] width 130 height 22
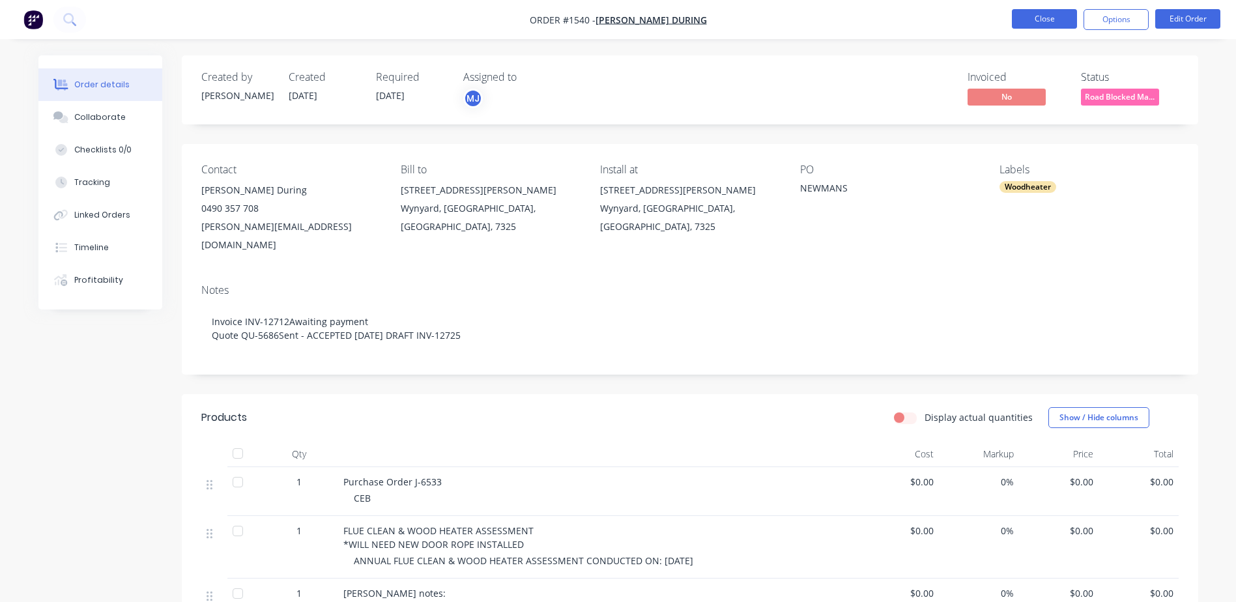
click at [1027, 19] on button "Close" at bounding box center [1044, 19] width 65 height 20
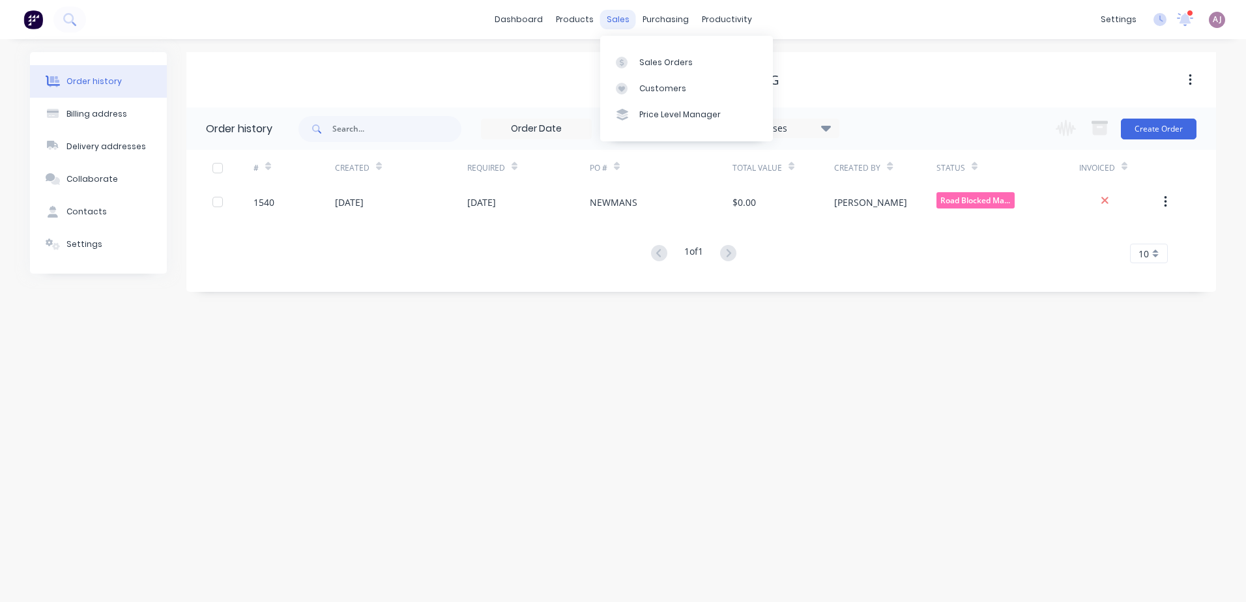
click at [618, 23] on div "sales" at bounding box center [618, 20] width 36 height 20
click at [645, 61] on div "Sales Orders" at bounding box center [665, 63] width 53 height 12
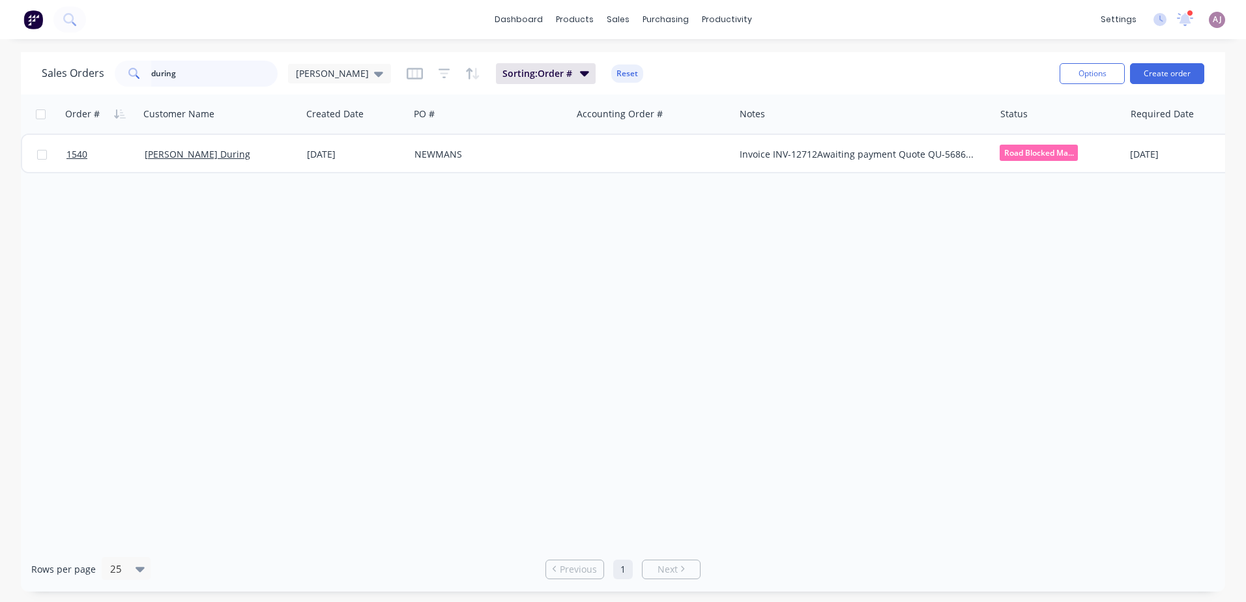
click at [200, 78] on input "during" at bounding box center [214, 74] width 127 height 26
click at [200, 77] on input "during" at bounding box center [214, 74] width 127 height 26
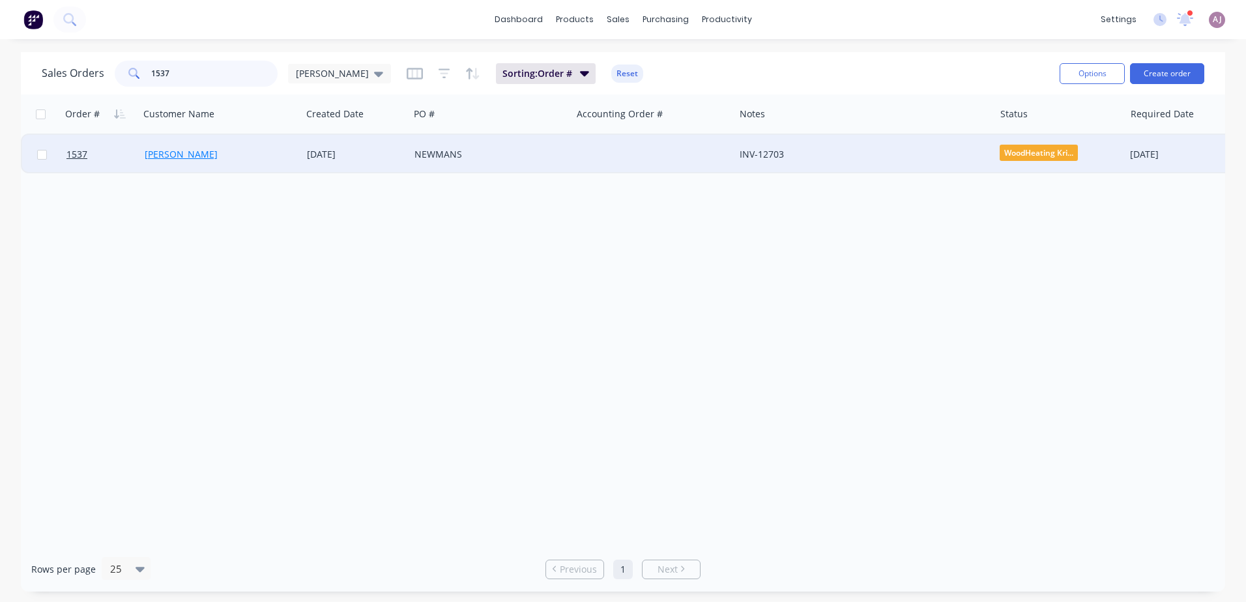
type input "1537"
click at [184, 153] on link "[PERSON_NAME]" at bounding box center [181, 154] width 73 height 12
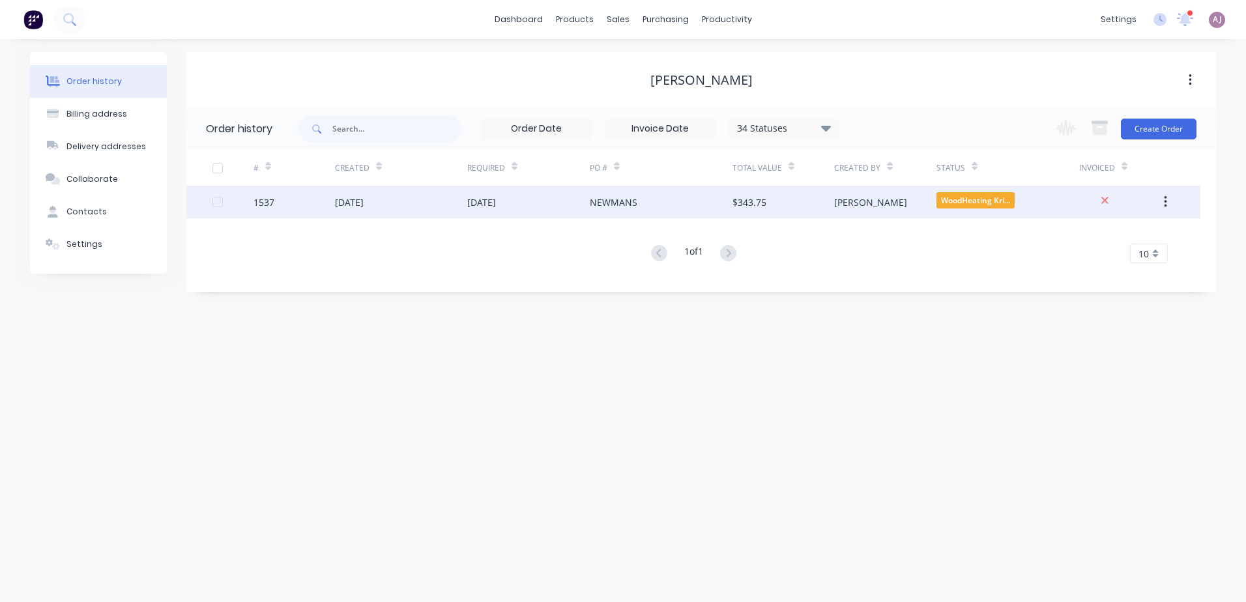
click at [496, 206] on div "[DATE]" at bounding box center [481, 203] width 29 height 14
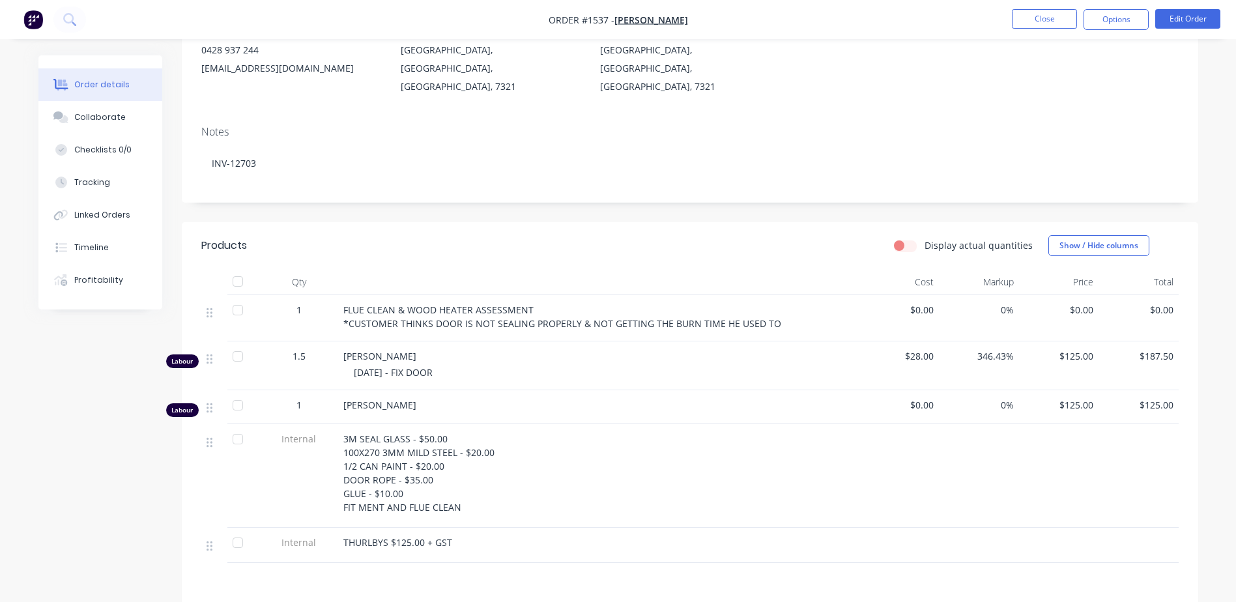
scroll to position [196, 0]
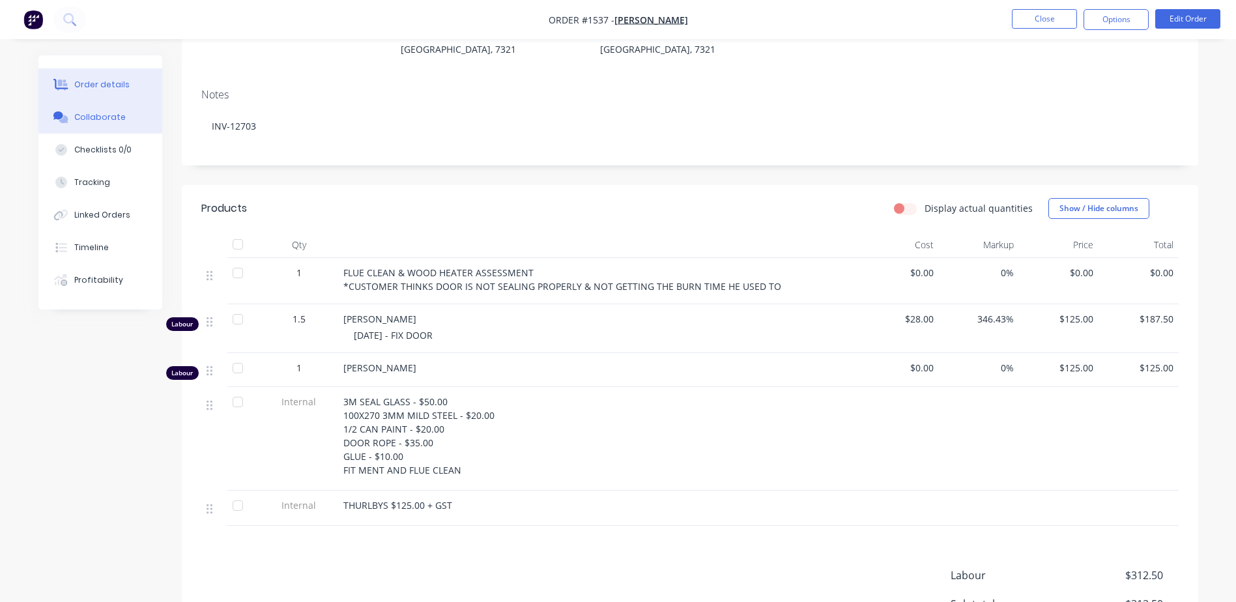
click at [108, 120] on div "Collaborate" at bounding box center [99, 117] width 51 height 12
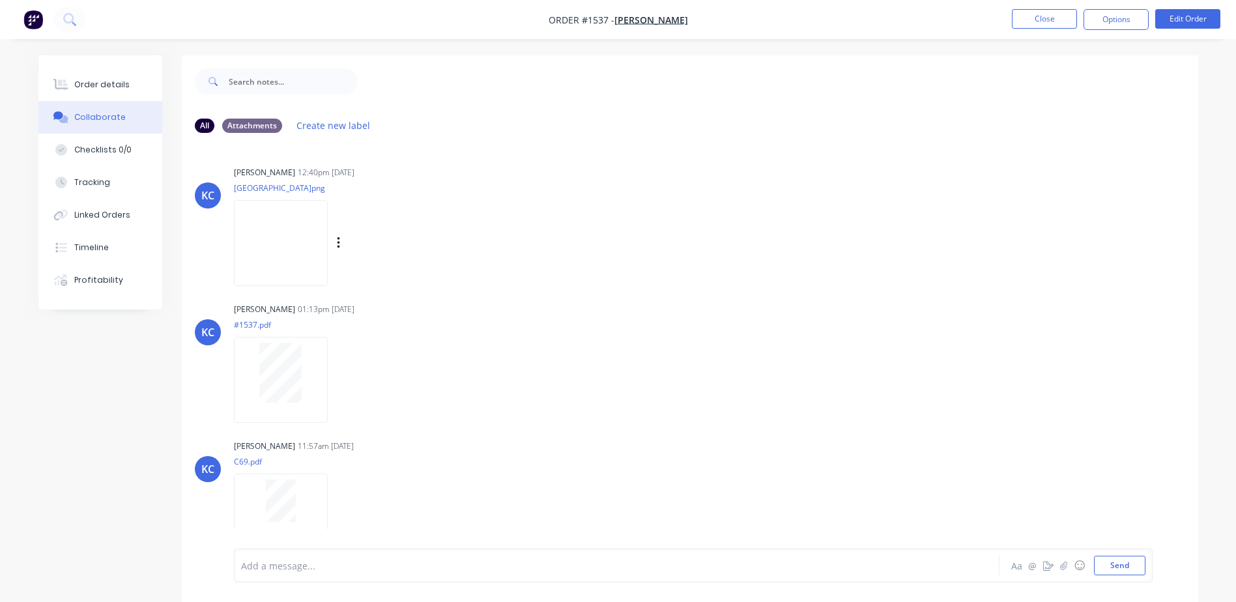
scroll to position [17, 0]
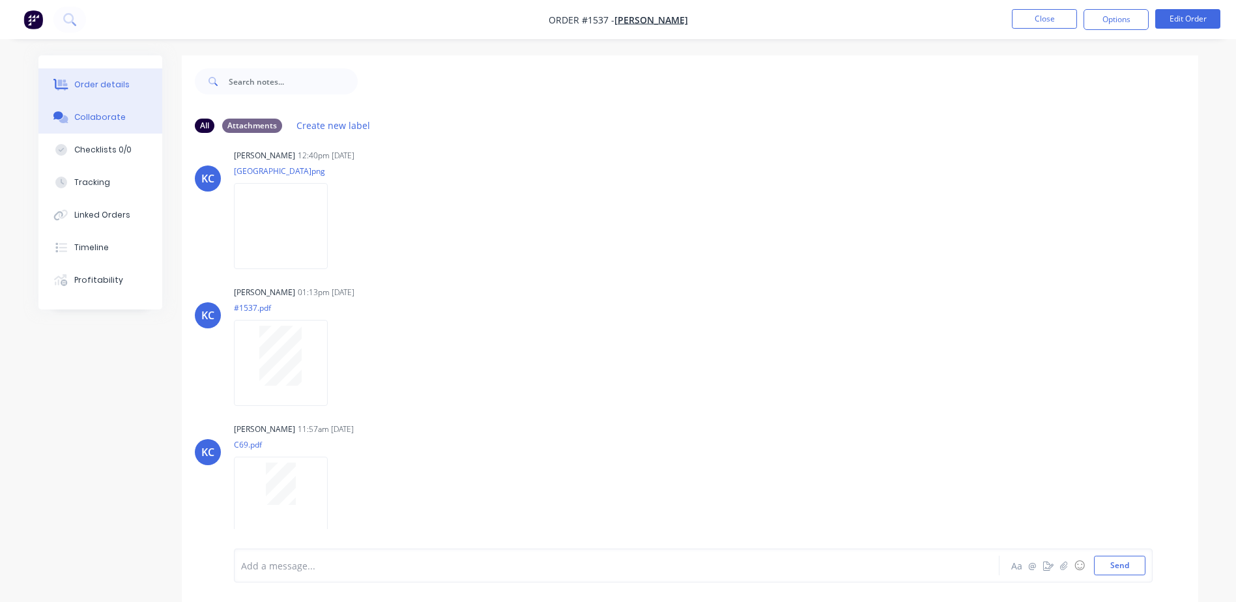
click at [82, 78] on button "Order details" at bounding box center [100, 84] width 124 height 33
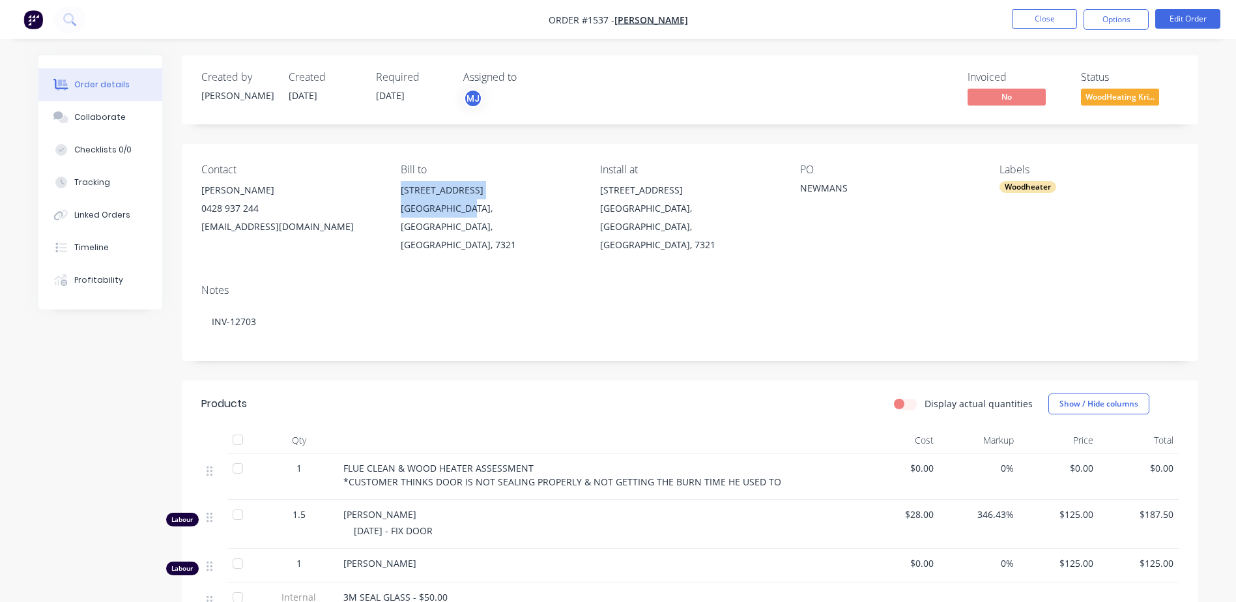
drag, startPoint x: 400, startPoint y: 190, endPoint x: 469, endPoint y: 214, distance: 73.2
click at [469, 214] on div "Contact [PERSON_NAME] 0428 937 244 [EMAIL_ADDRESS][DOMAIN_NAME] Bill to [STREET…" at bounding box center [690, 209] width 1017 height 130
click at [114, 128] on button "Collaborate" at bounding box center [100, 117] width 124 height 33
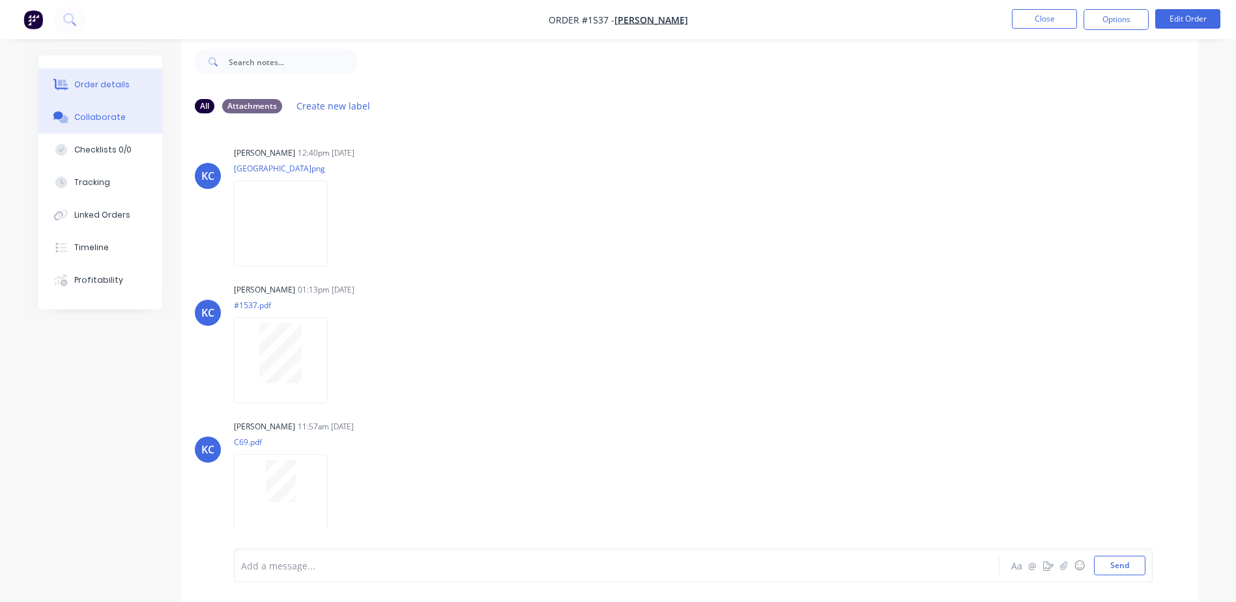
click at [102, 84] on div "Order details" at bounding box center [101, 85] width 55 height 12
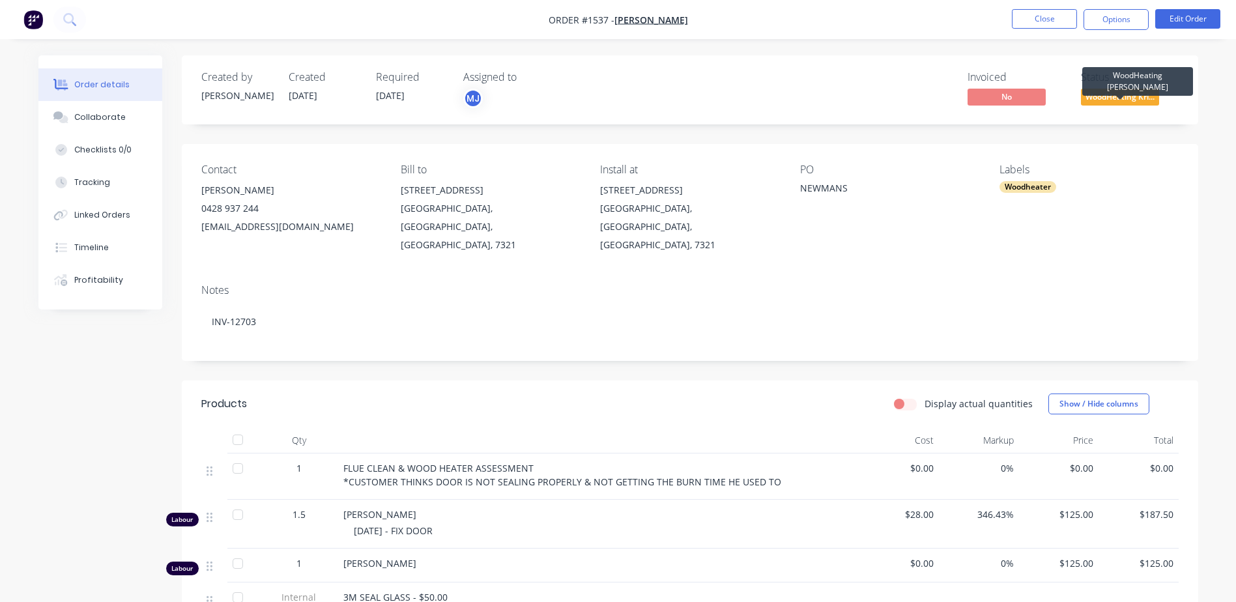
click at [1112, 100] on span "WoodHeating Kri..." at bounding box center [1120, 97] width 78 height 16
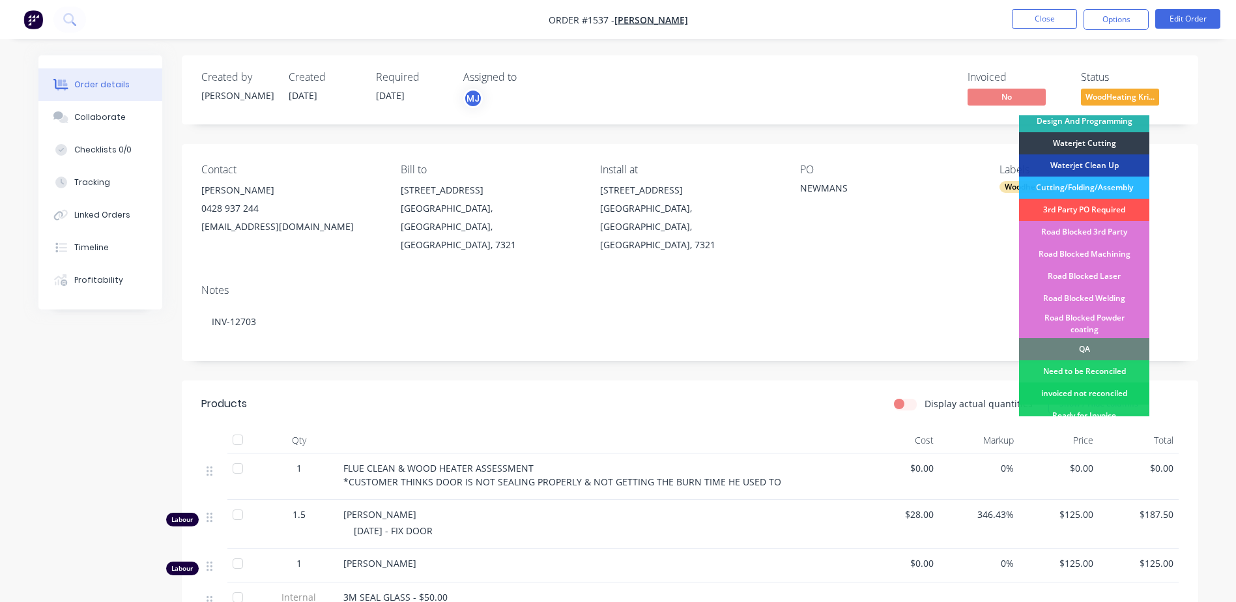
scroll to position [326, 0]
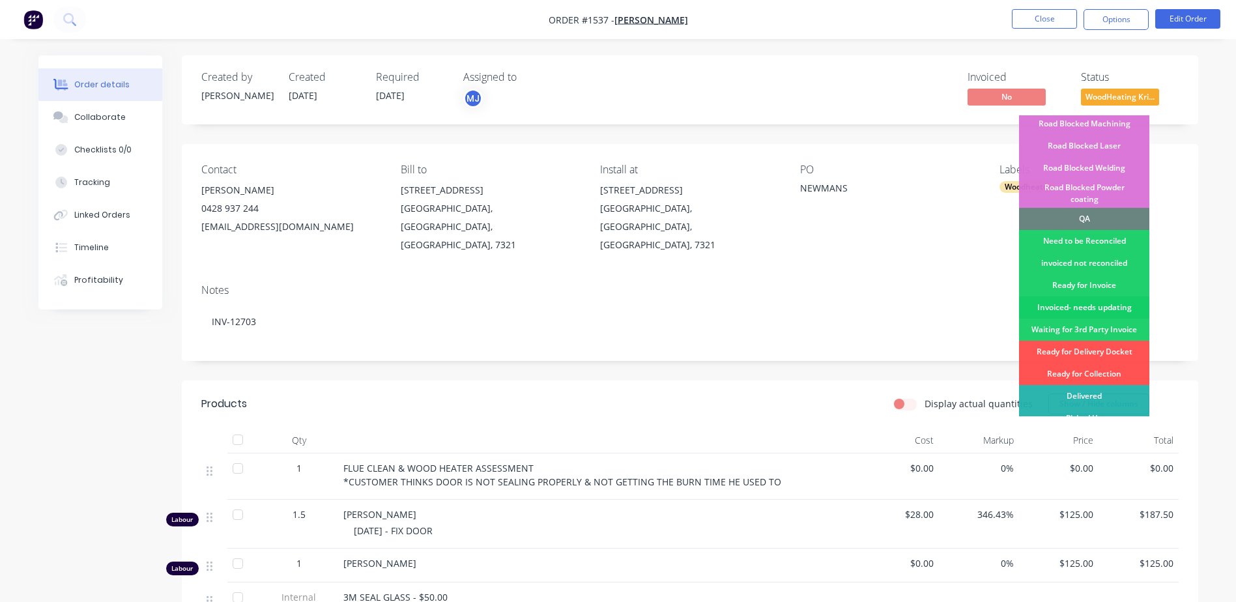
click at [1088, 297] on div "Invoiced- needs updating" at bounding box center [1084, 308] width 130 height 22
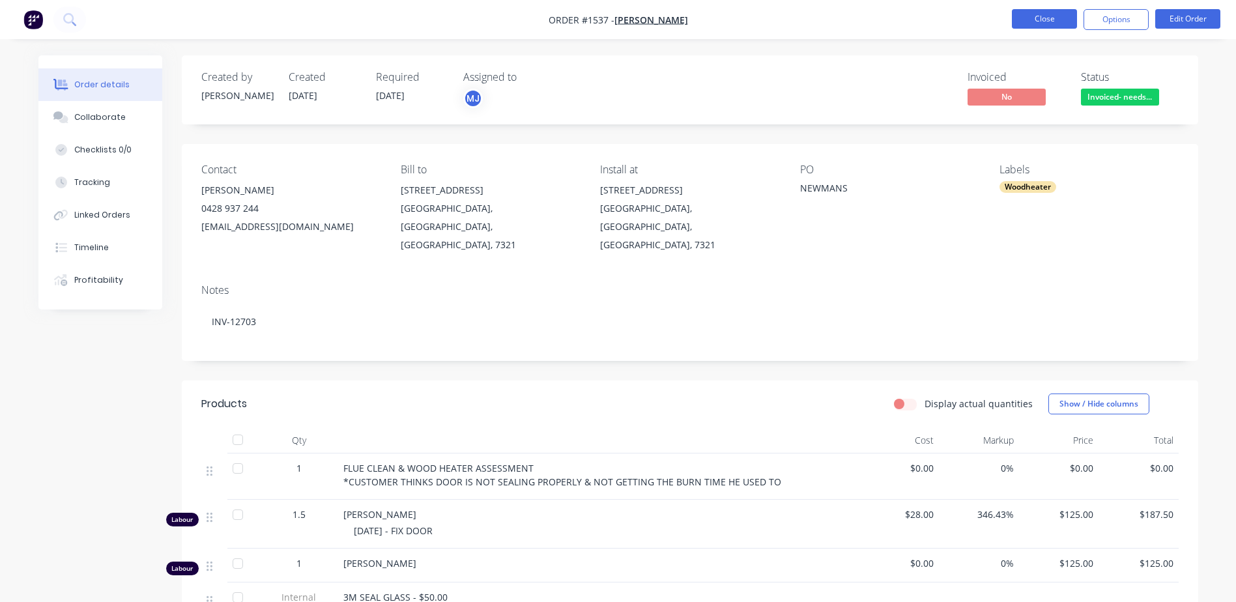
click at [1043, 22] on button "Close" at bounding box center [1044, 19] width 65 height 20
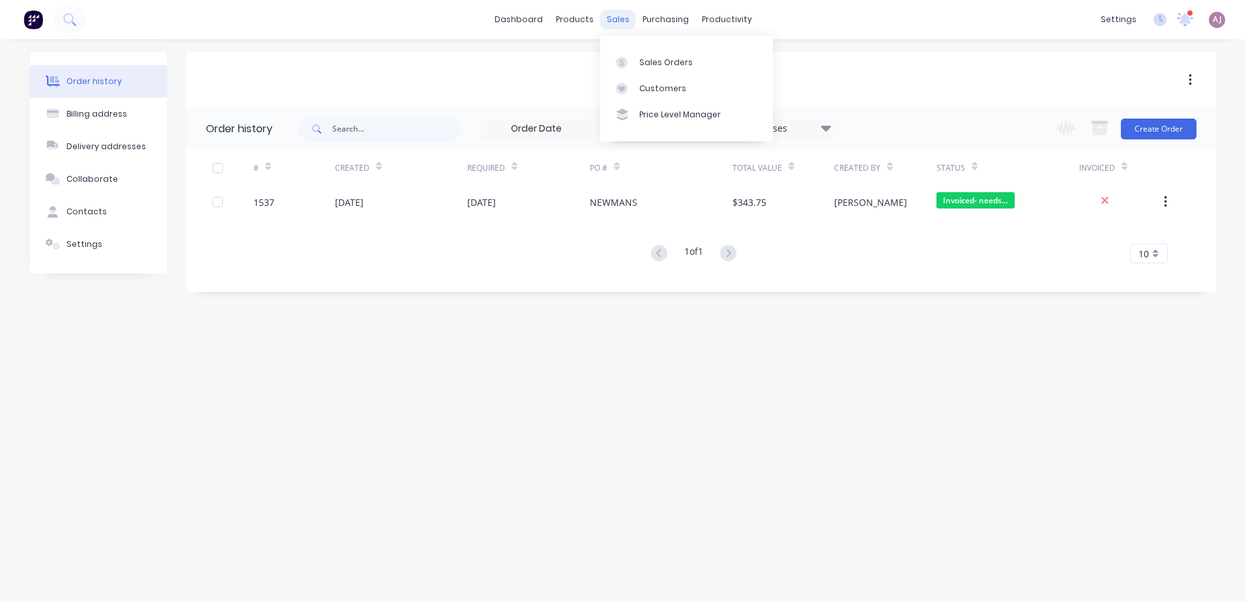
click at [614, 20] on div "sales" at bounding box center [618, 20] width 36 height 20
click at [659, 53] on link "Sales Orders" at bounding box center [686, 62] width 173 height 26
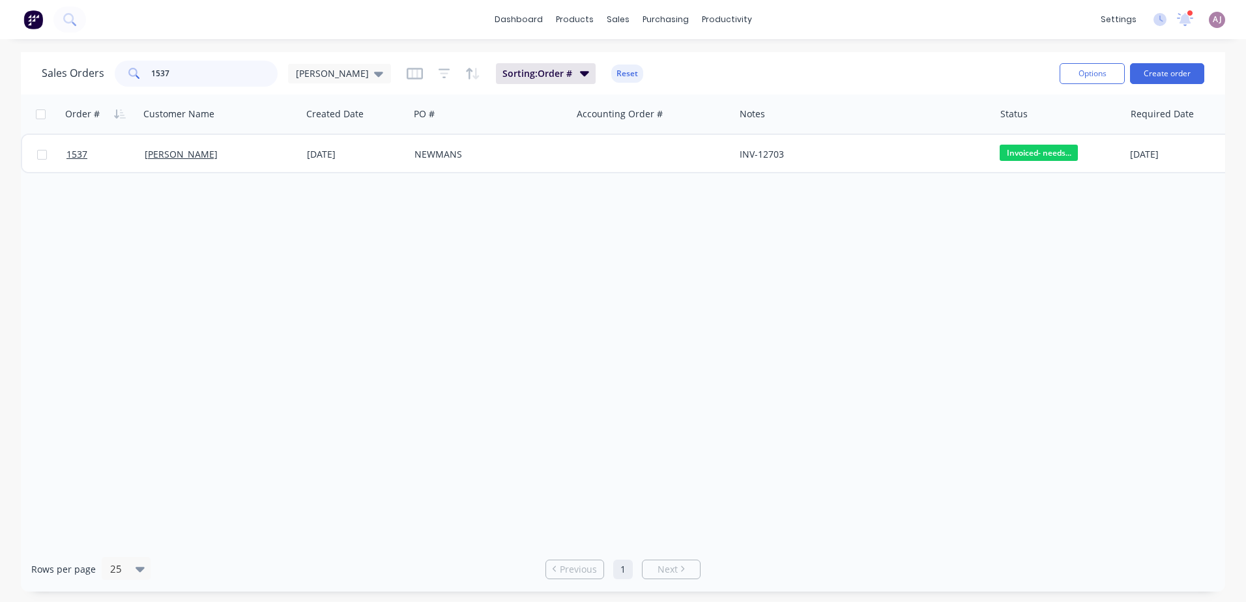
click at [182, 71] on input "1537" at bounding box center [214, 74] width 127 height 26
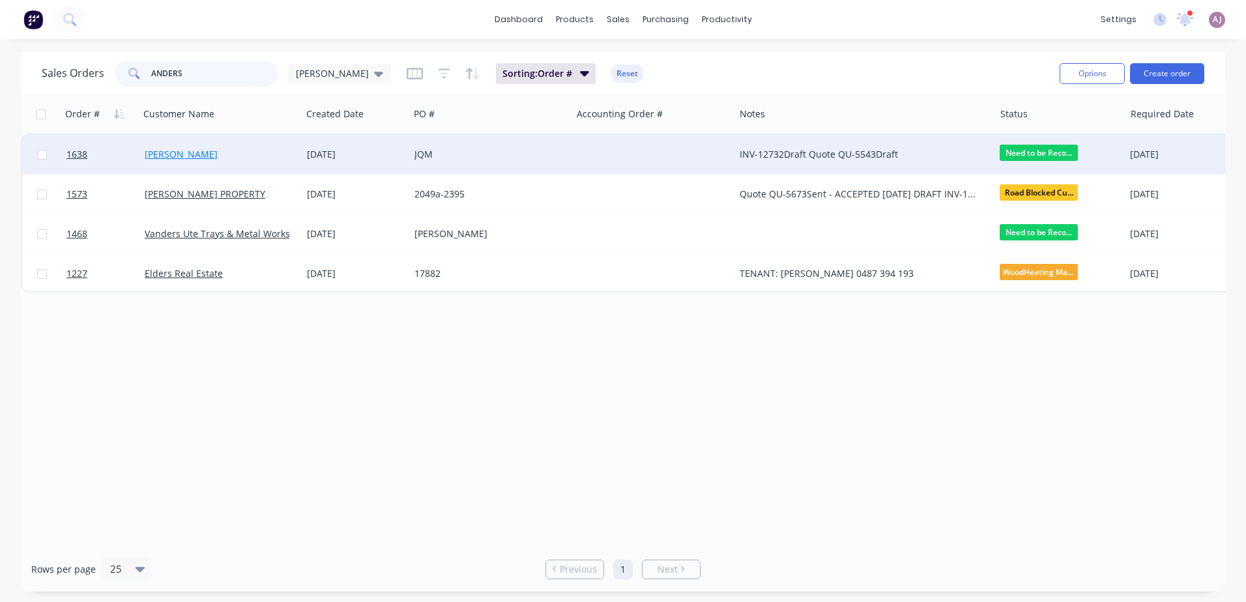
type input "ANDERS"
click at [194, 158] on link "[PERSON_NAME]" at bounding box center [181, 154] width 73 height 12
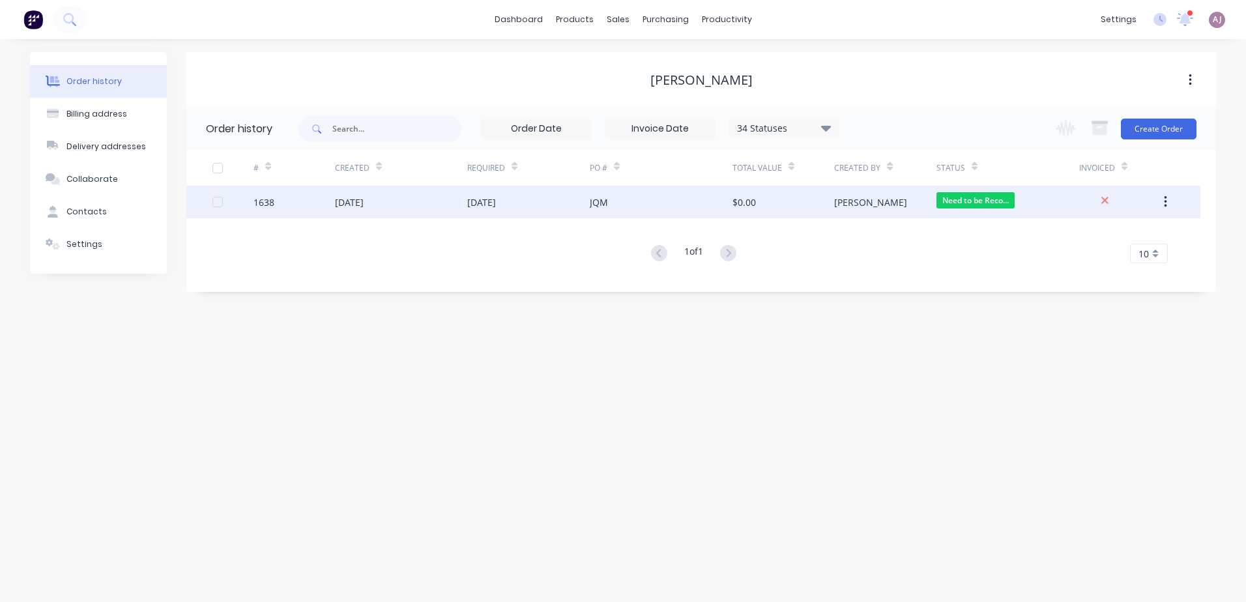
click at [400, 205] on div "[DATE]" at bounding box center [401, 202] width 132 height 33
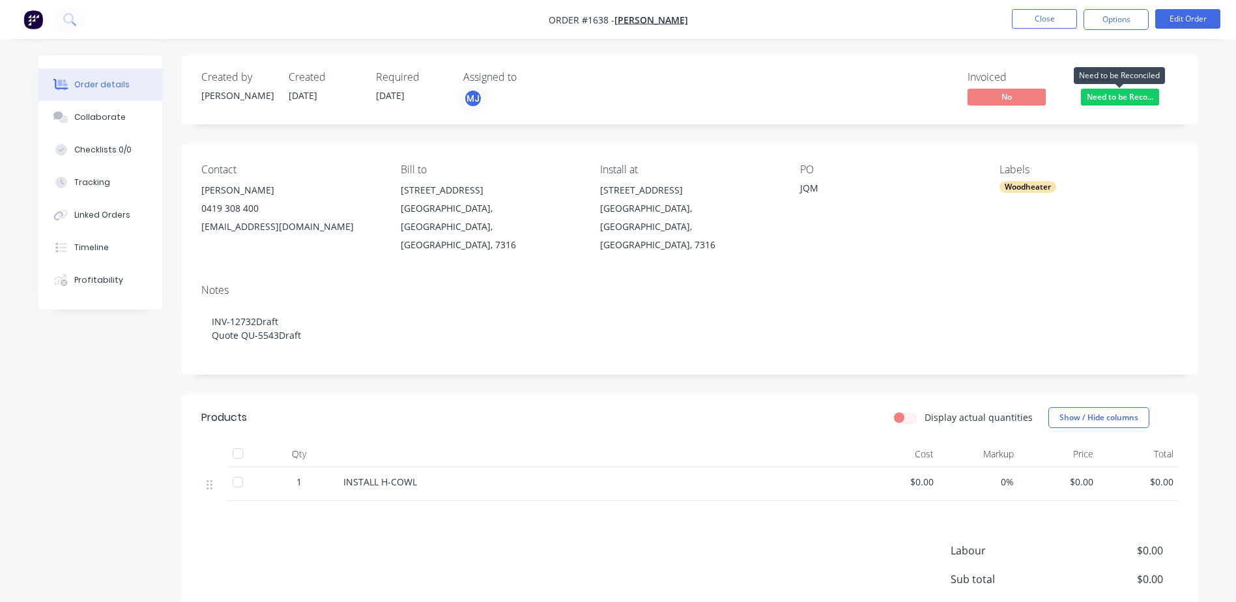
click at [1111, 101] on span "Need to be Reco..." at bounding box center [1120, 97] width 78 height 16
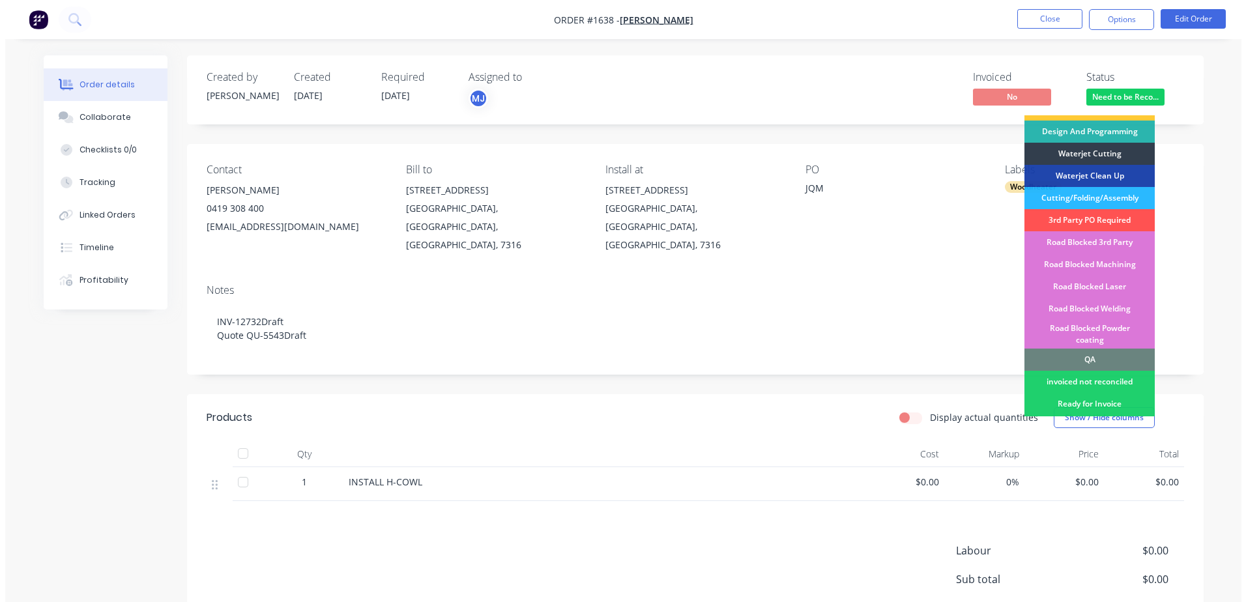
scroll to position [326, 0]
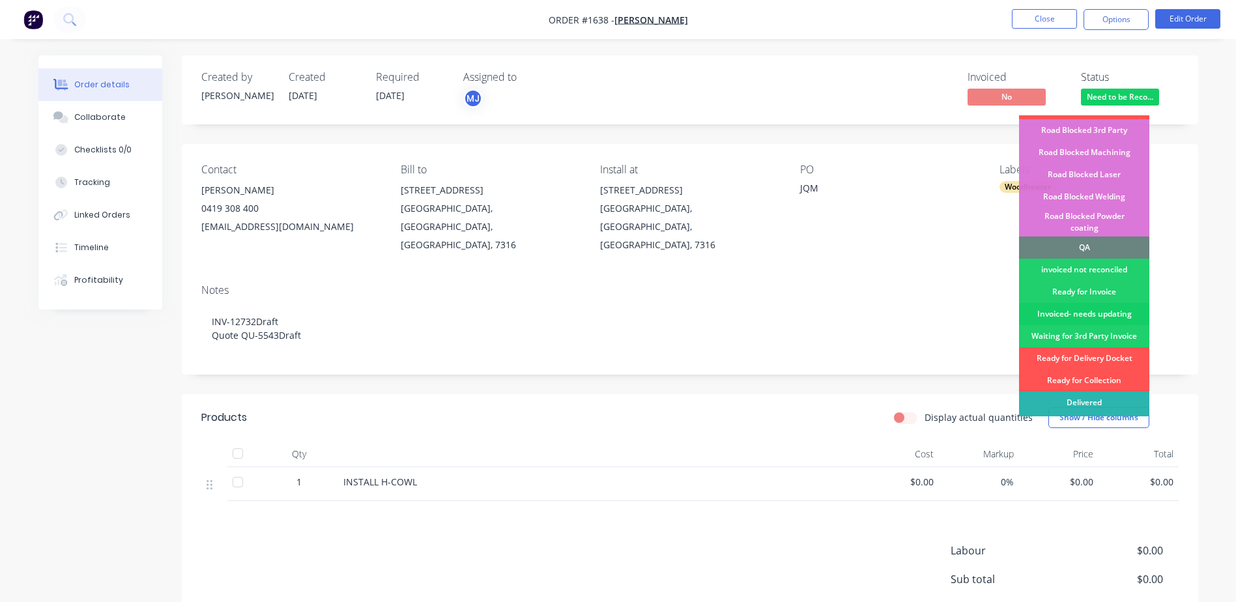
click at [1074, 303] on div "Invoiced- needs updating" at bounding box center [1084, 314] width 130 height 22
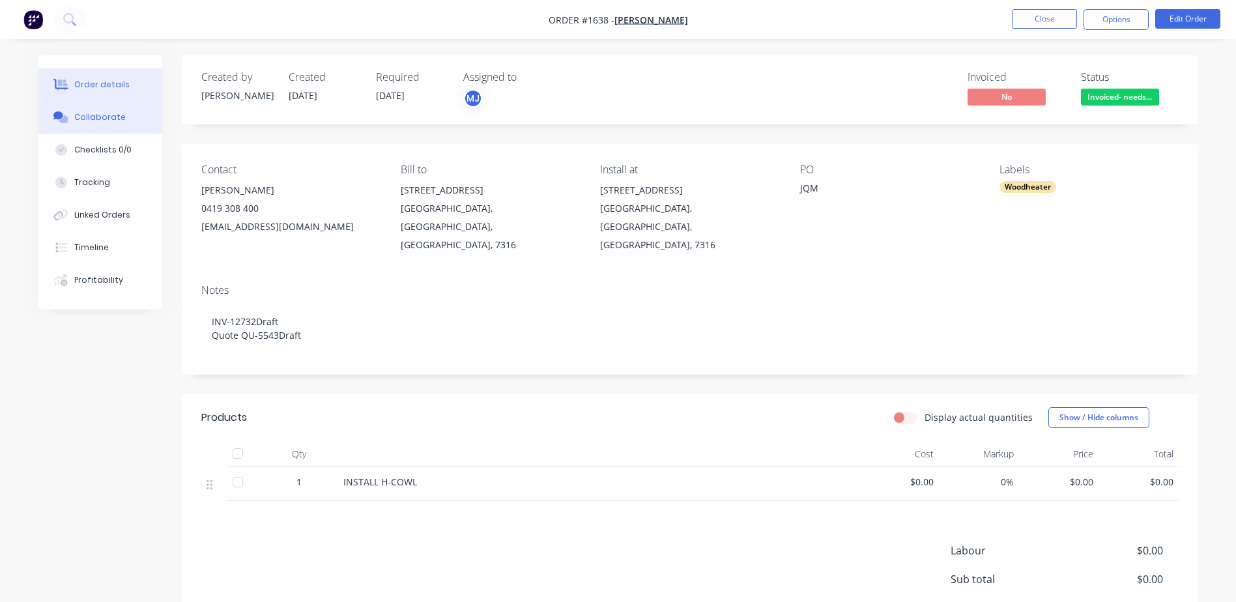
click at [101, 119] on div "Collaborate" at bounding box center [99, 117] width 51 height 12
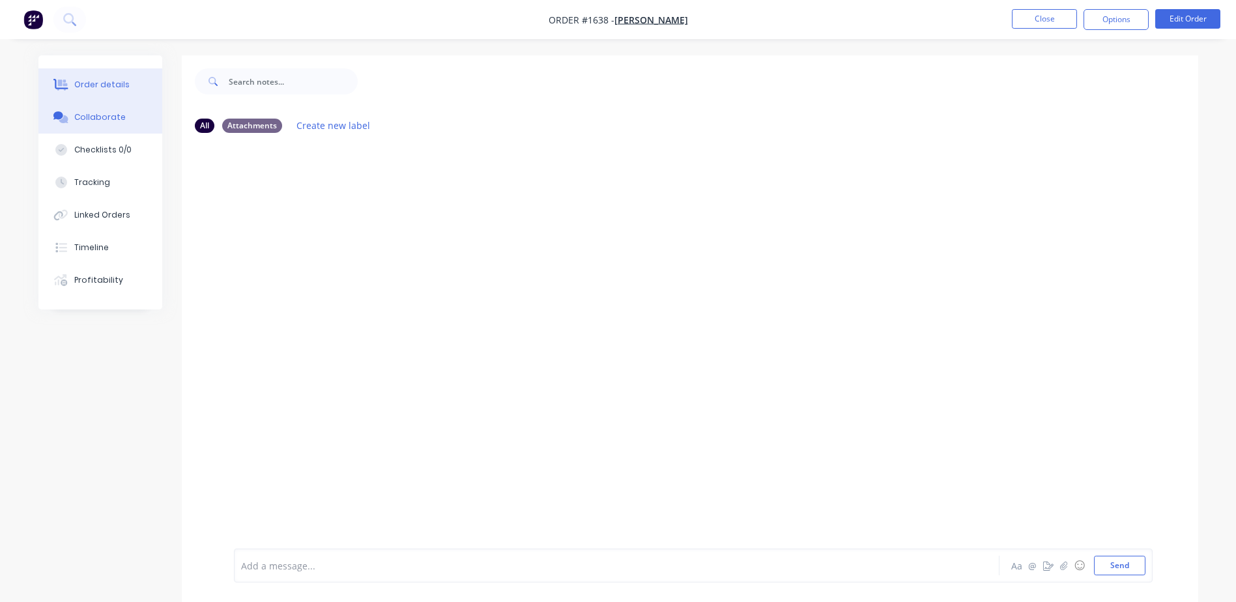
click at [96, 82] on div "Order details" at bounding box center [101, 85] width 55 height 12
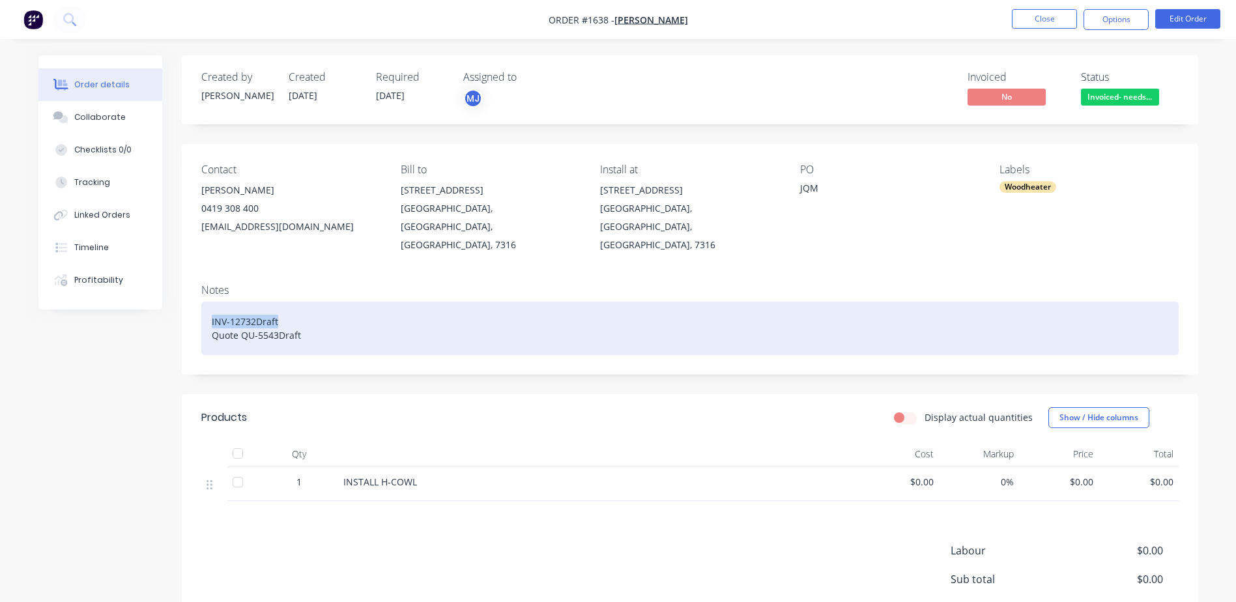
drag, startPoint x: 211, startPoint y: 307, endPoint x: 323, endPoint y: 307, distance: 112.8
click at [323, 307] on div "INV-12732Draft Quote QU-5543Draft" at bounding box center [690, 328] width 978 height 53
paste div
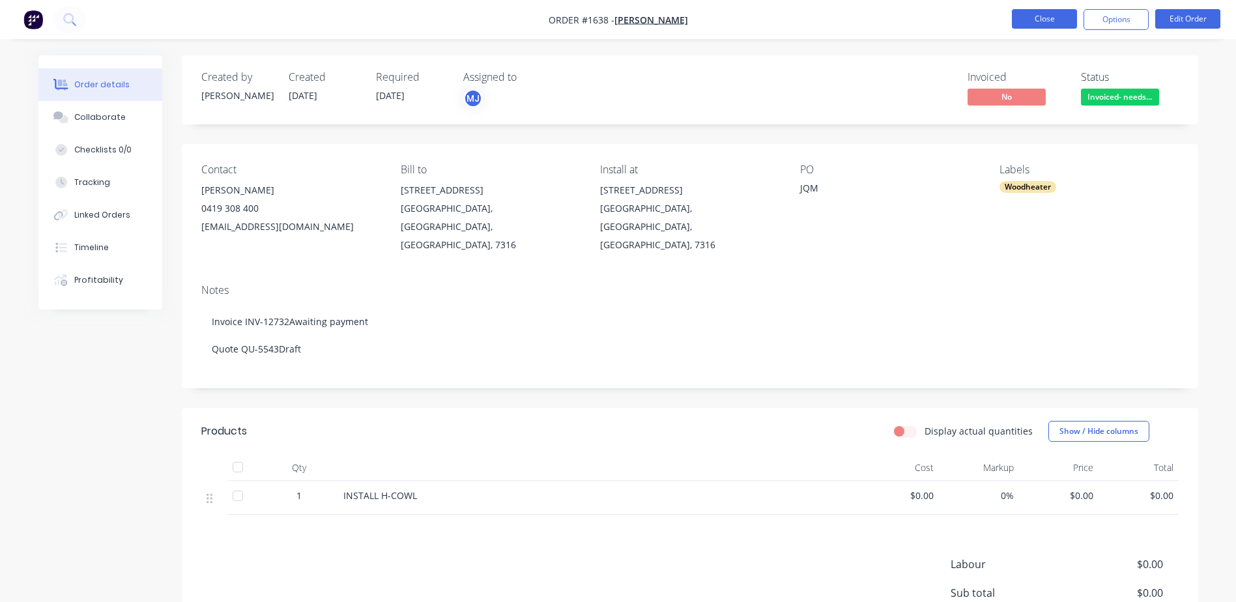
click at [1049, 12] on button "Close" at bounding box center [1044, 19] width 65 height 20
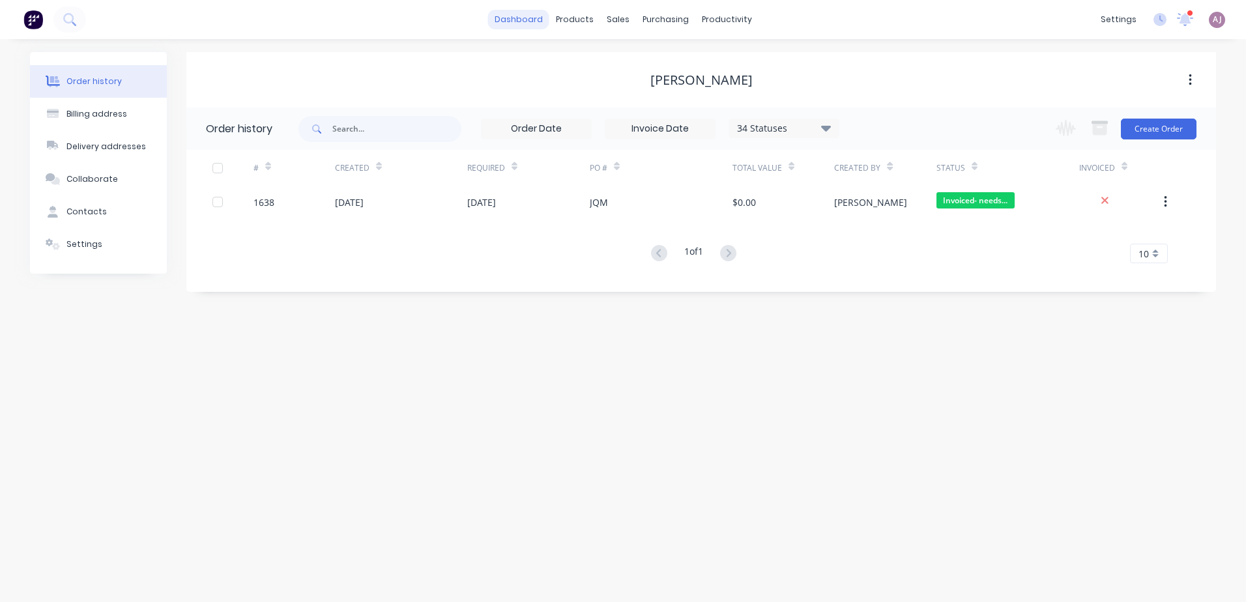
click at [537, 20] on link "dashboard" at bounding box center [518, 20] width 61 height 20
